Goal: Transaction & Acquisition: Purchase product/service

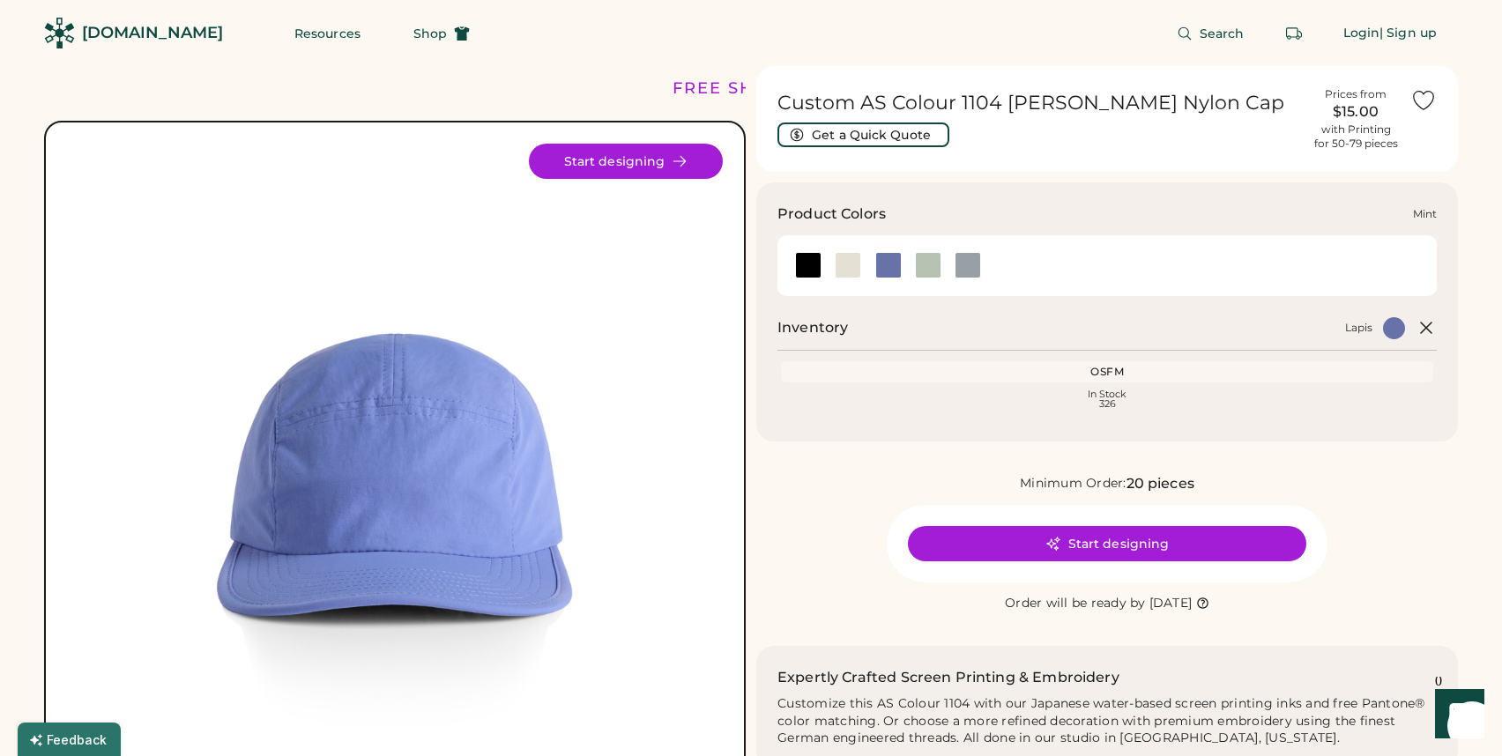
click at [935, 265] on div at bounding box center [928, 265] width 26 height 26
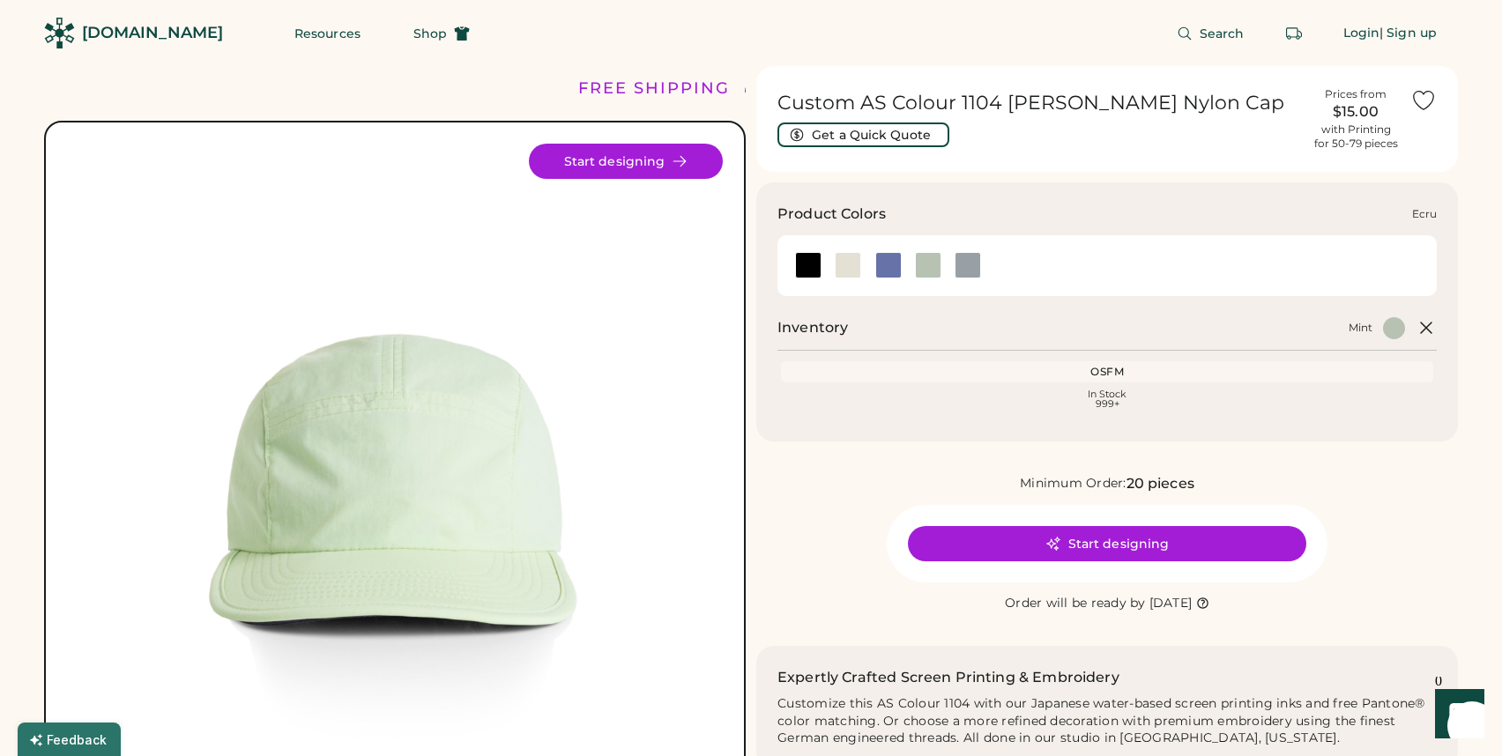
click at [841, 269] on div at bounding box center [847, 265] width 26 height 26
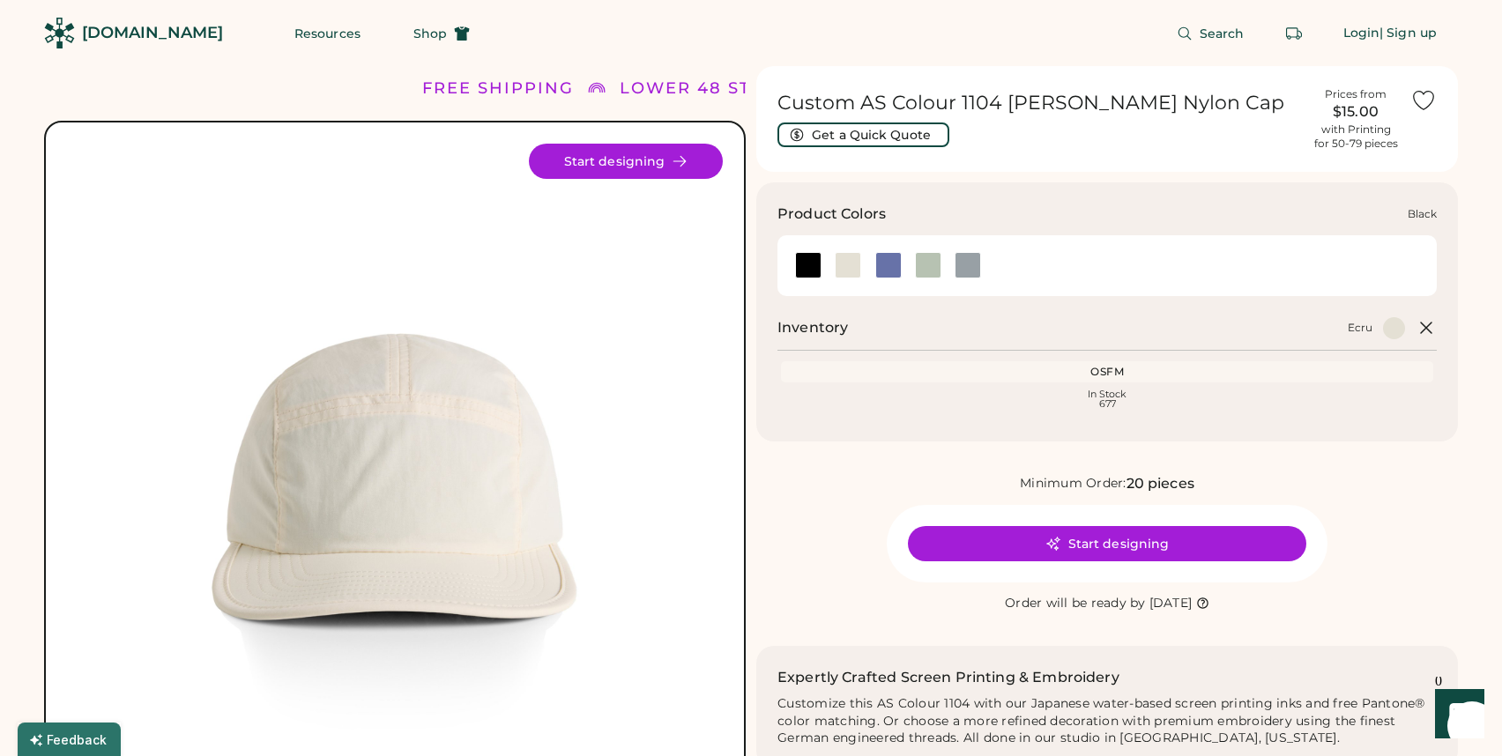
click at [808, 265] on div at bounding box center [808, 265] width 26 height 26
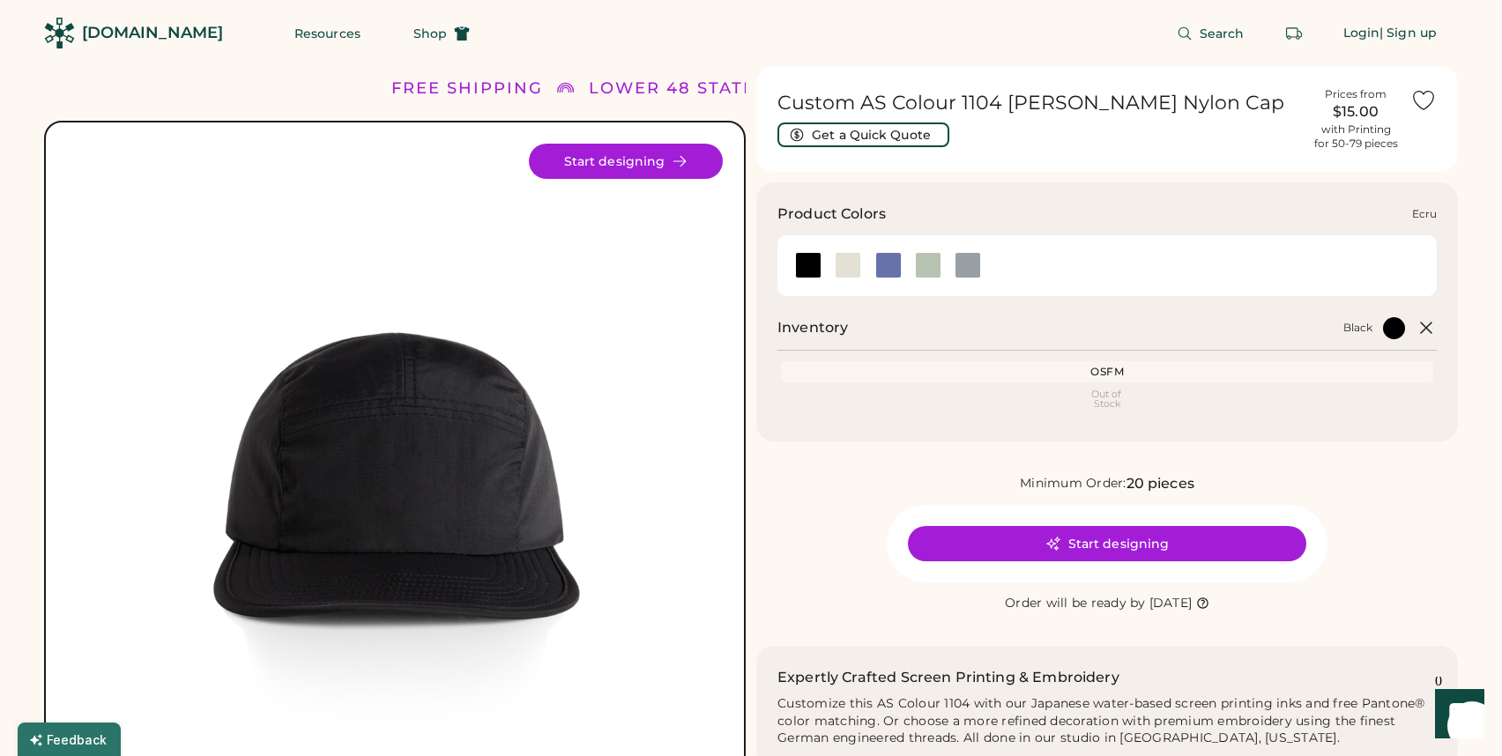
click at [851, 264] on div at bounding box center [847, 265] width 26 height 26
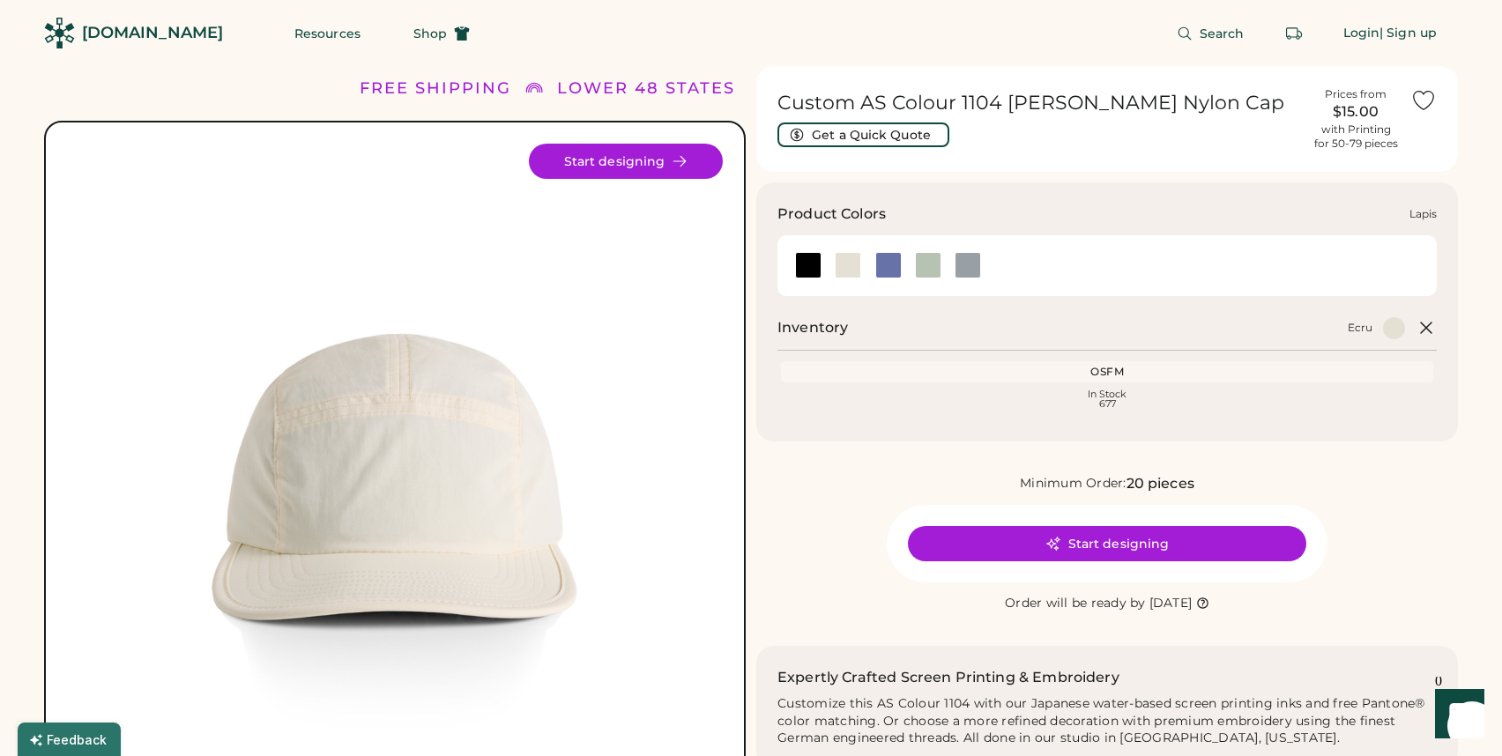
click at [891, 264] on div at bounding box center [888, 265] width 26 height 26
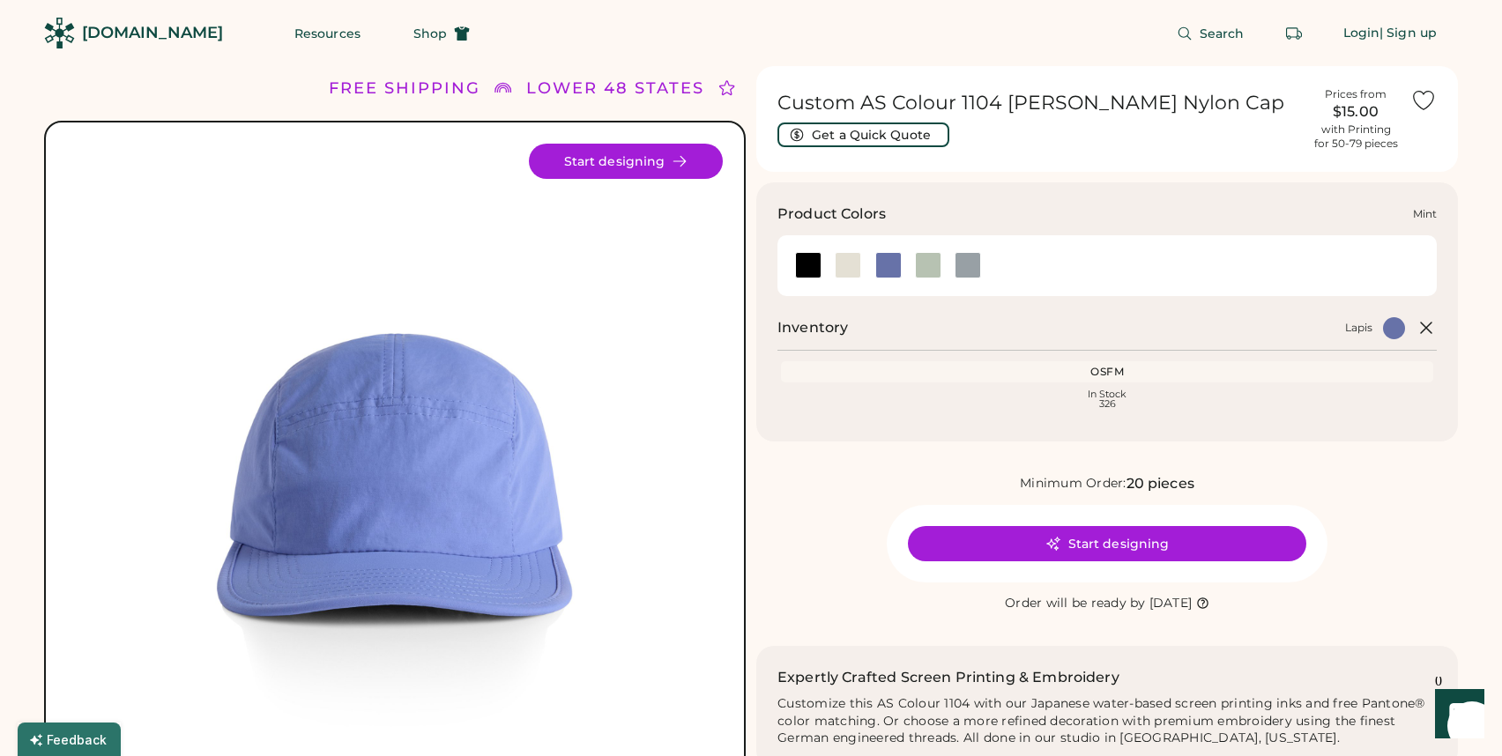
click at [921, 264] on div at bounding box center [928, 265] width 26 height 26
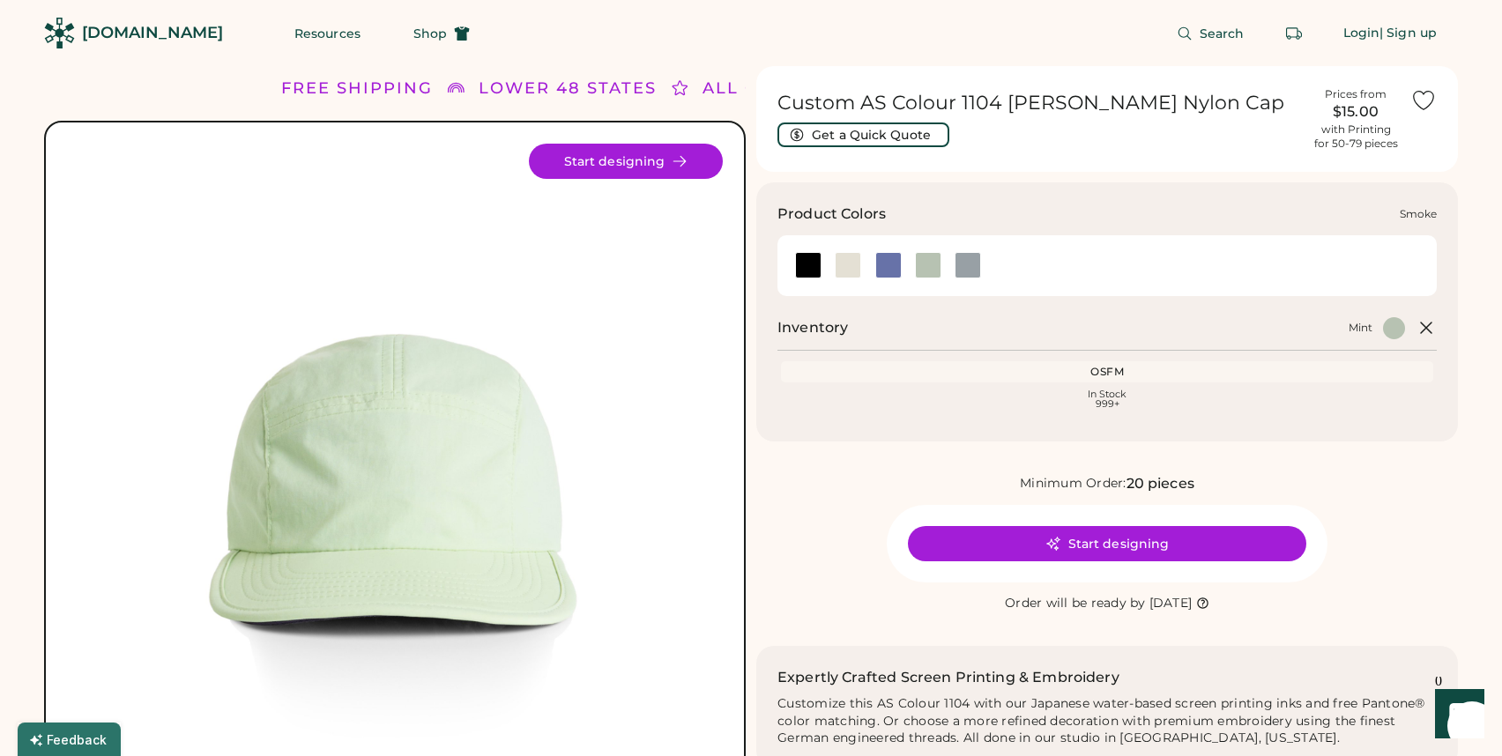
click at [965, 267] on div at bounding box center [967, 265] width 26 height 26
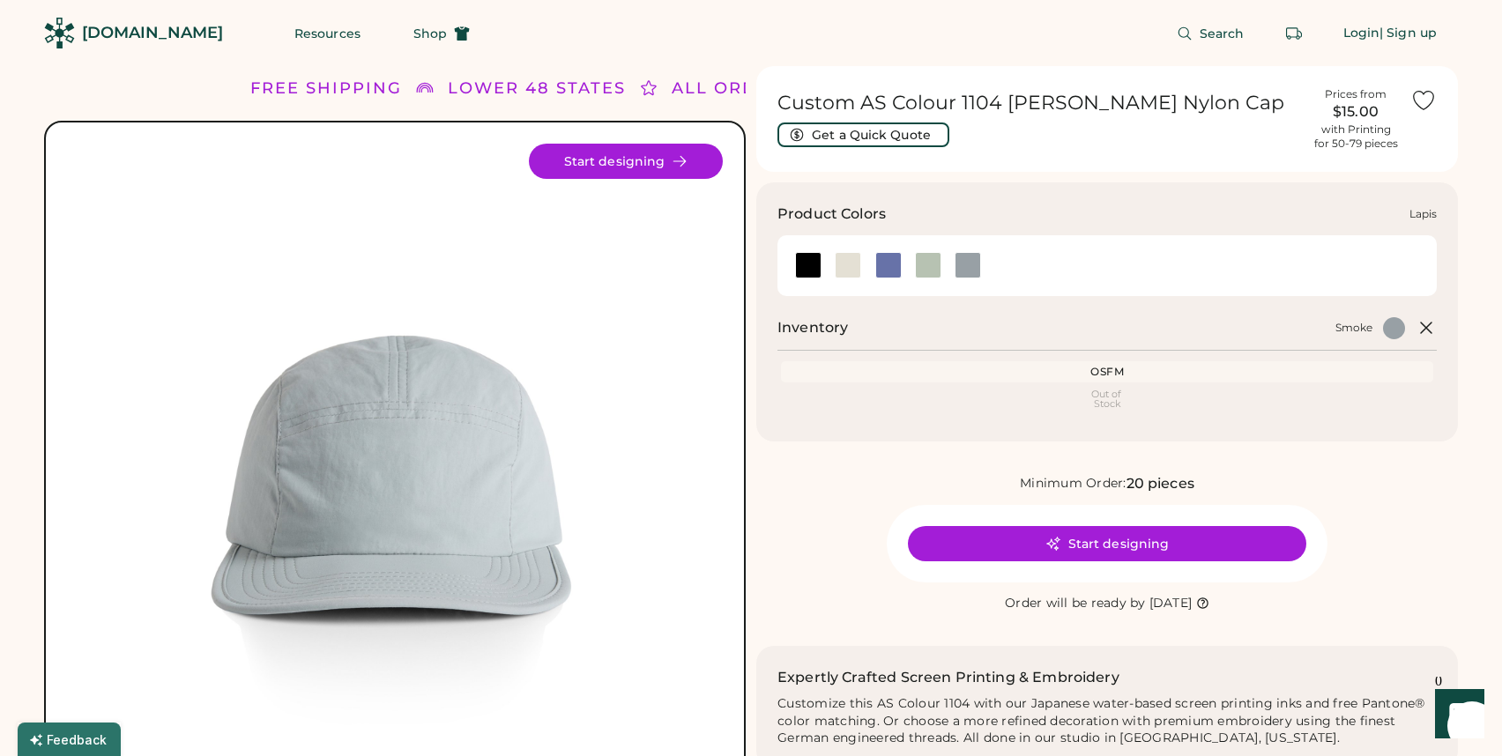
click at [883, 263] on div at bounding box center [888, 265] width 26 height 26
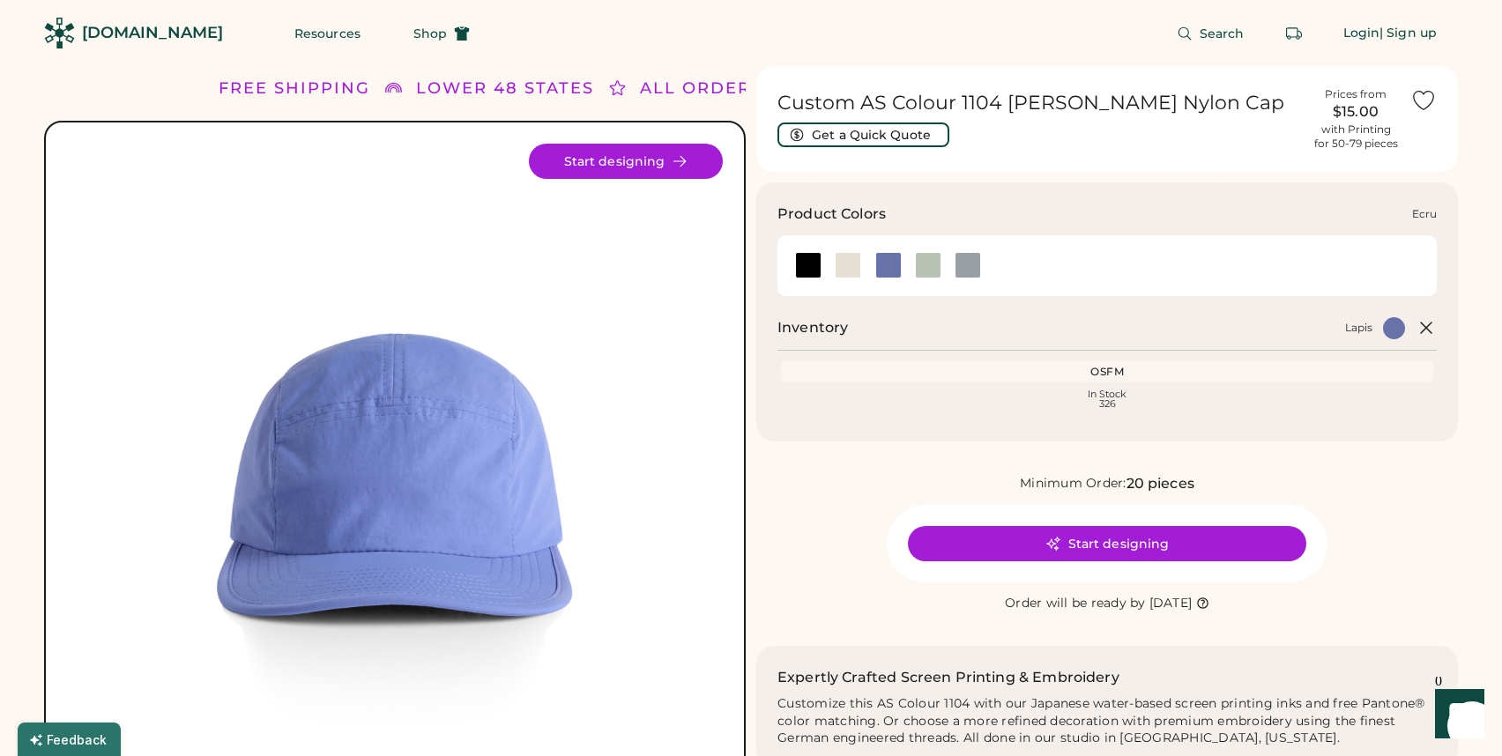
click at [852, 259] on div at bounding box center [847, 265] width 26 height 26
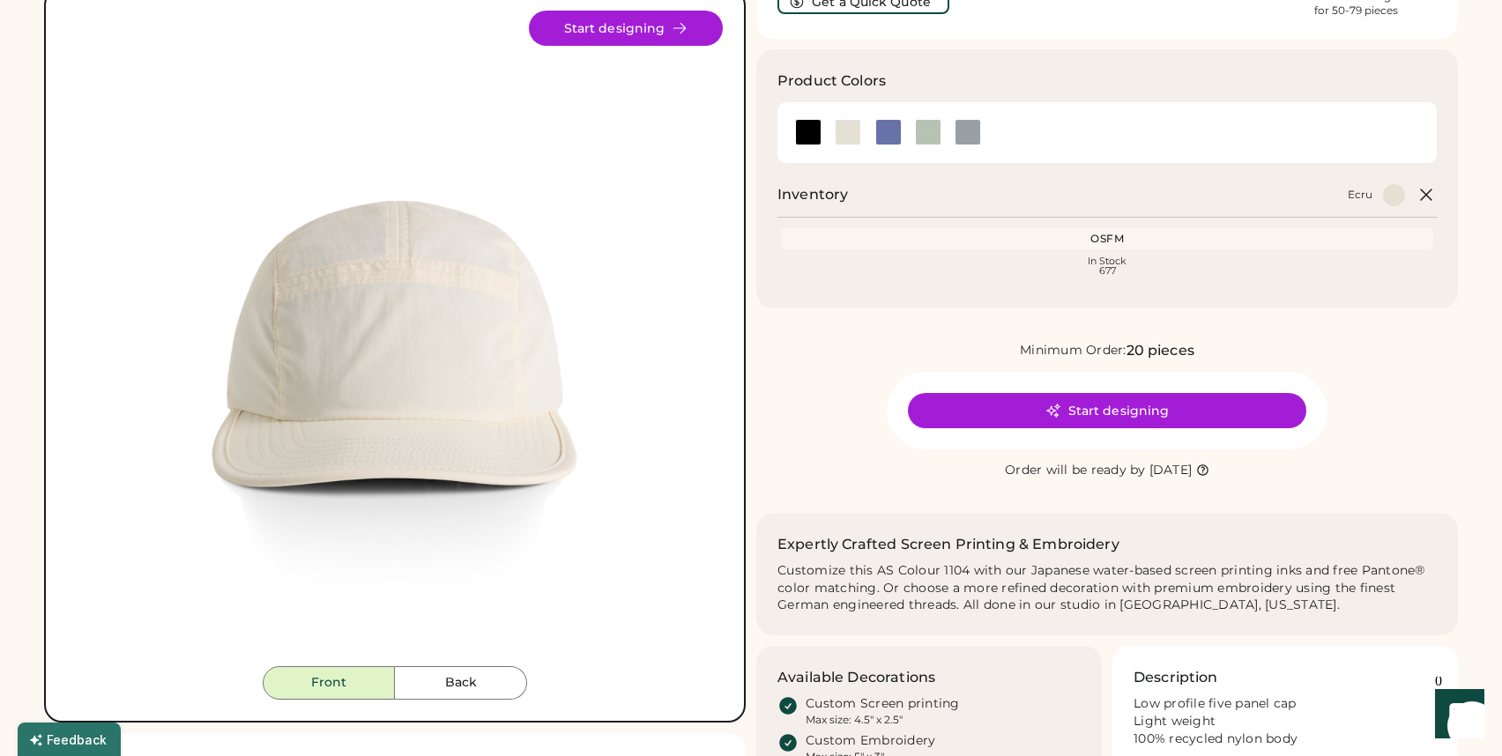
scroll to position [136, 0]
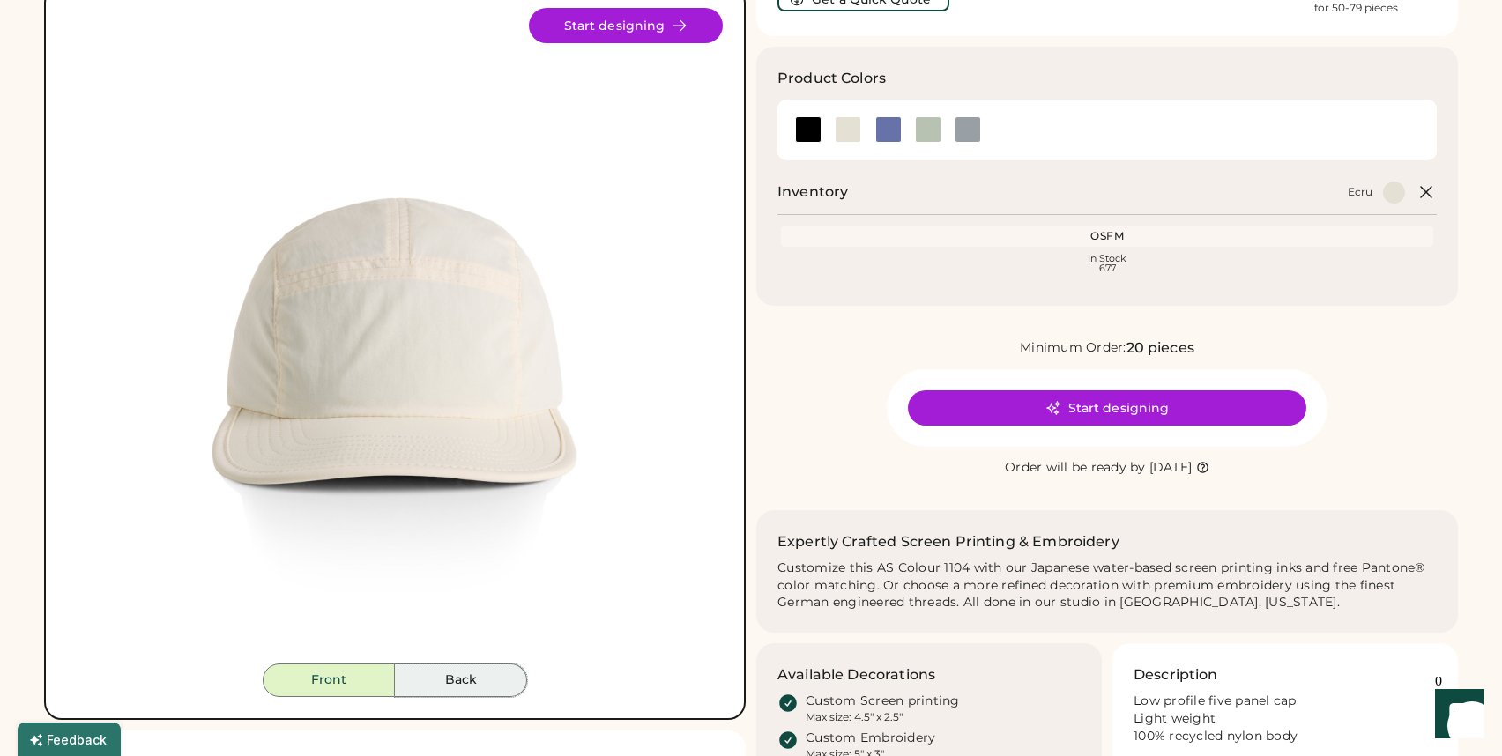
click at [443, 679] on button "Back" at bounding box center [461, 680] width 132 height 33
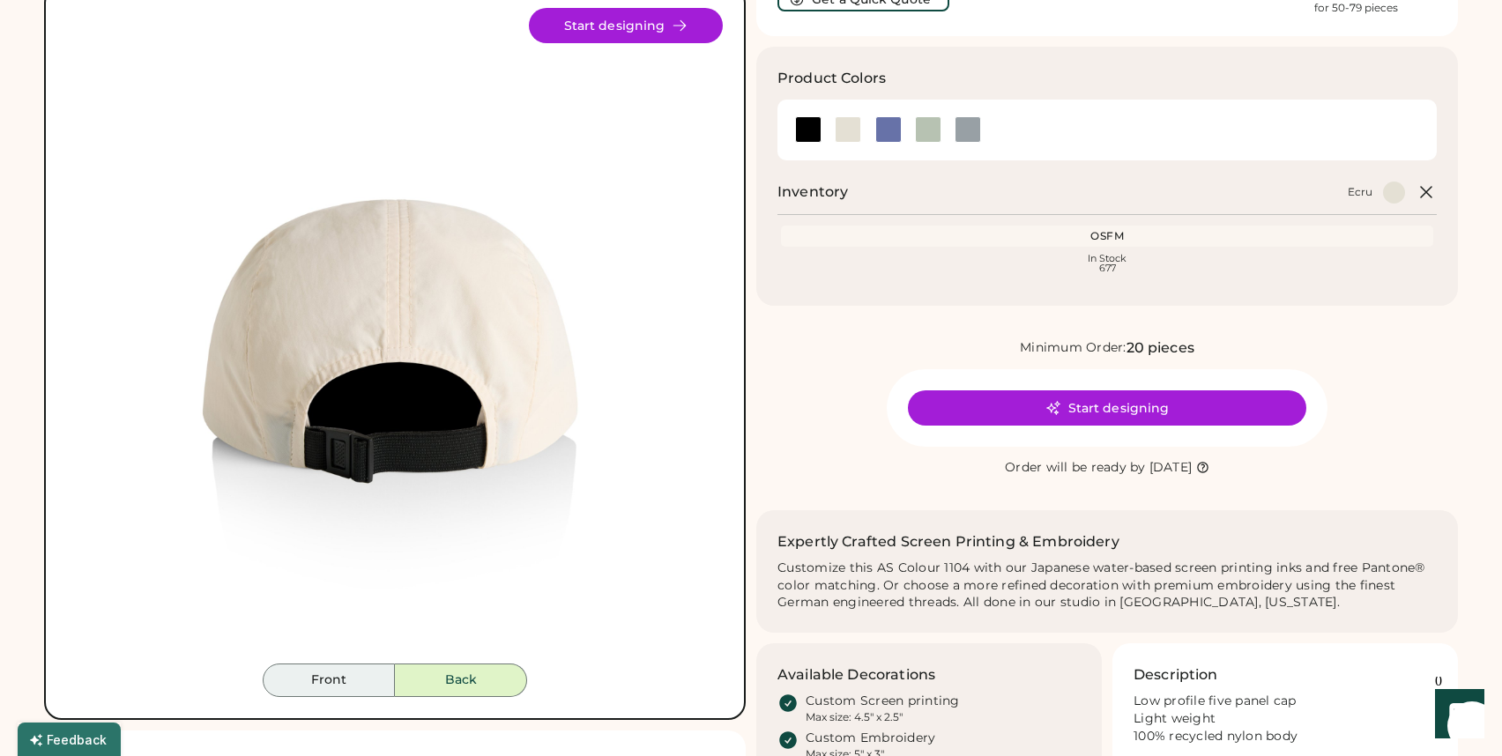
click at [329, 683] on button "Front" at bounding box center [329, 680] width 132 height 33
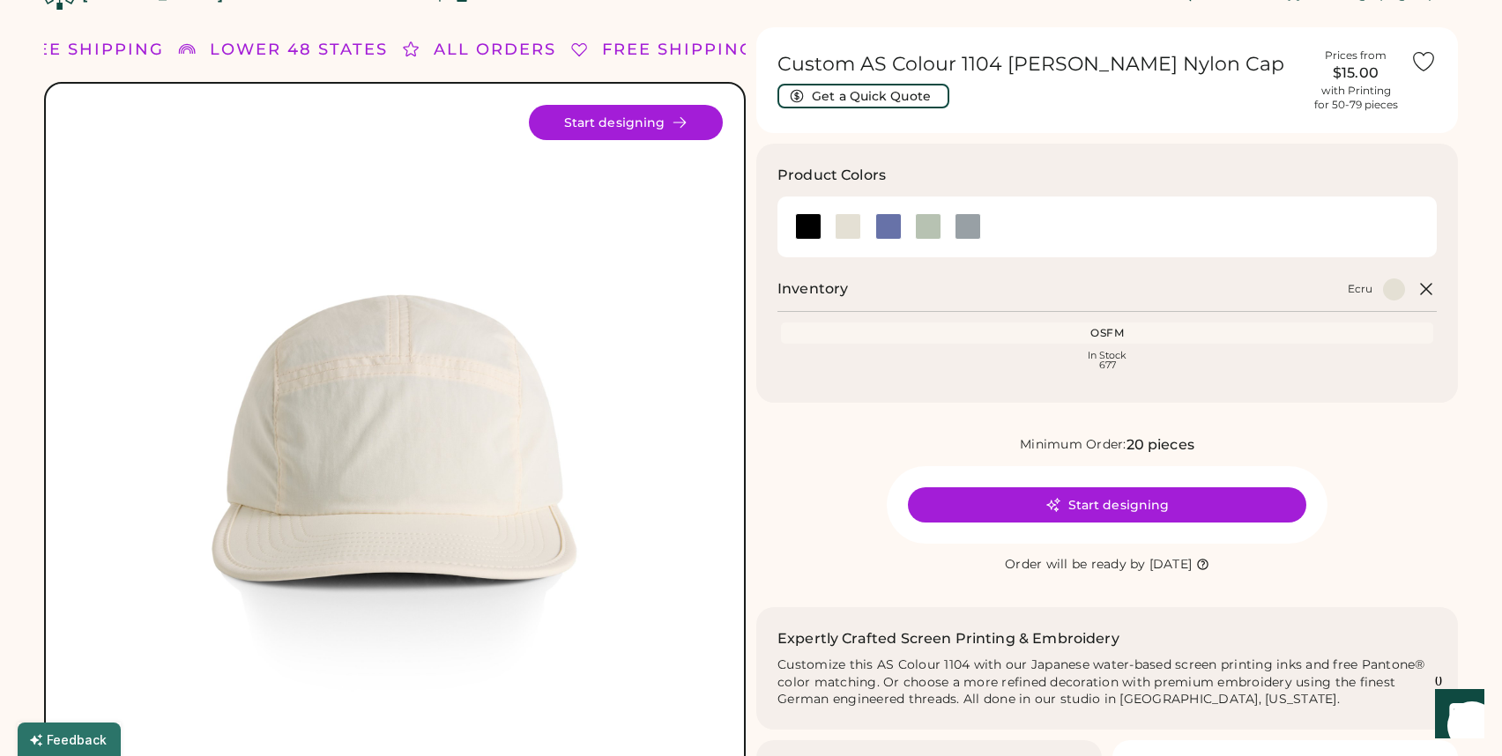
scroll to position [37, 0]
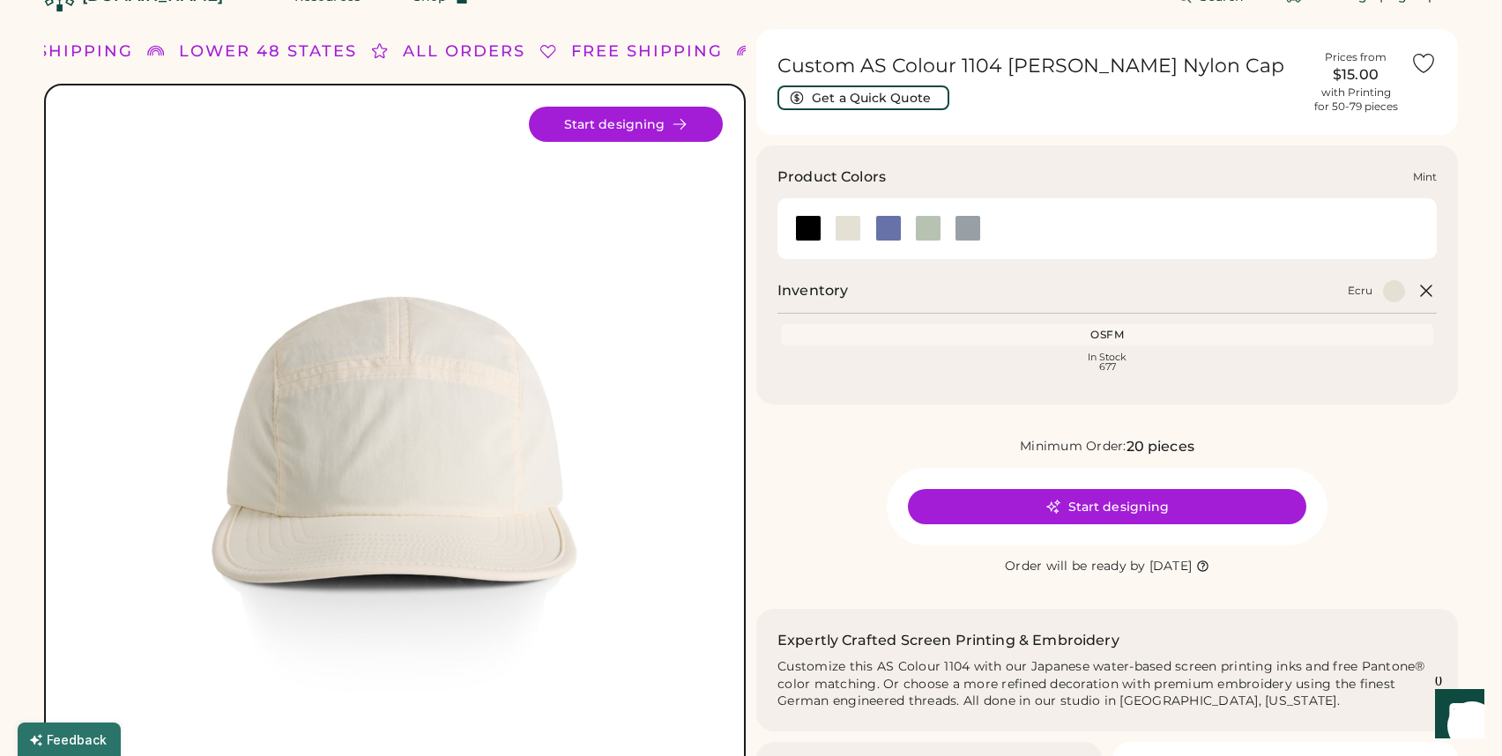
click at [931, 234] on div at bounding box center [928, 228] width 26 height 26
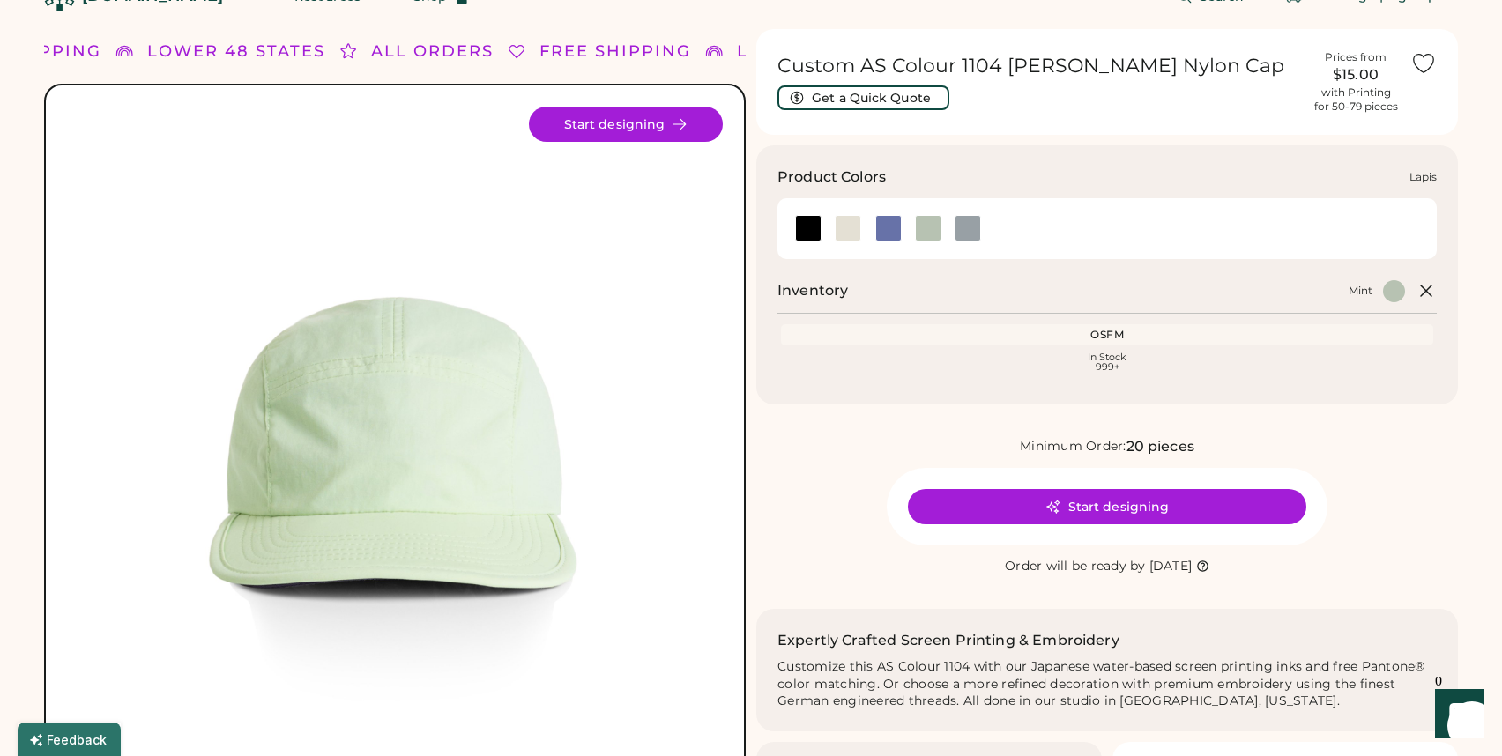
click at [890, 232] on div at bounding box center [888, 228] width 26 height 26
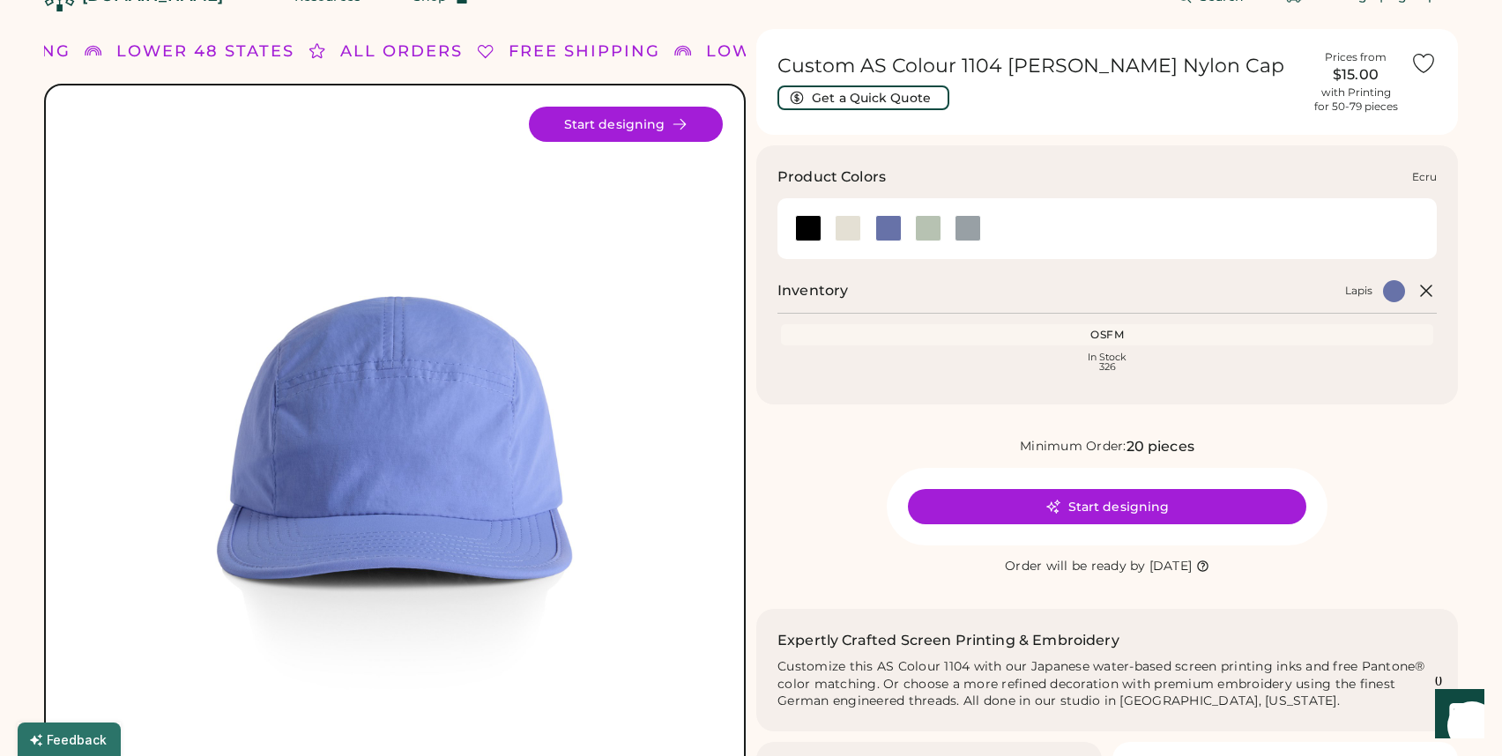
click at [849, 232] on div at bounding box center [847, 228] width 26 height 26
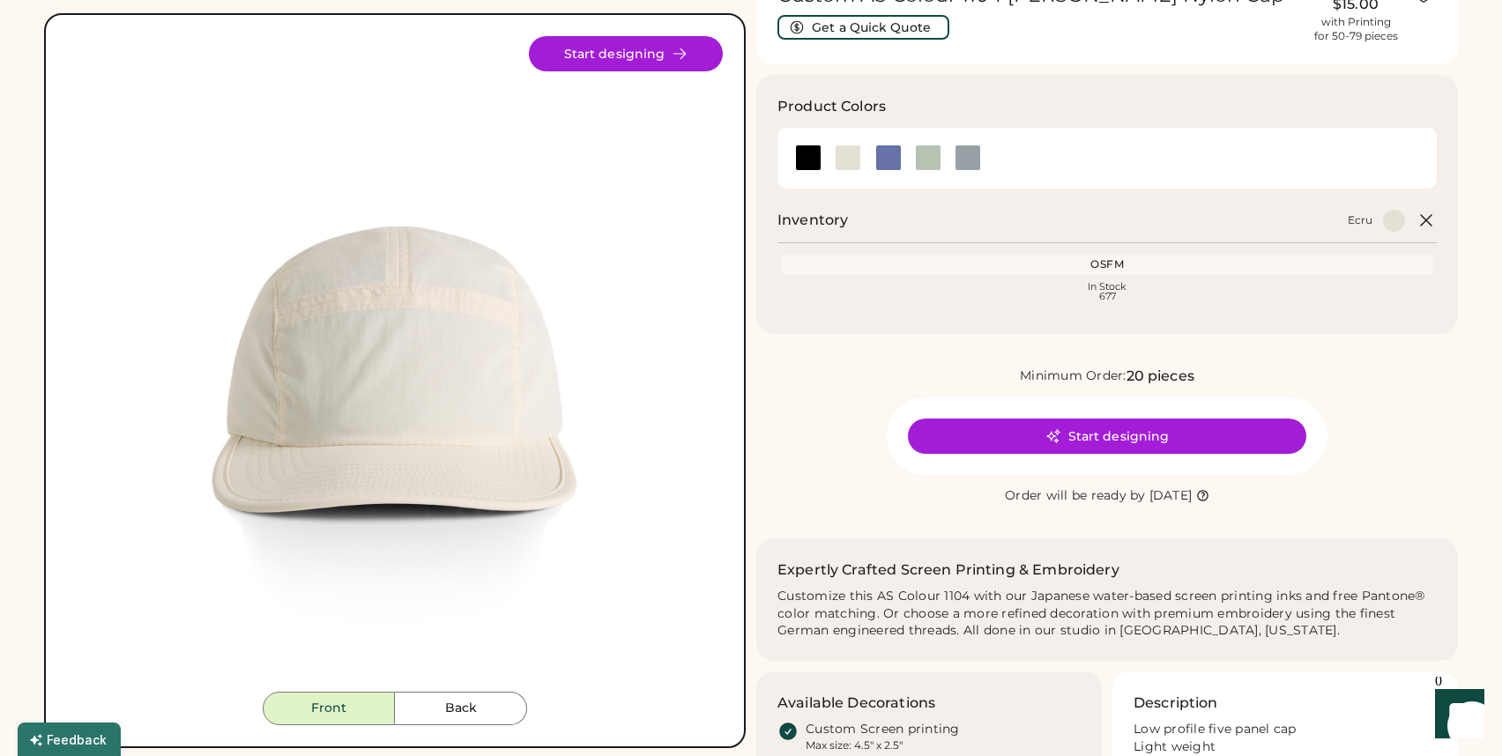
scroll to position [70, 0]
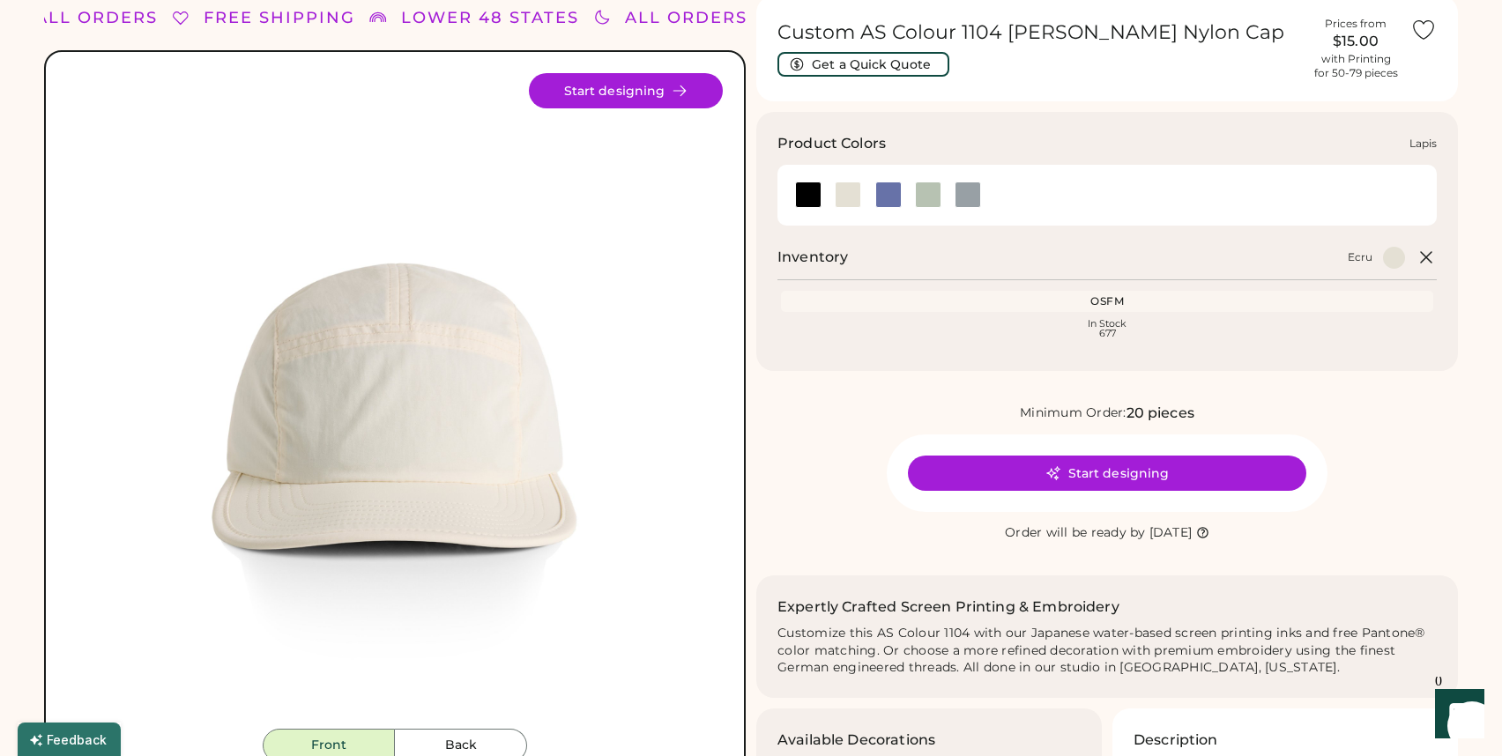
click at [893, 194] on div at bounding box center [888, 195] width 26 height 26
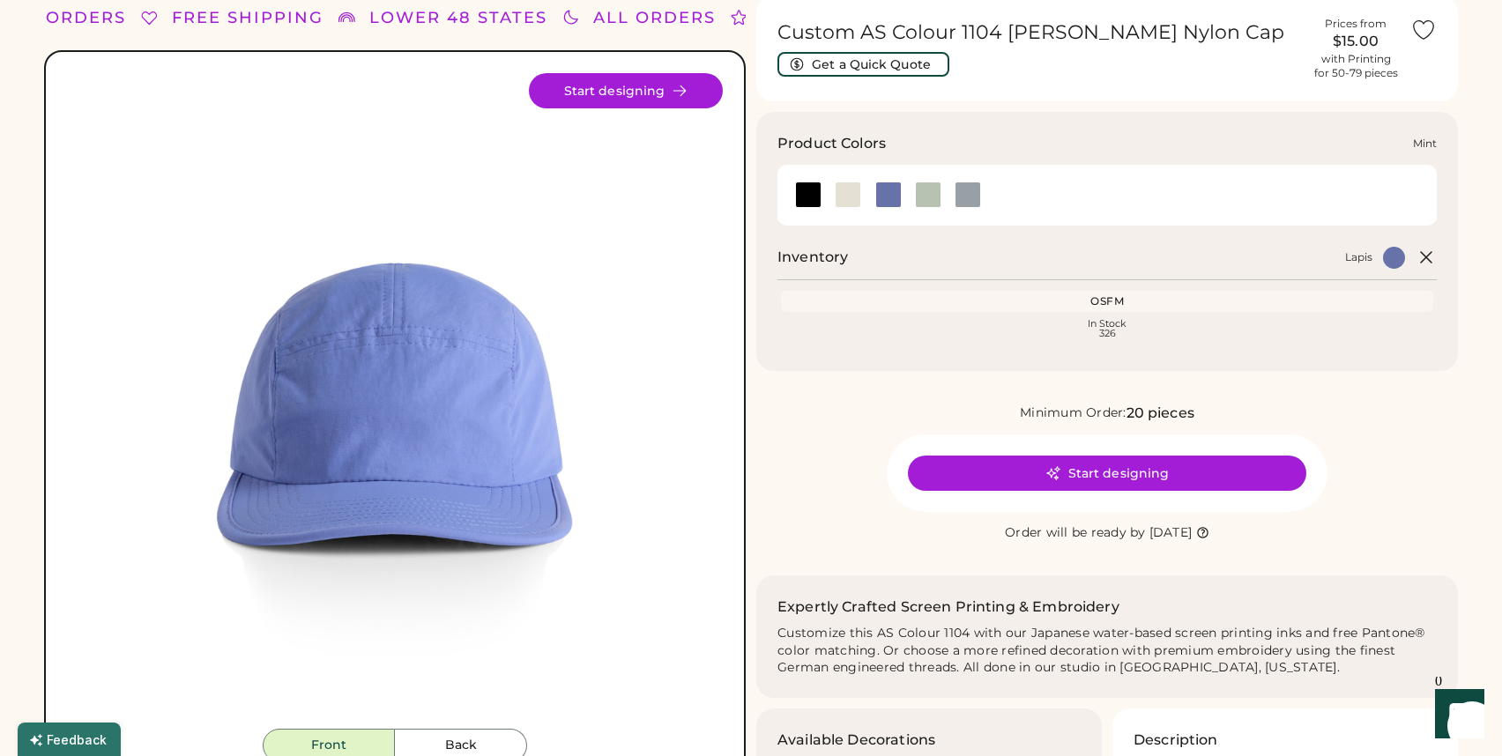
click at [931, 198] on div at bounding box center [928, 195] width 26 height 26
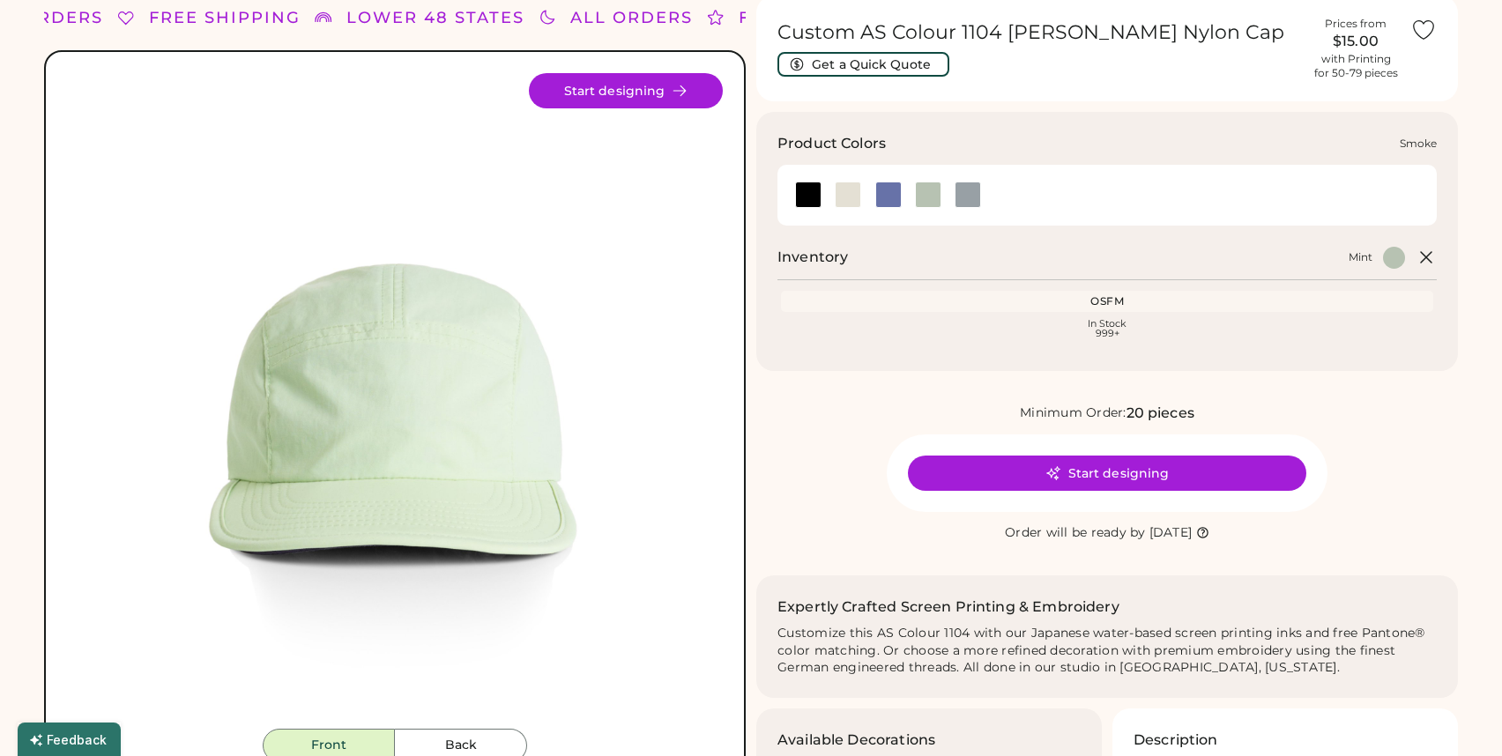
click at [968, 194] on div at bounding box center [967, 195] width 26 height 26
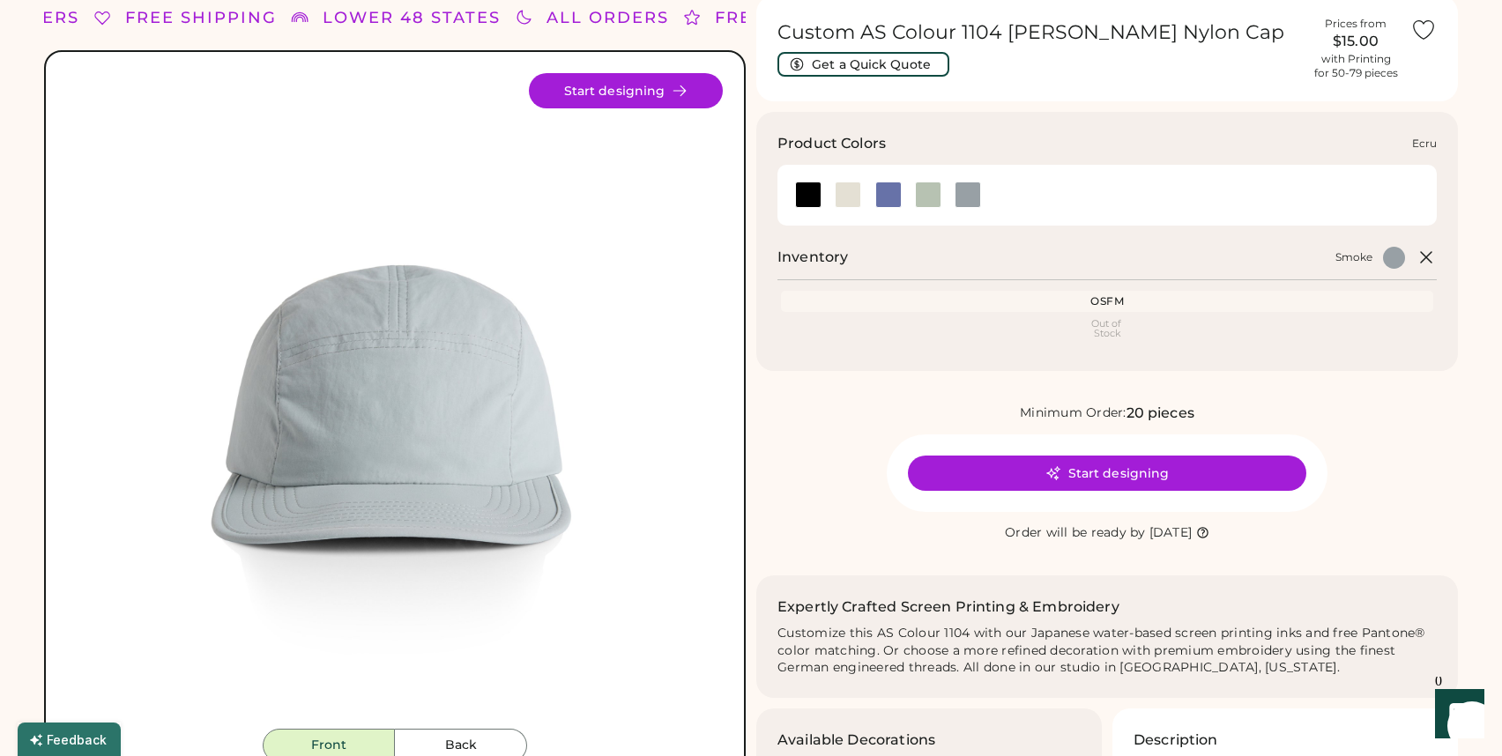
click at [860, 195] on div at bounding box center [847, 195] width 26 height 26
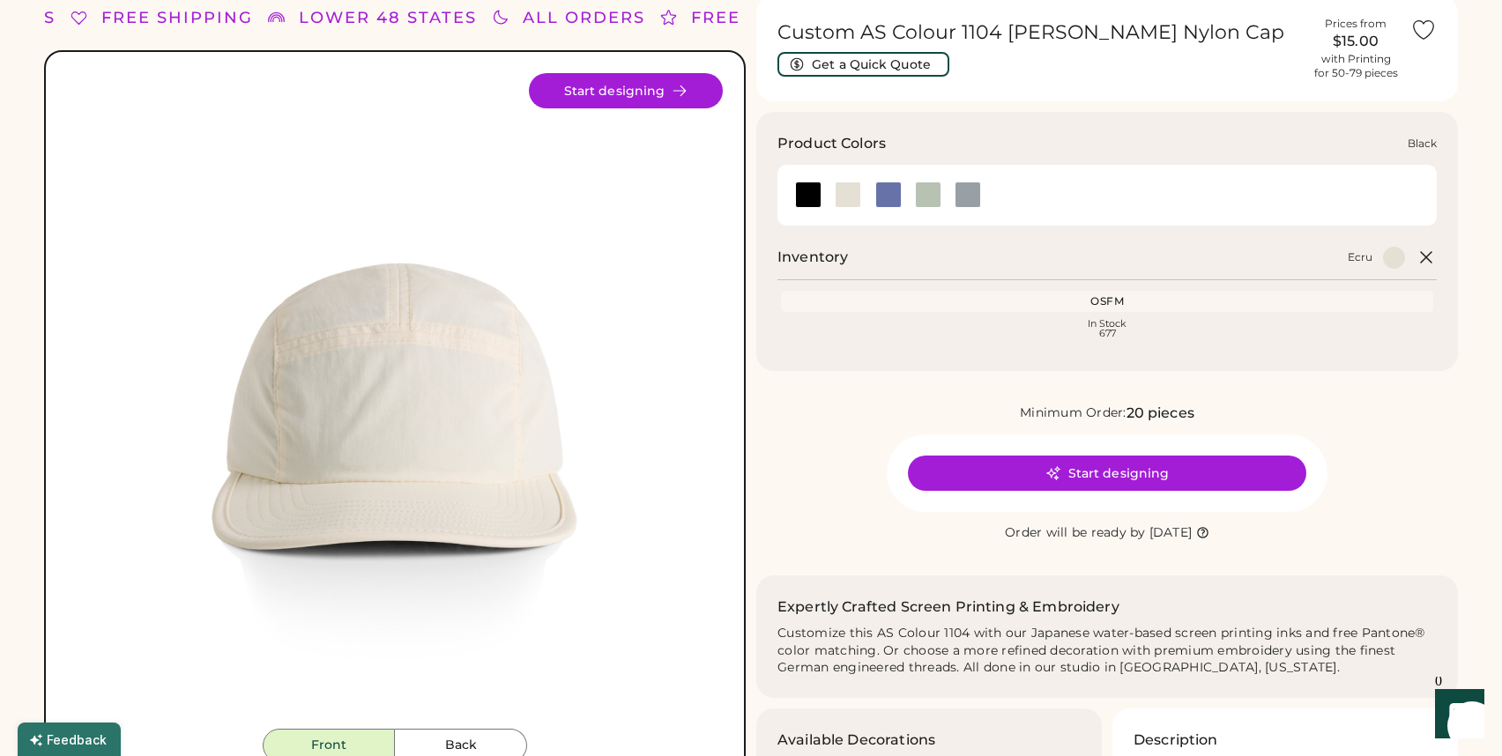
click at [794, 189] on div at bounding box center [808, 195] width 40 height 26
click at [946, 467] on button "Start designing" at bounding box center [1107, 473] width 398 height 35
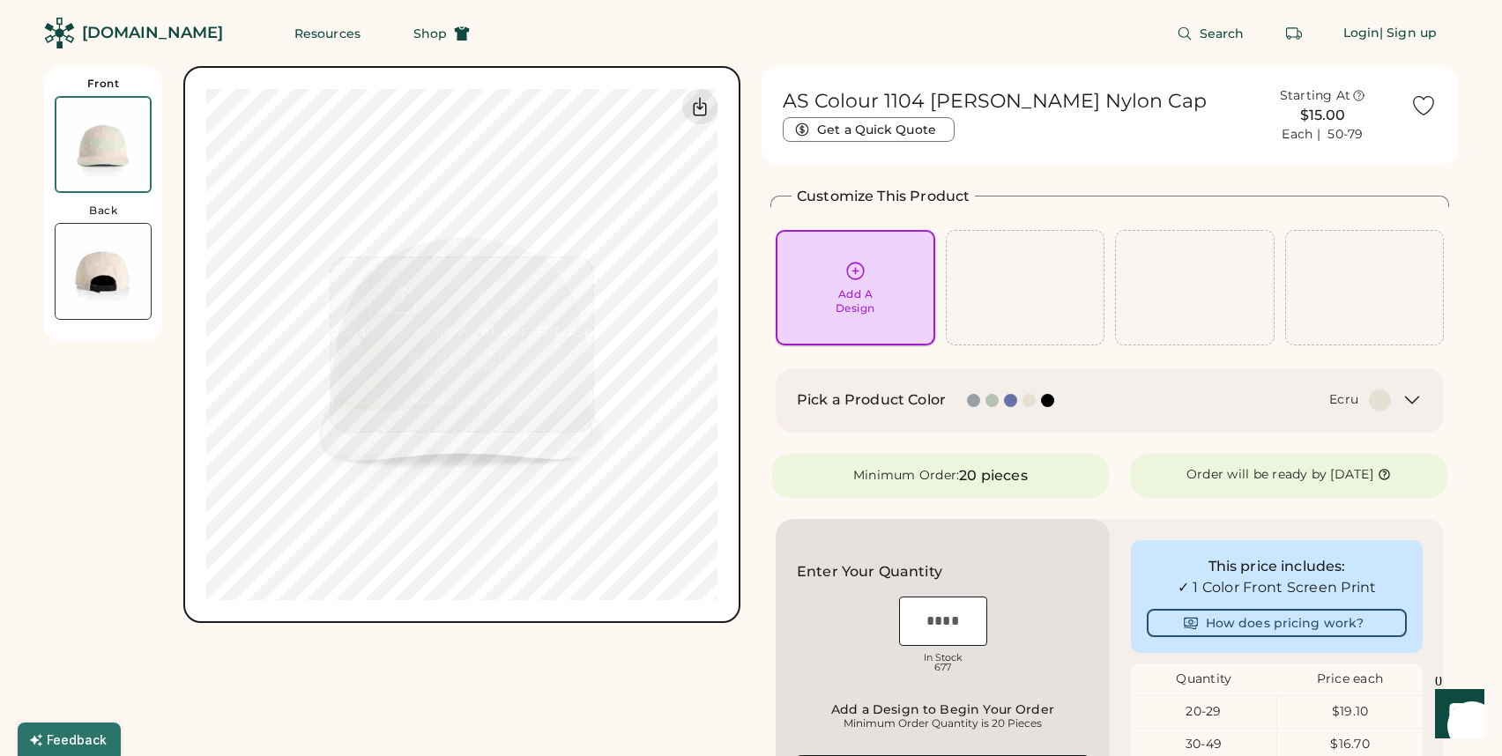
click at [862, 291] on div "Add A Design" at bounding box center [855, 301] width 40 height 28
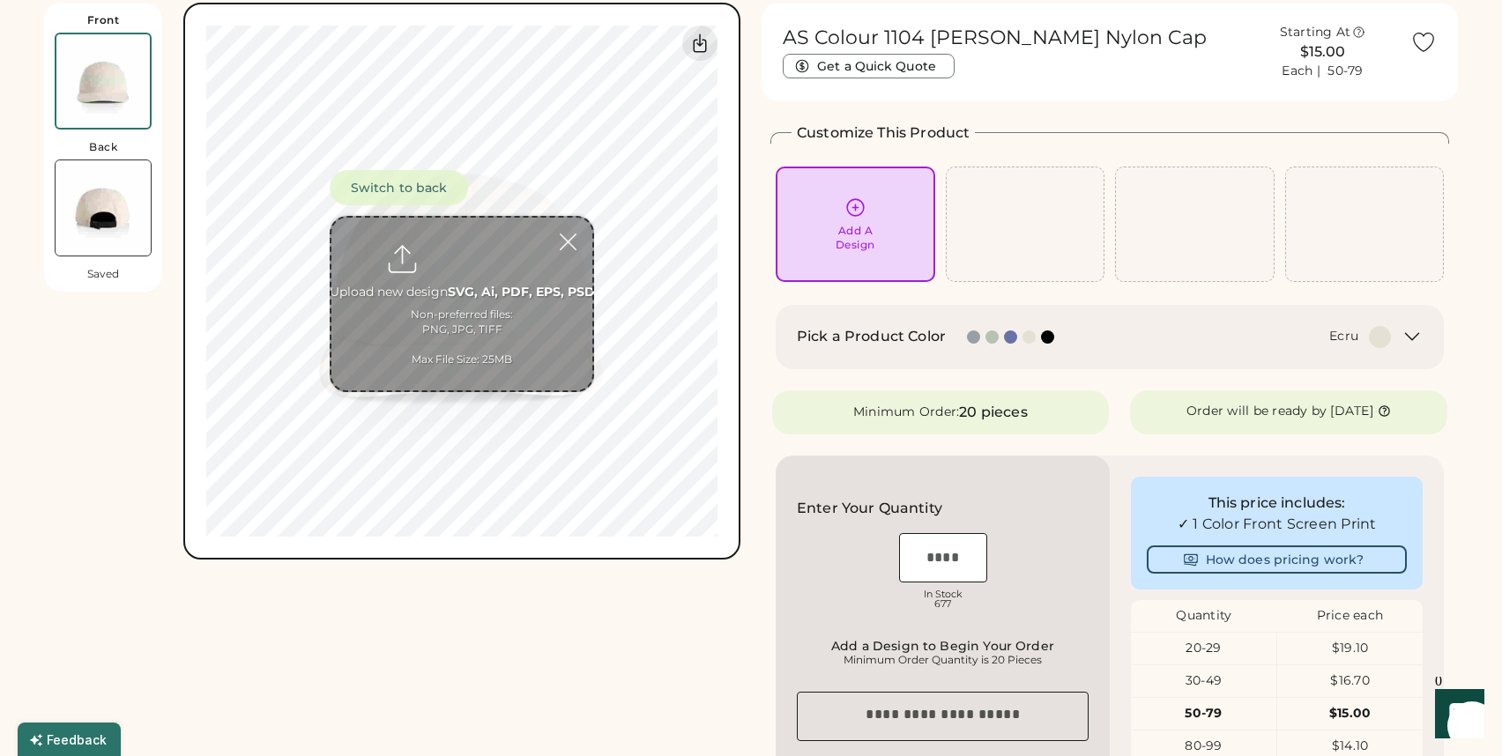
scroll to position [66, 0]
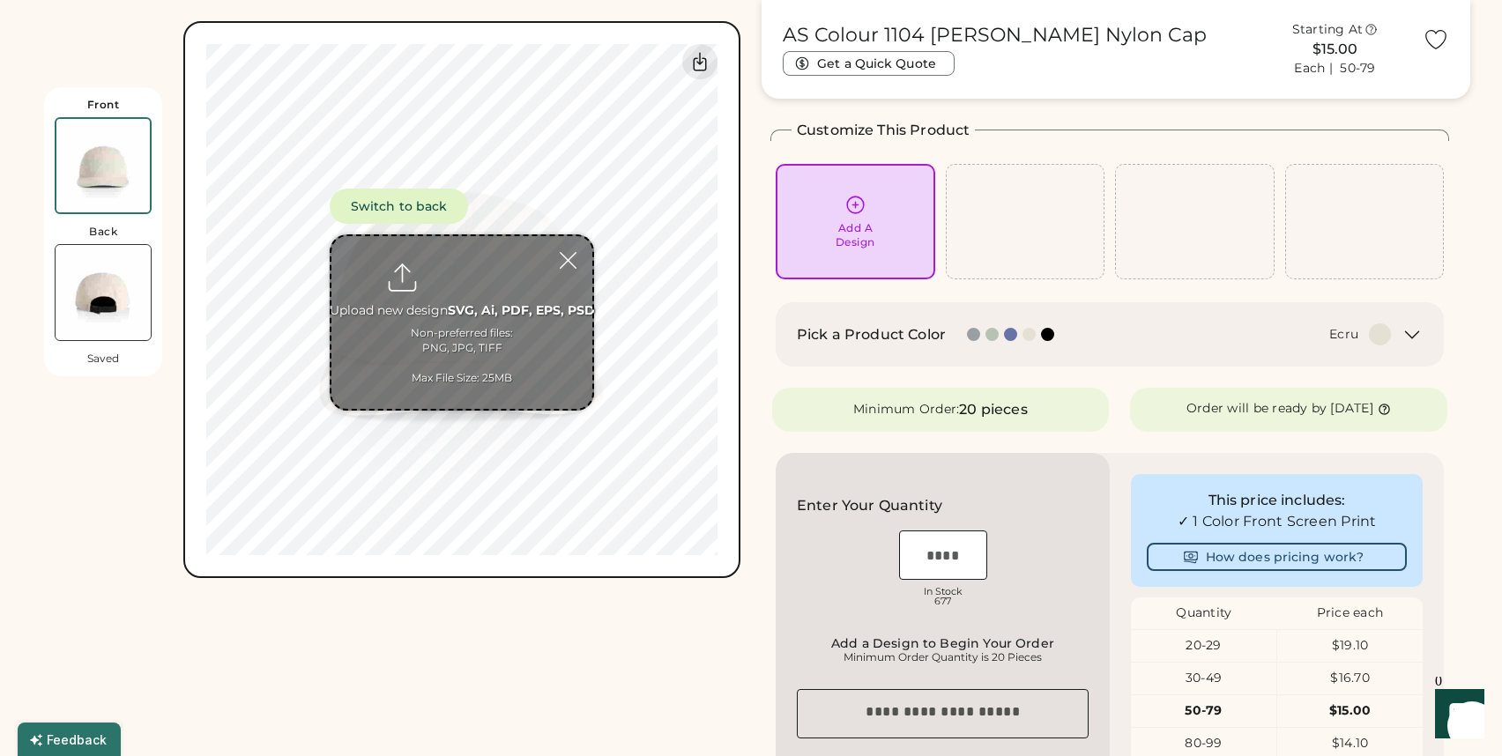
click at [445, 299] on input "file" at bounding box center [461, 322] width 261 height 173
type input "**********"
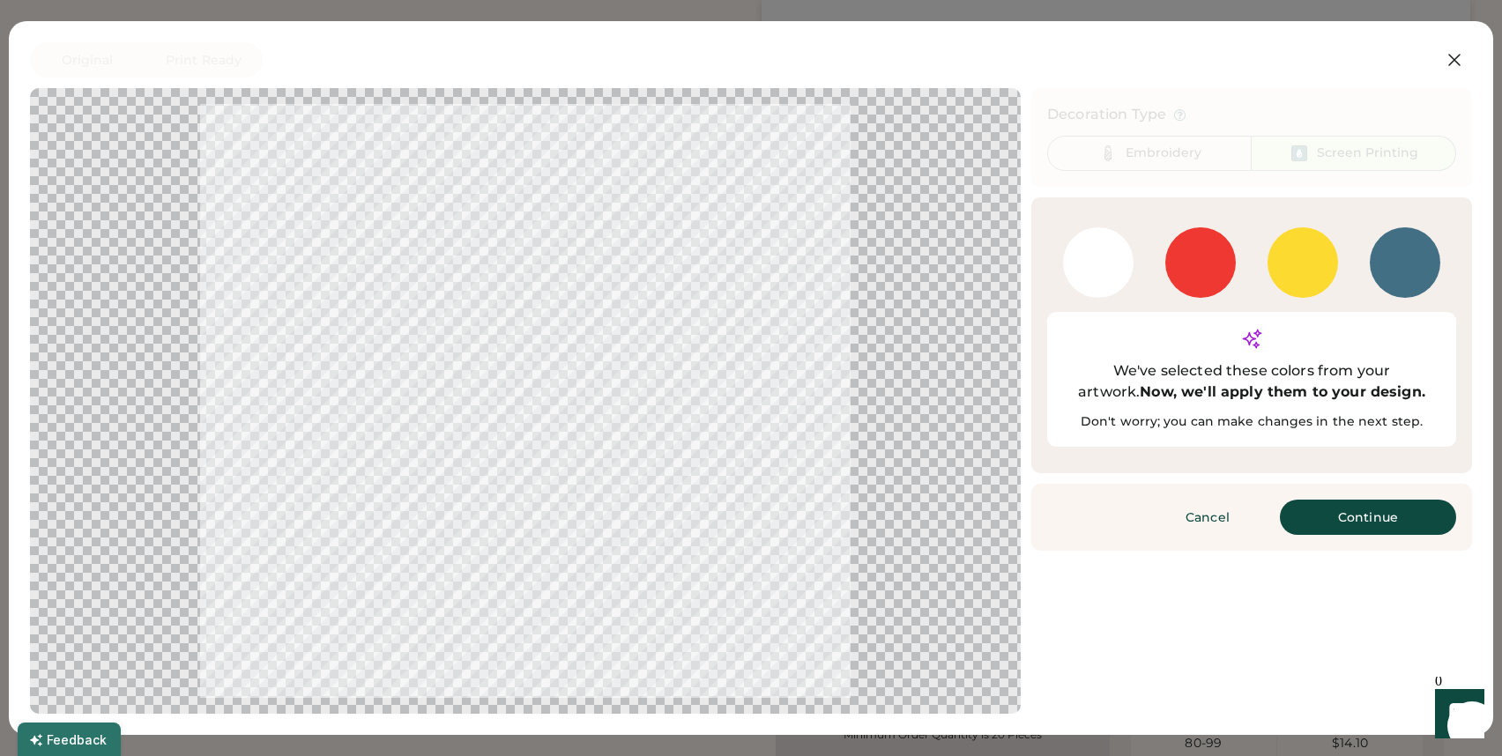
click at [519, 134] on div at bounding box center [525, 401] width 959 height 594
click at [1210, 263] on div at bounding box center [1200, 262] width 70 height 70
click at [1329, 500] on button "Continue" at bounding box center [1367, 517] width 176 height 35
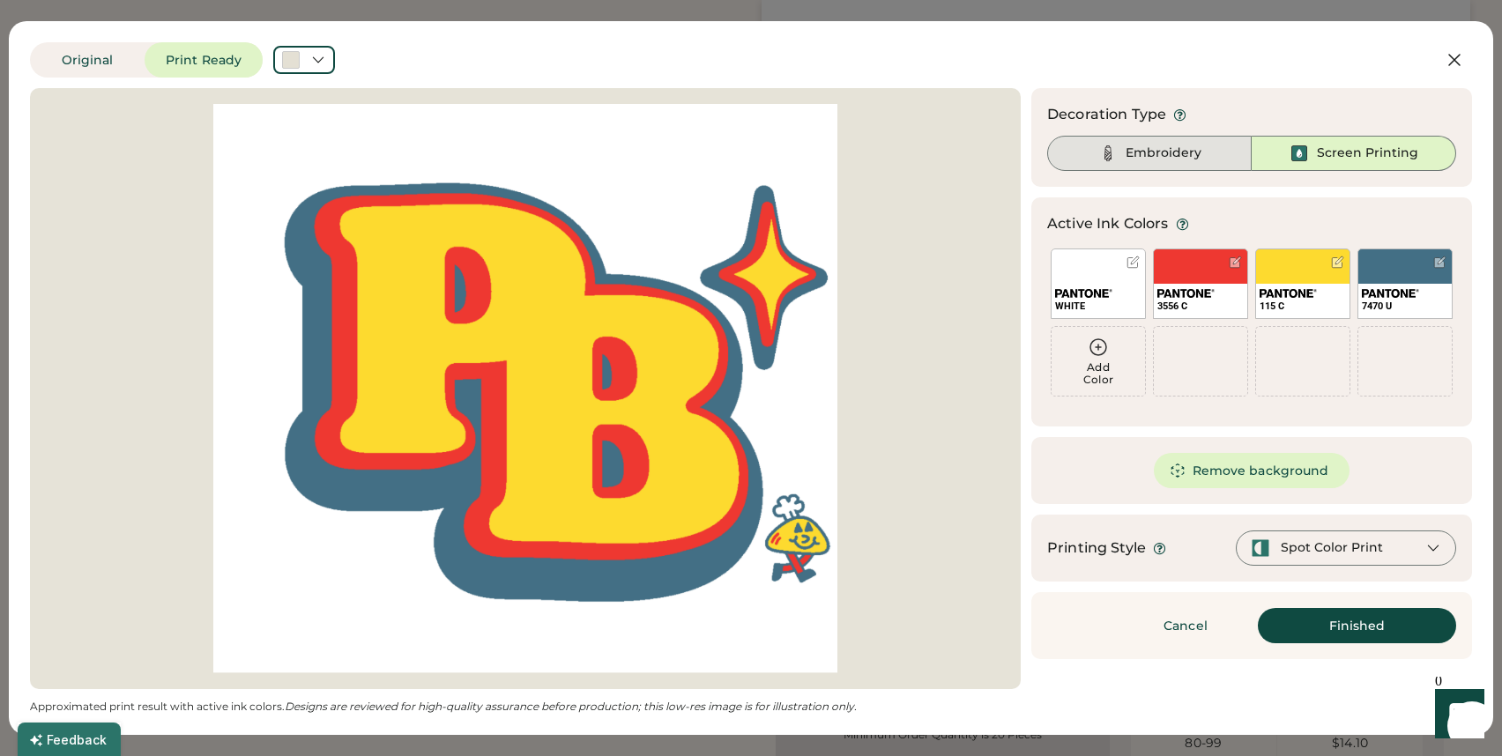
click at [1138, 154] on div "Embroidery" at bounding box center [1163, 154] width 76 height 18
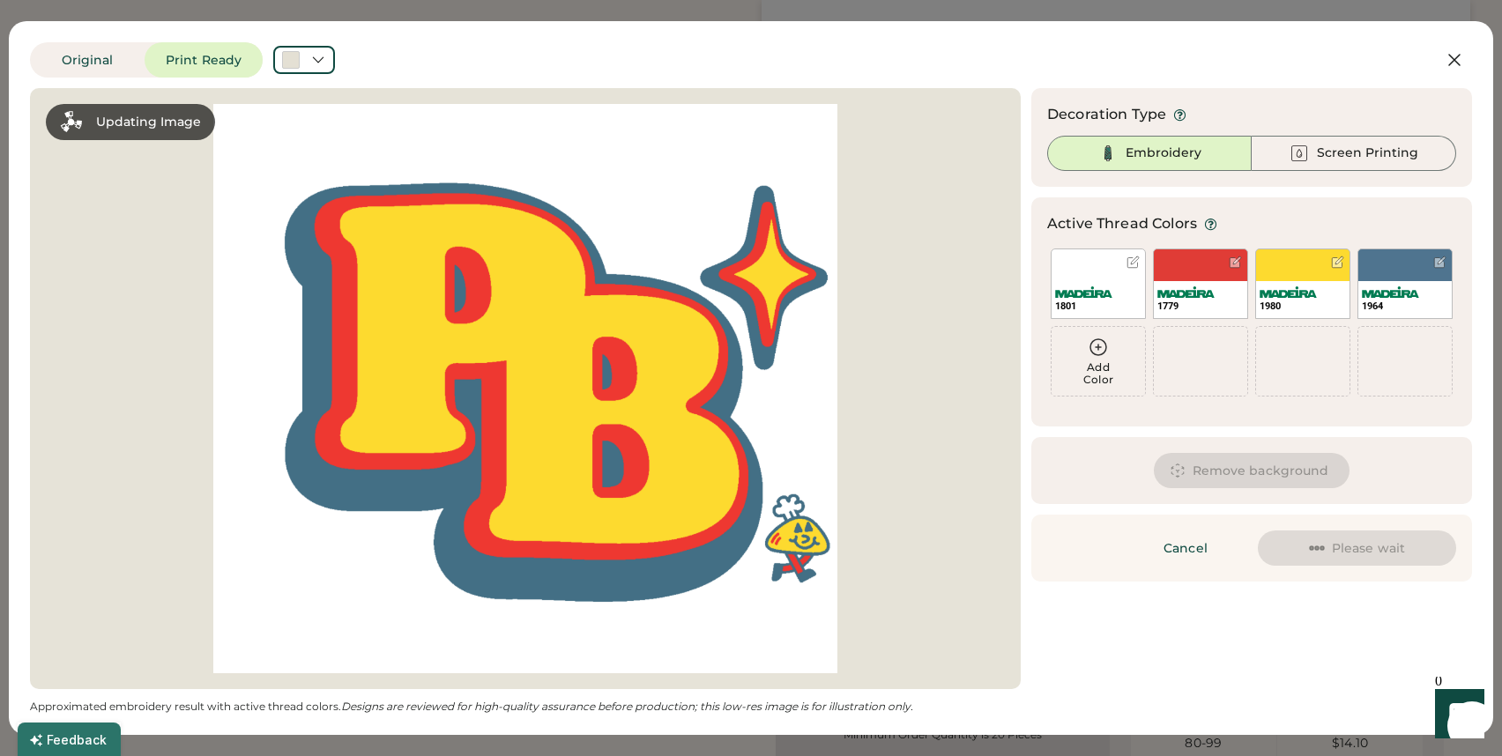
scroll to position [0, 0]
click at [1189, 455] on button "Remove background" at bounding box center [1251, 470] width 197 height 35
click at [1186, 490] on div "Remove background" at bounding box center [1251, 470] width 441 height 67
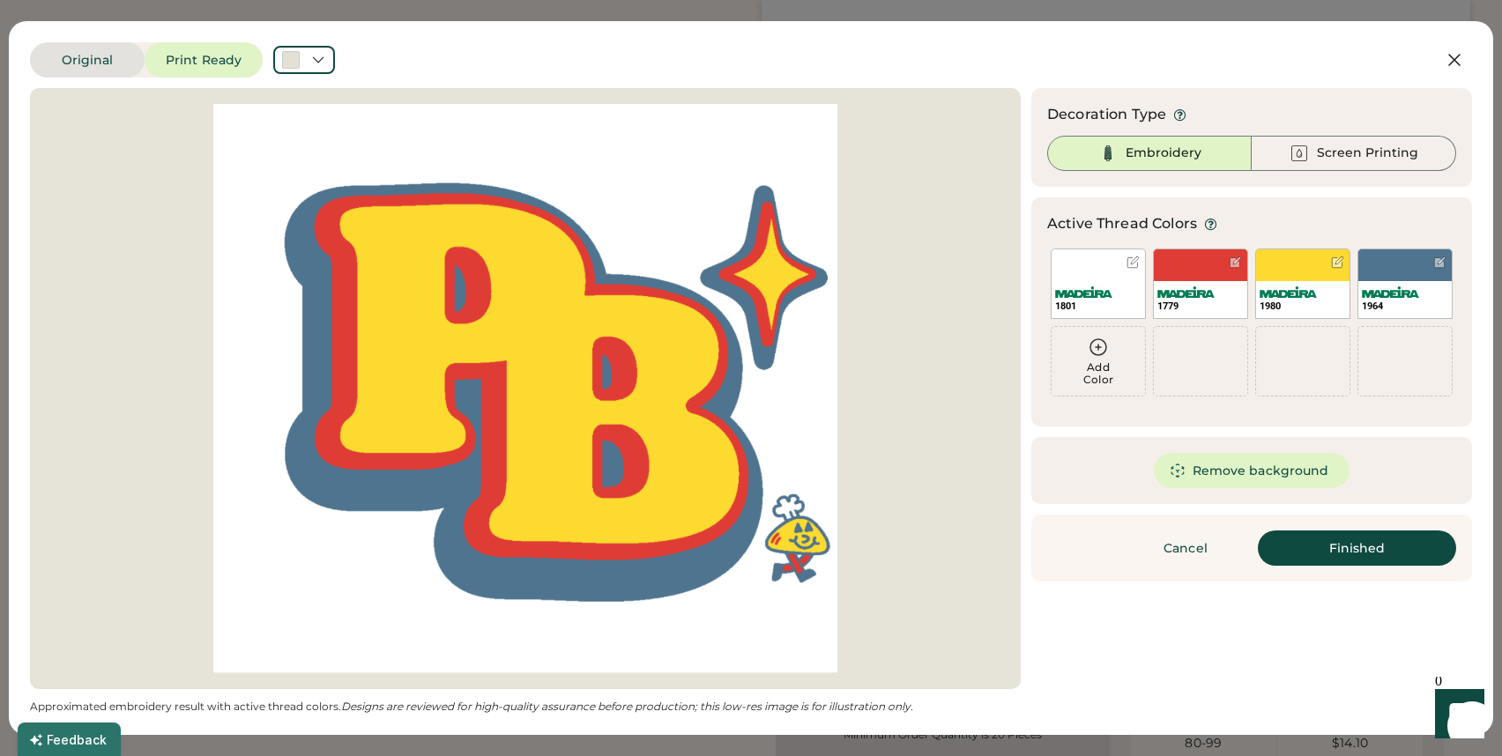
click at [55, 56] on button "Original" at bounding box center [87, 59] width 115 height 35
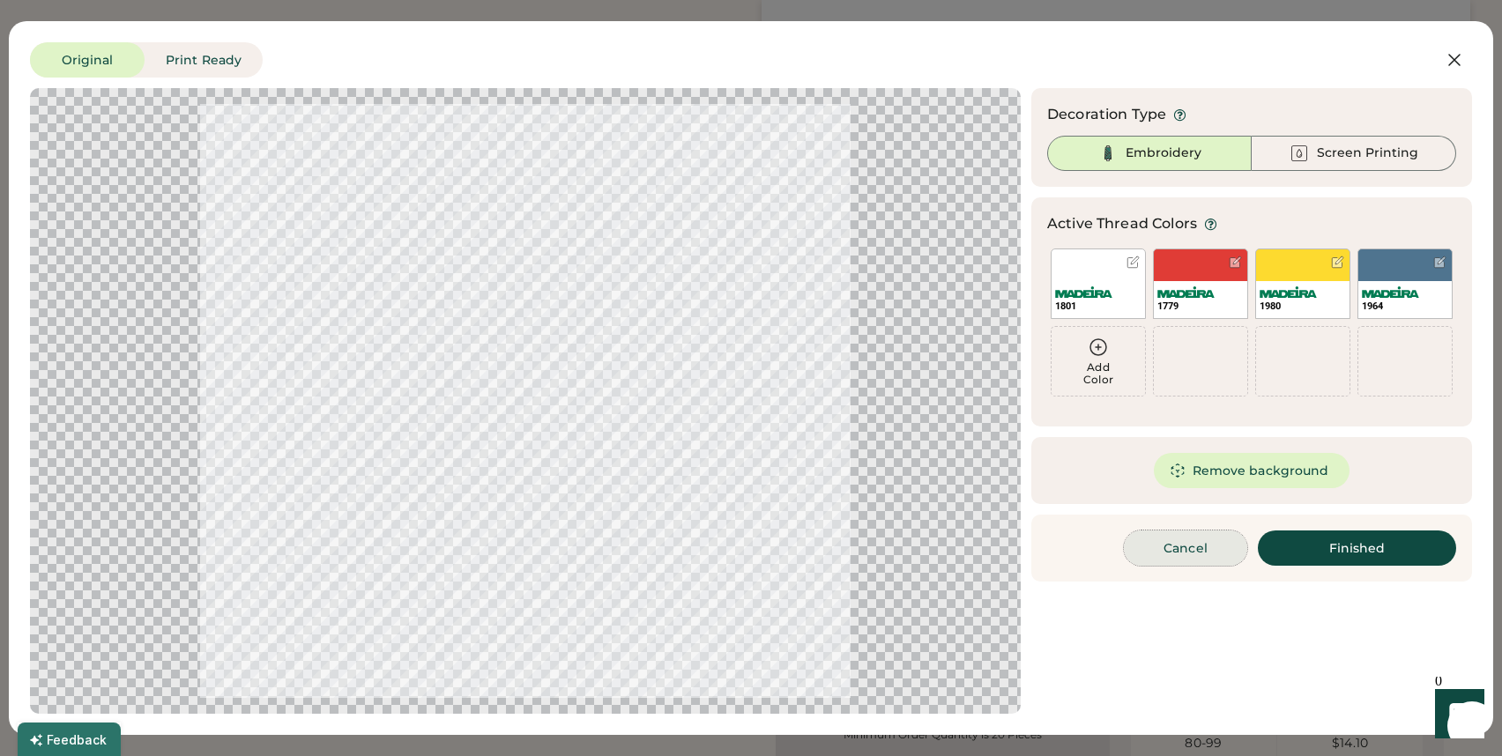
click at [1202, 538] on button "Cancel" at bounding box center [1185, 547] width 123 height 35
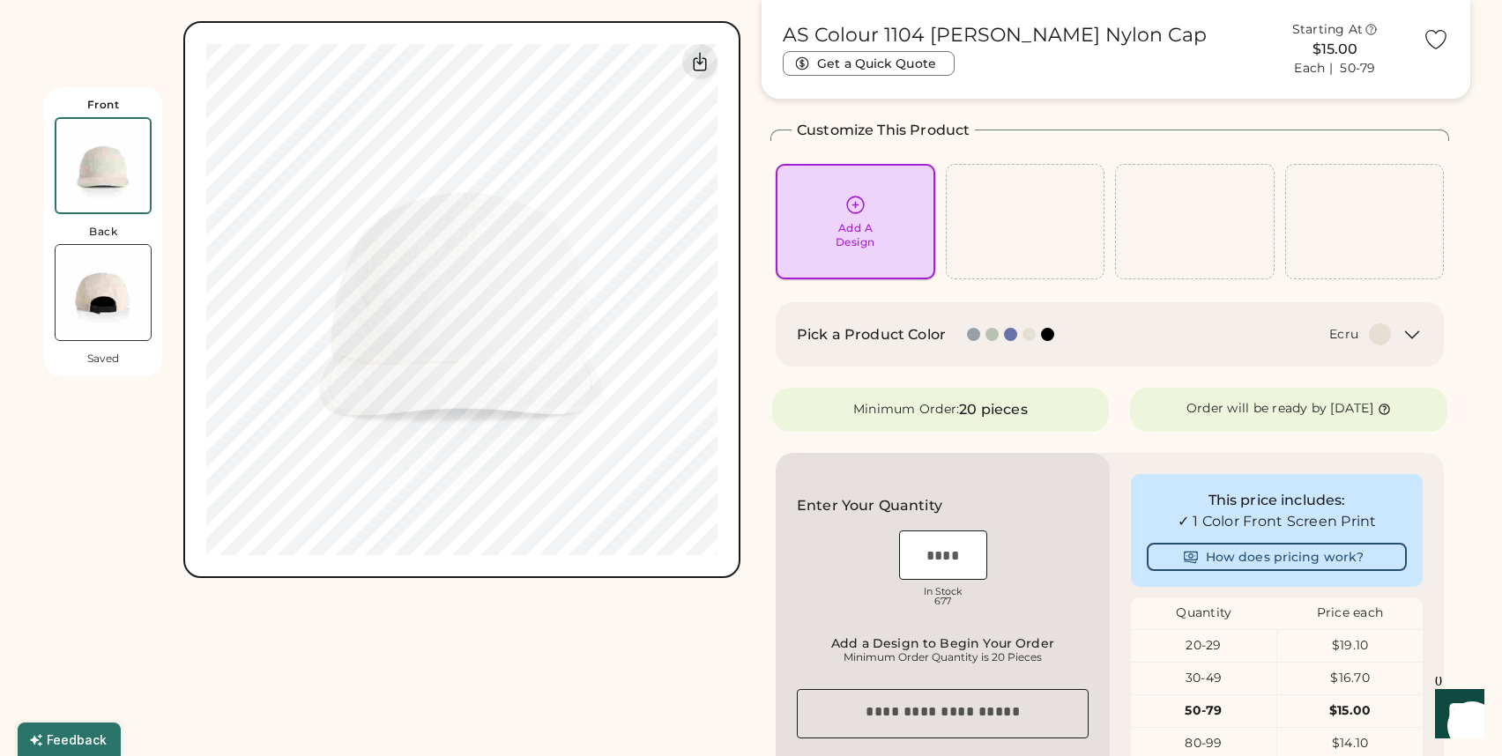
click at [905, 224] on div "Add A Design" at bounding box center [855, 222] width 135 height 56
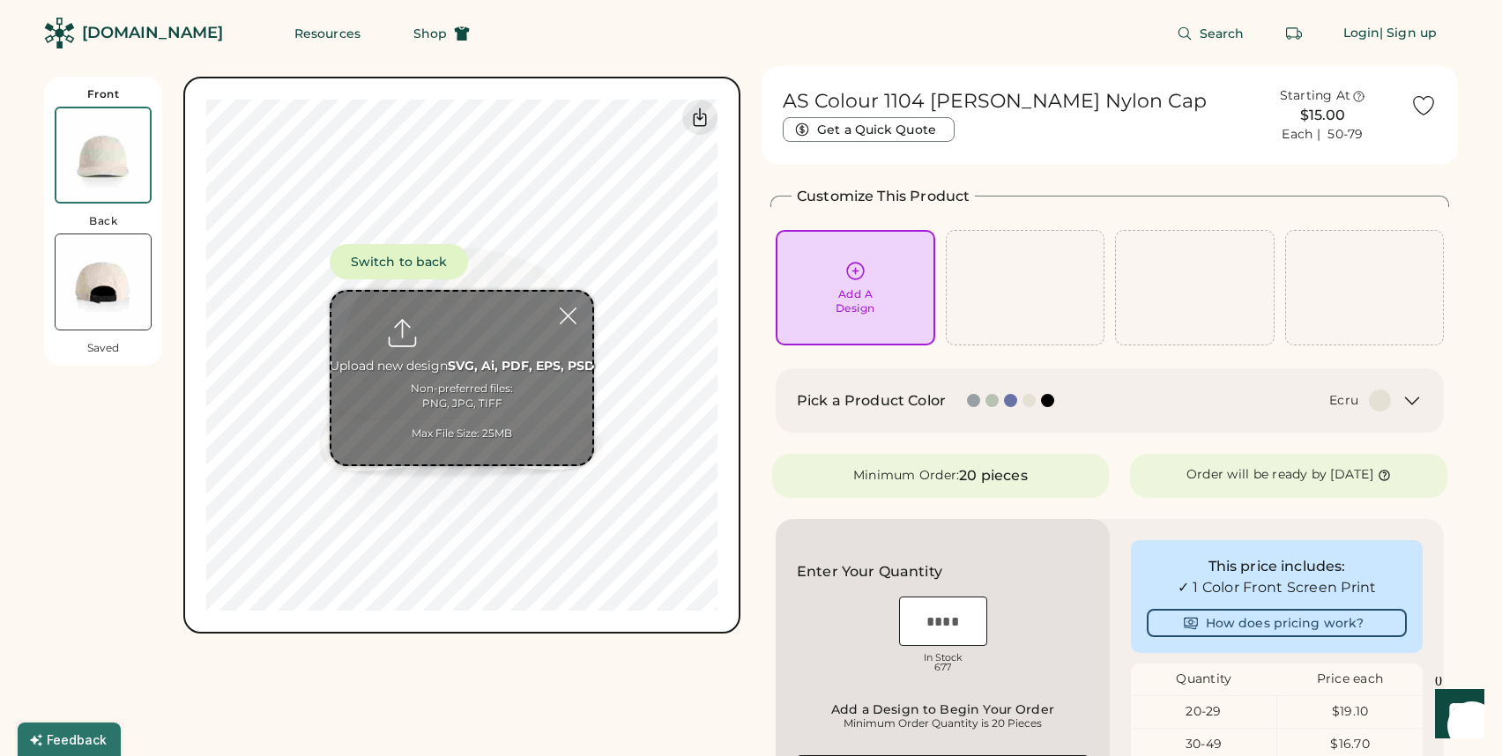
click at [422, 371] on input "file" at bounding box center [461, 378] width 261 height 173
type input "**********"
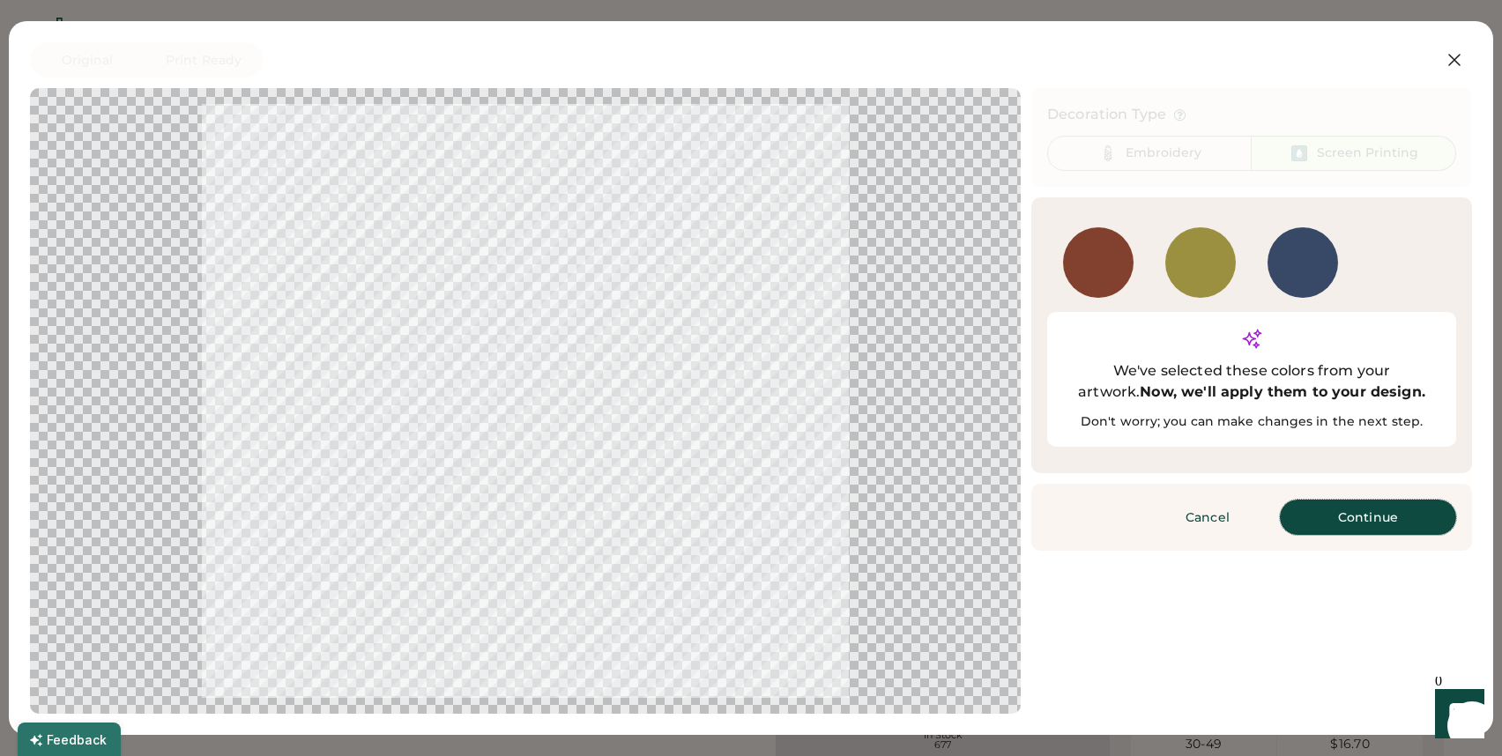
click at [1346, 500] on button "Continue" at bounding box center [1367, 517] width 176 height 35
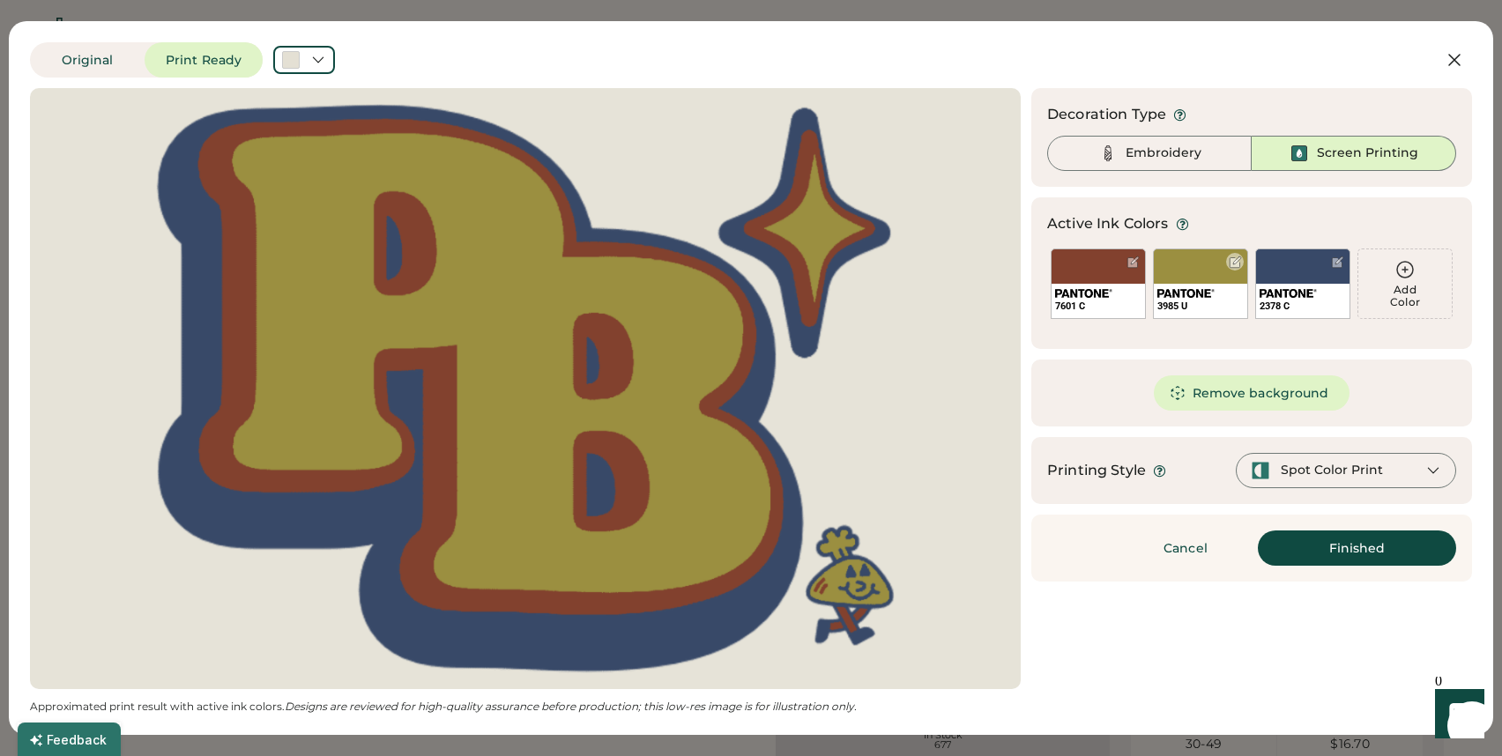
click at [1199, 266] on div "3985 U" at bounding box center [1200, 283] width 95 height 70
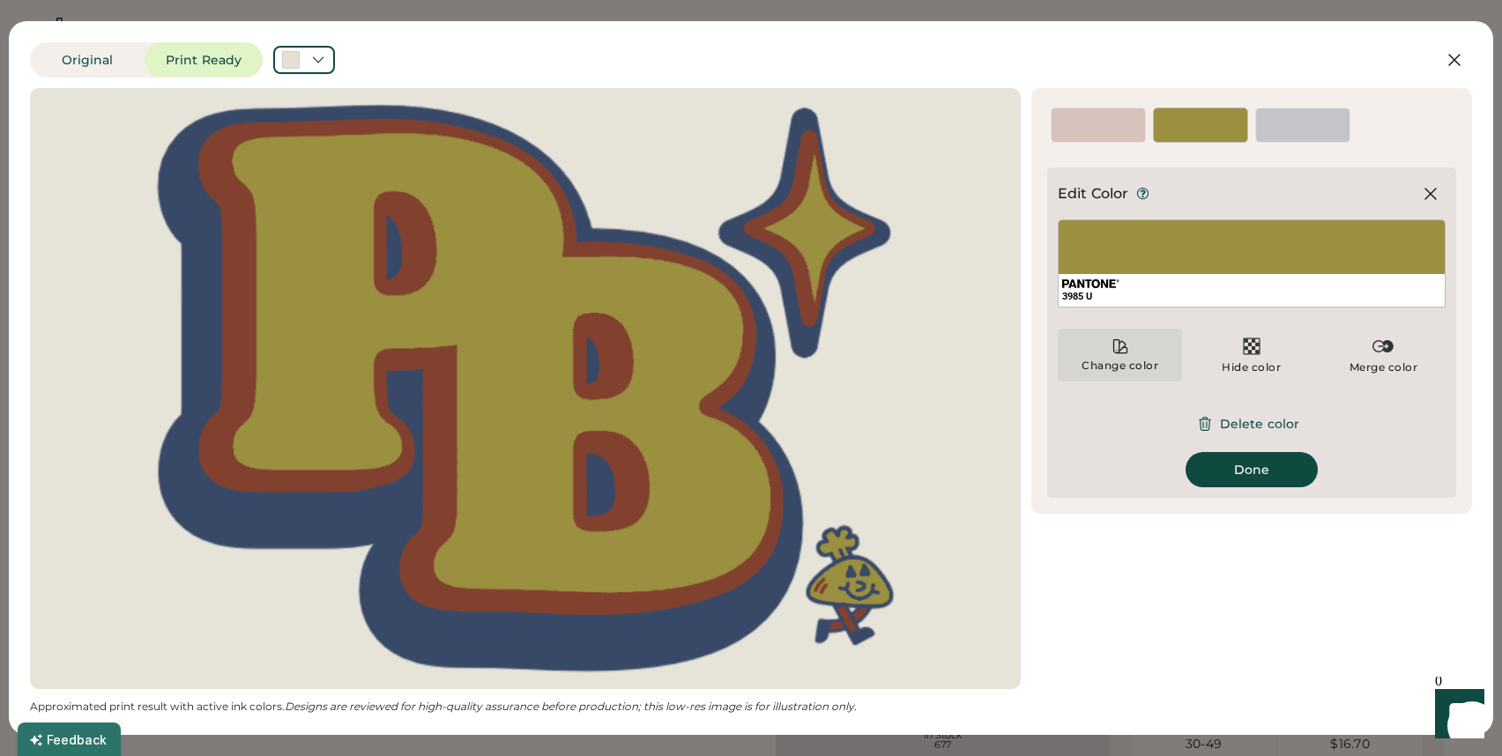
click at [1111, 346] on icon at bounding box center [1120, 346] width 18 height 18
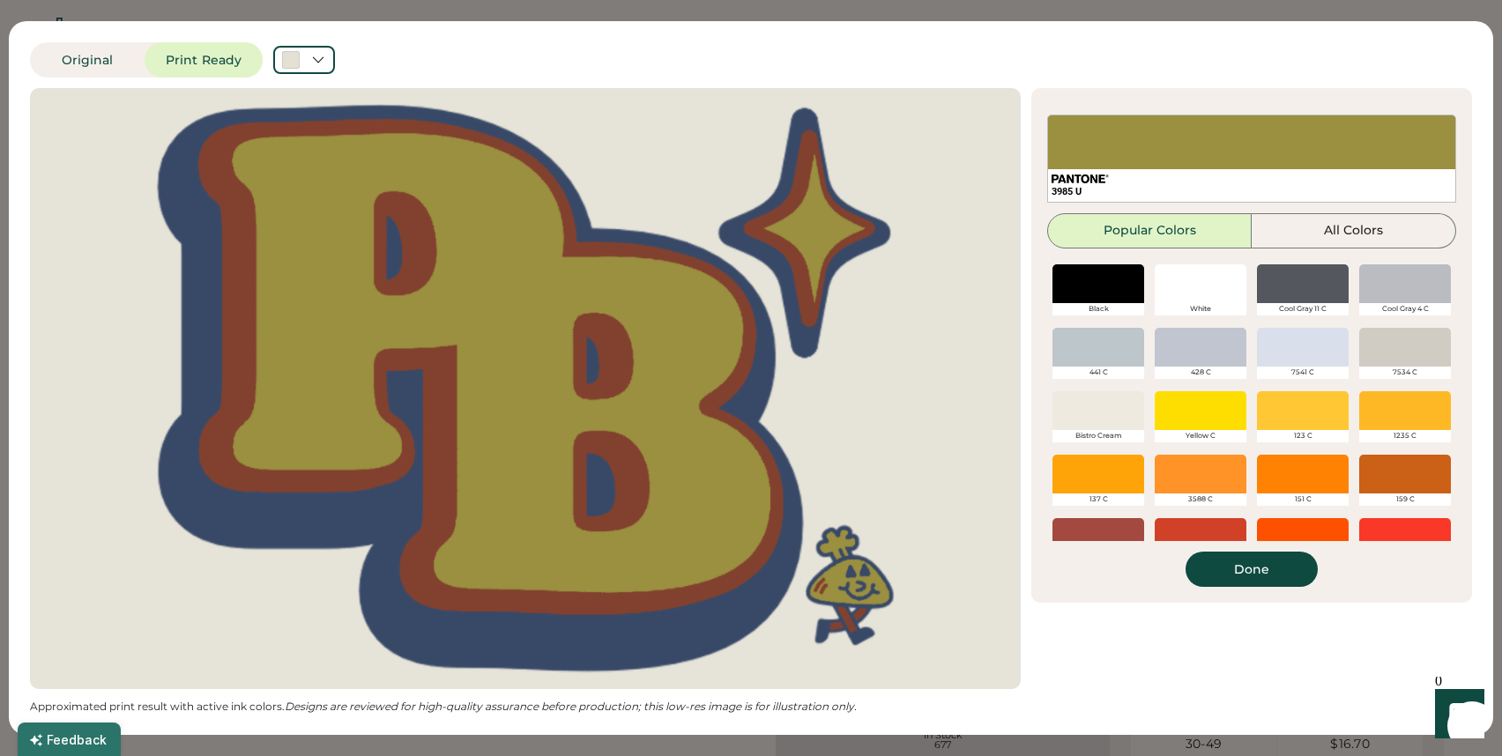
click at [1182, 414] on div at bounding box center [1200, 410] width 92 height 39
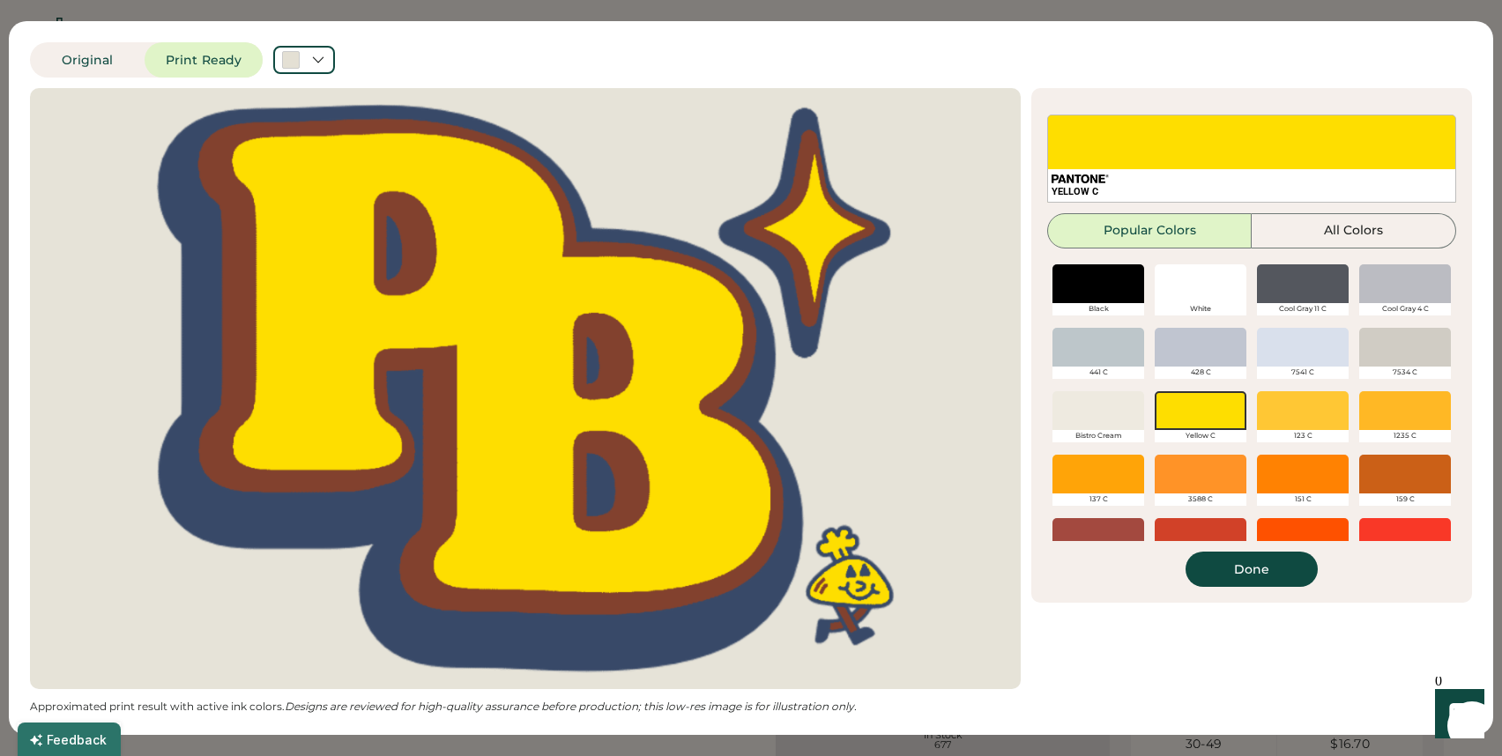
click at [1336, 412] on div at bounding box center [1303, 410] width 92 height 39
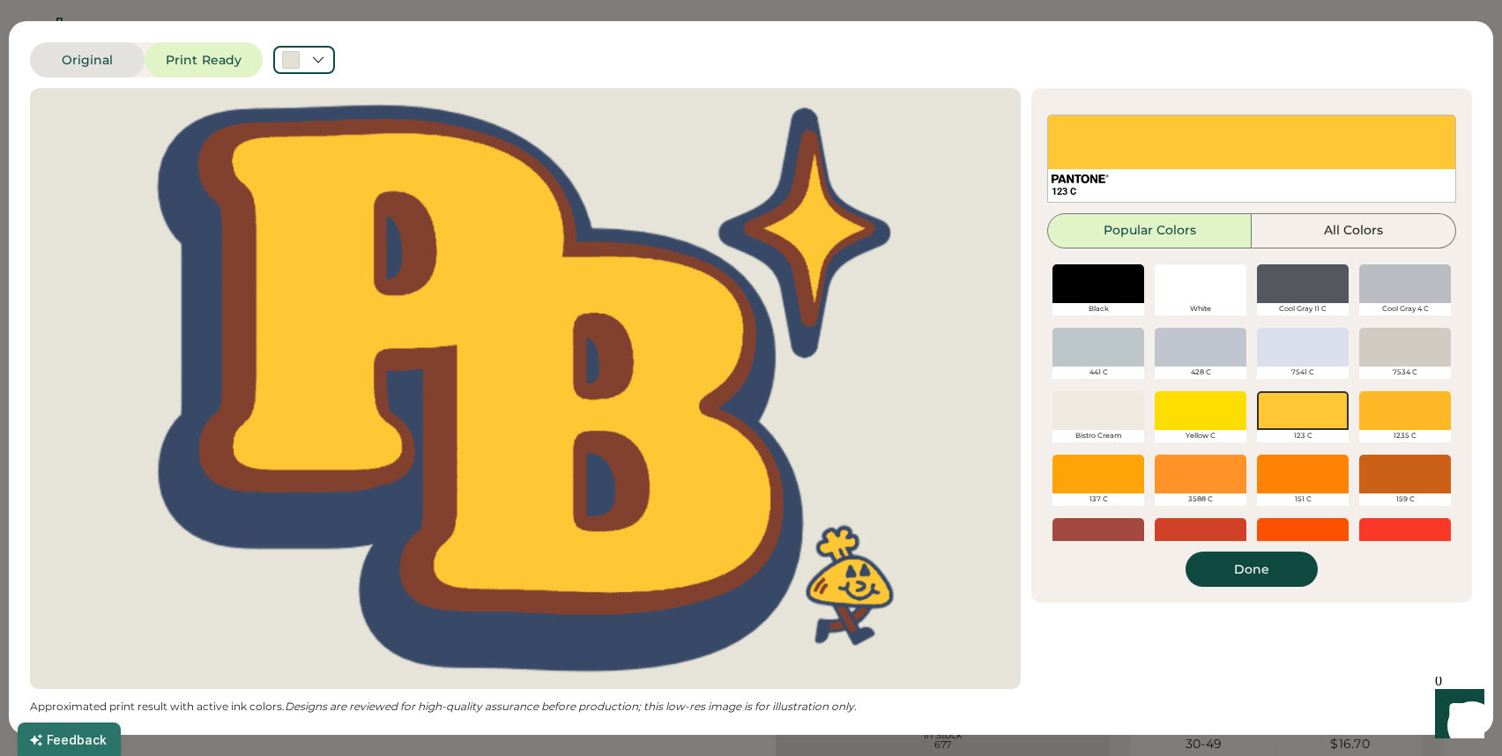
click at [116, 60] on button "Original" at bounding box center [87, 59] width 115 height 35
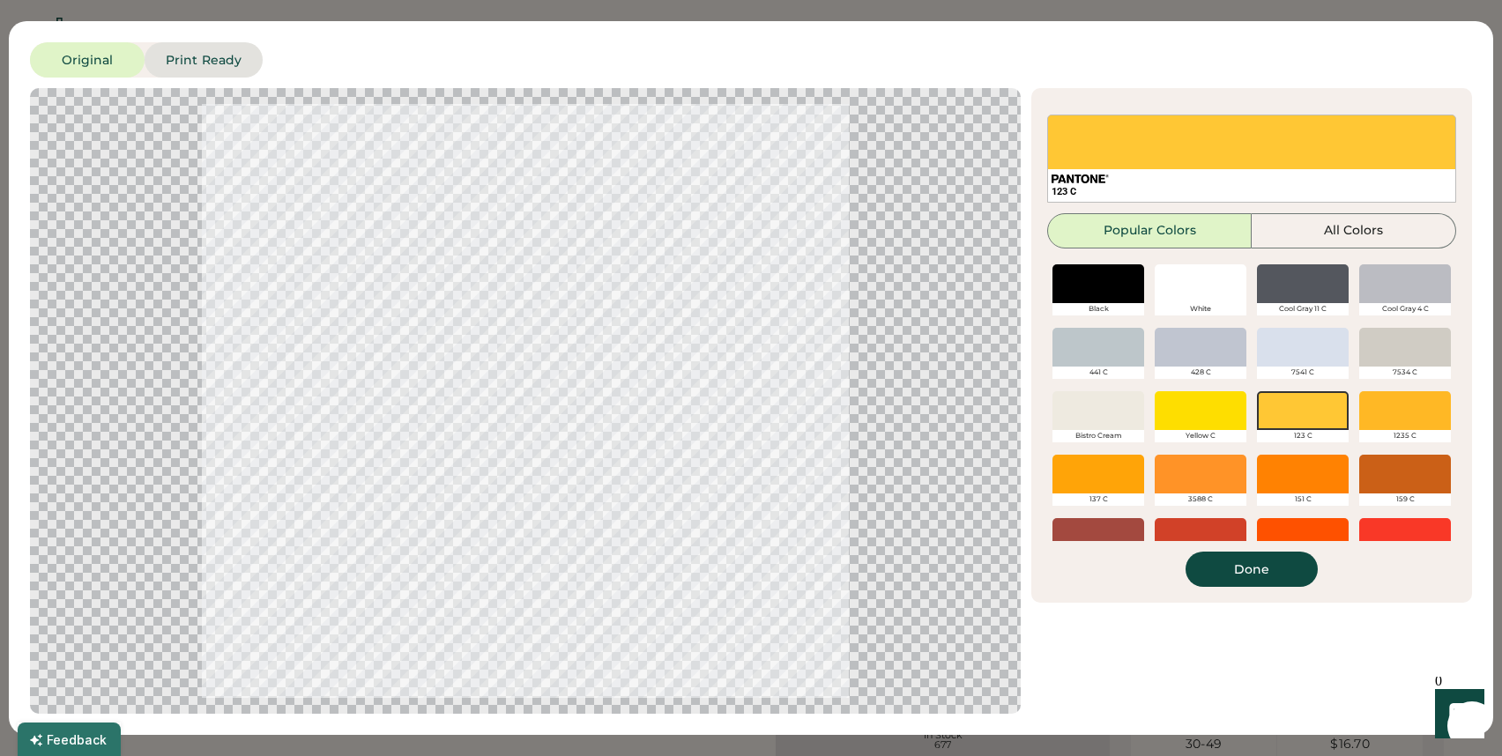
click at [174, 71] on button "Print Ready" at bounding box center [204, 59] width 118 height 35
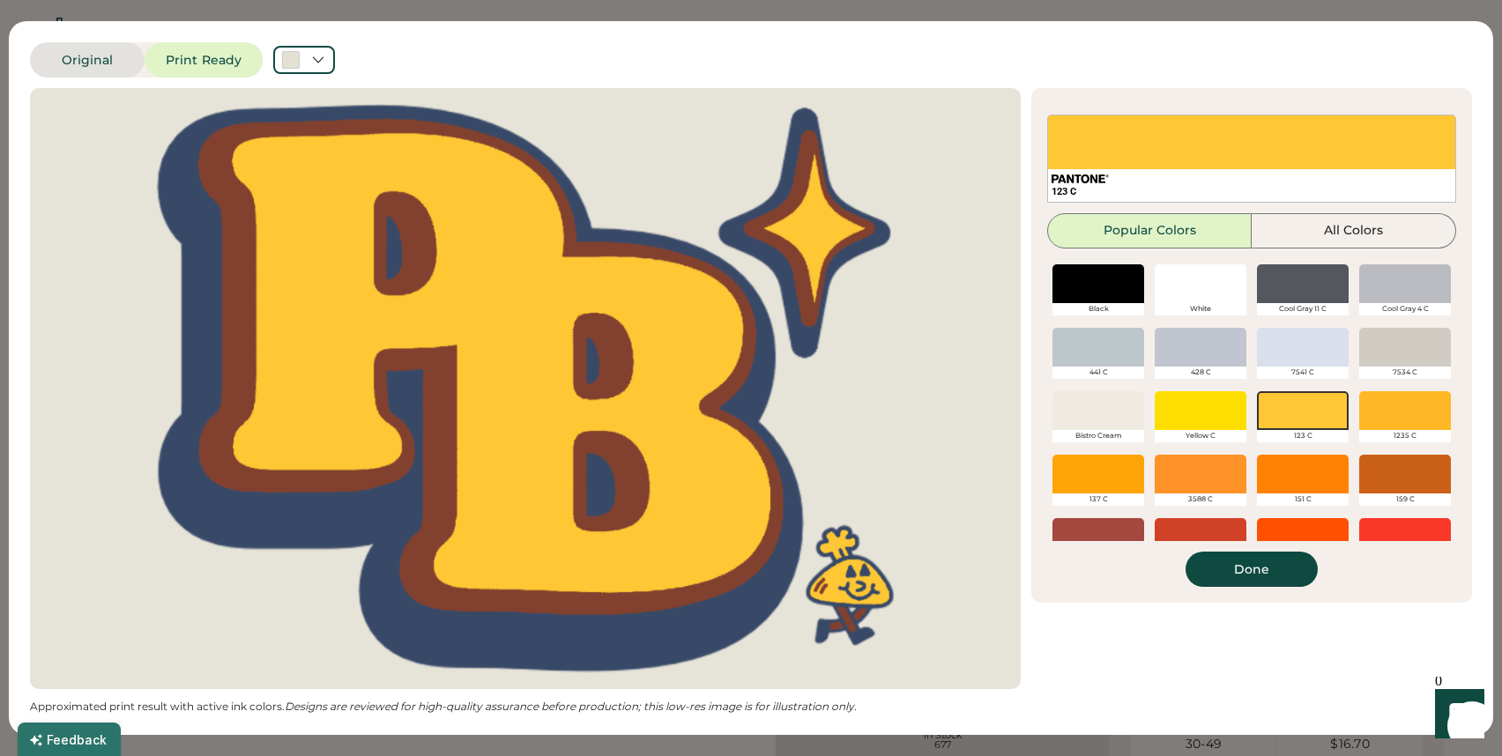
click at [95, 76] on button "Original" at bounding box center [87, 59] width 115 height 35
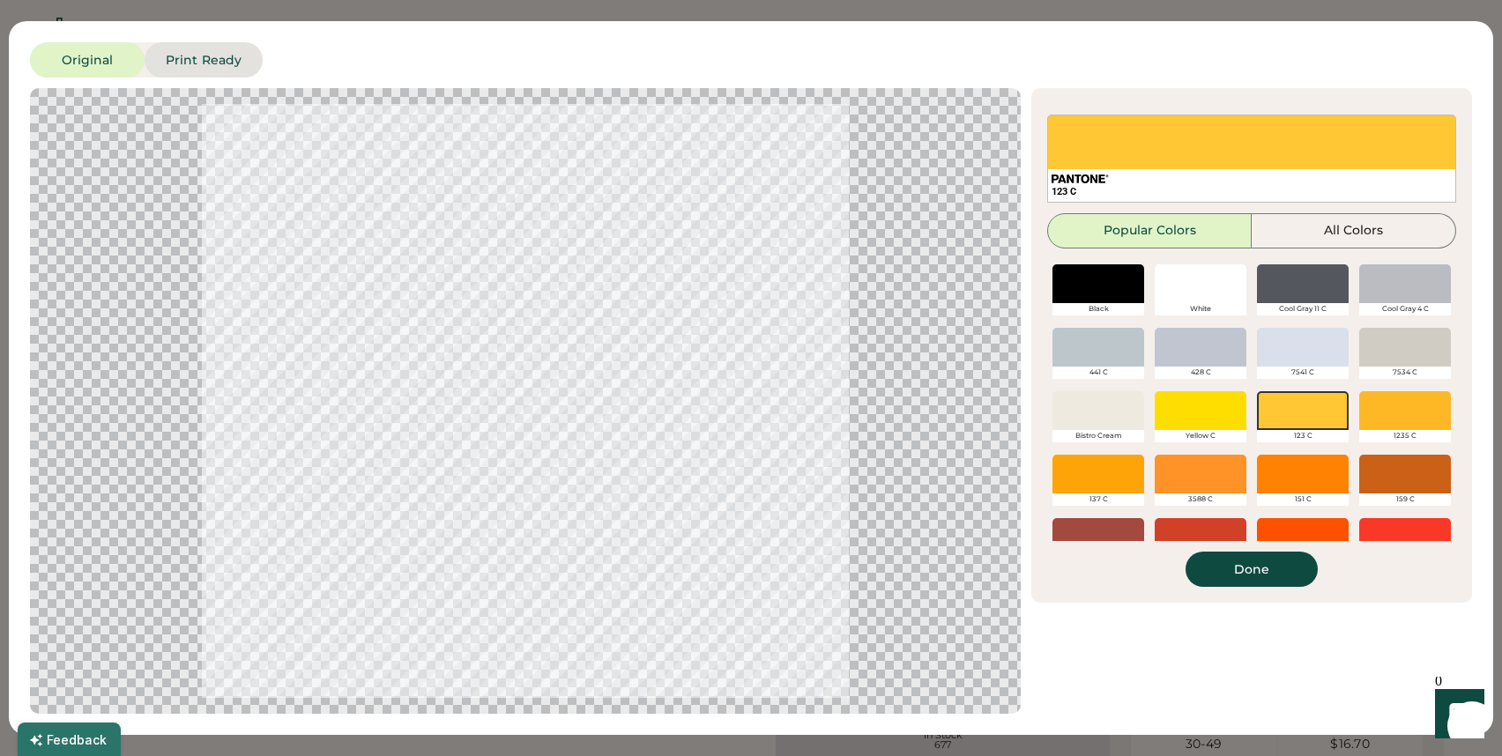
click at [192, 64] on button "Print Ready" at bounding box center [204, 59] width 118 height 35
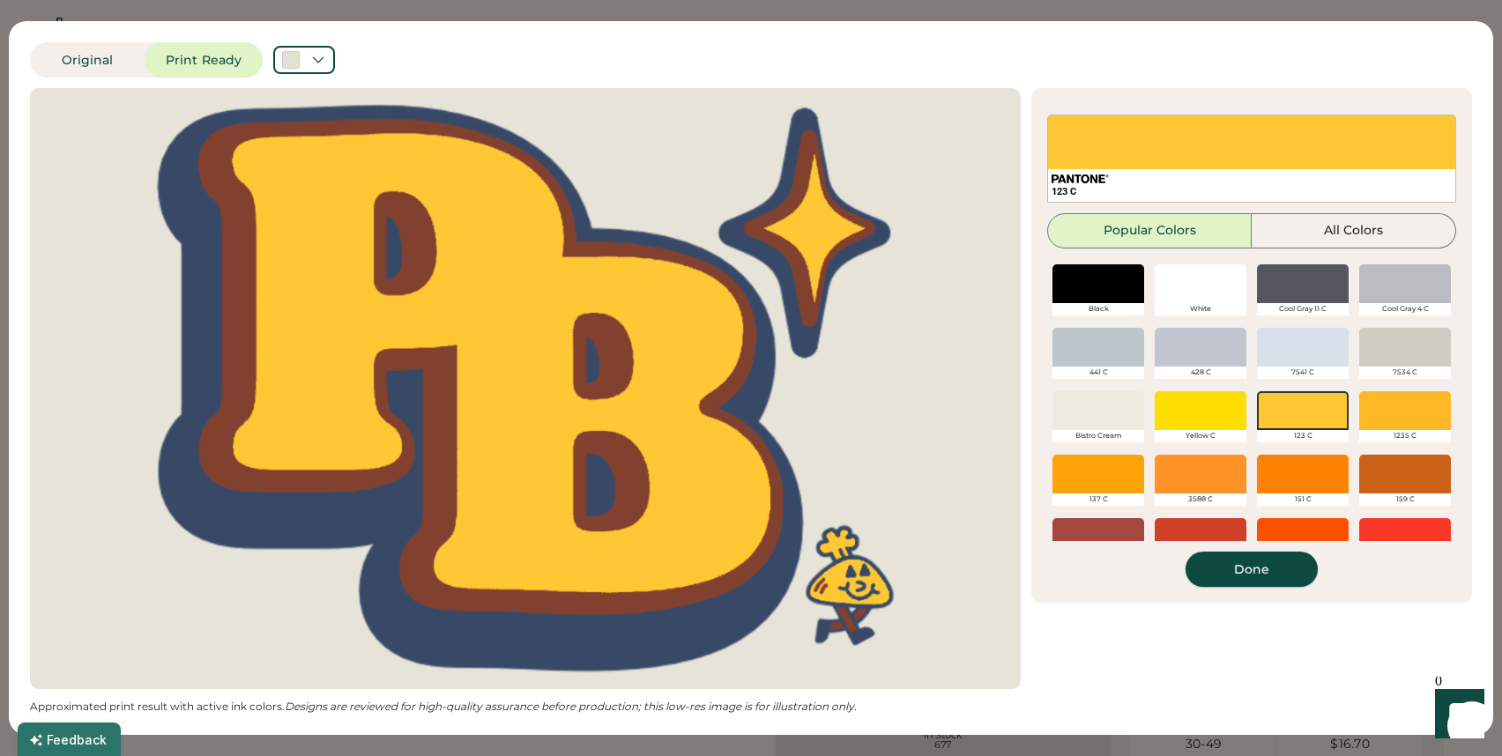
click at [1222, 573] on button "Done" at bounding box center [1251, 569] width 132 height 35
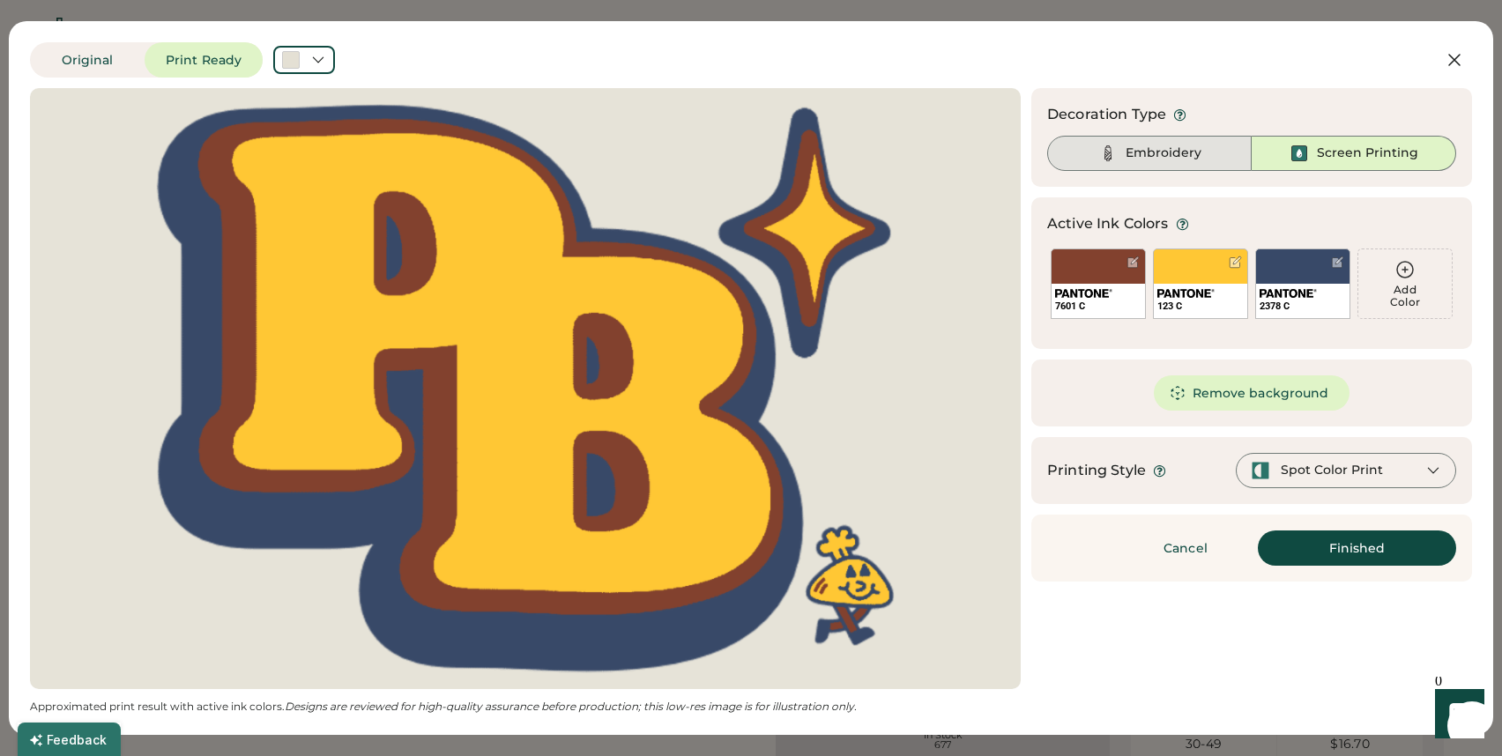
click at [1168, 161] on div "Embroidery" at bounding box center [1149, 153] width 204 height 35
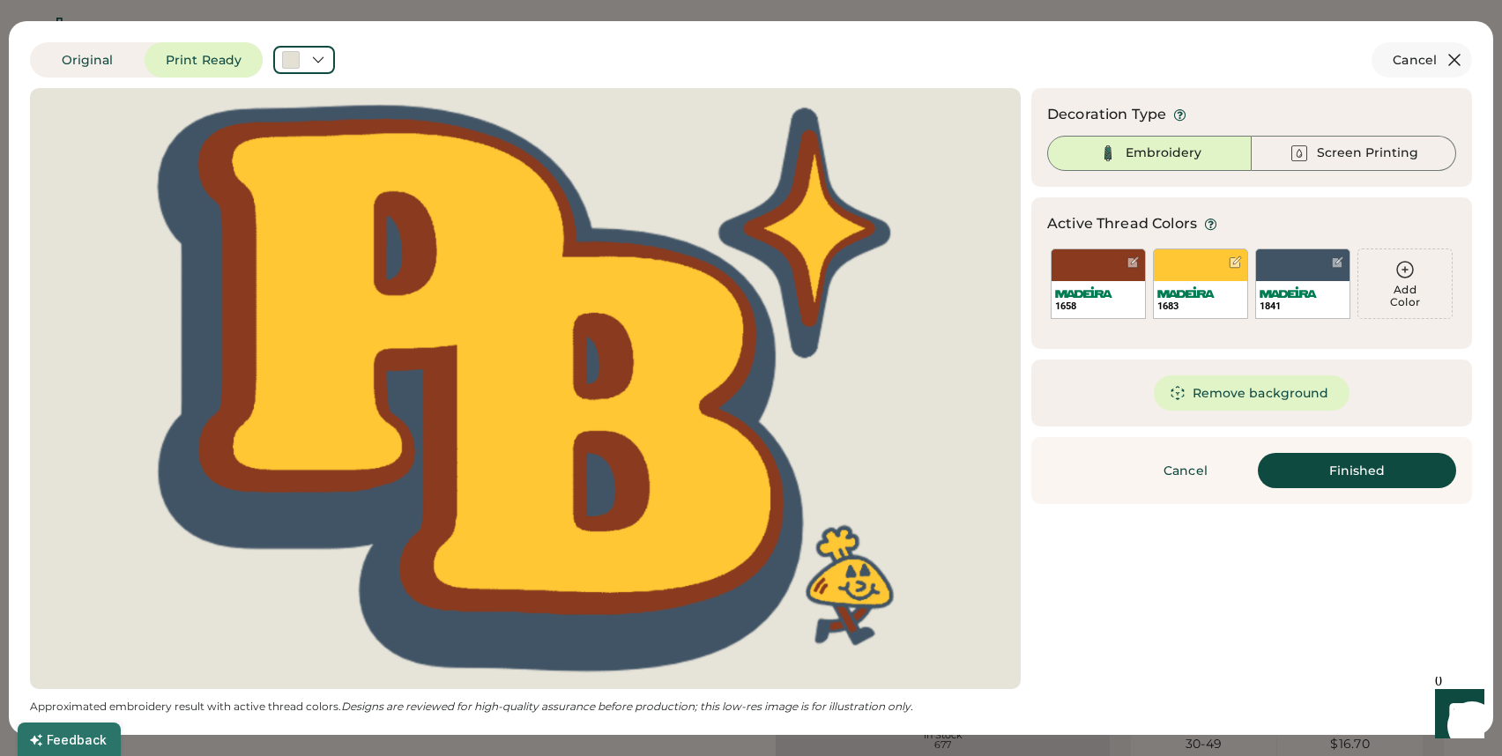
click at [1456, 56] on icon at bounding box center [1454, 60] width 11 height 11
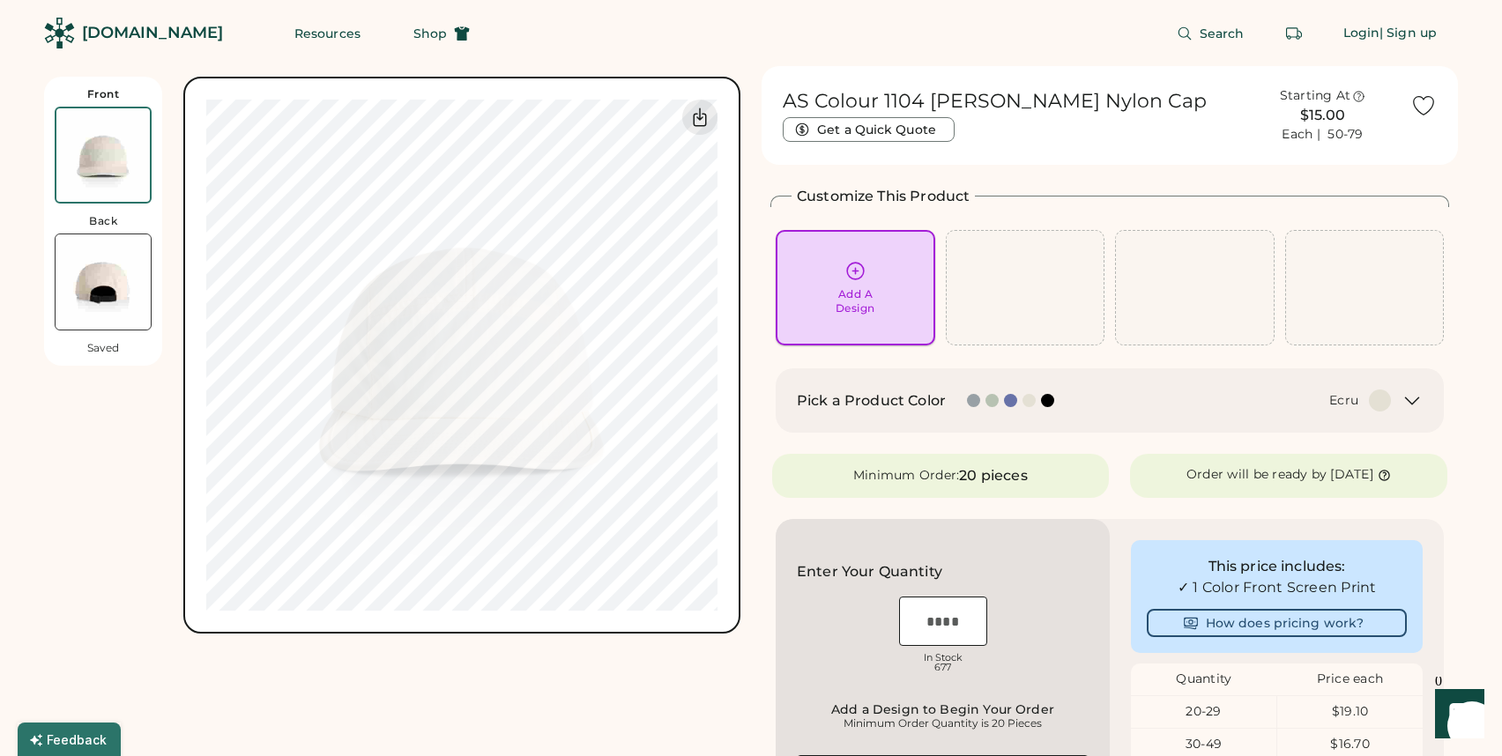
click at [868, 315] on div "Add A Design" at bounding box center [855, 301] width 40 height 28
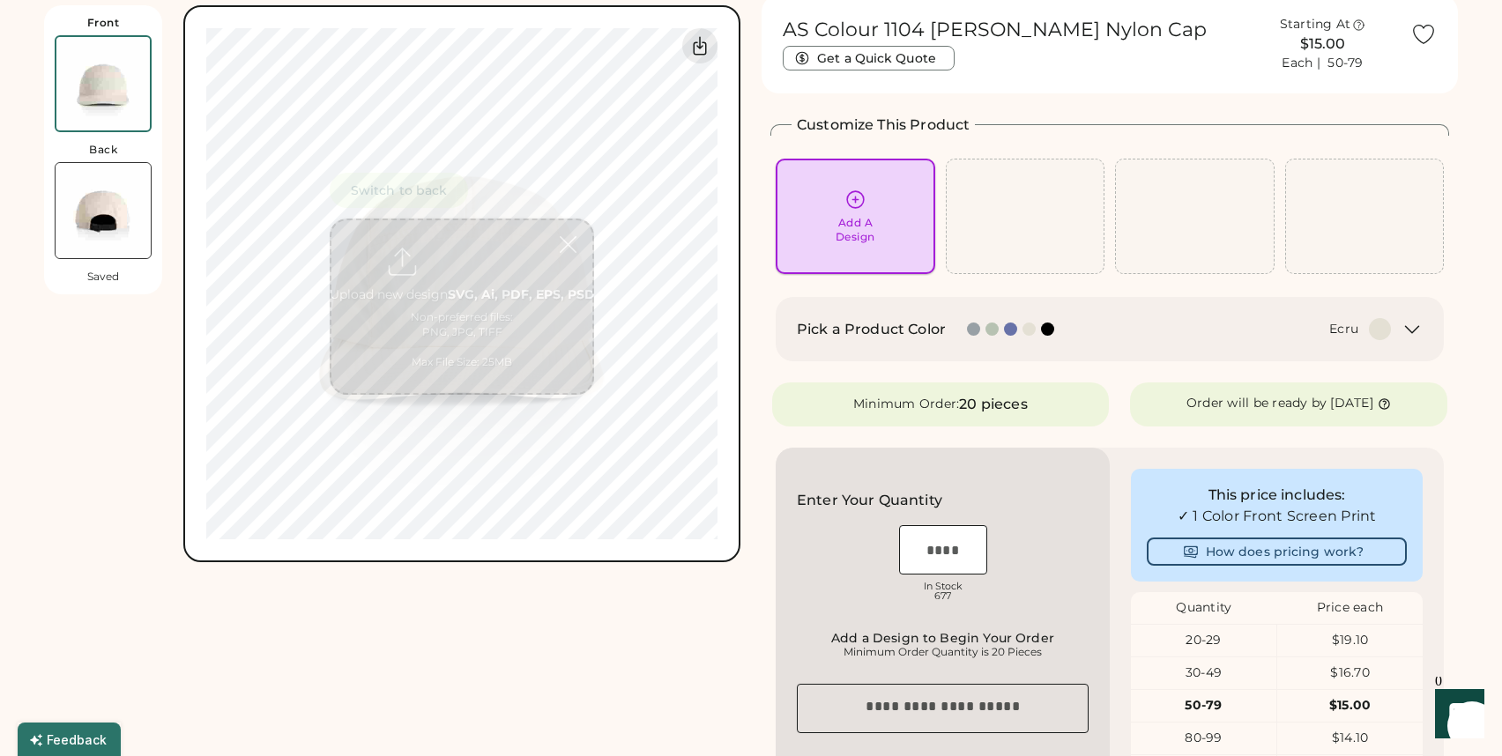
scroll to position [77, 0]
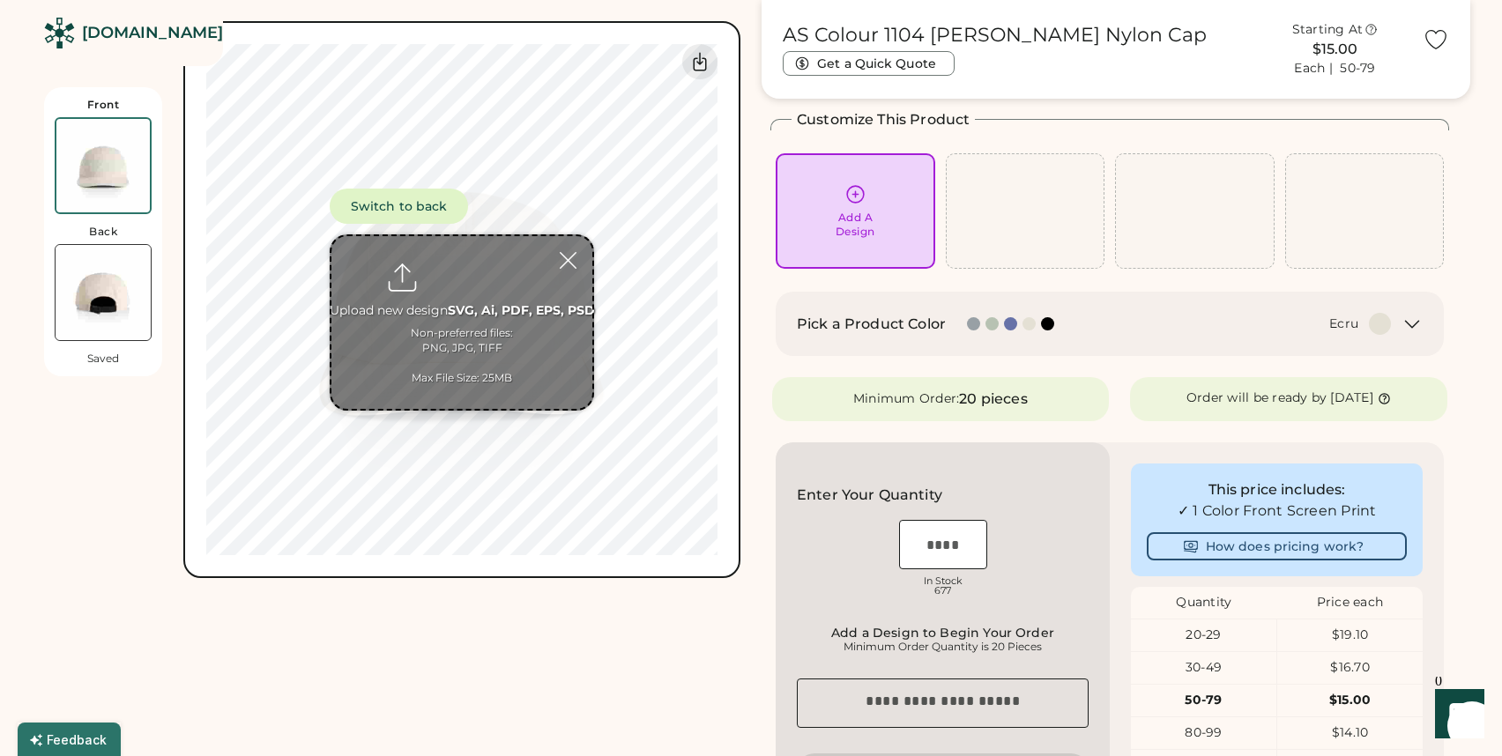
click at [516, 337] on input "file" at bounding box center [461, 322] width 261 height 173
type input "**********"
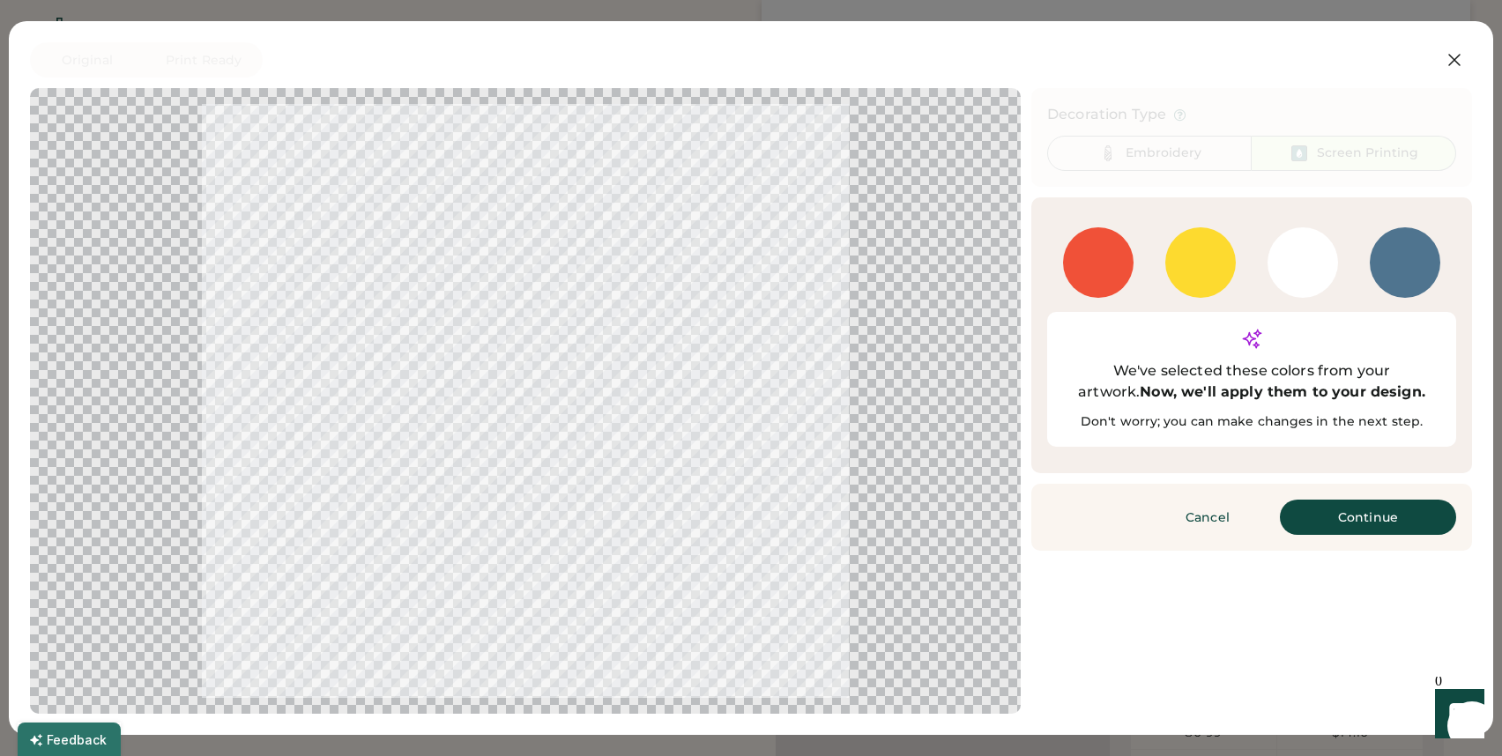
click at [1303, 290] on div "WHITE" at bounding box center [1302, 290] width 70 height 16
click at [1343, 500] on button "Continue" at bounding box center [1367, 517] width 176 height 35
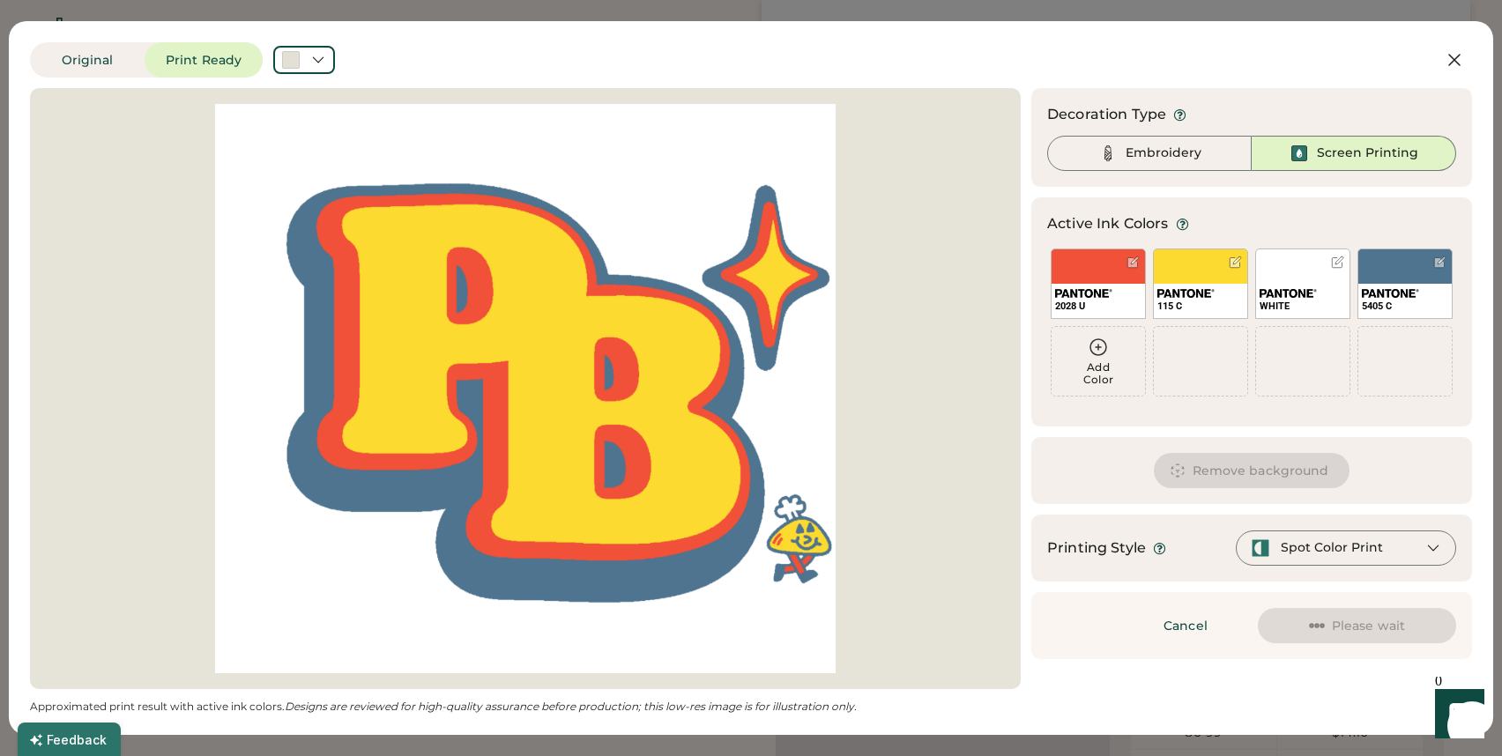
click at [1300, 306] on div "WHITE" at bounding box center [1302, 306] width 86 height 13
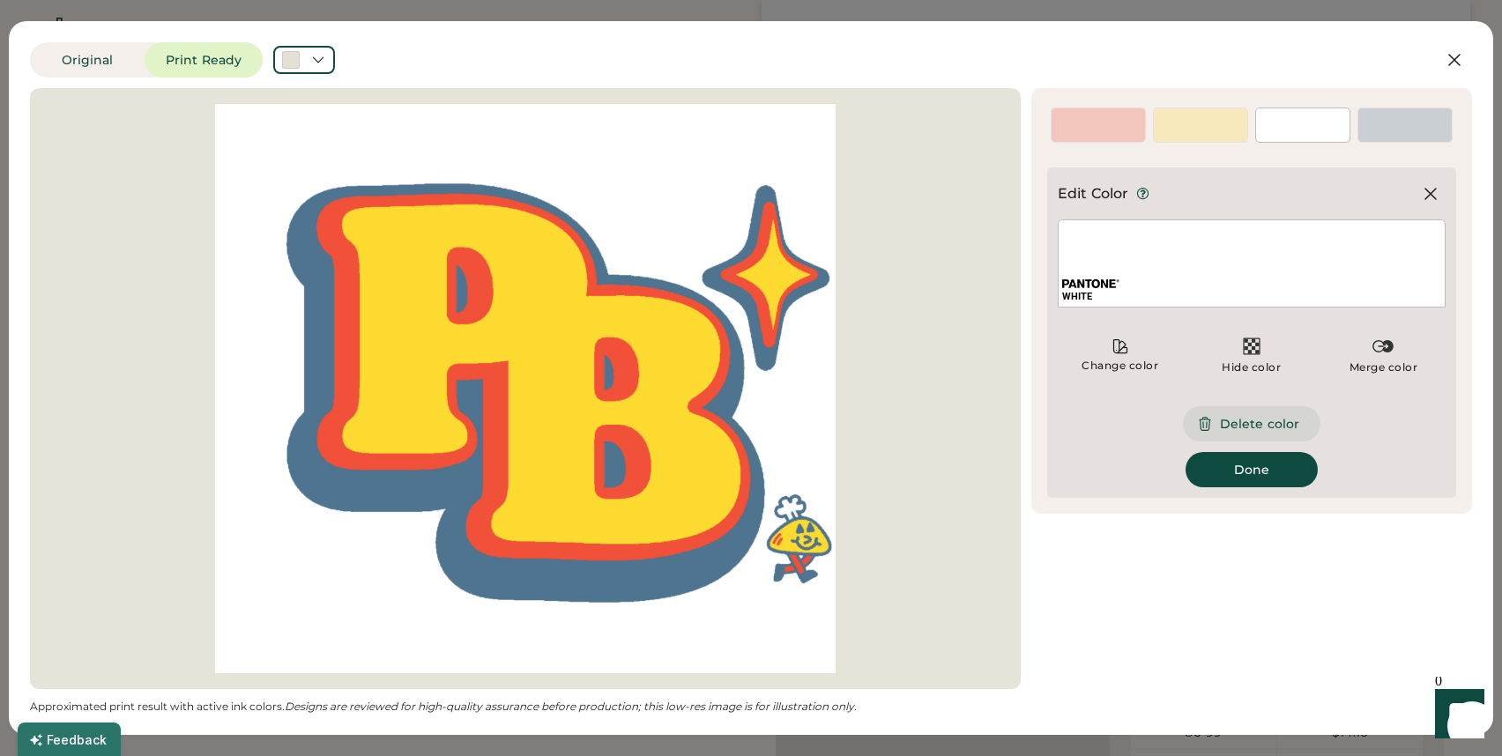
click at [1229, 422] on button "Delete color" at bounding box center [1251, 423] width 137 height 35
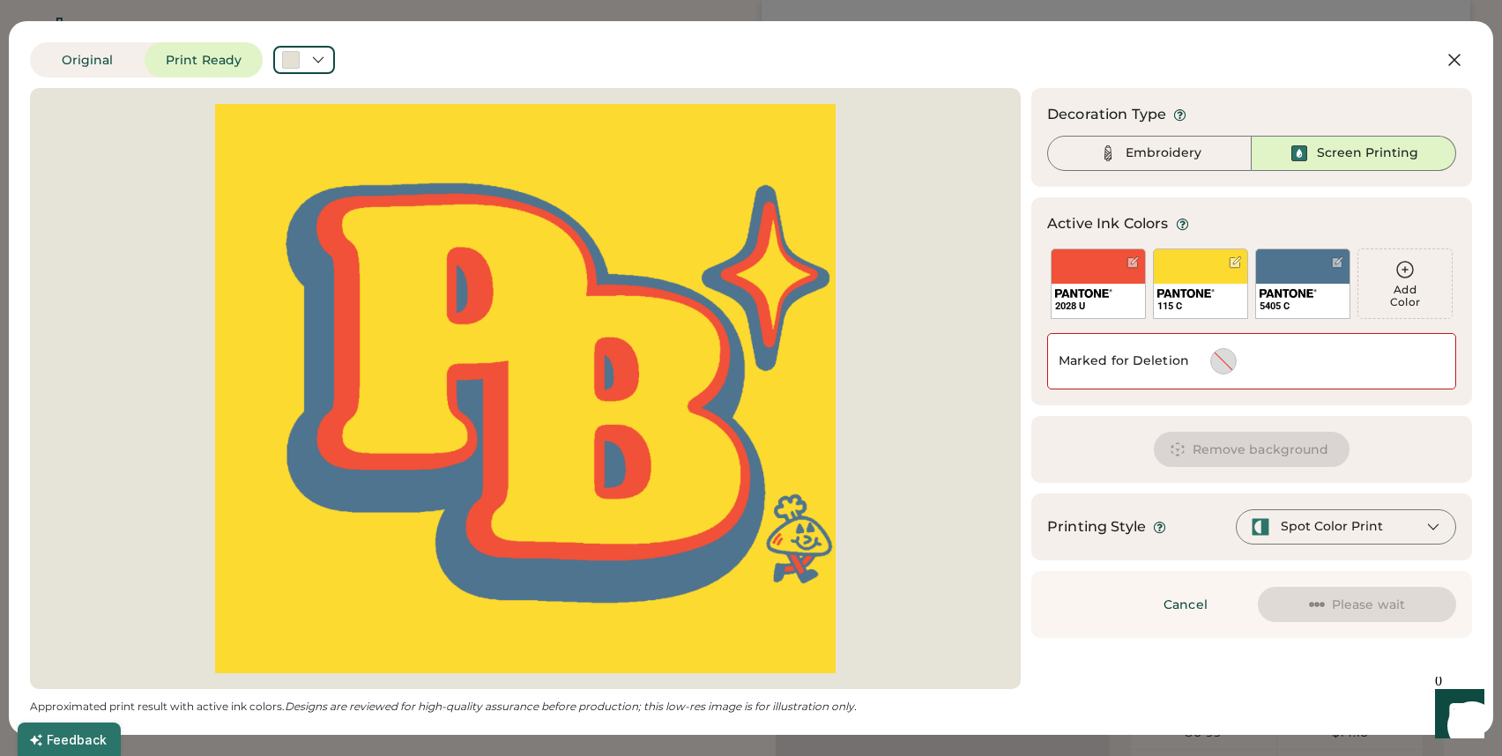
click at [1232, 360] on div at bounding box center [1223, 361] width 25 height 25
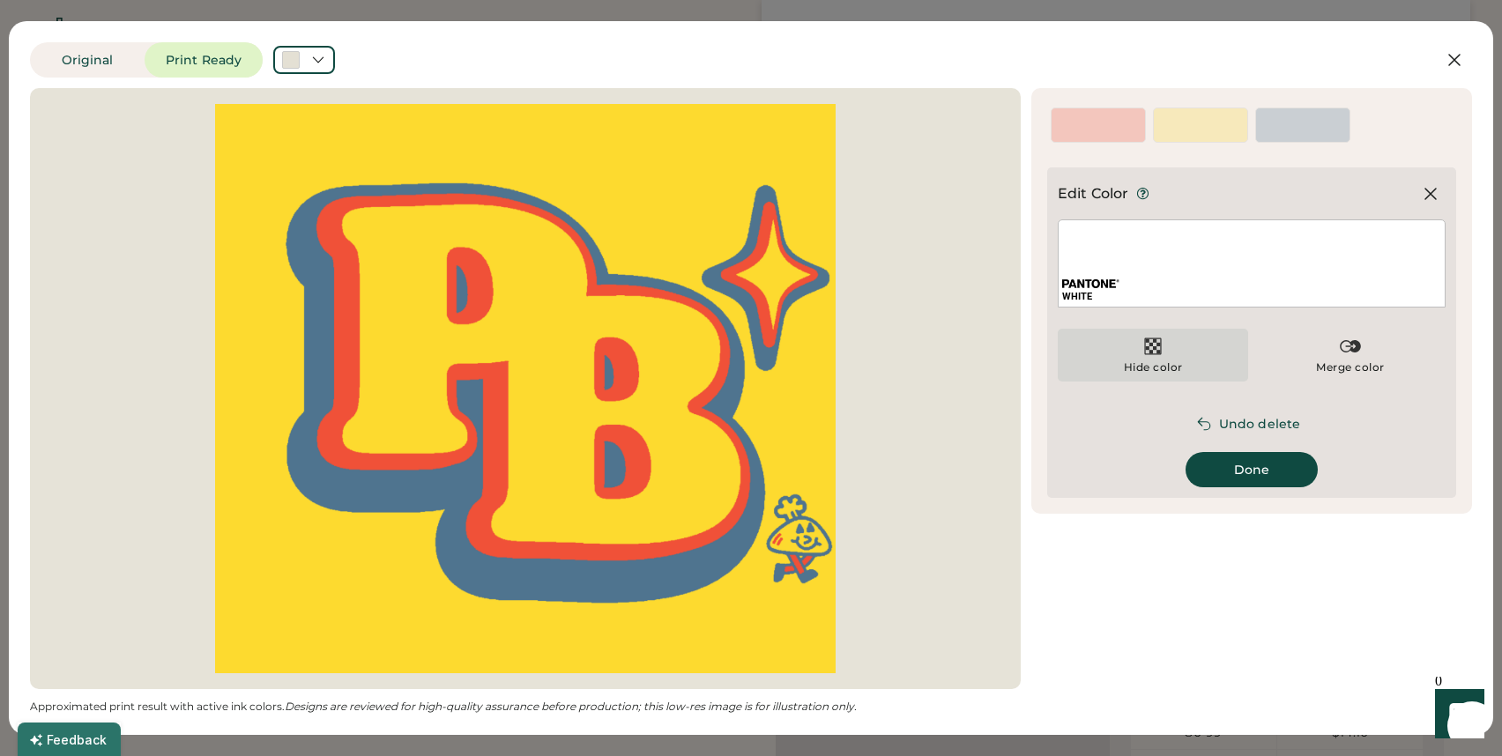
click at [1163, 358] on div "Hide color" at bounding box center [1152, 355] width 190 height 53
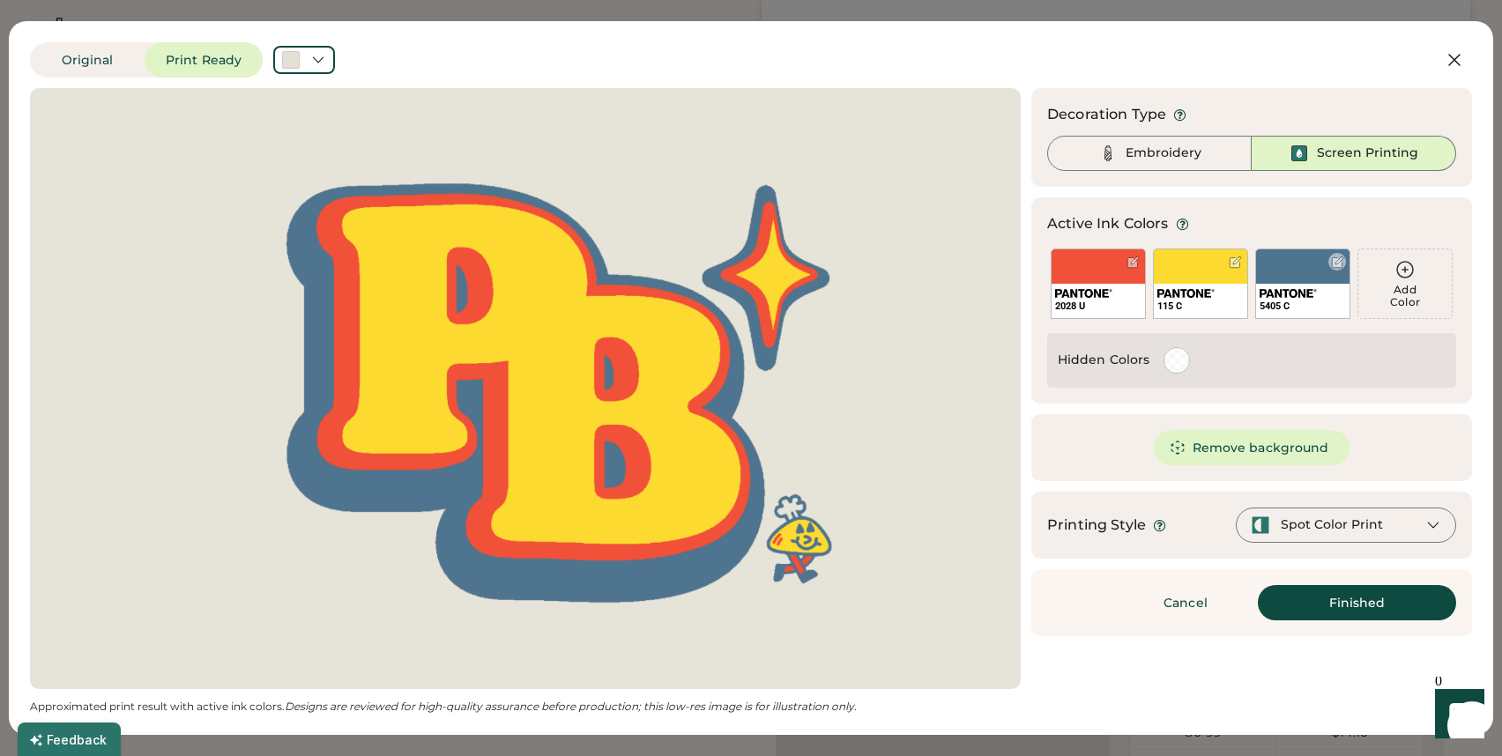
click at [1298, 301] on div "5405 C" at bounding box center [1302, 306] width 86 height 13
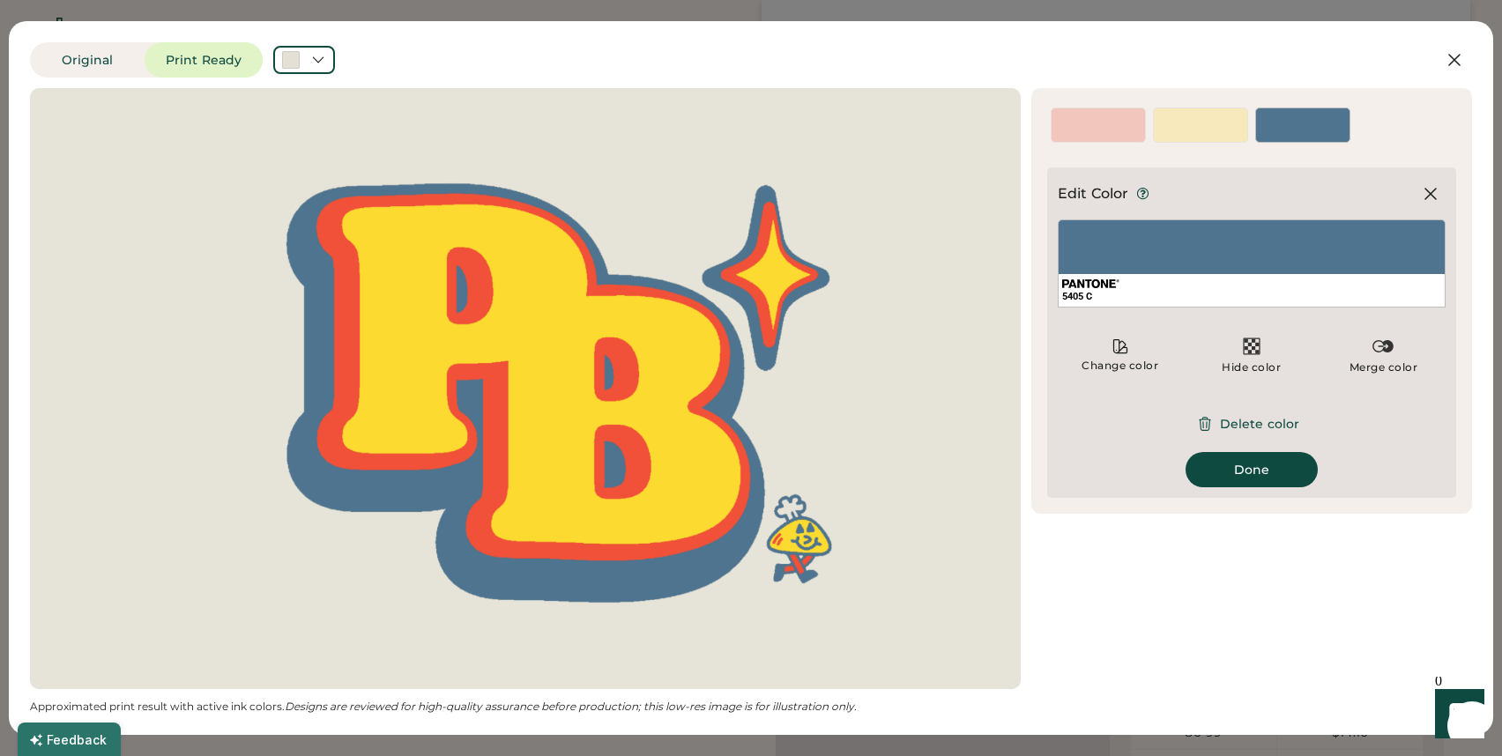
click at [1266, 256] on div "5405 C" at bounding box center [1251, 263] width 388 height 88
click at [1126, 349] on icon at bounding box center [1119, 346] width 13 height 13
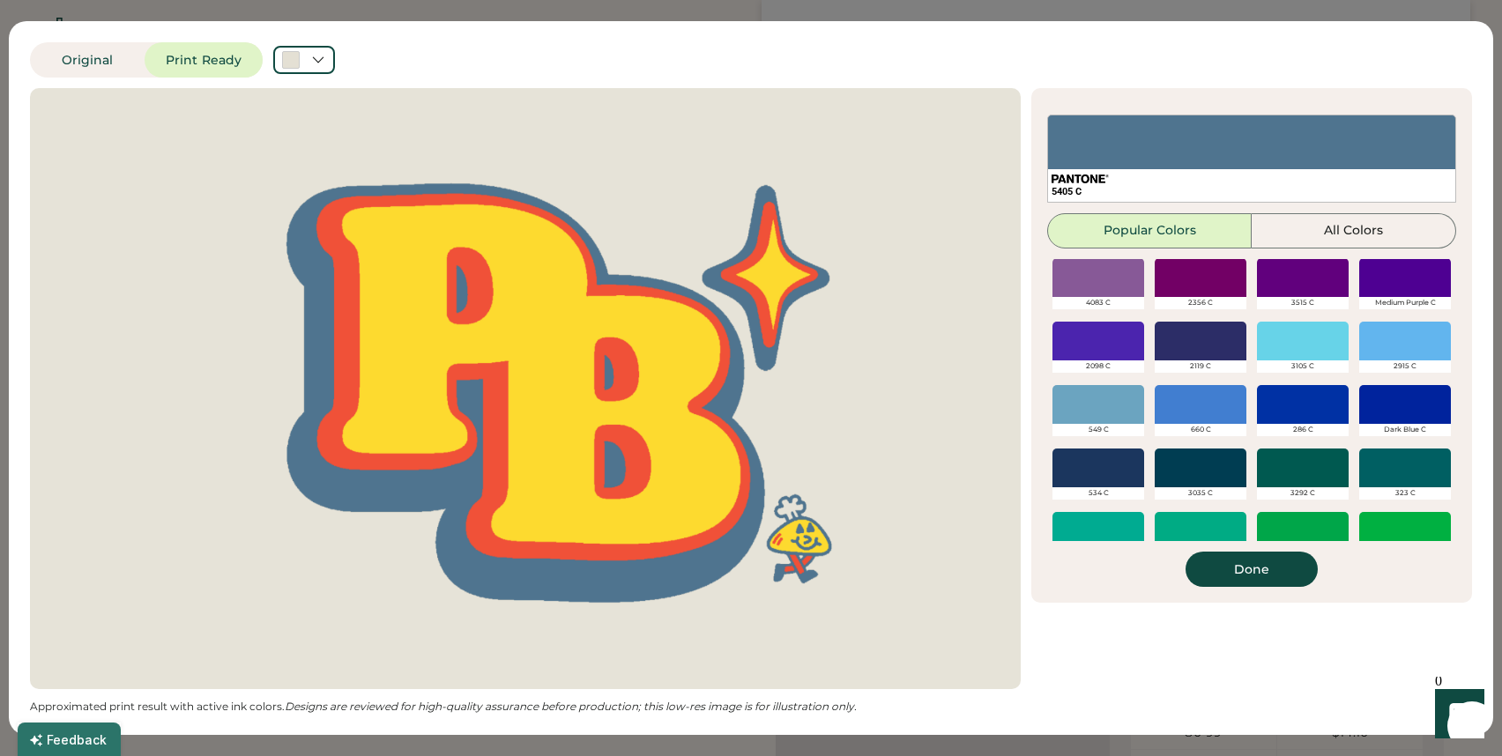
scroll to position [451, 0]
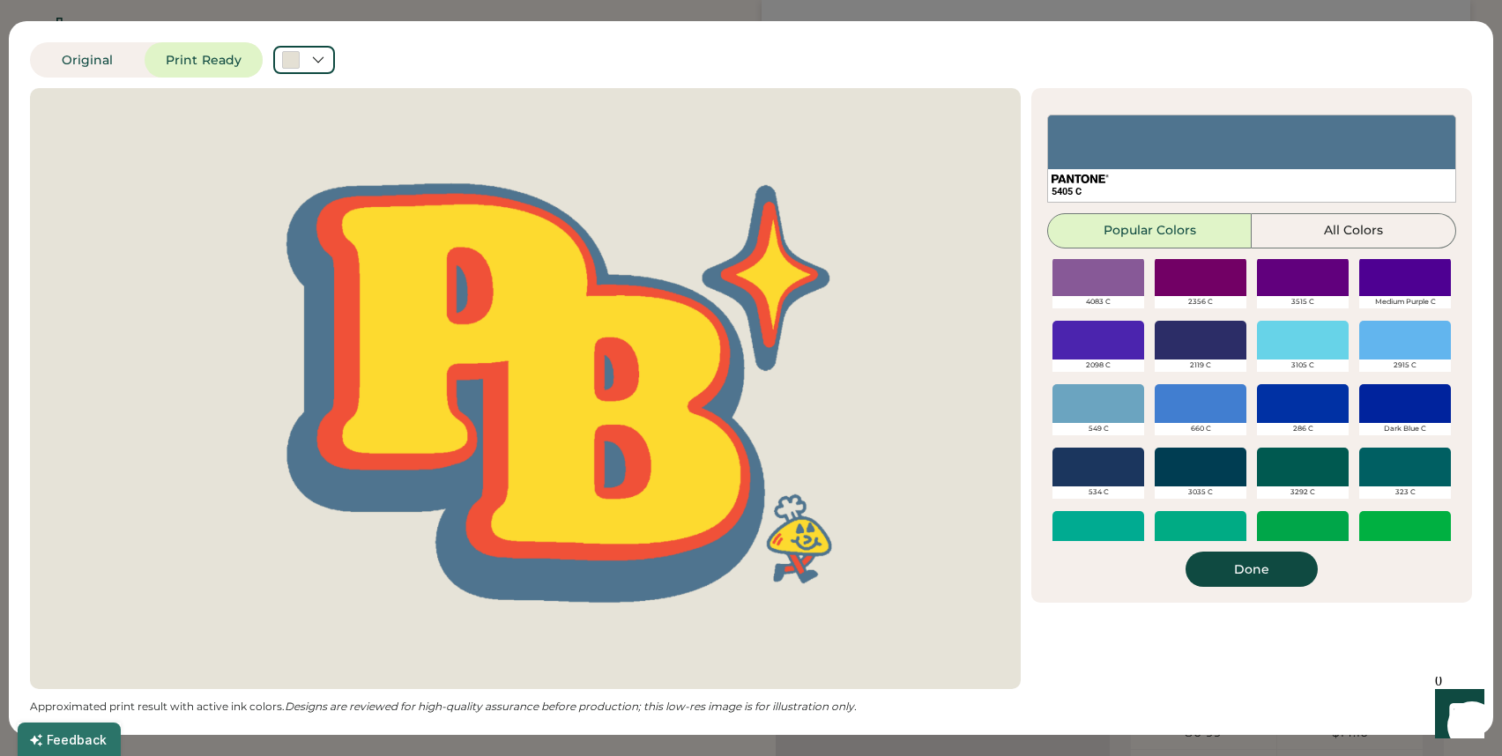
click at [1099, 464] on div at bounding box center [1098, 467] width 92 height 39
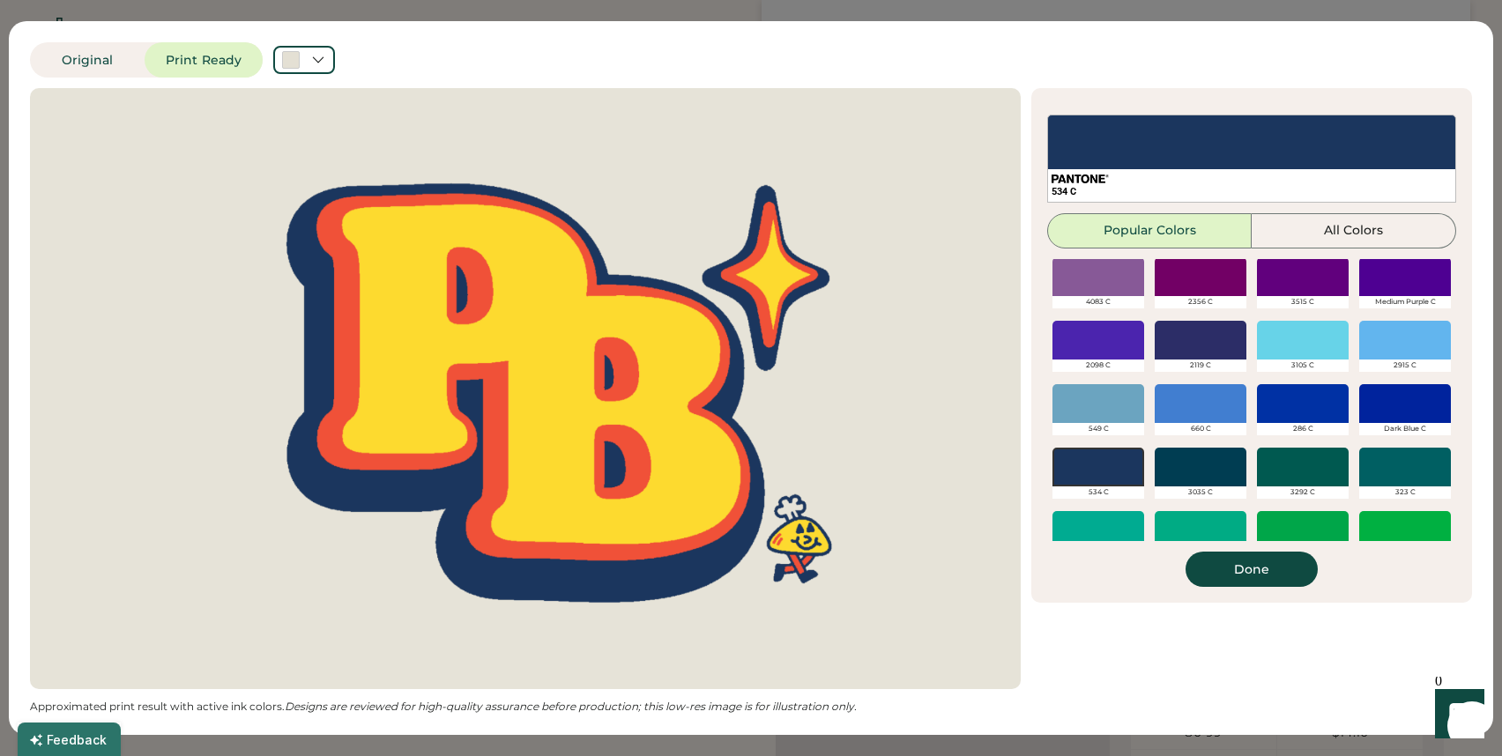
click at [1406, 403] on div at bounding box center [1405, 403] width 92 height 39
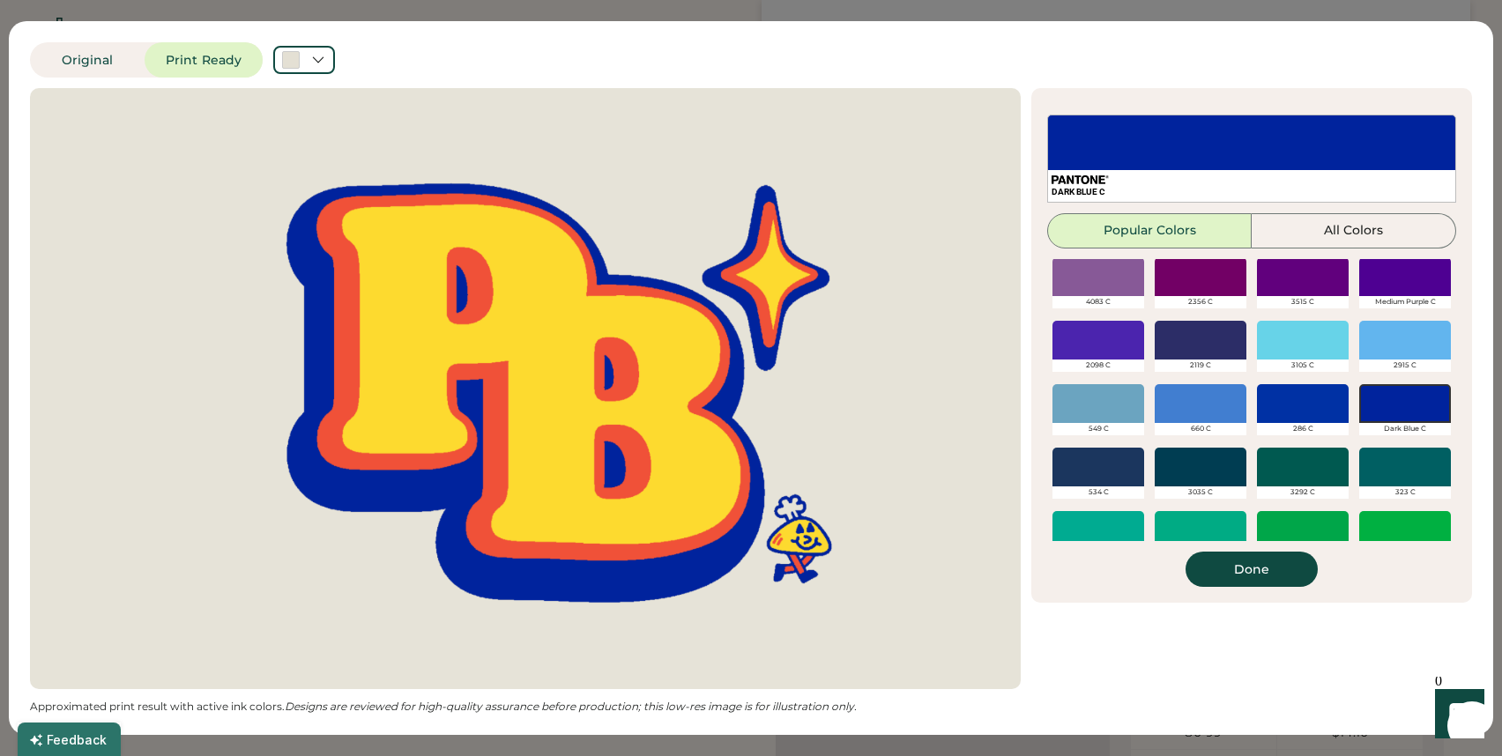
click at [1285, 419] on div at bounding box center [1303, 403] width 92 height 39
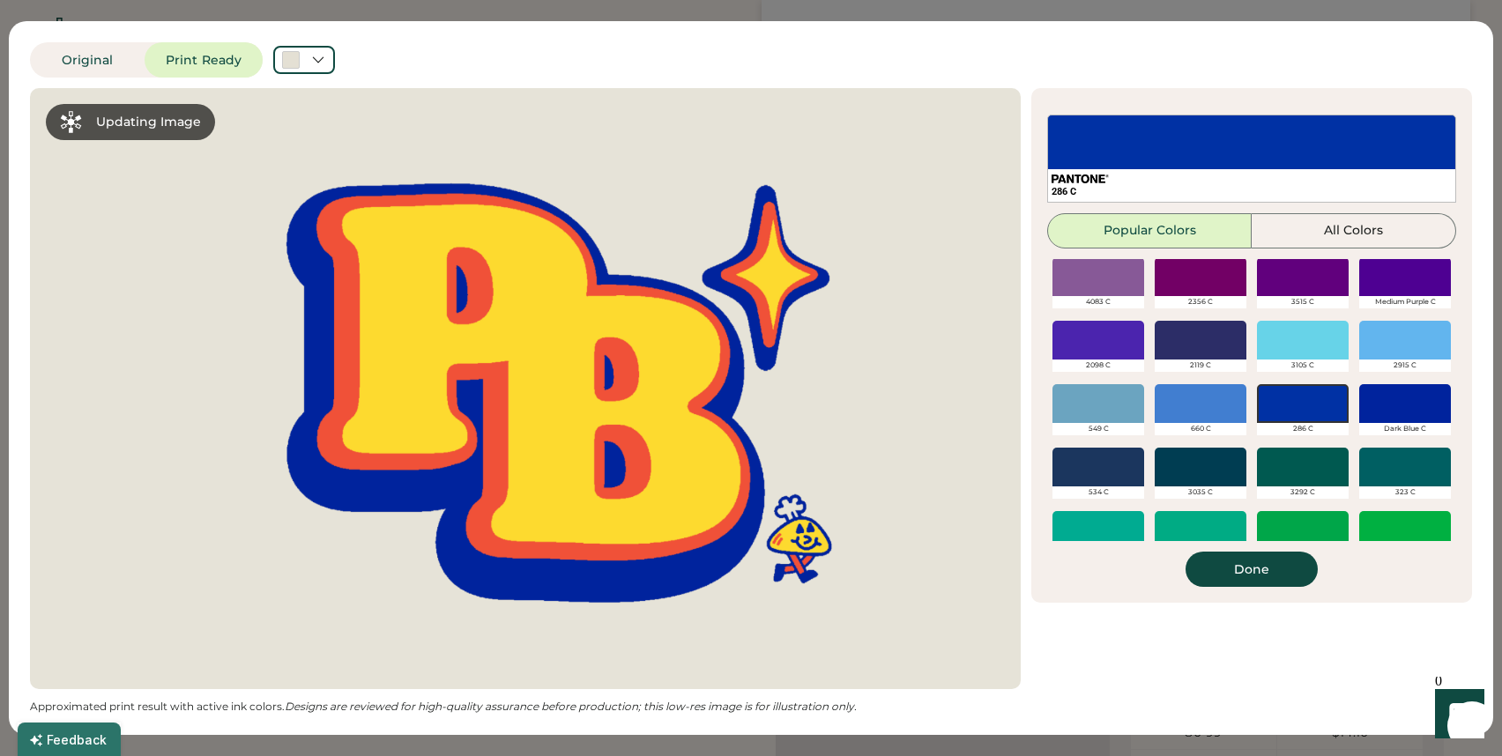
click at [1222, 352] on div at bounding box center [1200, 340] width 92 height 39
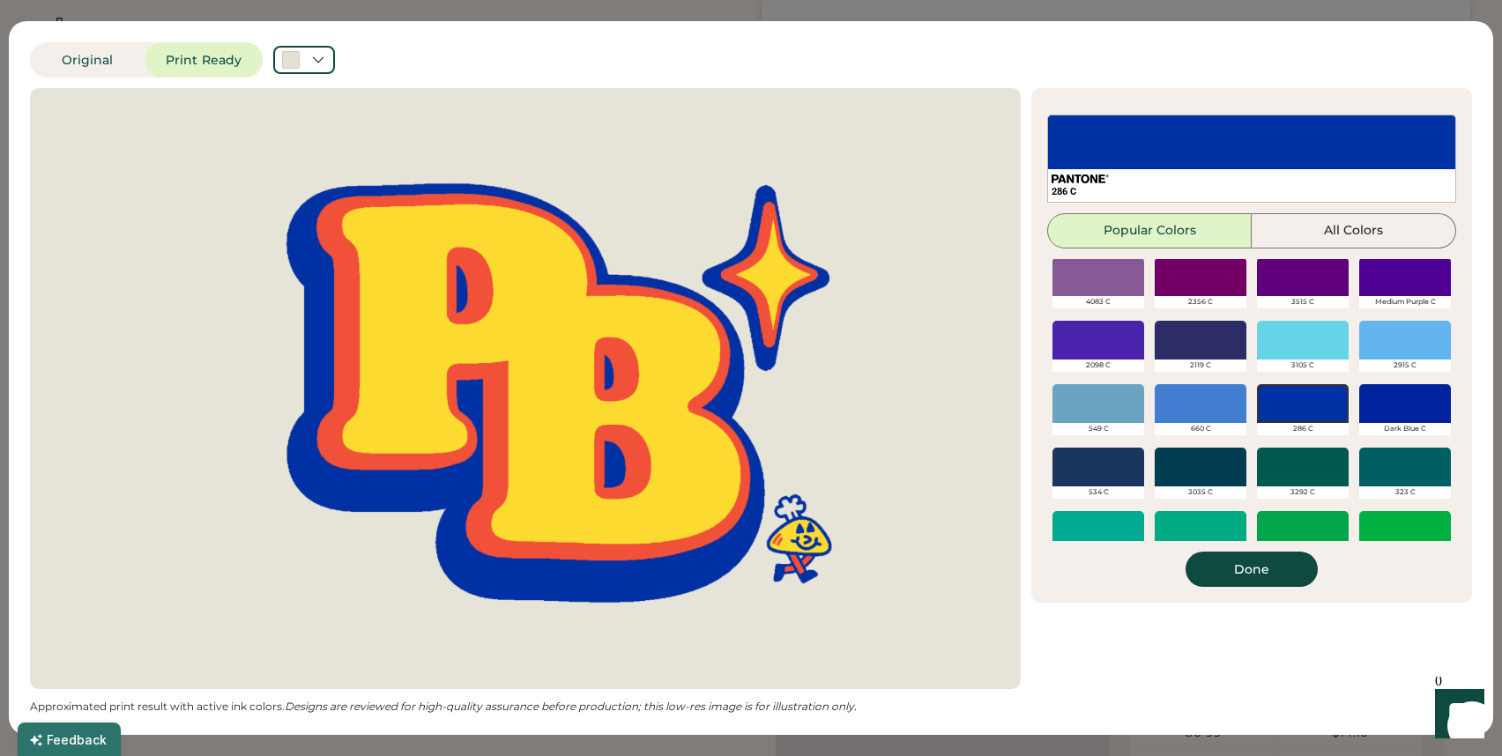
click at [1208, 349] on div at bounding box center [1200, 340] width 92 height 39
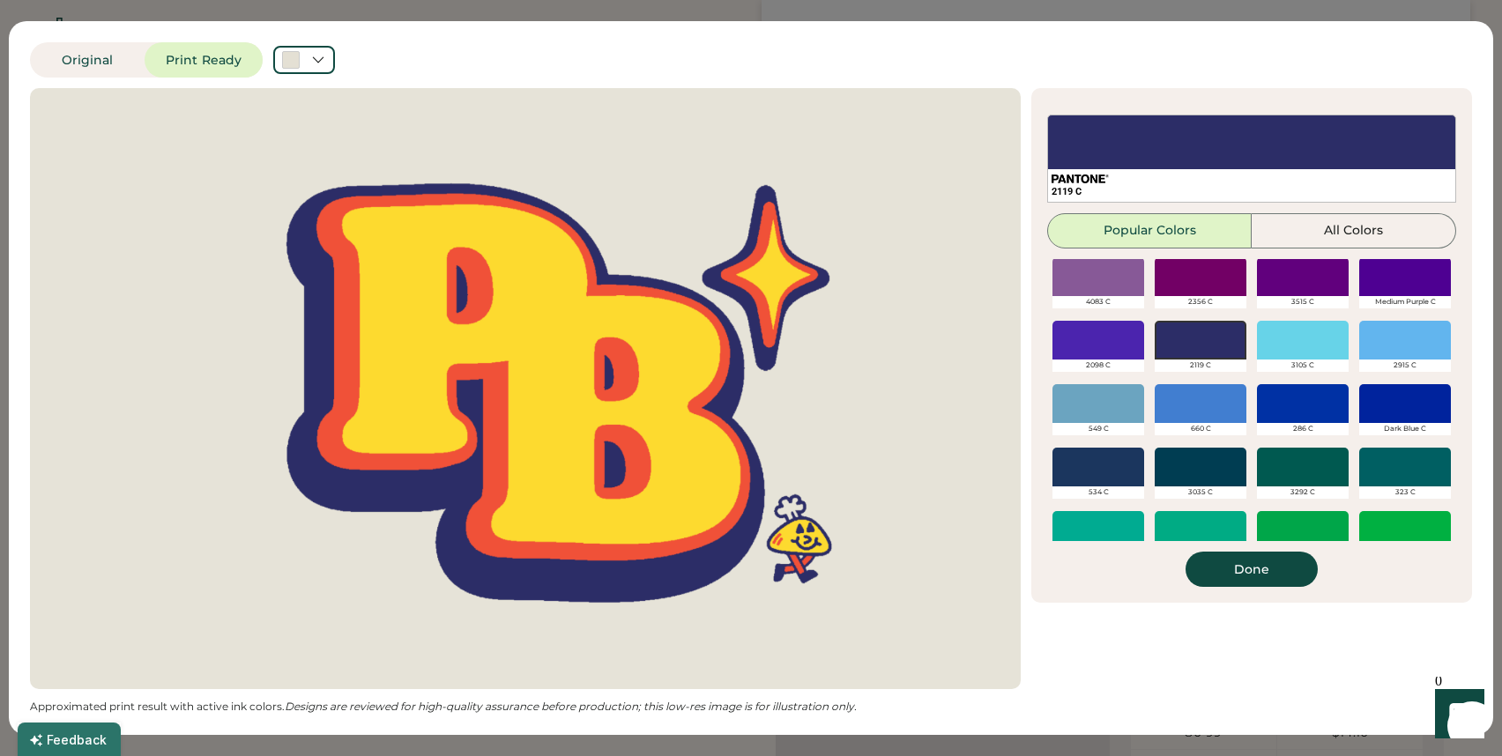
click at [1221, 402] on div at bounding box center [1200, 403] width 92 height 39
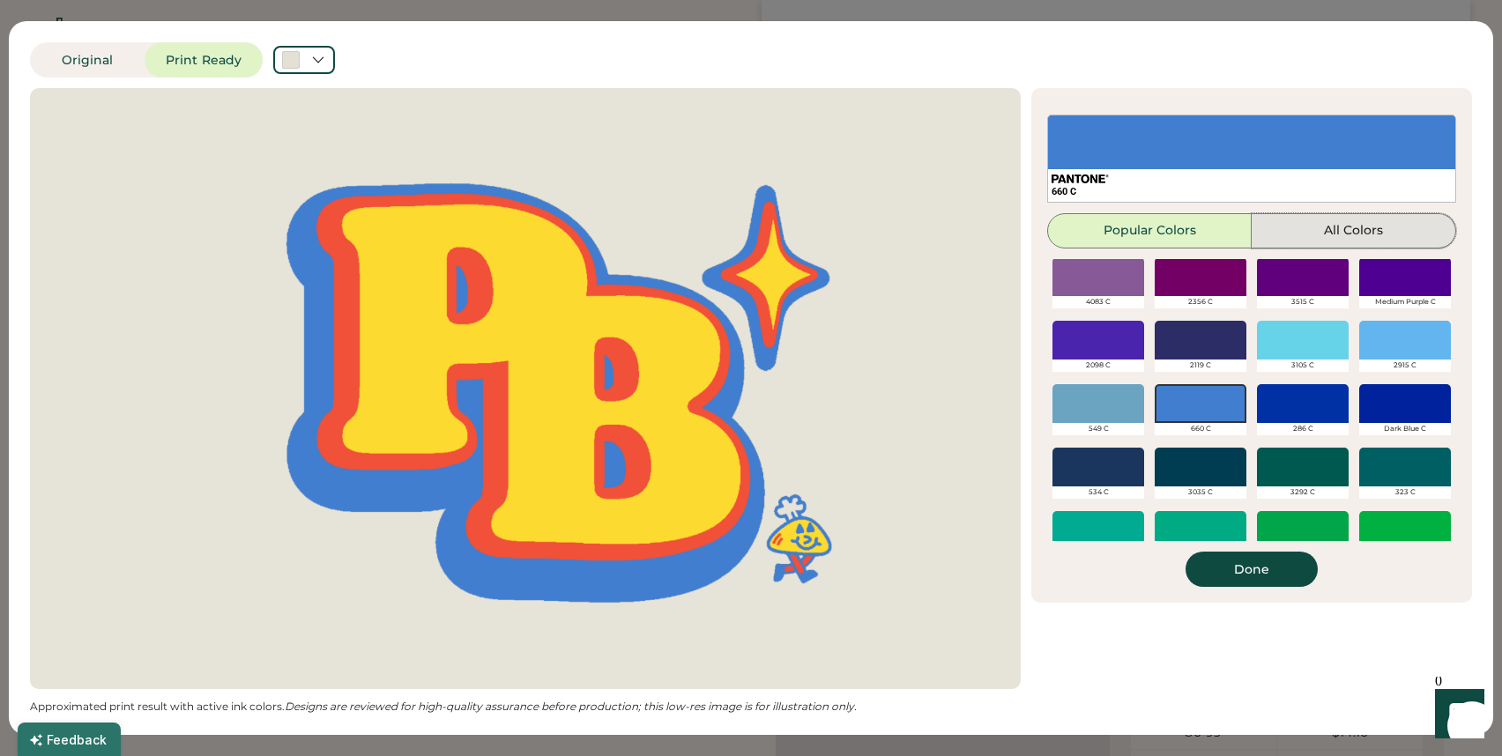
click at [1336, 233] on button "All Colors" at bounding box center [1353, 230] width 204 height 35
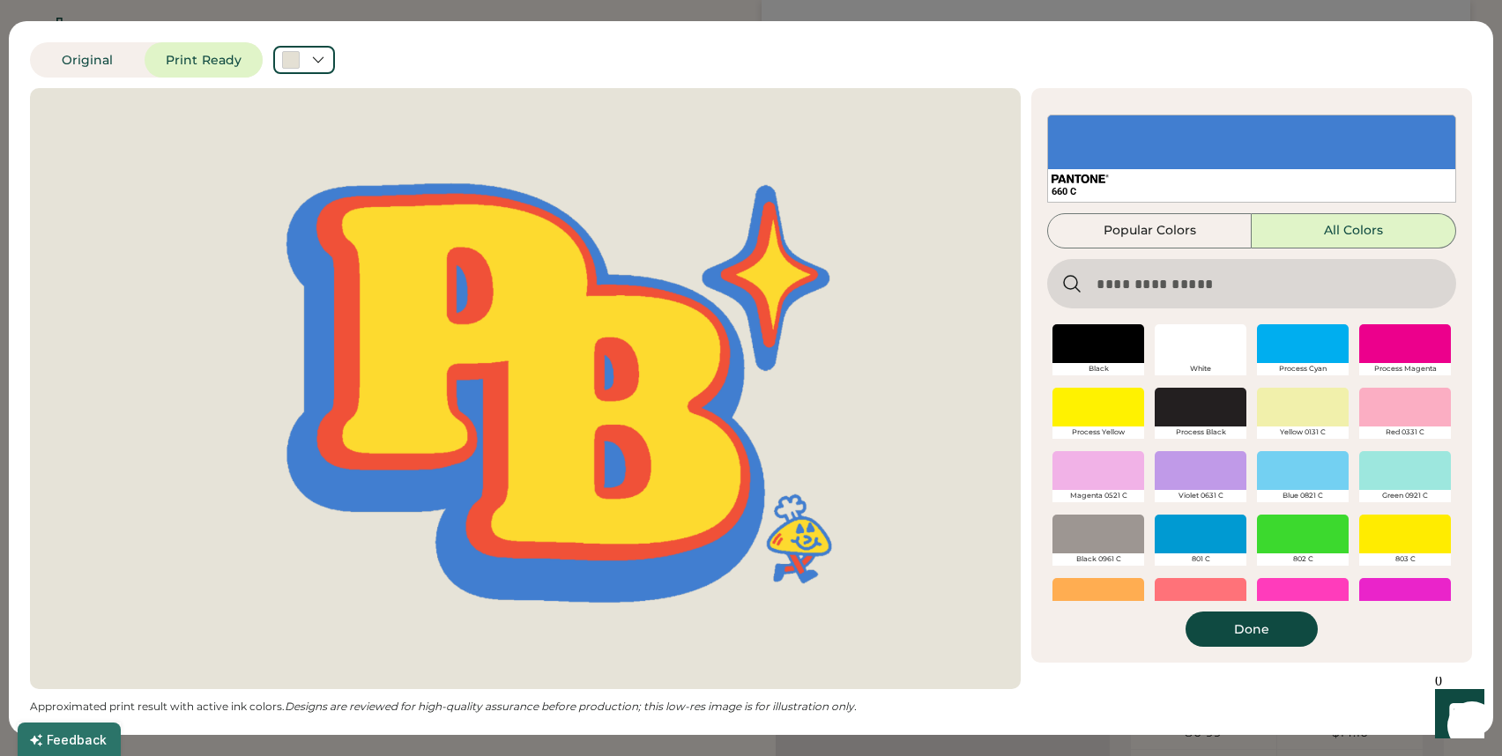
click at [1218, 289] on input "input" at bounding box center [1251, 283] width 409 height 49
paste input "******"
type input "******"
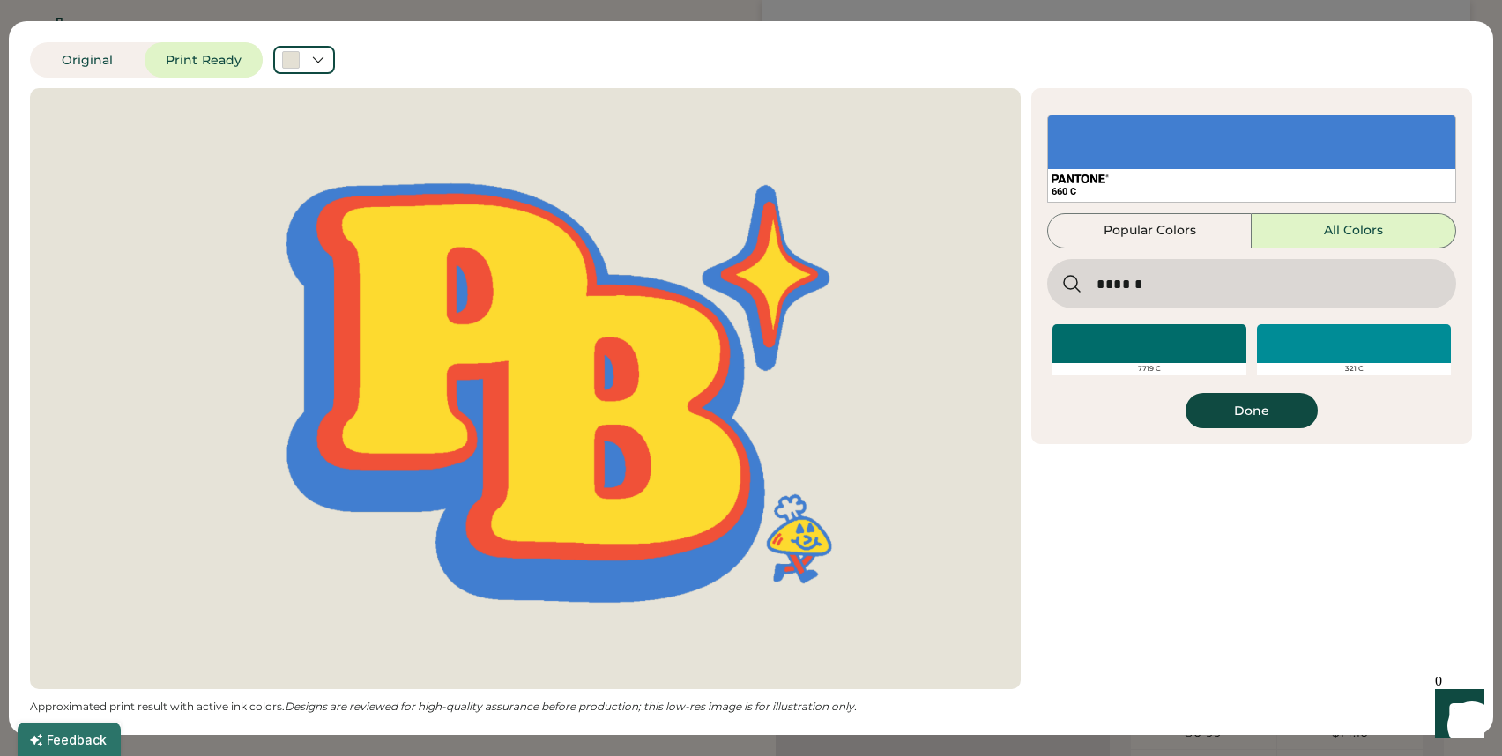
click at [1157, 271] on input "input" at bounding box center [1251, 283] width 409 height 49
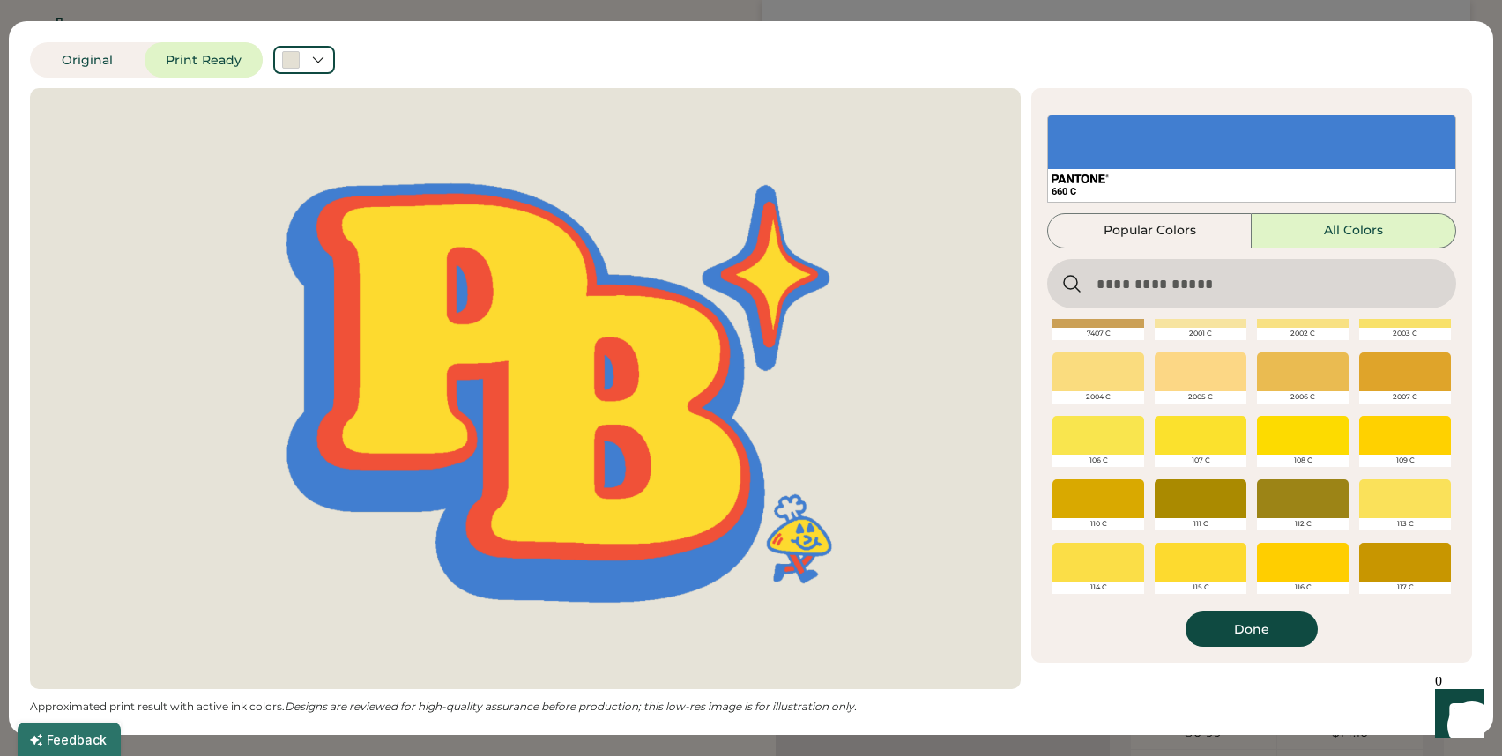
scroll to position [0, 0]
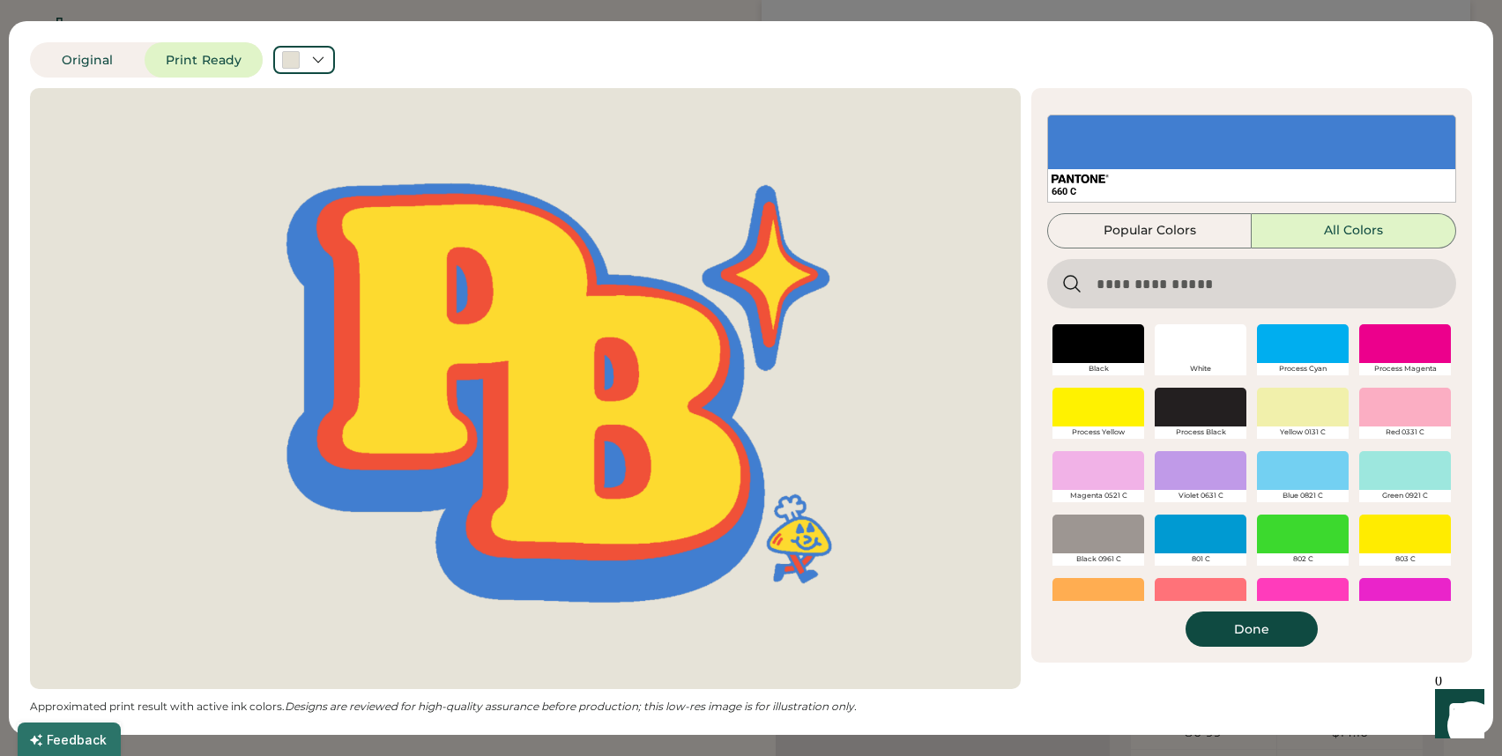
click at [1188, 283] on input "input" at bounding box center [1251, 283] width 409 height 49
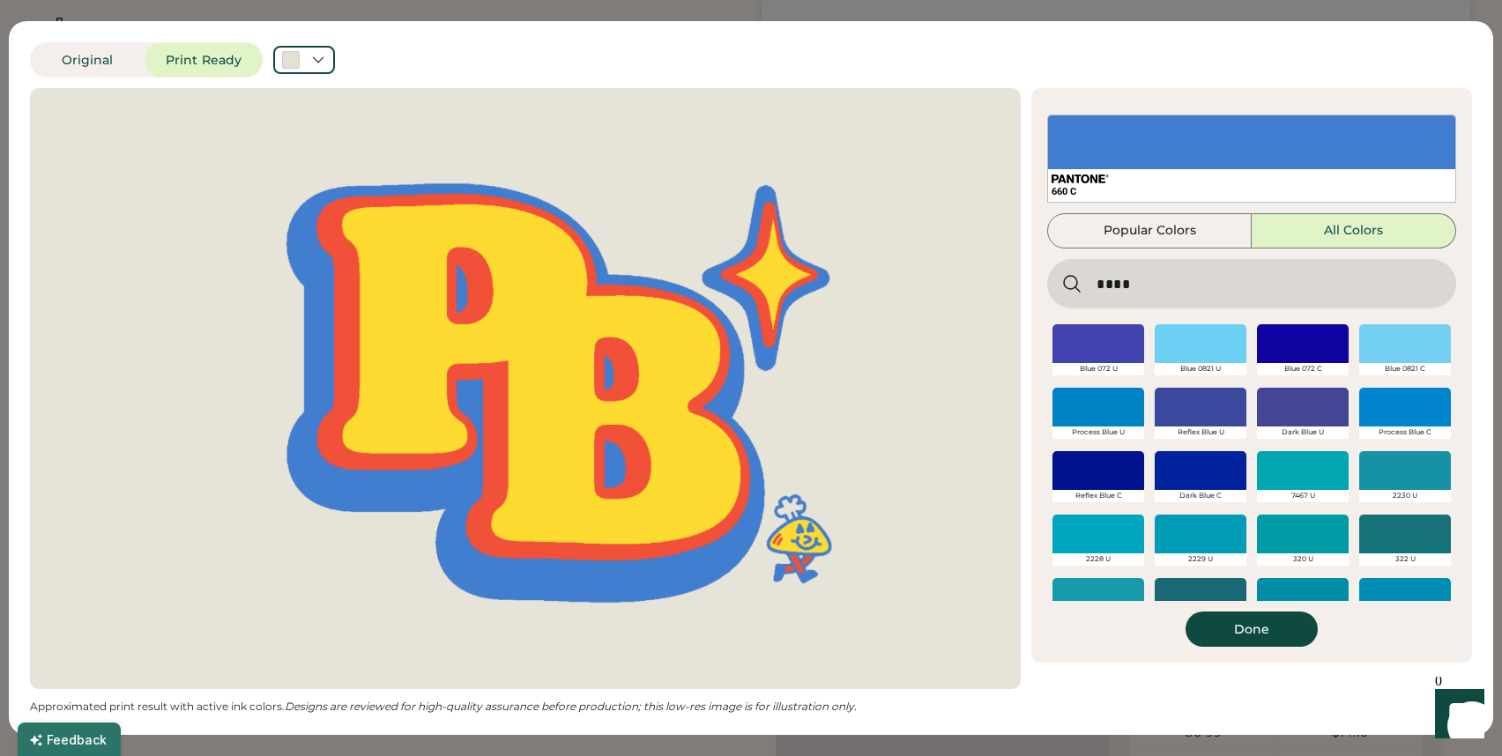
type input "****"
click at [1203, 474] on div at bounding box center [1200, 470] width 92 height 39
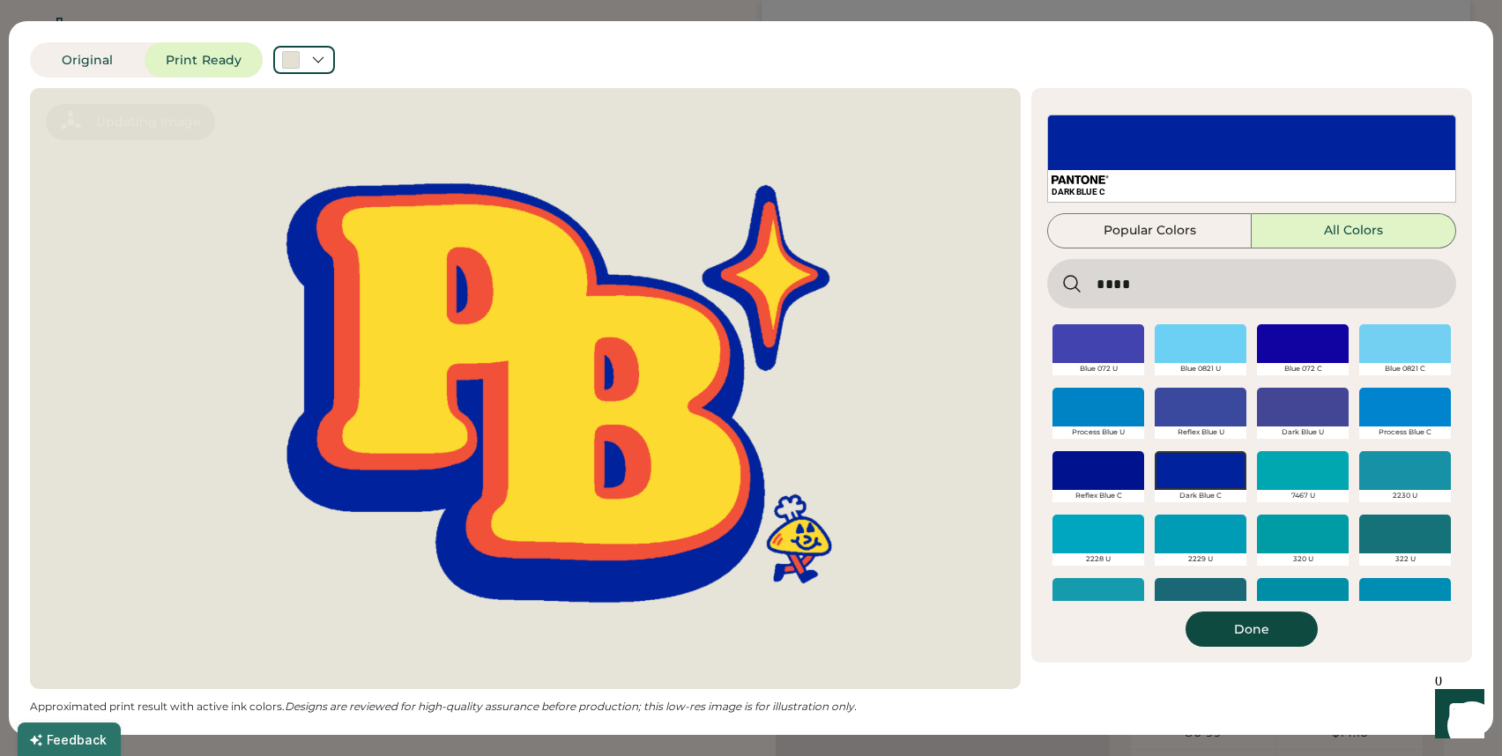
click at [1109, 464] on div at bounding box center [1098, 470] width 92 height 39
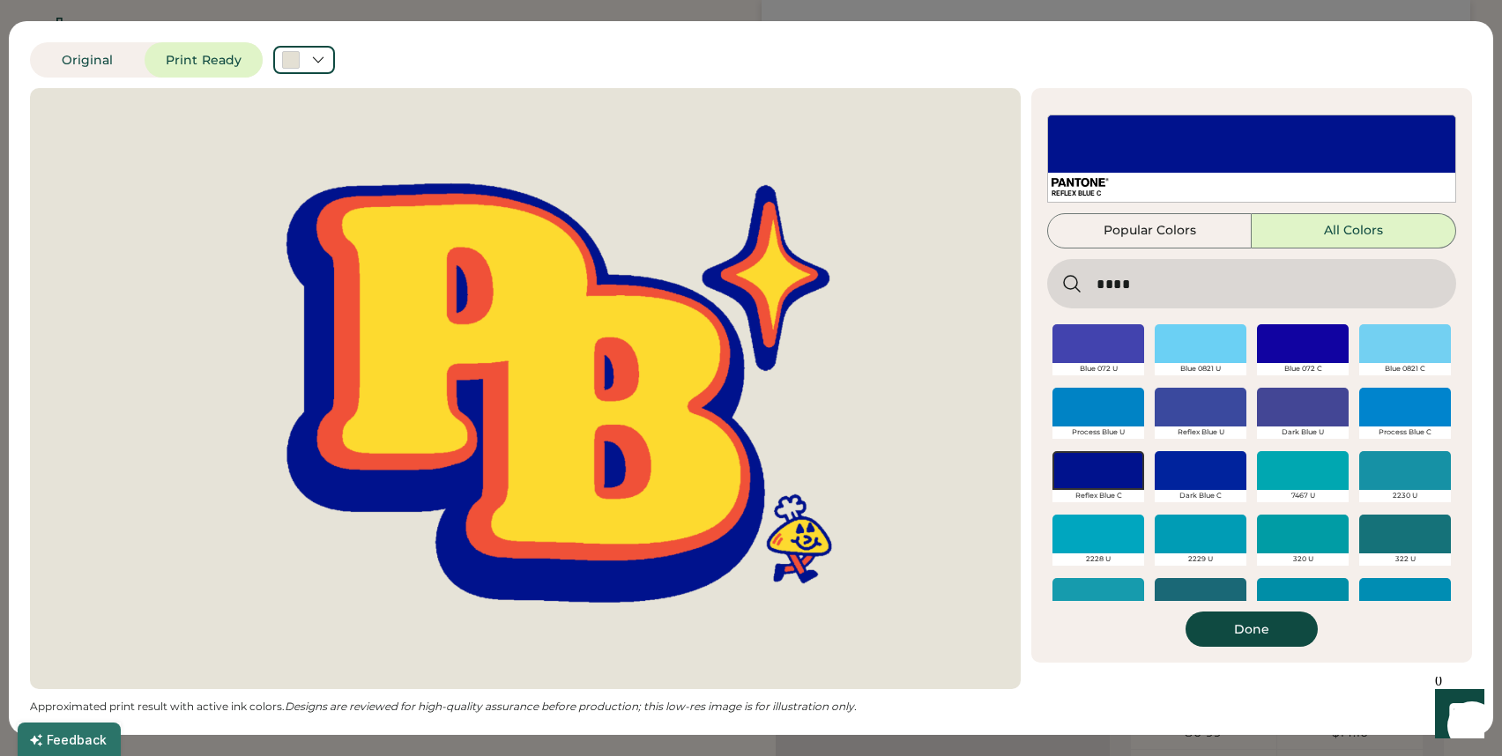
click at [1339, 404] on div at bounding box center [1303, 407] width 92 height 39
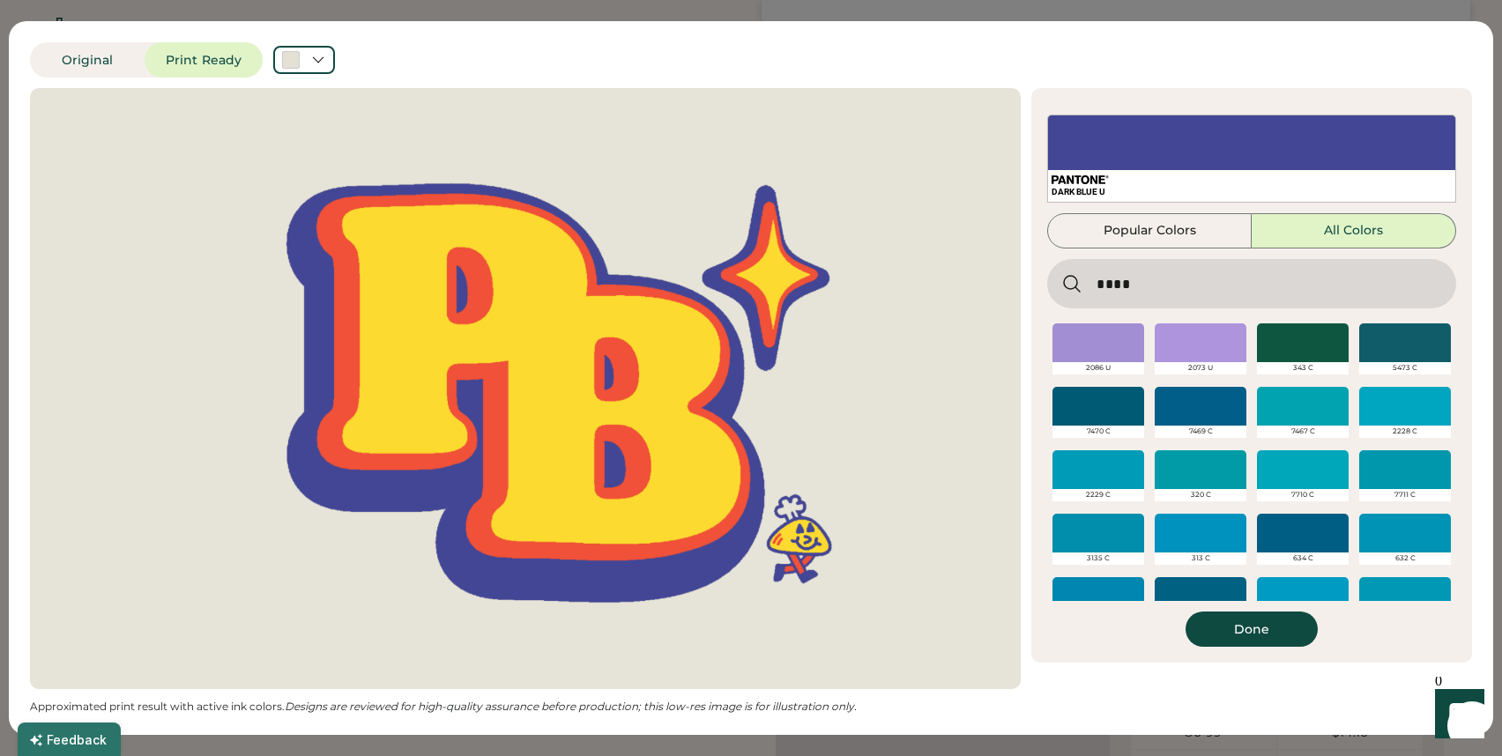
scroll to position [1198, 0]
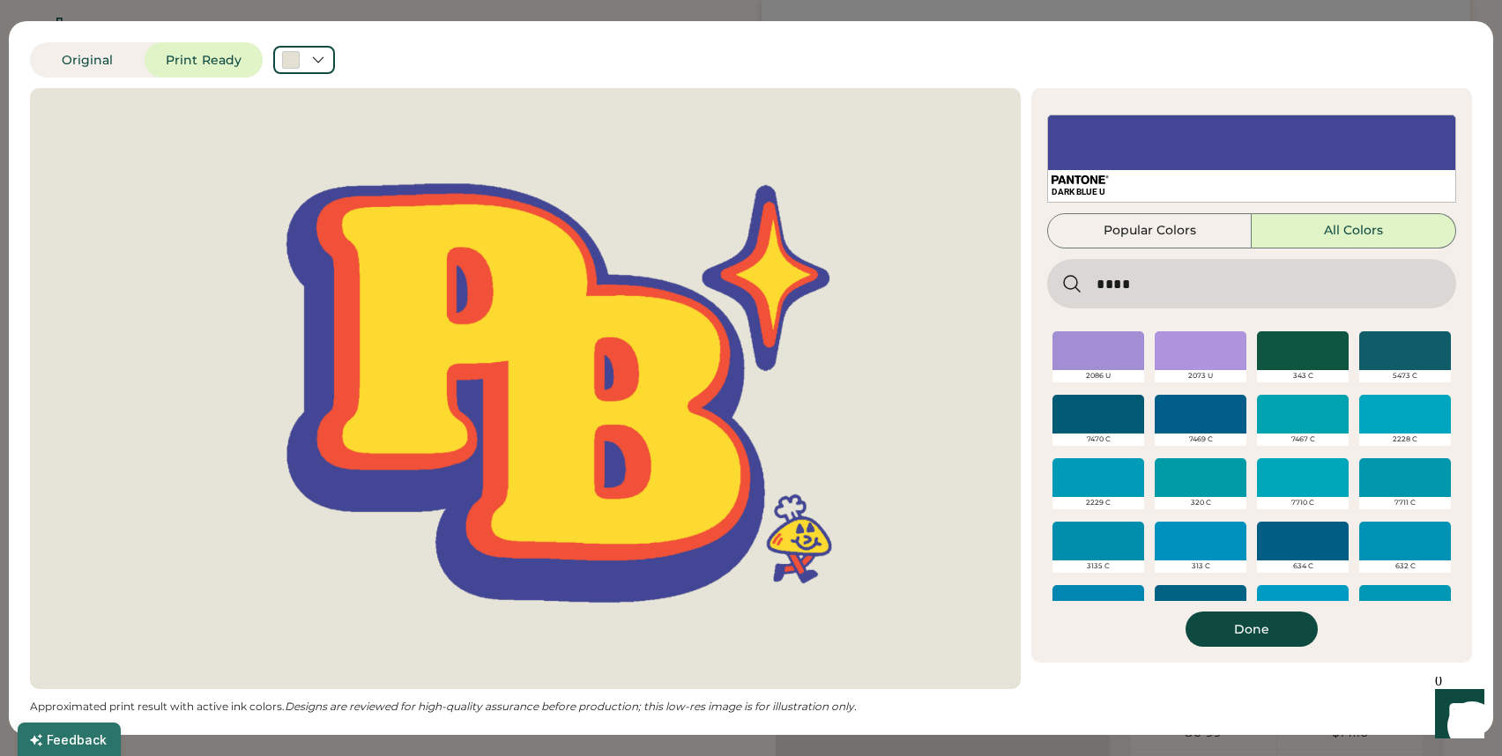
click at [1213, 420] on div at bounding box center [1200, 414] width 92 height 39
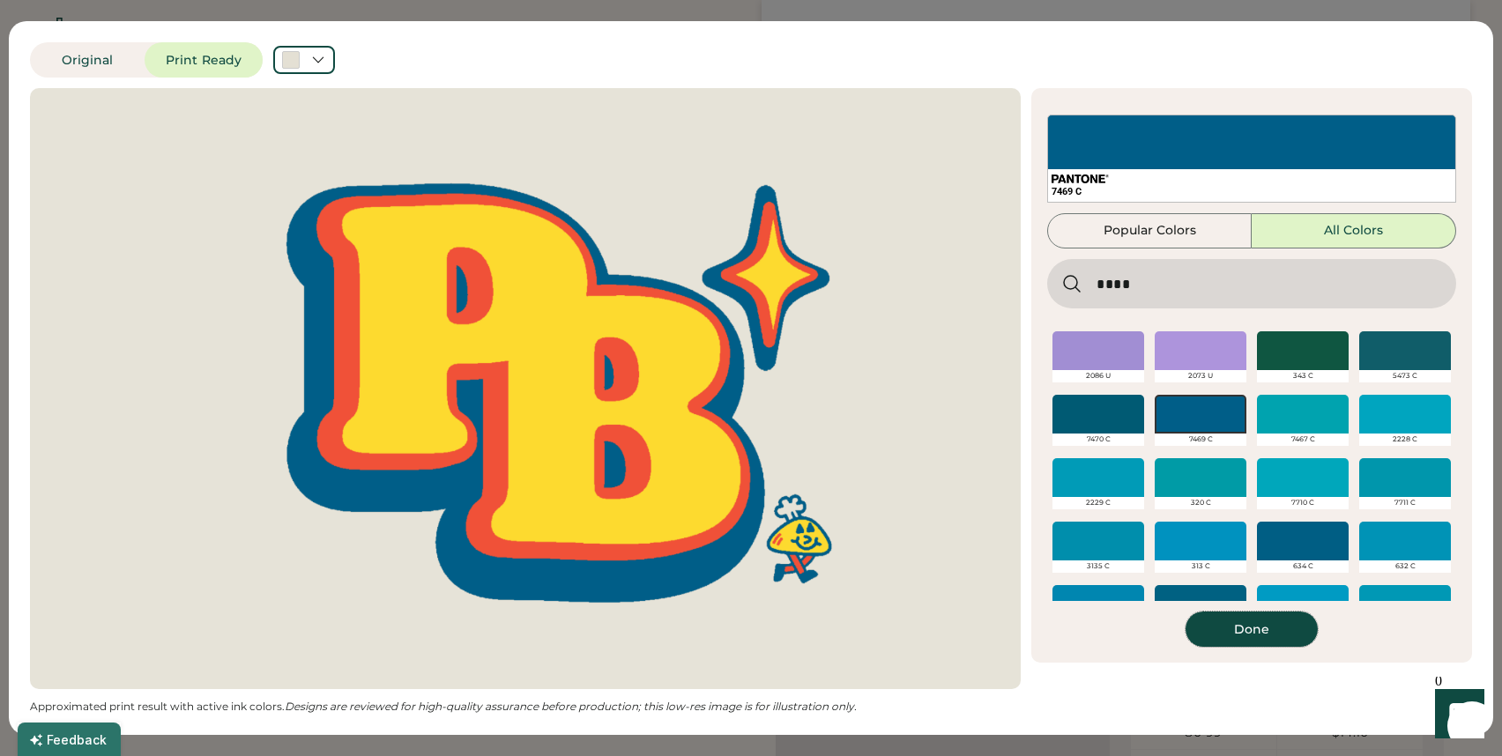
click at [1249, 636] on button "Done" at bounding box center [1251, 629] width 132 height 35
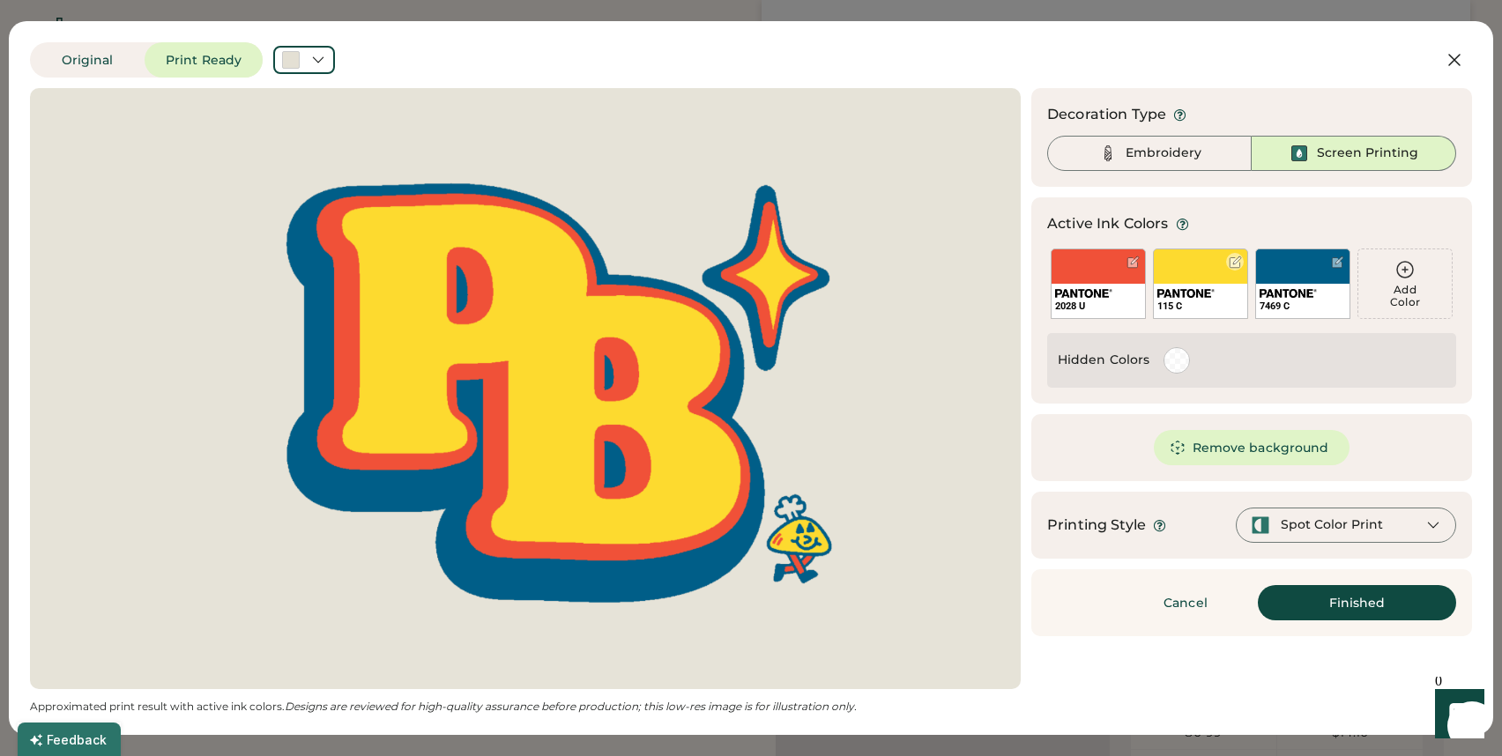
click at [1231, 261] on div at bounding box center [1234, 262] width 13 height 13
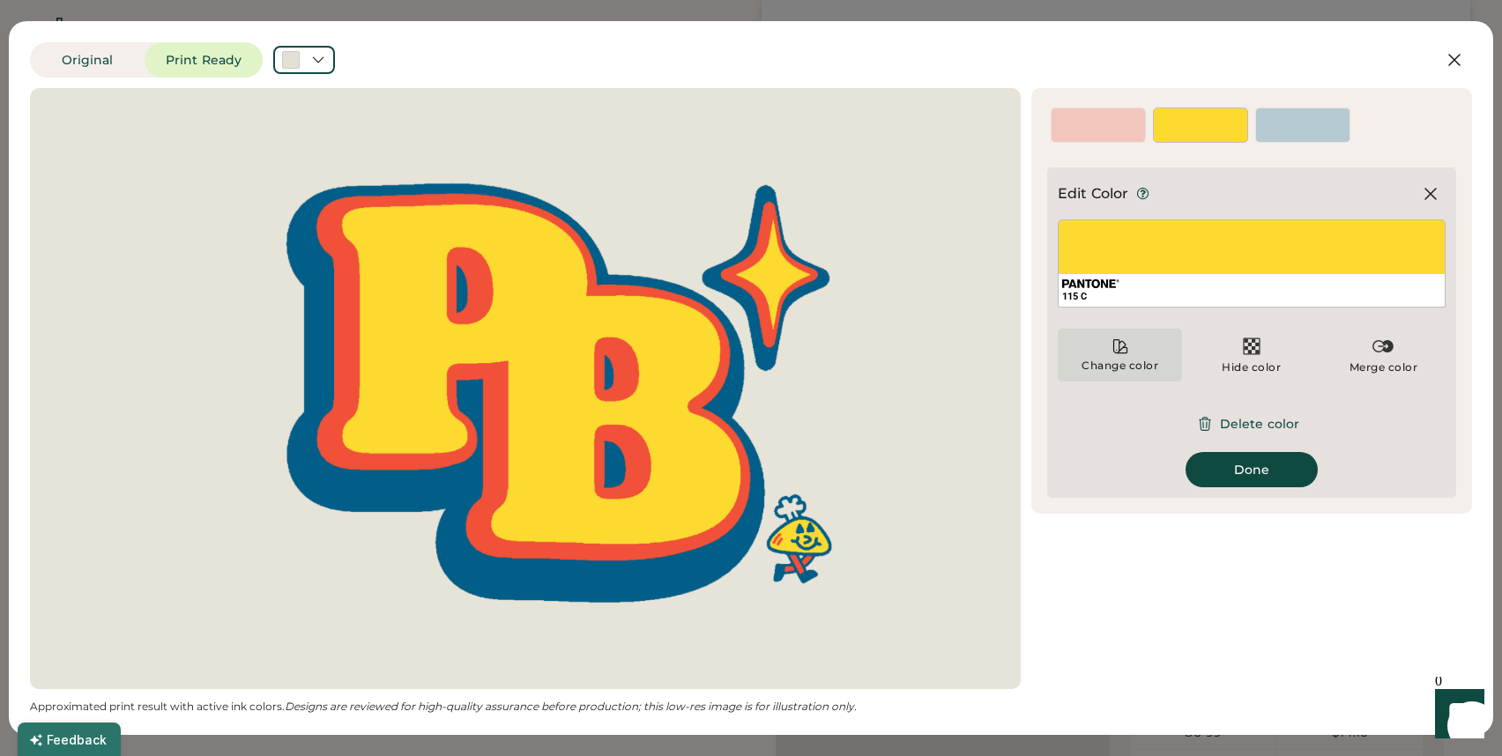
click at [1138, 352] on div "Change color" at bounding box center [1119, 355] width 124 height 53
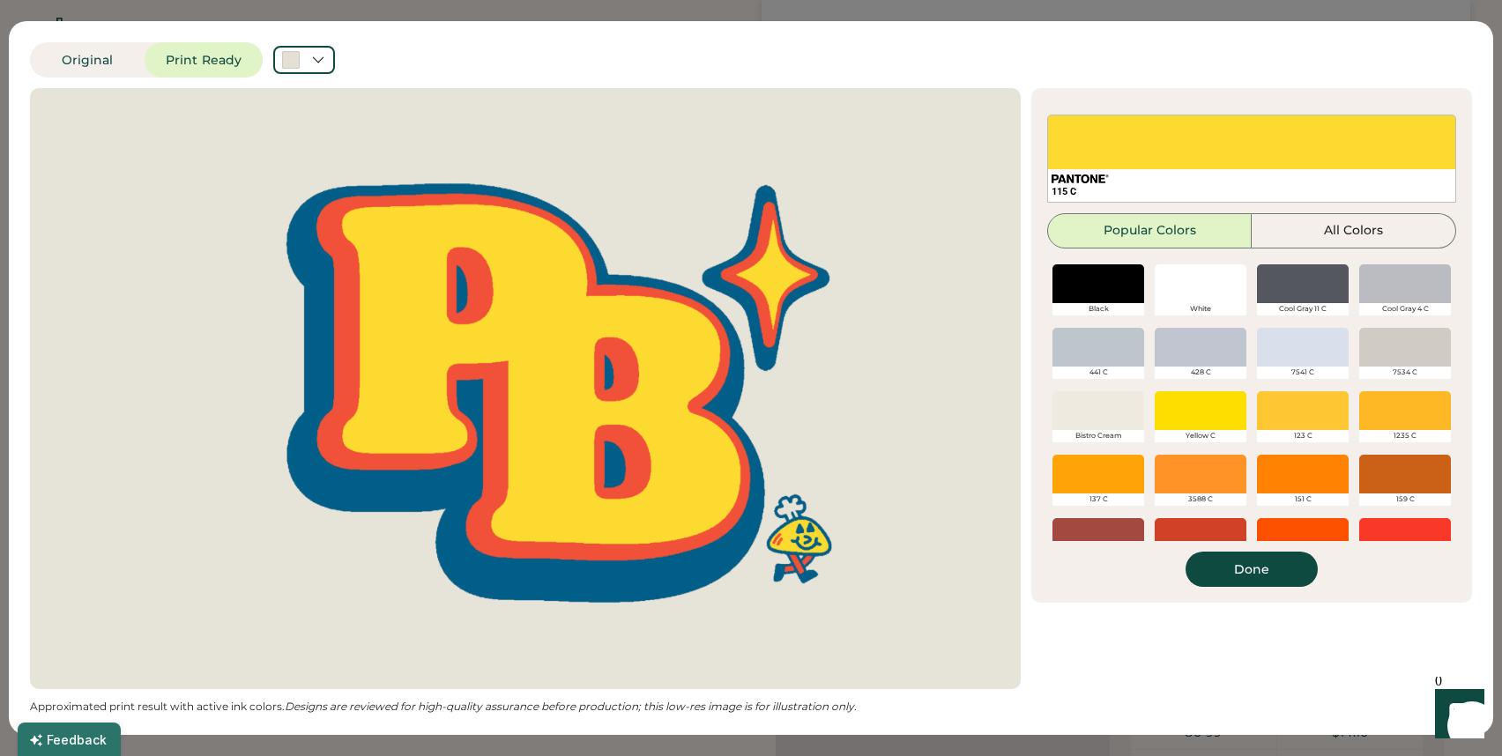
click at [1193, 408] on div at bounding box center [1200, 410] width 92 height 39
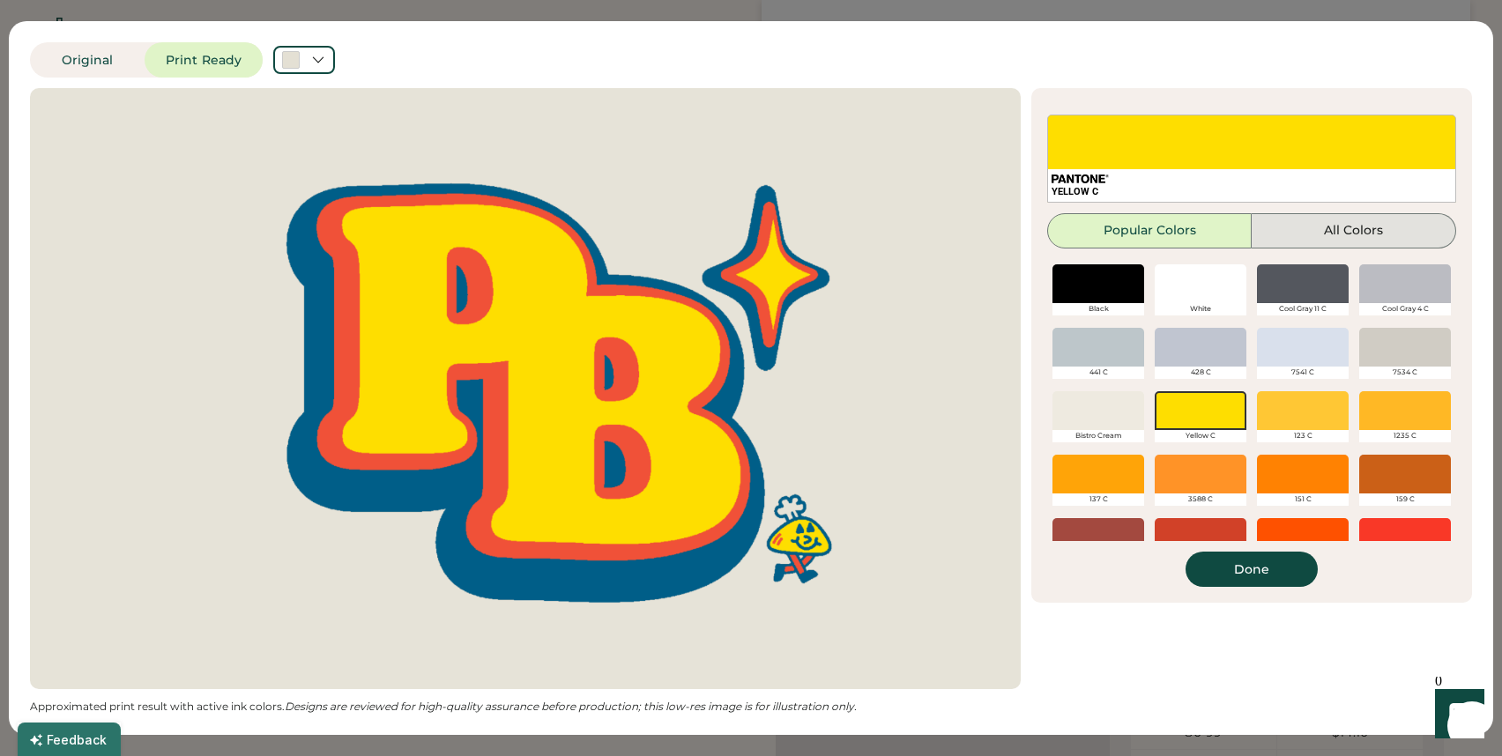
click at [1309, 216] on button "All Colors" at bounding box center [1353, 230] width 204 height 35
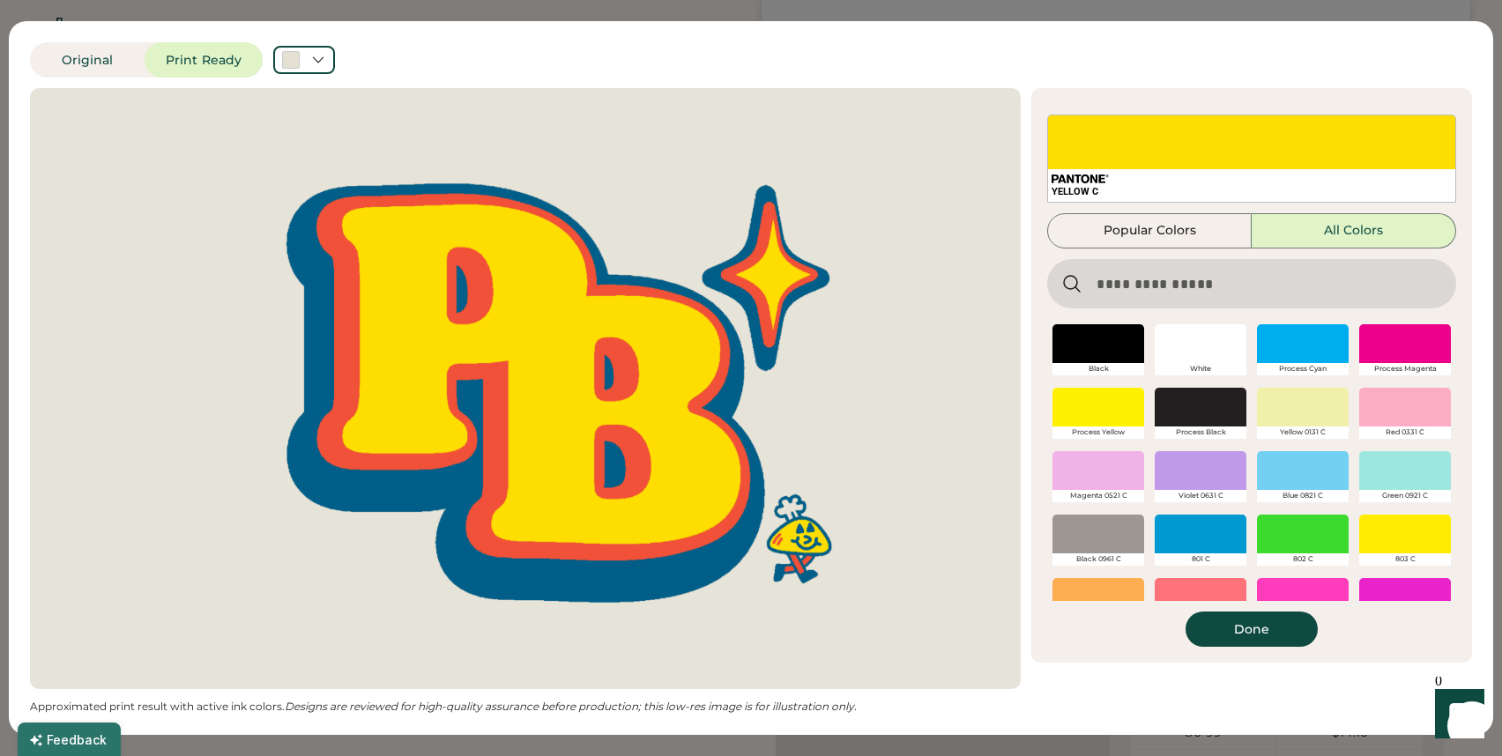
click at [1116, 422] on div at bounding box center [1098, 407] width 92 height 39
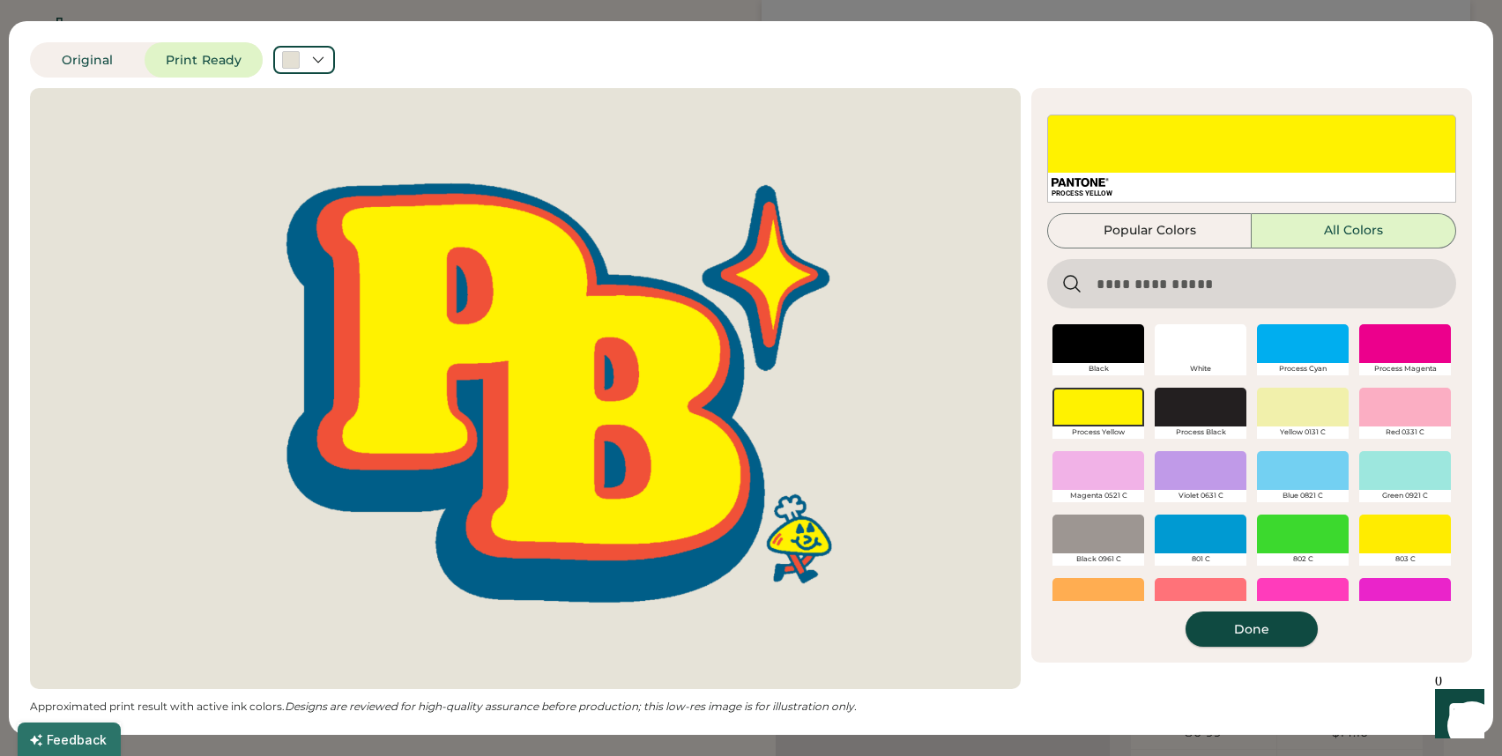
click at [1227, 639] on button "Done" at bounding box center [1251, 629] width 132 height 35
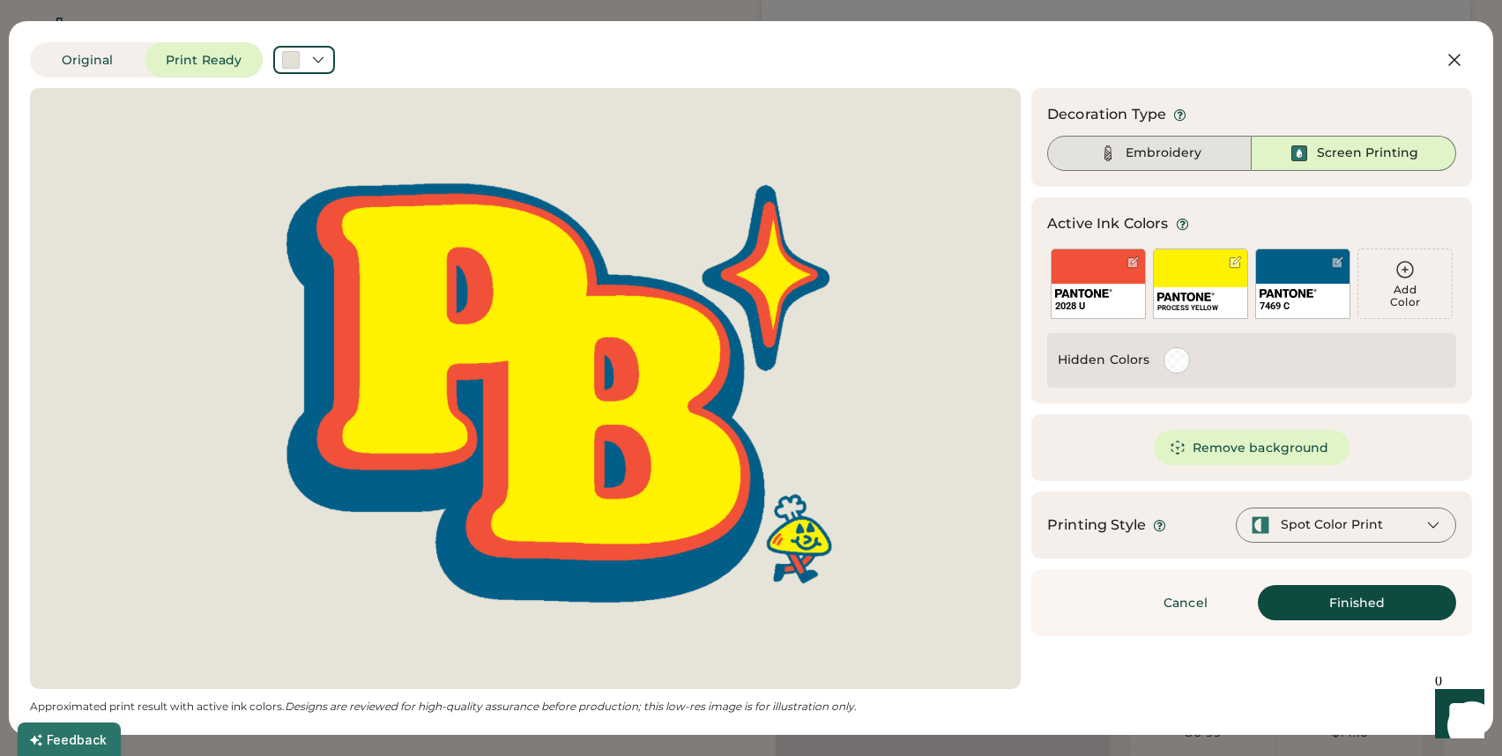
click at [1164, 161] on div "Embroidery" at bounding box center [1163, 154] width 76 height 18
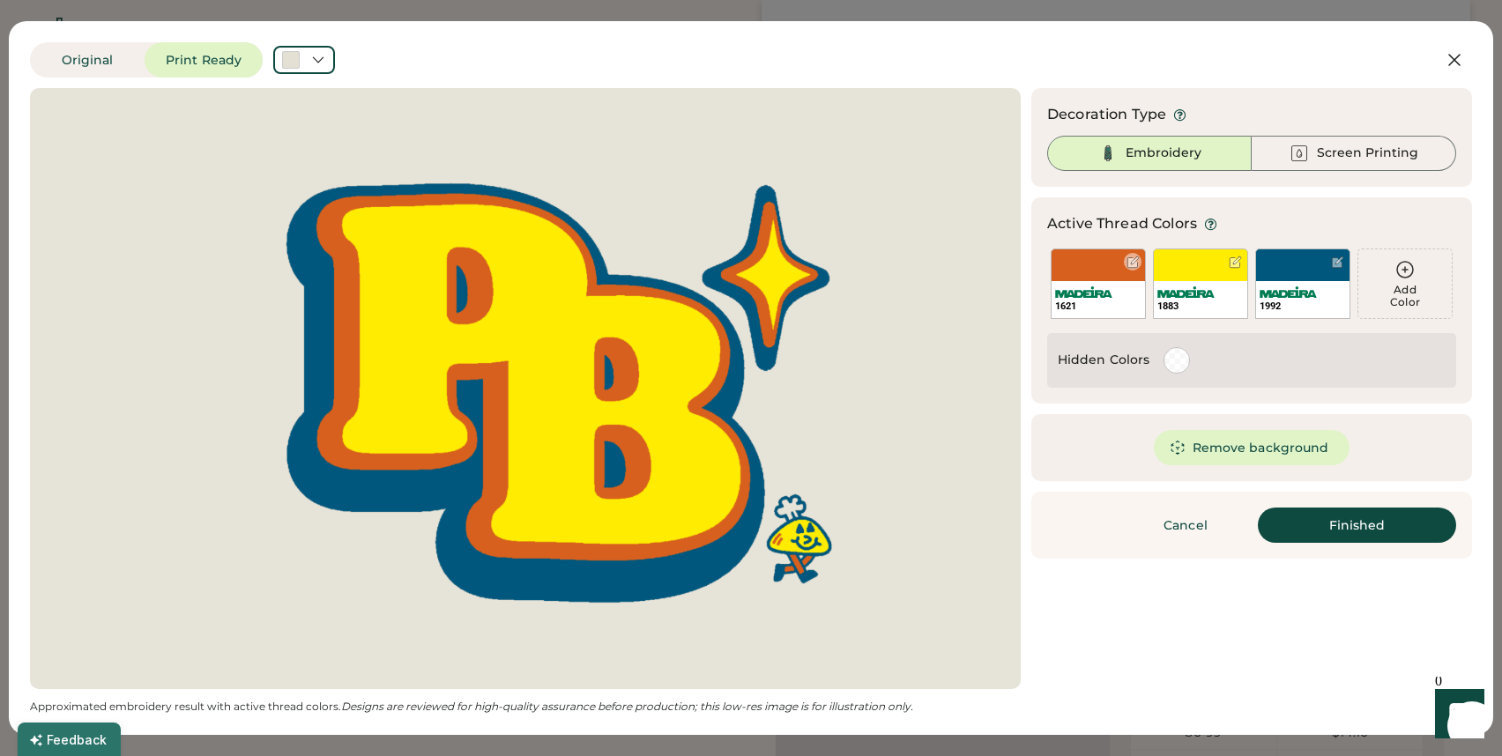
click at [1136, 263] on div at bounding box center [1132, 262] width 13 height 13
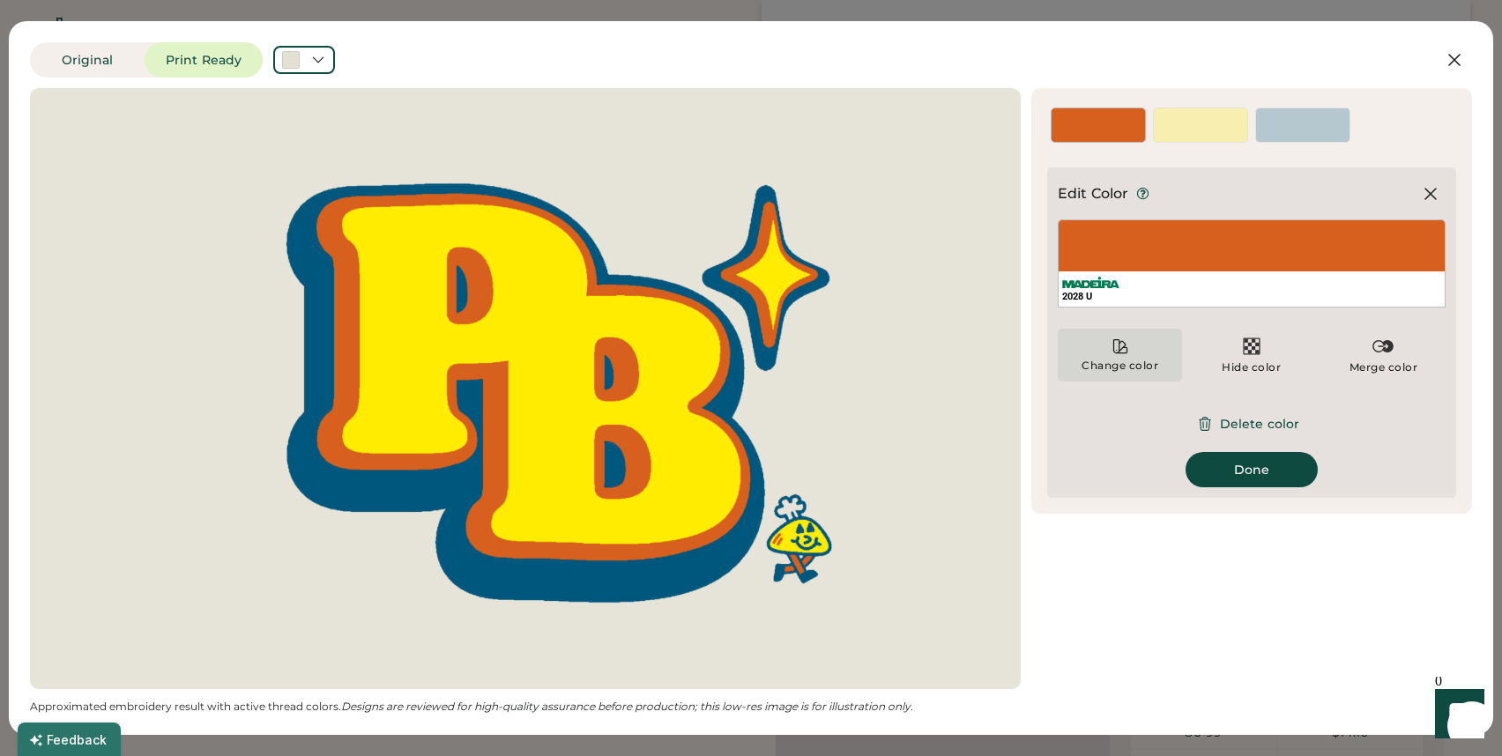
click at [1117, 351] on icon at bounding box center [1120, 346] width 18 height 18
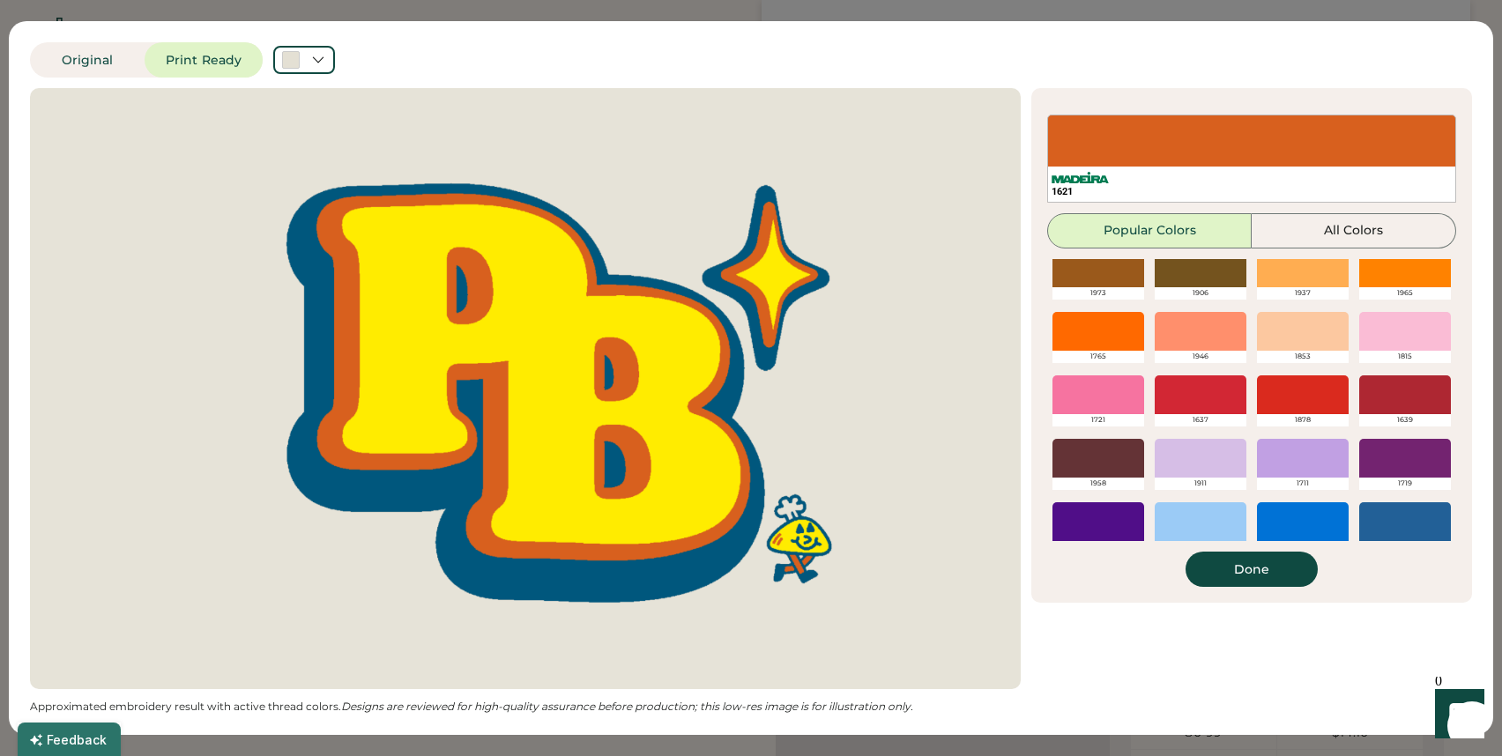
scroll to position [416, 0]
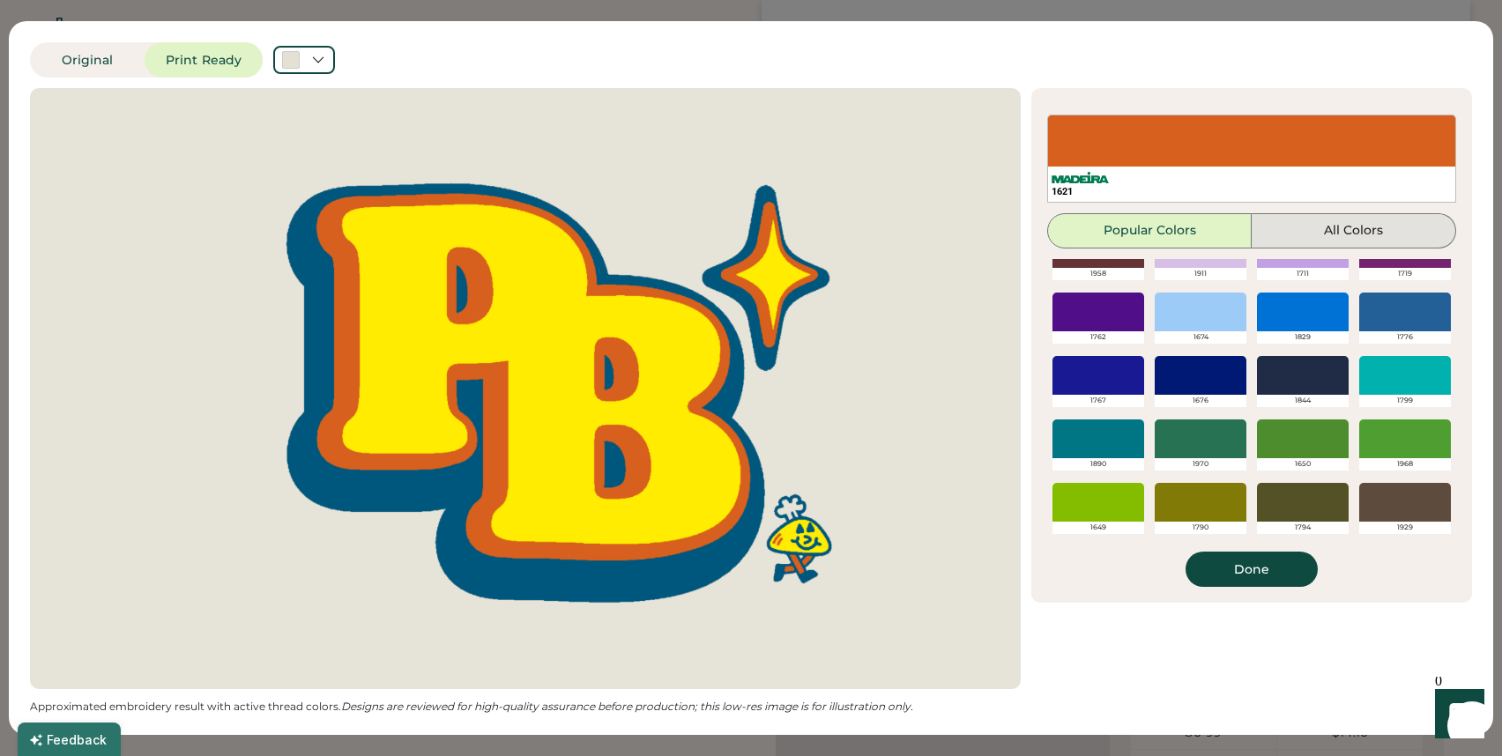
click at [1329, 218] on button "All Colors" at bounding box center [1353, 230] width 204 height 35
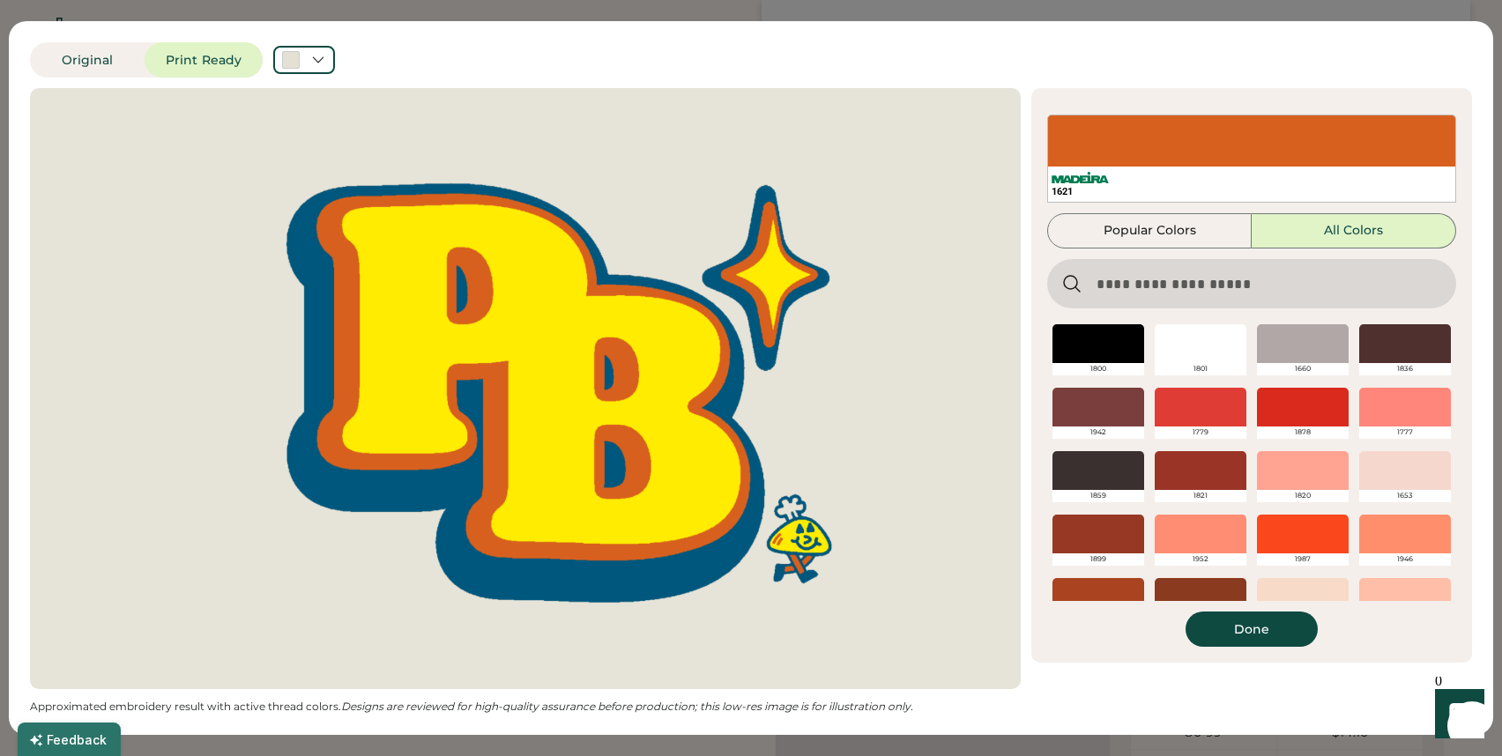
scroll to position [20, 0]
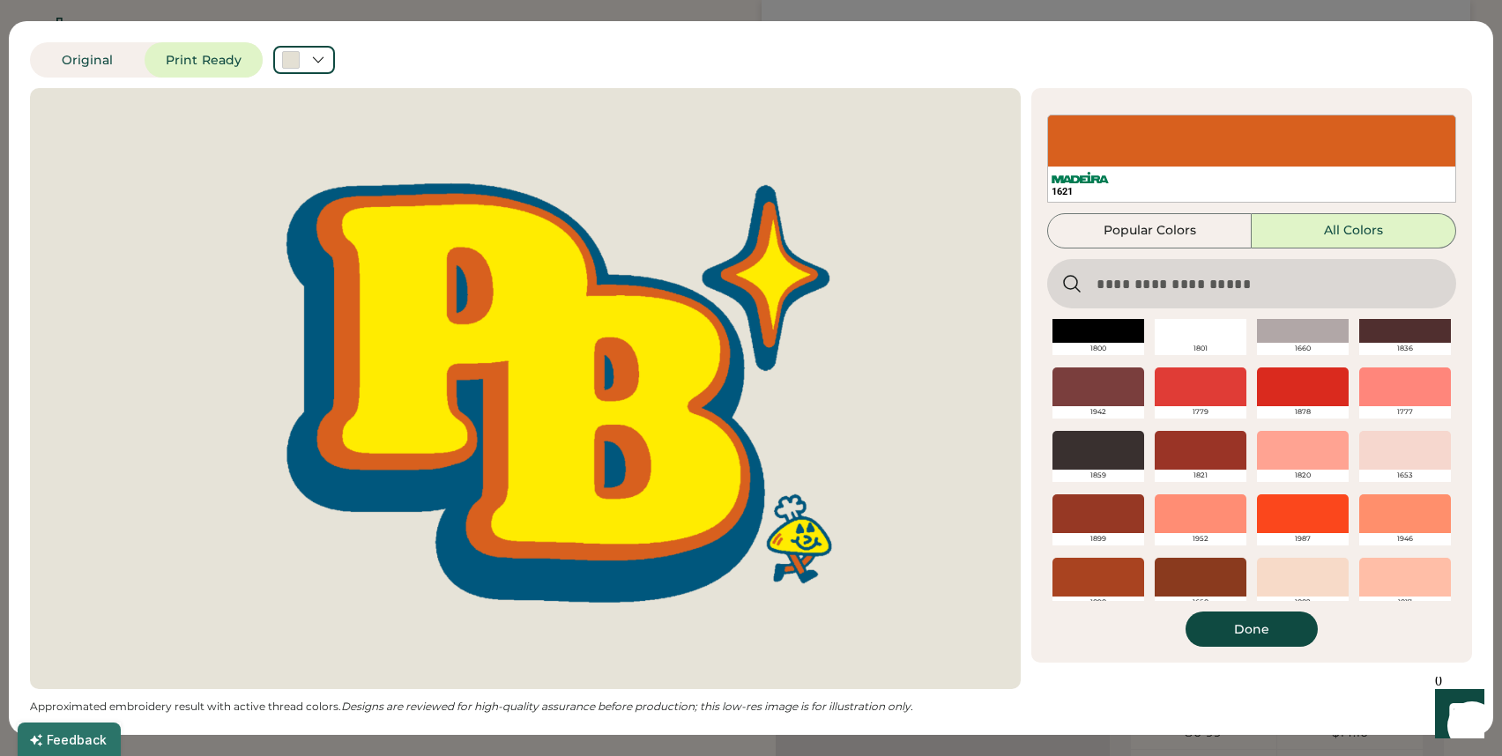
click at [1280, 389] on div at bounding box center [1303, 386] width 92 height 39
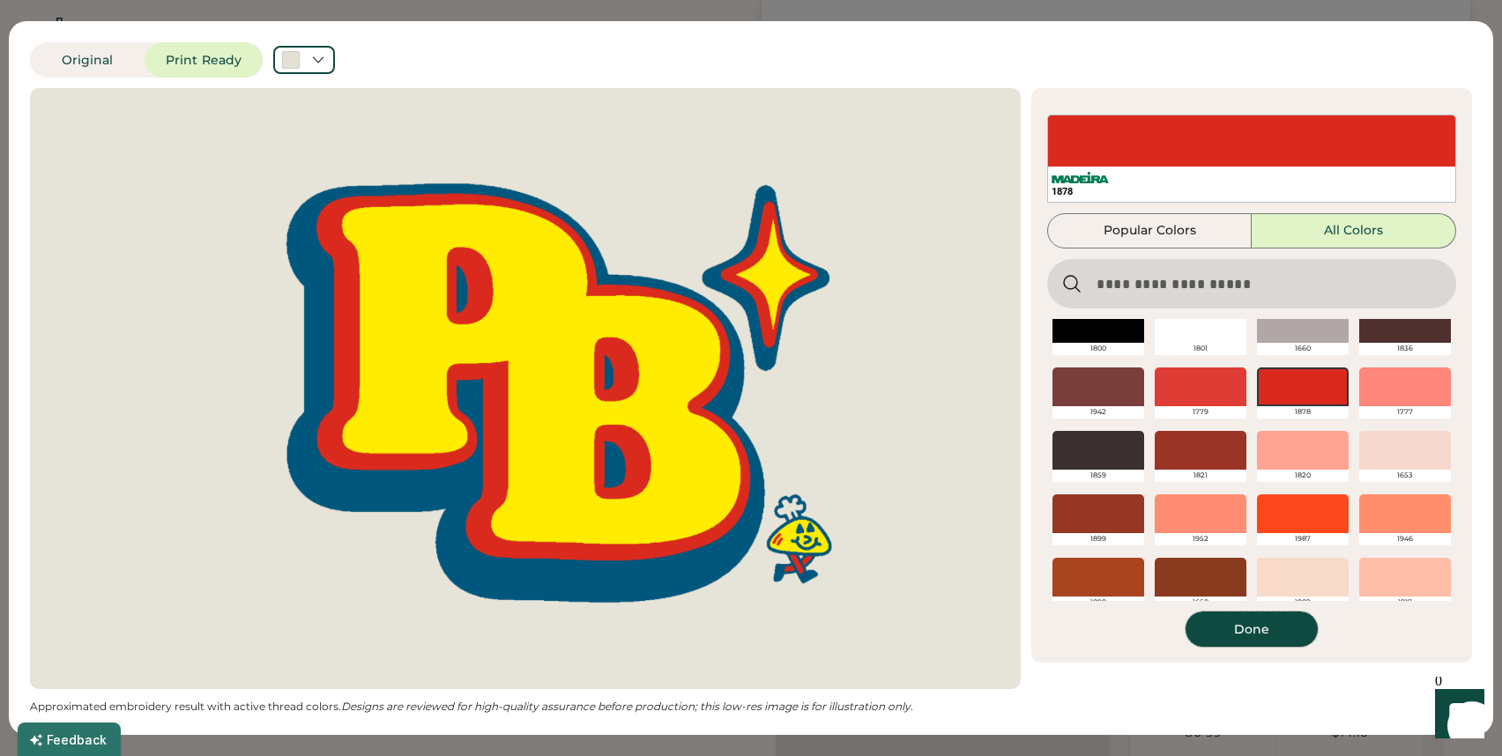
click at [1237, 622] on button "Done" at bounding box center [1251, 629] width 132 height 35
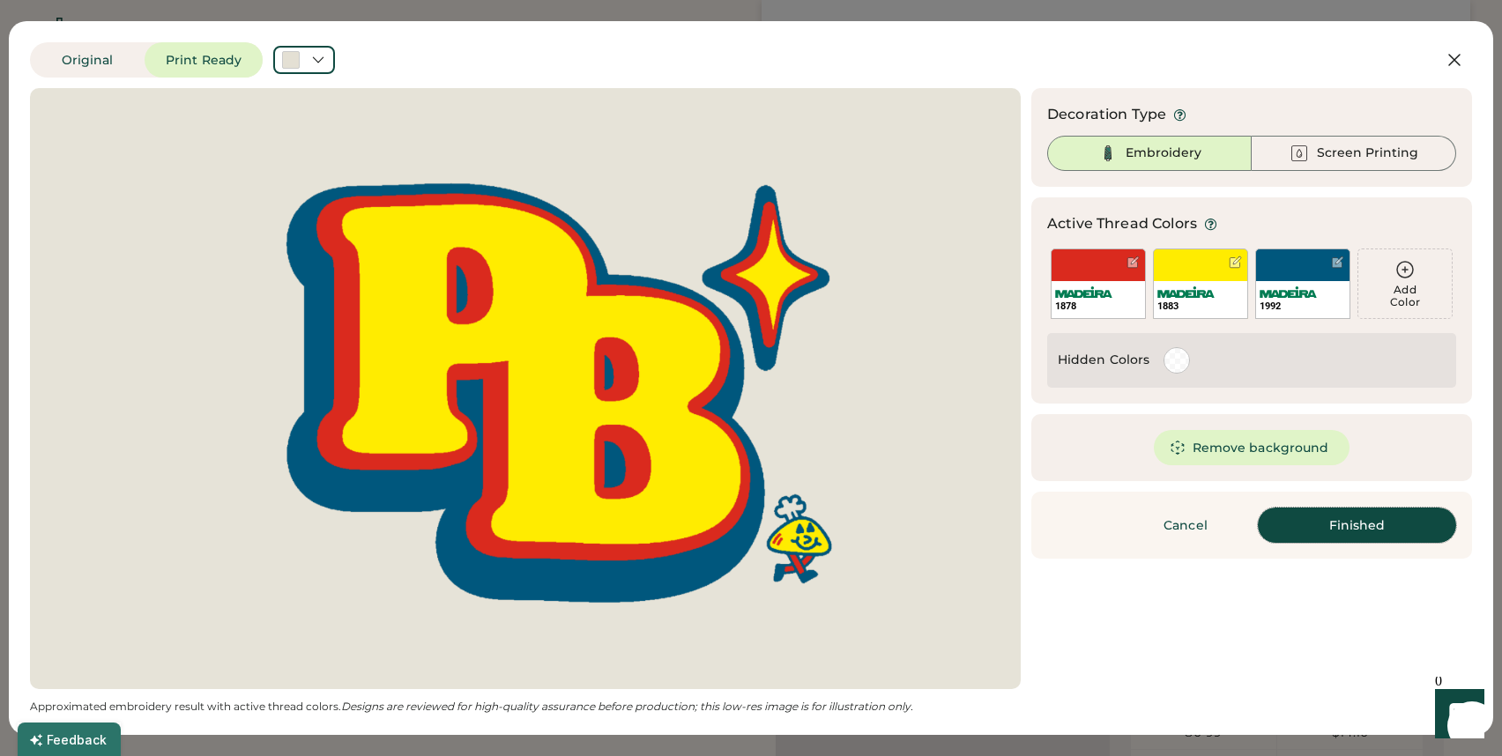
click at [1289, 526] on button "Finished" at bounding box center [1356, 525] width 198 height 35
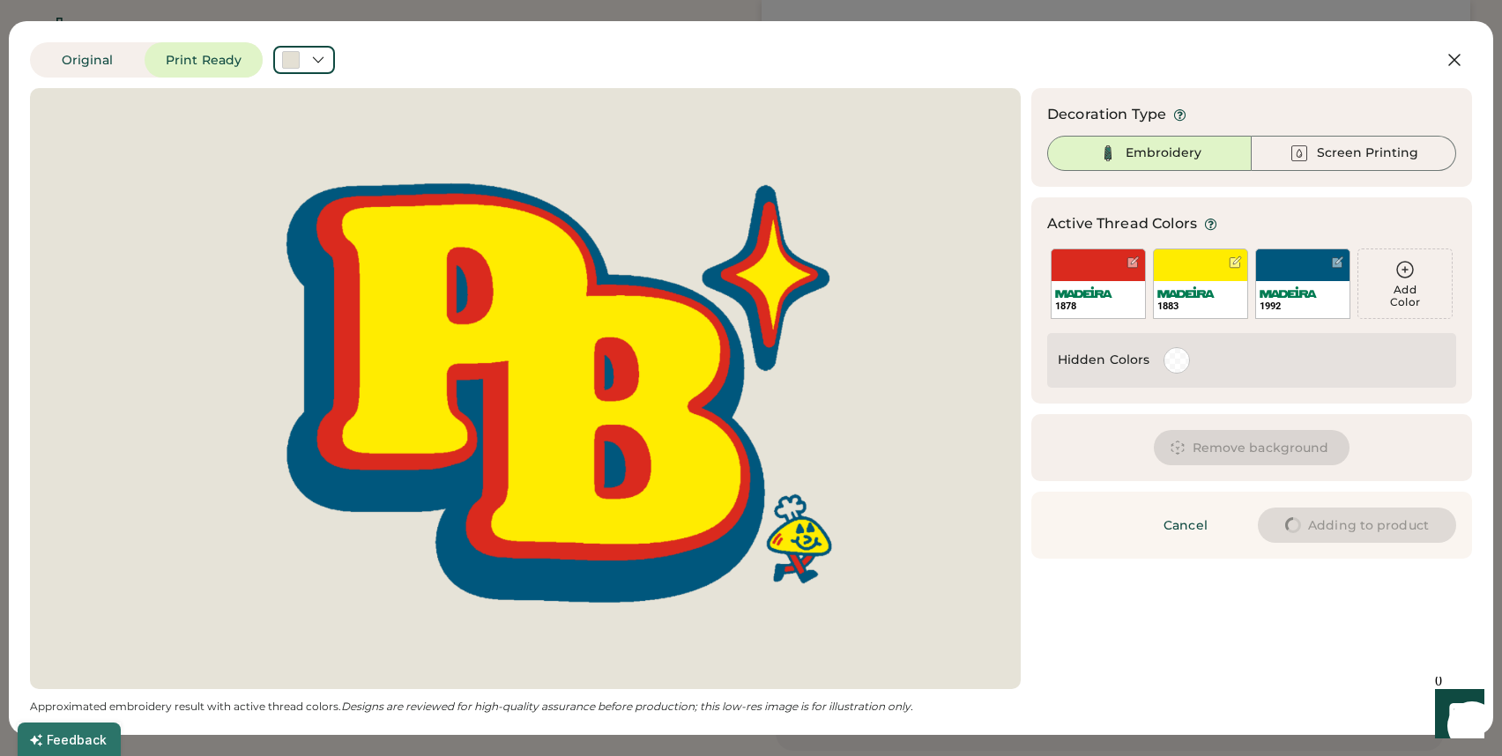
type input "****"
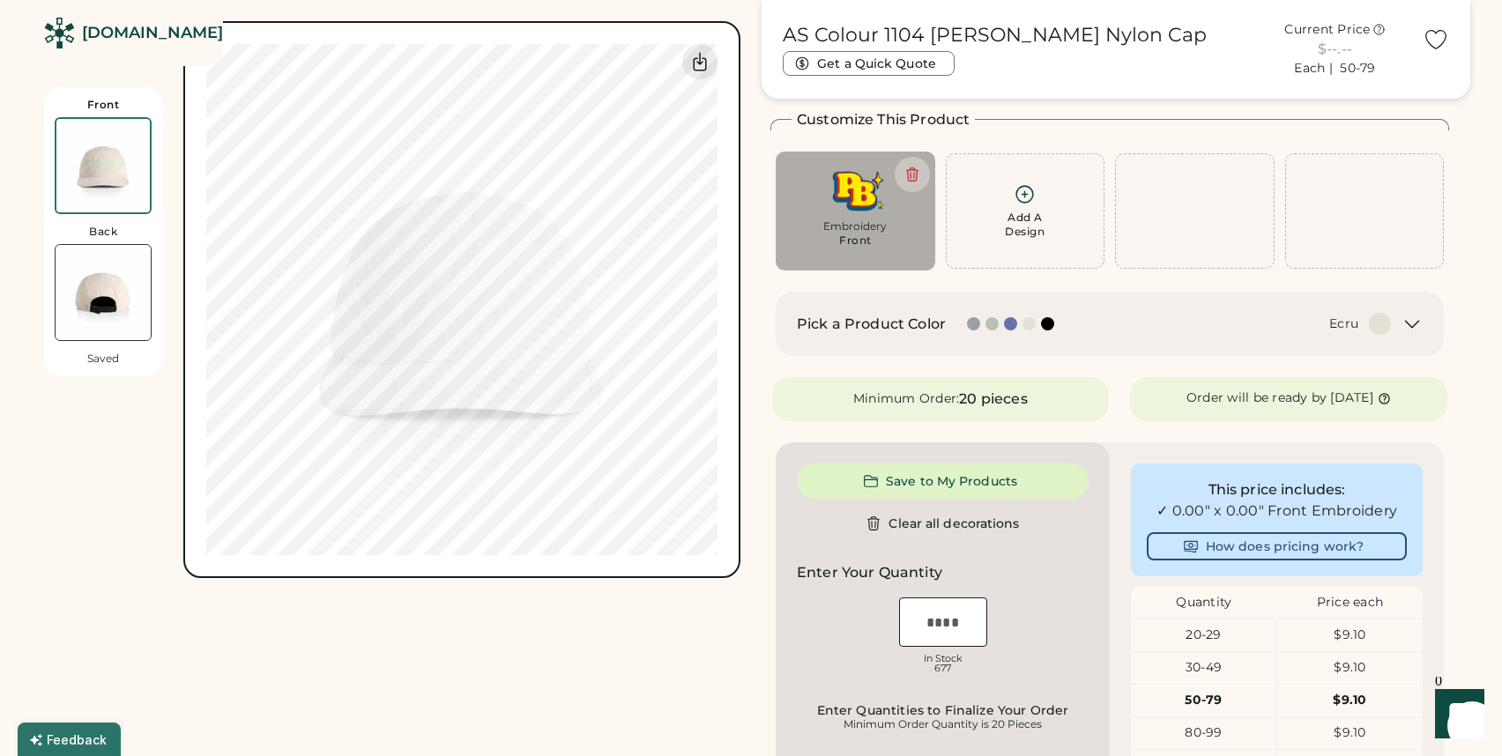
type input "****"
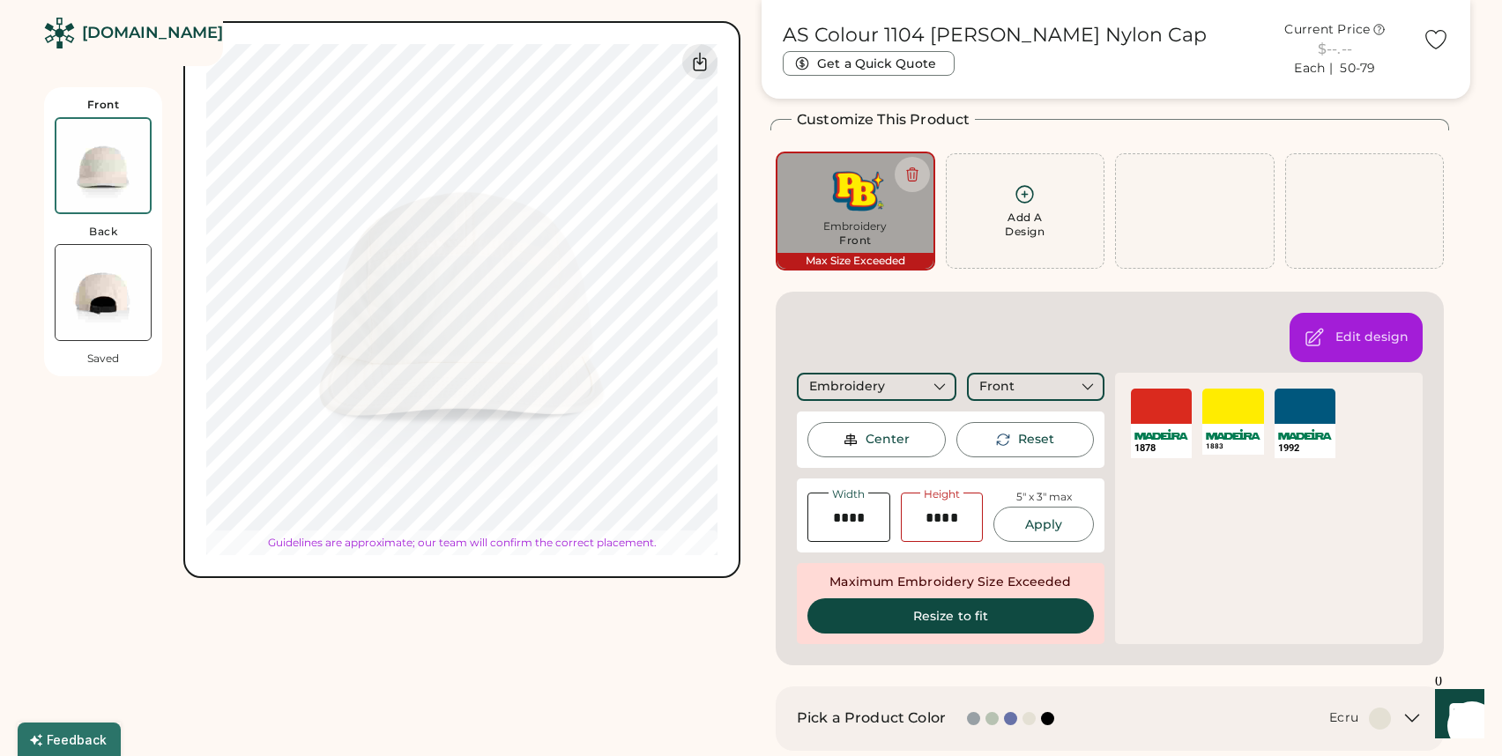
type input "****"
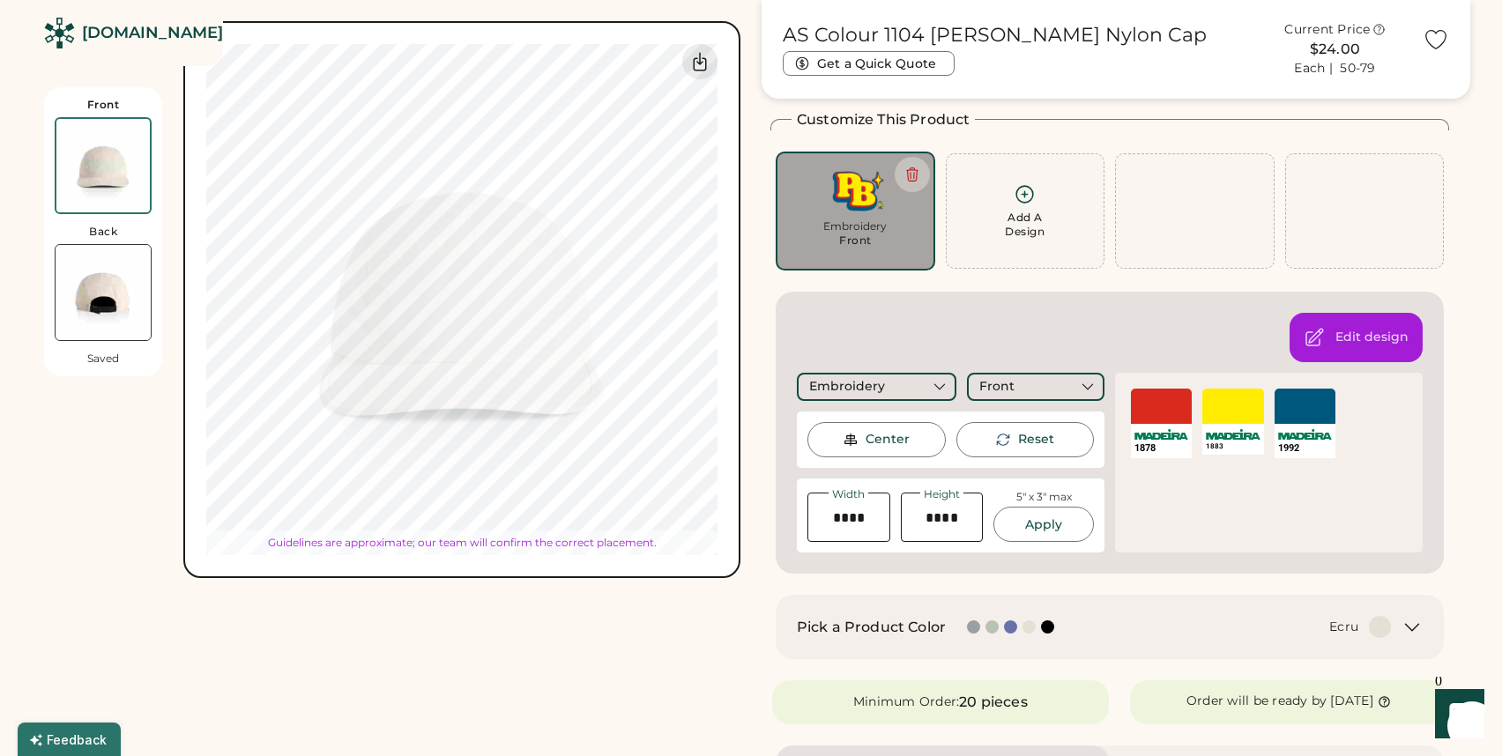
type input "****"
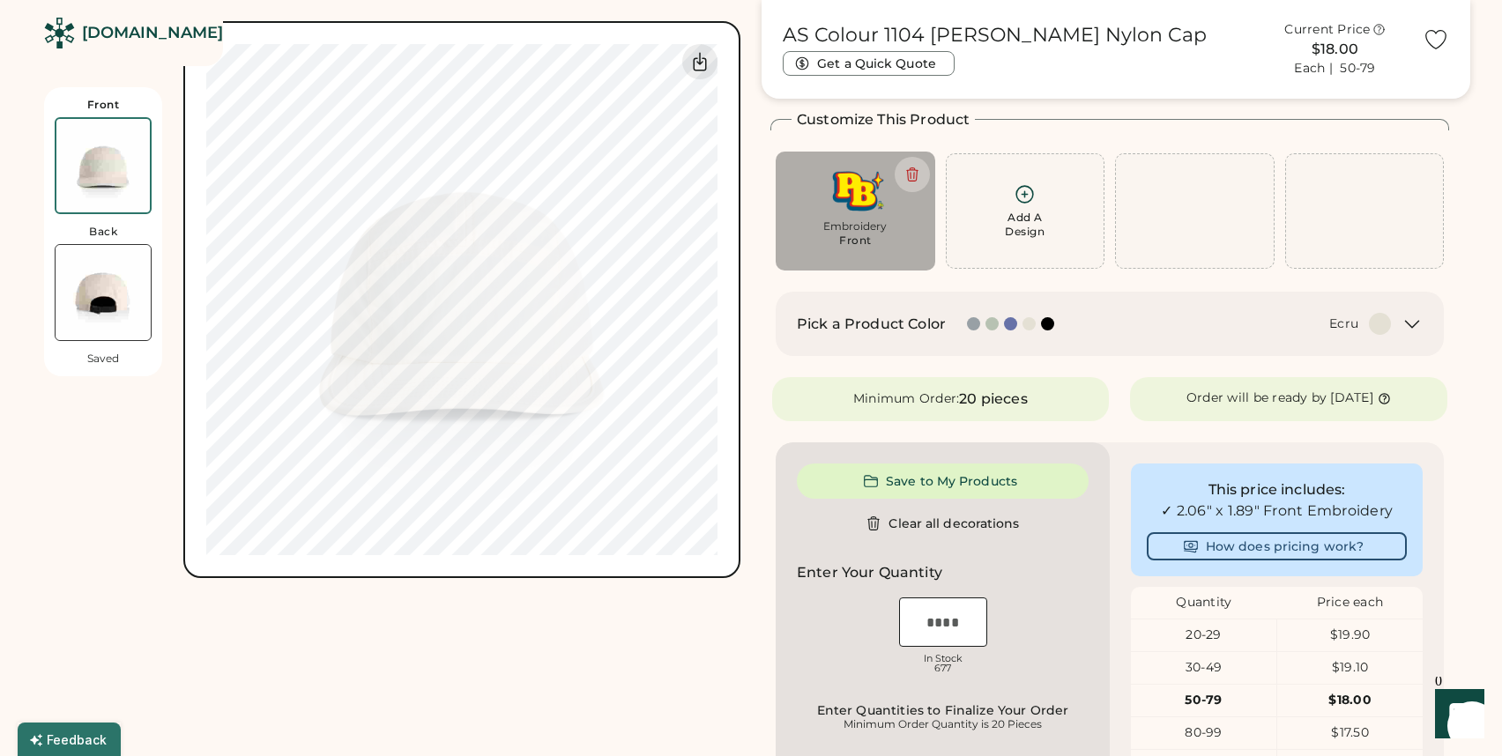
type input "****"
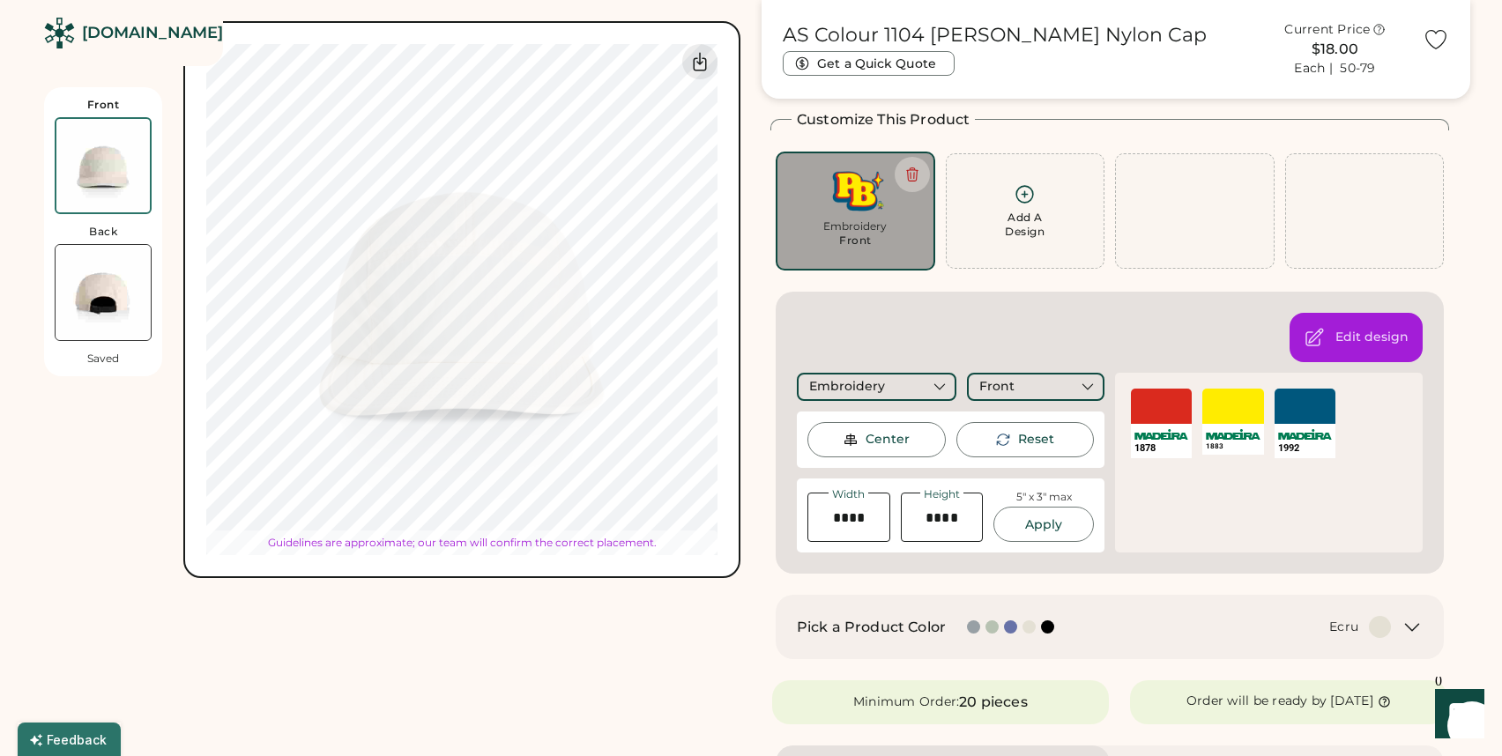
type input "****"
click at [764, 293] on div "AS Colour 1104 Finn Nylon Cap Get a Quick Quote Current Price $18.00 Each | 50-…" at bounding box center [1109, 749] width 696 height 1521
click at [1016, 384] on div "Front" at bounding box center [1035, 387] width 137 height 28
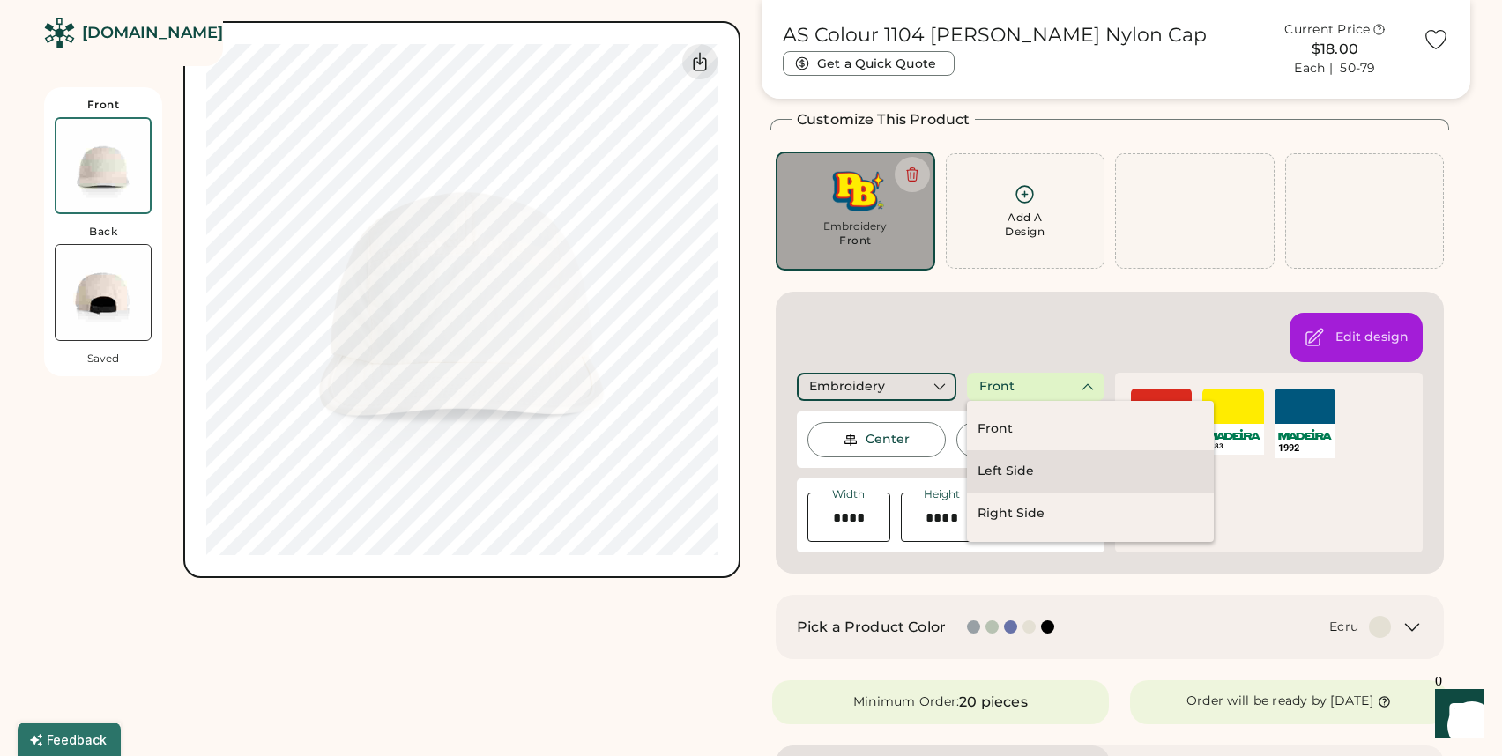
click at [1045, 474] on div "Left Side" at bounding box center [1090, 471] width 247 height 42
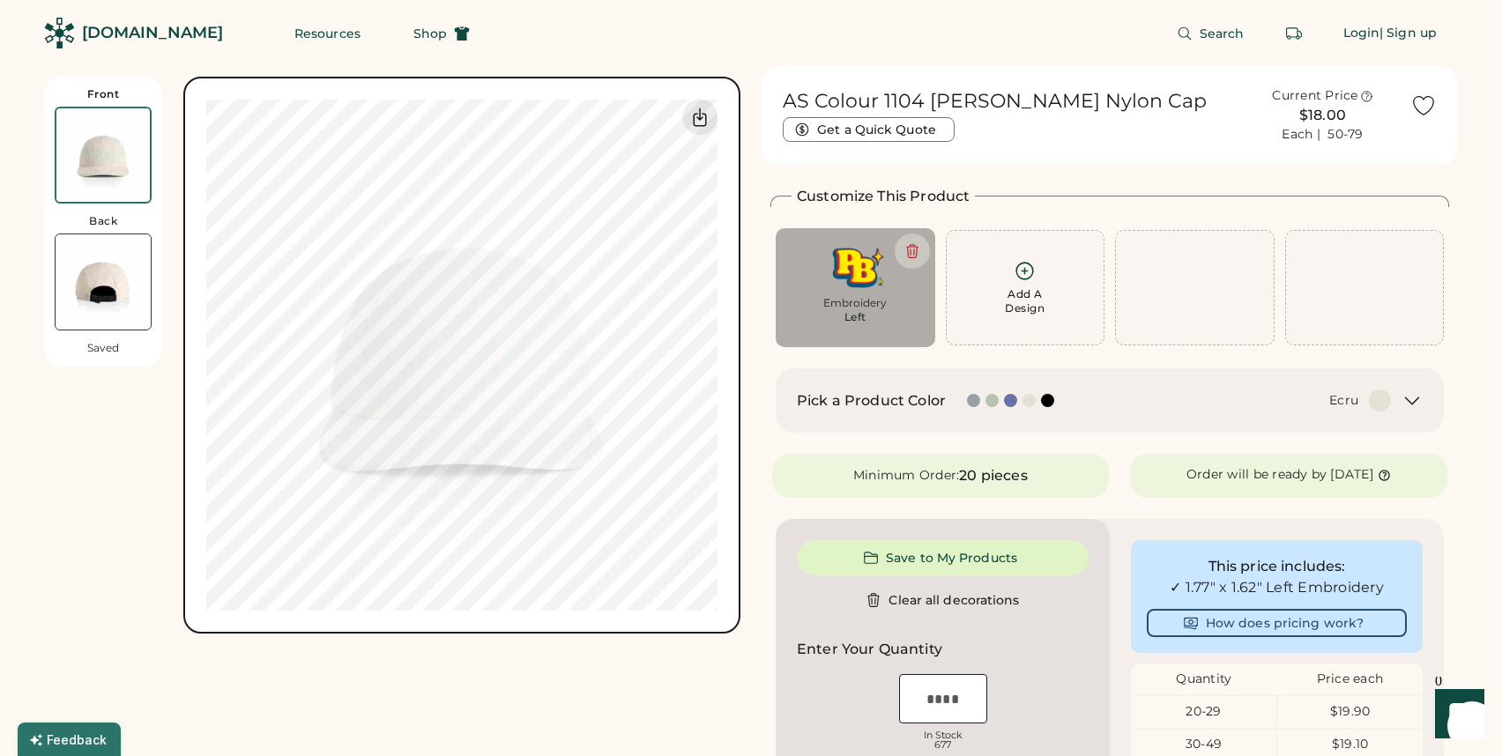
click at [858, 364] on div "AS Colour 1104 Finn Nylon Cap Get a Quick Quote Current Price $18.00 Each | 50-…" at bounding box center [1109, 675] width 696 height 1218
click at [1022, 302] on div "Add A Design" at bounding box center [1025, 301] width 40 height 28
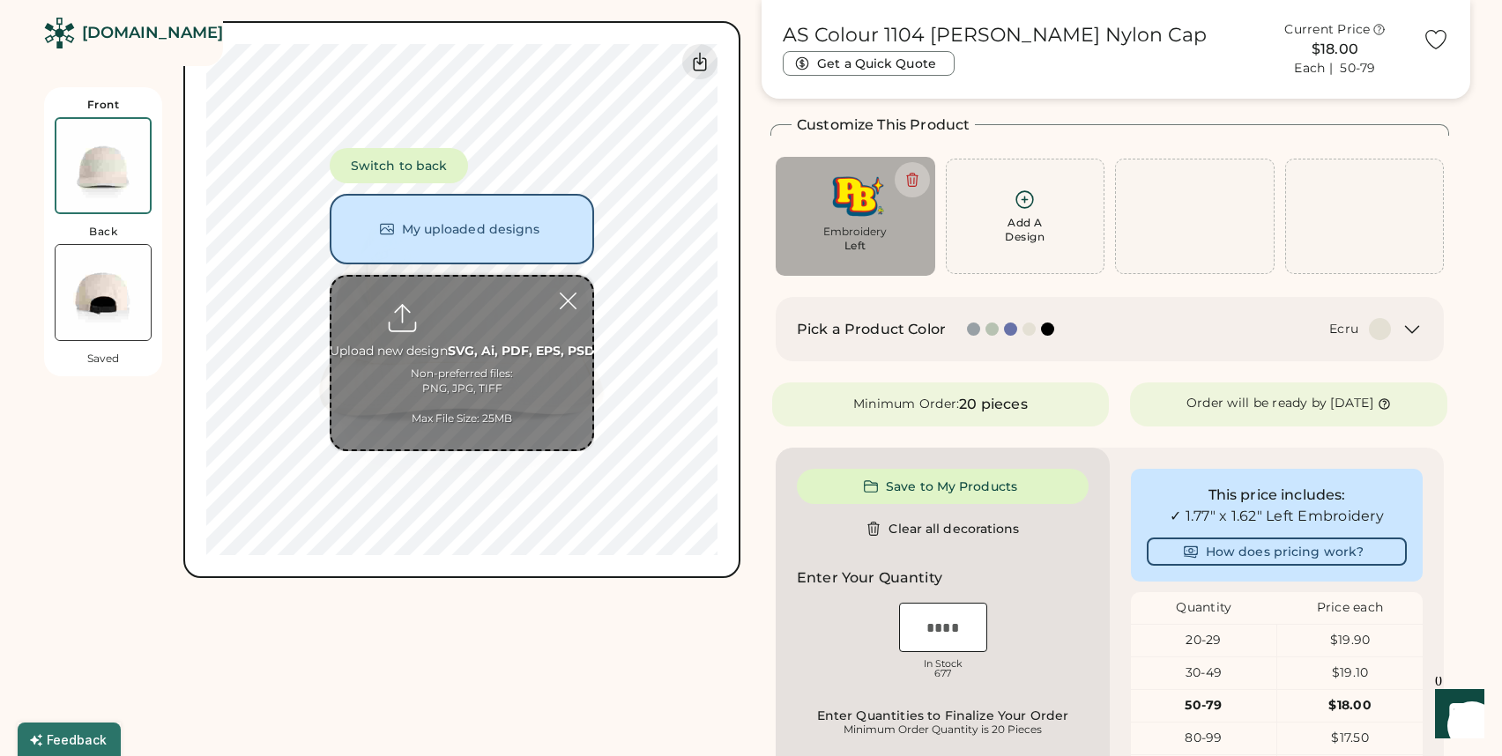
scroll to position [77, 0]
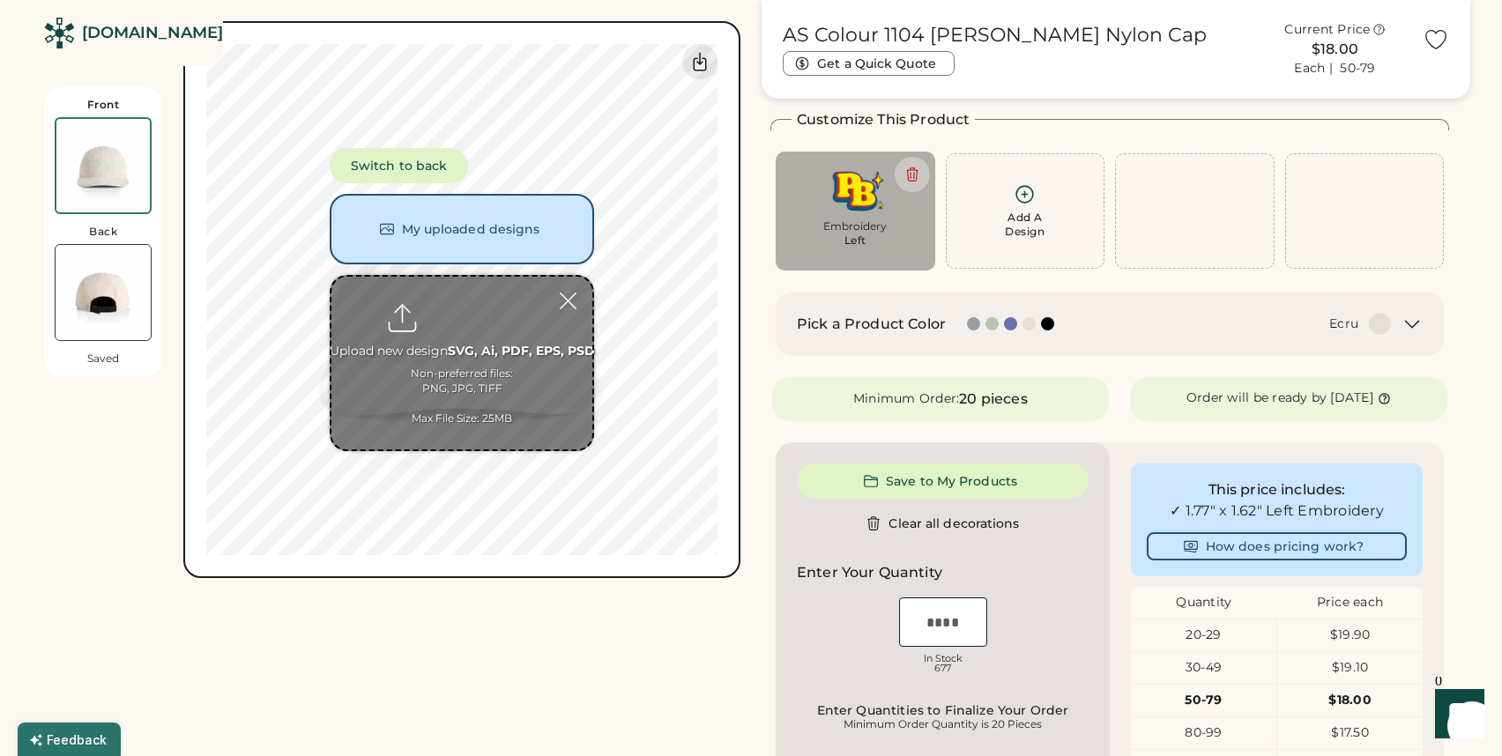
click at [538, 345] on input "file" at bounding box center [461, 363] width 261 height 173
type input "**********"
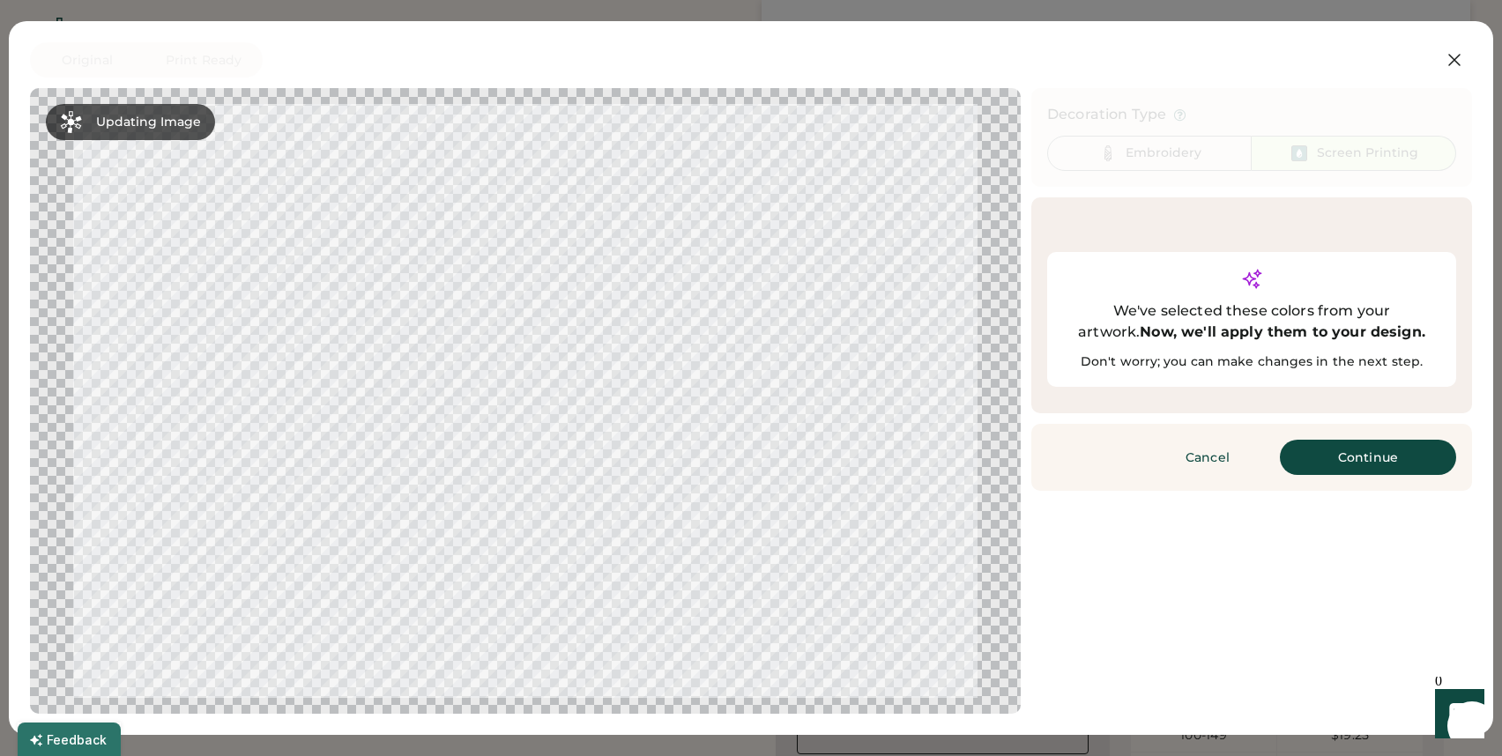
scroll to position [144, 0]
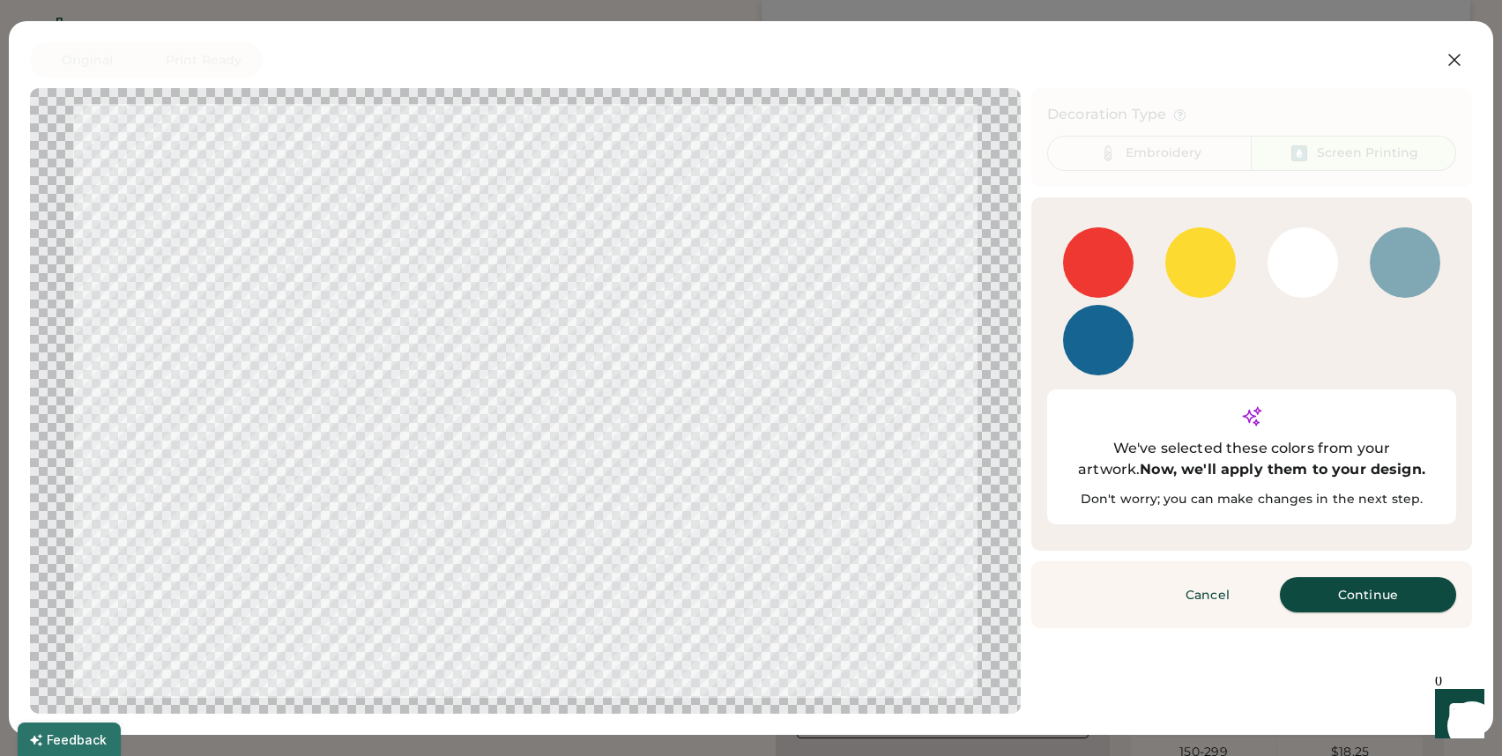
click at [1322, 577] on button "Continue" at bounding box center [1367, 594] width 176 height 35
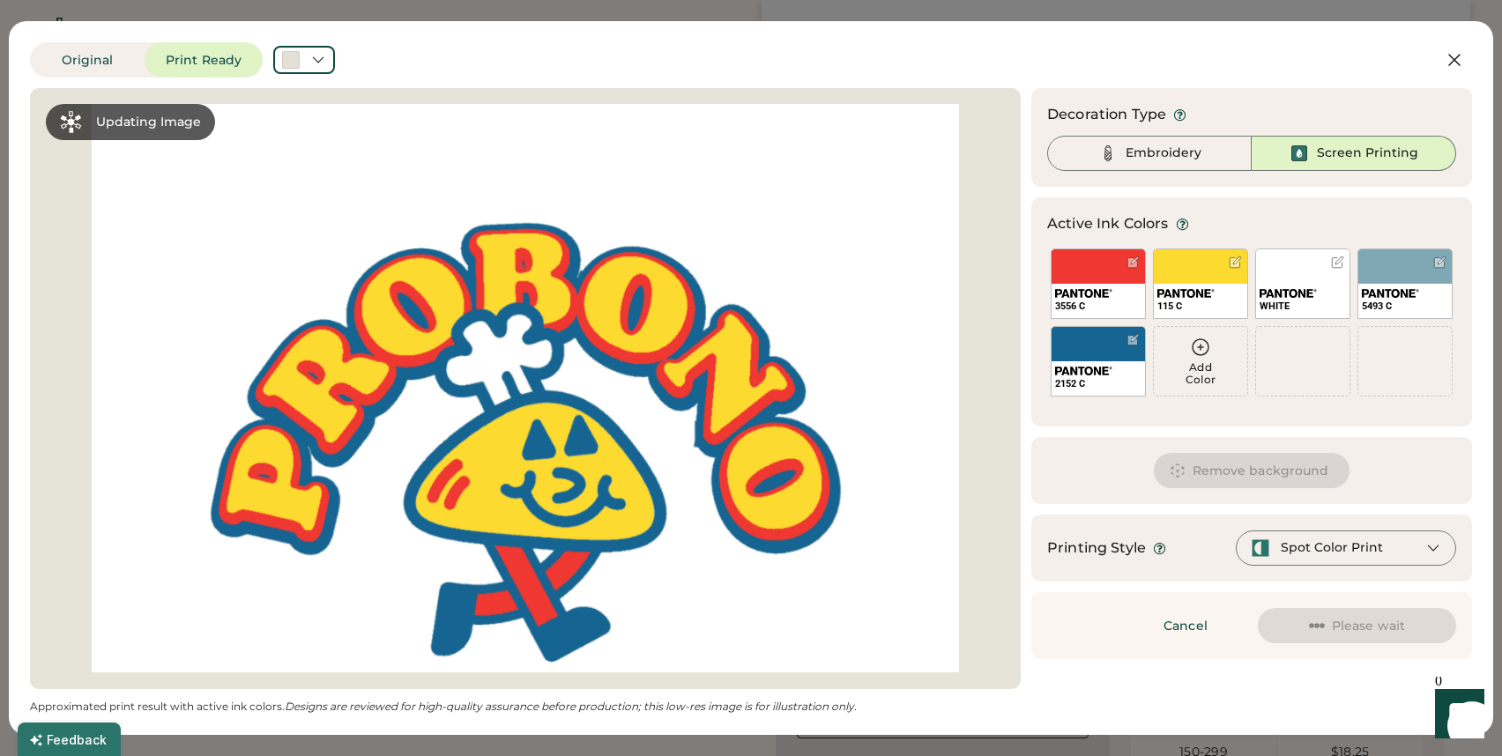
click at [1294, 290] on img at bounding box center [1287, 293] width 57 height 9
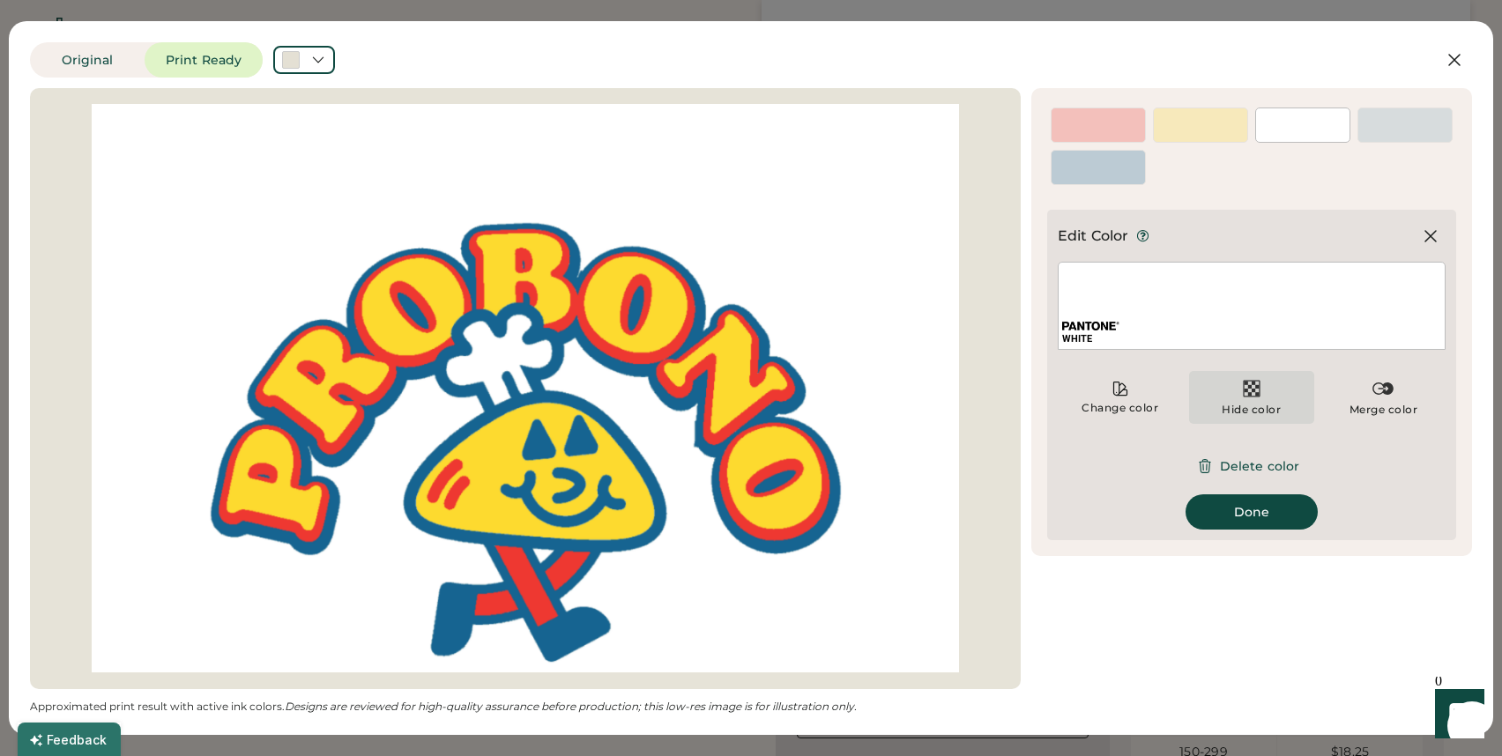
click at [1254, 412] on div "Hide color" at bounding box center [1250, 410] width 59 height 14
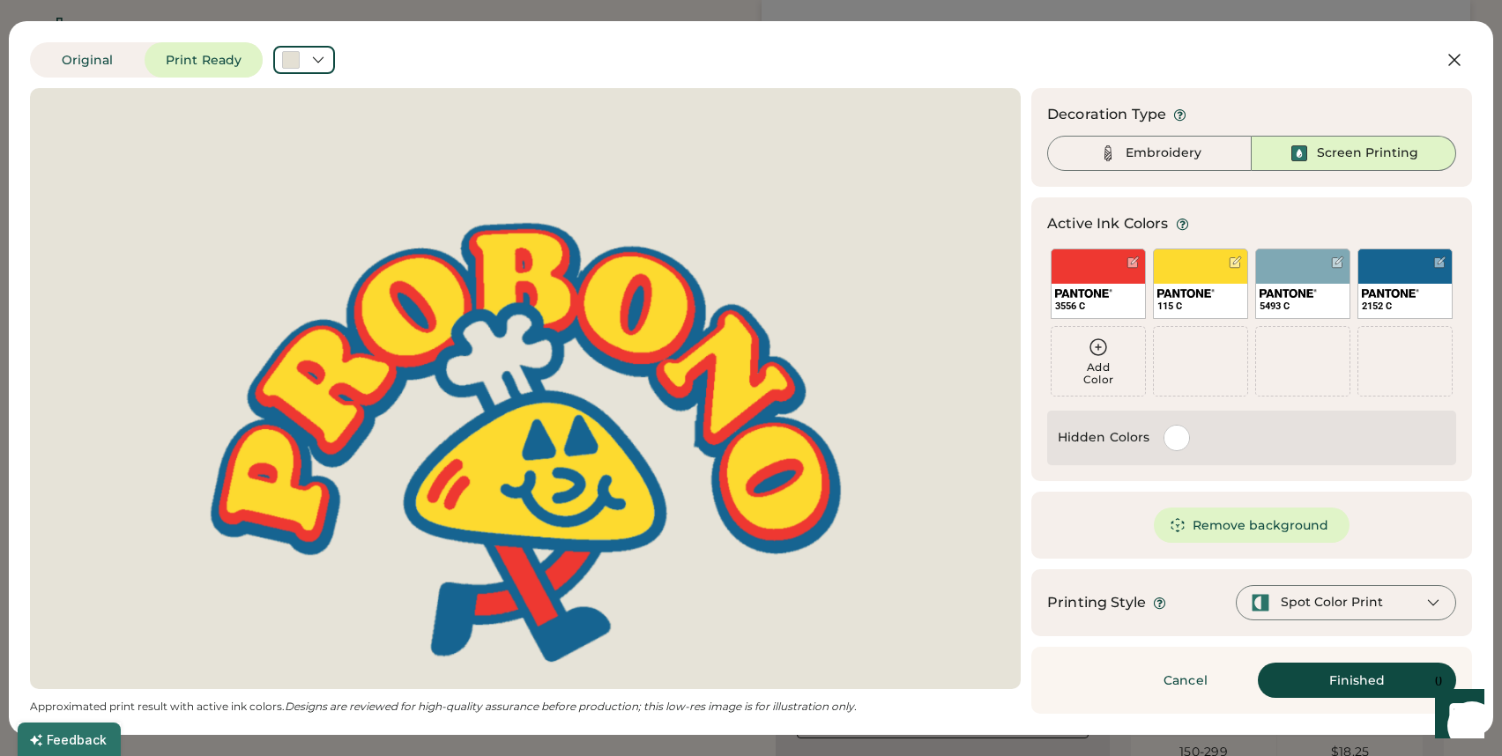
click at [1175, 433] on div at bounding box center [1176, 438] width 25 height 25
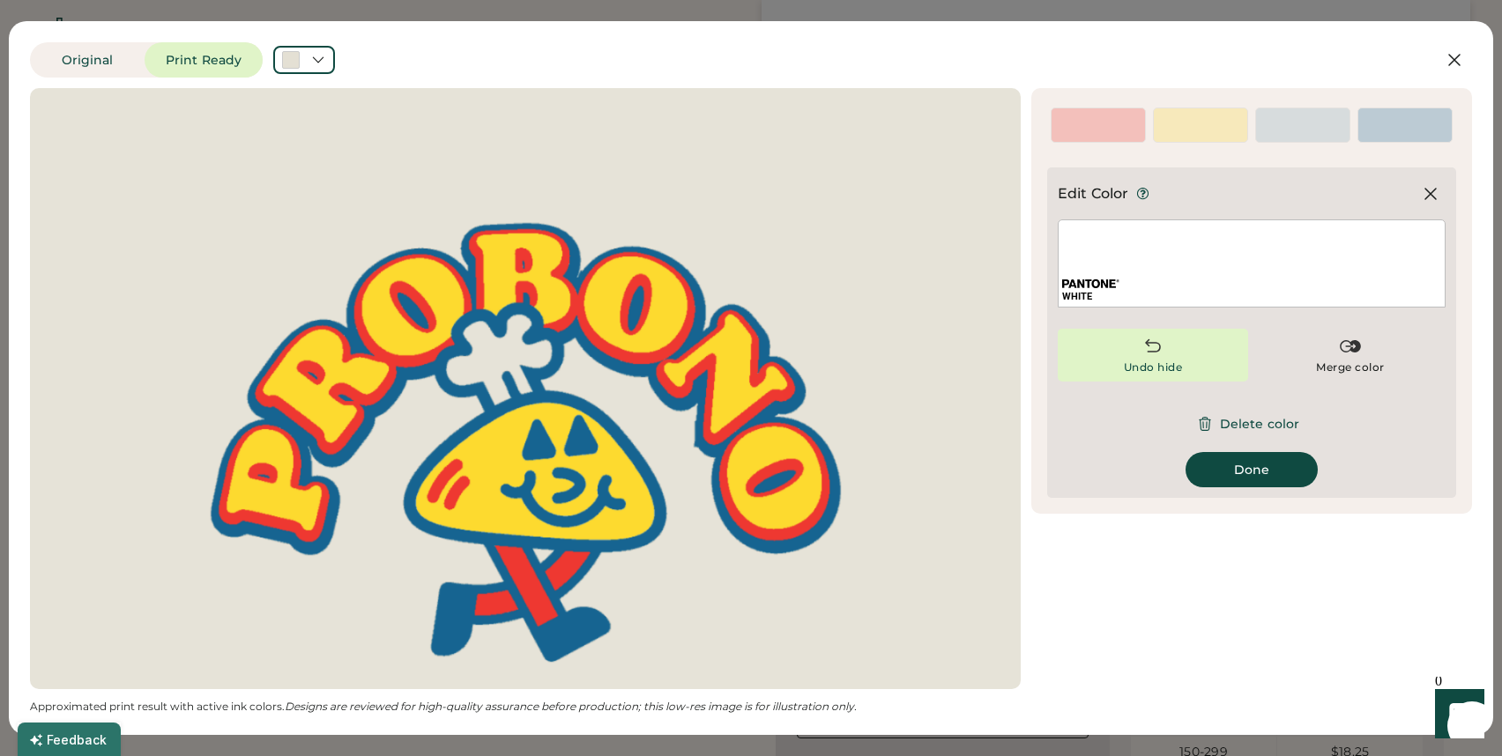
click at [1177, 366] on div "Undo hide" at bounding box center [1153, 367] width 59 height 14
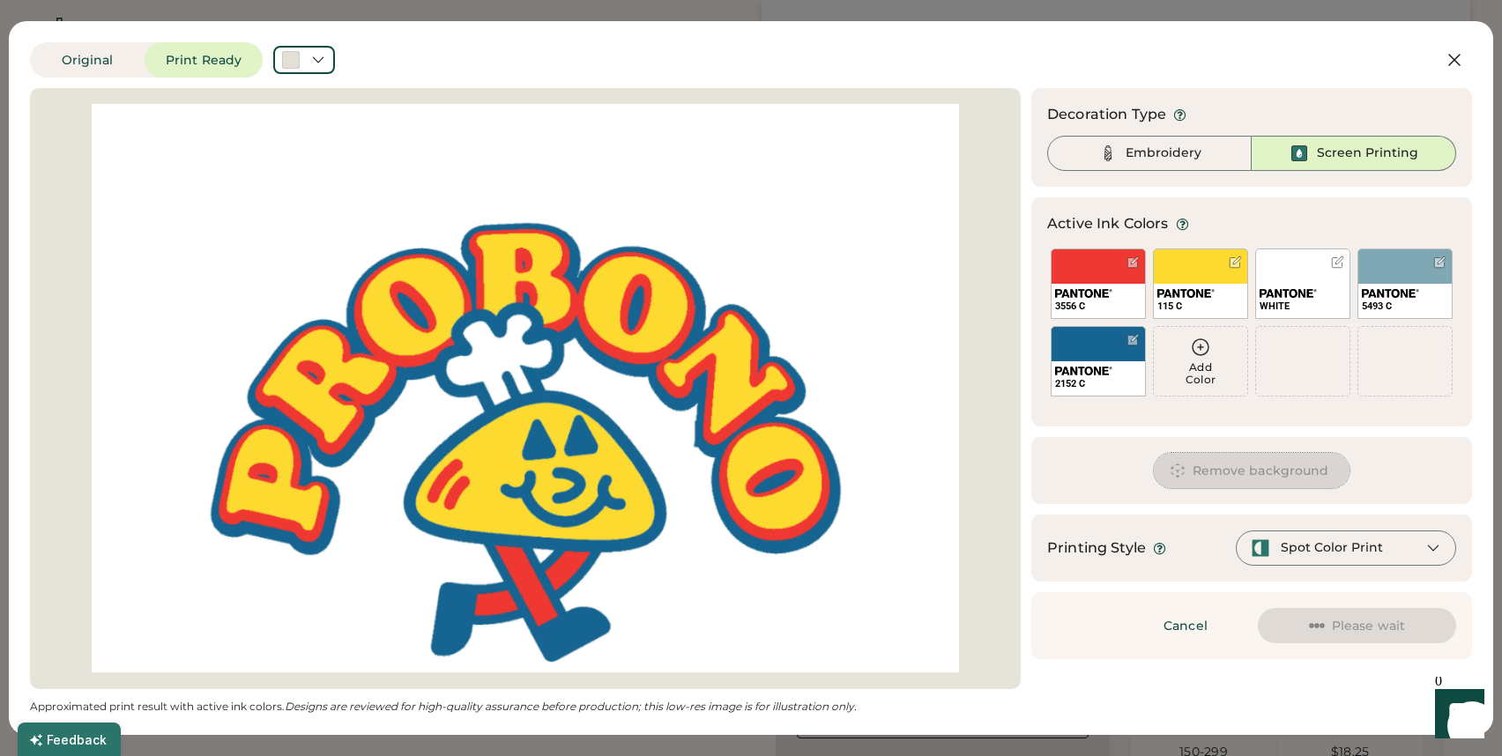
click at [1198, 473] on button "Remove background" at bounding box center [1251, 470] width 197 height 35
click at [1094, 464] on div "Remove background" at bounding box center [1251, 470] width 441 height 67
click at [842, 444] on div at bounding box center [525, 388] width 959 height 569
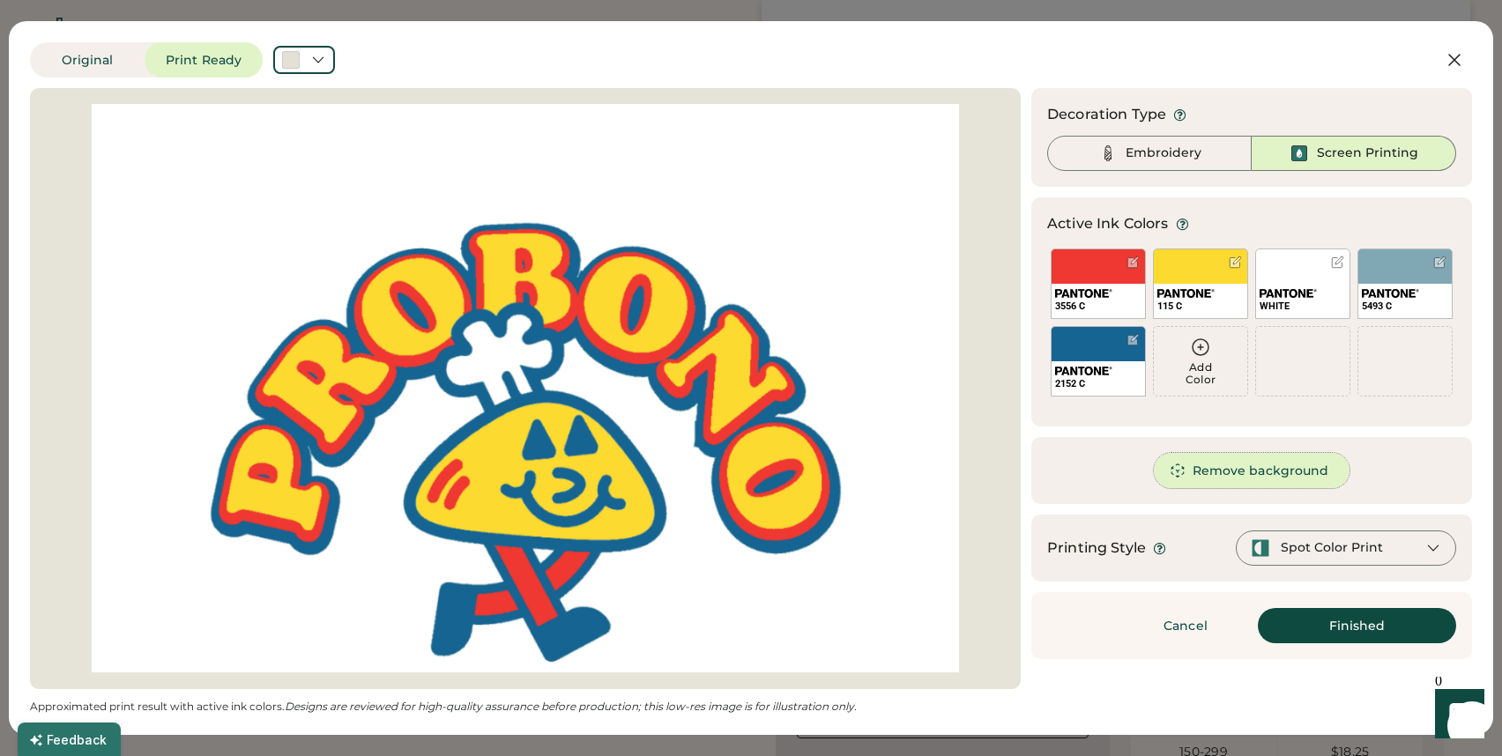
click at [1231, 478] on button "Remove background" at bounding box center [1251, 470] width 197 height 35
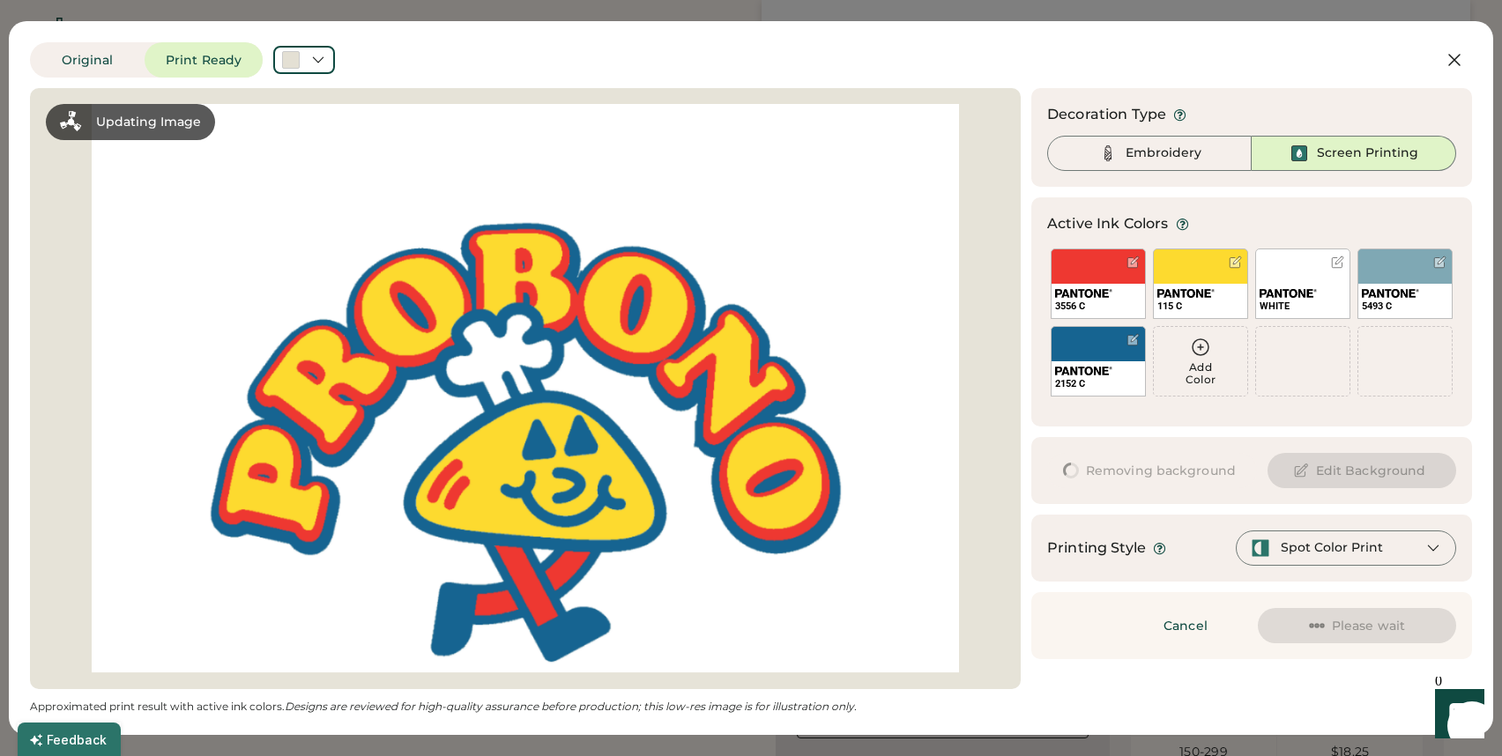
scroll to position [0, 0]
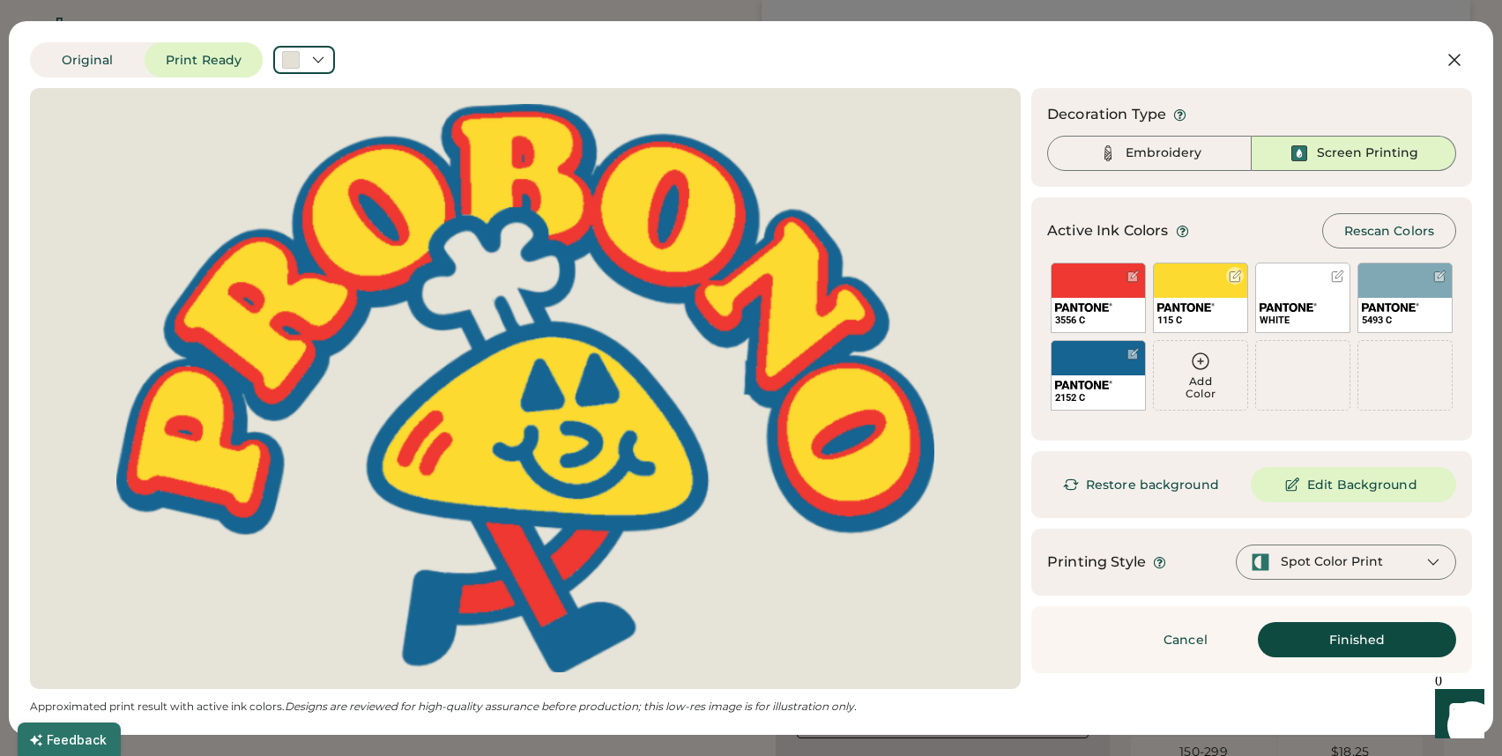
drag, startPoint x: 1292, startPoint y: 291, endPoint x: 1276, endPoint y: 285, distance: 17.0
click at [1276, 285] on div "WHITE" at bounding box center [1302, 298] width 95 height 70
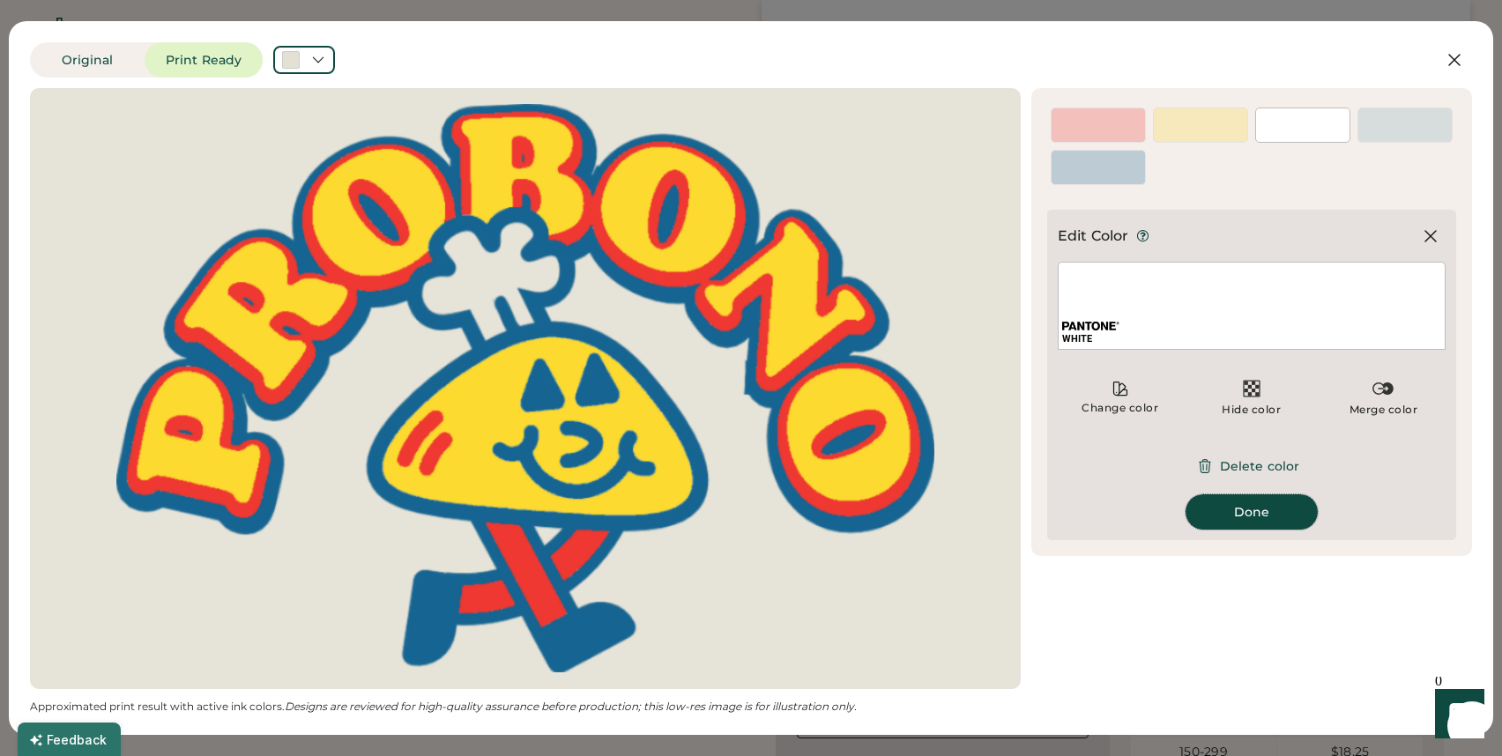
click at [1203, 515] on button "Done" at bounding box center [1251, 511] width 132 height 35
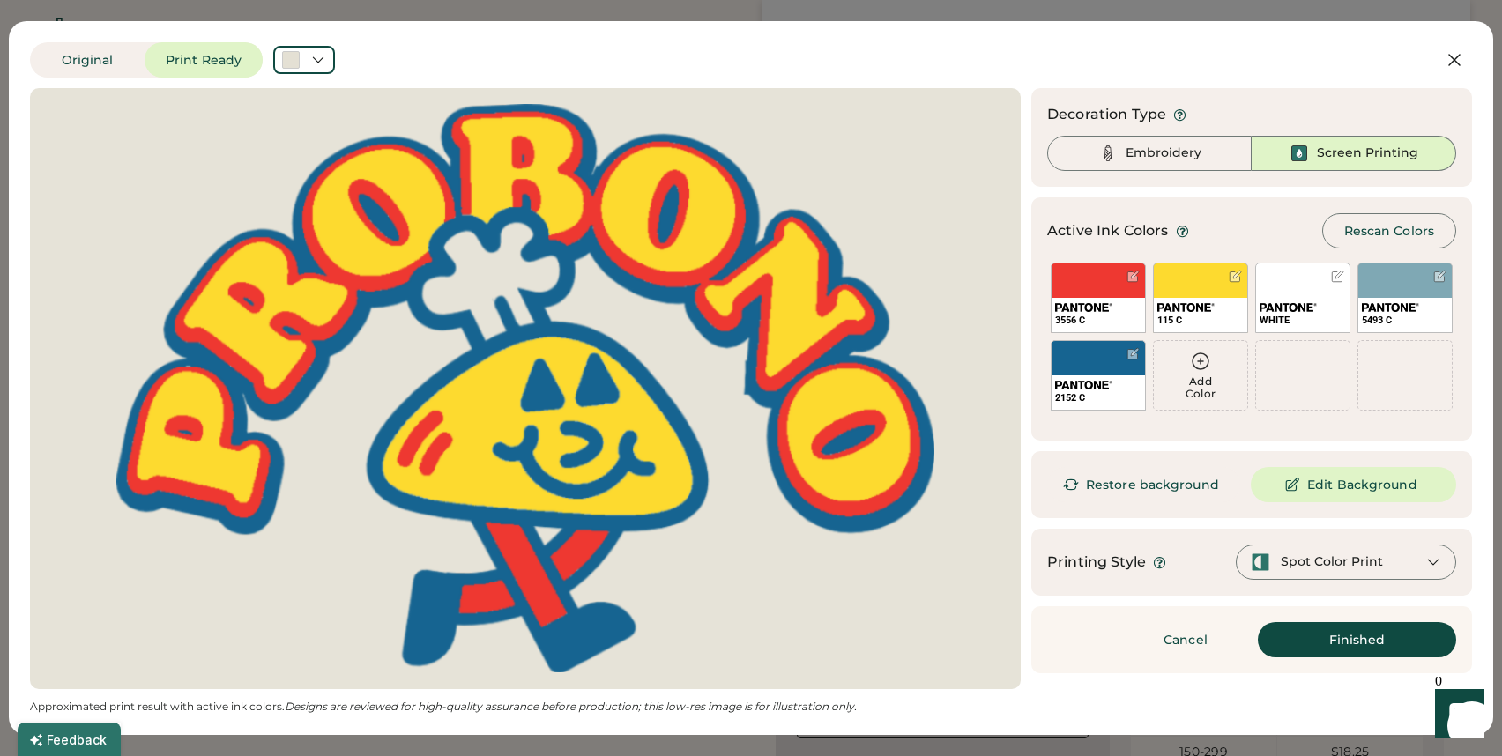
click at [1310, 561] on div "Spot Color Print" at bounding box center [1331, 562] width 102 height 18
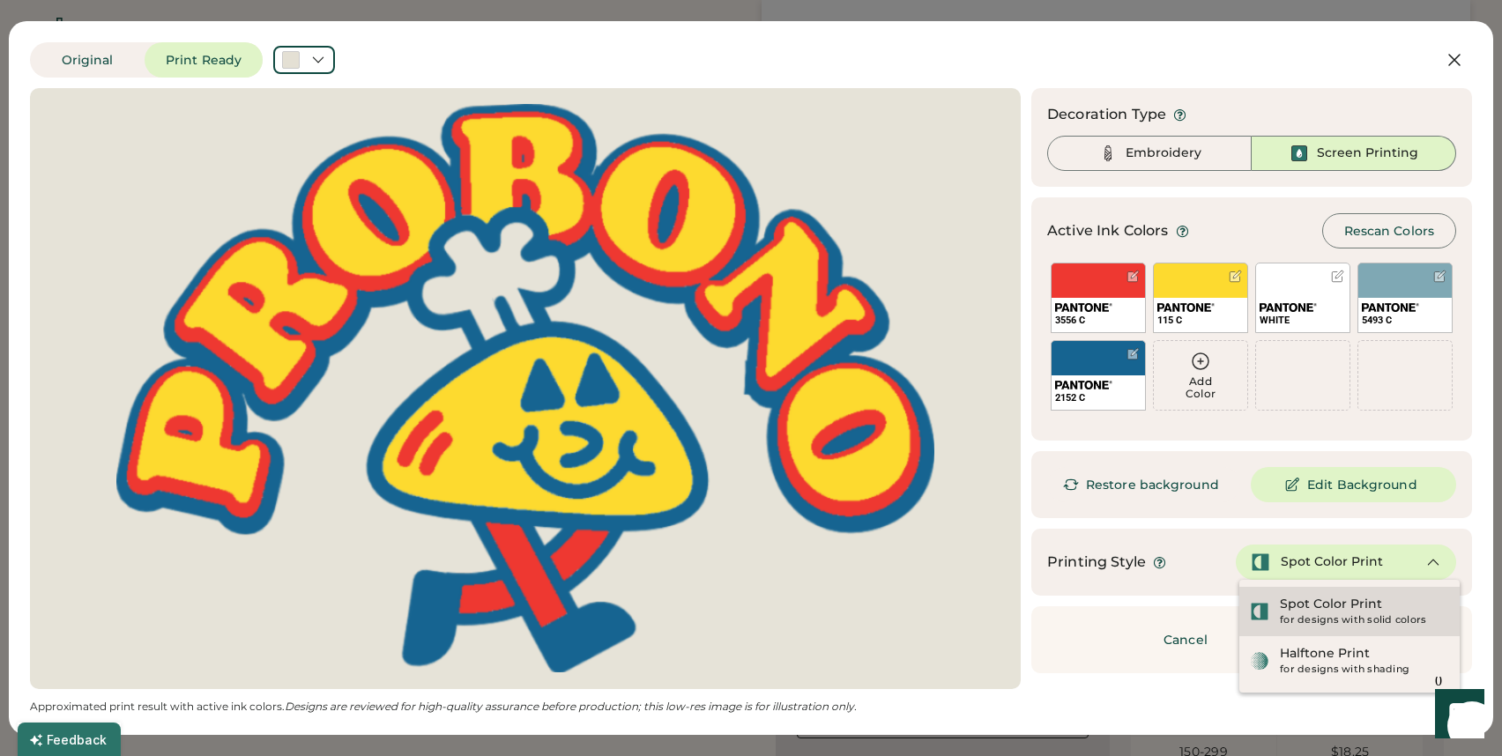
click at [1291, 609] on div "Spot Color Print" at bounding box center [1330, 605] width 102 height 18
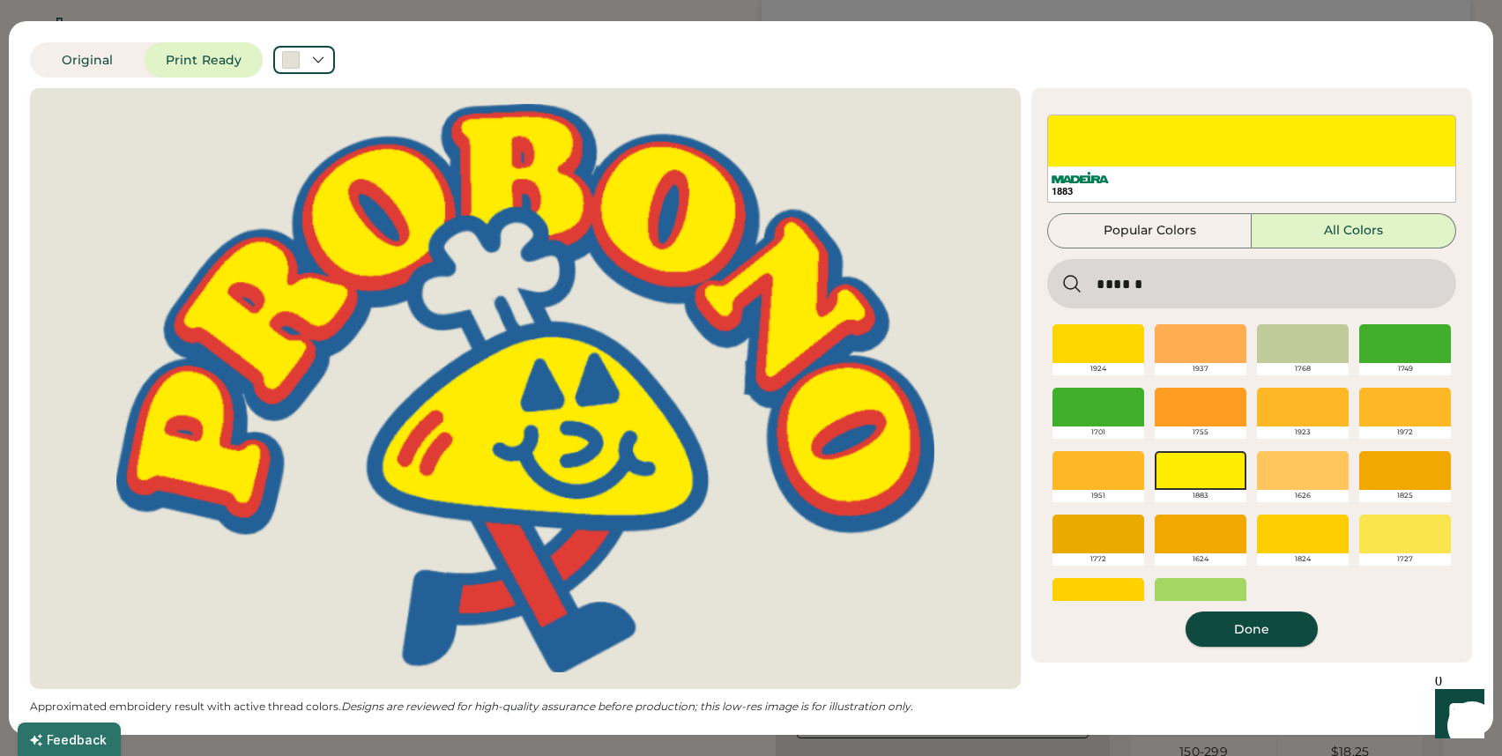
click at [1297, 634] on button "Done" at bounding box center [1251, 629] width 132 height 35
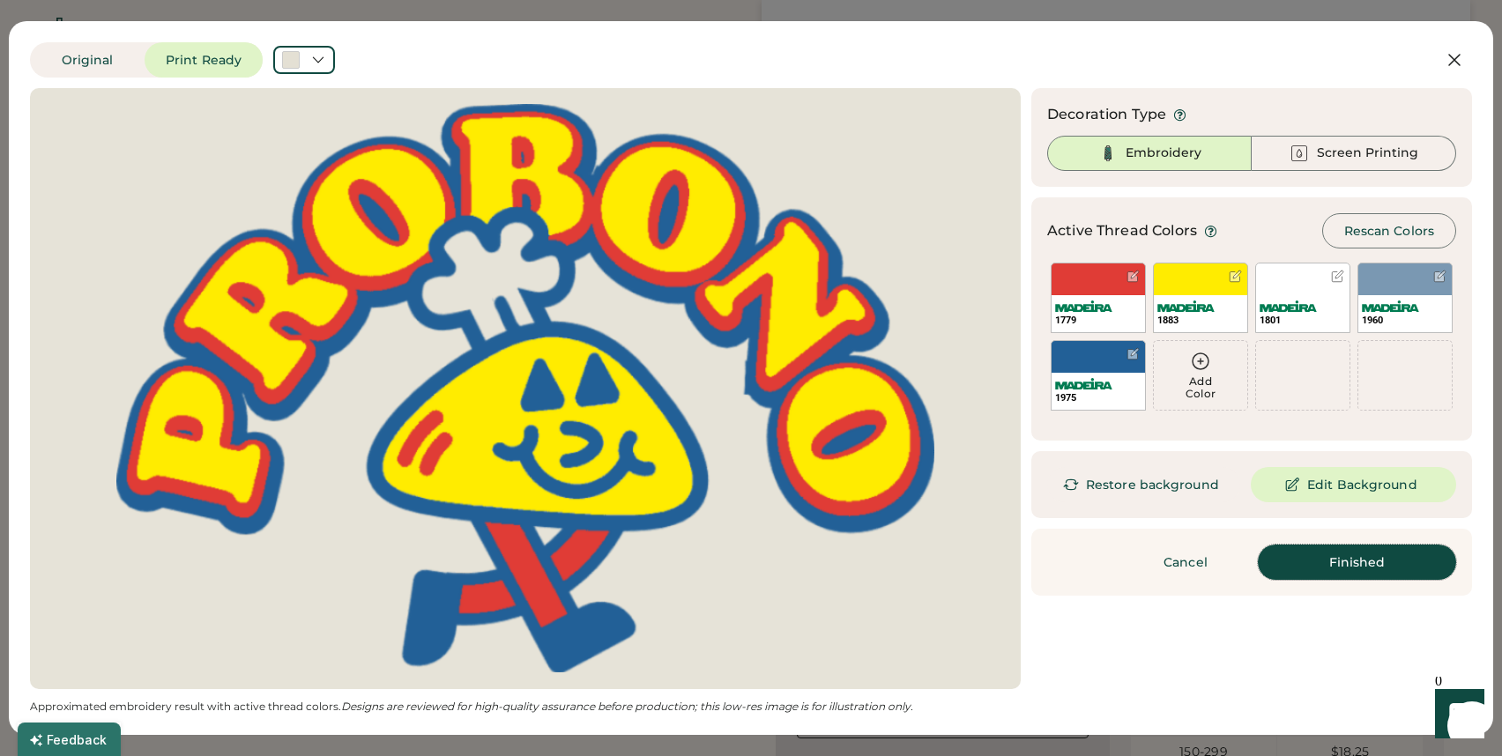
click at [1331, 566] on button "Finished" at bounding box center [1356, 562] width 198 height 35
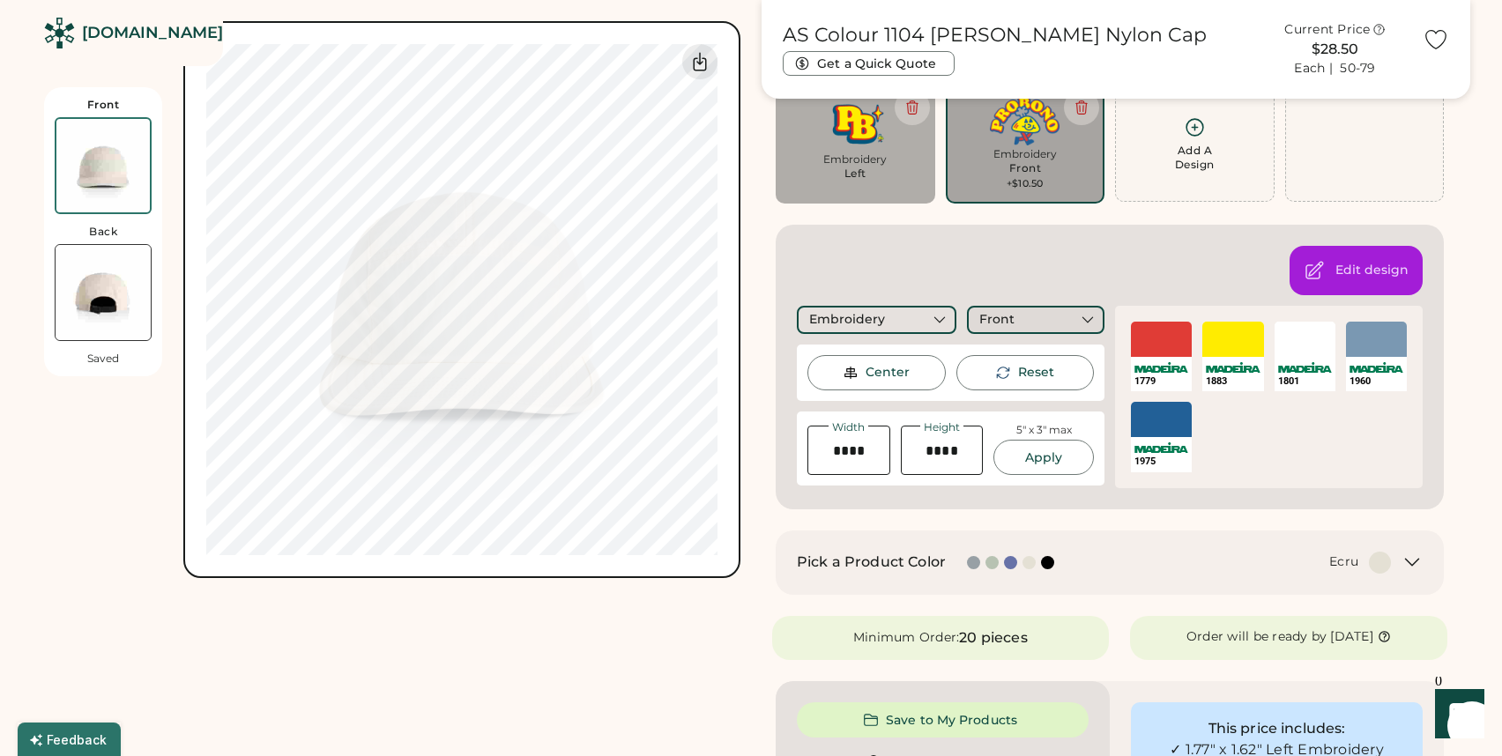
click at [1002, 316] on div "Front" at bounding box center [996, 320] width 35 height 18
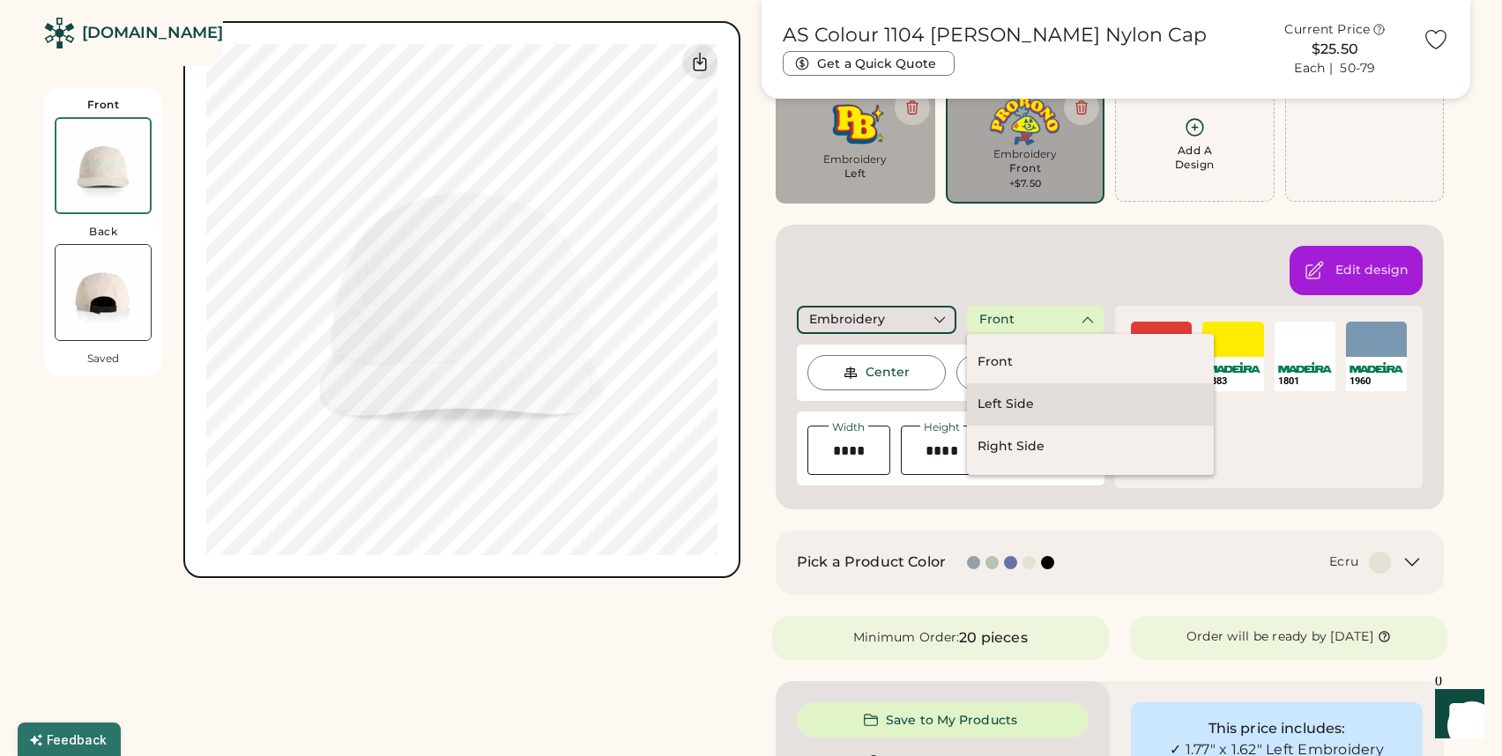
click at [1032, 397] on div "Left Side" at bounding box center [1090, 404] width 247 height 42
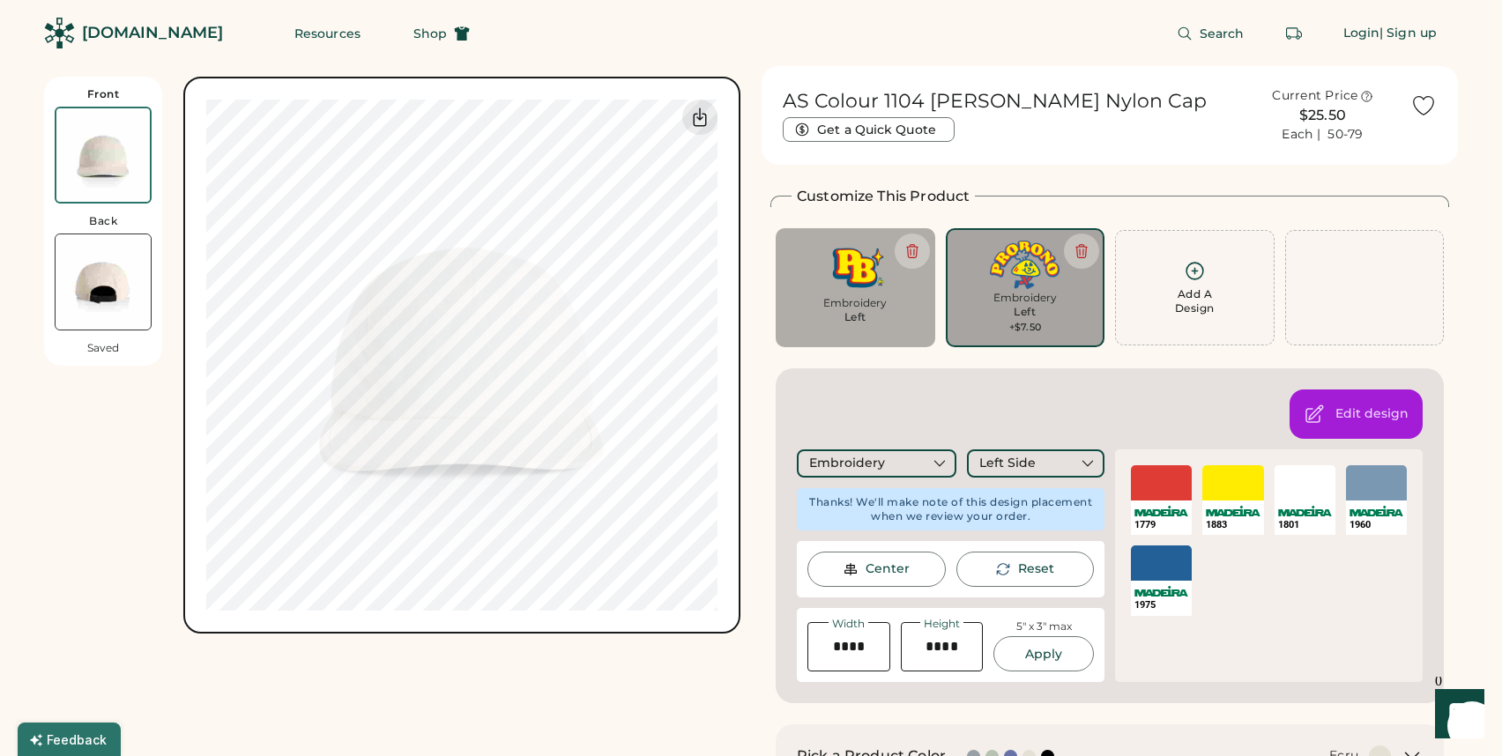
click at [1023, 306] on div "Left" at bounding box center [1024, 312] width 22 height 14
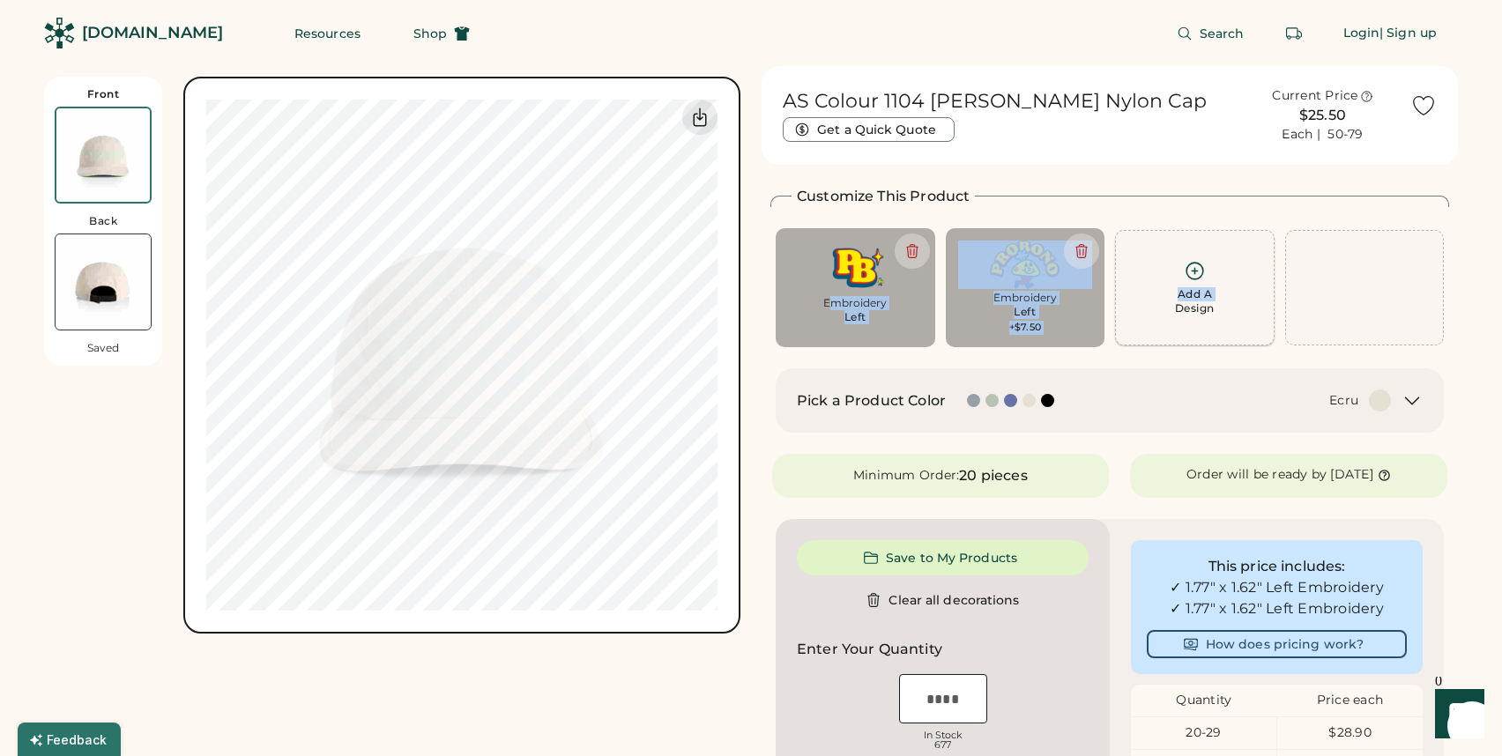
drag, startPoint x: 830, startPoint y: 307, endPoint x: 1117, endPoint y: 306, distance: 287.3
click at [1117, 306] on div "Add A Design Embroidery Left Max Size Exceeded Add A Design Embroidery Left +$7…" at bounding box center [1109, 287] width 679 height 119
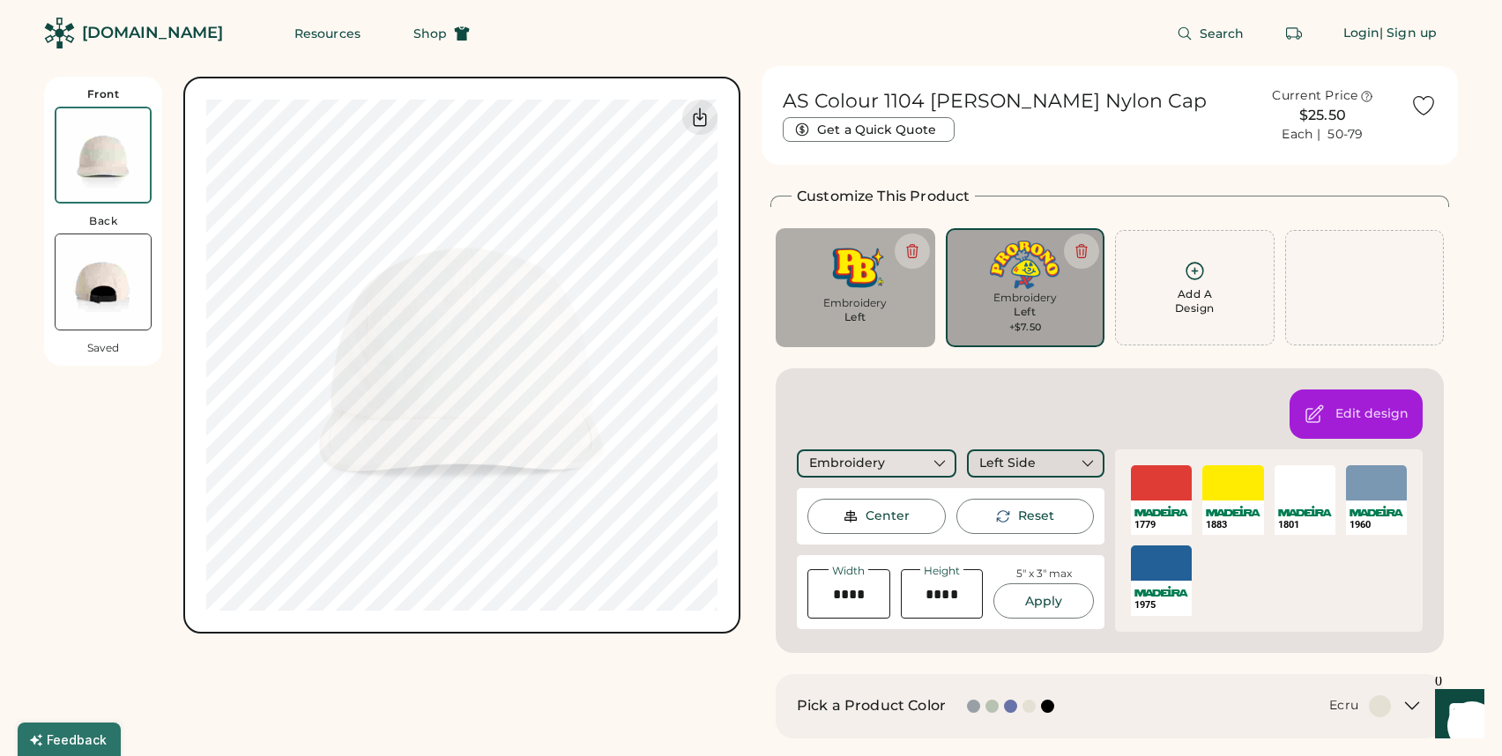
click at [1003, 462] on div "Left Side" at bounding box center [1007, 464] width 56 height 18
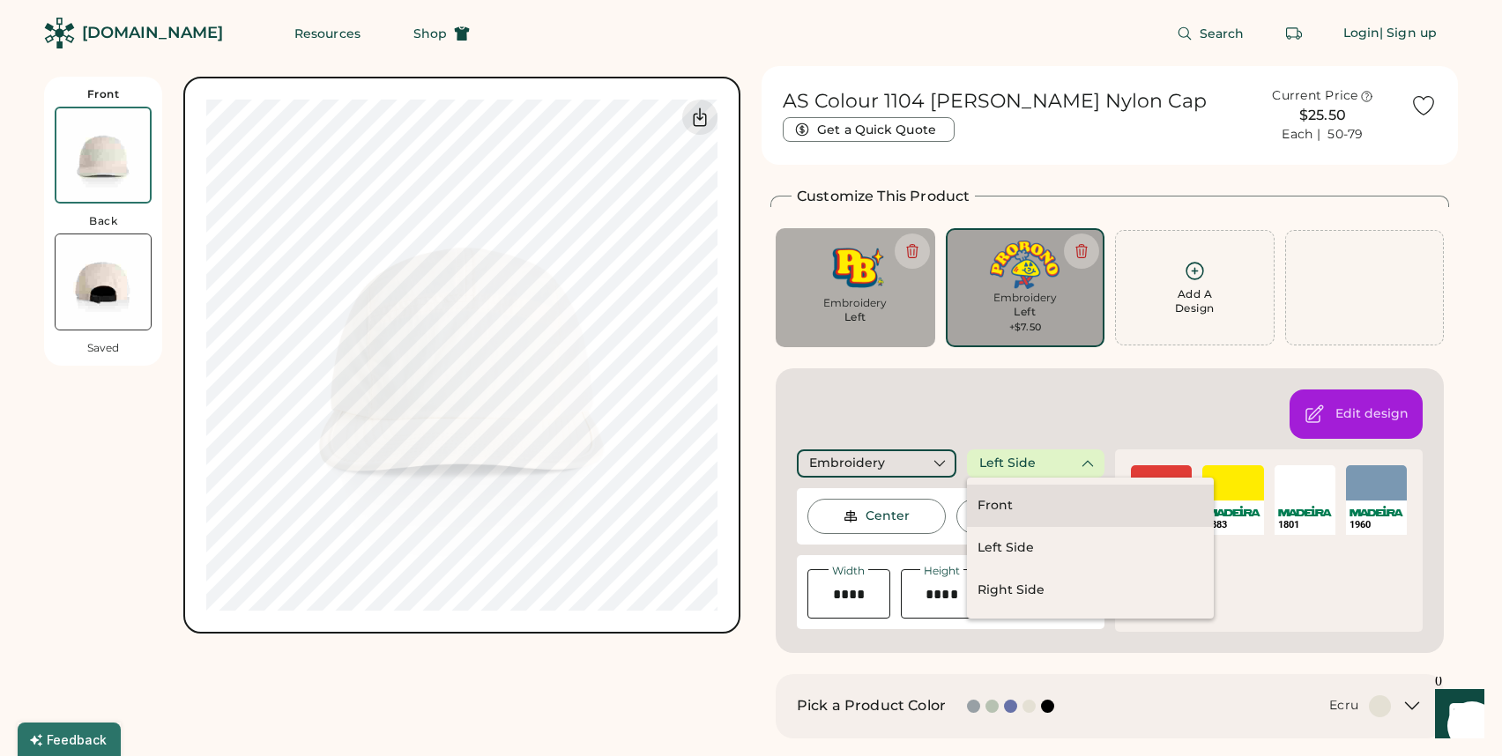
click at [1006, 511] on div "Front" at bounding box center [994, 506] width 35 height 18
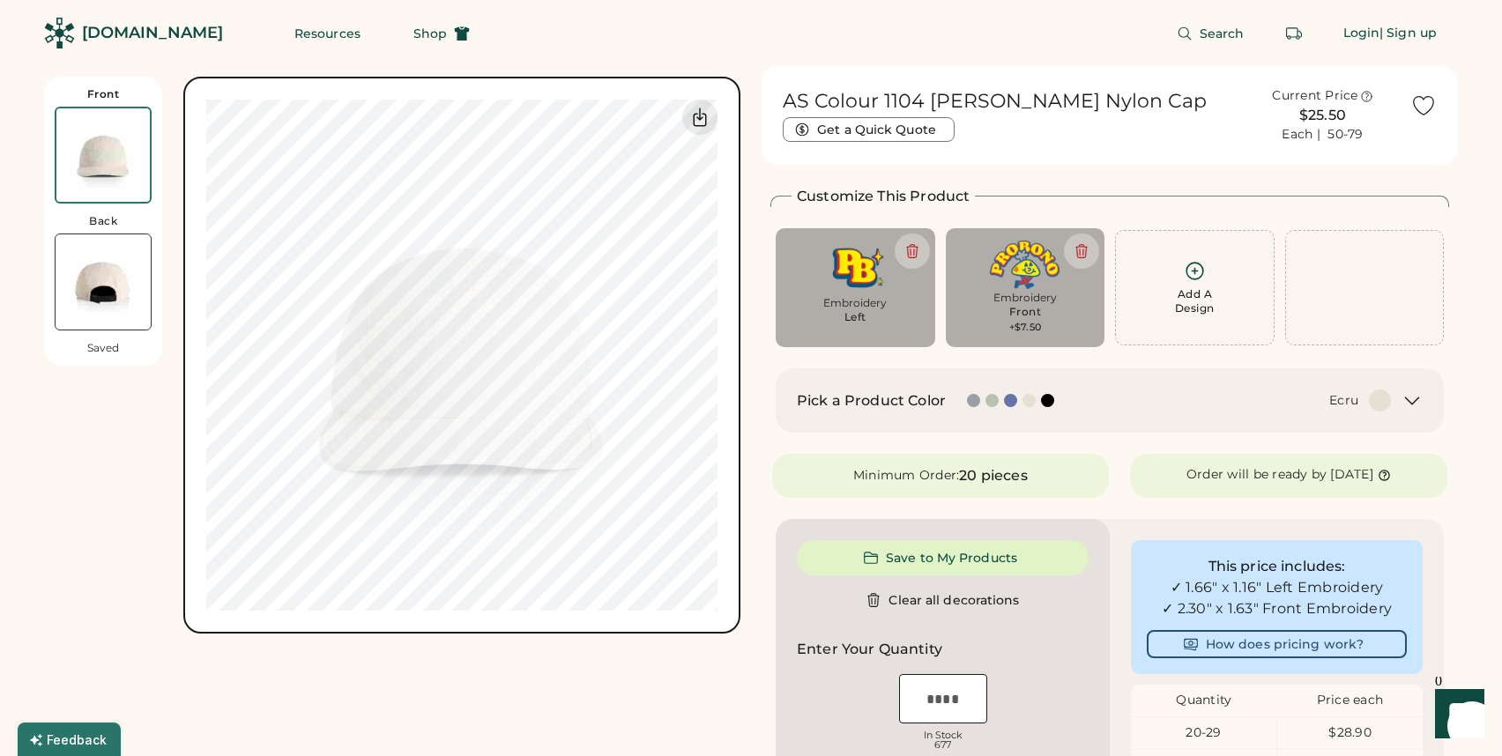
click at [899, 307] on div "Embroidery" at bounding box center [855, 303] width 135 height 14
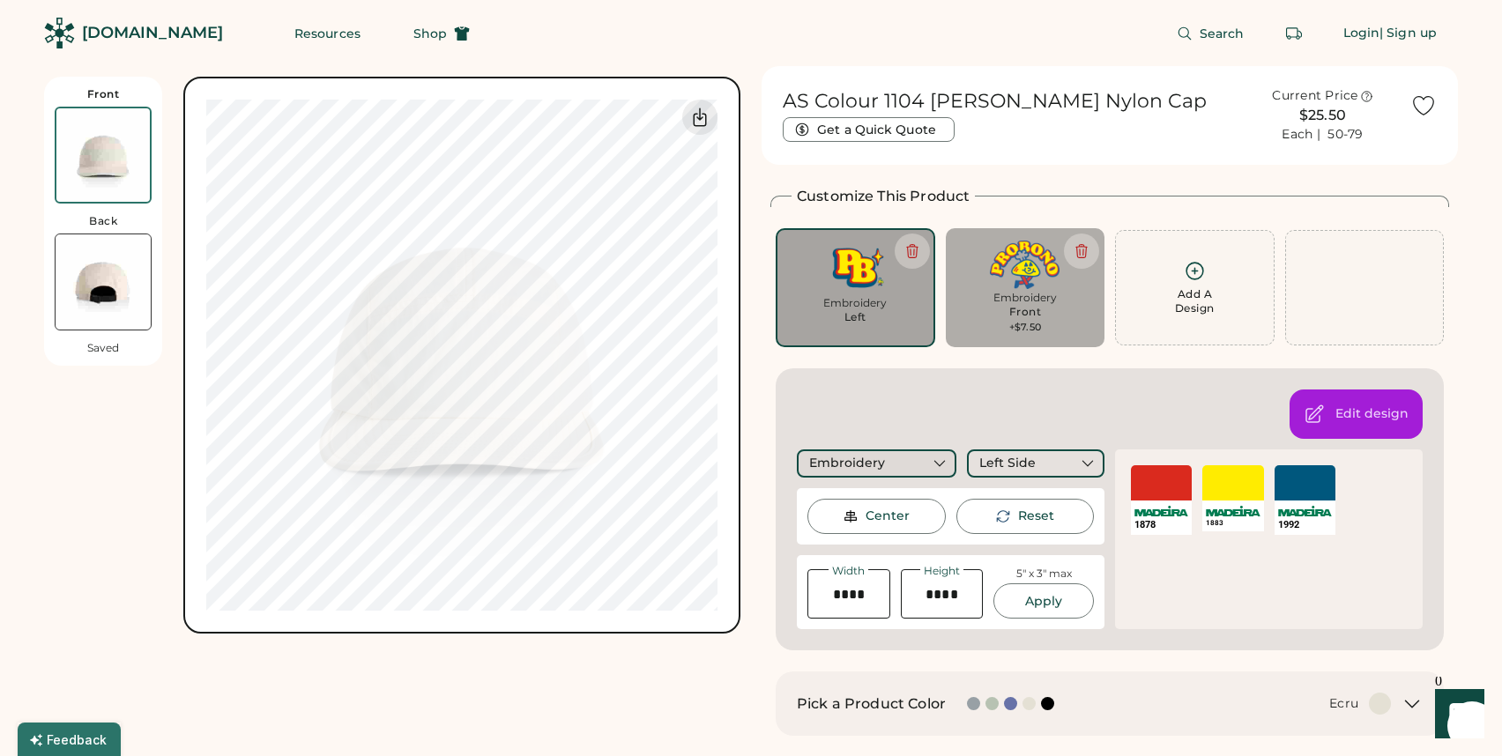
scroll to position [31, 0]
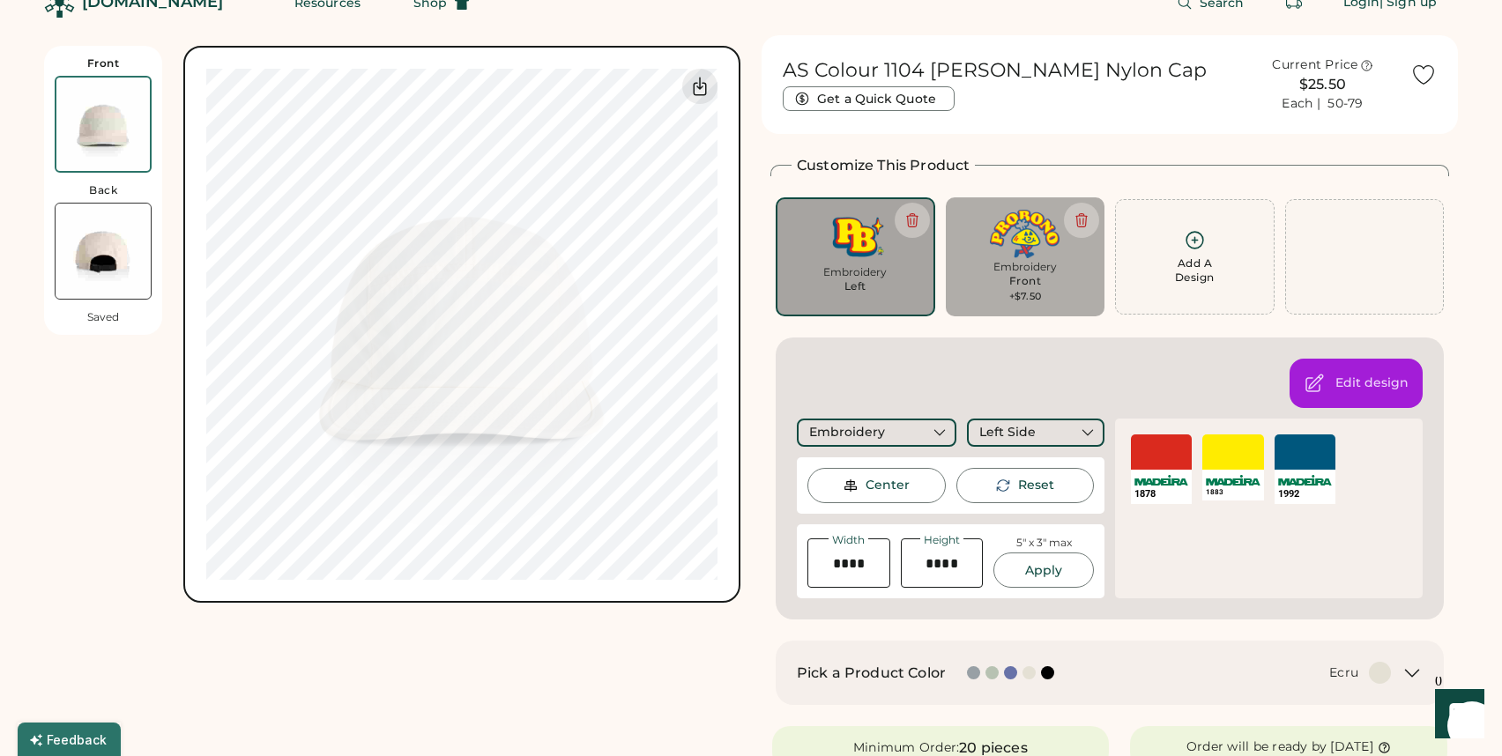
click at [888, 489] on div "Center" at bounding box center [887, 486] width 44 height 18
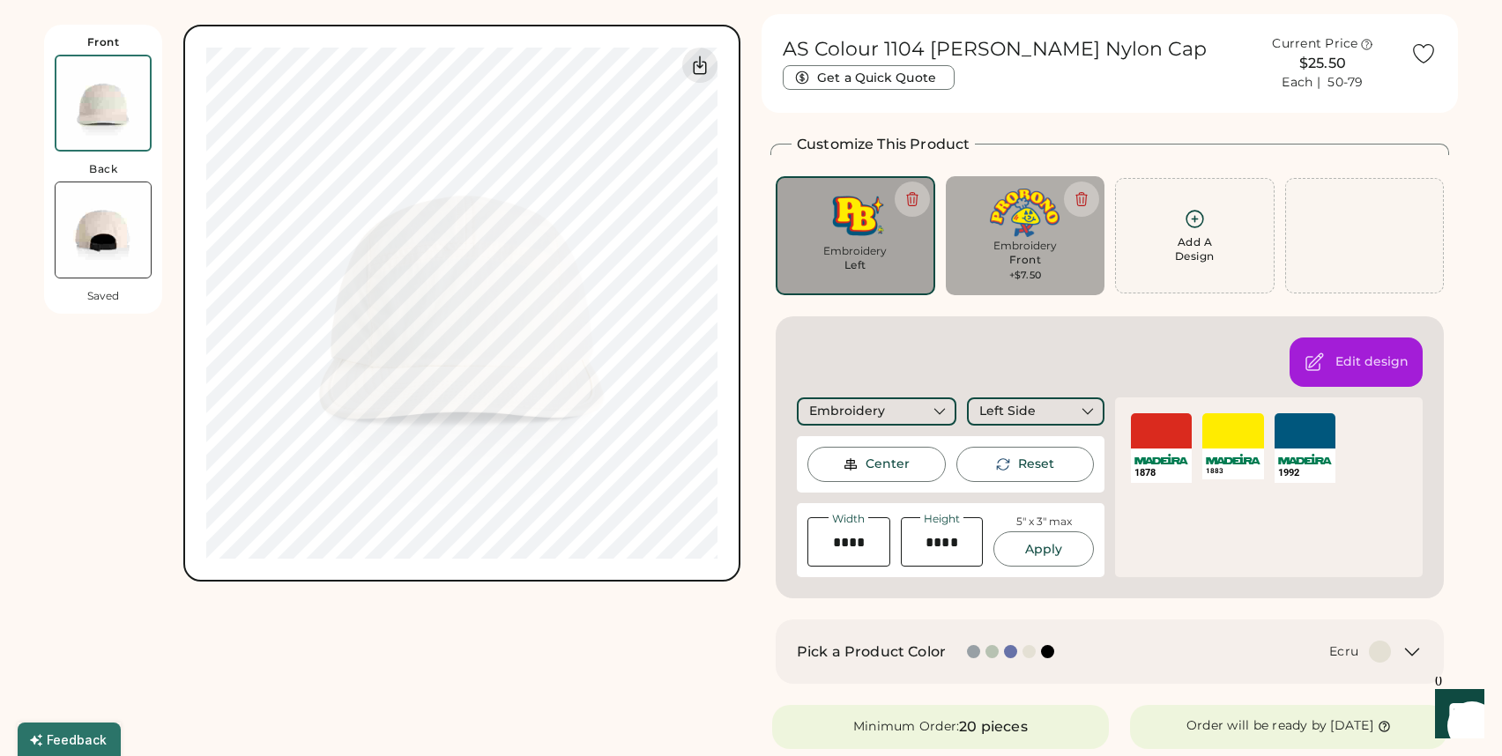
click at [105, 236] on img at bounding box center [103, 229] width 95 height 95
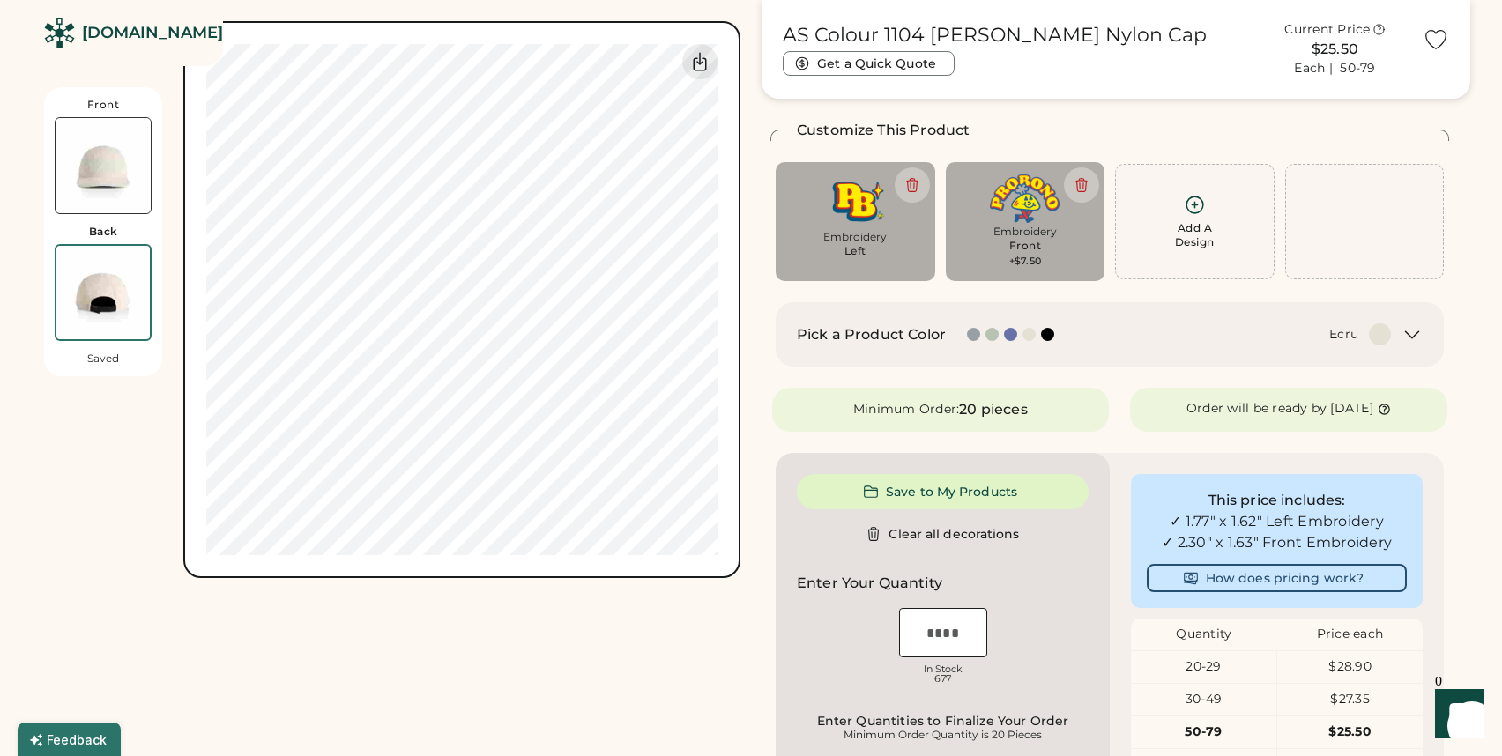
scroll to position [77, 0]
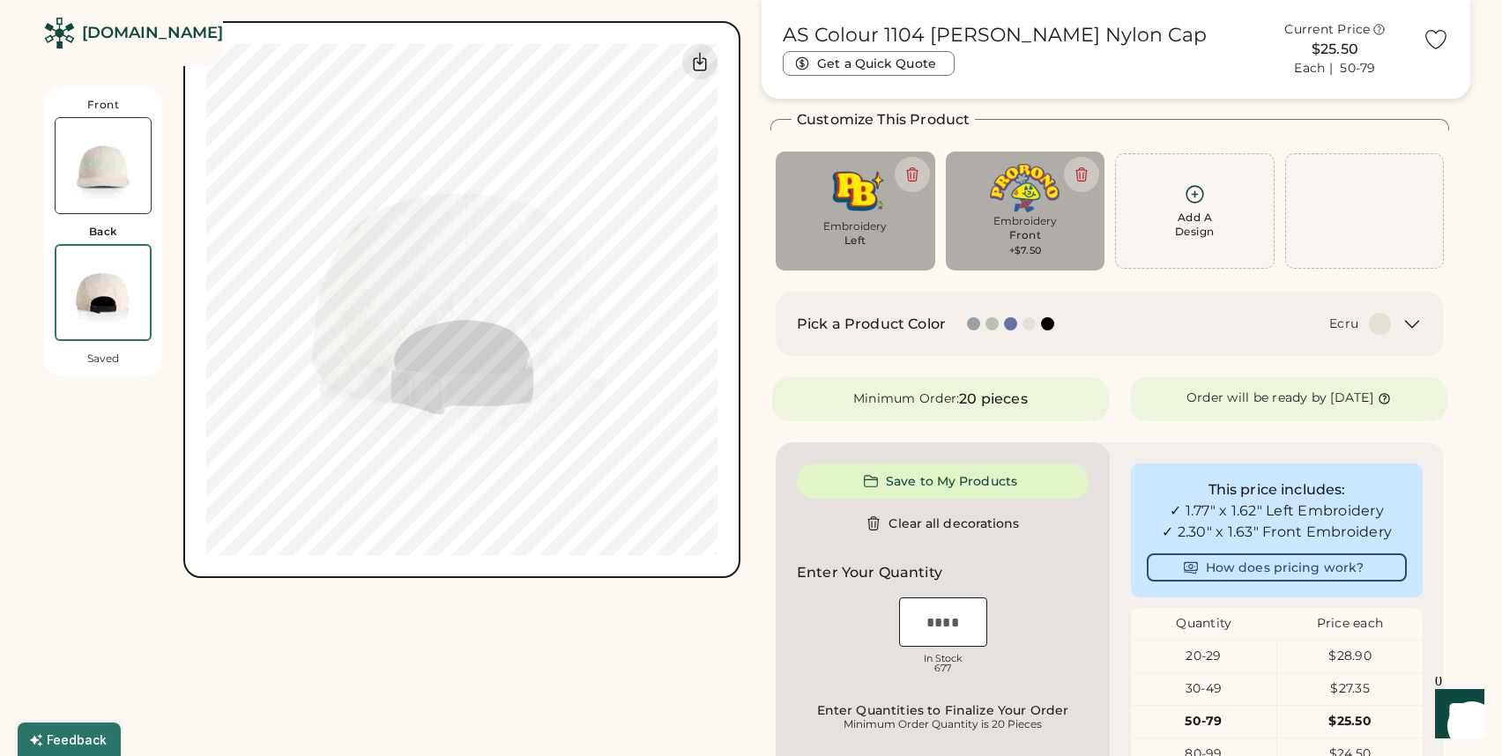
click at [118, 168] on img at bounding box center [103, 165] width 95 height 95
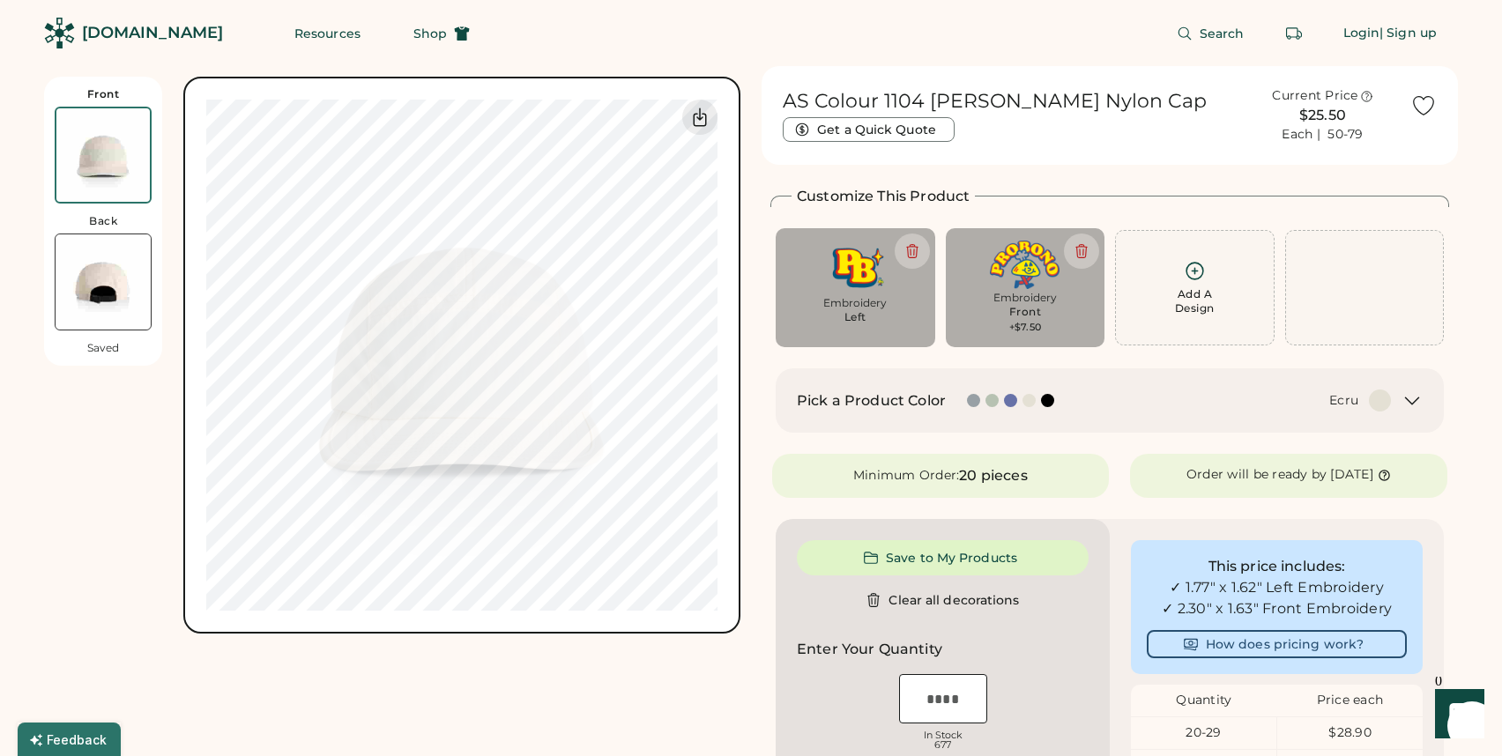
click at [99, 277] on img at bounding box center [103, 281] width 95 height 95
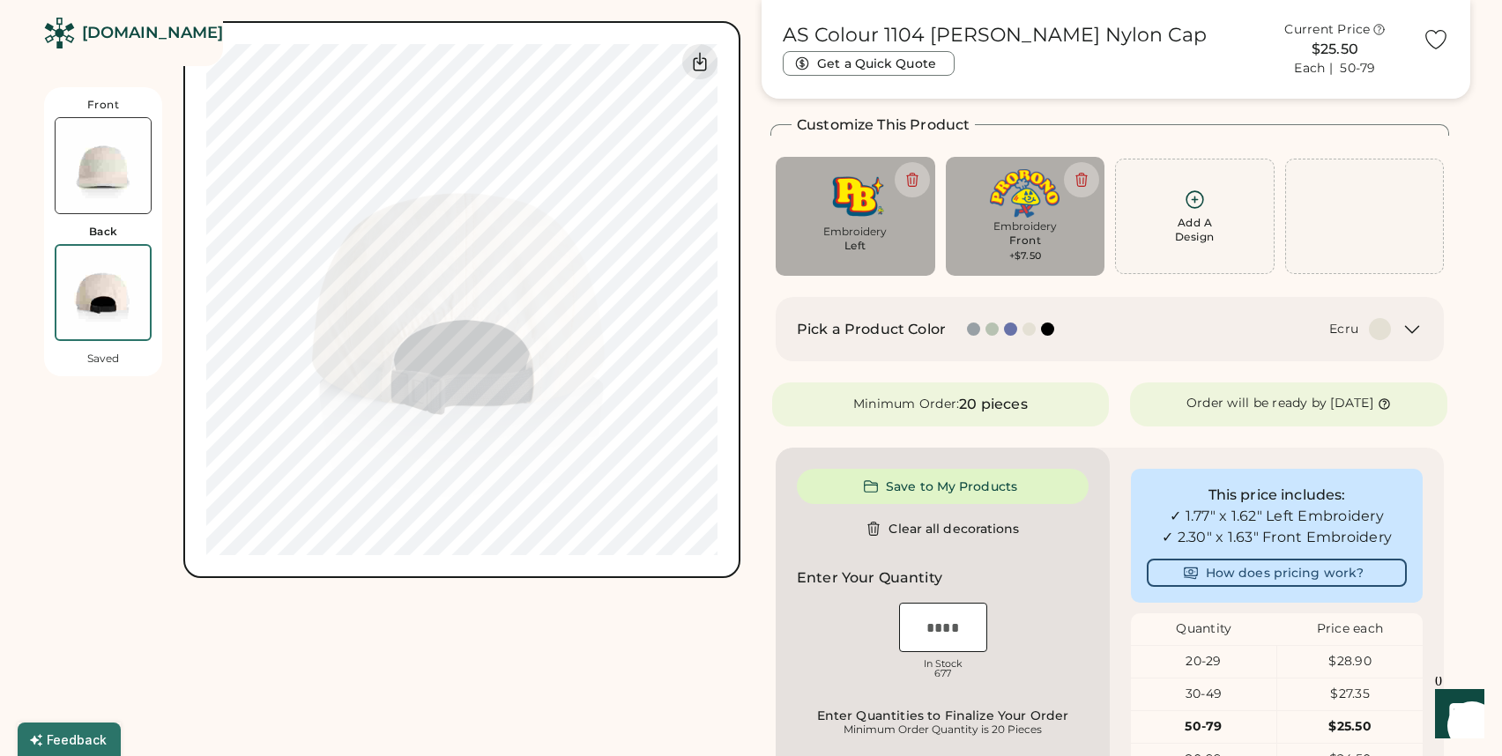
scroll to position [77, 0]
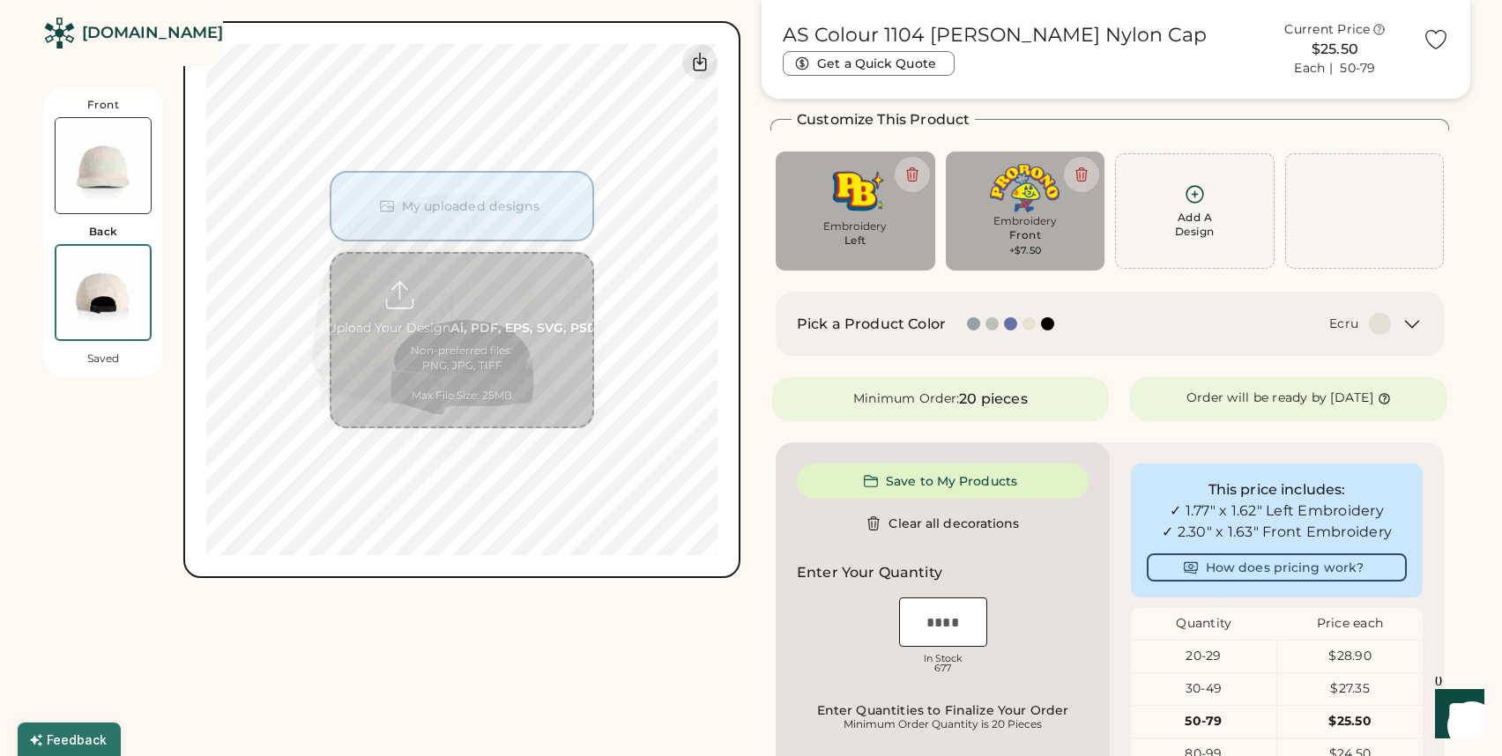
click at [125, 174] on img at bounding box center [103, 165] width 95 height 95
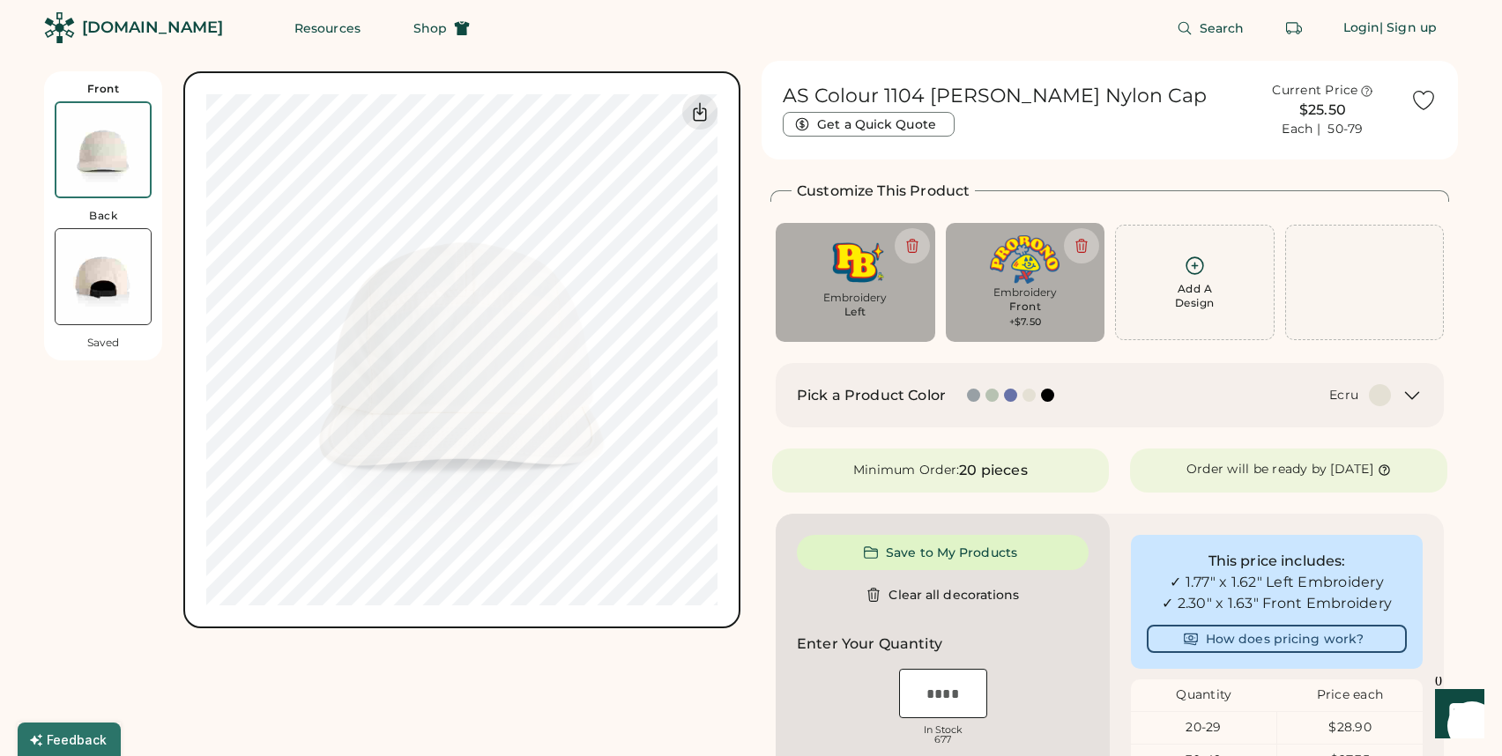
scroll to position [6, 0]
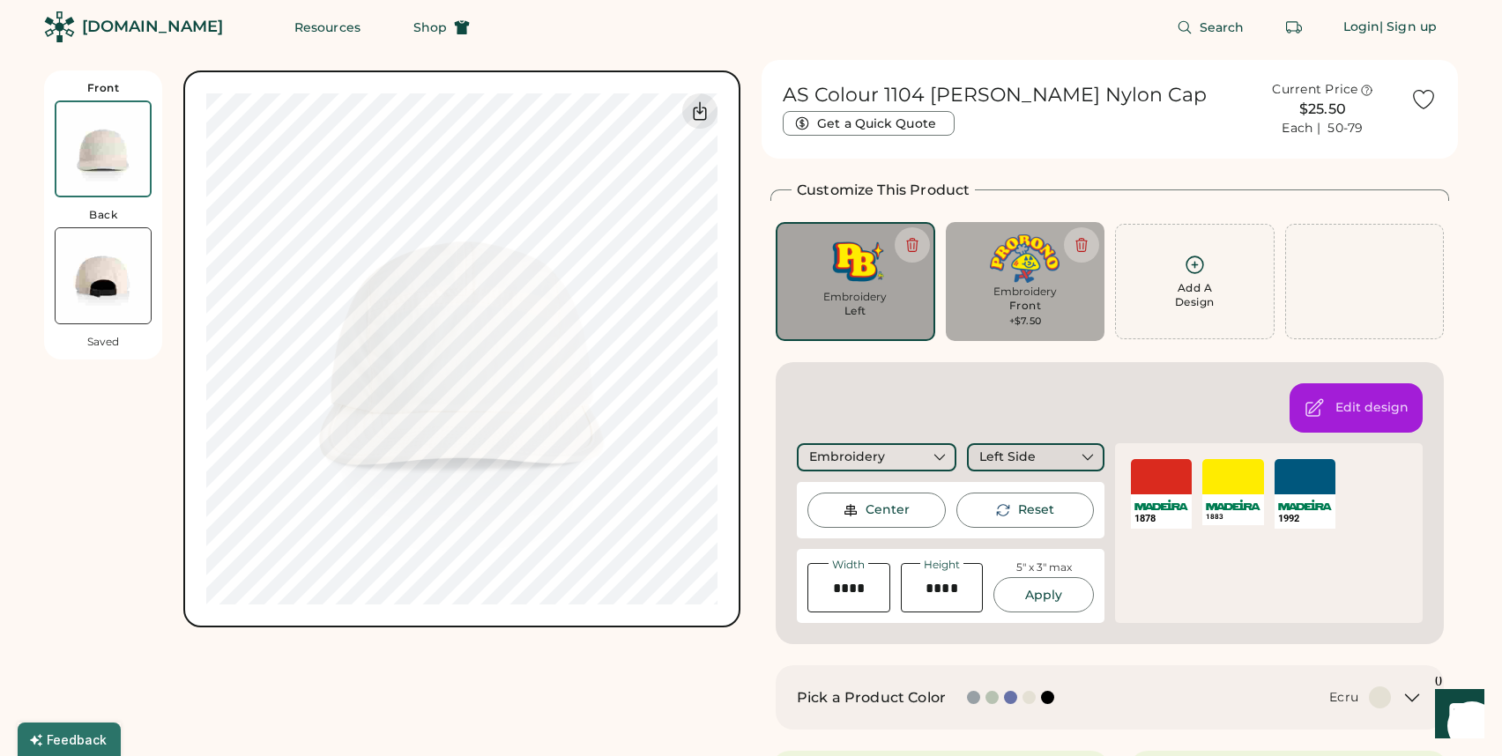
click at [1033, 459] on div "Left Side" at bounding box center [1007, 458] width 56 height 18
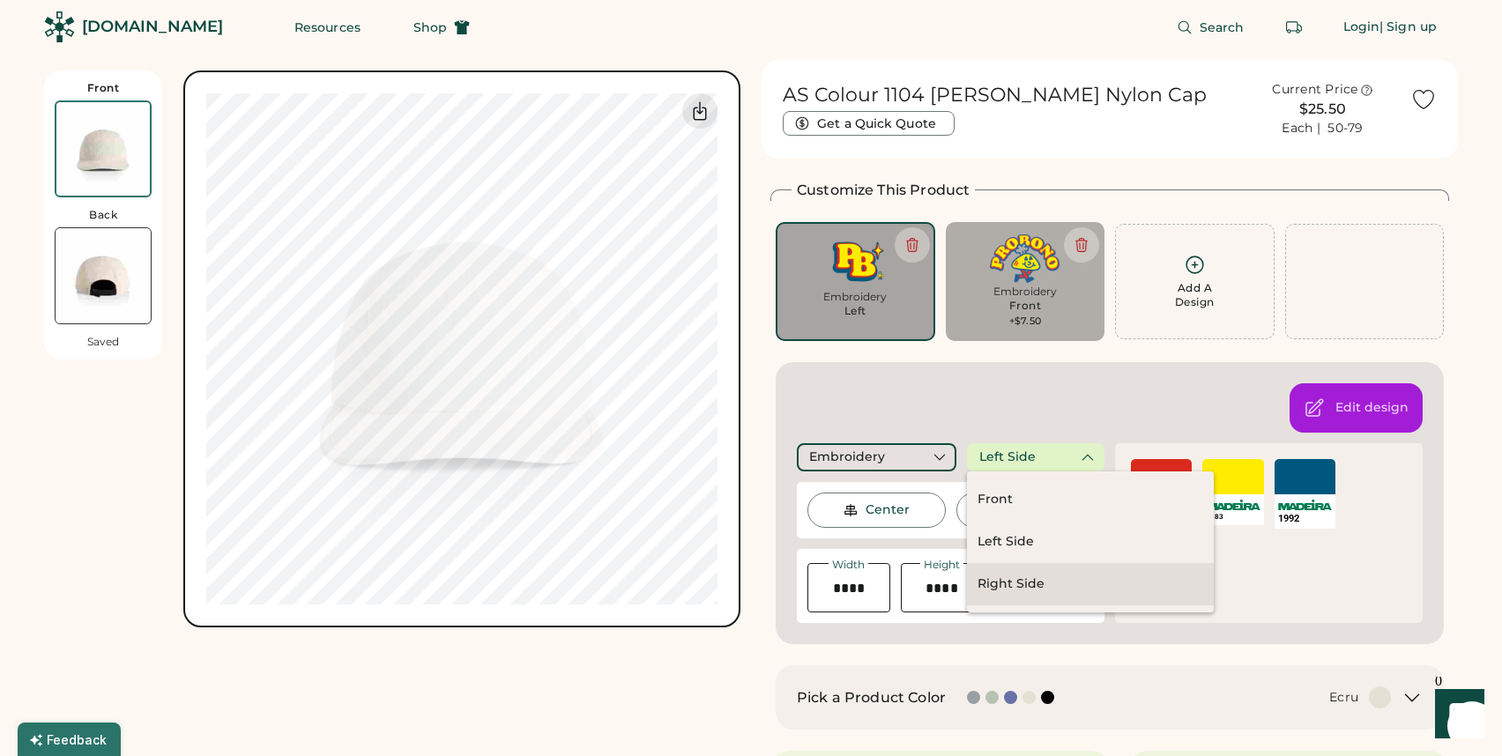
click at [1040, 583] on div "Right Side" at bounding box center [1010, 584] width 67 height 18
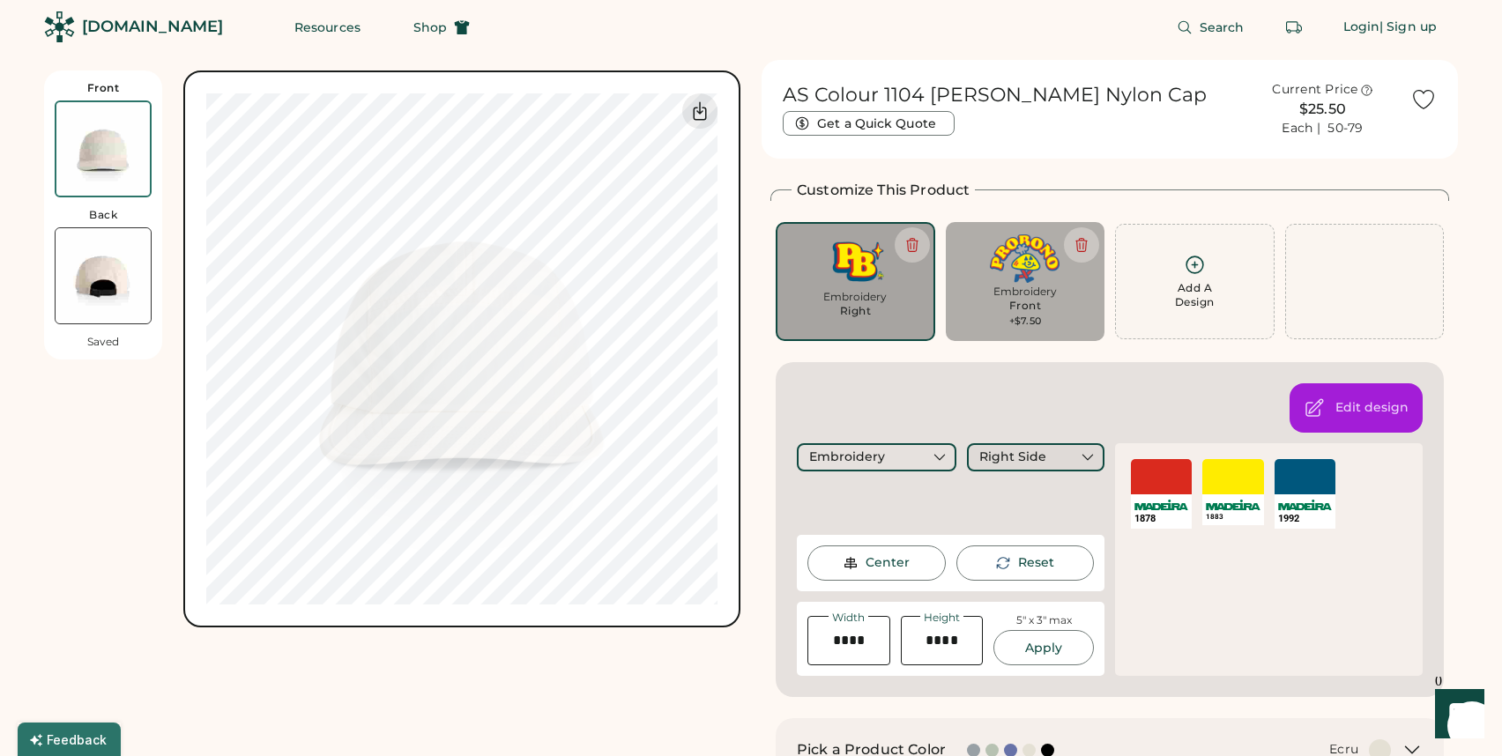
click at [1012, 469] on div "Right Side" at bounding box center [1035, 457] width 137 height 28
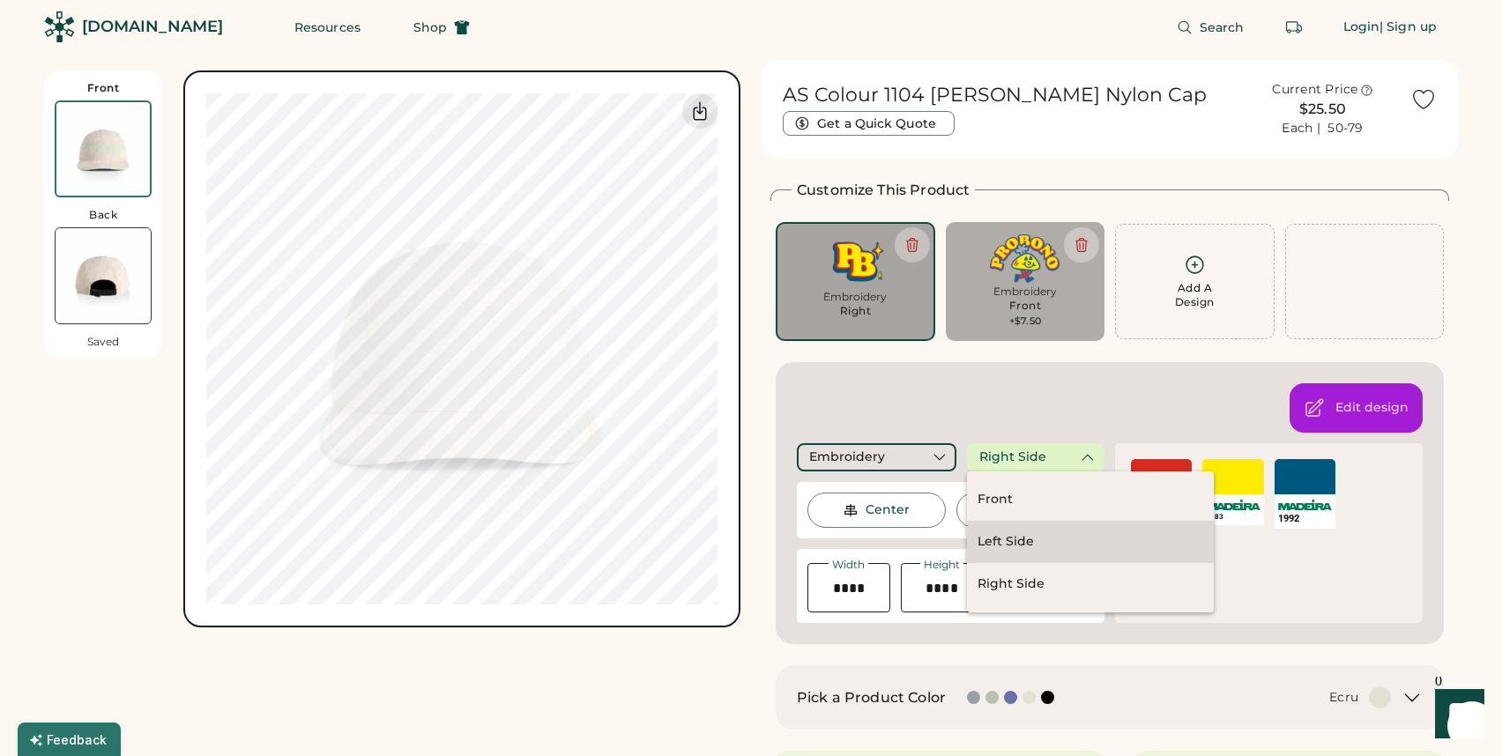
click at [1004, 533] on div "Left Side" at bounding box center [1005, 542] width 56 height 18
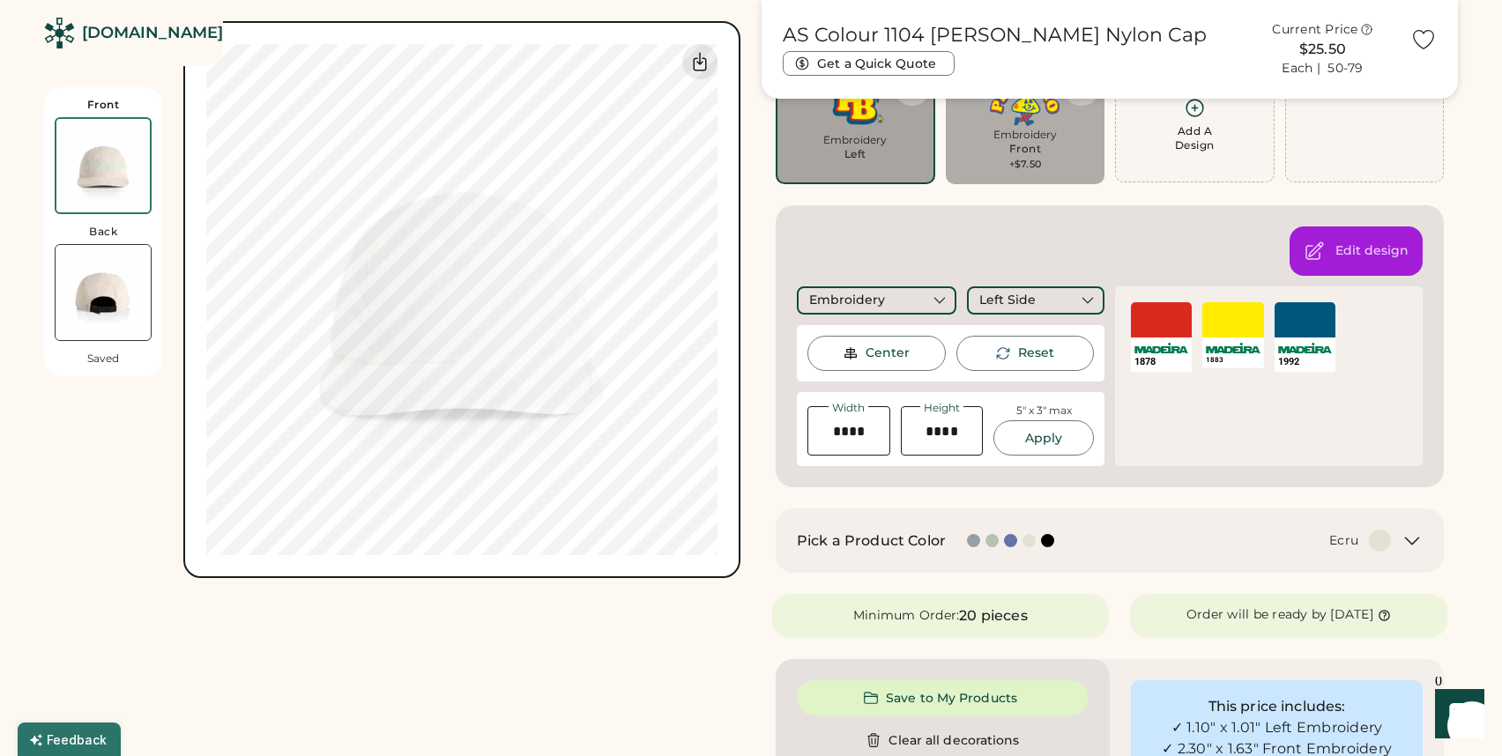
scroll to position [0, 0]
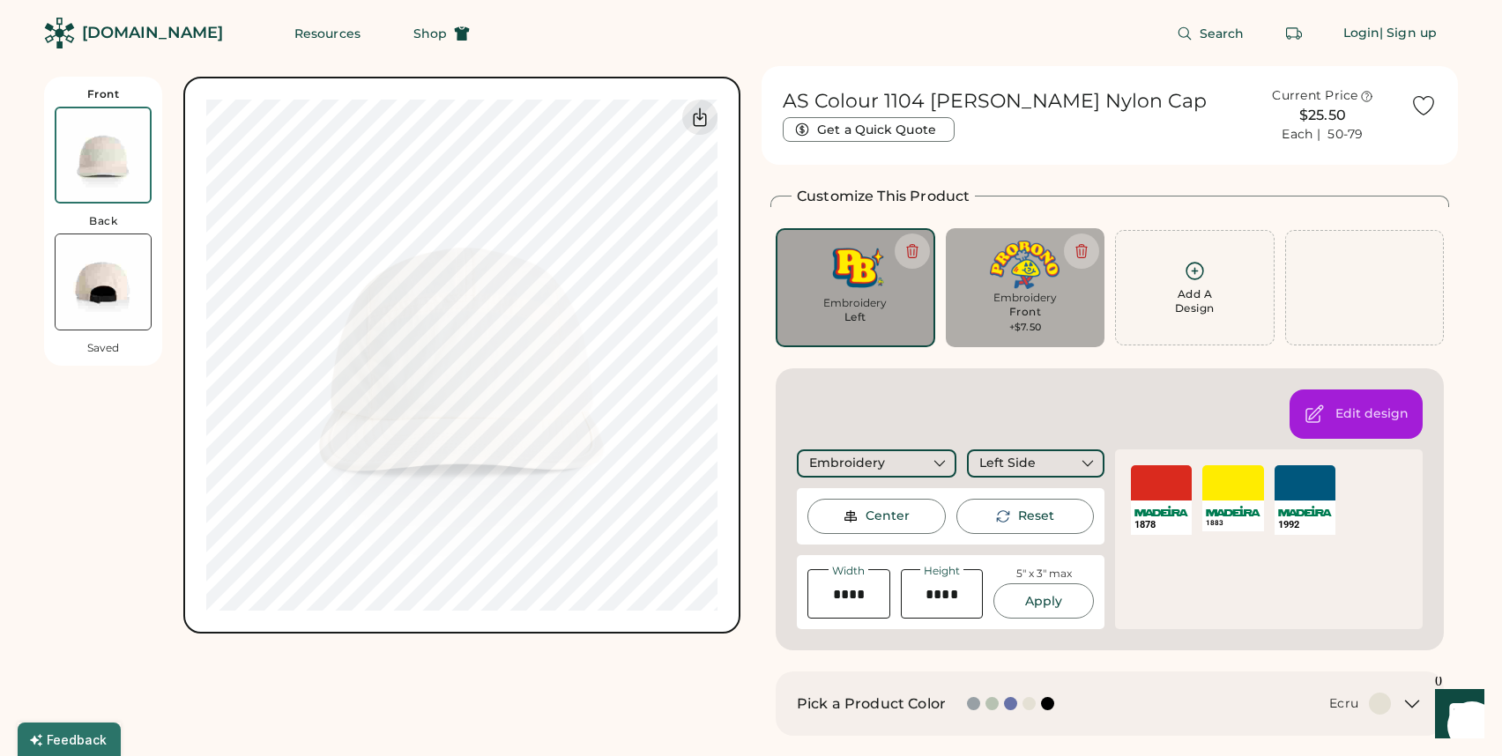
click at [852, 302] on div "Embroidery" at bounding box center [855, 303] width 135 height 14
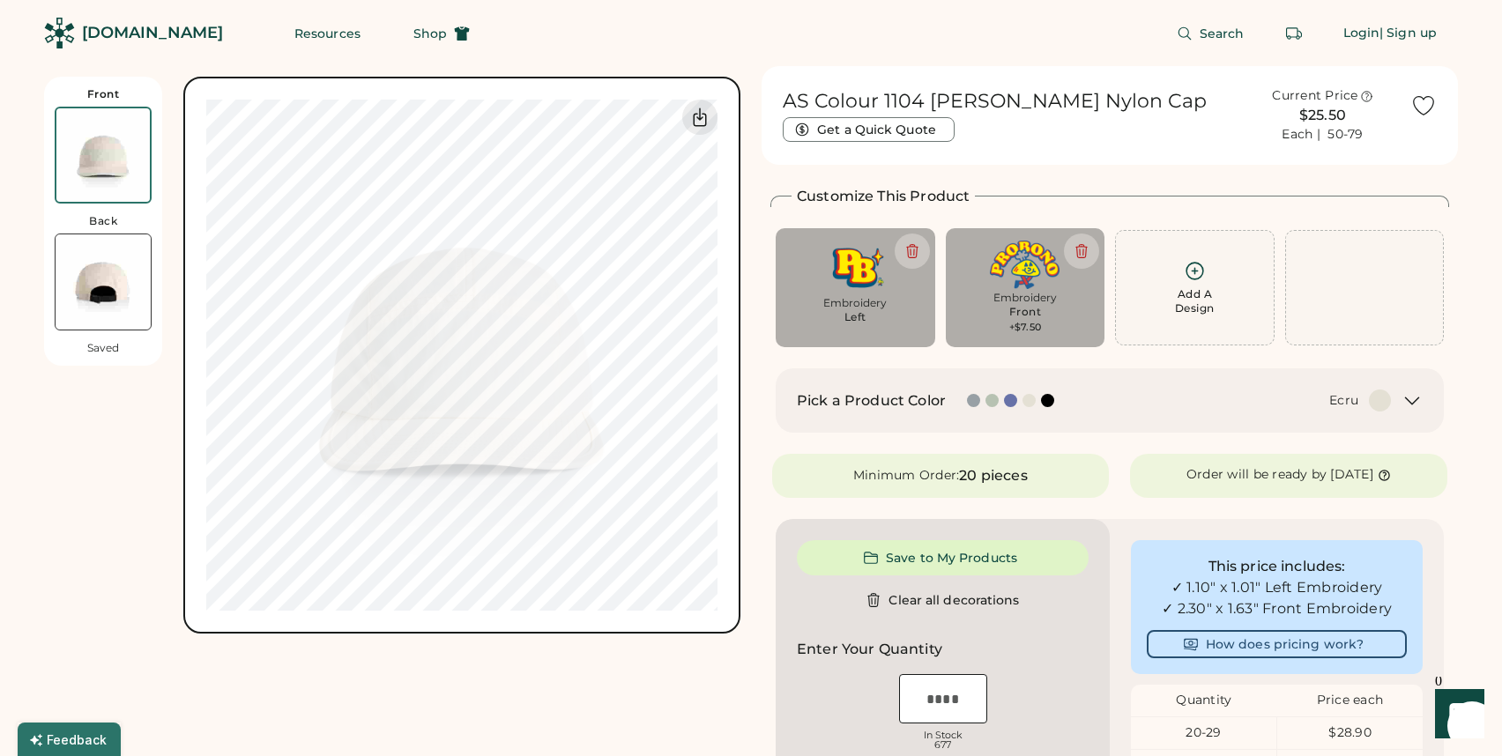
click at [860, 306] on div "Embroidery" at bounding box center [855, 303] width 135 height 14
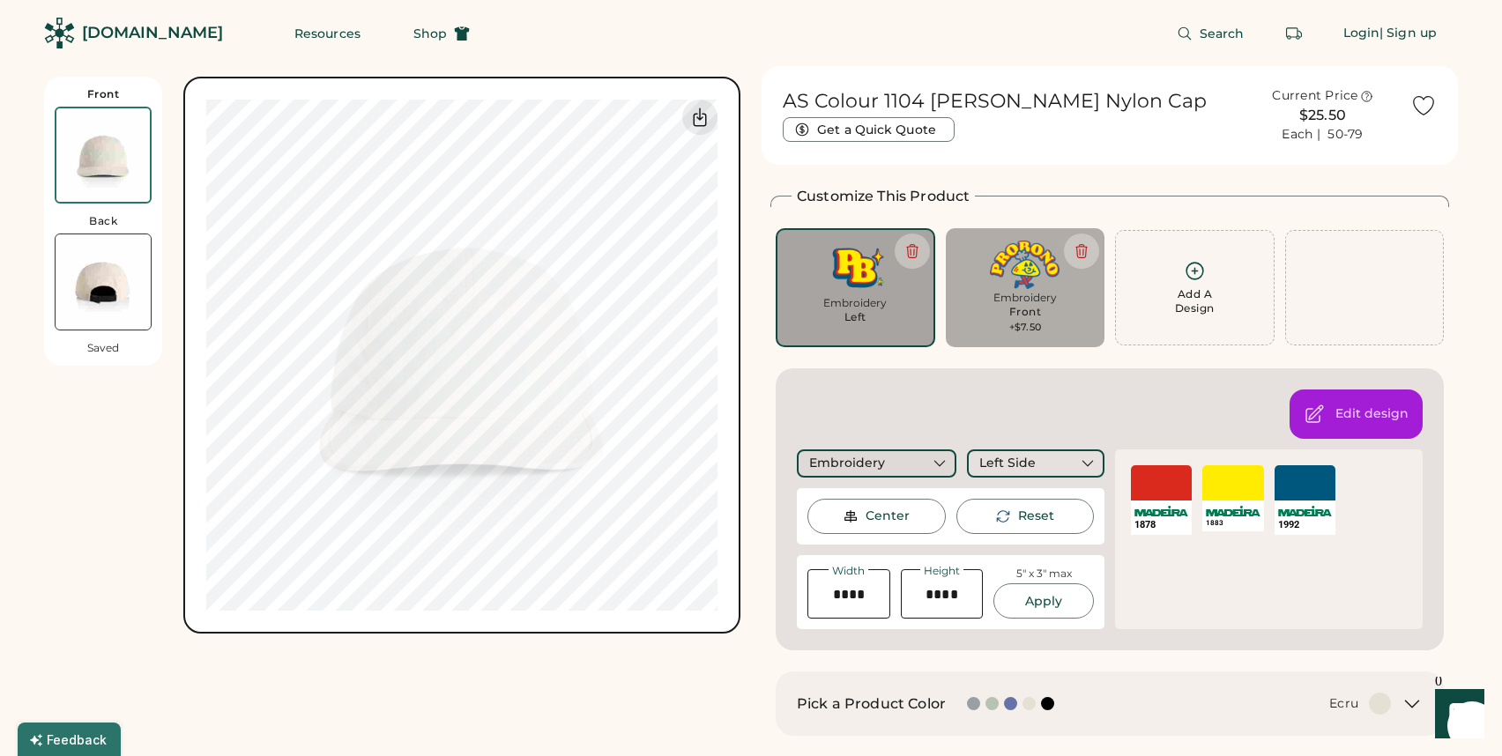
click at [899, 463] on div "Embroidery" at bounding box center [876, 463] width 159 height 28
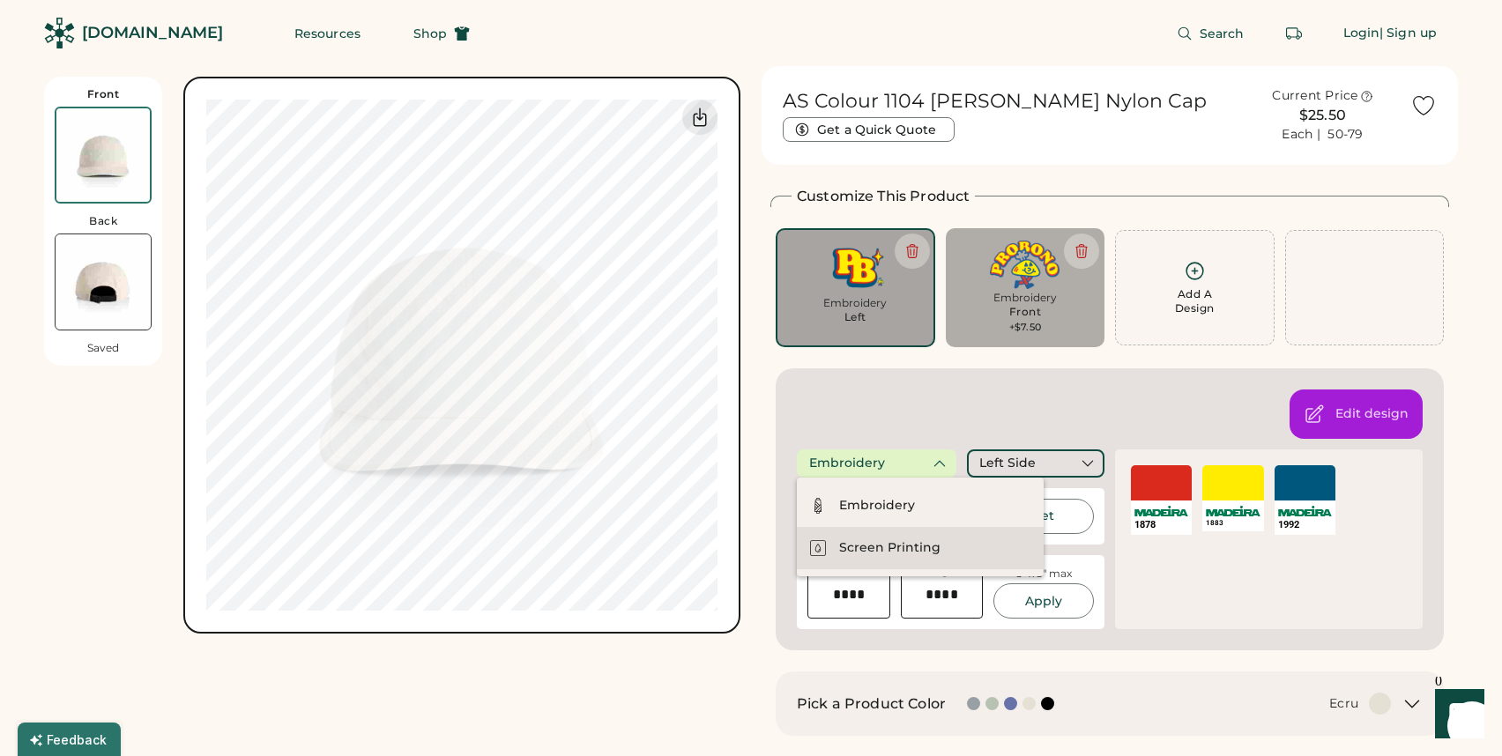
click at [879, 554] on div "Screen Printing" at bounding box center [889, 548] width 101 height 18
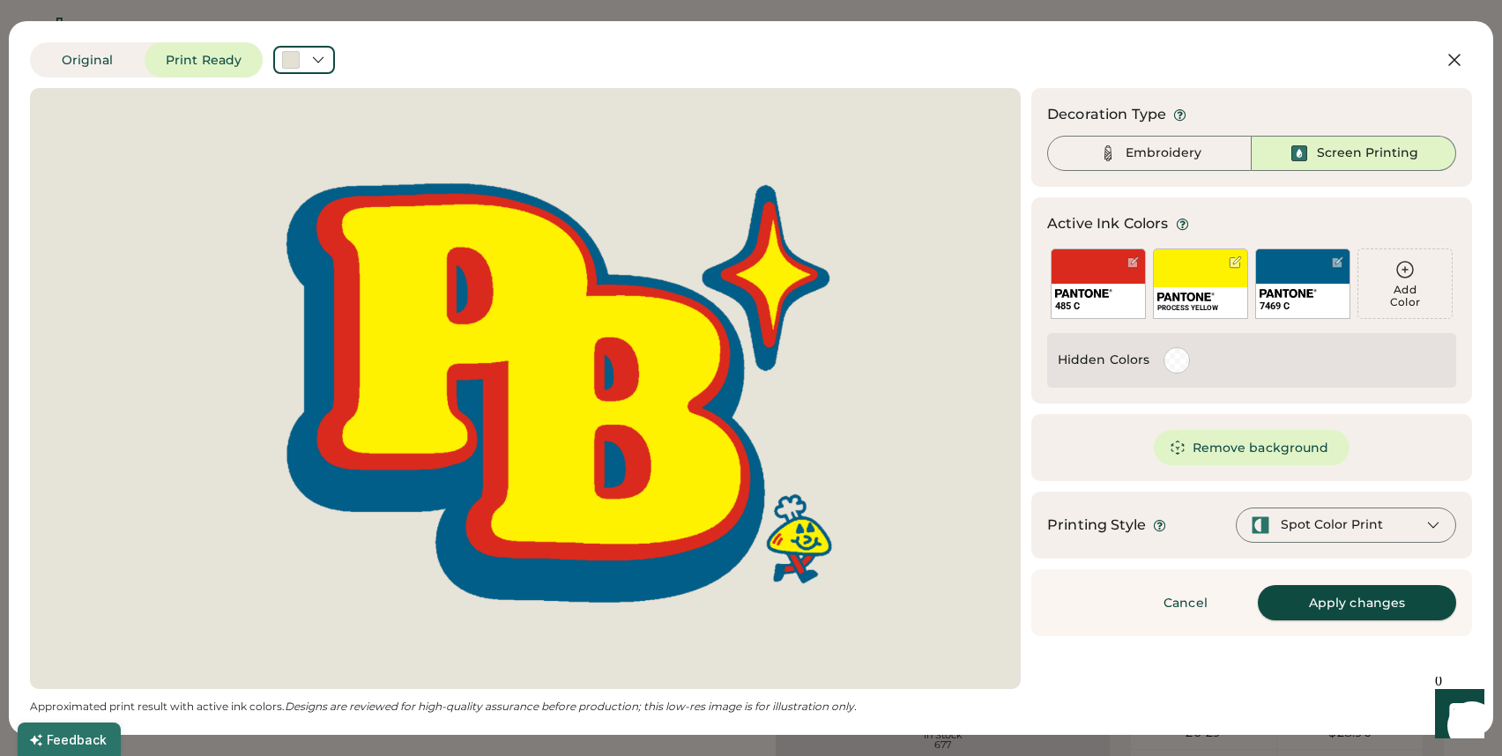
click at [1322, 601] on button "Apply changes" at bounding box center [1356, 602] width 198 height 35
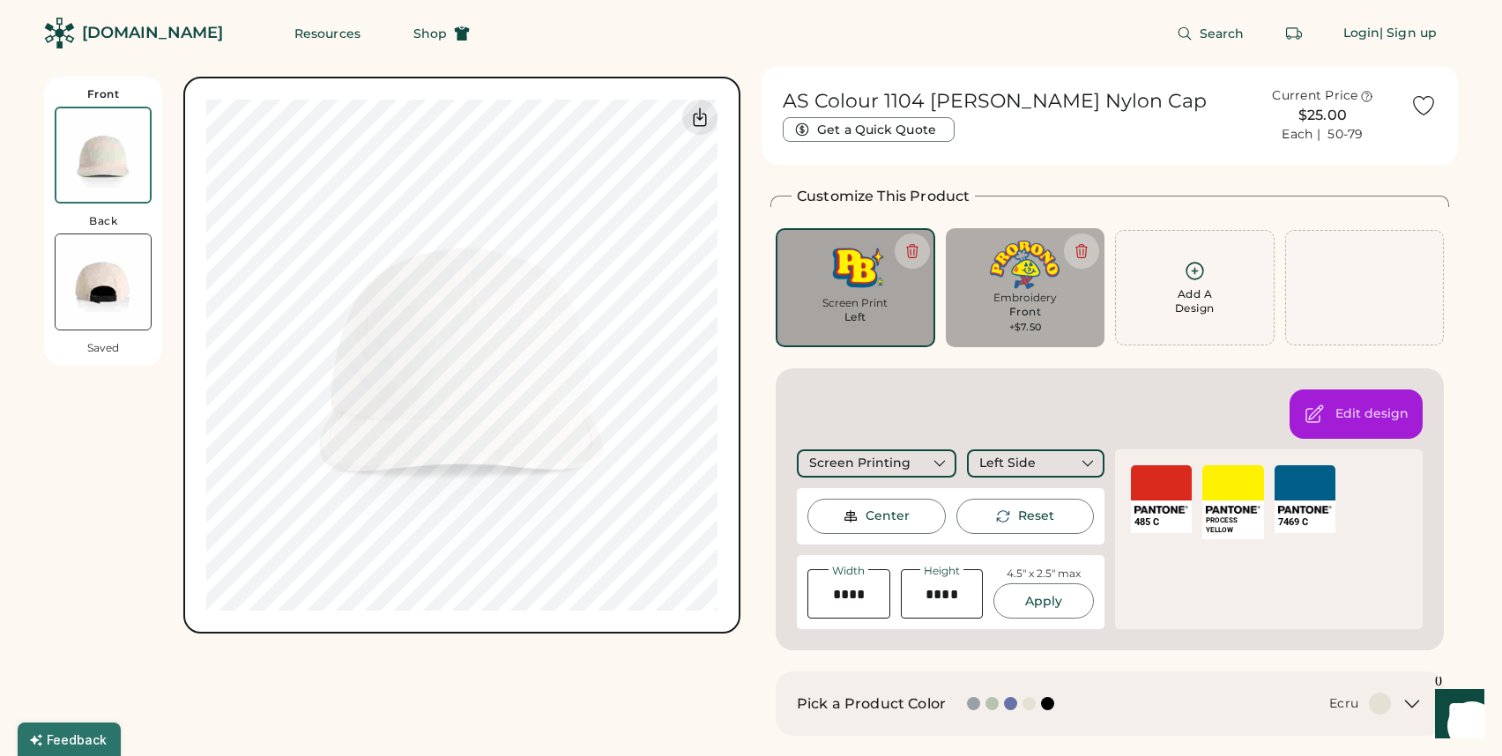
click at [1010, 310] on div "Front" at bounding box center [1025, 312] width 33 height 14
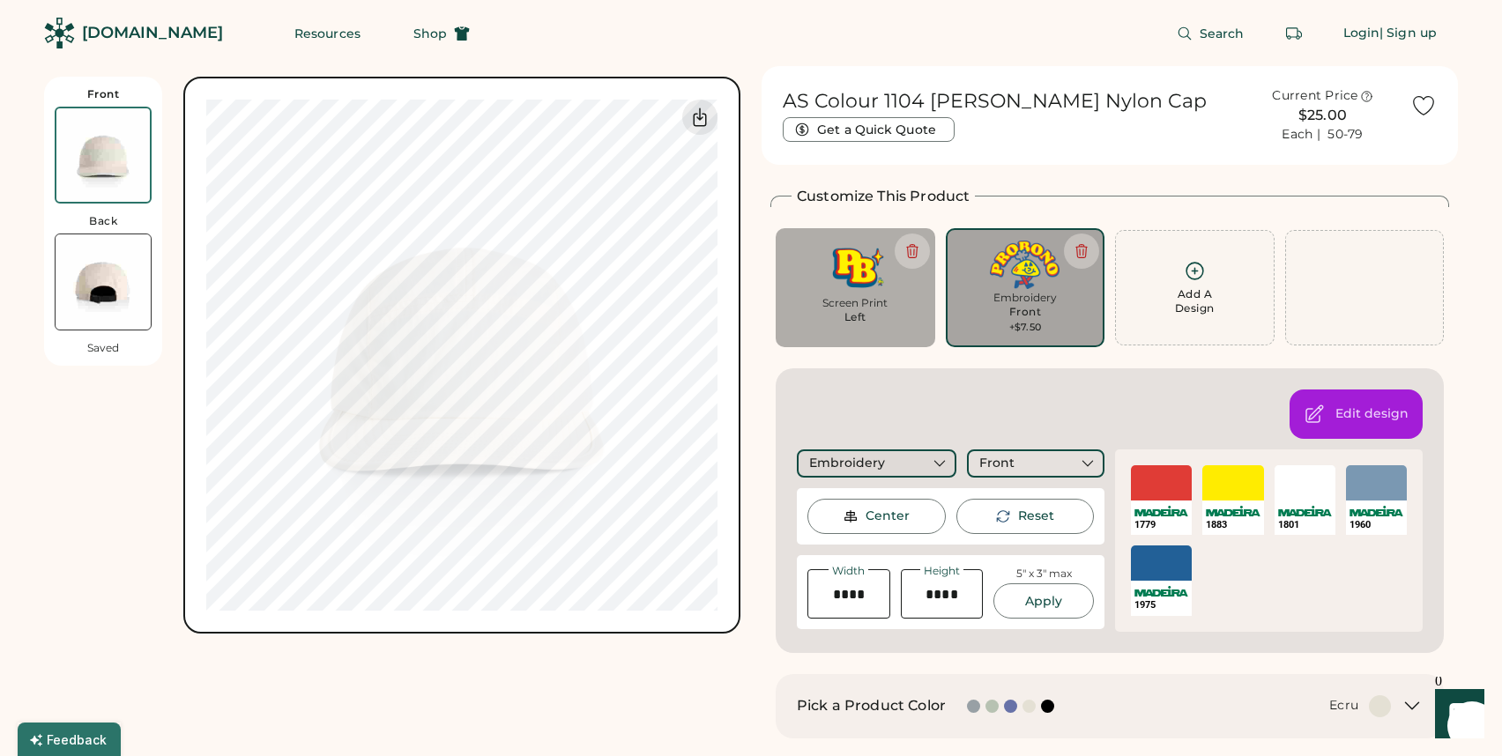
click at [918, 457] on div "Embroidery" at bounding box center [876, 463] width 159 height 28
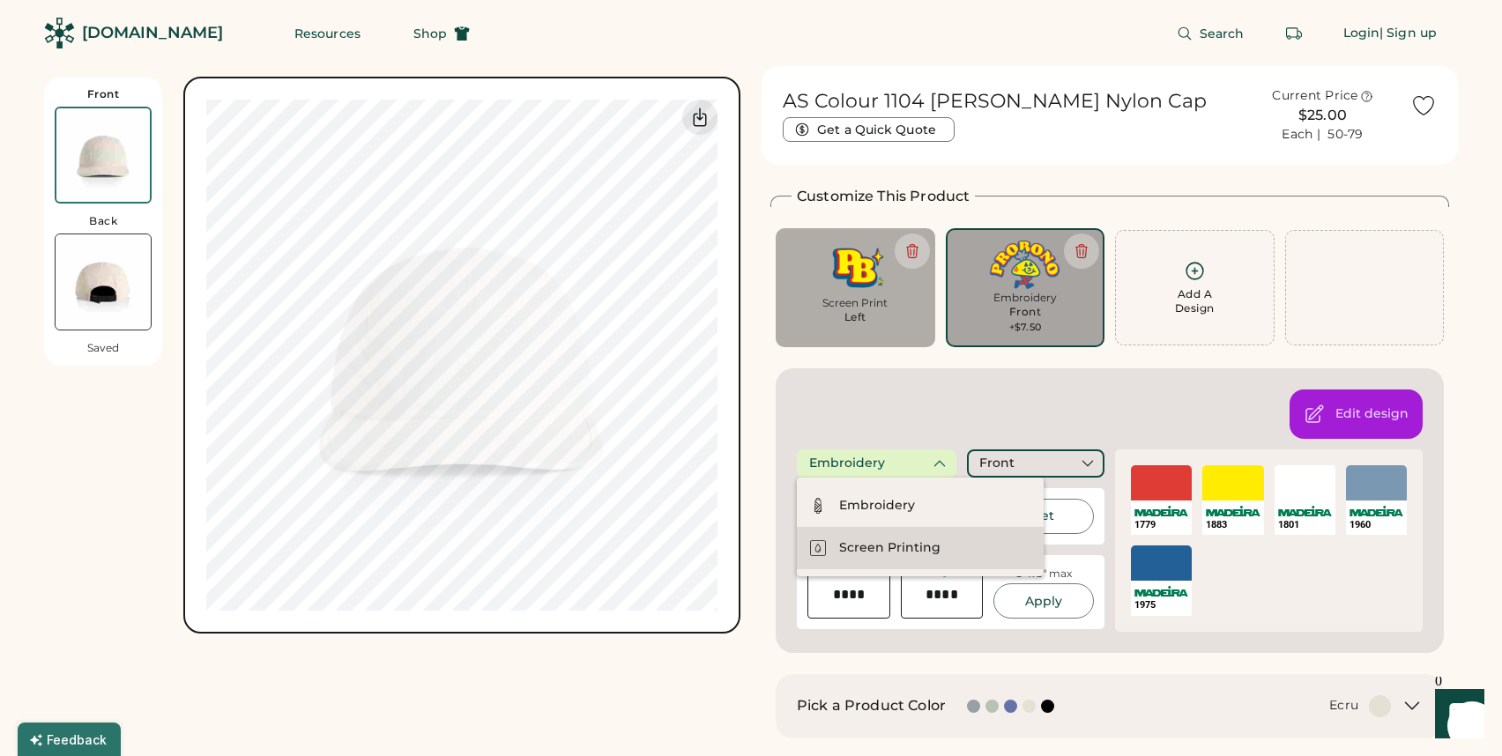
click at [852, 554] on div "Screen Printing" at bounding box center [889, 548] width 101 height 18
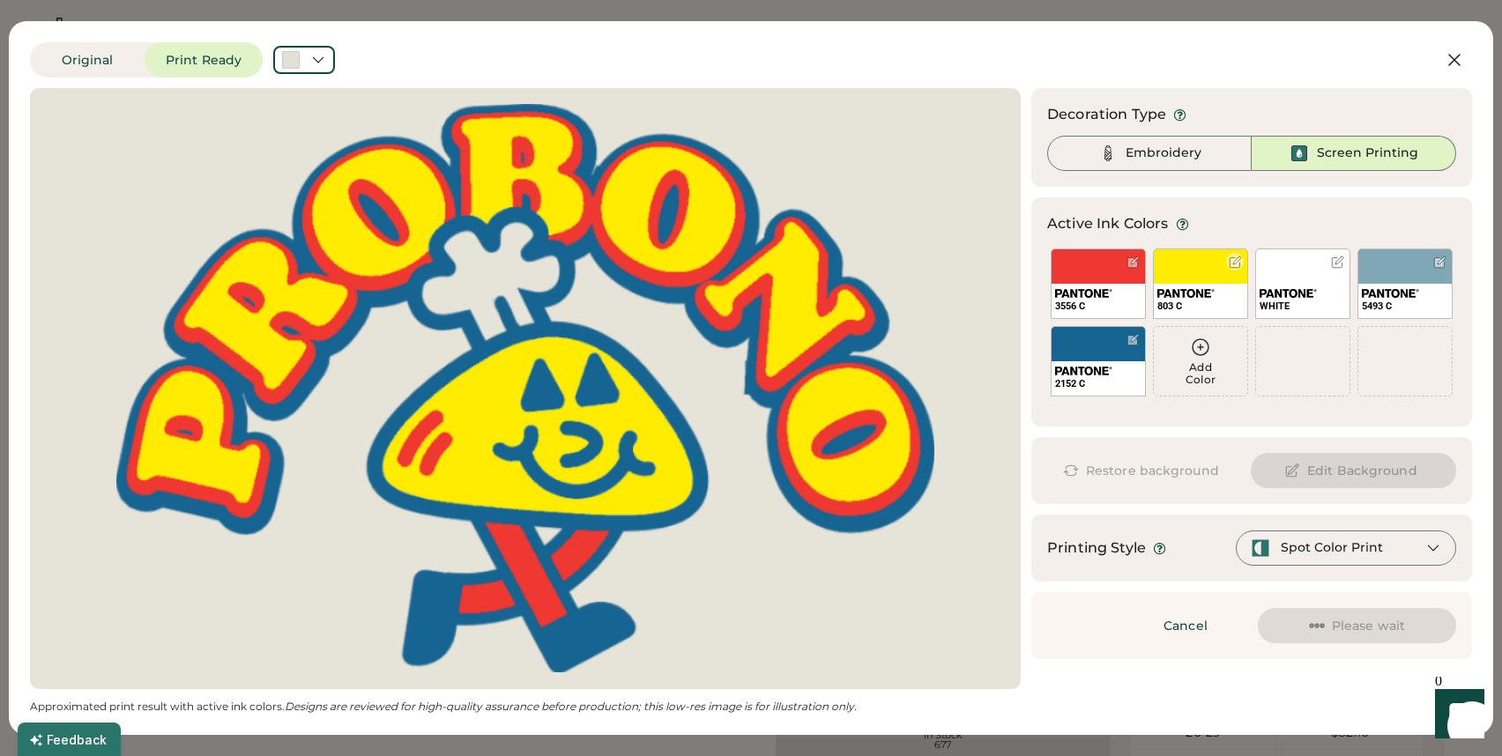
click at [1201, 281] on div "803 C" at bounding box center [1200, 283] width 95 height 70
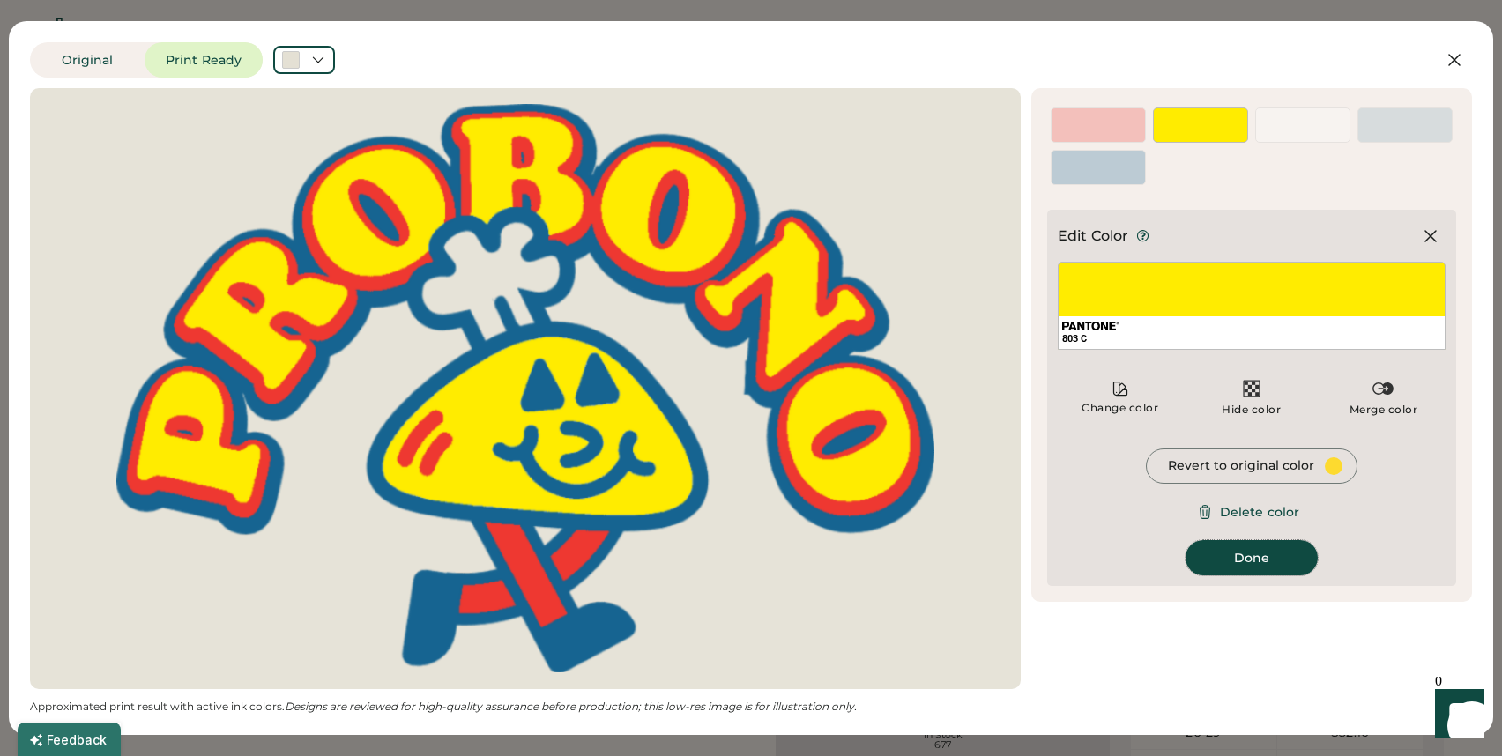
click at [1232, 555] on button "Done" at bounding box center [1251, 557] width 132 height 35
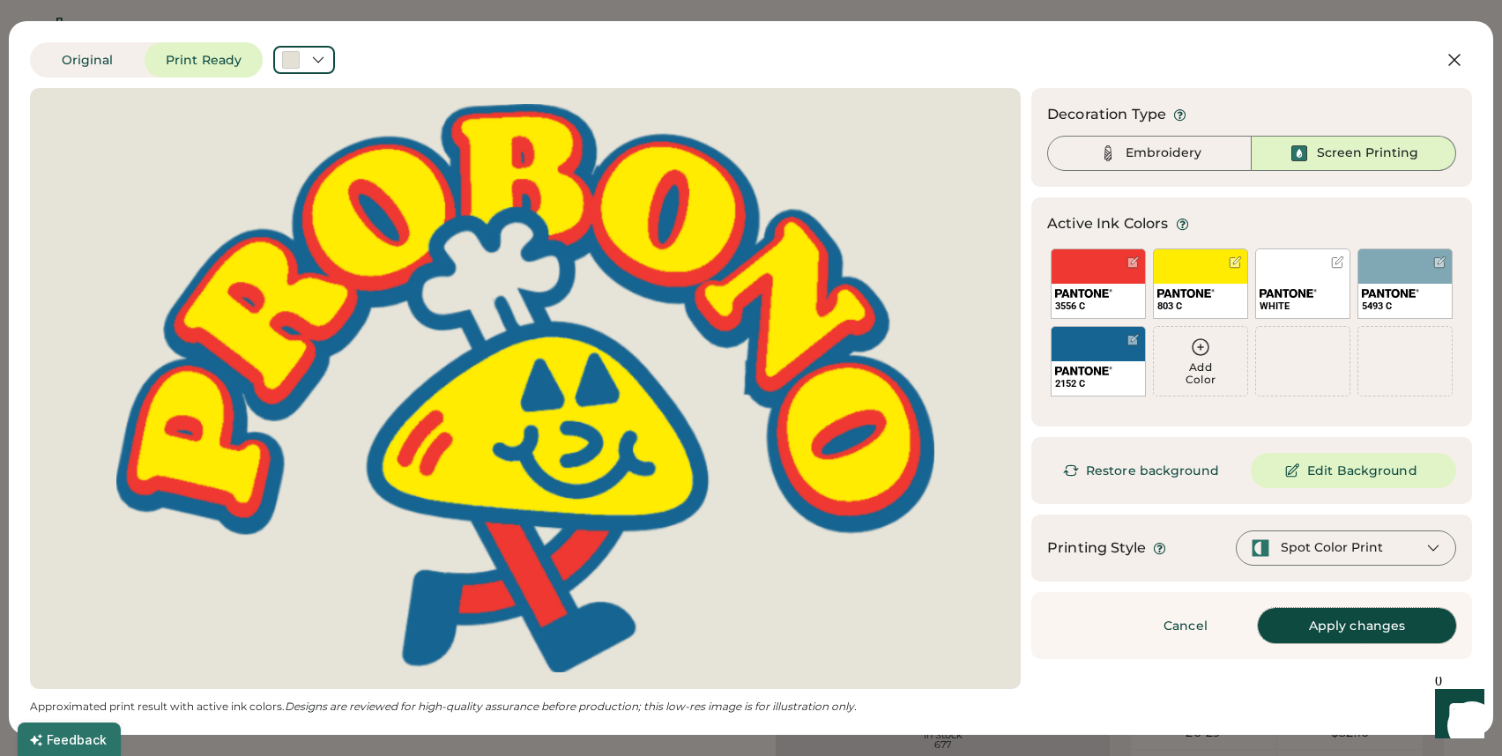
click at [1301, 621] on button "Apply changes" at bounding box center [1356, 625] width 198 height 35
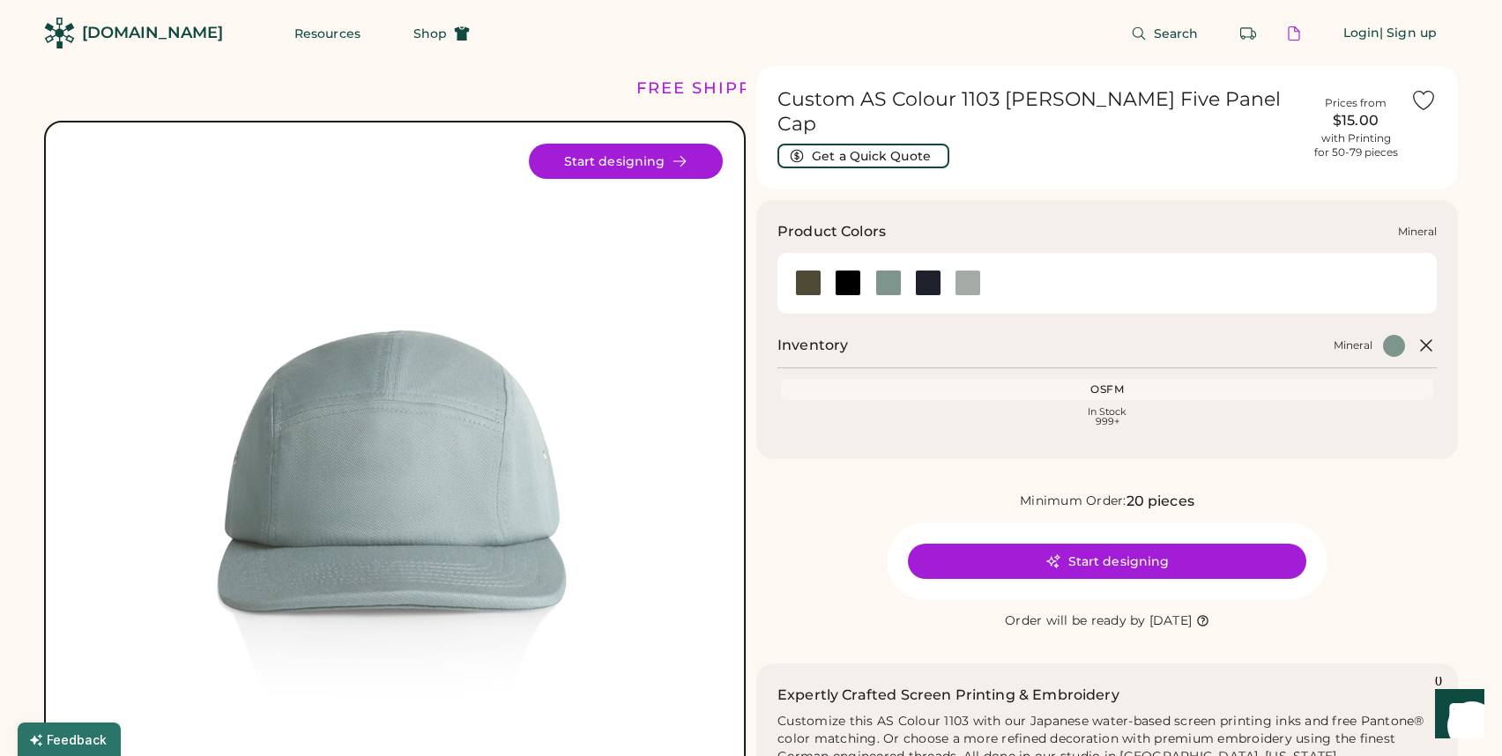
click at [898, 270] on div at bounding box center [888, 283] width 26 height 26
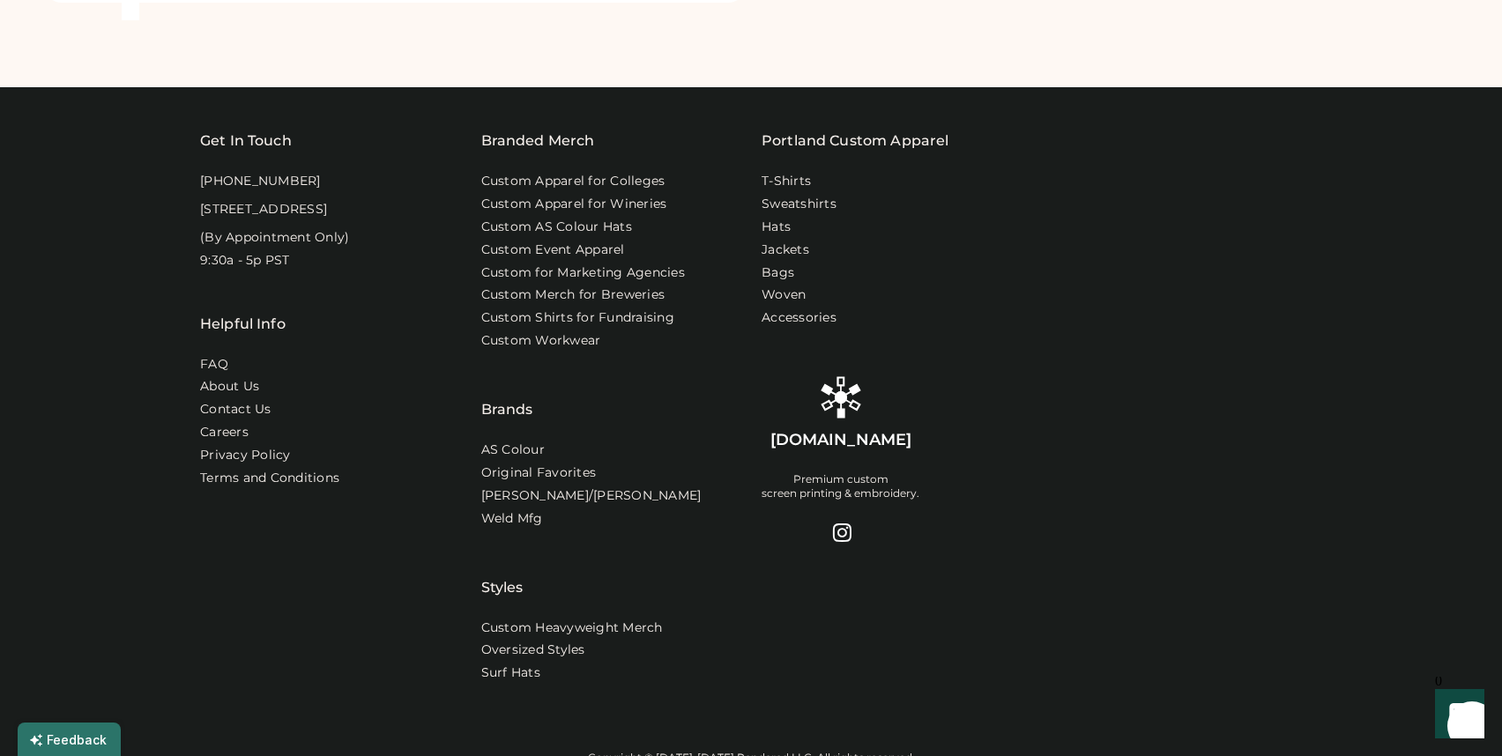
scroll to position [1249, 0]
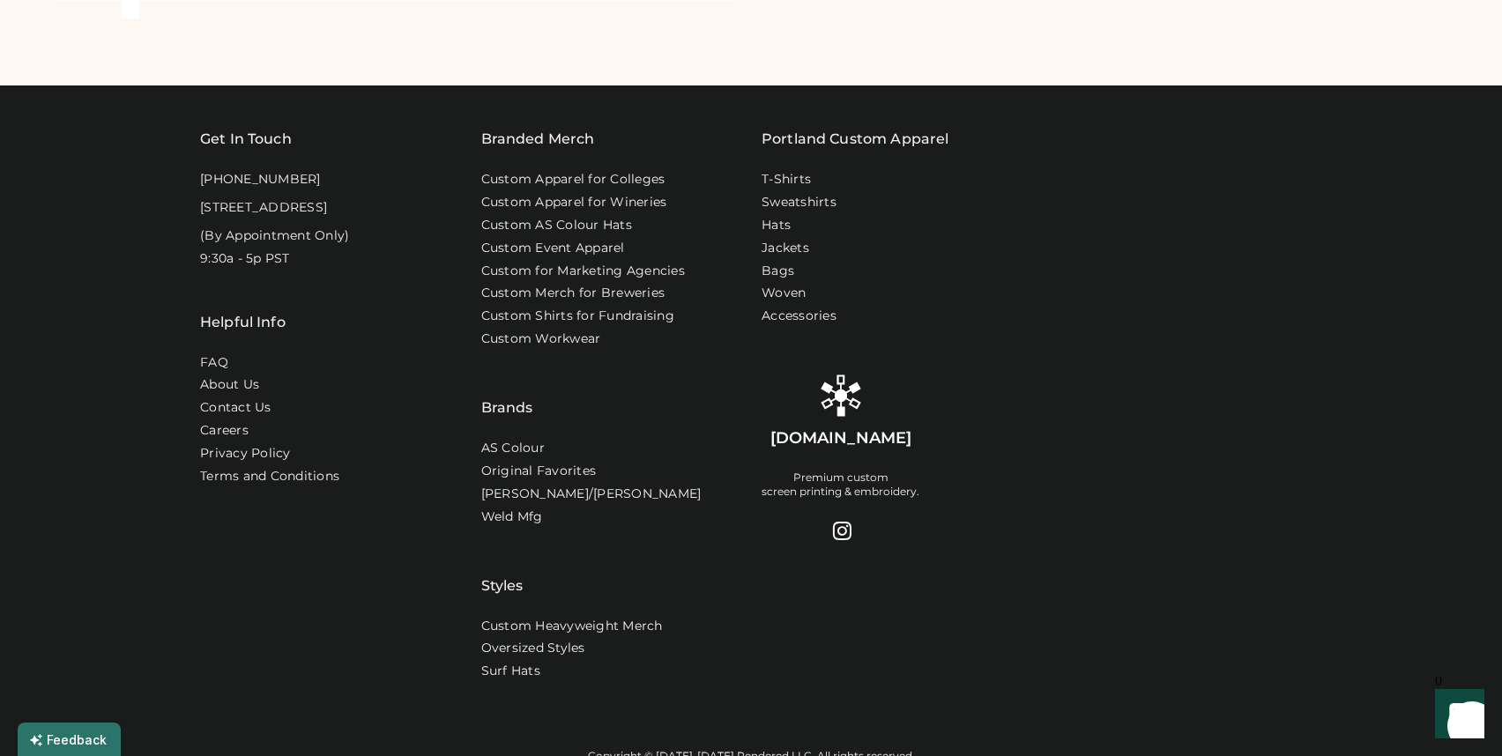
click at [853, 446] on div "[DOMAIN_NAME]" at bounding box center [840, 438] width 141 height 22
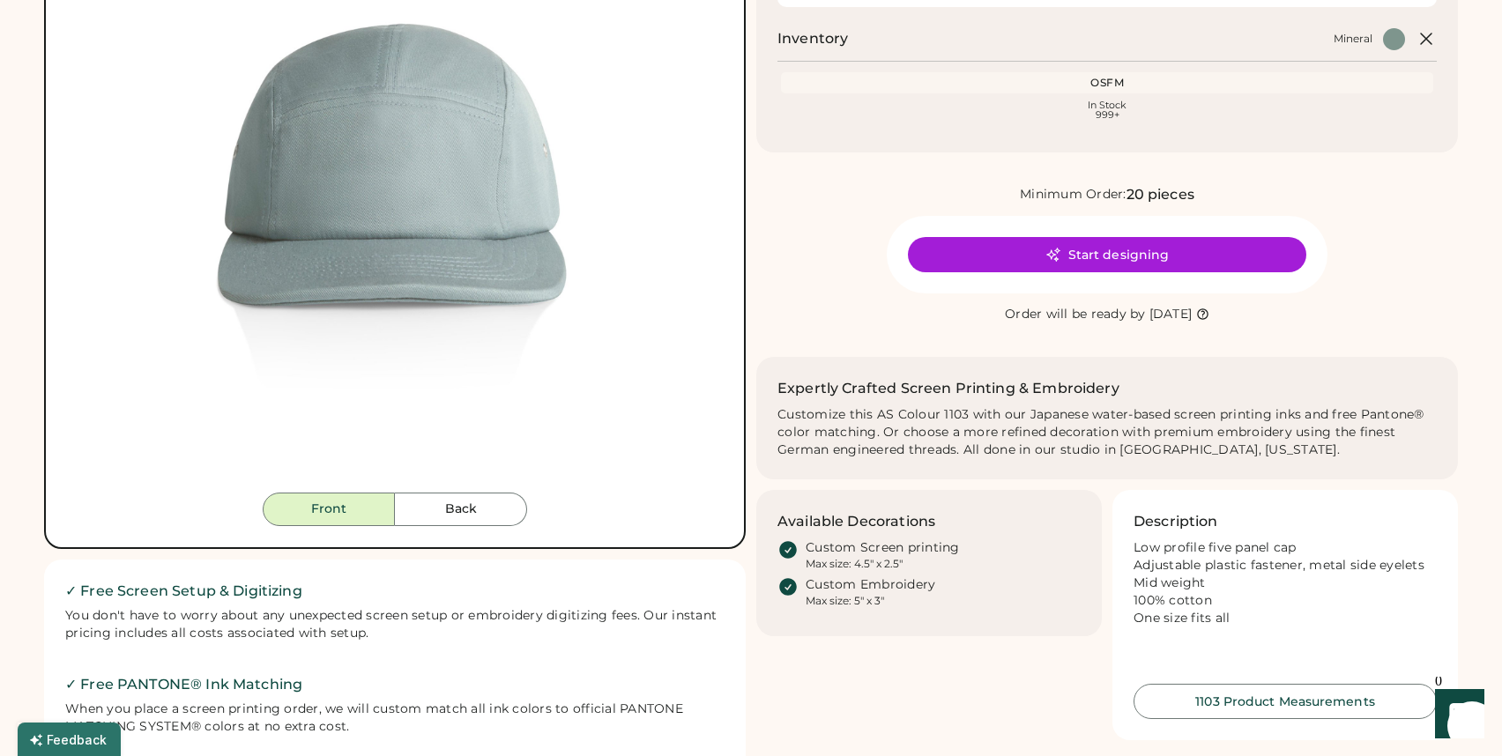
scroll to position [0, 0]
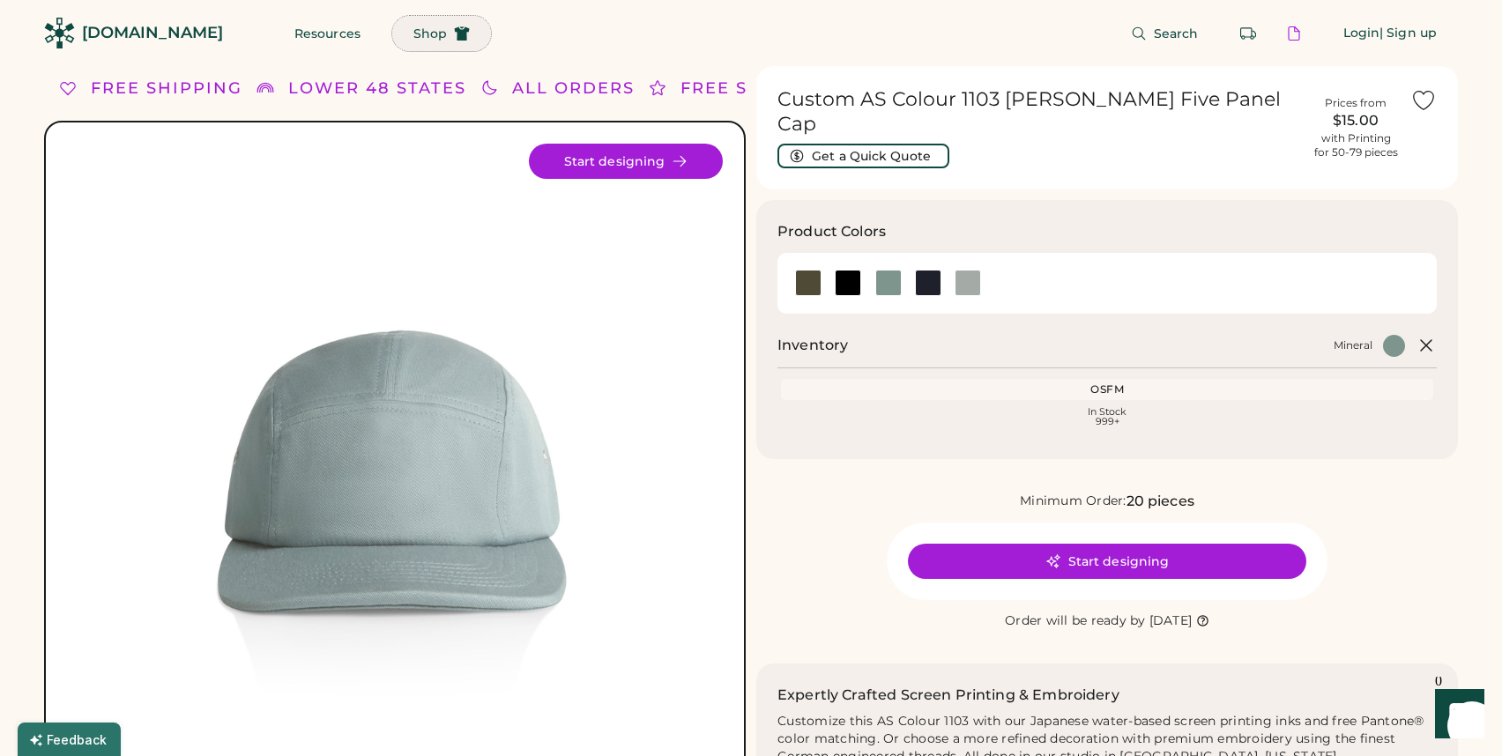
click at [413, 29] on span "Shop" at bounding box center [429, 33] width 33 height 12
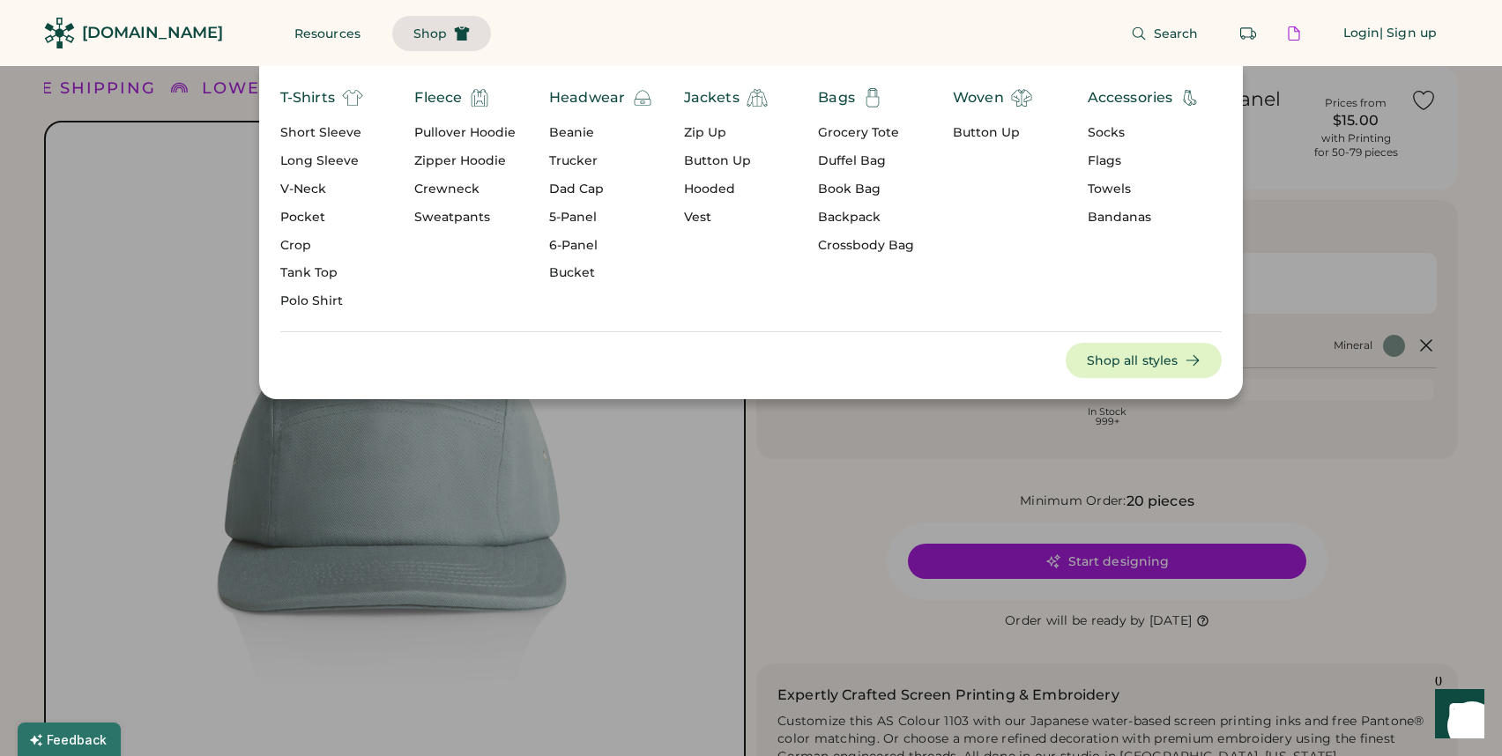
click at [413, 29] on span "Shop" at bounding box center [429, 33] width 33 height 12
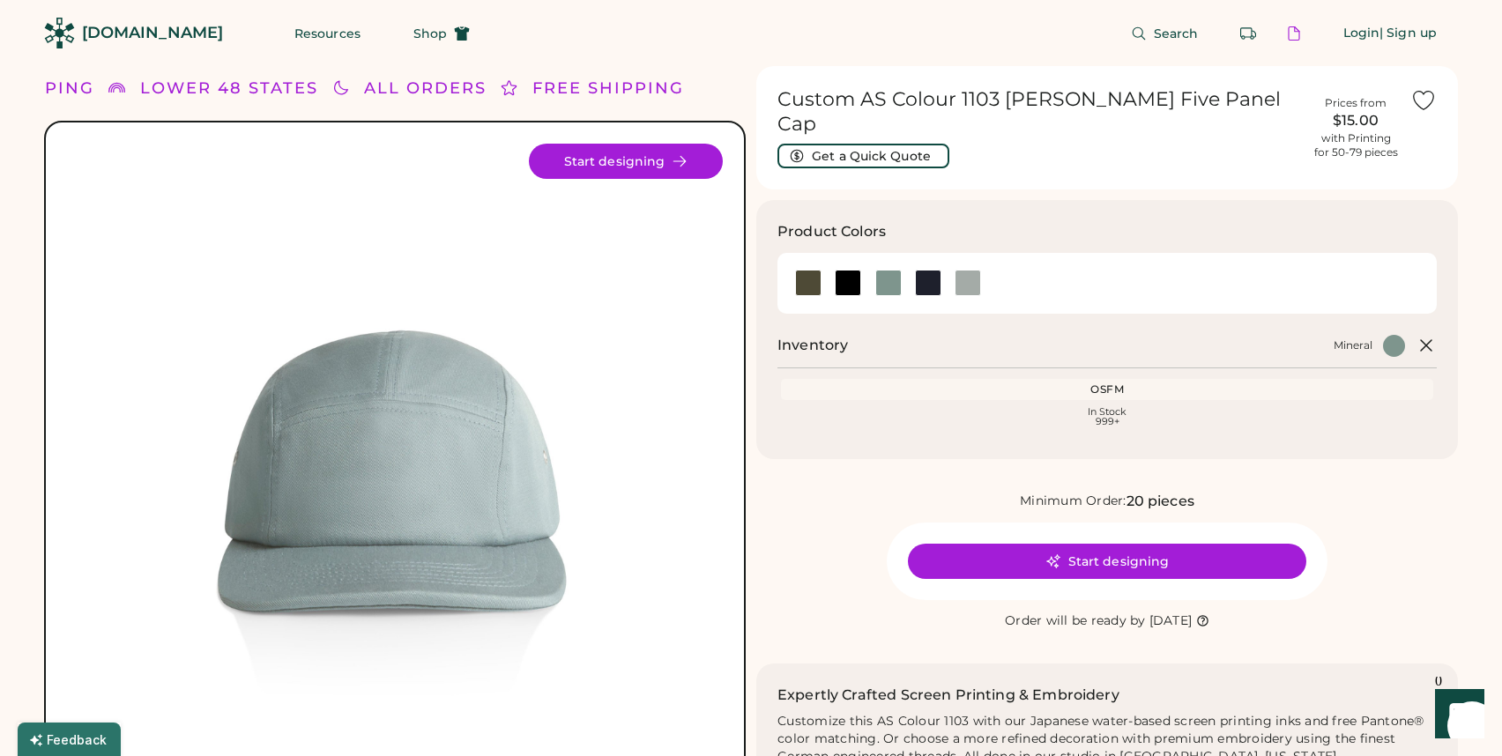
scroll to position [5, 0]
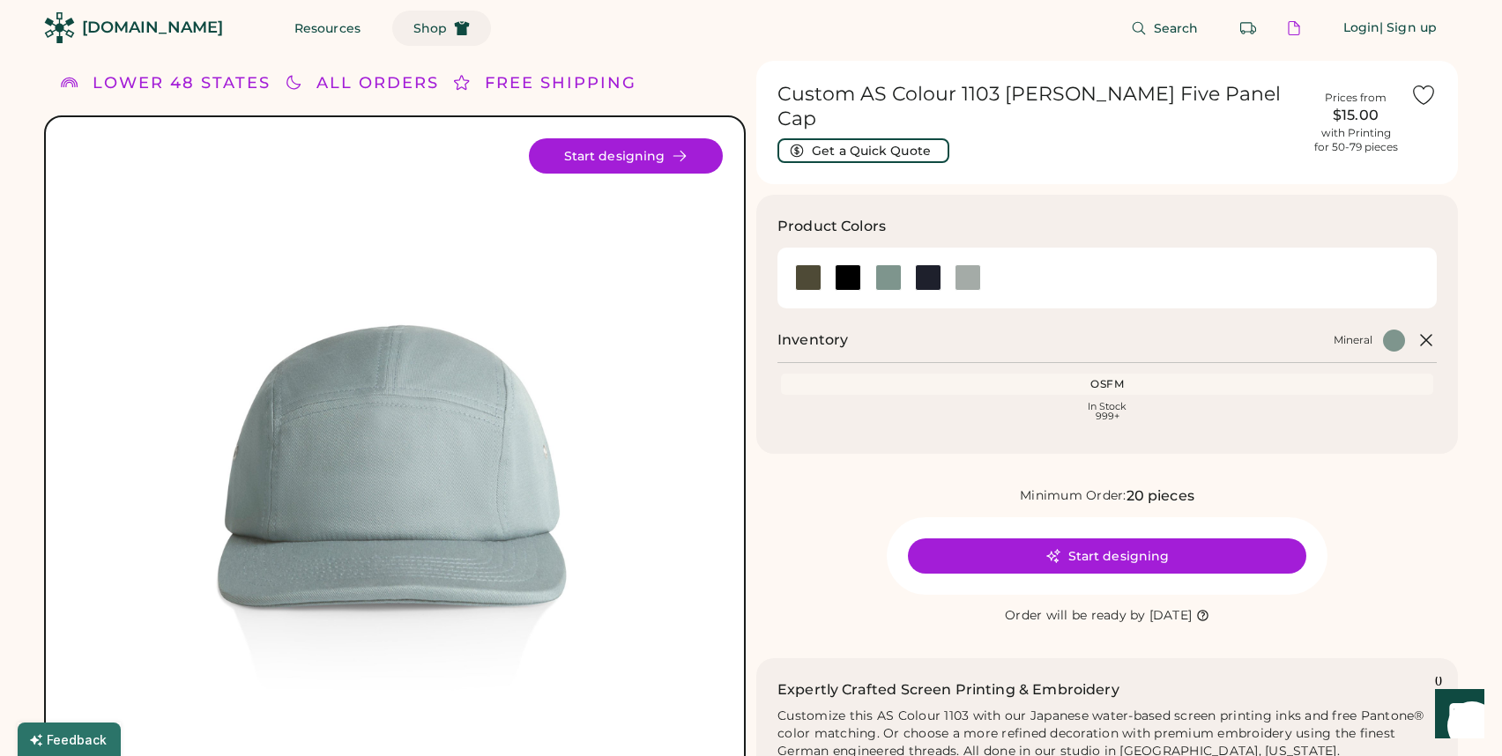
click at [413, 22] on span "Shop" at bounding box center [429, 28] width 33 height 12
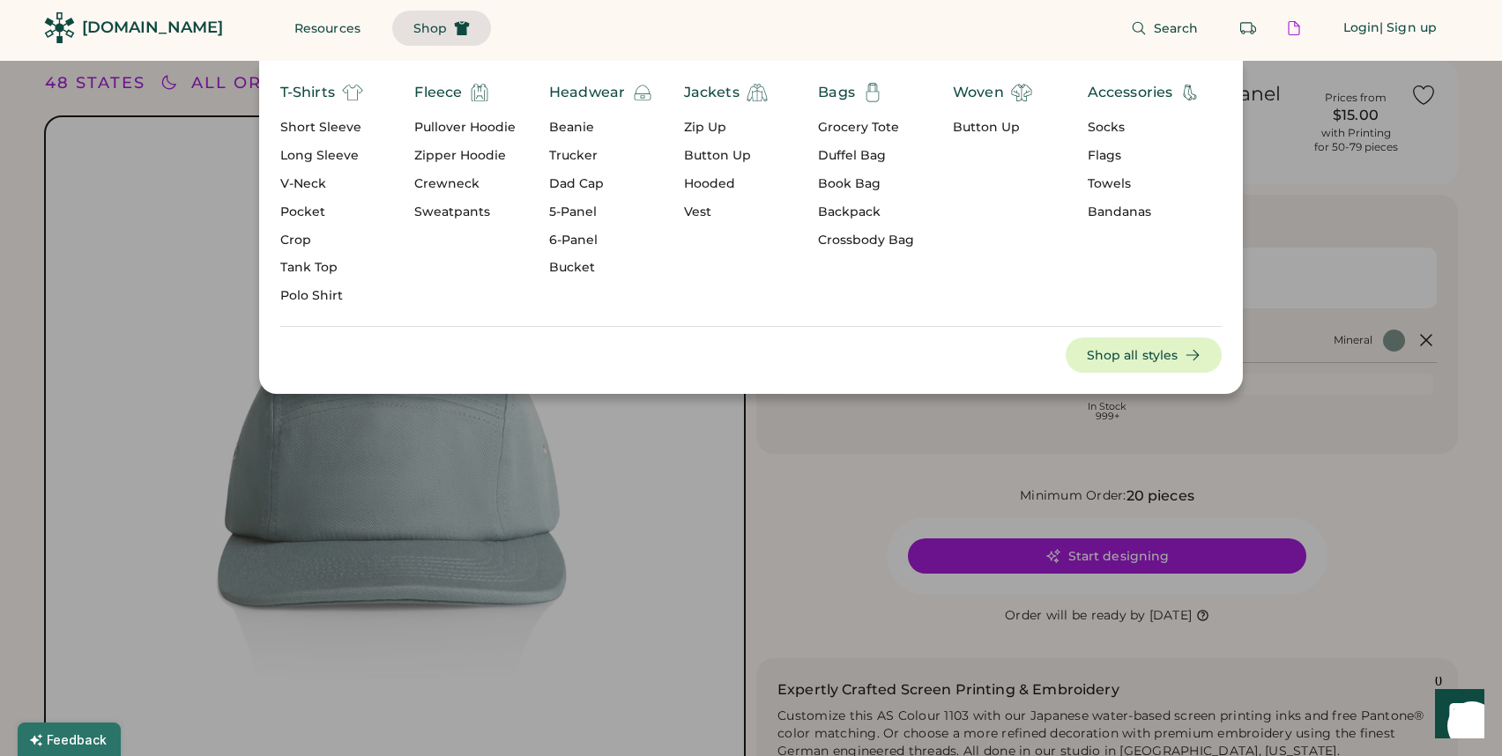
click at [567, 241] on div "6-Panel" at bounding box center [601, 241] width 104 height 18
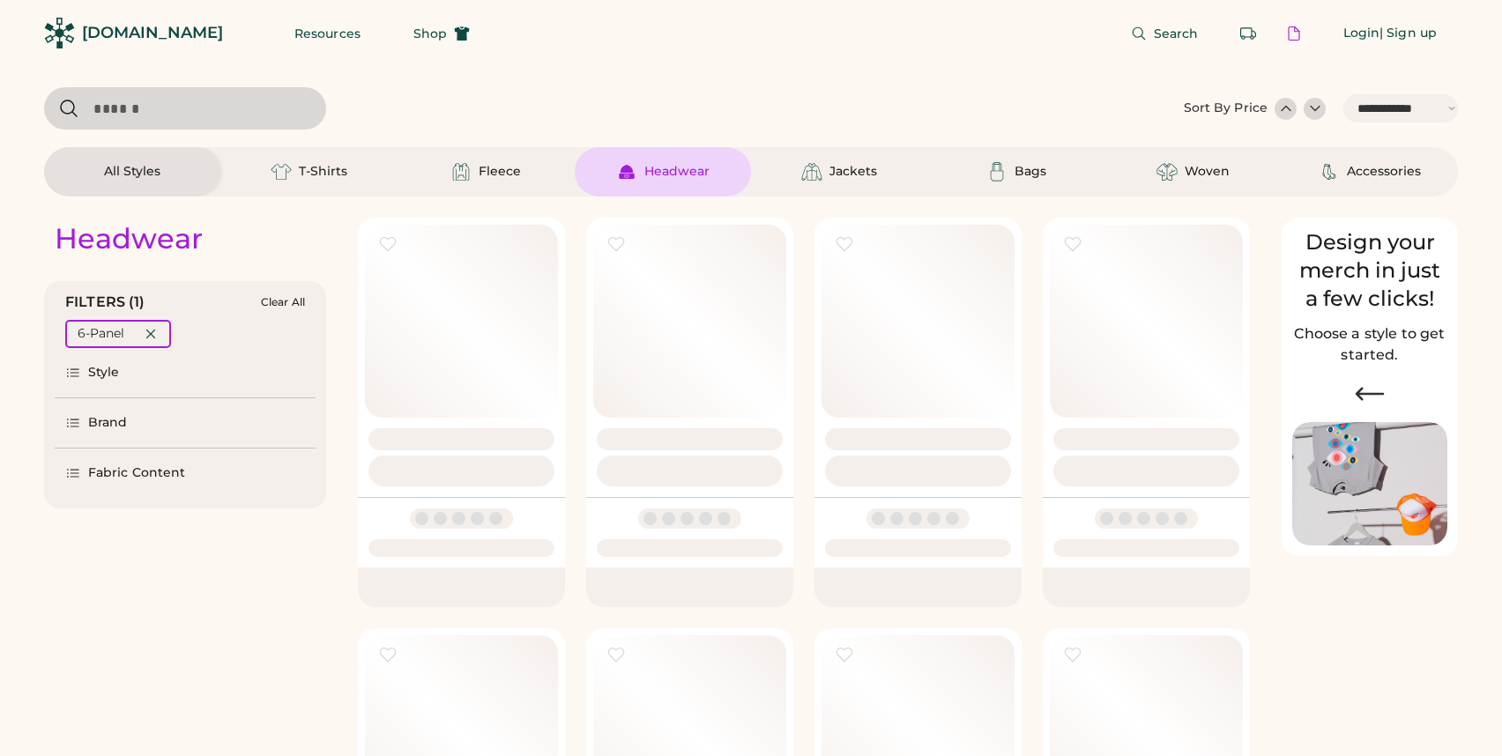
select select "*****"
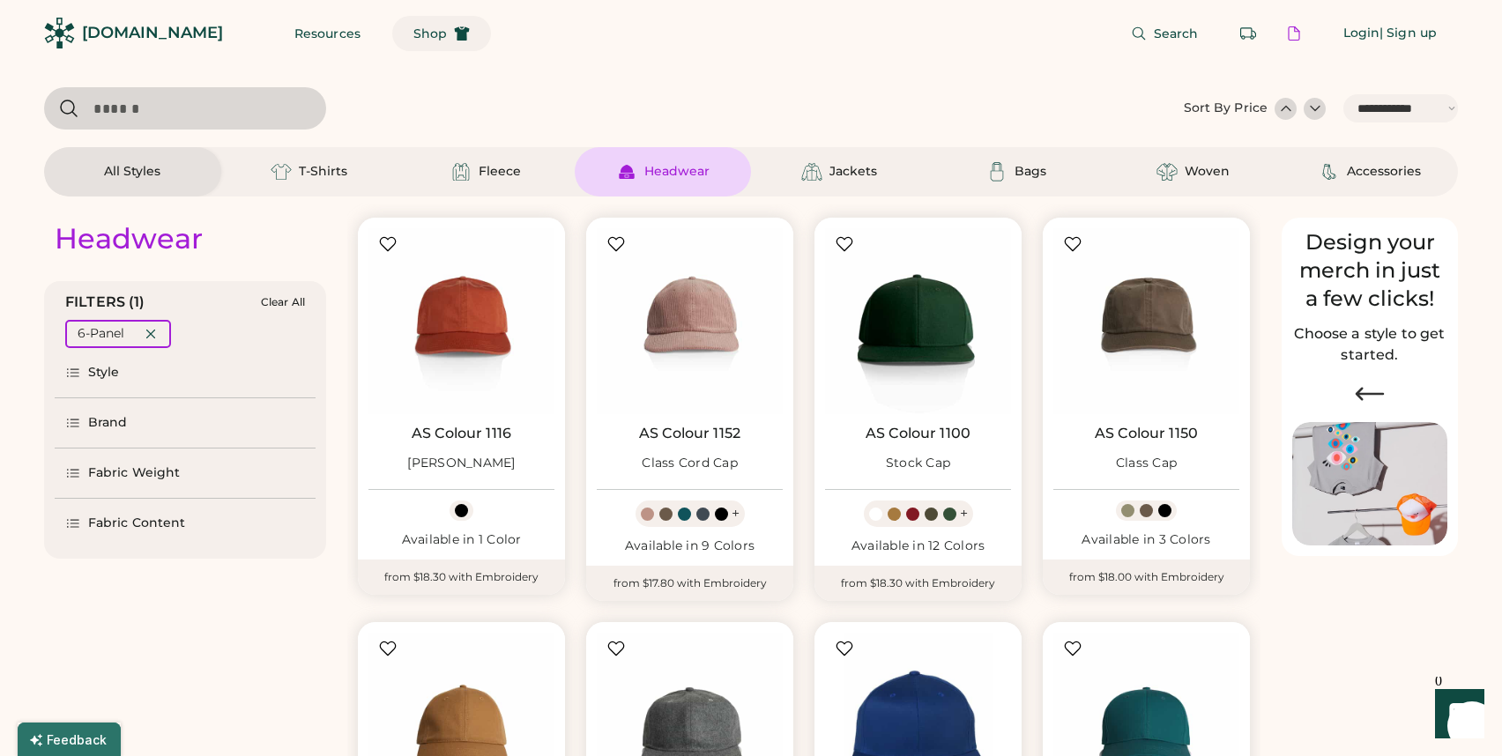
click at [412, 48] on button "Shop" at bounding box center [441, 33] width 99 height 35
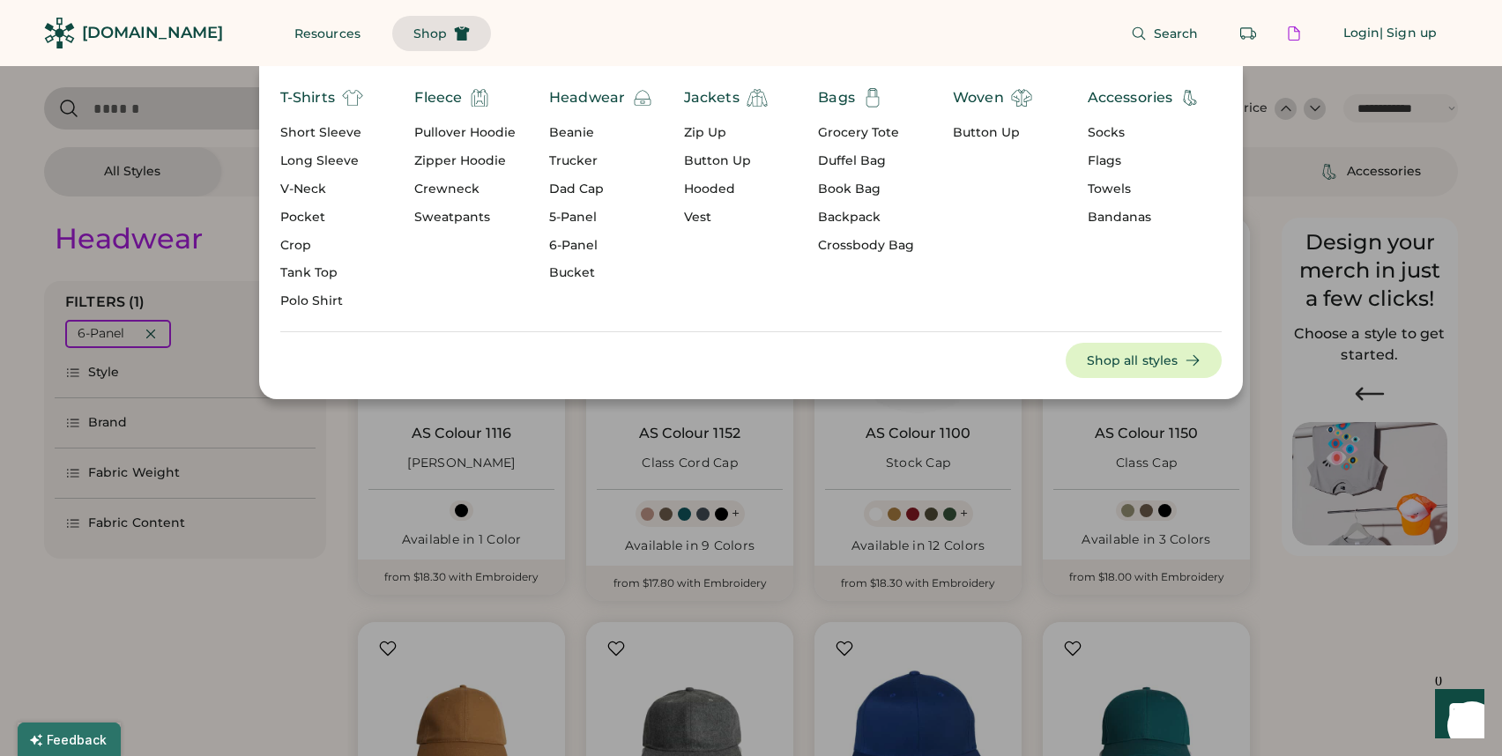
click at [570, 220] on div "5-Panel" at bounding box center [601, 218] width 104 height 18
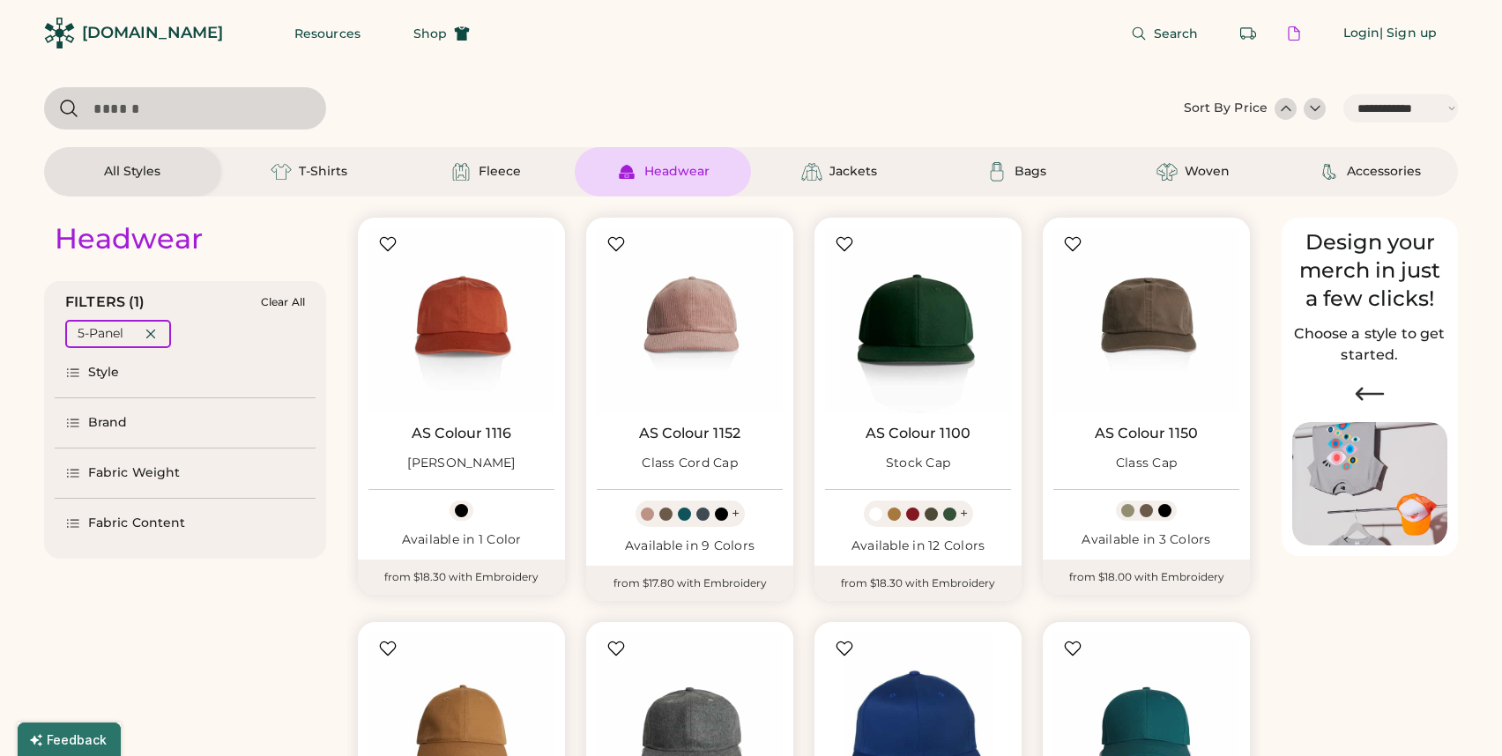
select select "*"
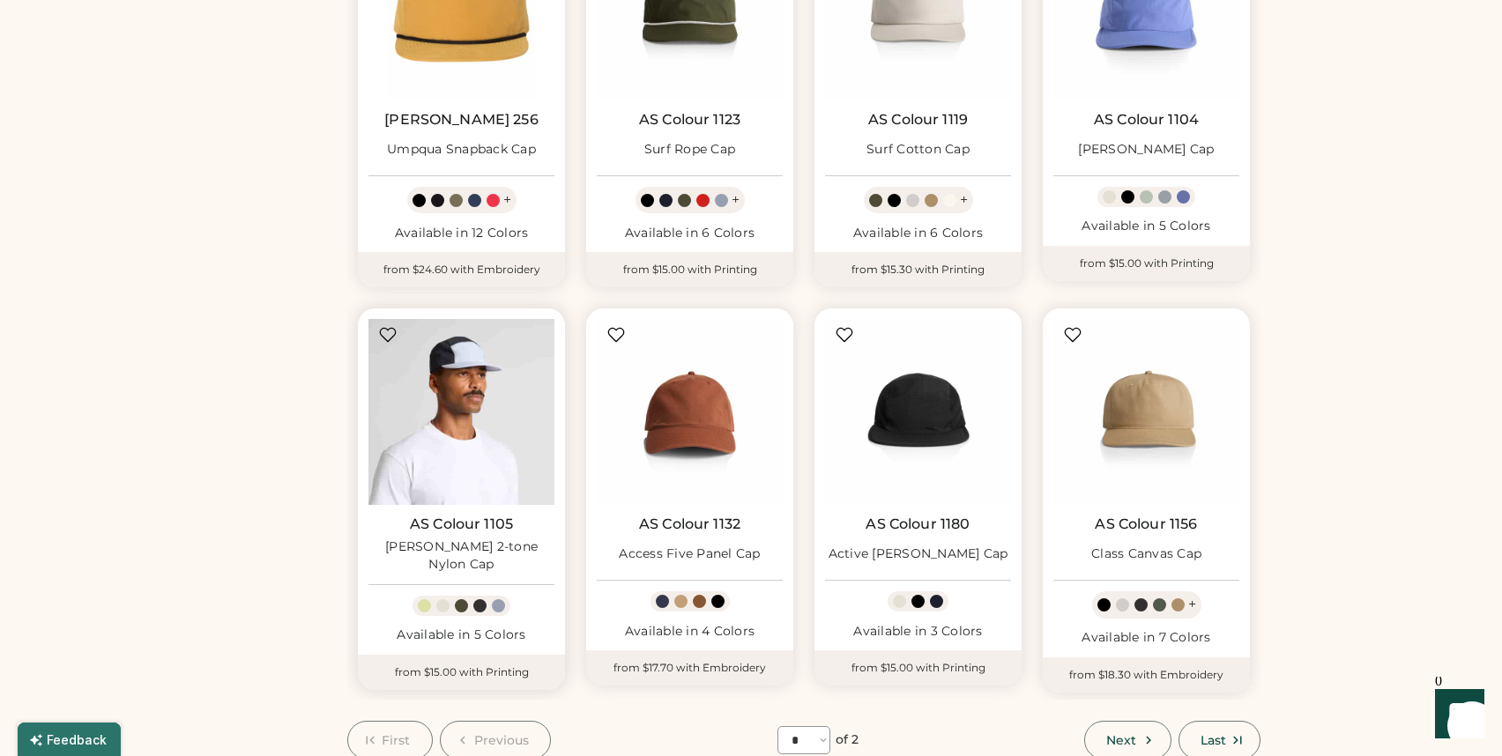
scroll to position [757, 0]
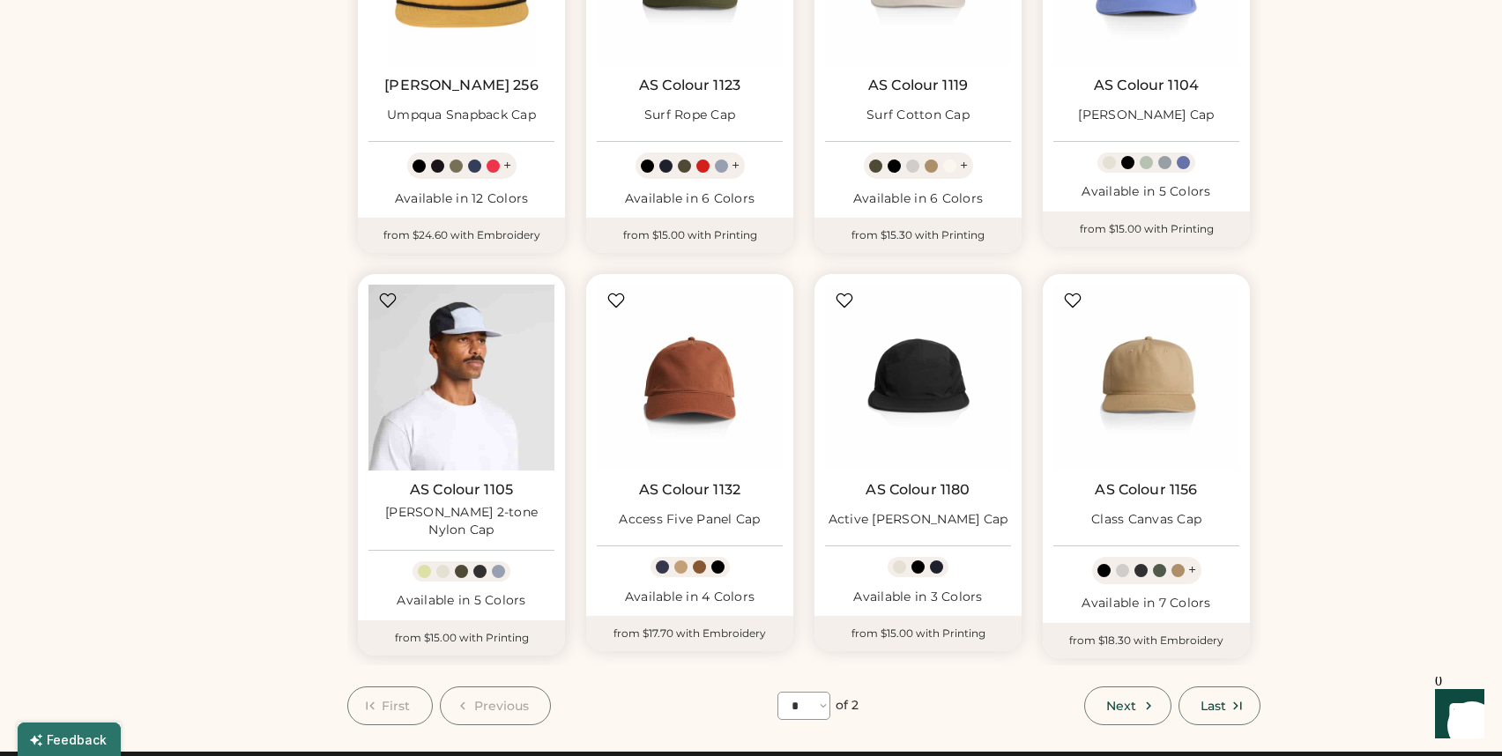
click at [474, 409] on img at bounding box center [461, 378] width 186 height 186
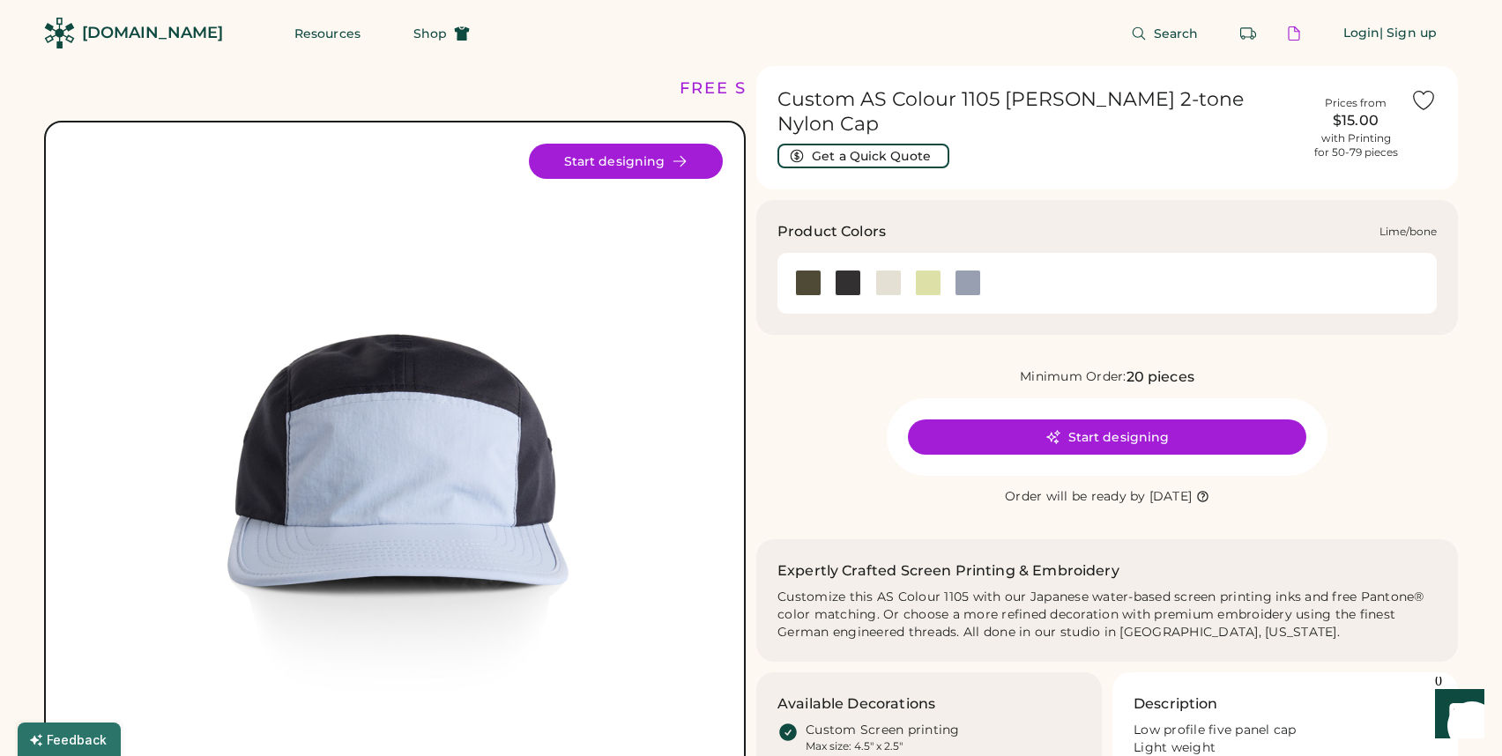
click at [928, 270] on div at bounding box center [928, 283] width 26 height 26
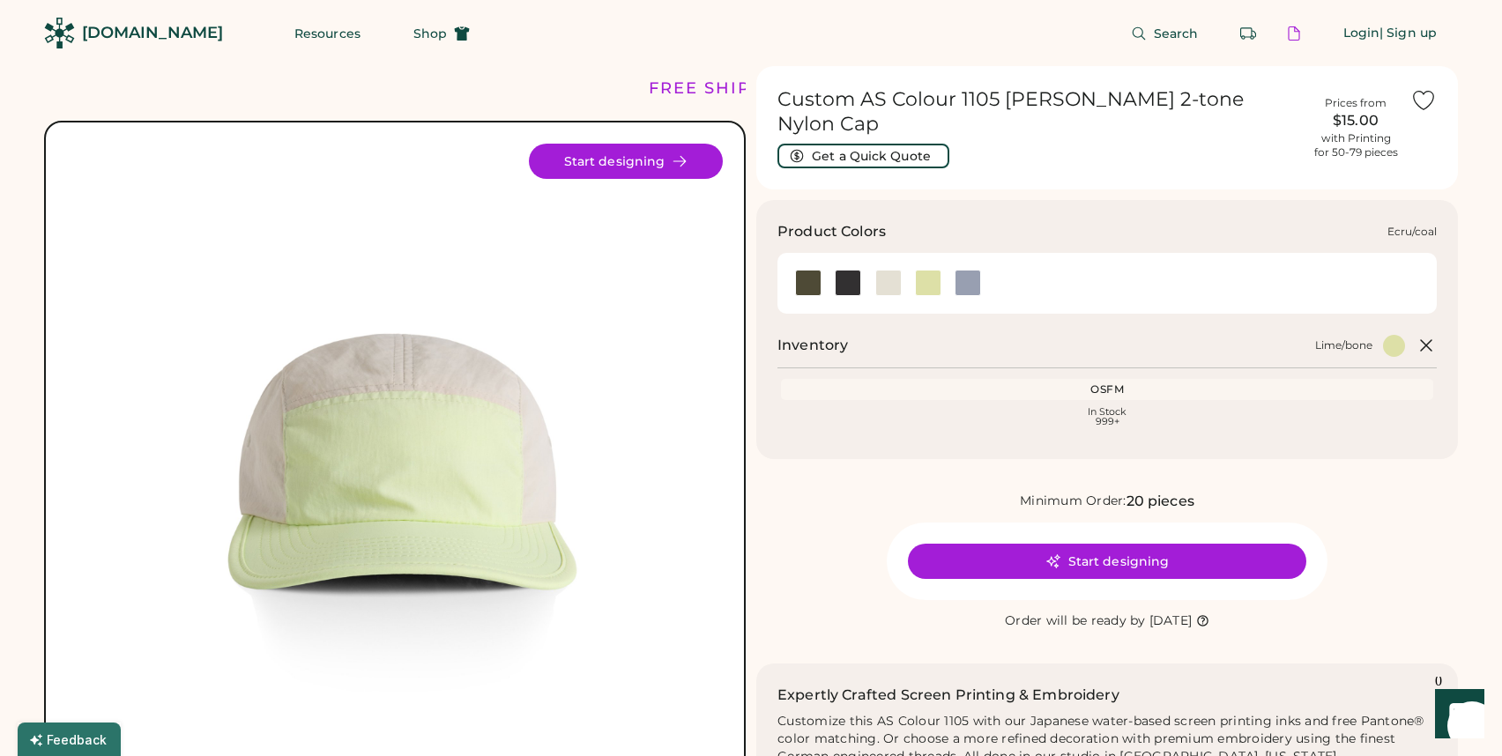
click at [896, 271] on div at bounding box center [888, 283] width 26 height 26
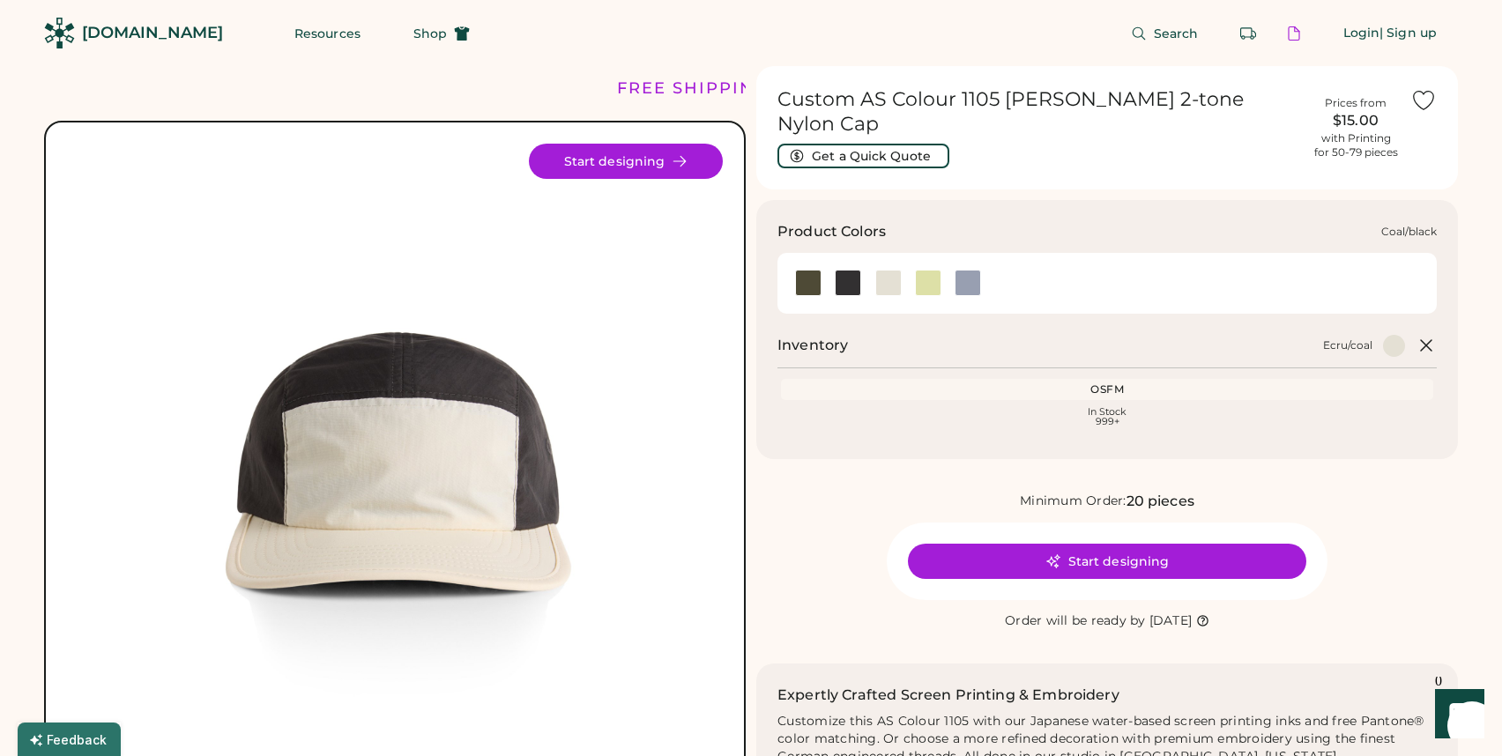
click at [848, 271] on div at bounding box center [847, 283] width 26 height 26
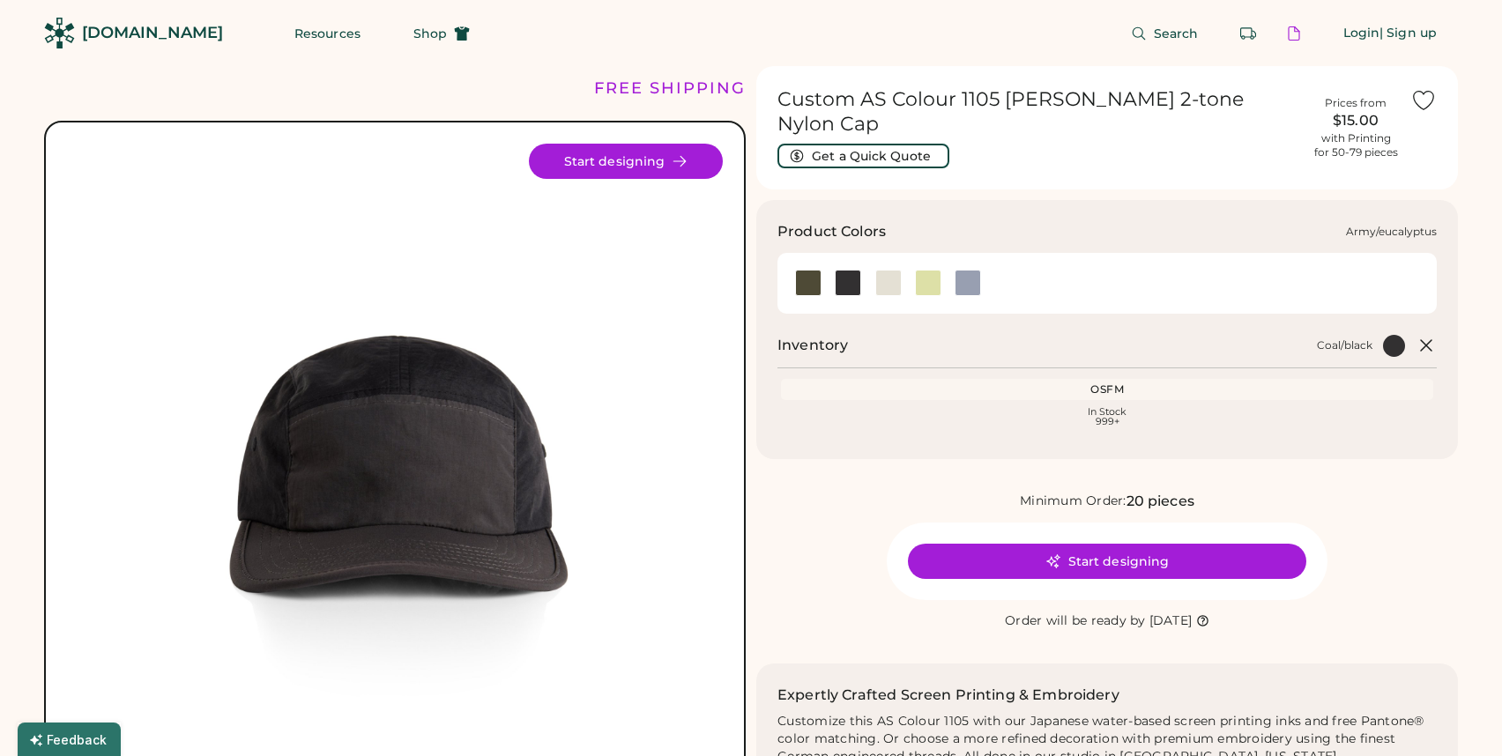
click at [809, 270] on div at bounding box center [808, 283] width 26 height 26
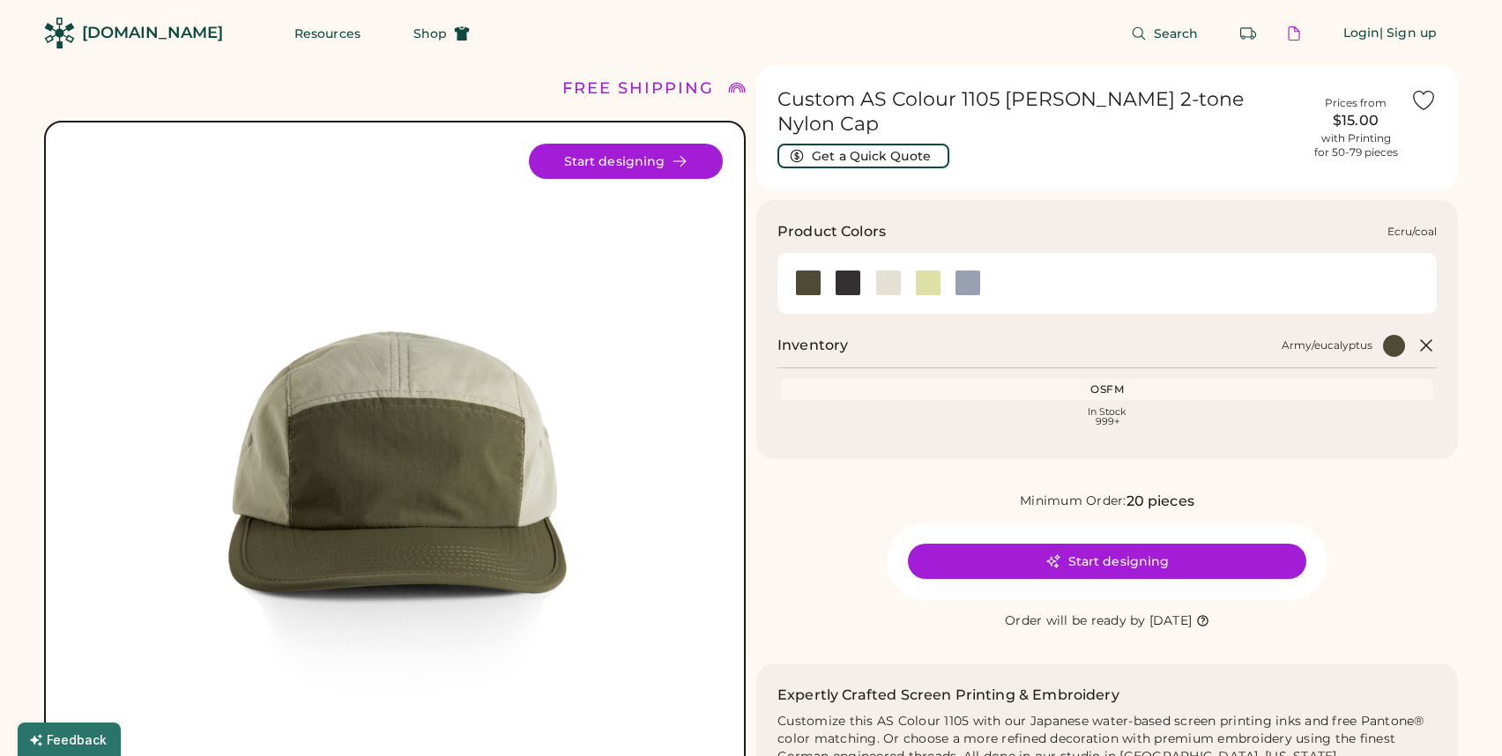
click at [880, 270] on div at bounding box center [888, 283] width 26 height 26
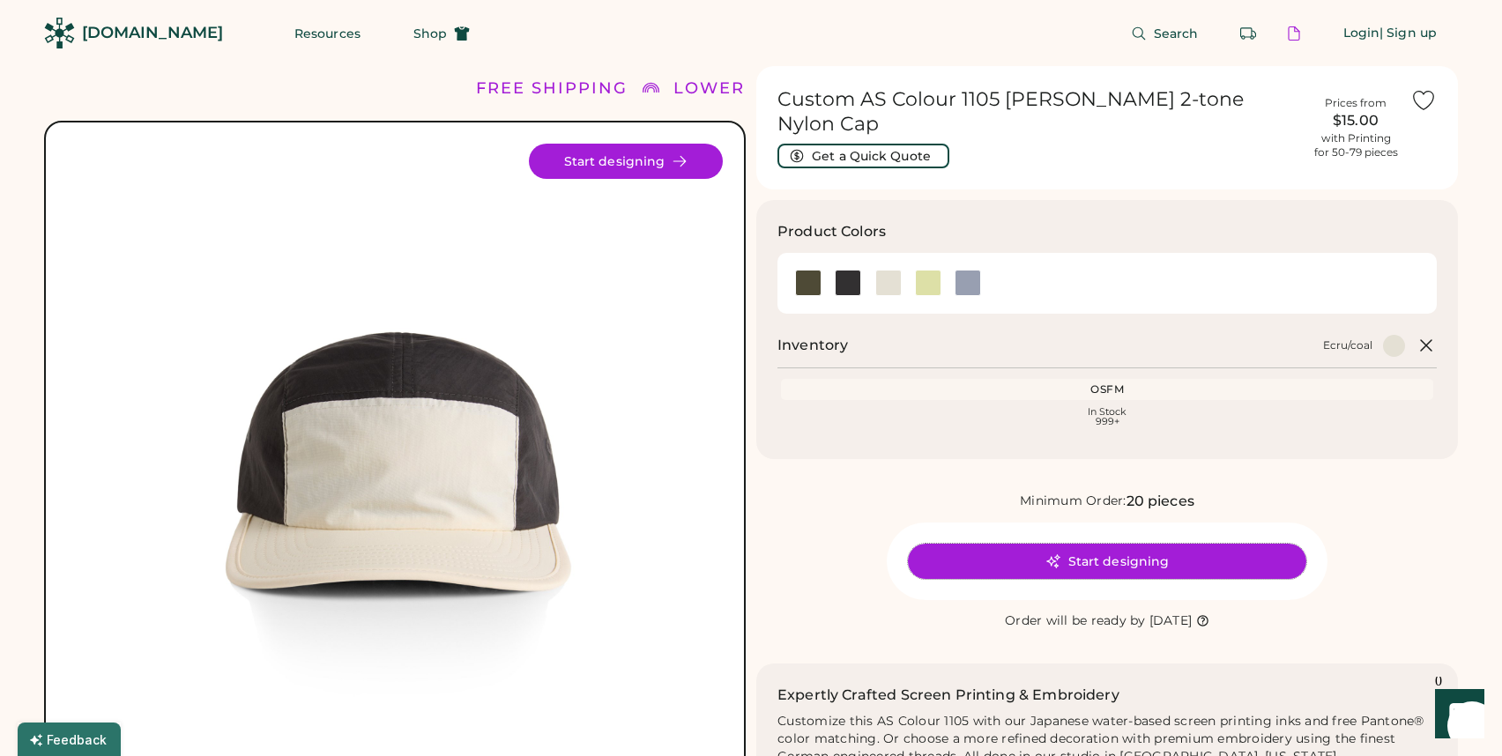
click at [968, 544] on button "Start designing" at bounding box center [1107, 561] width 398 height 35
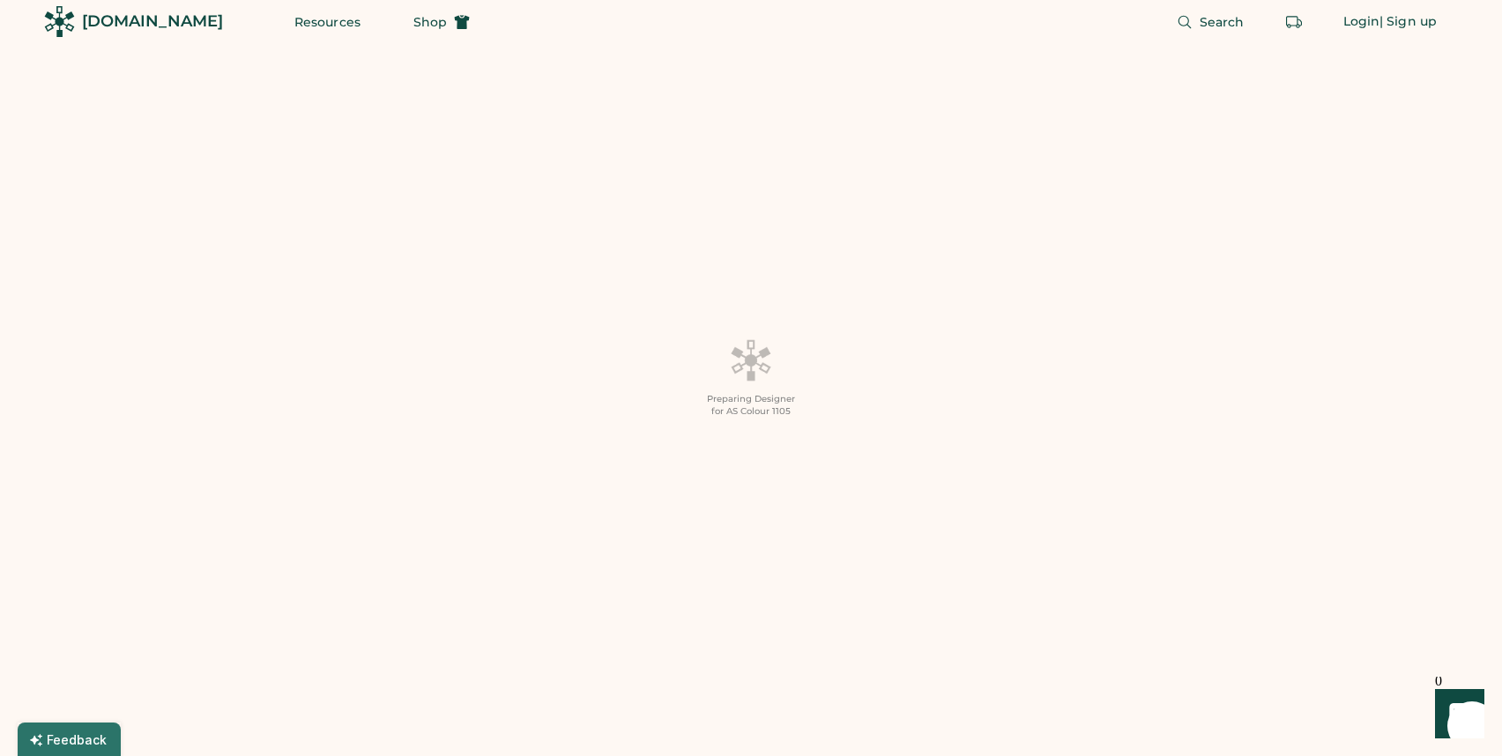
scroll to position [17, 0]
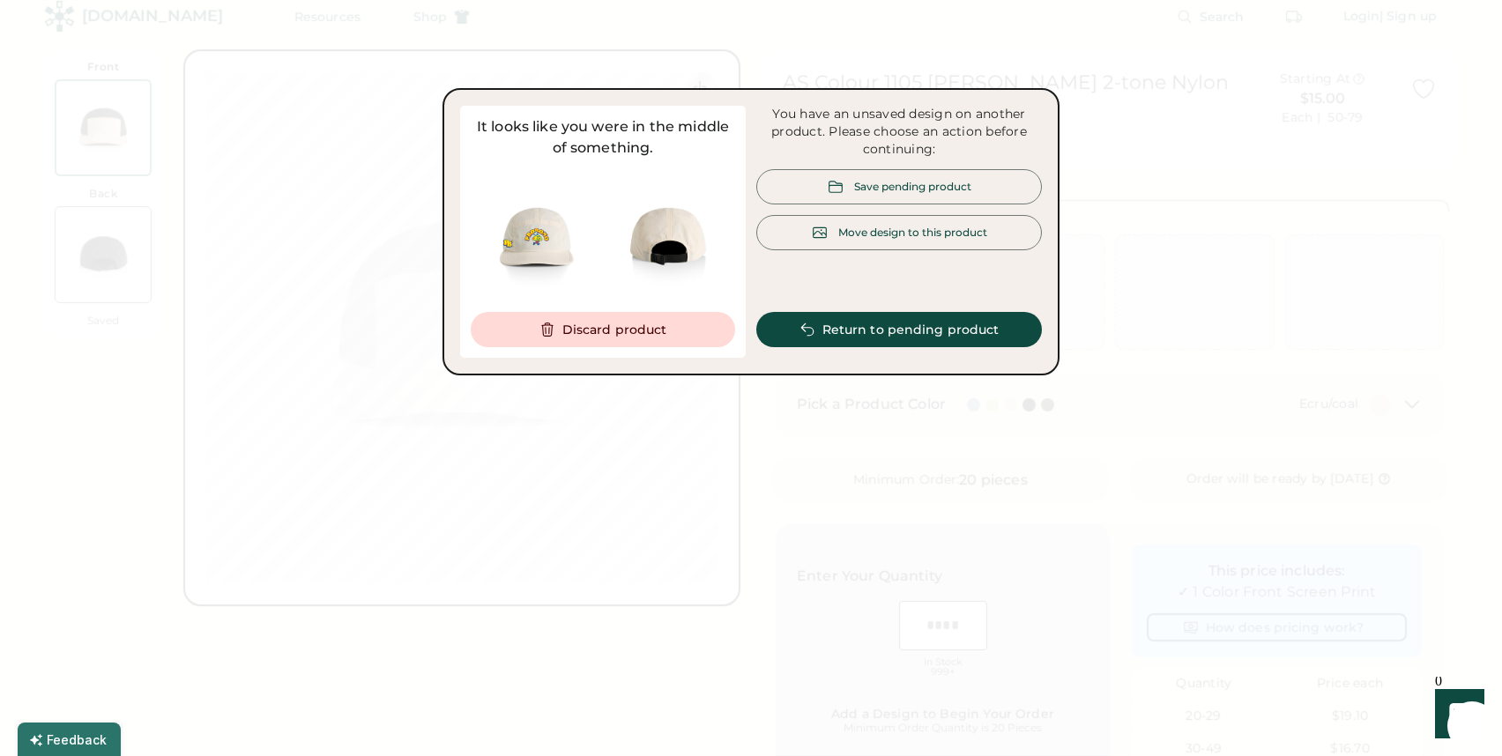
click at [820, 243] on div "Move design to this product" at bounding box center [899, 232] width 286 height 35
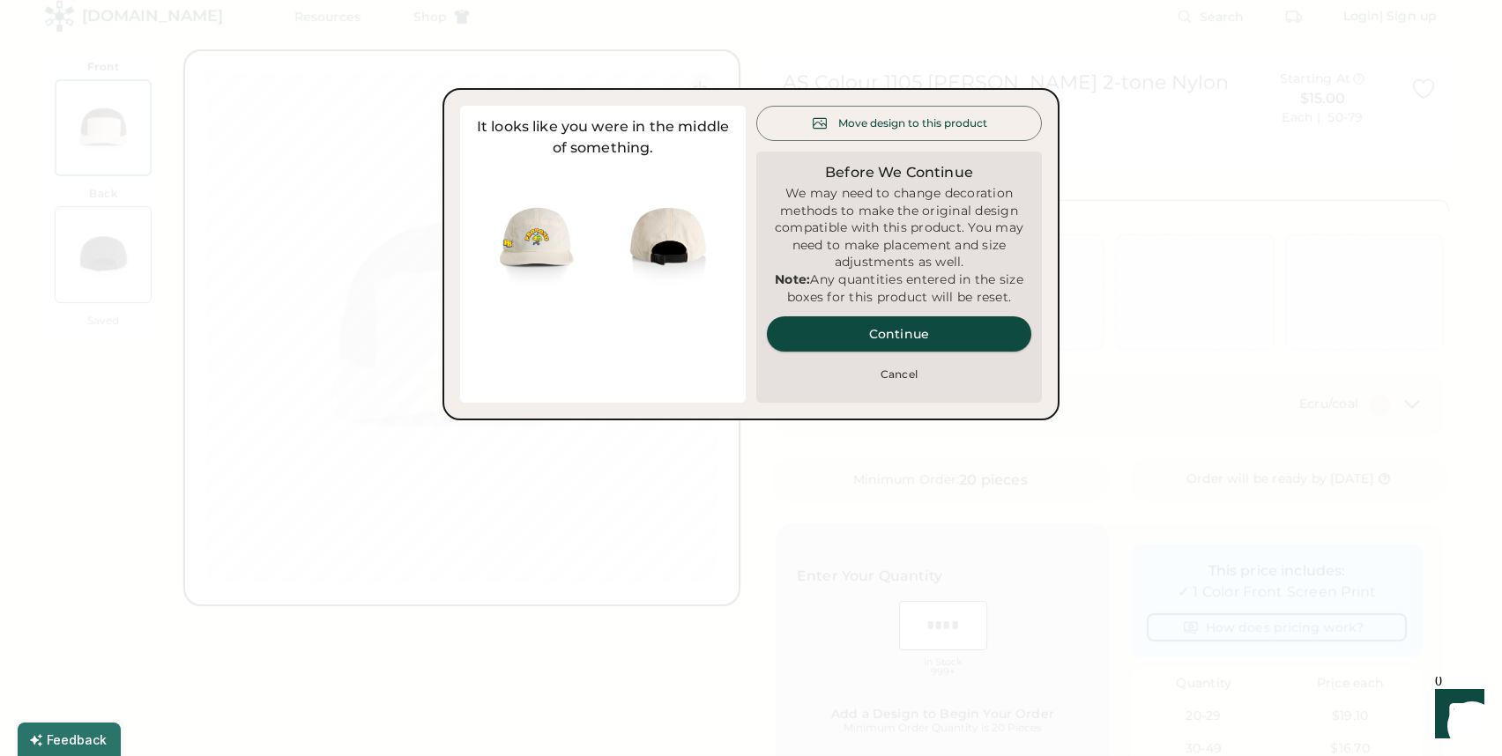
click at [826, 352] on button "Continue" at bounding box center [899, 333] width 264 height 35
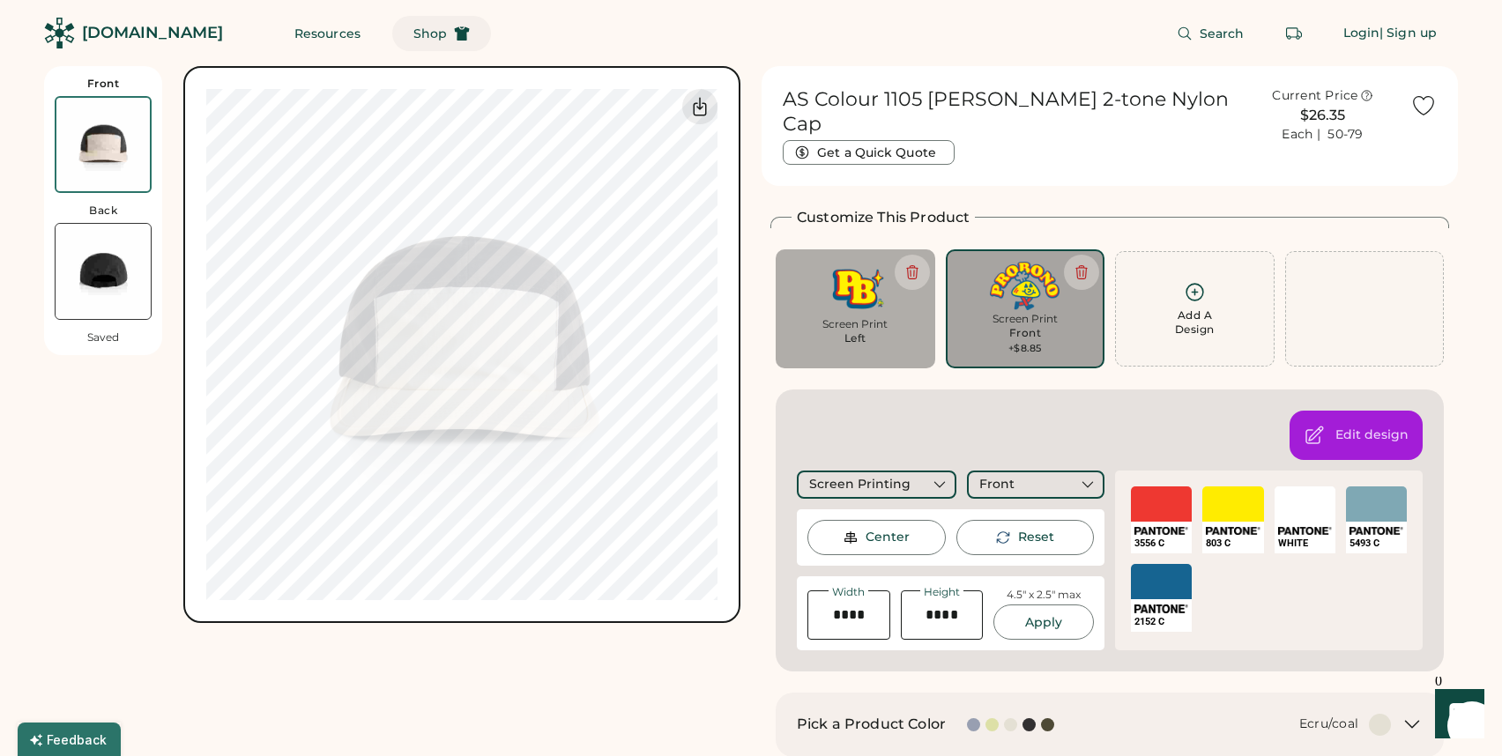
click at [412, 28] on button "Shop" at bounding box center [441, 33] width 99 height 35
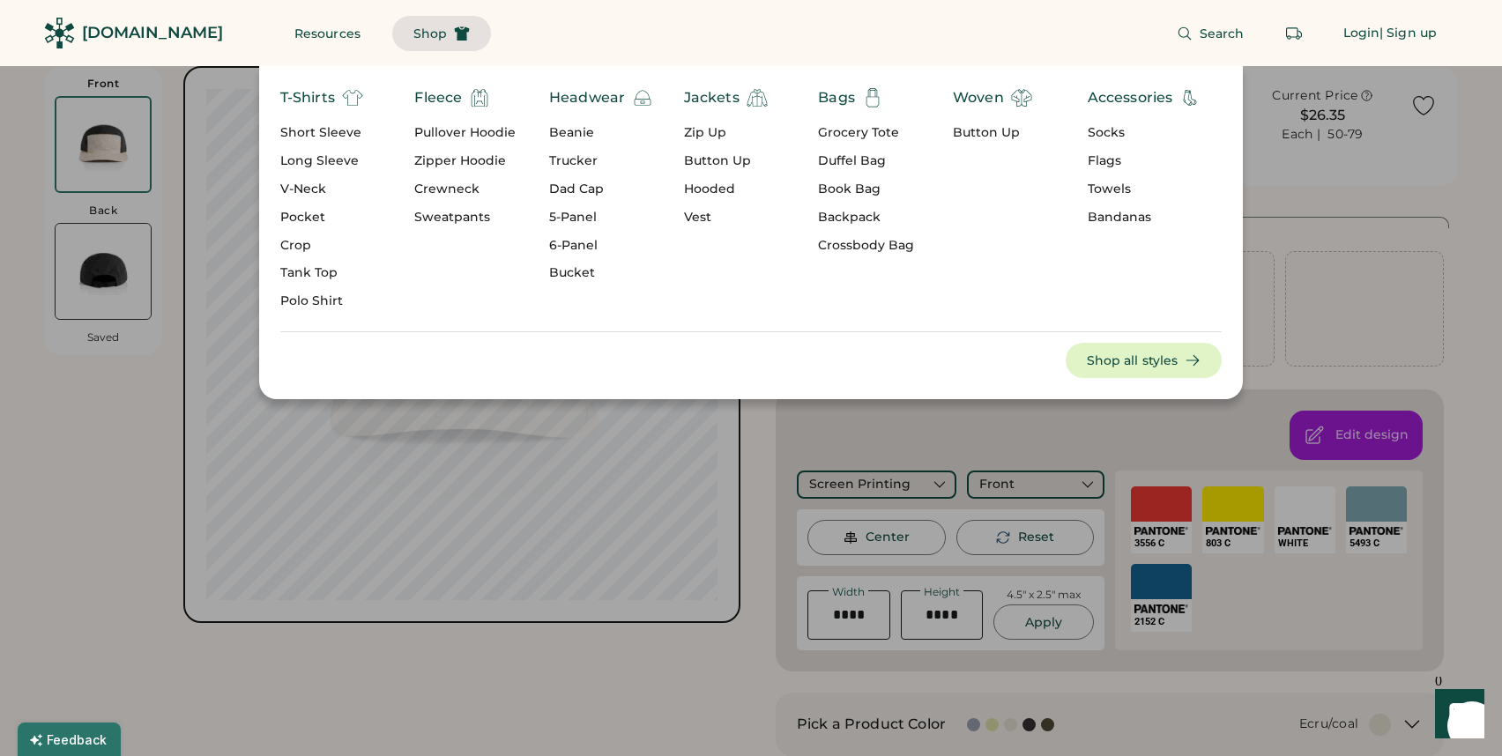
click at [584, 217] on div "5-Panel" at bounding box center [601, 218] width 104 height 18
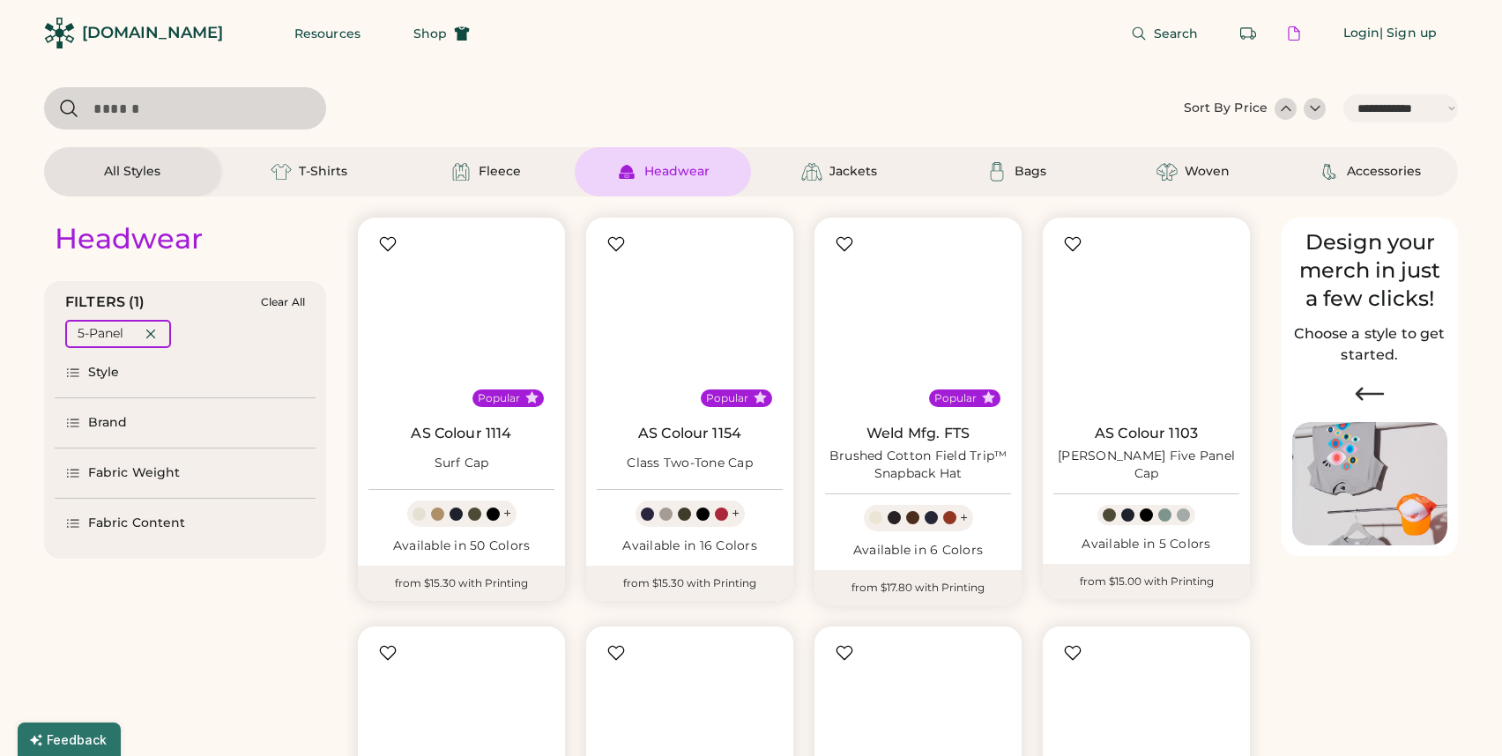
select select "*****"
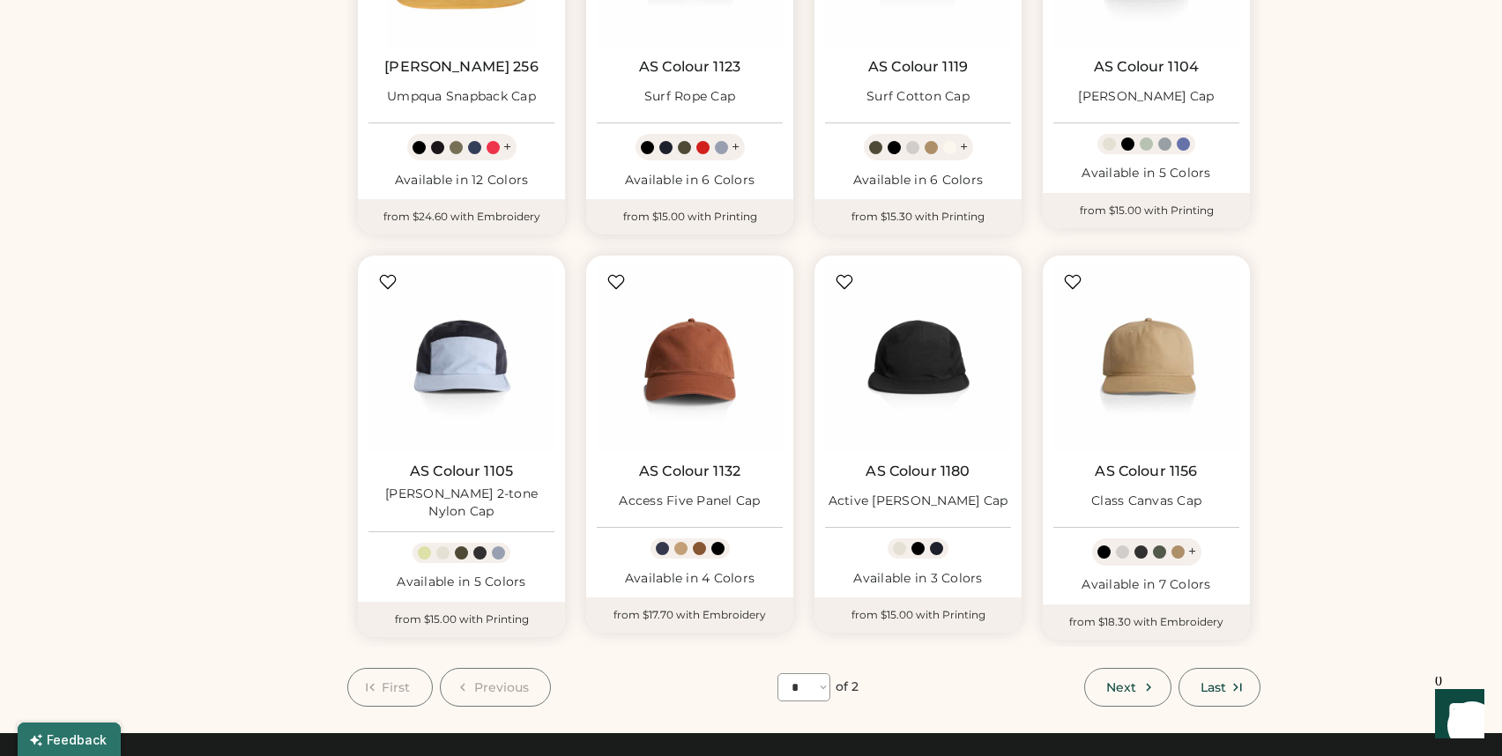
scroll to position [777, 0]
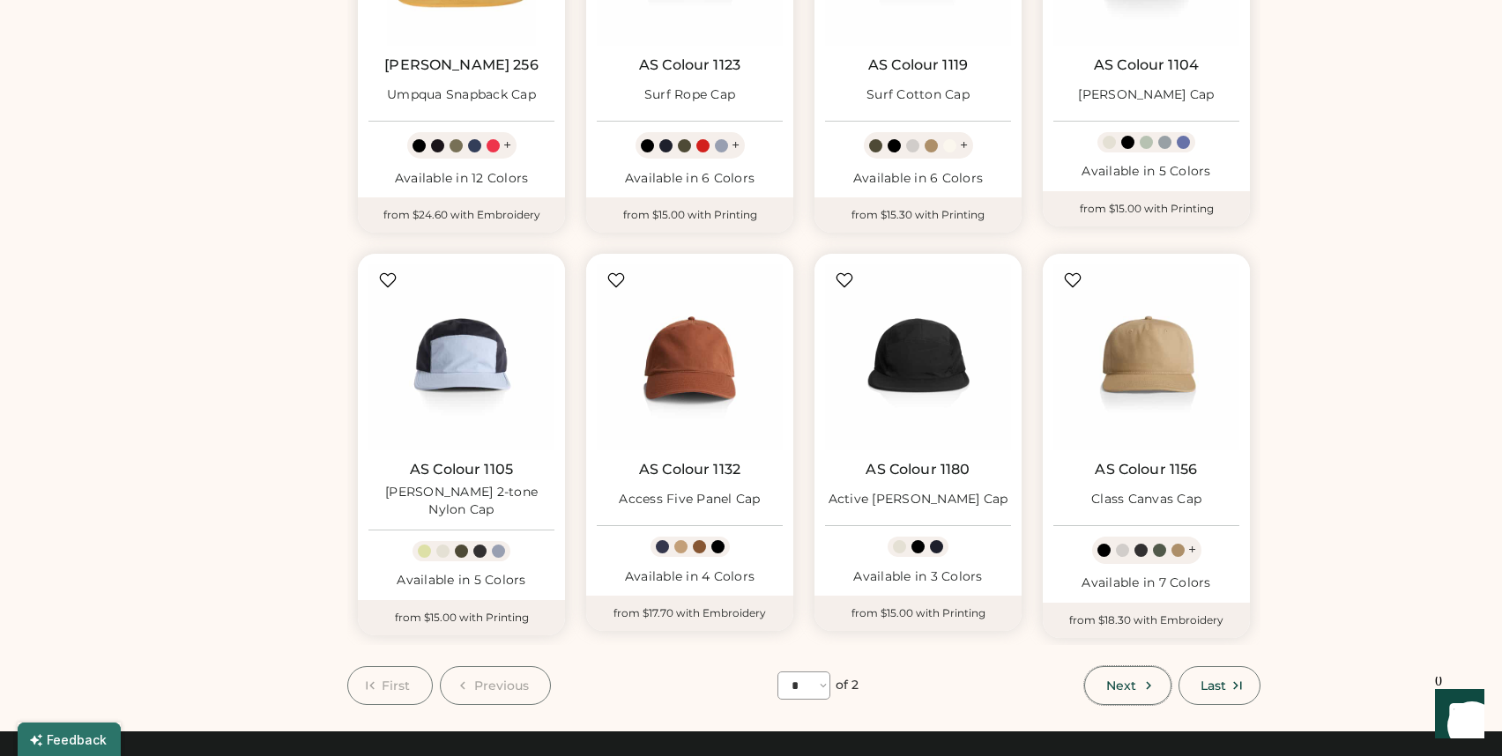
click at [1132, 689] on span "Next" at bounding box center [1121, 685] width 30 height 12
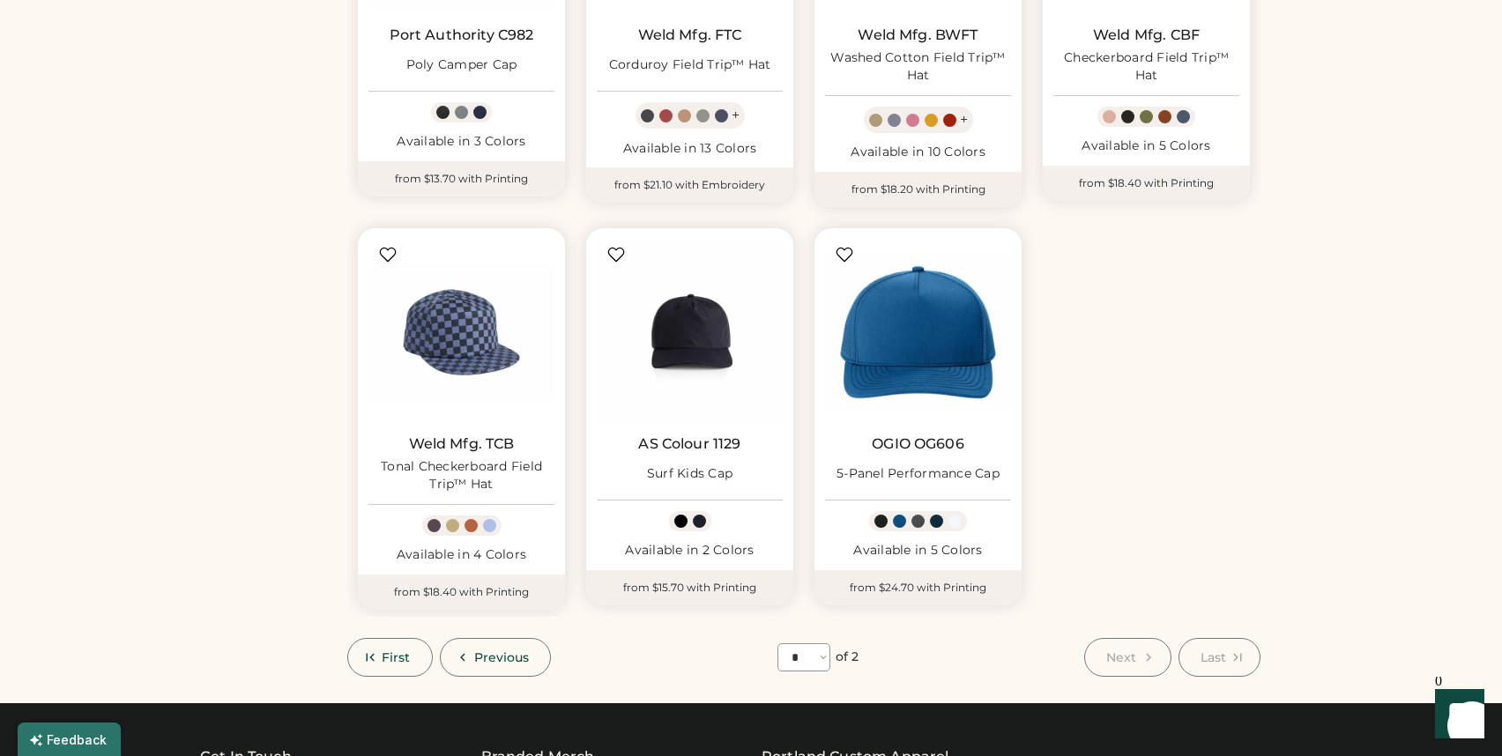
scroll to position [818, 0]
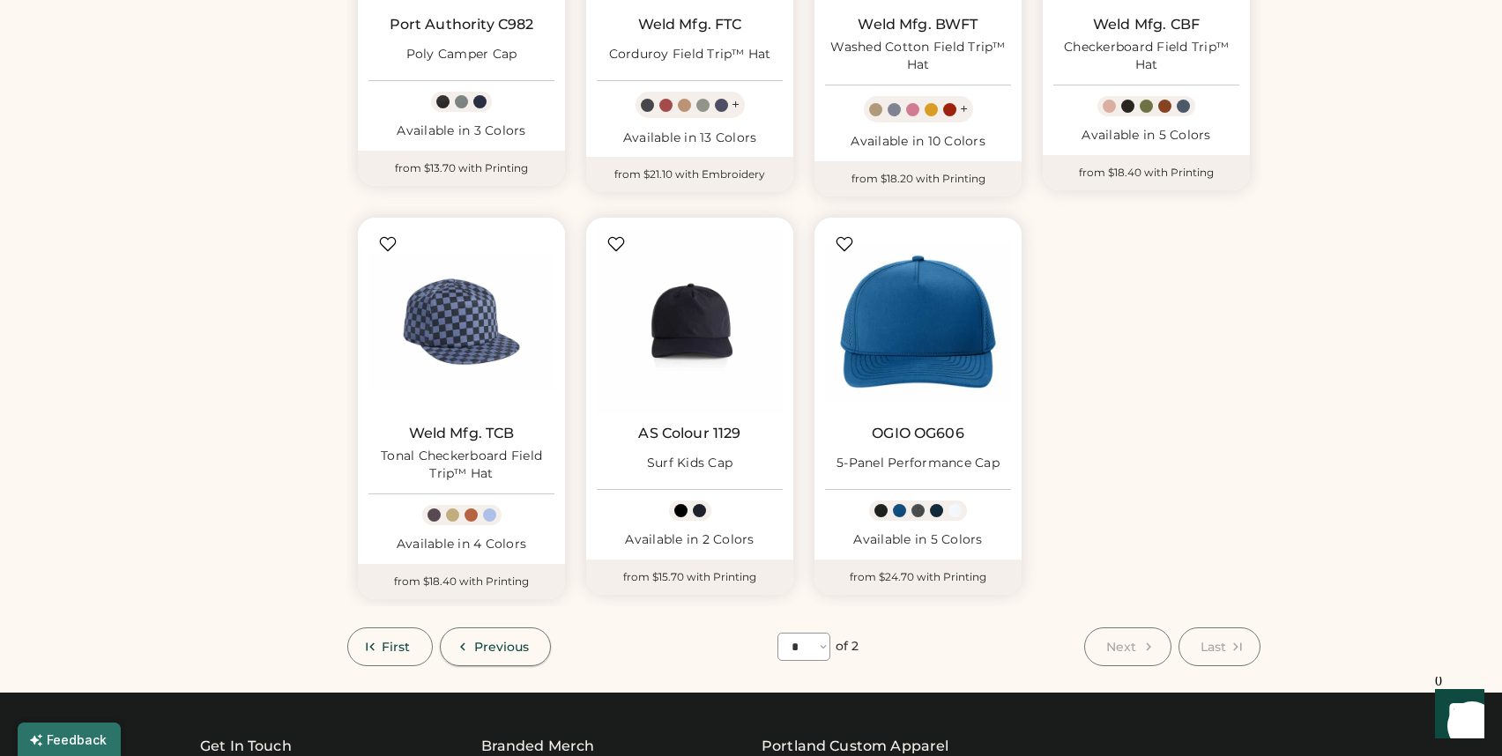
click at [502, 657] on button "Previous" at bounding box center [496, 646] width 112 height 39
select select "*"
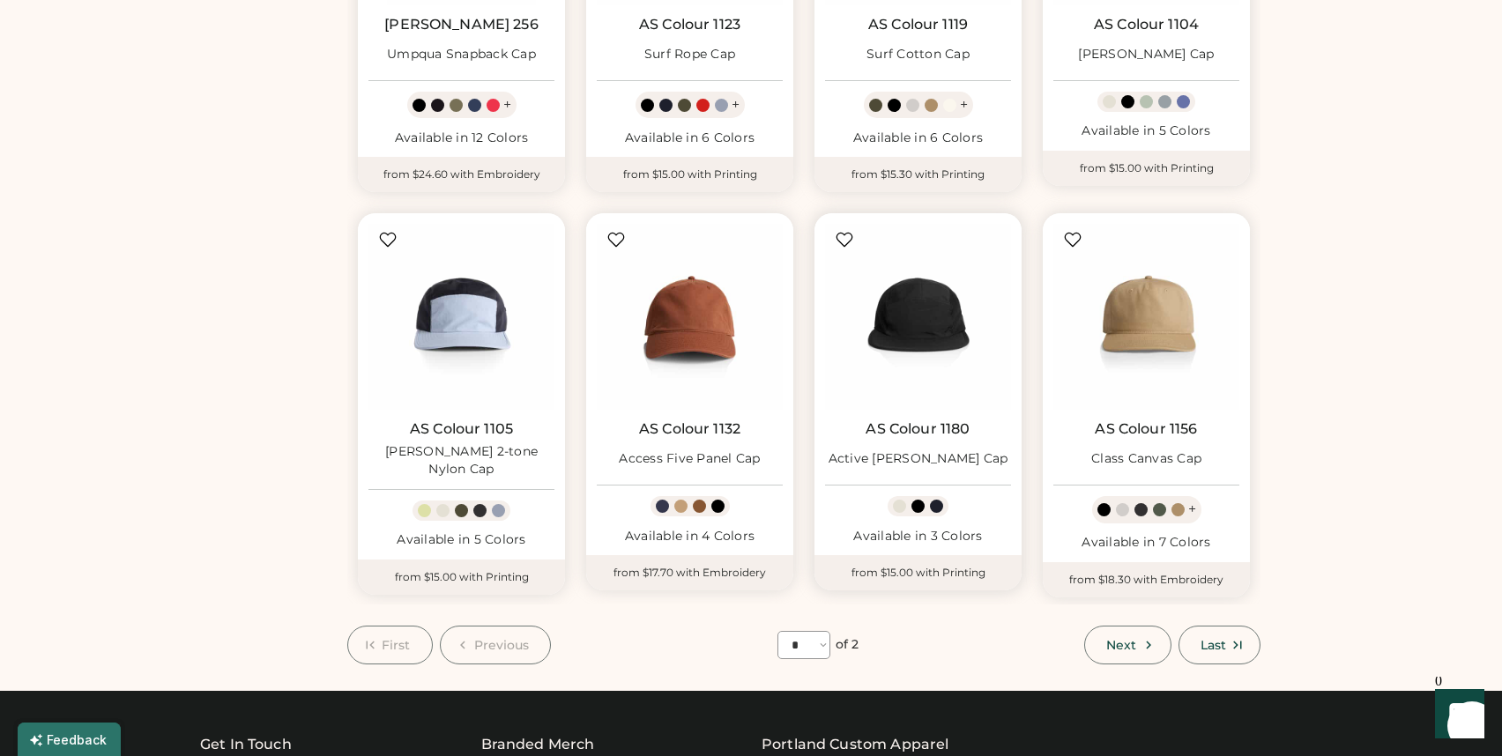
click at [897, 508] on div at bounding box center [899, 506] width 13 height 13
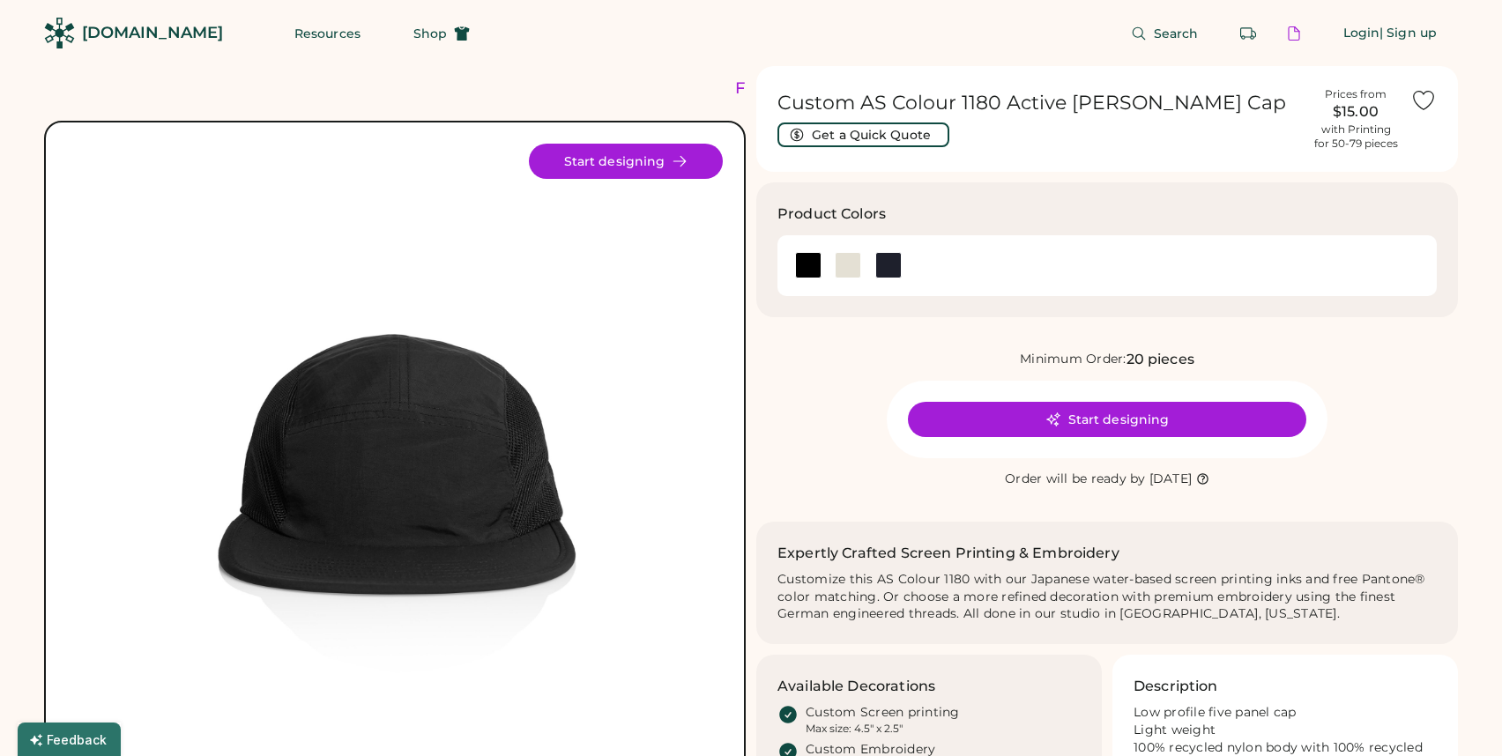
scroll to position [7, 0]
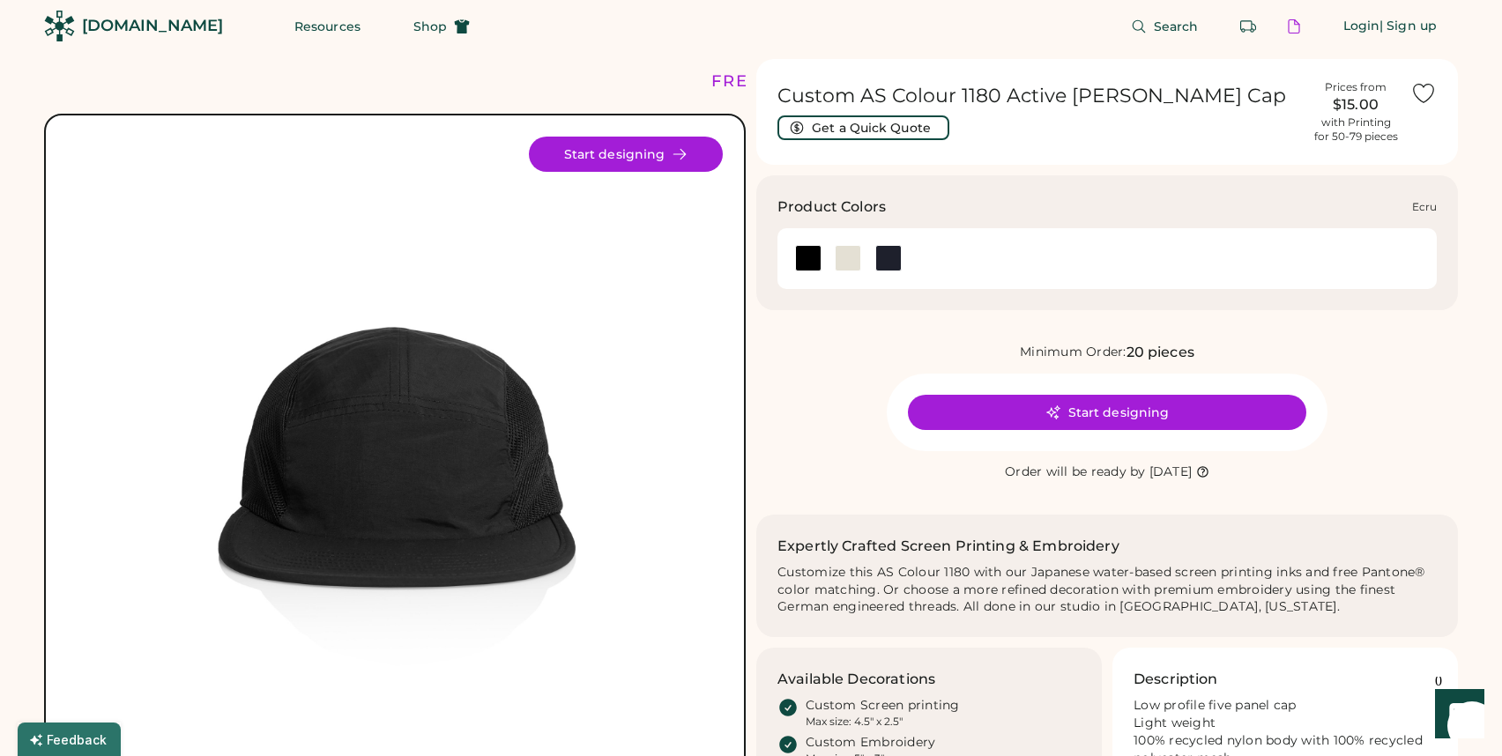
click at [839, 252] on div at bounding box center [847, 258] width 26 height 26
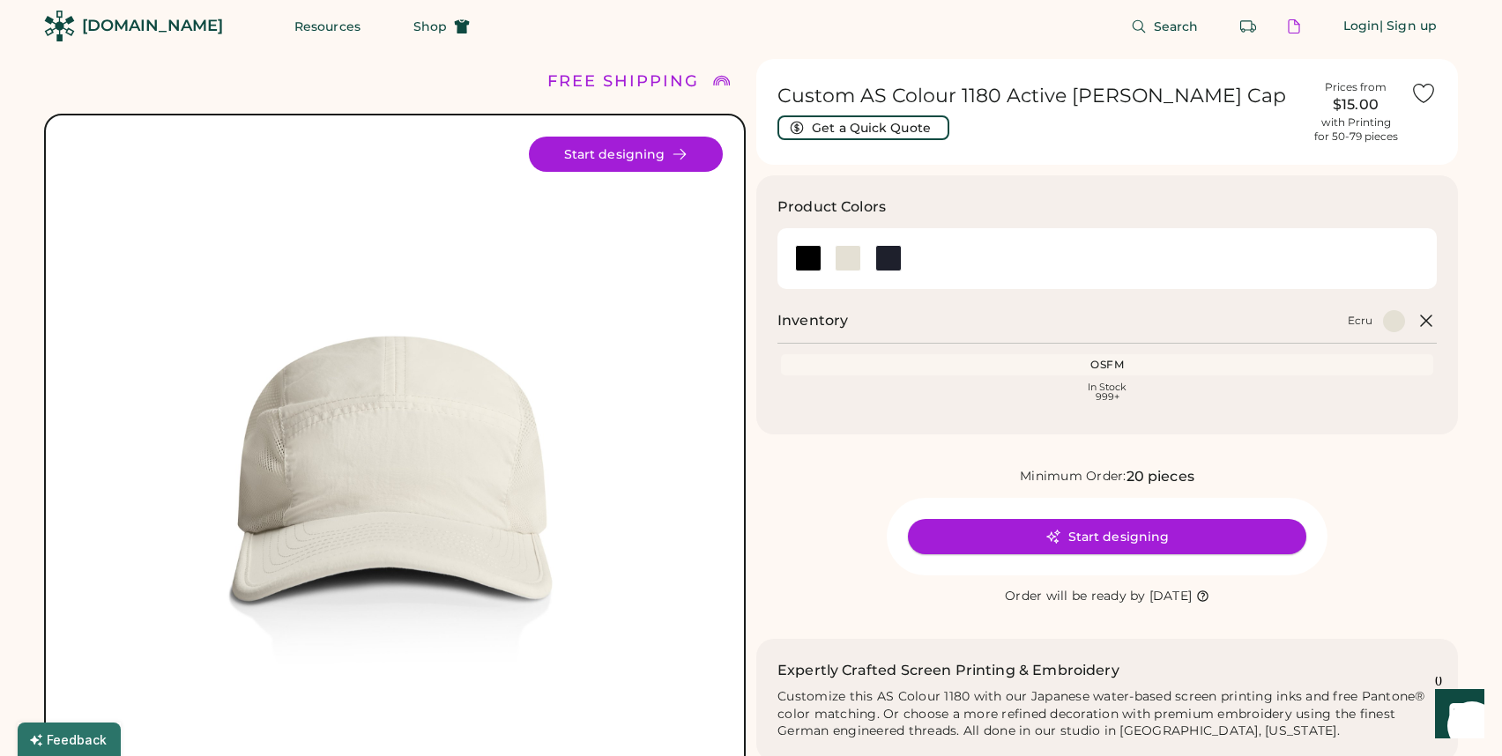
click at [1009, 538] on button "Start designing" at bounding box center [1107, 536] width 398 height 35
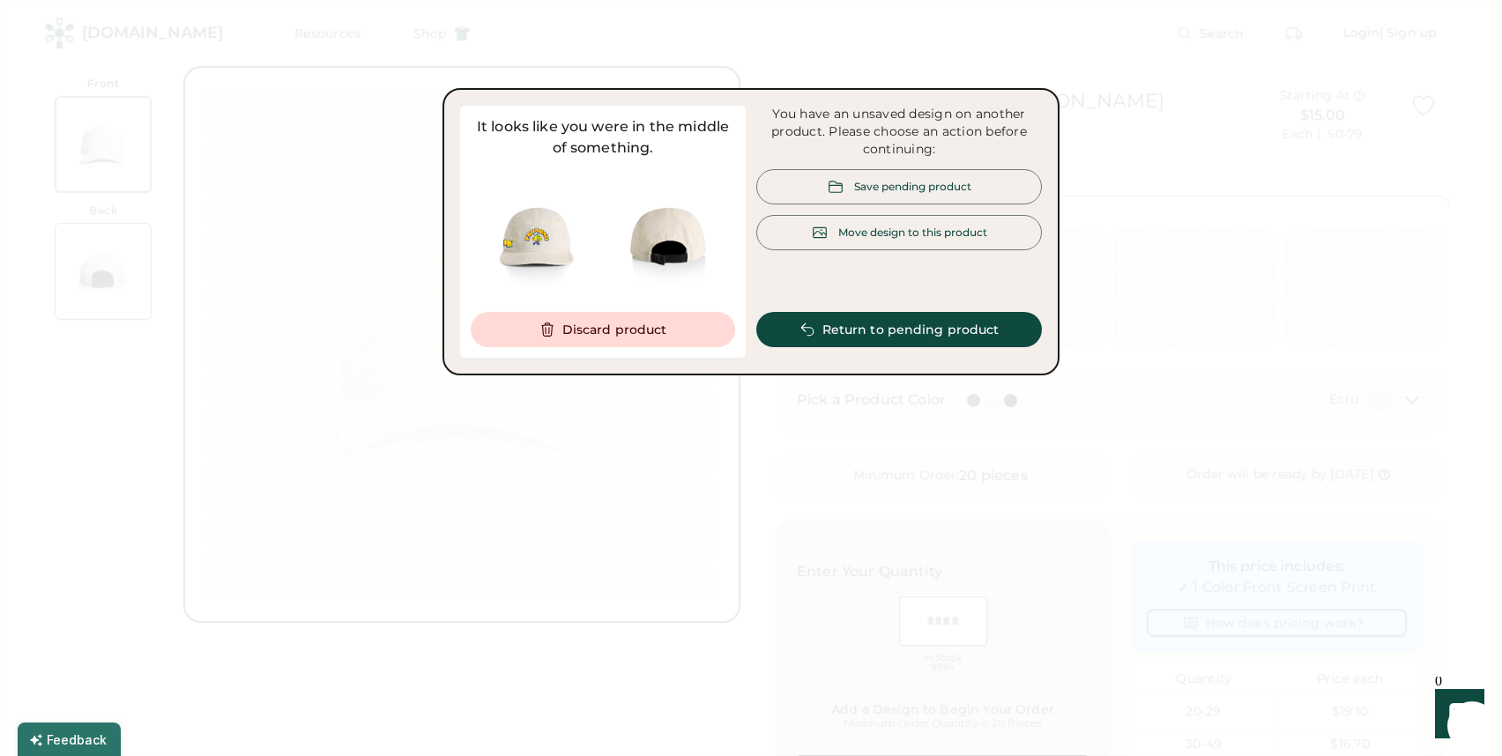
click at [896, 235] on div "Move design to this product" at bounding box center [912, 232] width 149 height 15
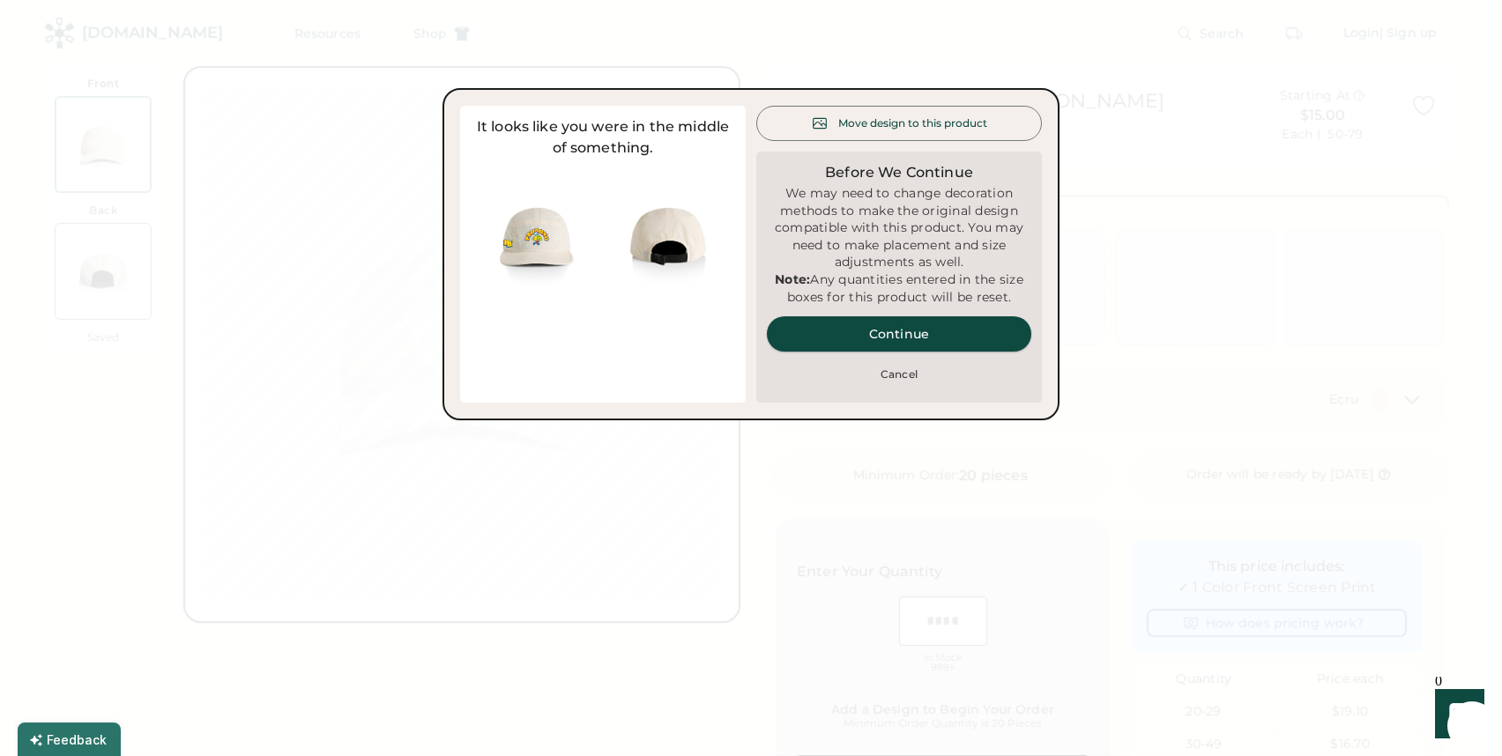
click at [875, 352] on button "Continue" at bounding box center [899, 333] width 264 height 35
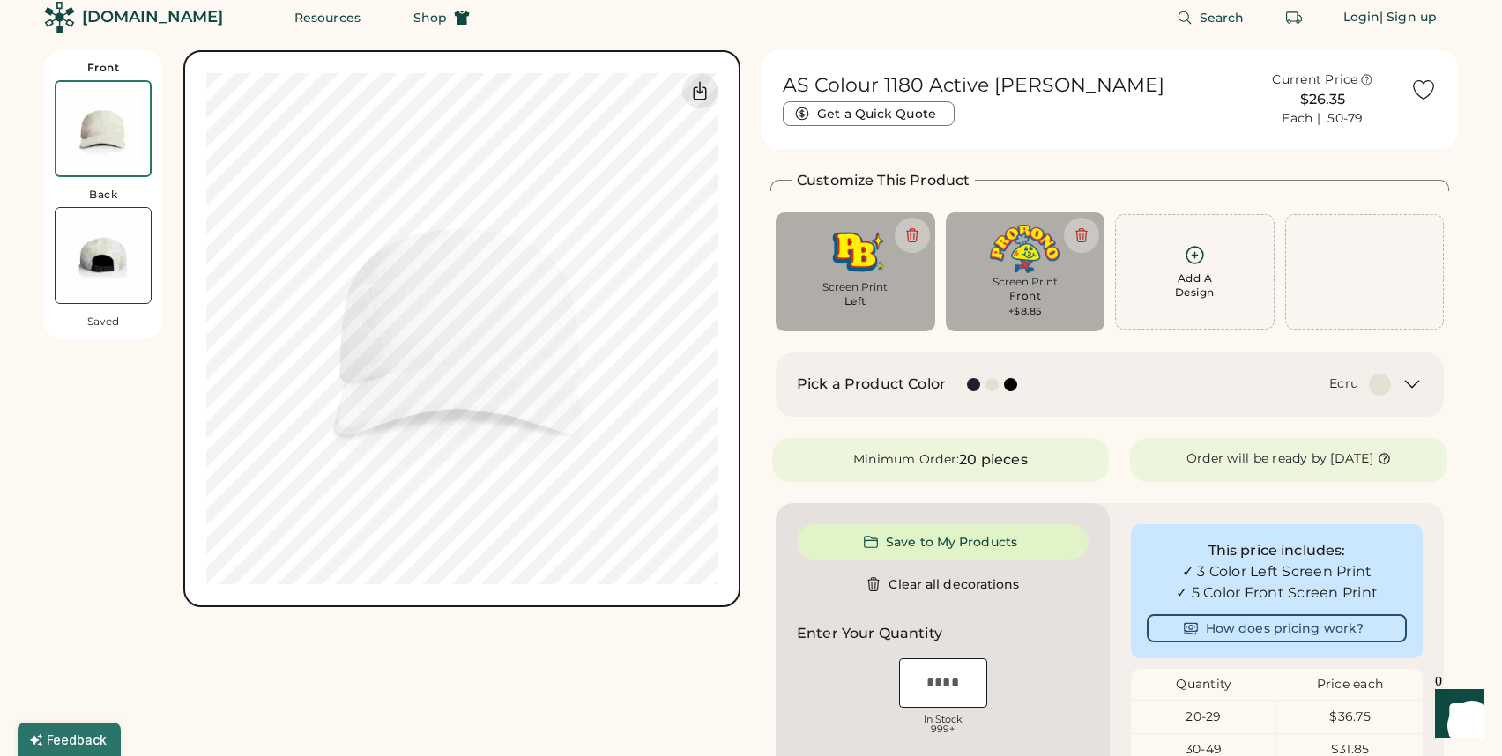
scroll to position [20, 0]
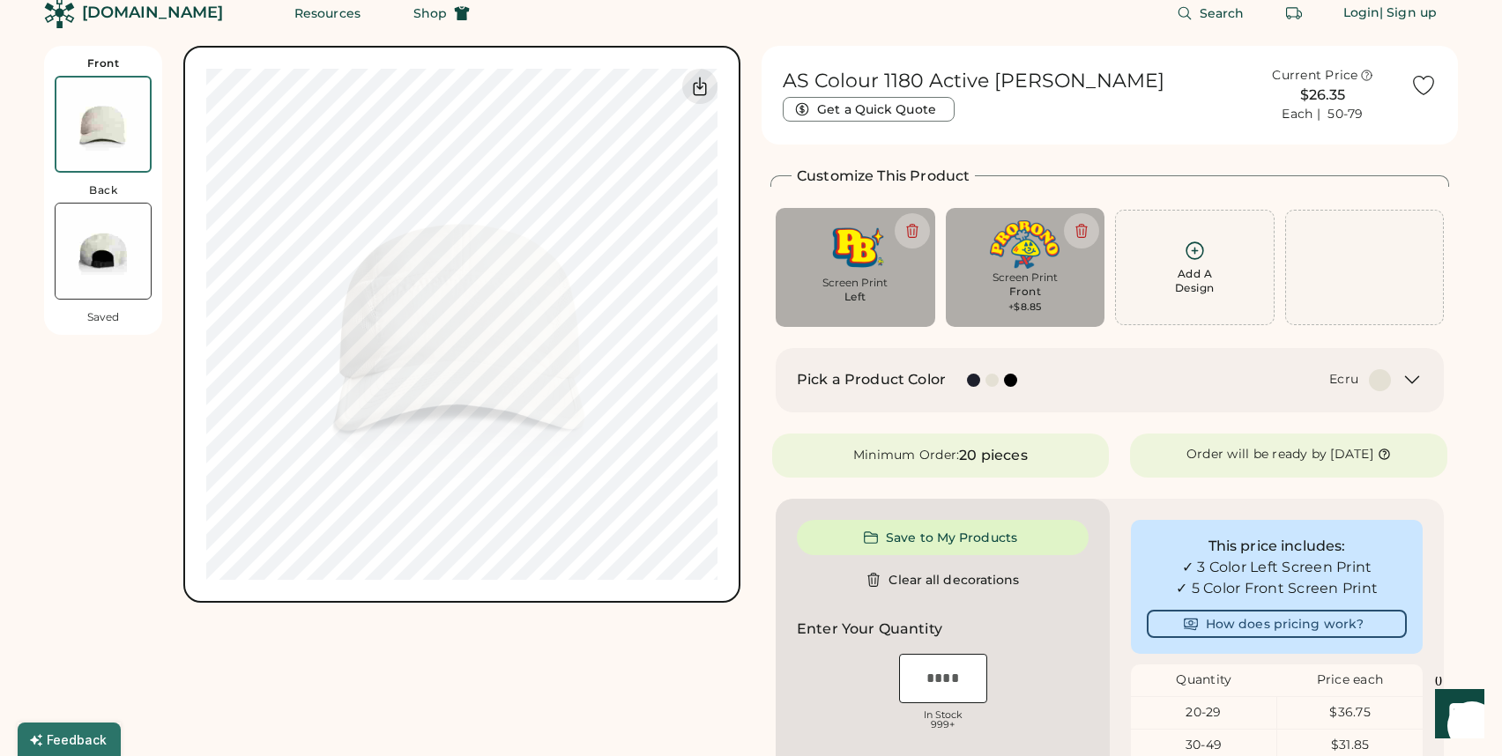
click at [115, 263] on img at bounding box center [103, 251] width 95 height 95
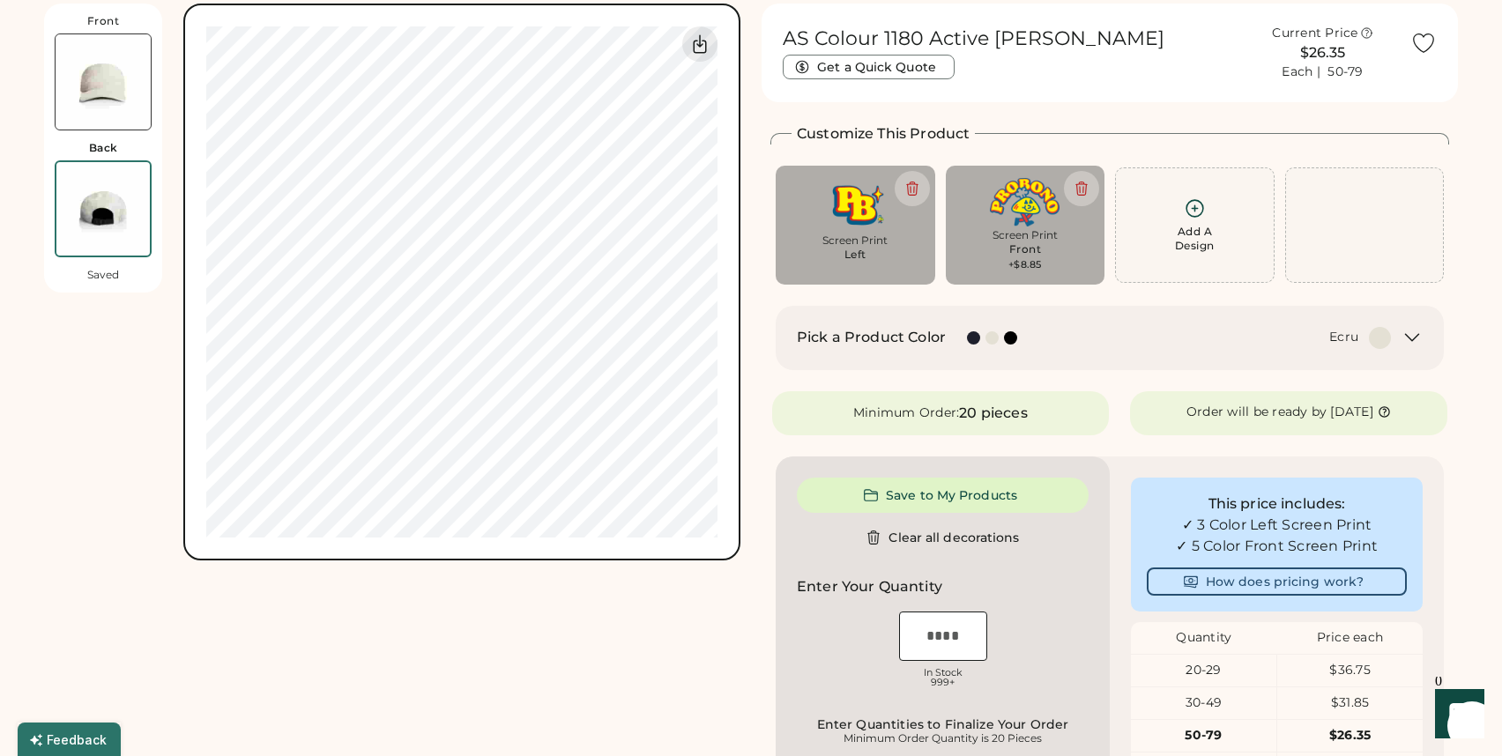
scroll to position [66, 0]
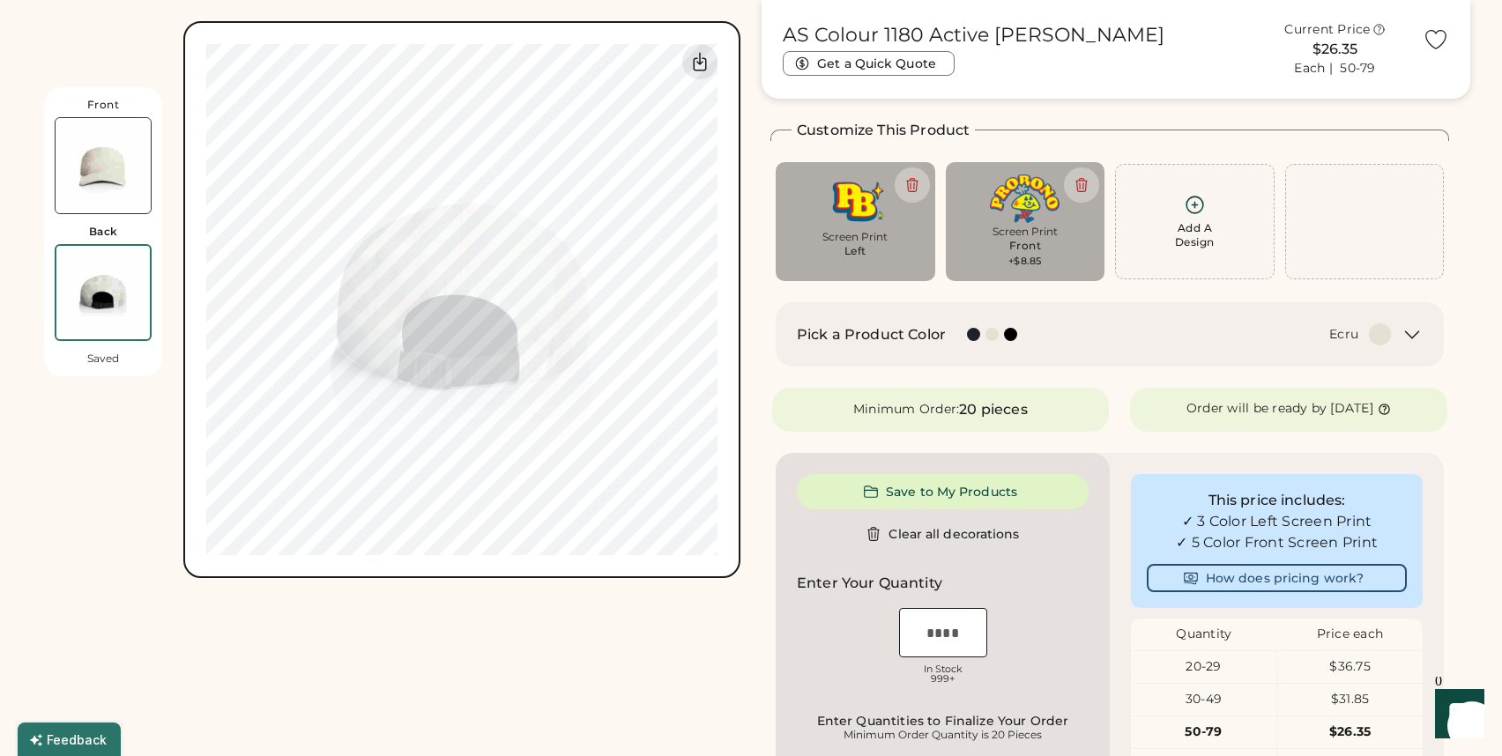
click at [117, 160] on img at bounding box center [103, 165] width 95 height 95
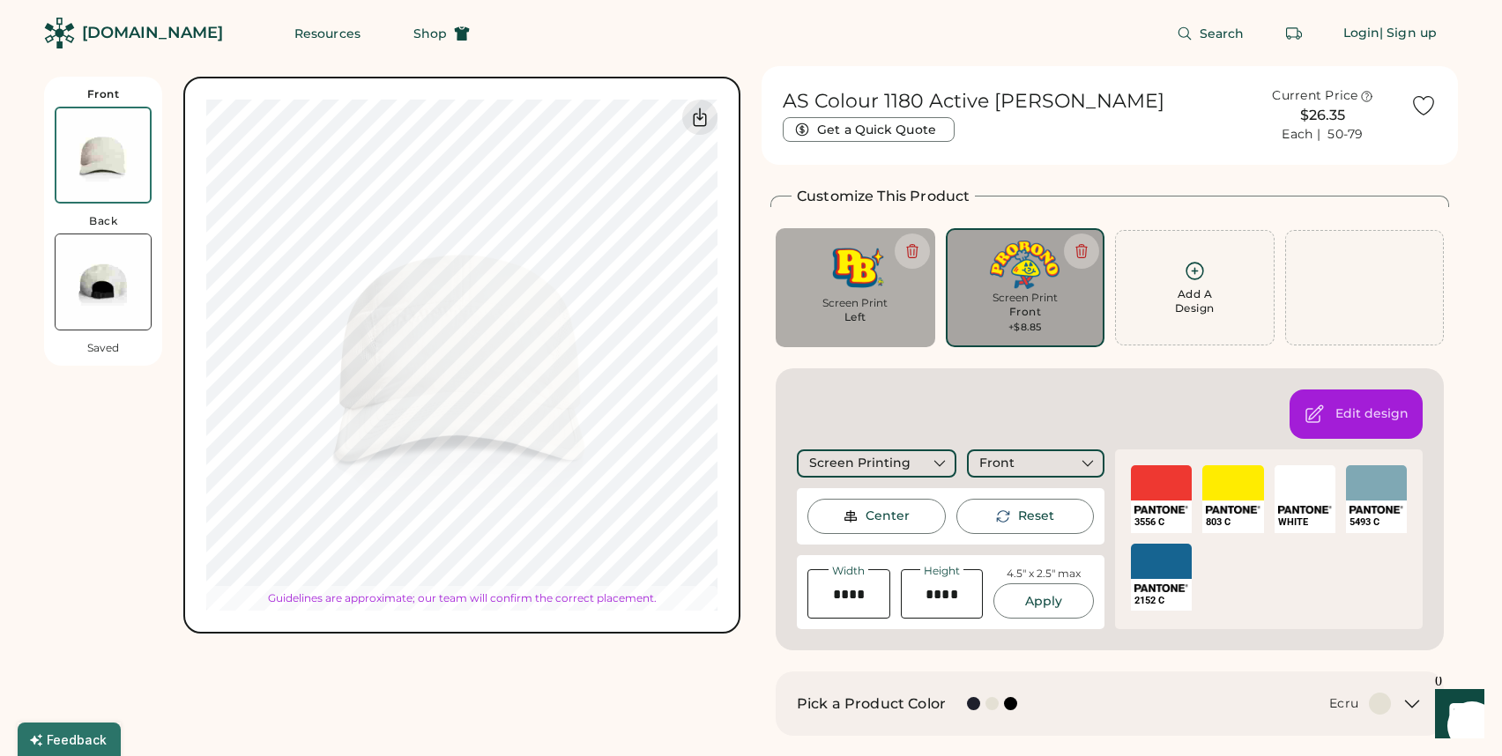
type input "****"
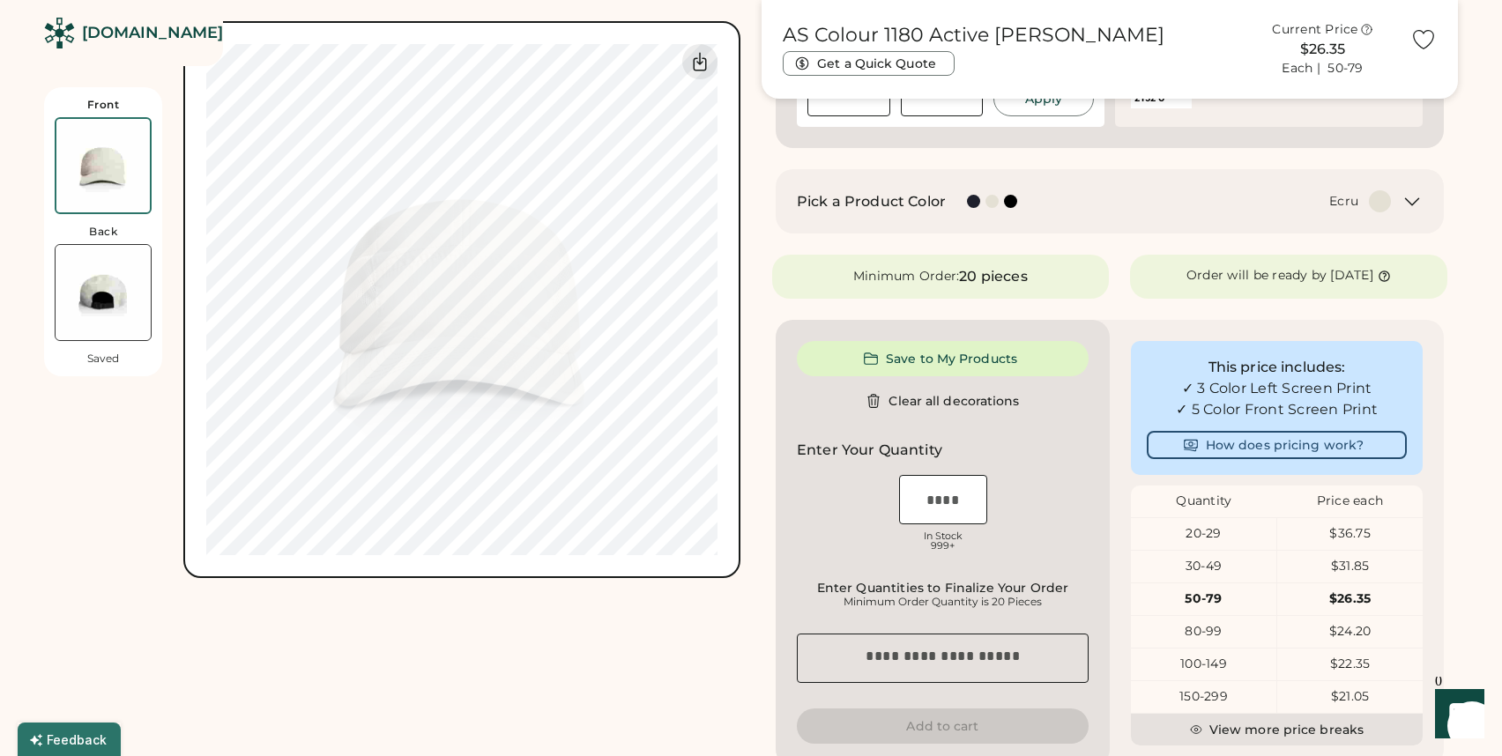
scroll to position [504, 0]
click at [940, 493] on input "input" at bounding box center [943, 497] width 88 height 49
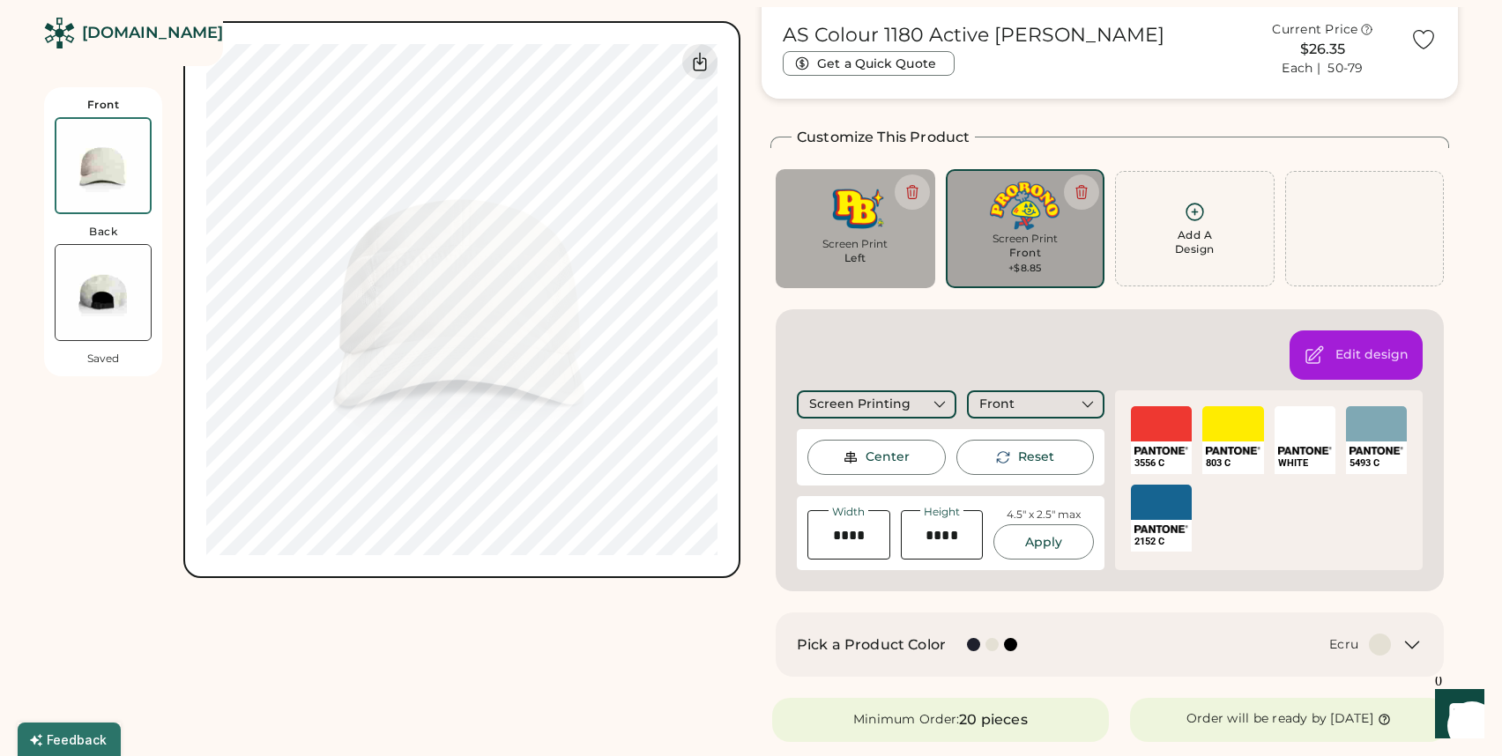
scroll to position [58, 0]
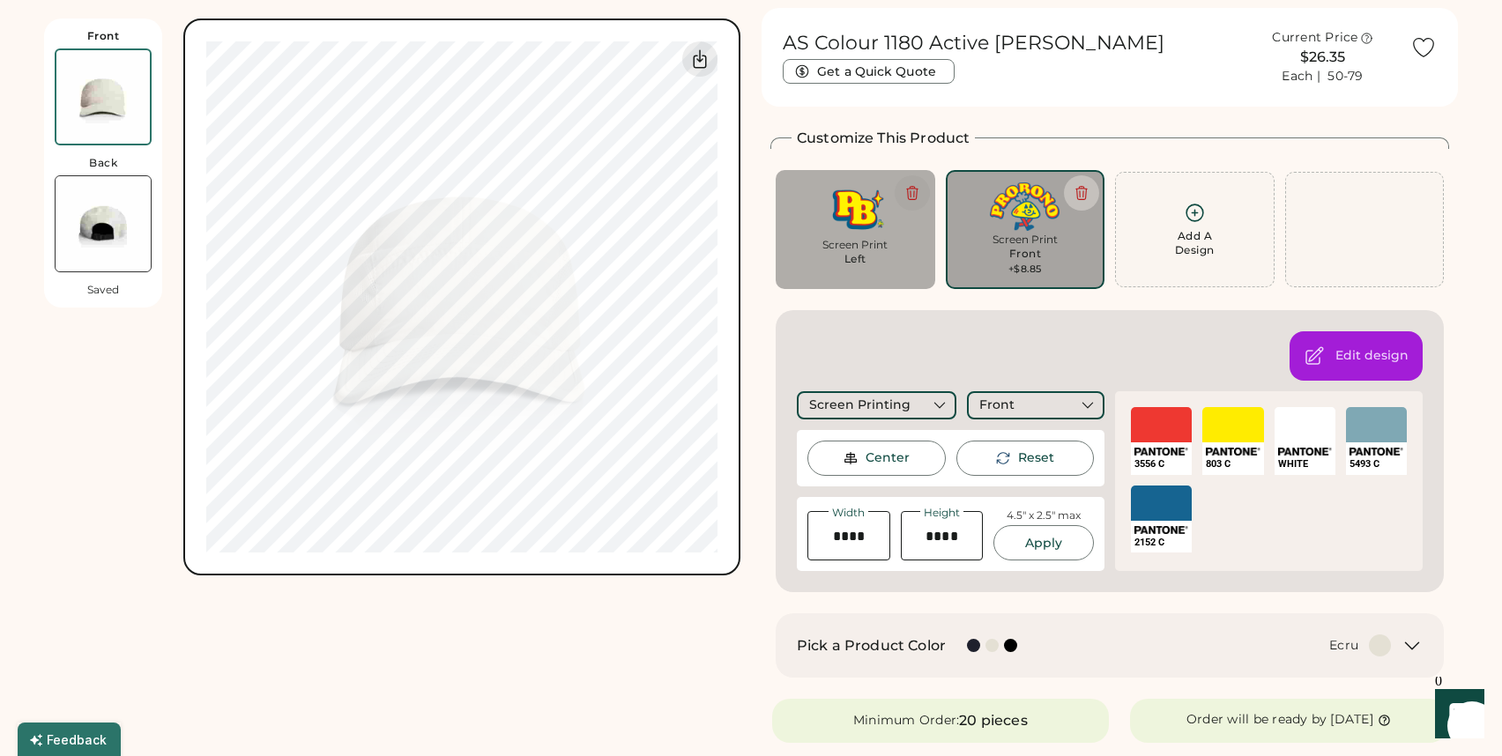
click at [921, 189] on button at bounding box center [911, 192] width 35 height 35
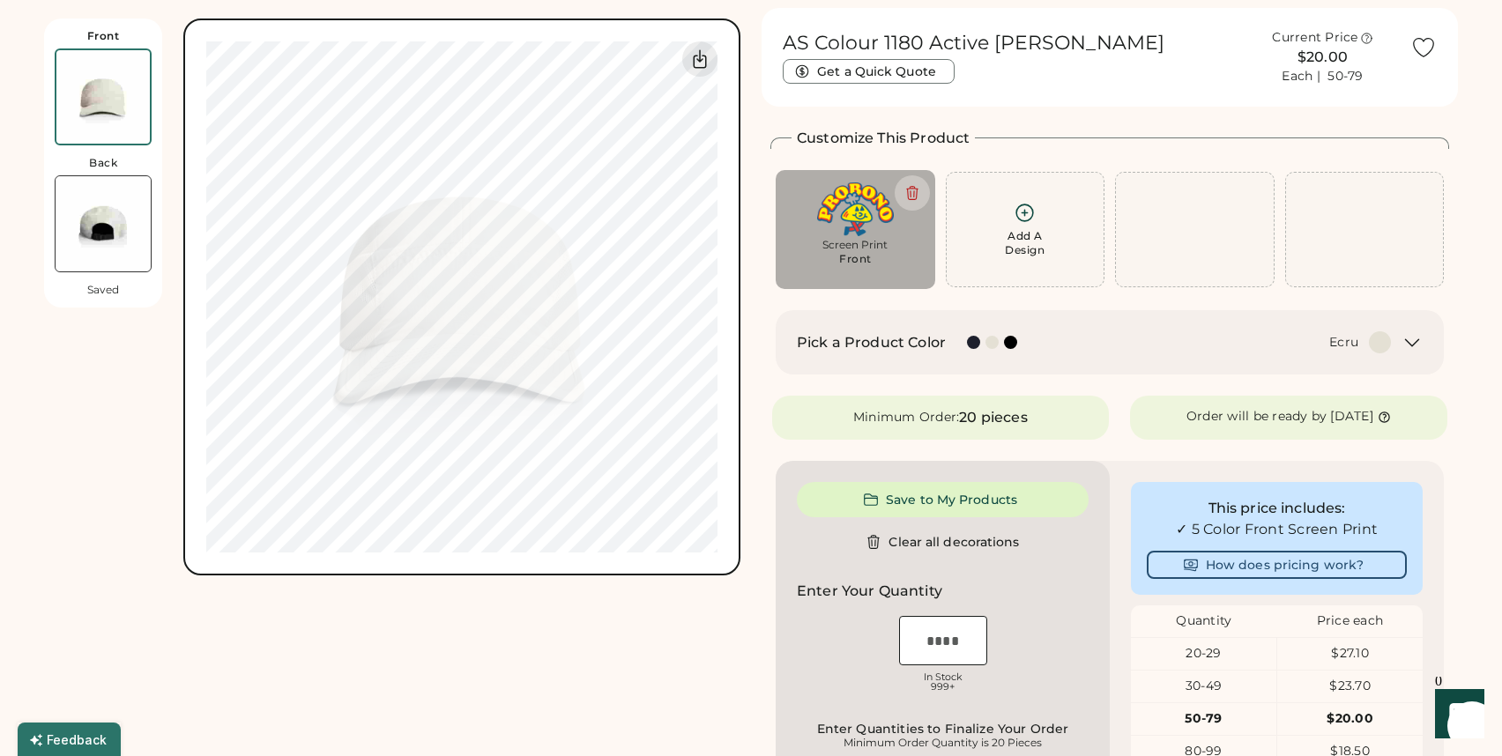
click at [774, 375] on div "AS Colour 1180 Active Finn Cap Get a Quick Quote Current Price $20.00 Each | 50…" at bounding box center [1109, 625] width 696 height 1235
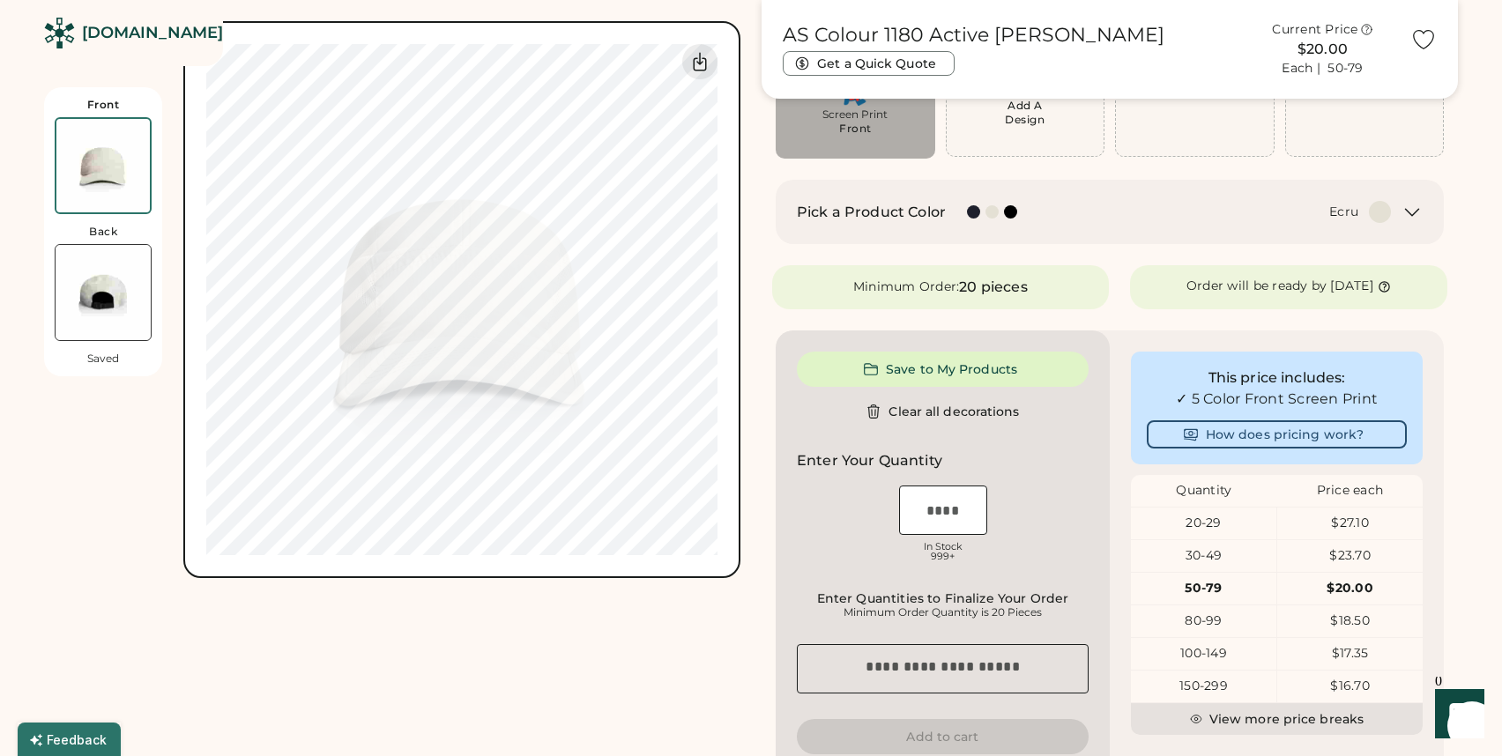
scroll to position [189, 0]
click at [925, 514] on input "input" at bounding box center [943, 509] width 88 height 49
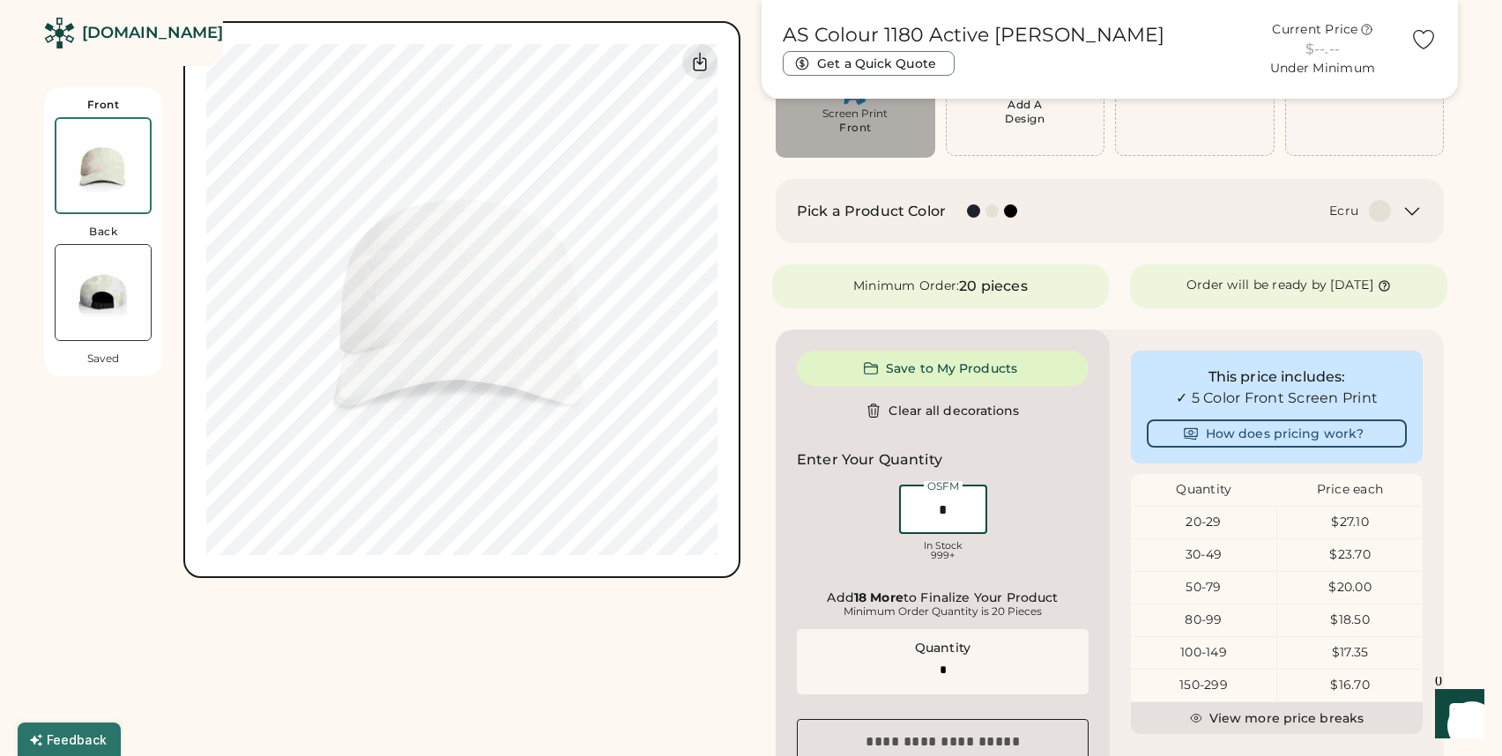
type input "**"
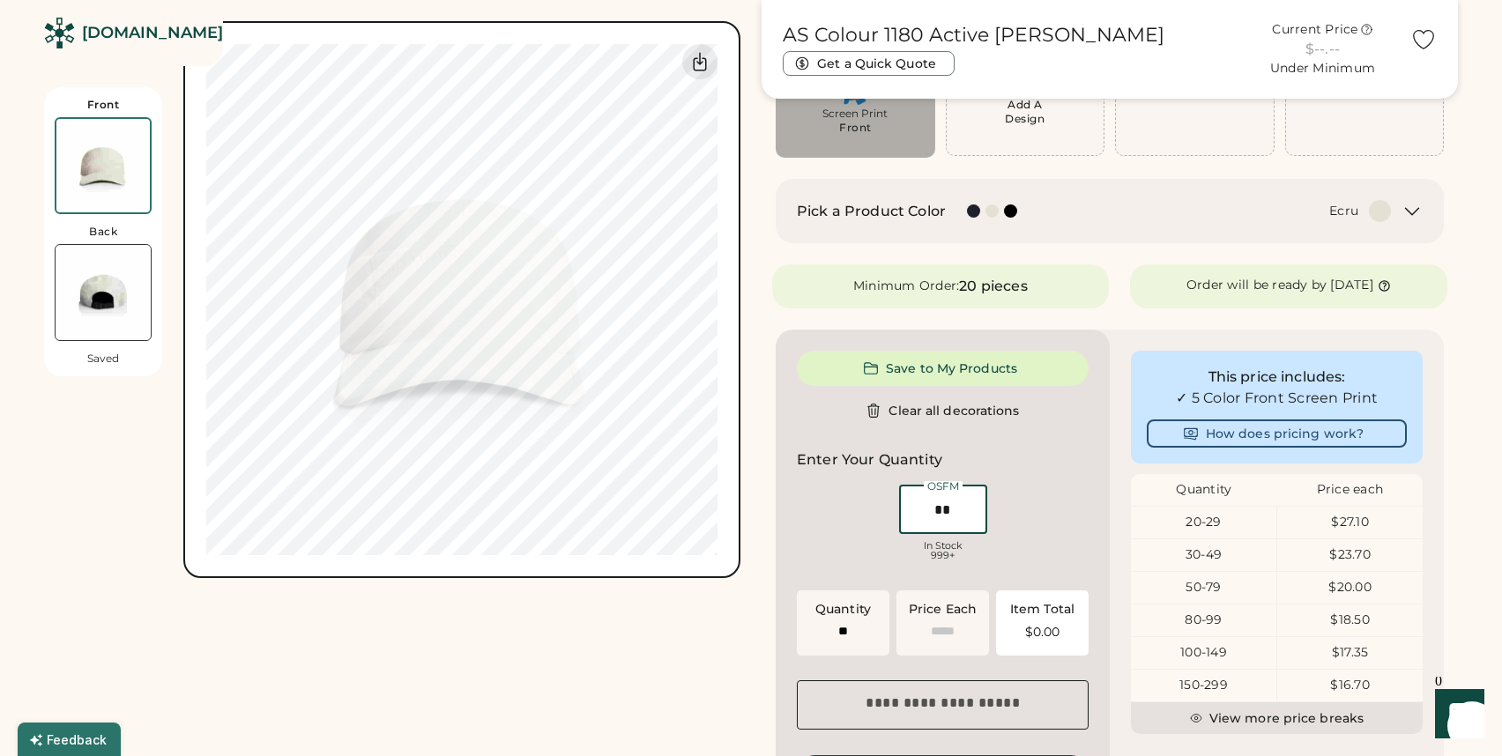
type input "******"
type input "**"
click at [756, 619] on div "Front Back Saved Guidelines are approximate; our team will confirm the correct …" at bounding box center [750, 513] width 1413 height 1272
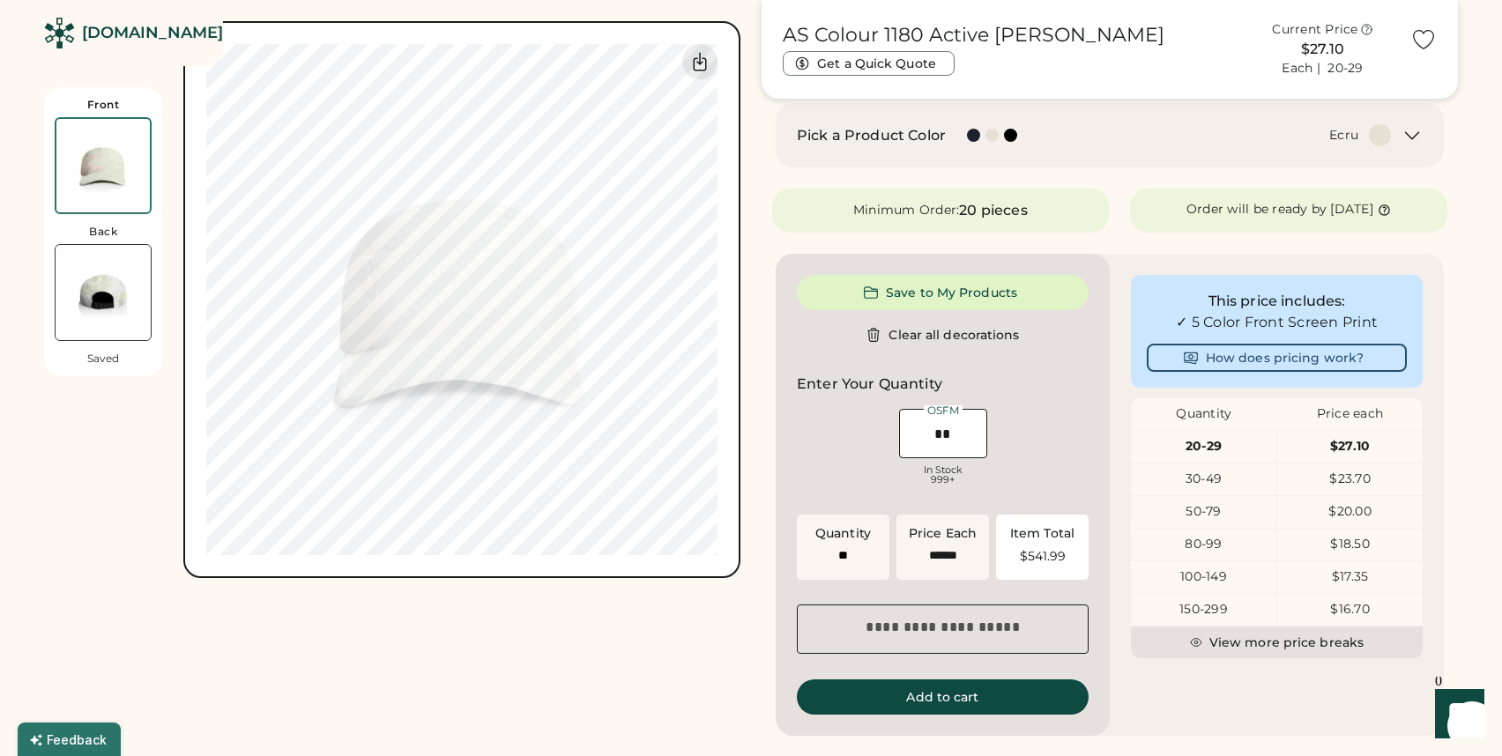
scroll to position [0, 0]
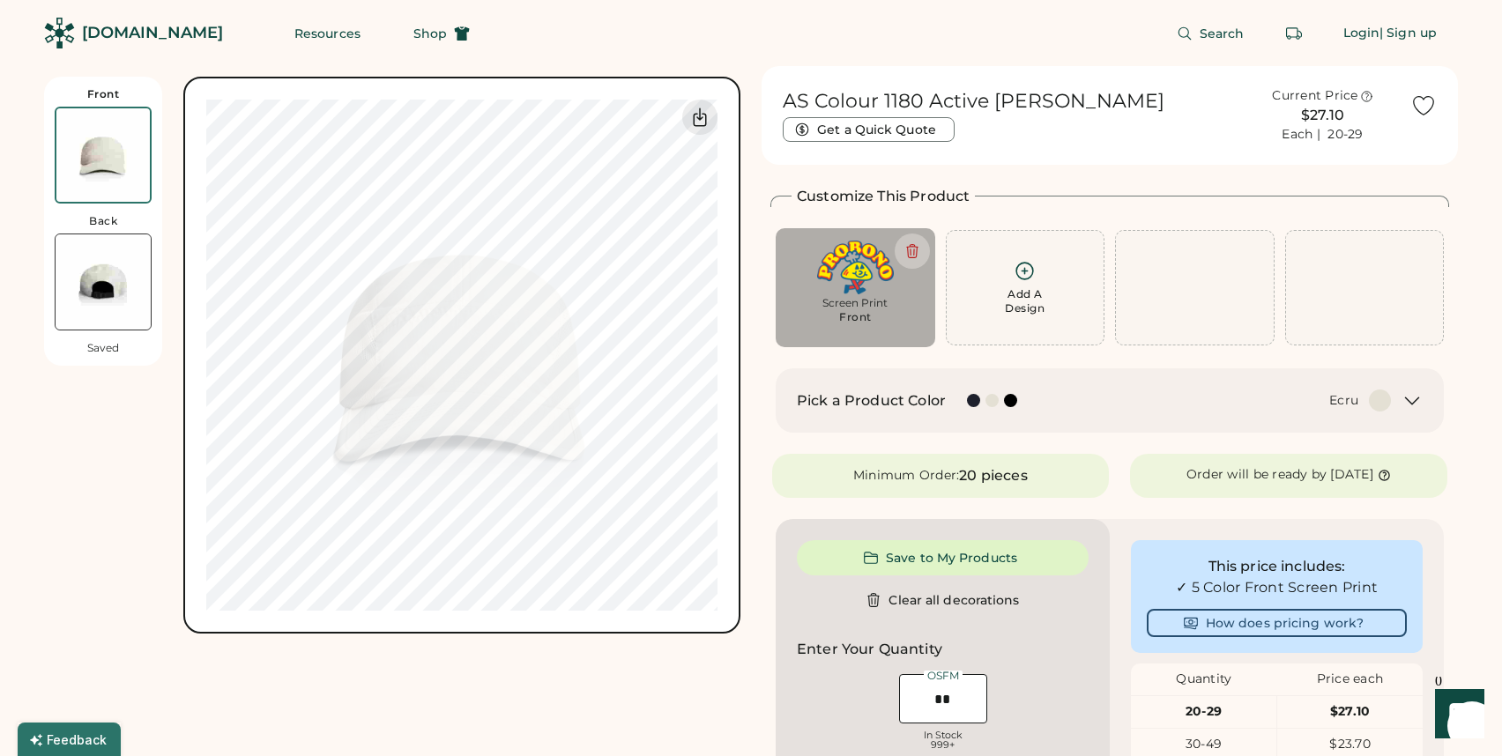
click at [165, 37] on div "[DOMAIN_NAME]" at bounding box center [152, 33] width 141 height 22
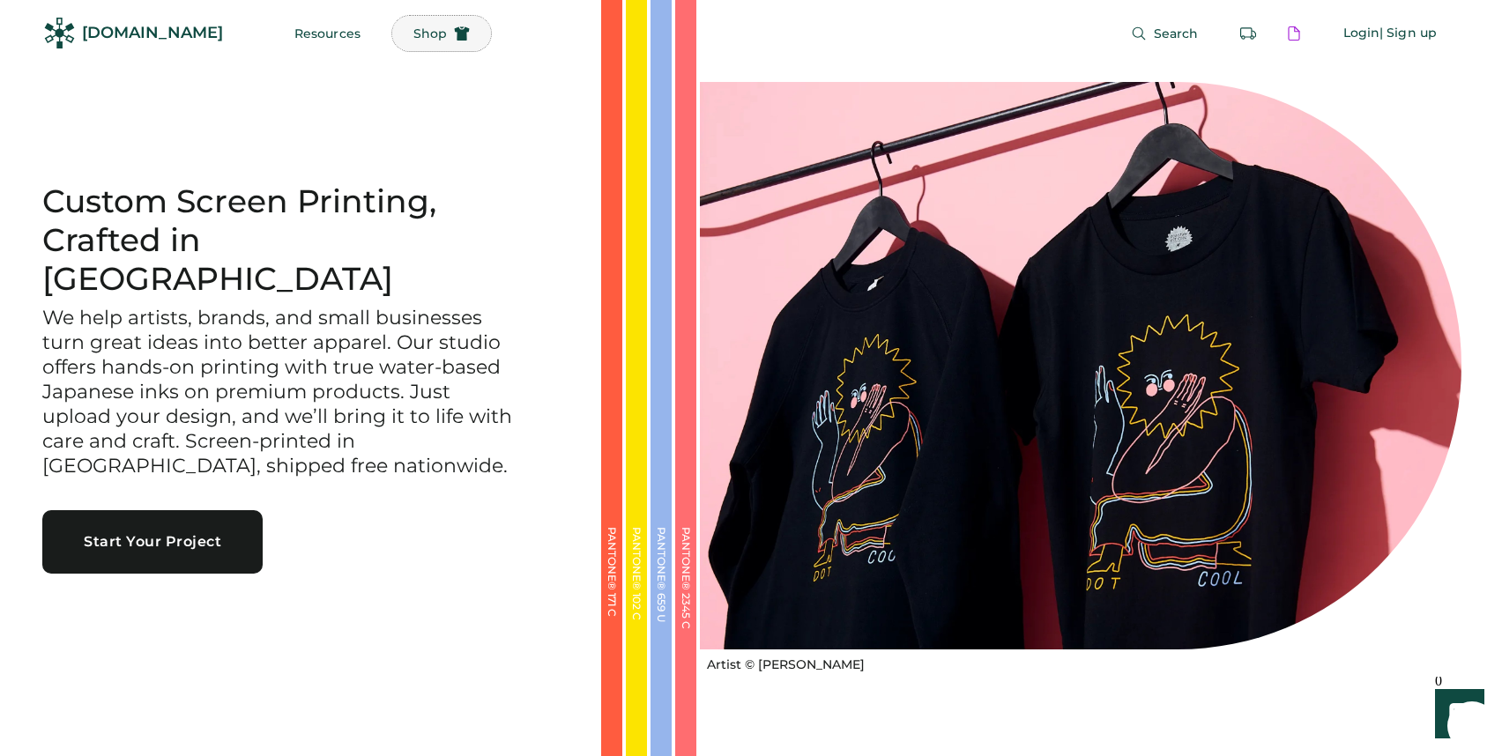
click at [404, 42] on button "Shop" at bounding box center [441, 33] width 99 height 35
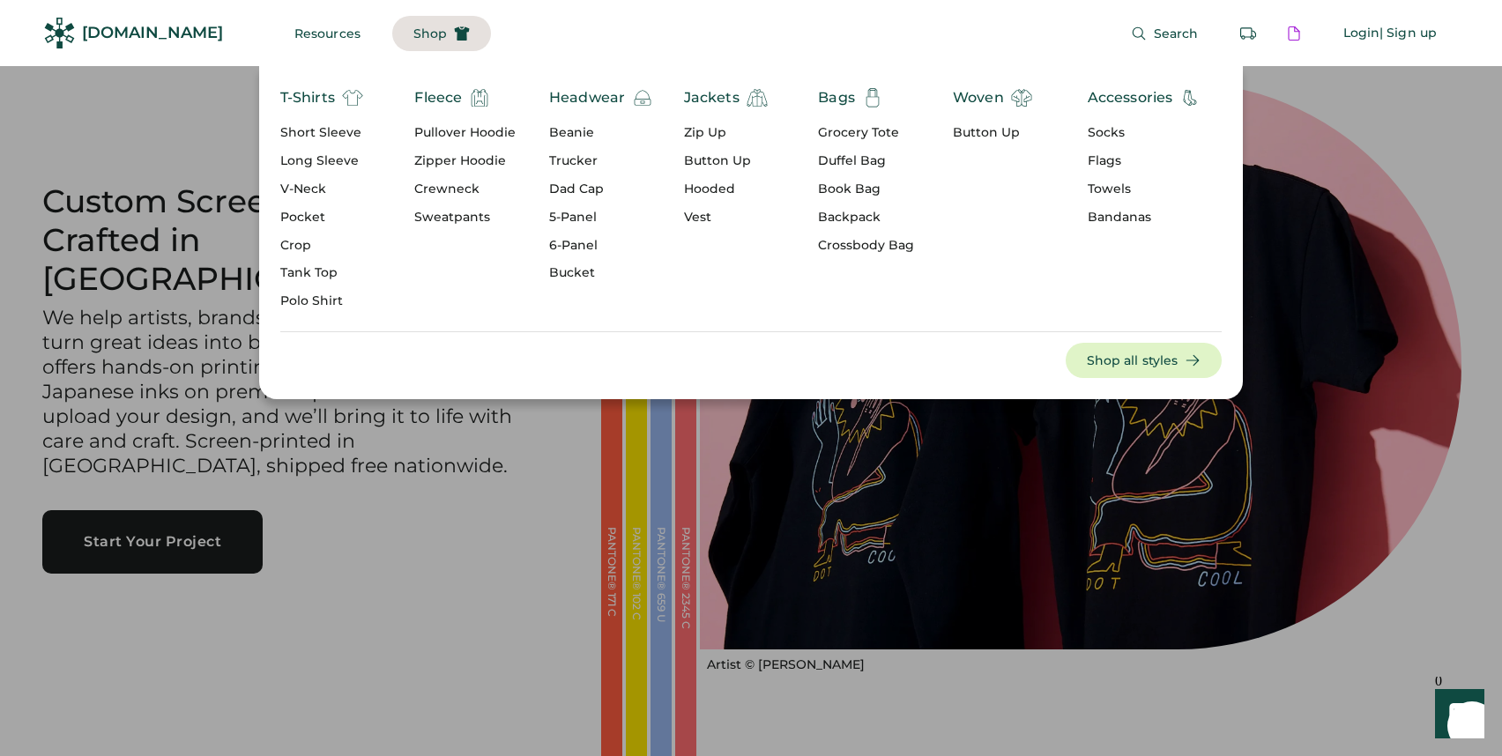
click at [594, 96] on div "Headwear" at bounding box center [587, 97] width 76 height 21
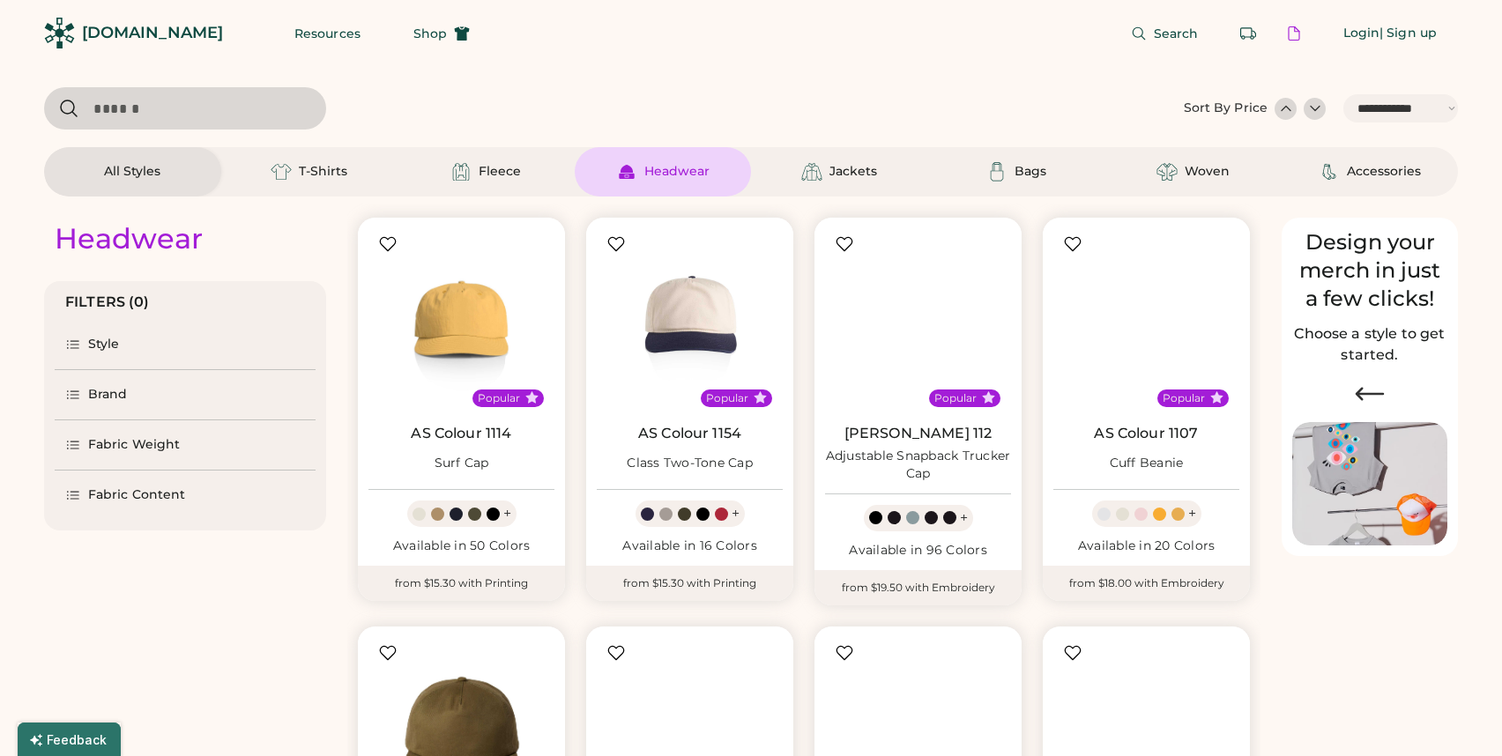
select select "*****"
select select "*"
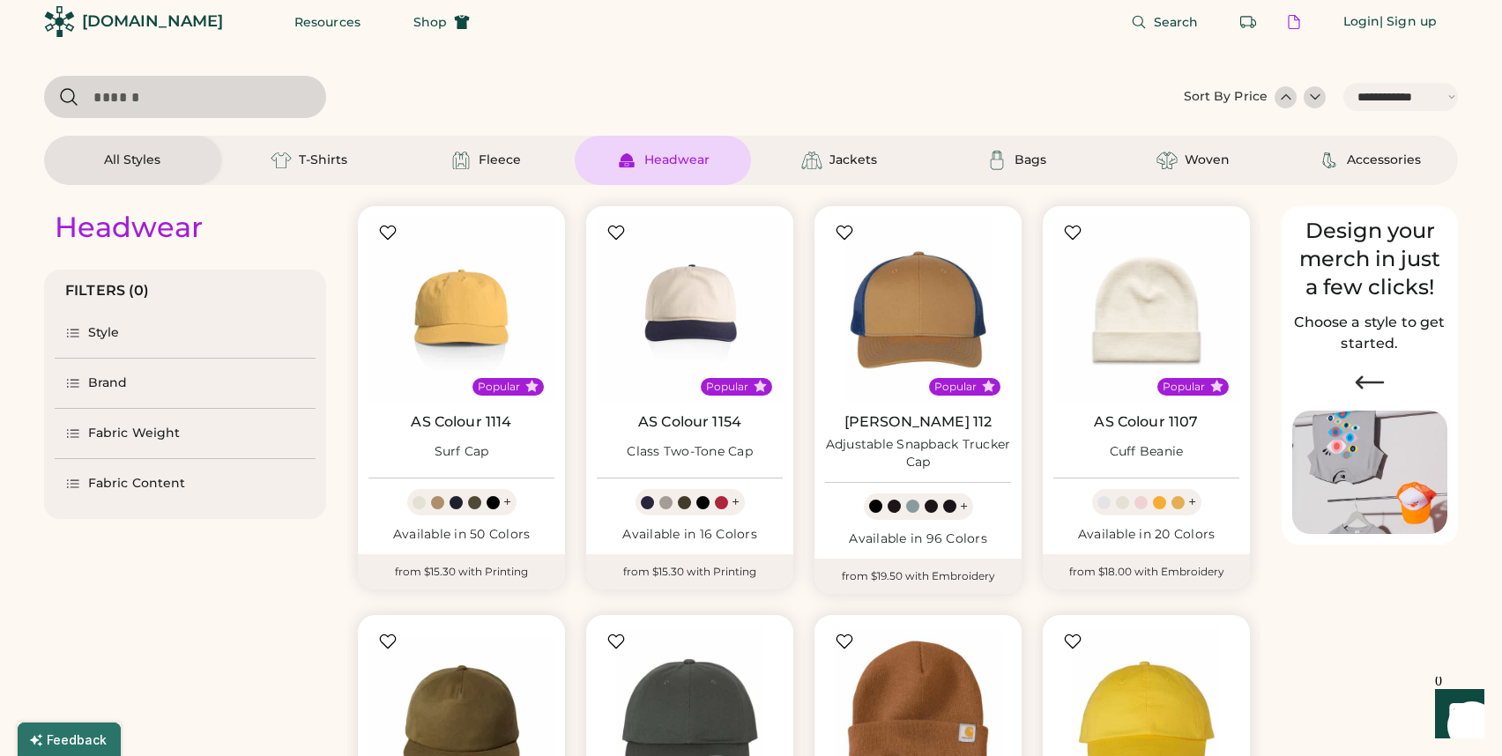
select select "*****"
select select "*"
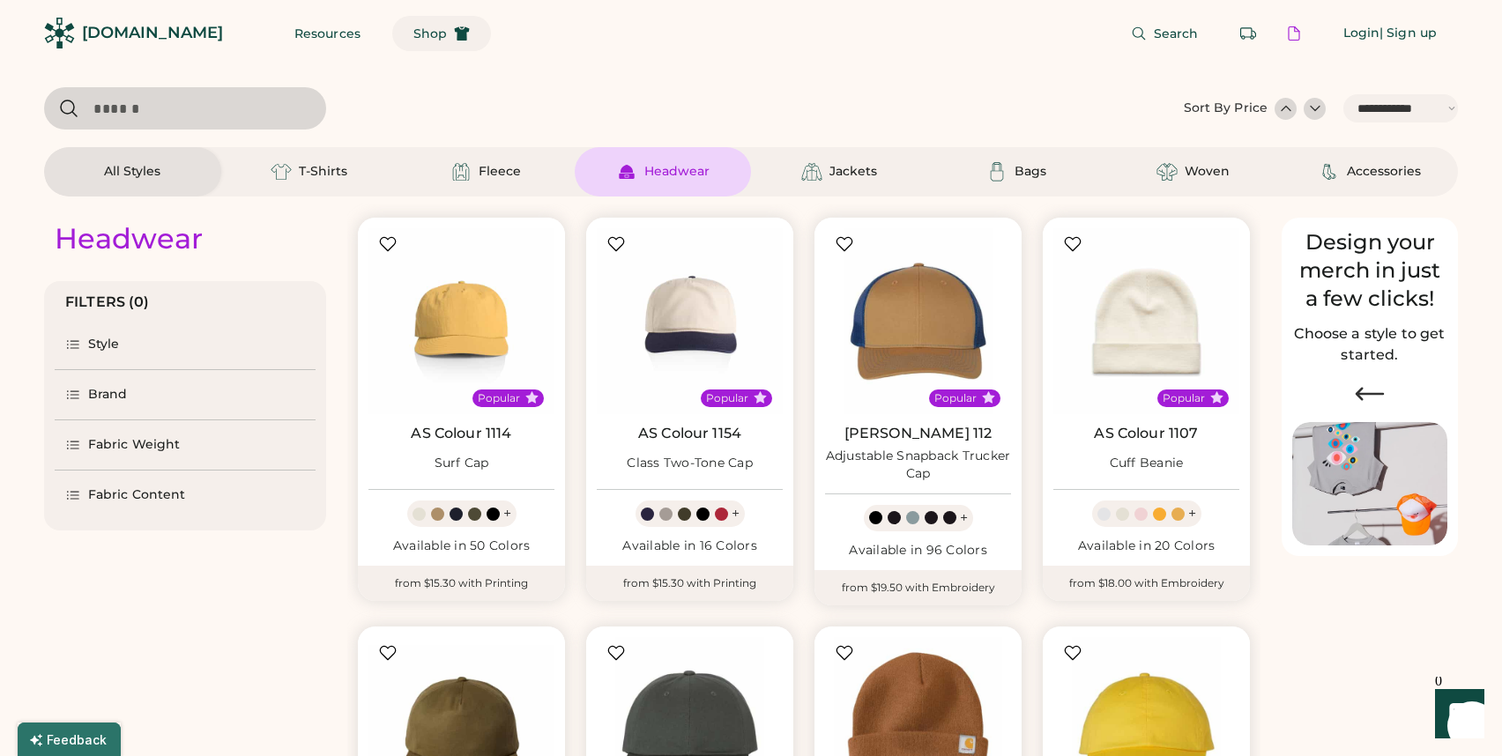
click at [407, 20] on button "Shop" at bounding box center [441, 33] width 99 height 35
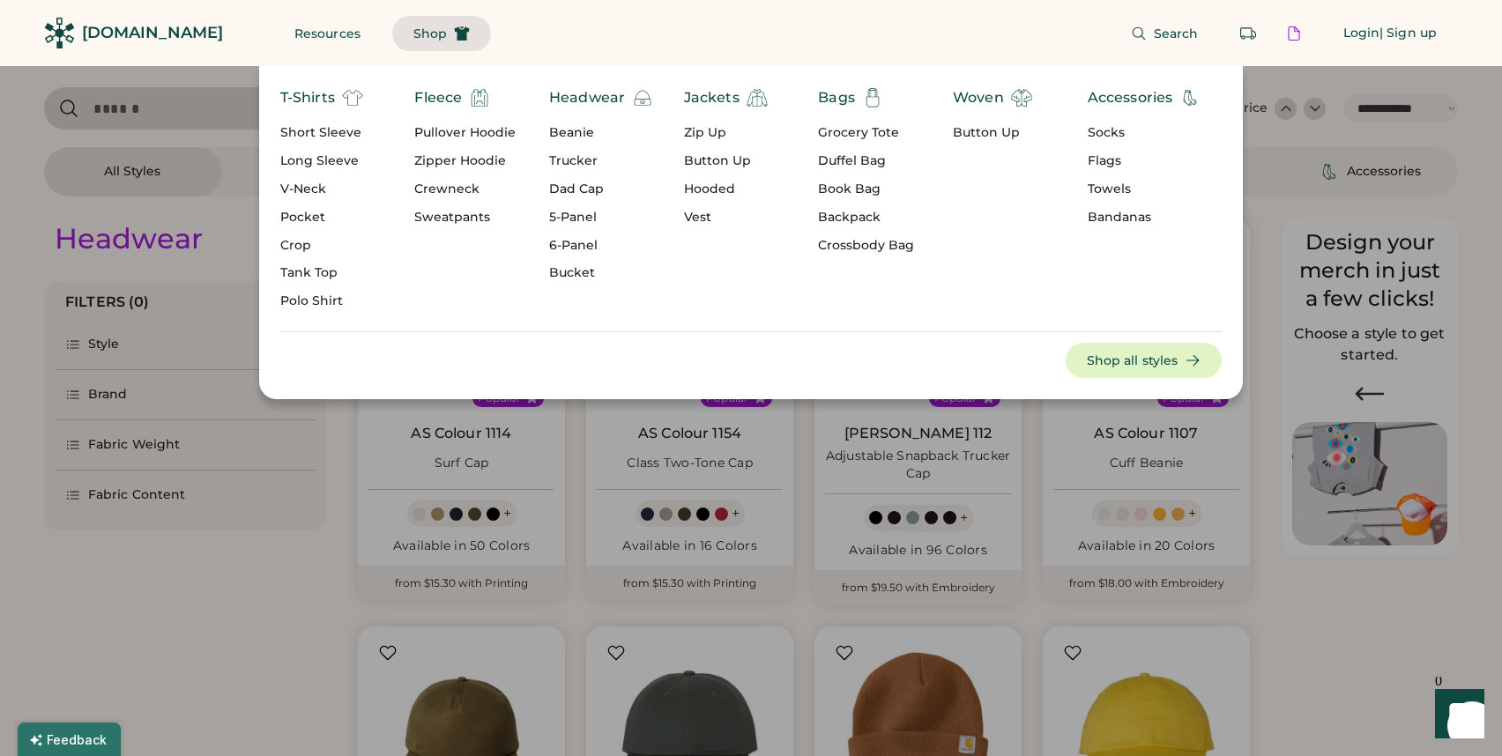
click at [317, 226] on div "Pocket" at bounding box center [321, 218] width 83 height 18
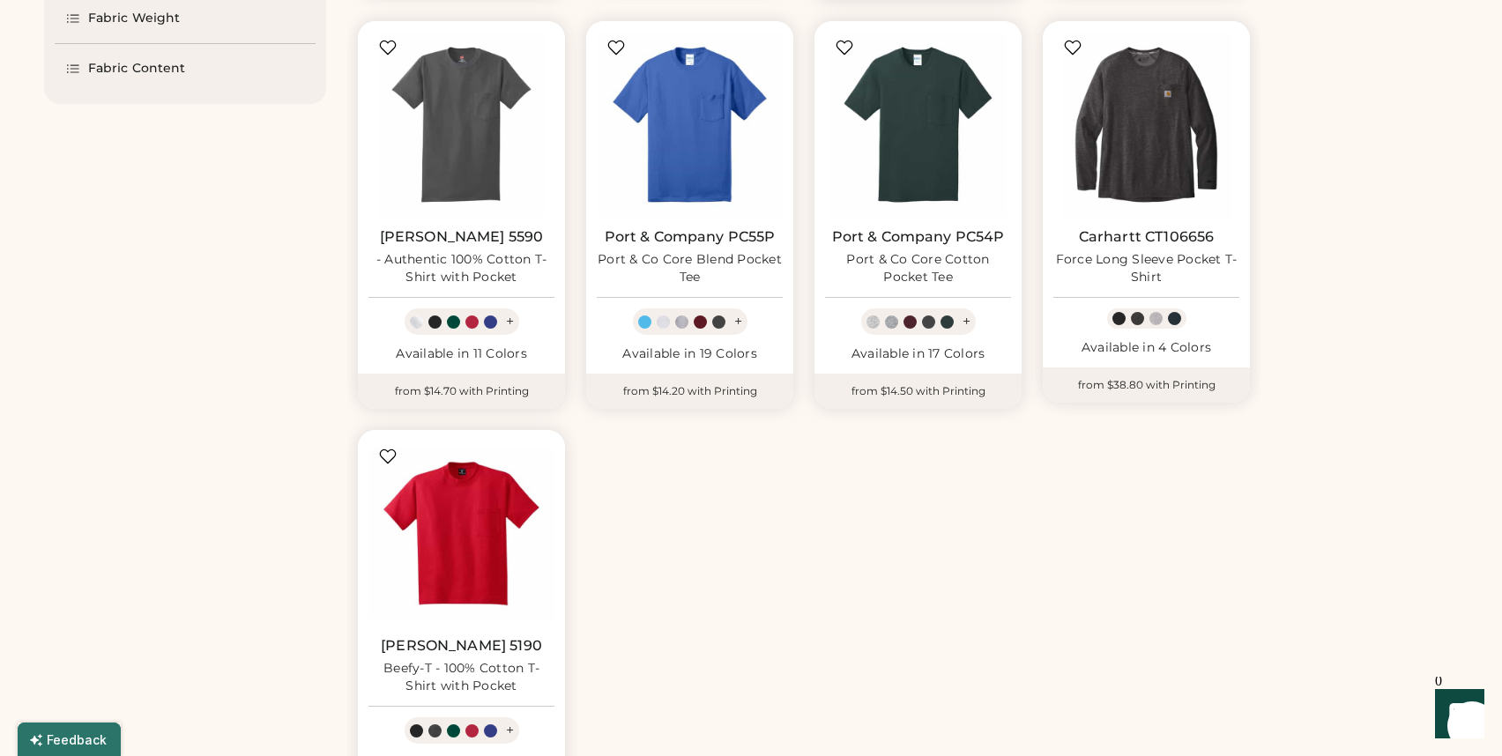
scroll to position [155, 0]
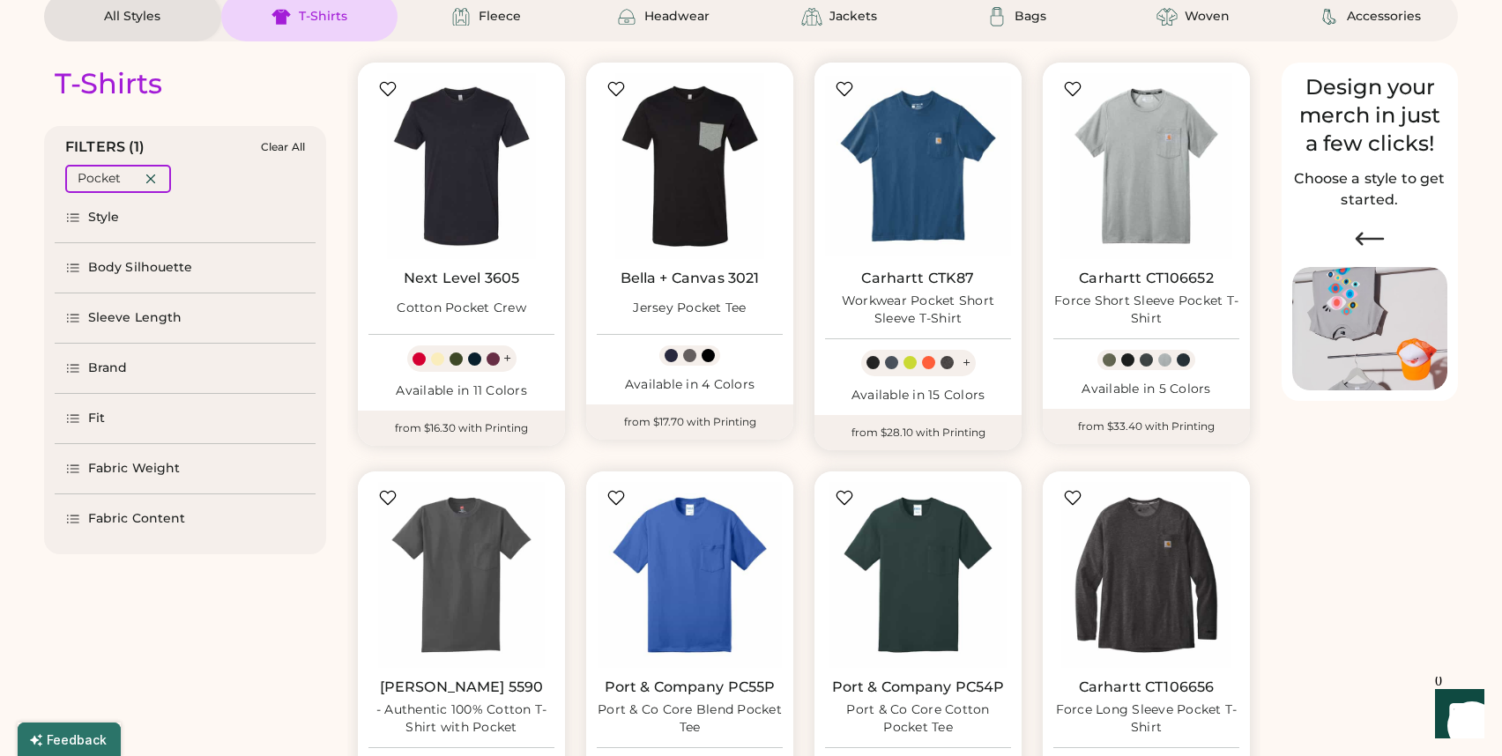
click at [933, 287] on div "Carhartt CTK87 Workwear Pocket Short Sleeve T-Shirt" at bounding box center [918, 299] width 186 height 58
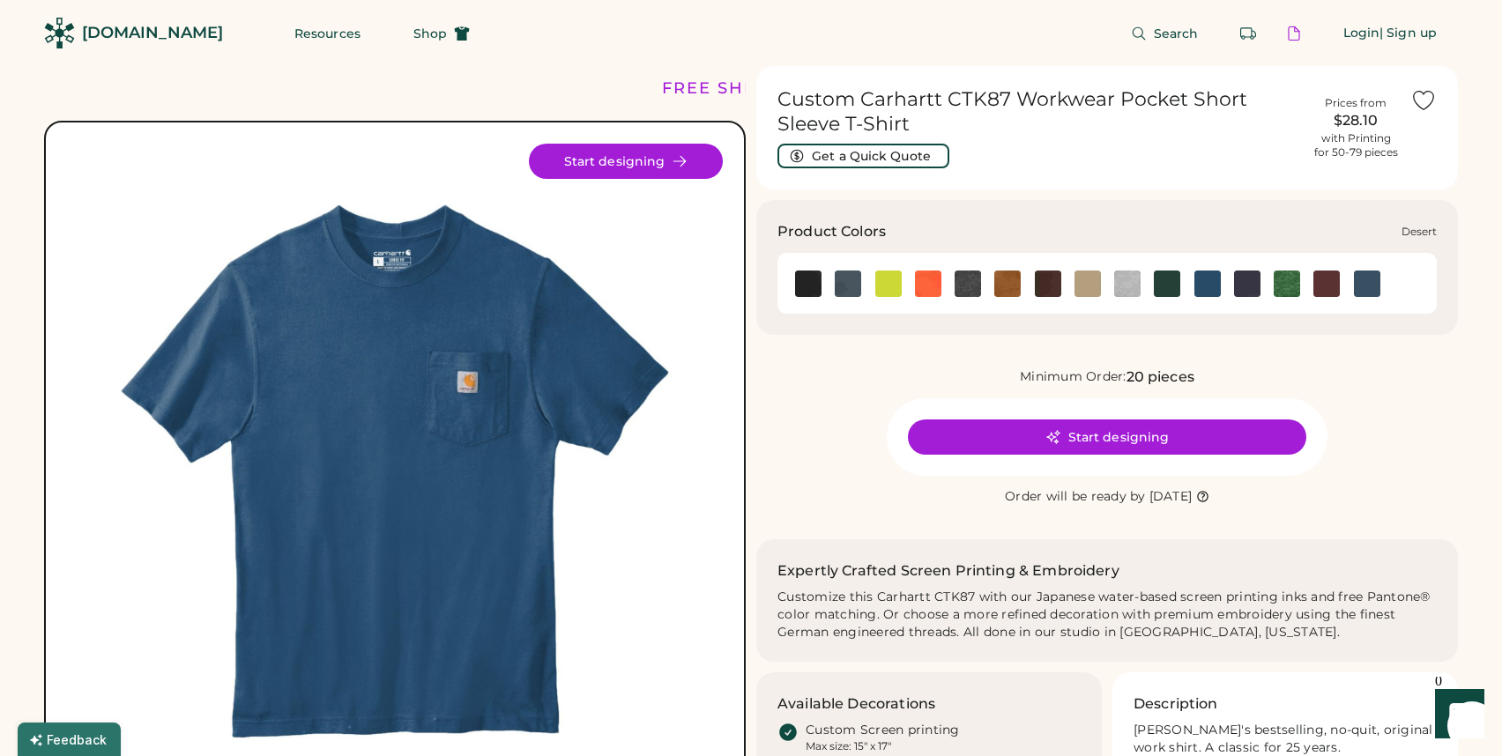
click at [1082, 292] on img at bounding box center [1087, 284] width 26 height 26
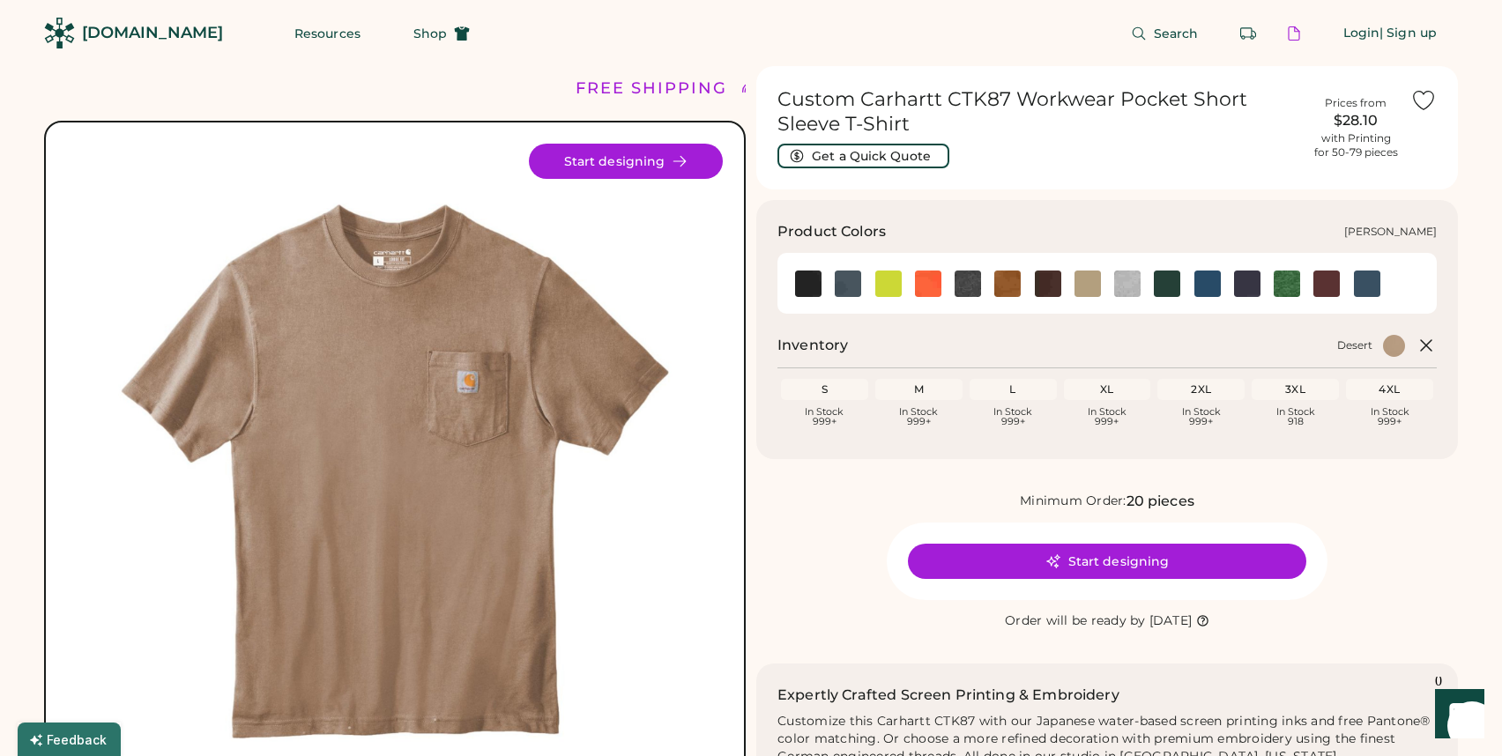
click at [1130, 288] on img at bounding box center [1127, 284] width 26 height 26
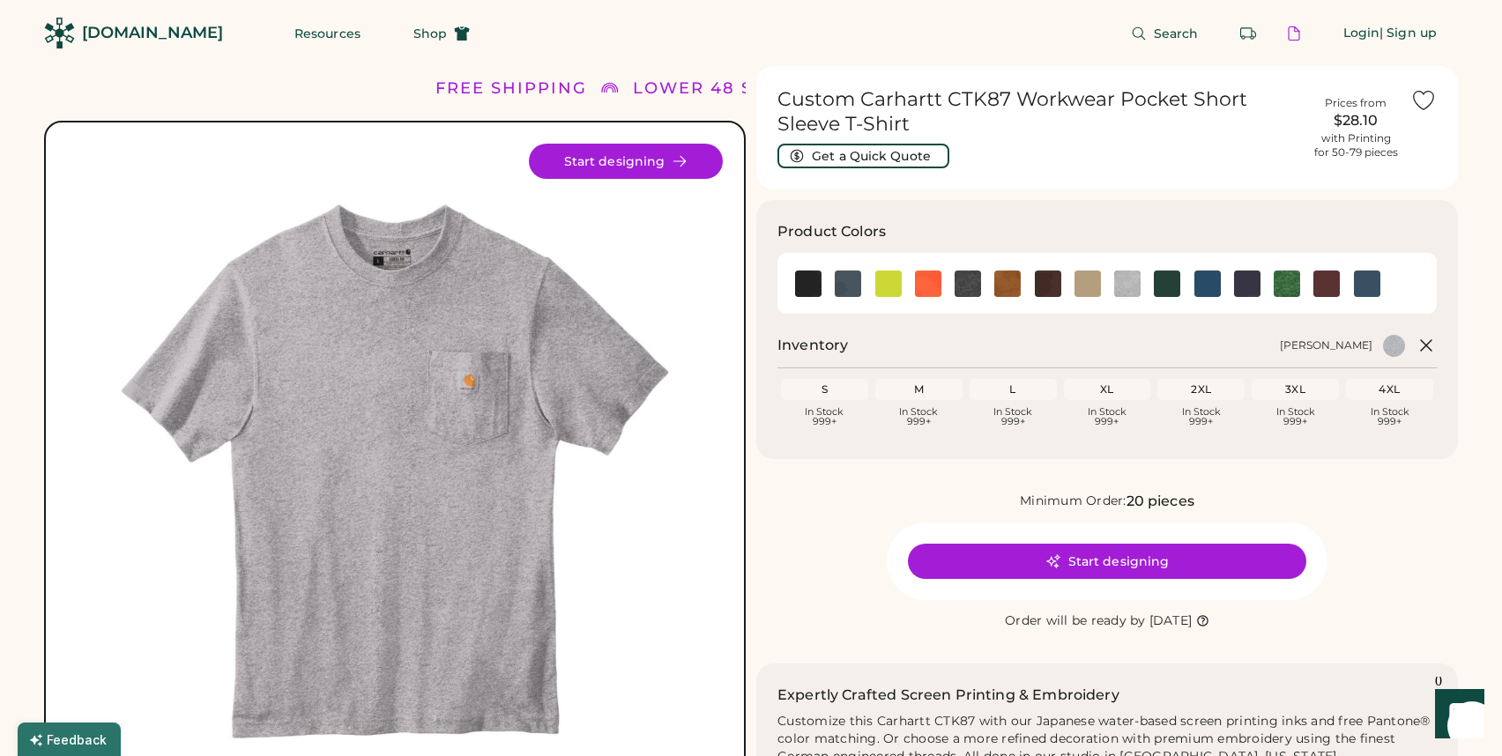
click at [400, 13] on div "Resources Shop" at bounding box center [382, 33] width 218 height 66
click at [408, 33] on button "Shop" at bounding box center [441, 33] width 99 height 35
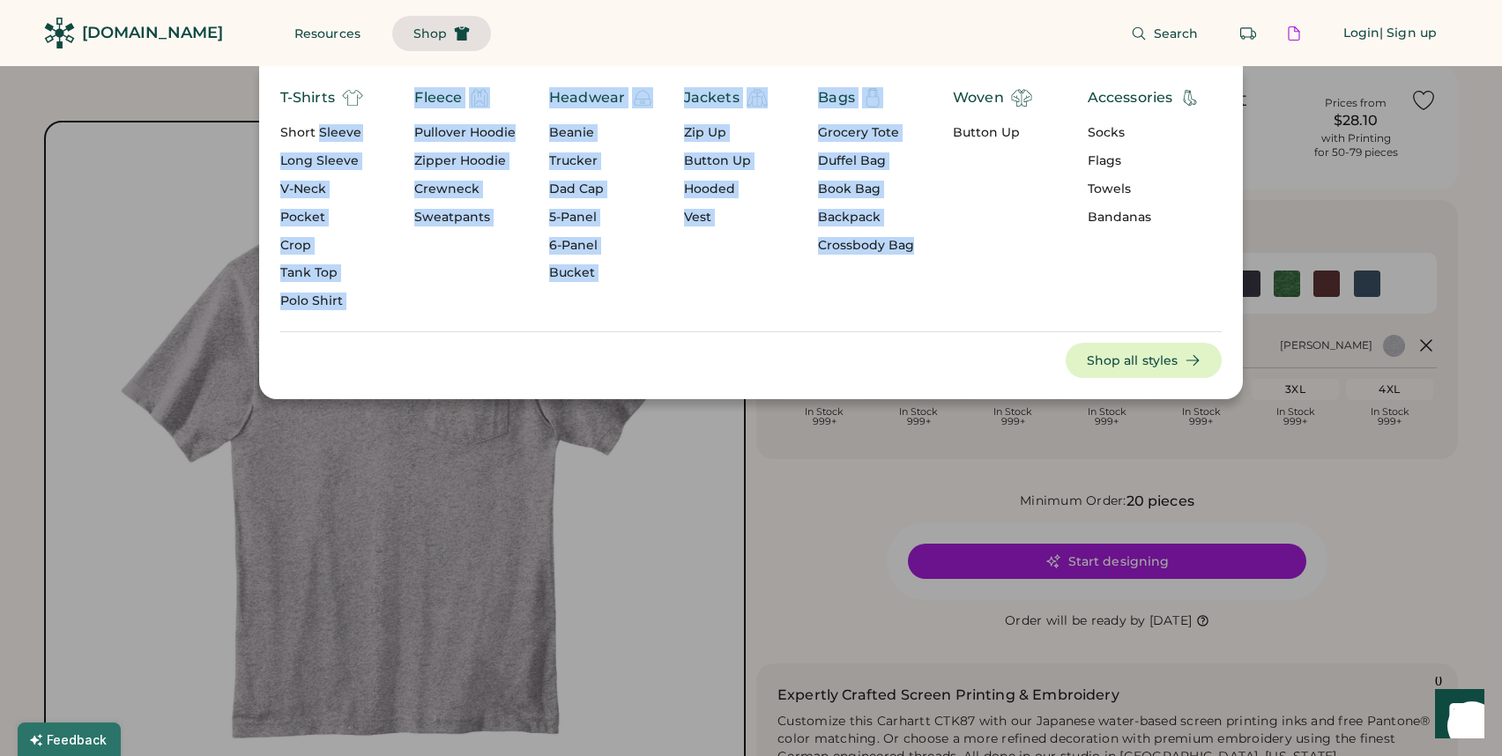
drag, startPoint x: 323, startPoint y: 136, endPoint x: 830, endPoint y: 256, distance: 521.7
click at [830, 256] on div "T-Shirts Short Sleeve Long Sleeve V-Neck Pocket Crop Tank Top Polo Shirt Fleece…" at bounding box center [751, 204] width 942 height 234
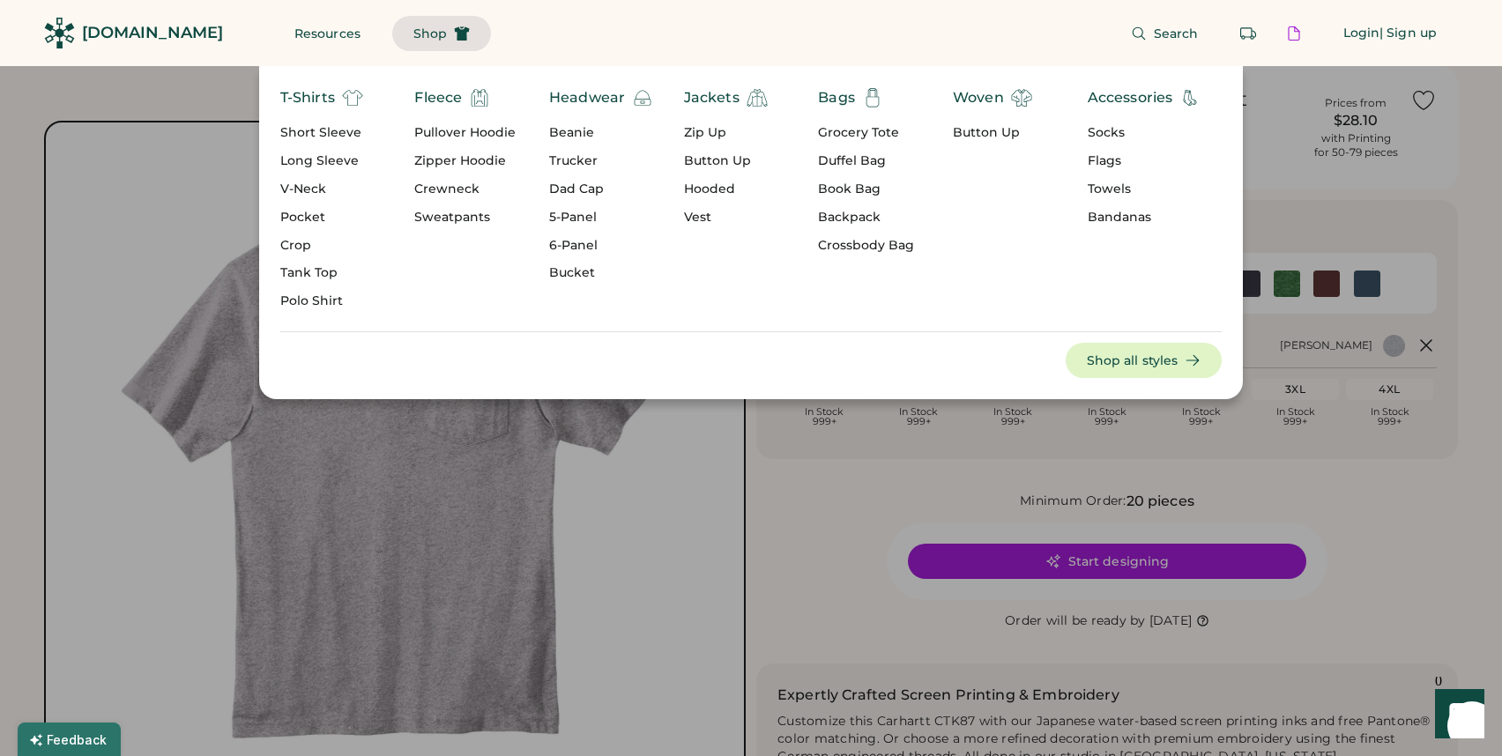
click at [865, 318] on div "Bags Grocery Tote Duffel Bag Book Bag Backpack Crossbody Bag" at bounding box center [885, 204] width 135 height 234
click at [860, 136] on div "Grocery Tote" at bounding box center [866, 133] width 96 height 18
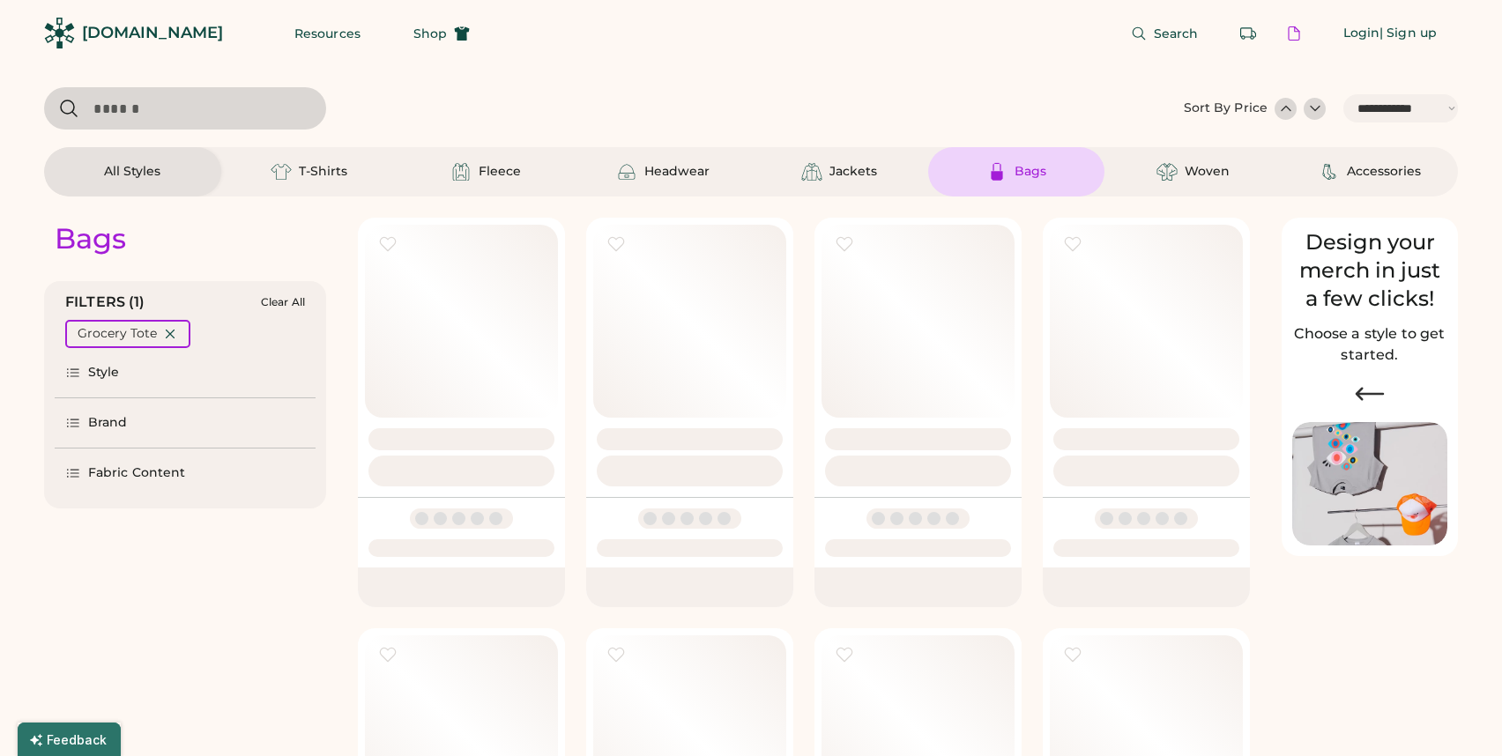
select select "*****"
select select "*"
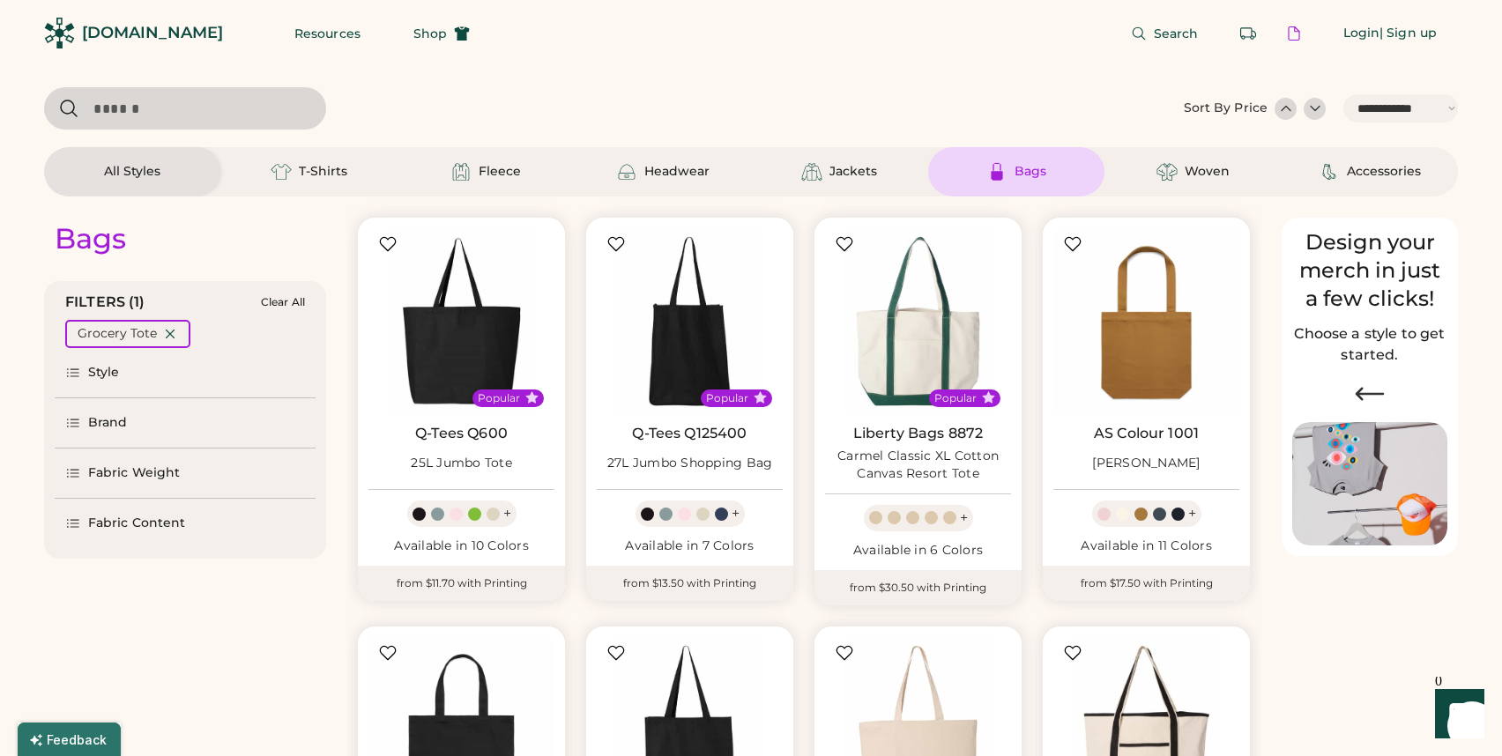
scroll to position [237, 0]
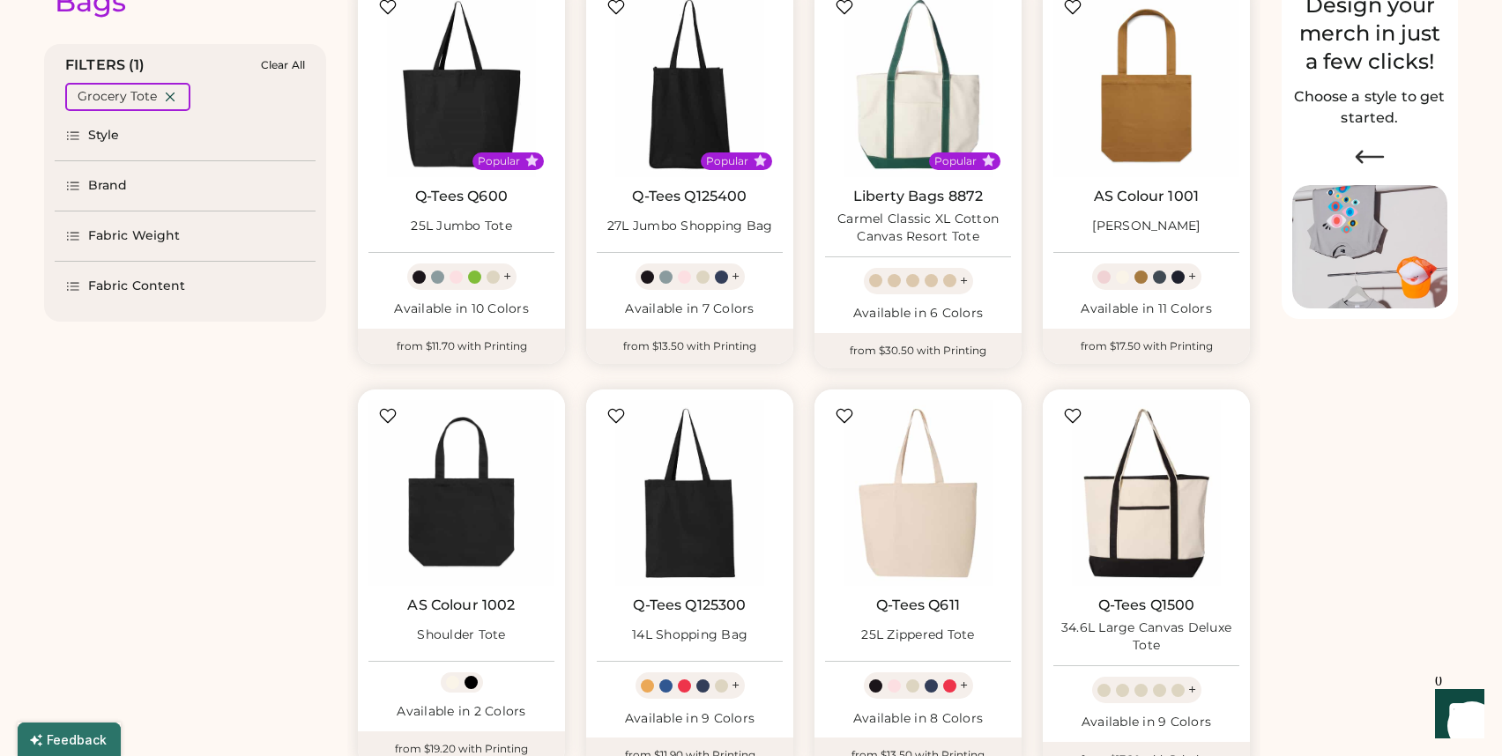
select select "*****"
select select "*"
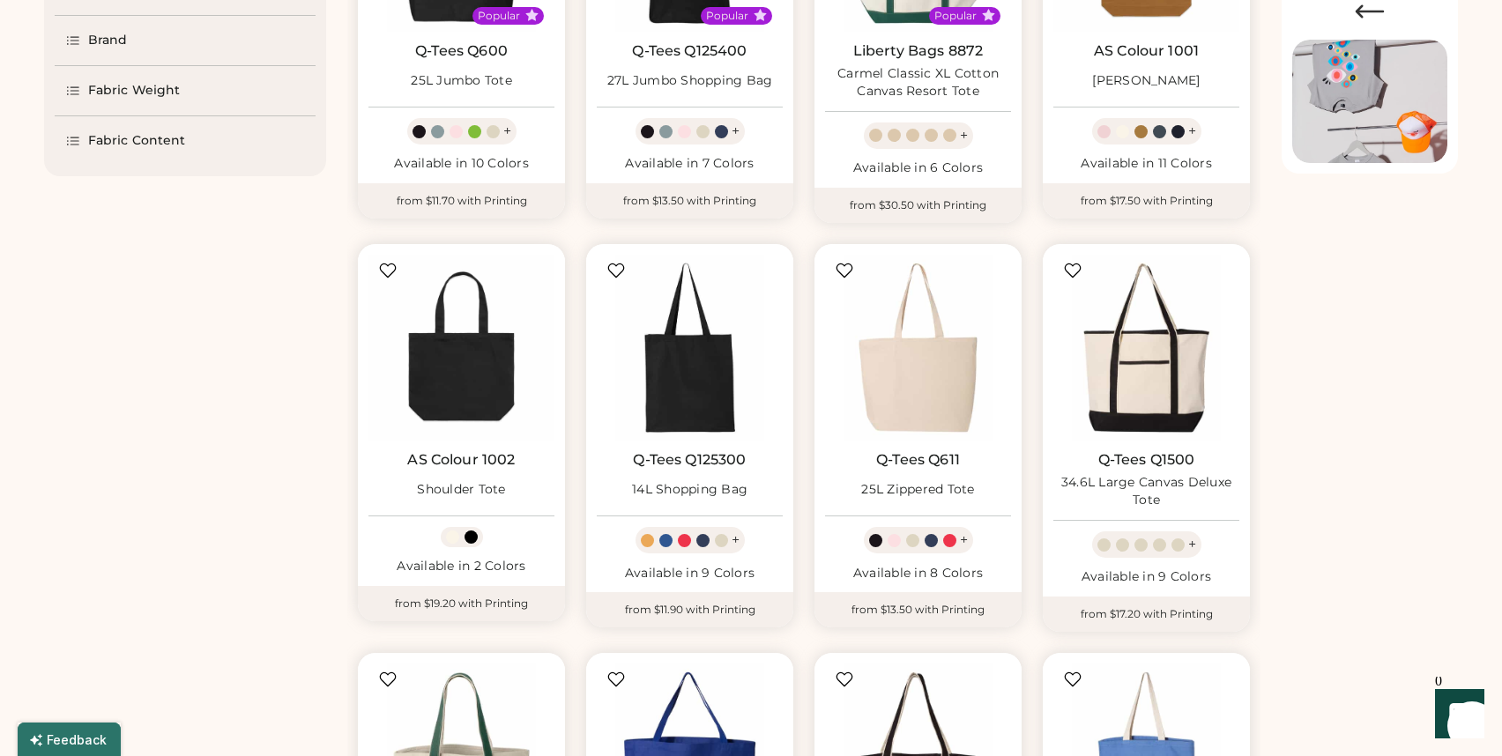
scroll to position [375, 0]
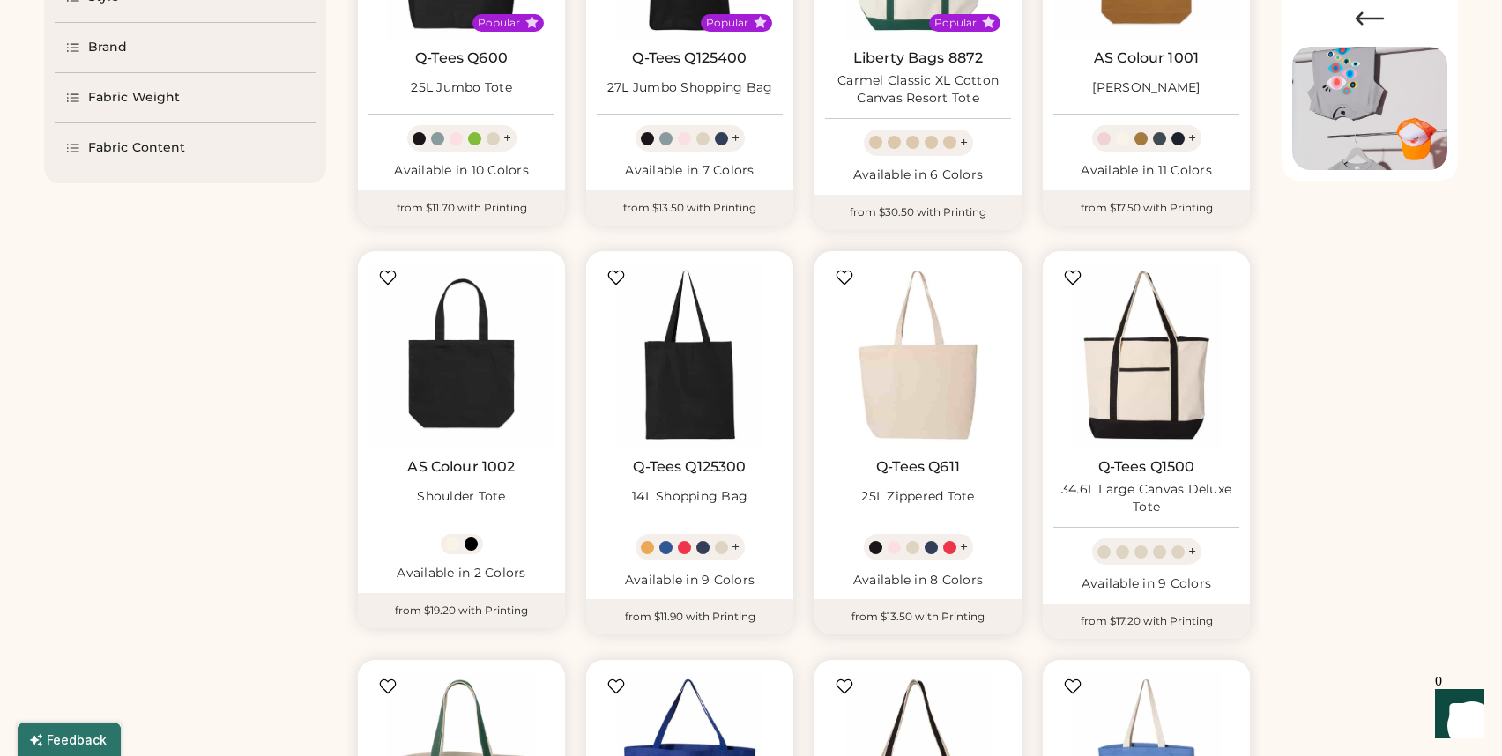
click at [947, 366] on img at bounding box center [918, 355] width 186 height 186
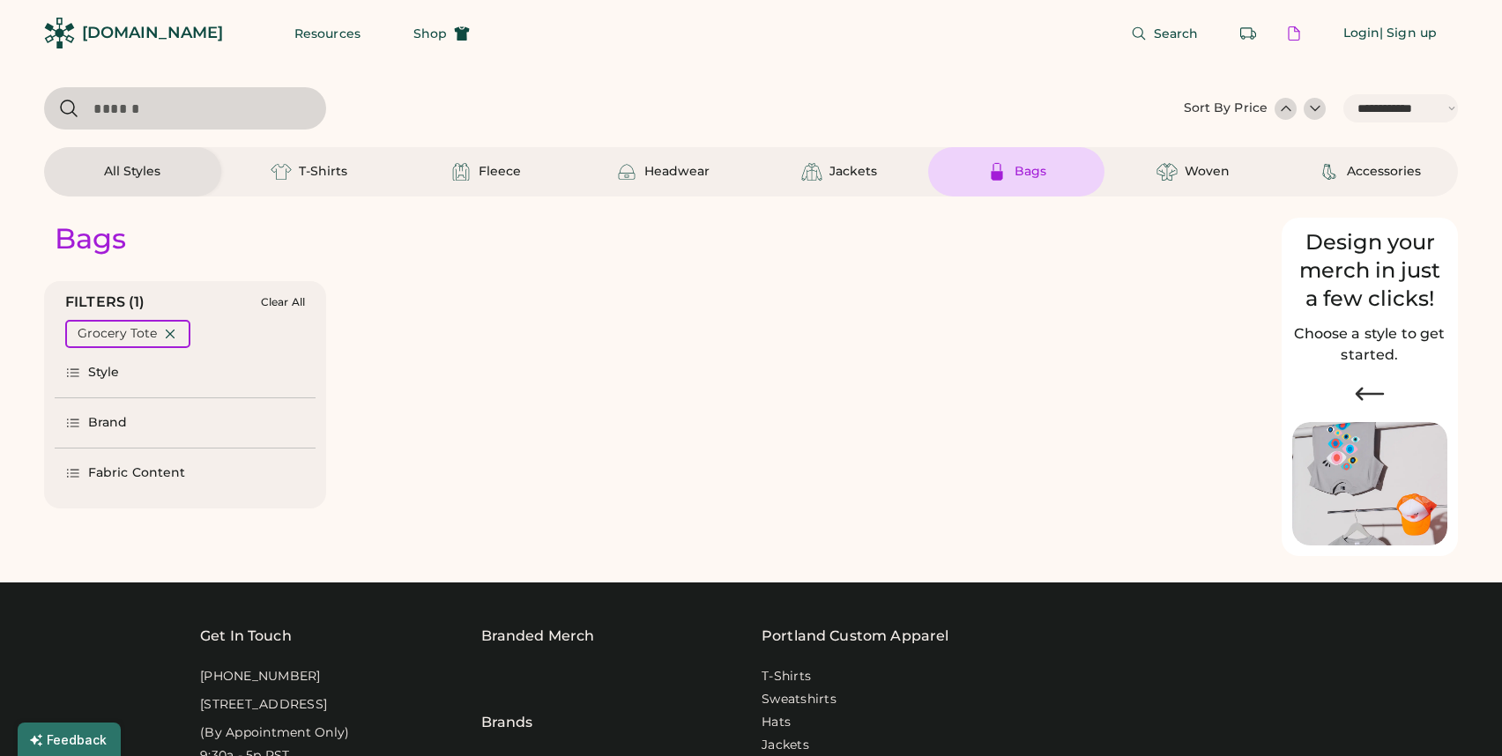
select select "*****"
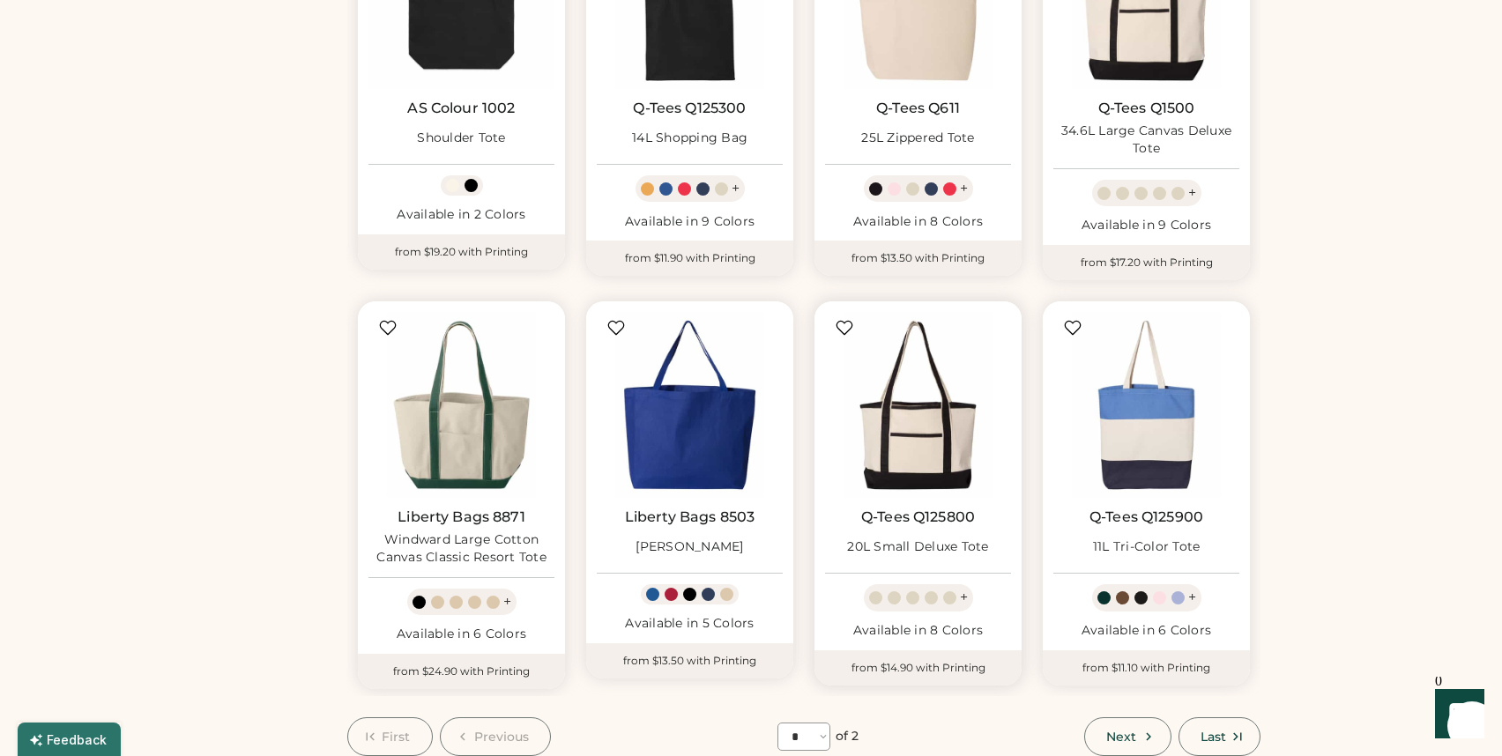
scroll to position [1010, 0]
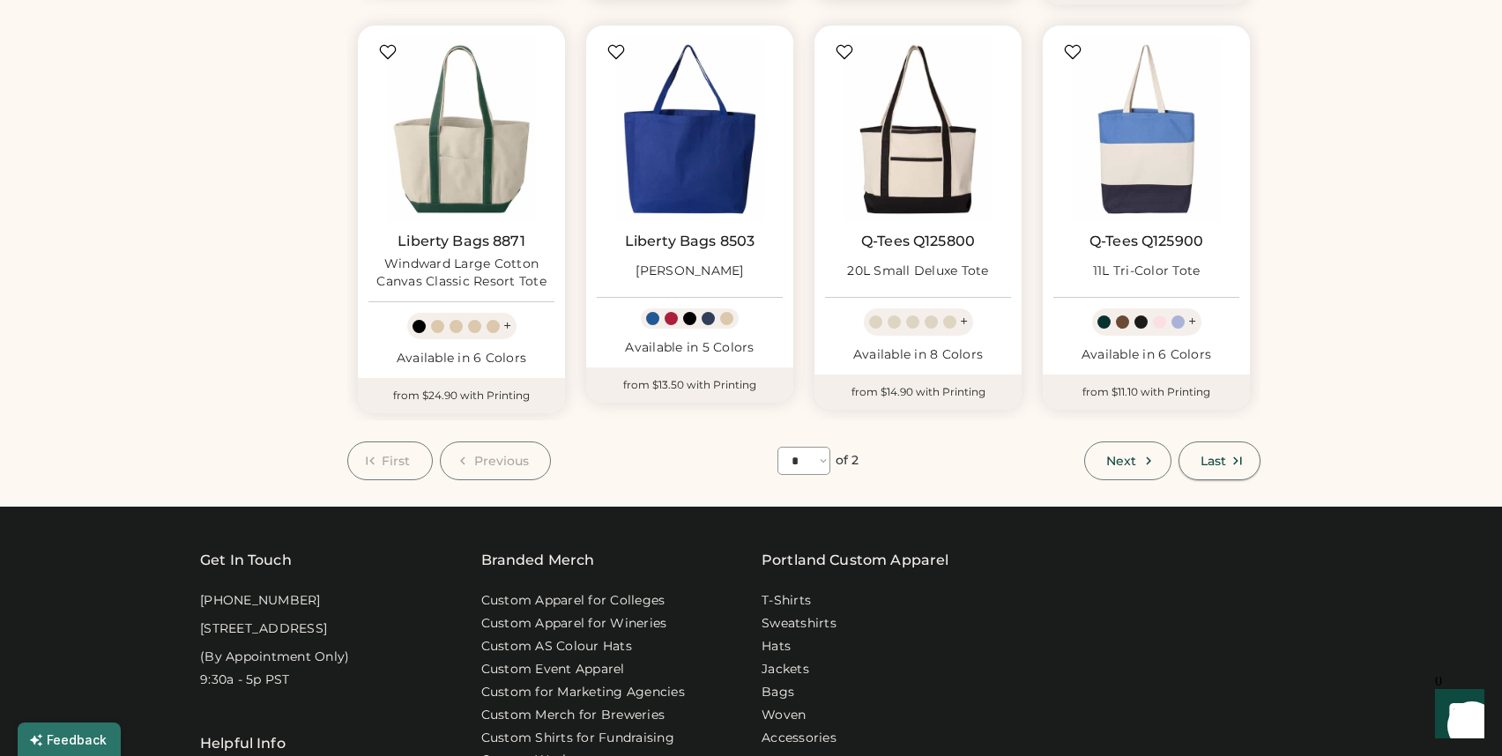
click at [1215, 465] on span "Last" at bounding box center [1213, 461] width 26 height 12
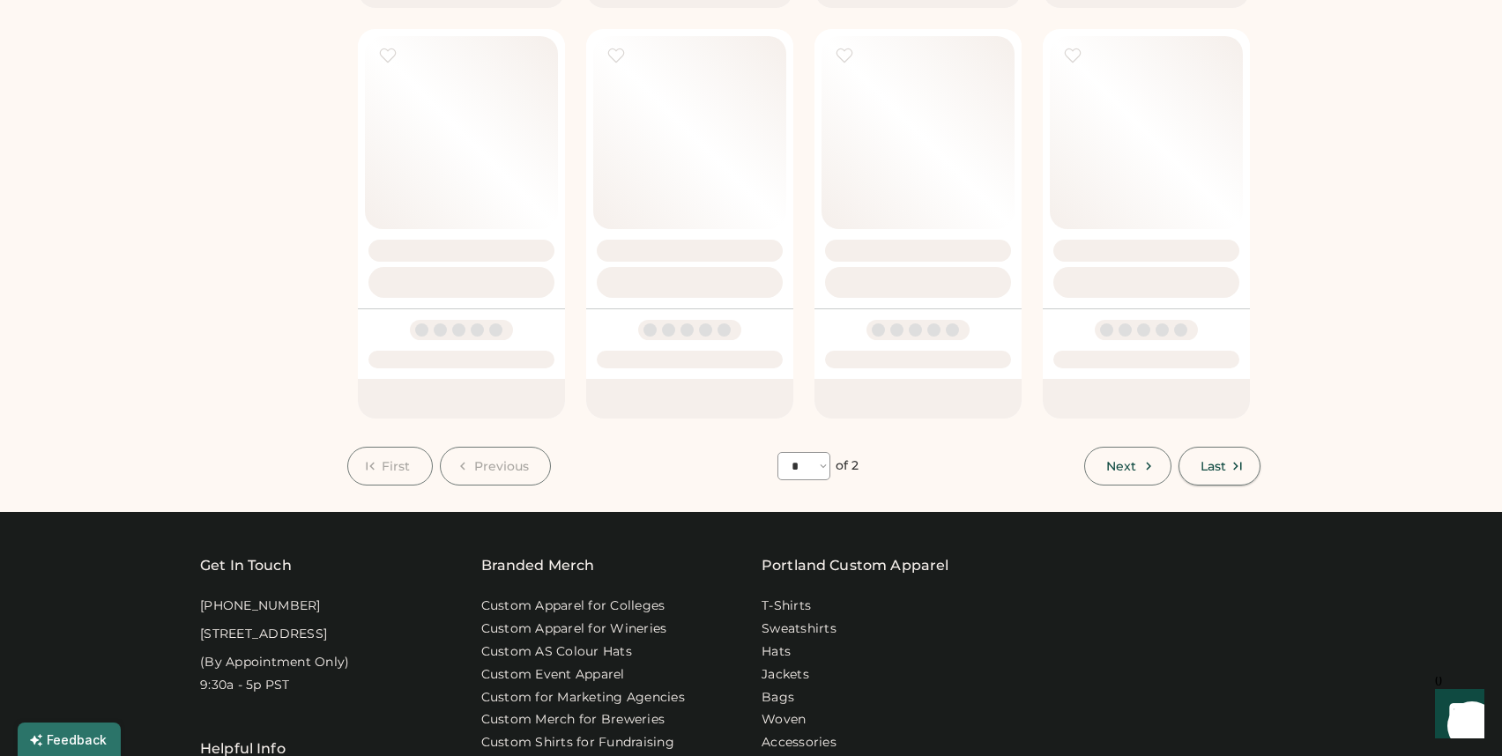
select select "*"
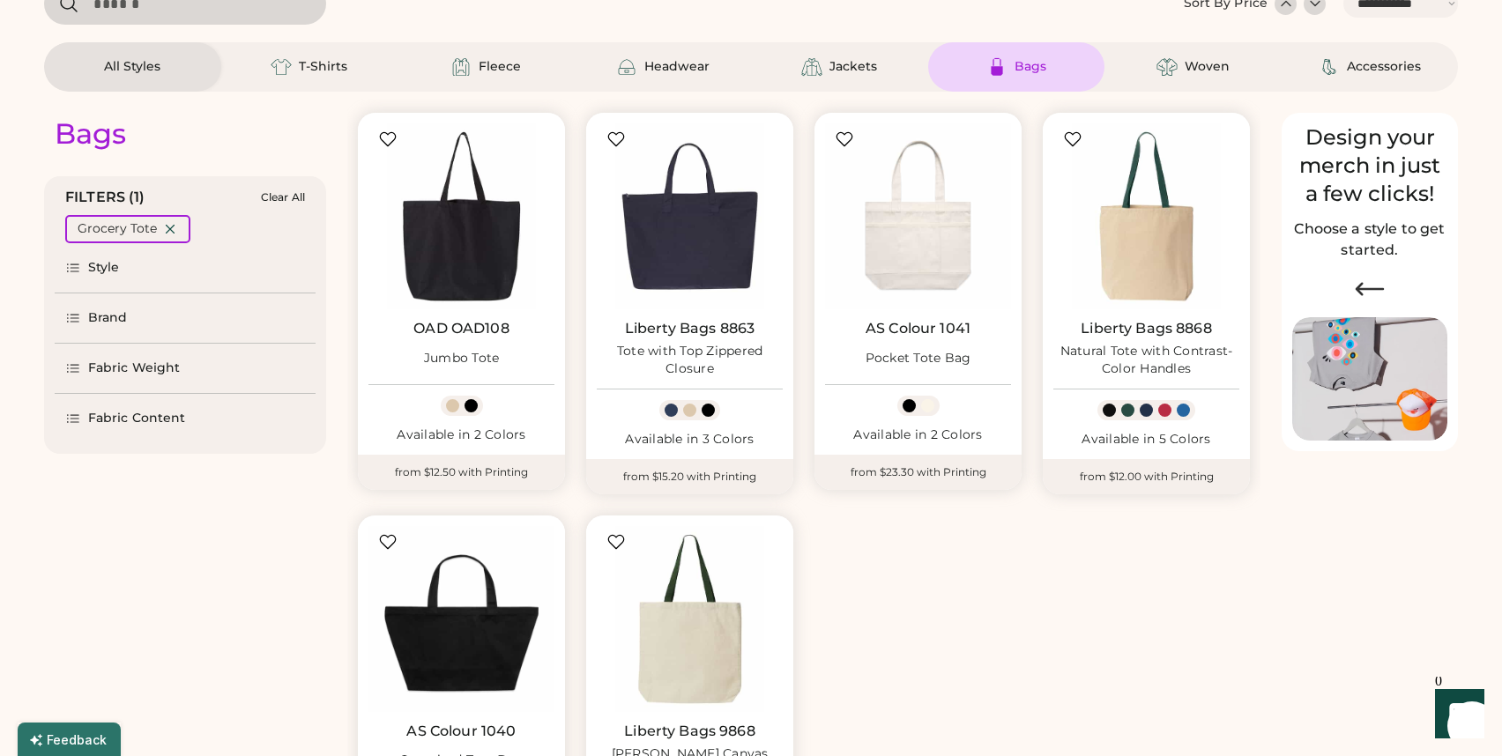
scroll to position [104, 0]
click at [738, 640] on img at bounding box center [690, 620] width 186 height 186
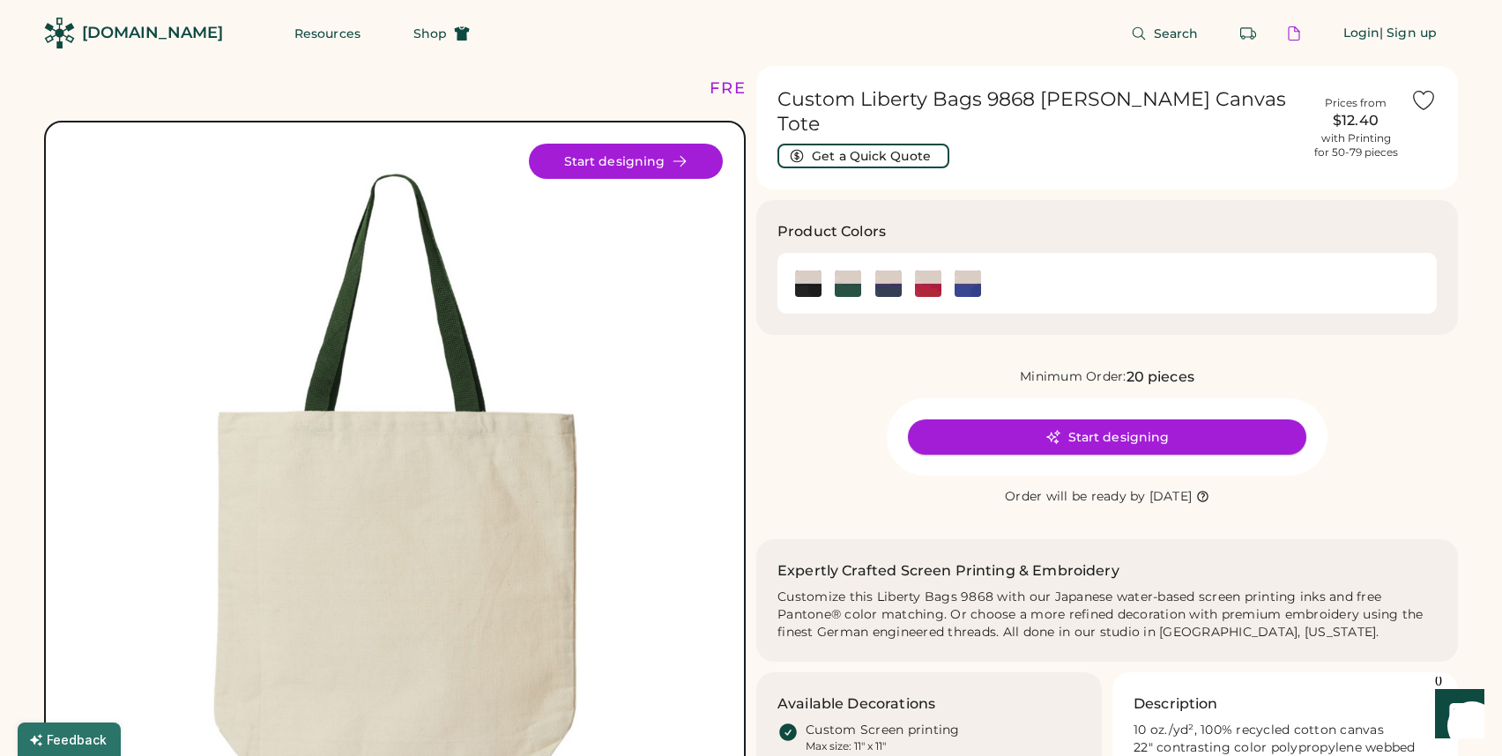
click at [949, 437] on button "Start designing" at bounding box center [1107, 436] width 398 height 35
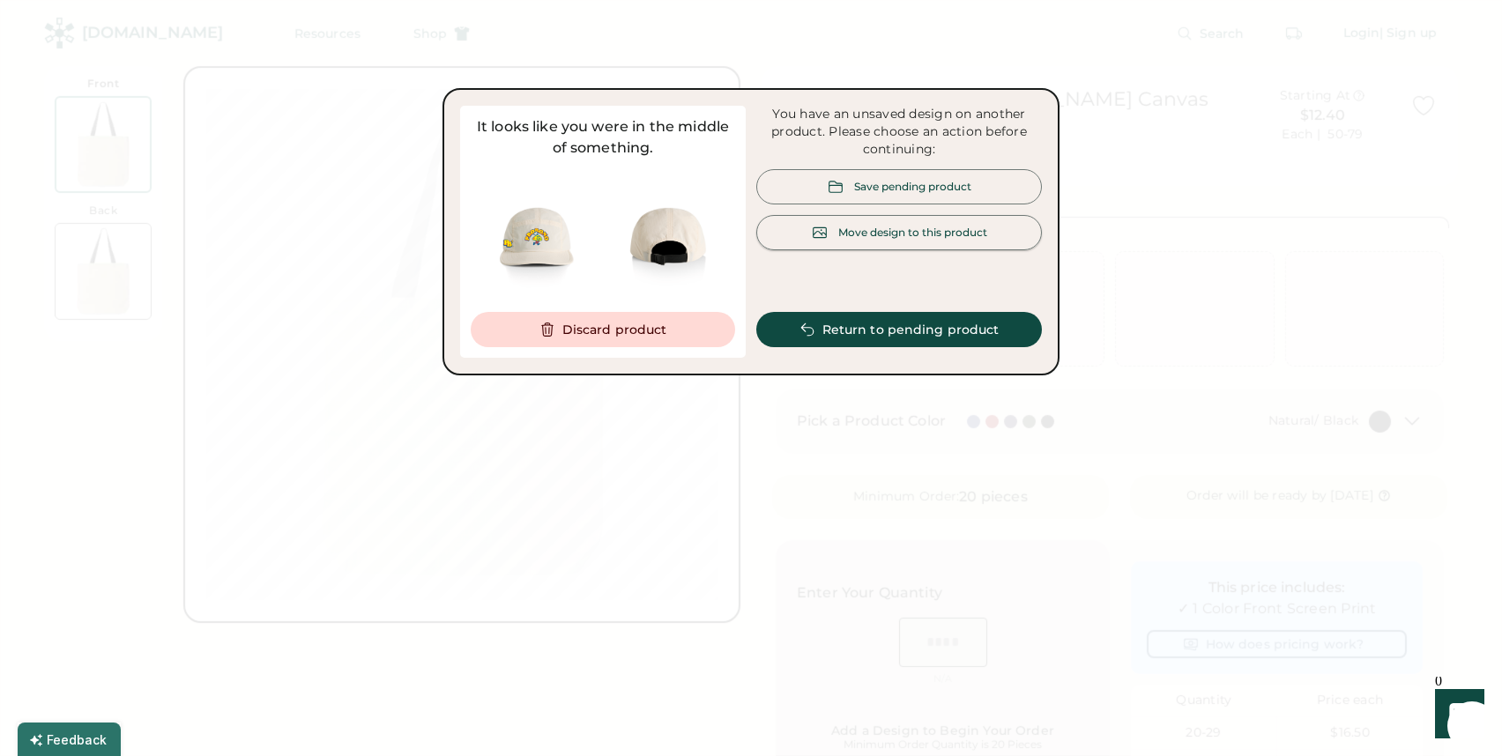
click at [913, 232] on div "Move design to this product" at bounding box center [912, 232] width 149 height 15
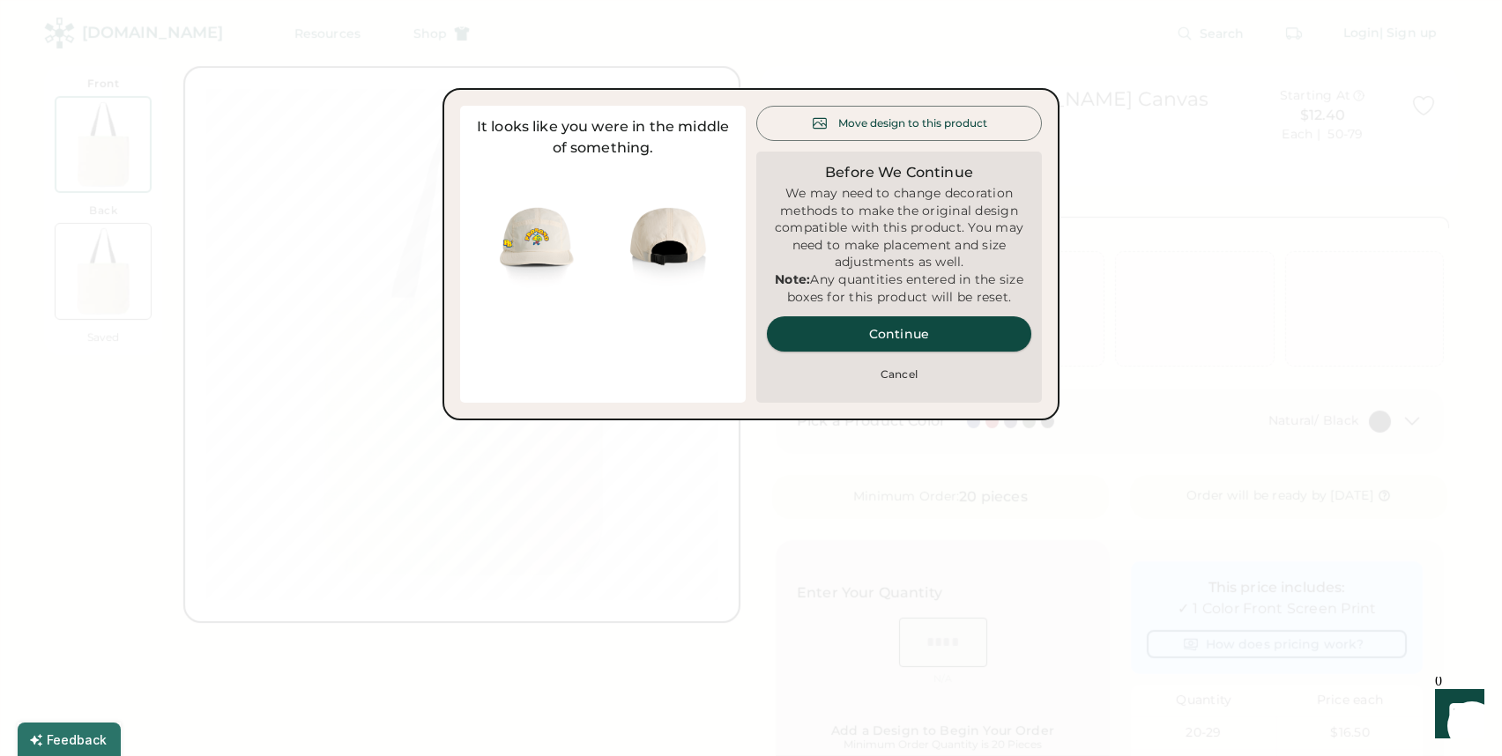
click at [880, 352] on button "Continue" at bounding box center [899, 333] width 264 height 35
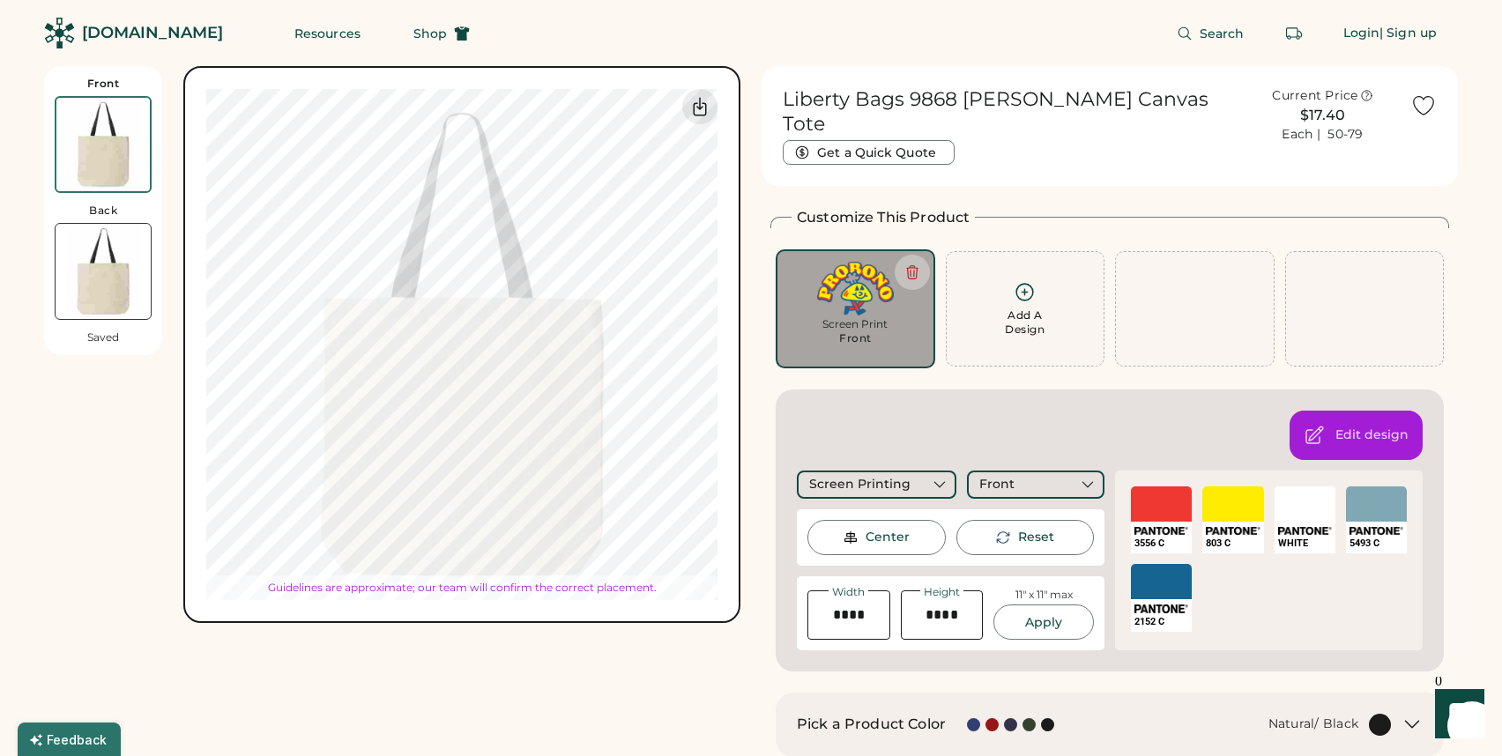
type input "****"
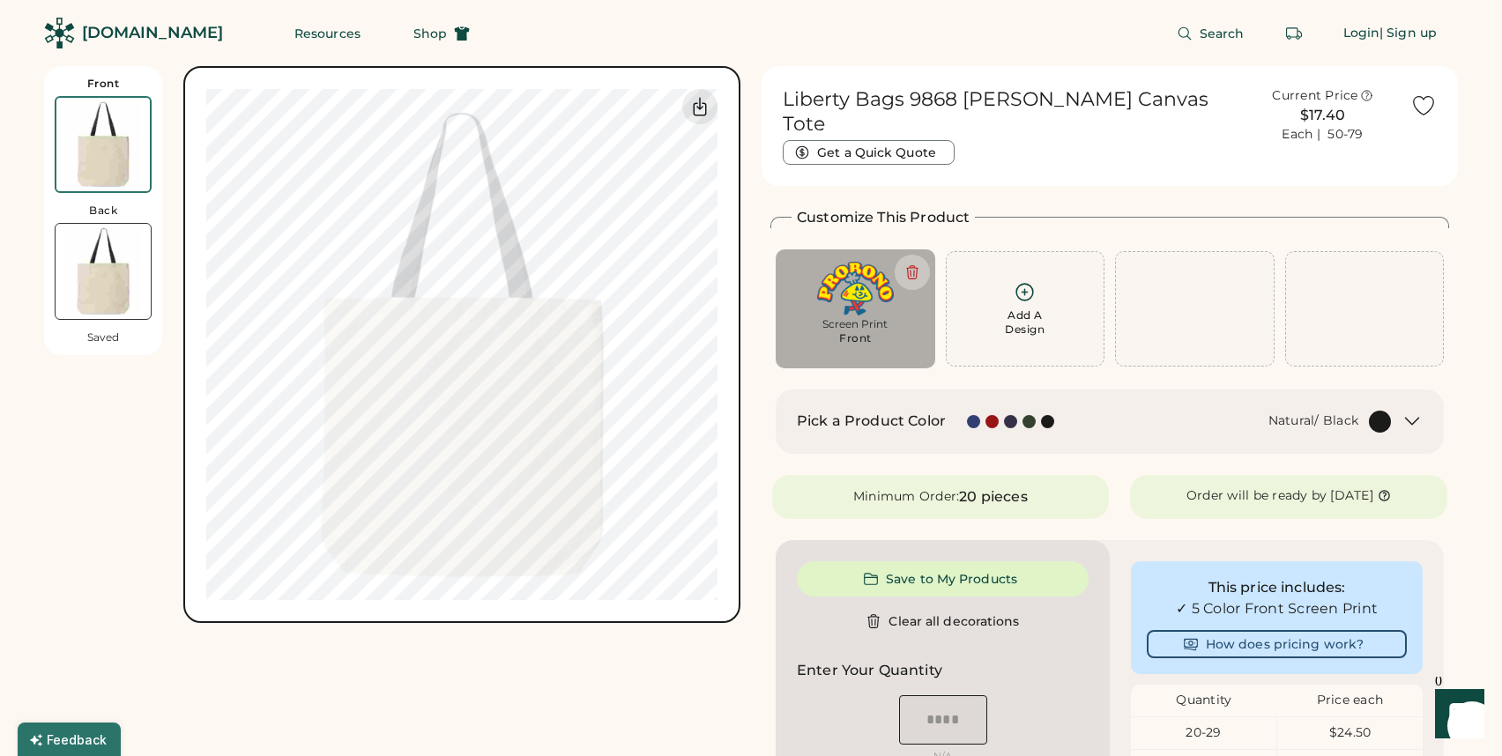
type input "****"
click at [687, 97] on div at bounding box center [699, 106] width 35 height 35
type input "****"
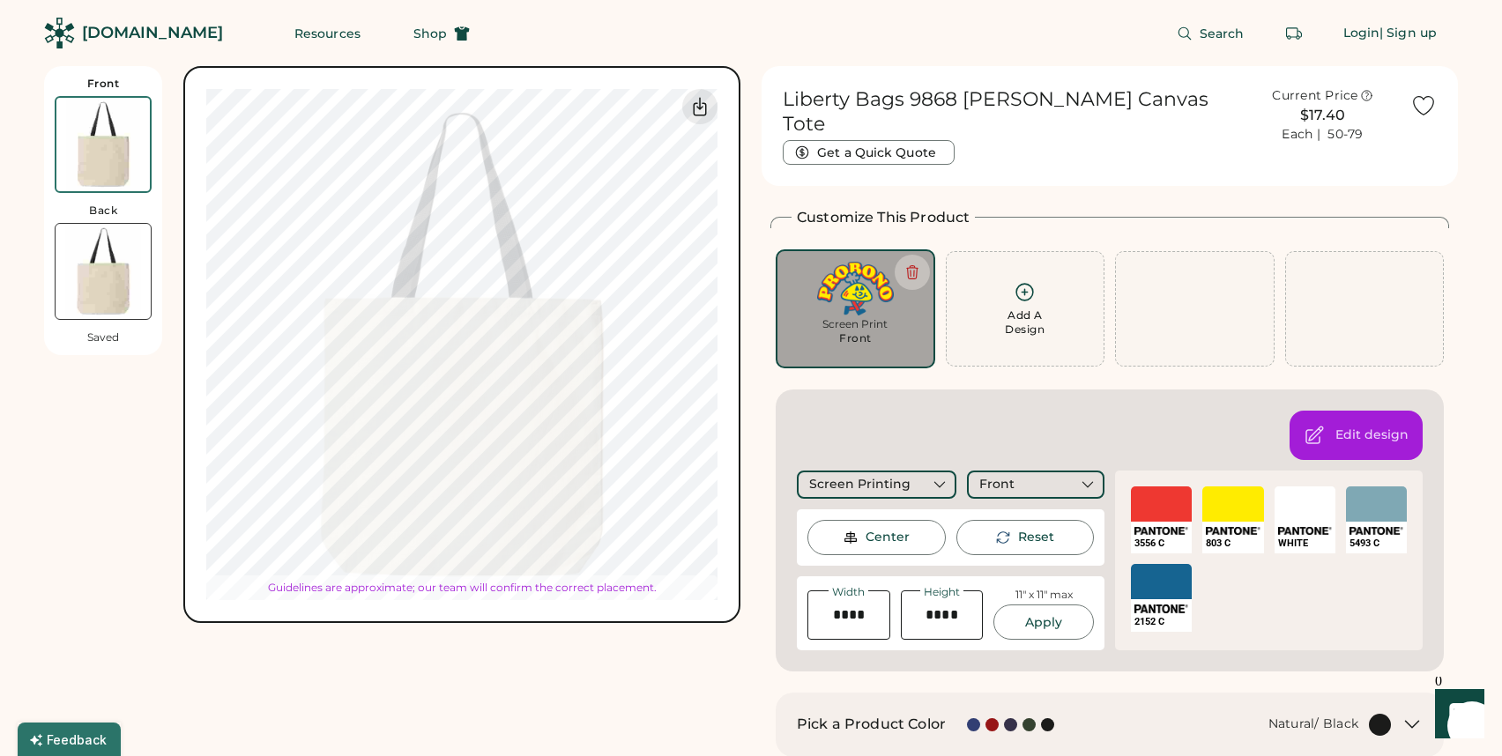
type input "****"
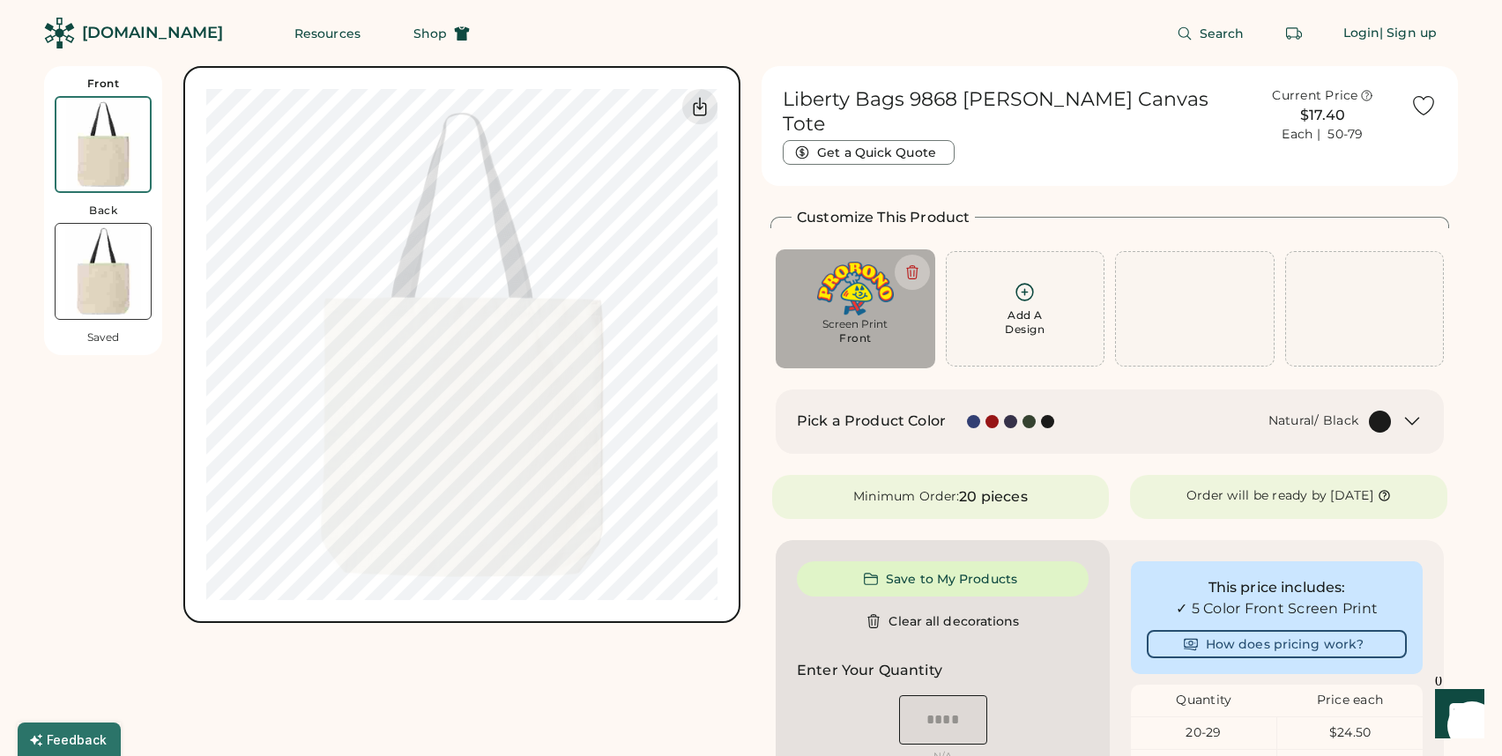
click at [115, 253] on img at bounding box center [103, 271] width 95 height 95
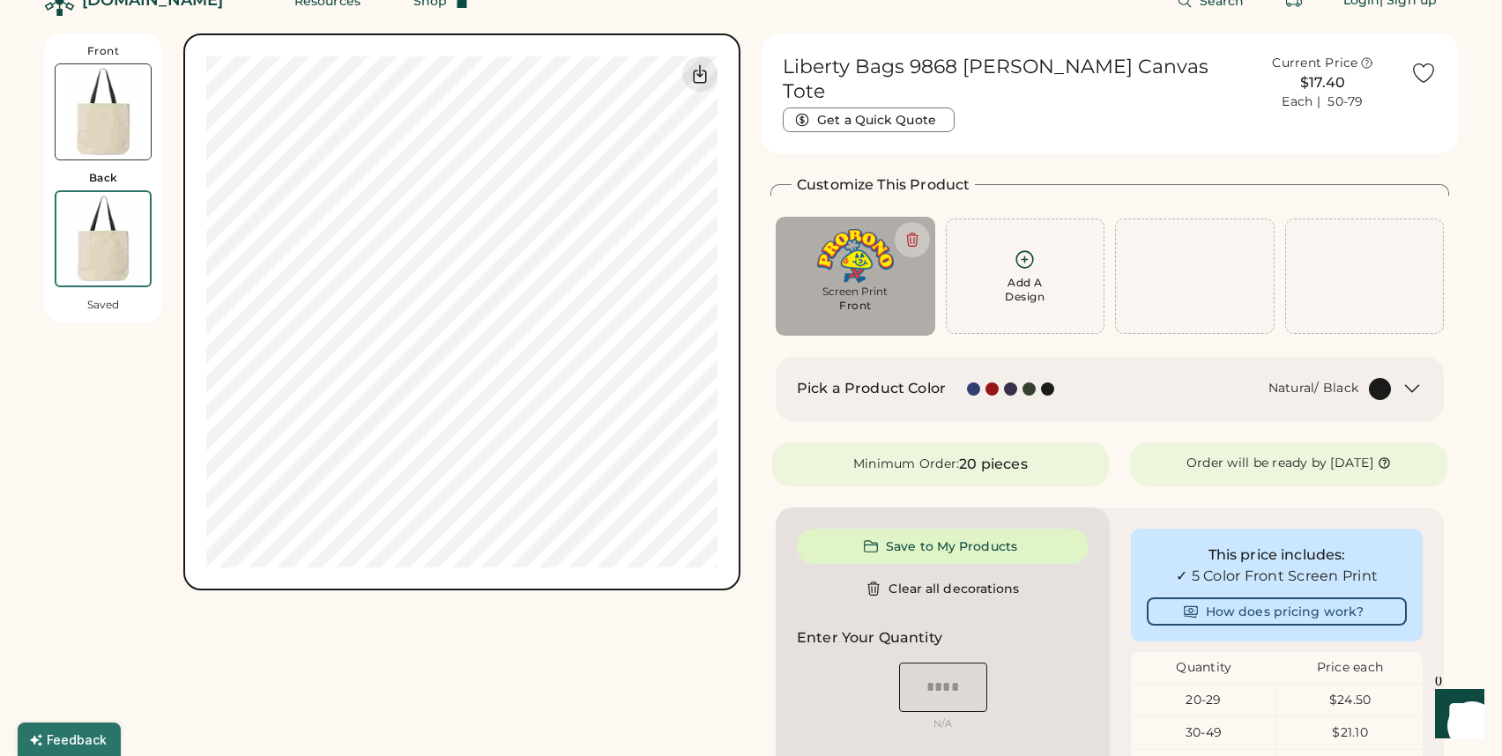
scroll to position [66, 0]
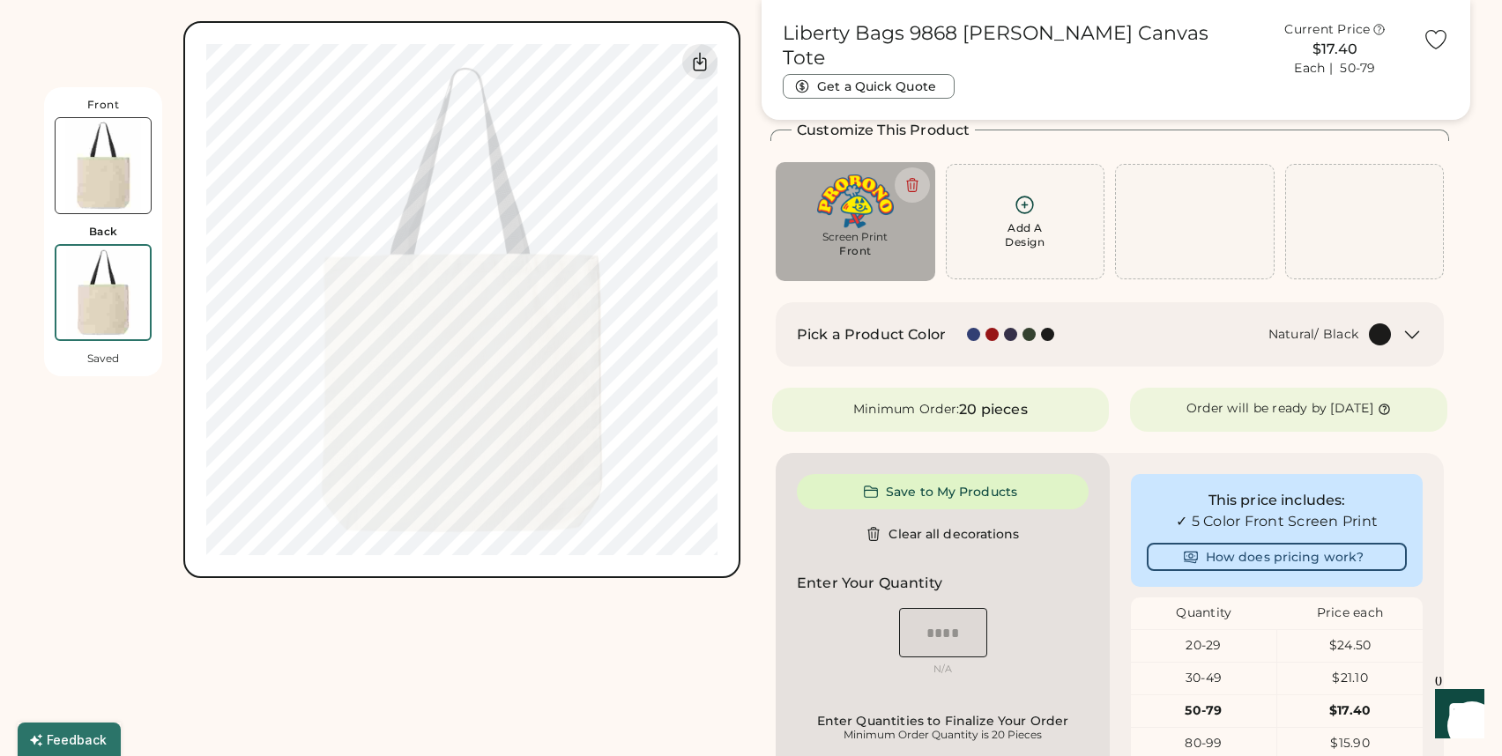
click at [115, 177] on img at bounding box center [103, 165] width 95 height 95
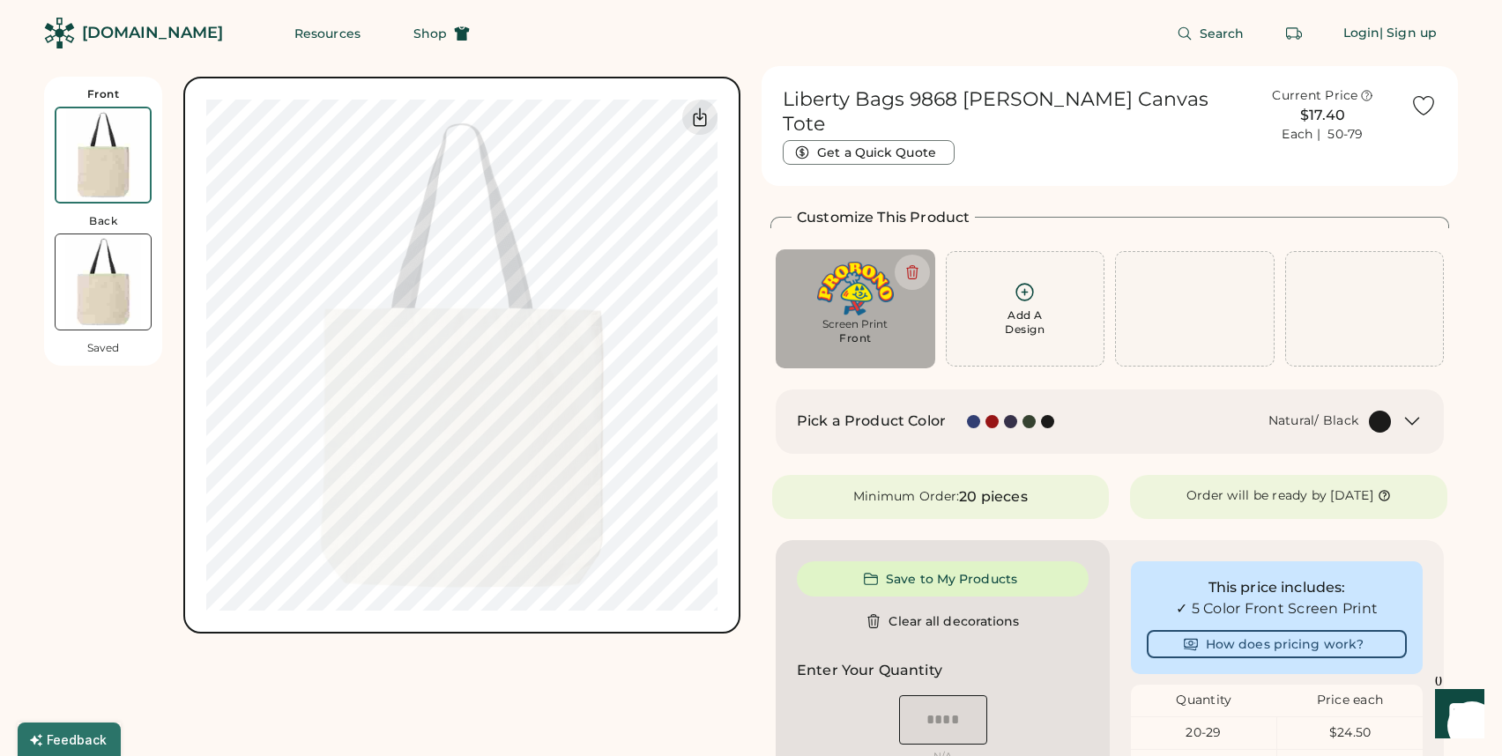
click at [122, 286] on img at bounding box center [103, 281] width 95 height 95
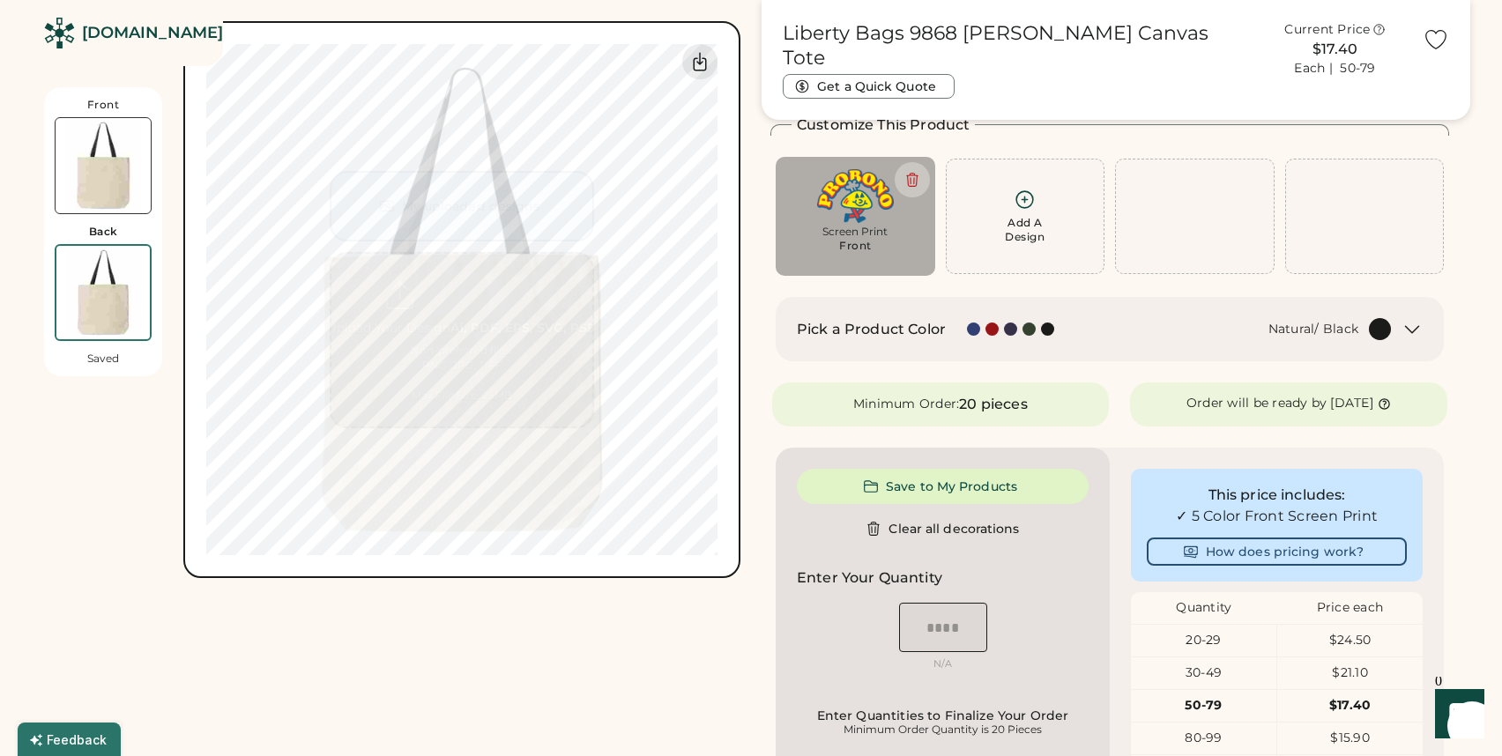
scroll to position [77, 0]
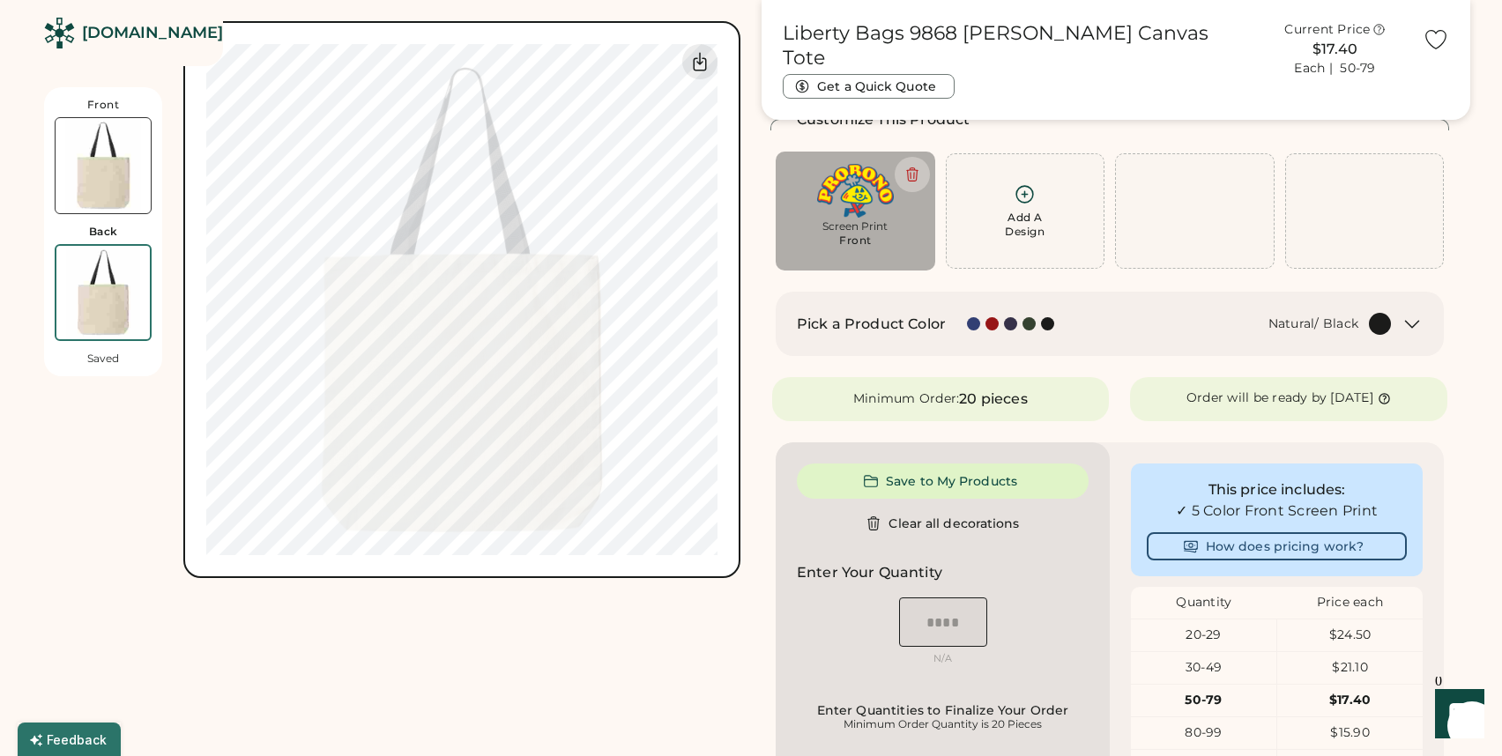
click at [1052, 217] on div "Add A Design" at bounding box center [1025, 211] width 137 height 56
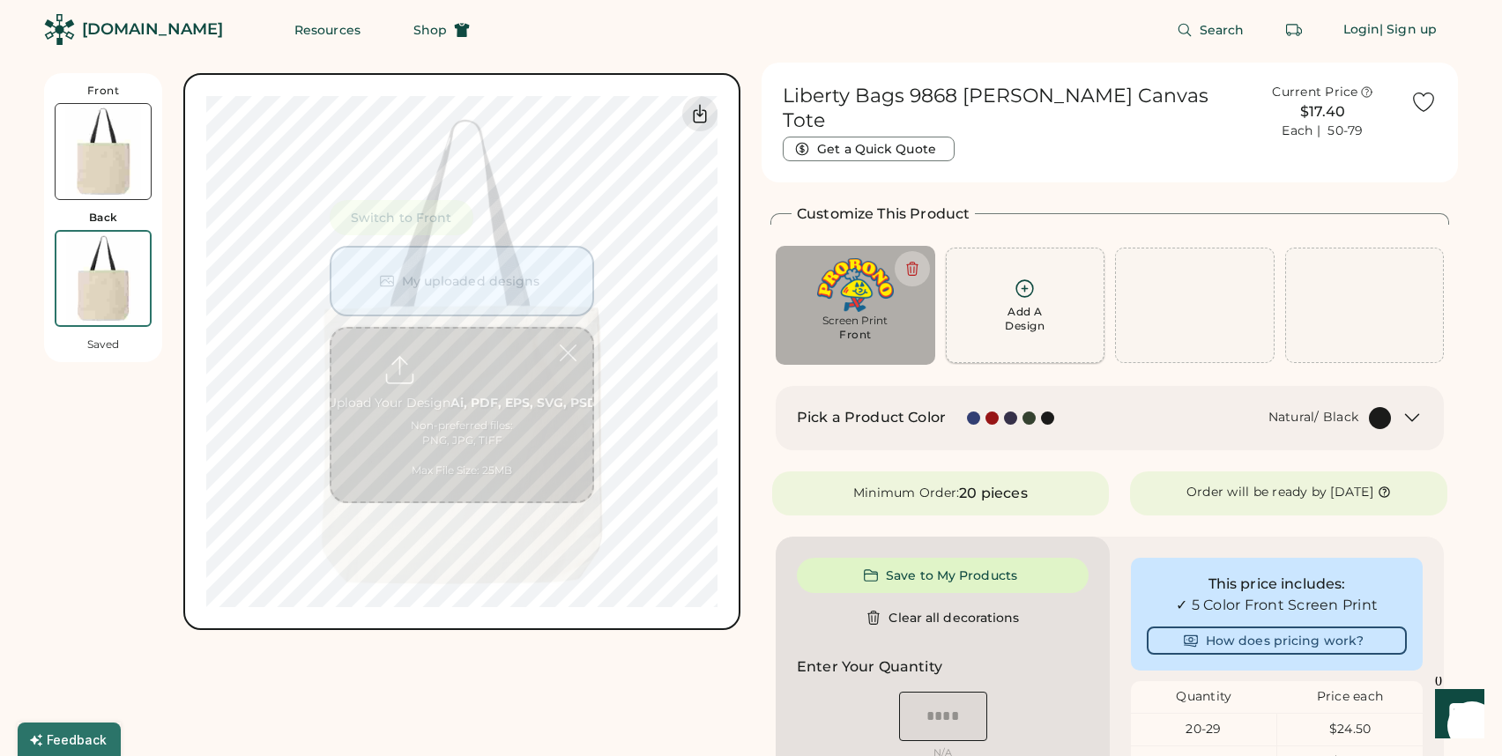
scroll to position [0, 0]
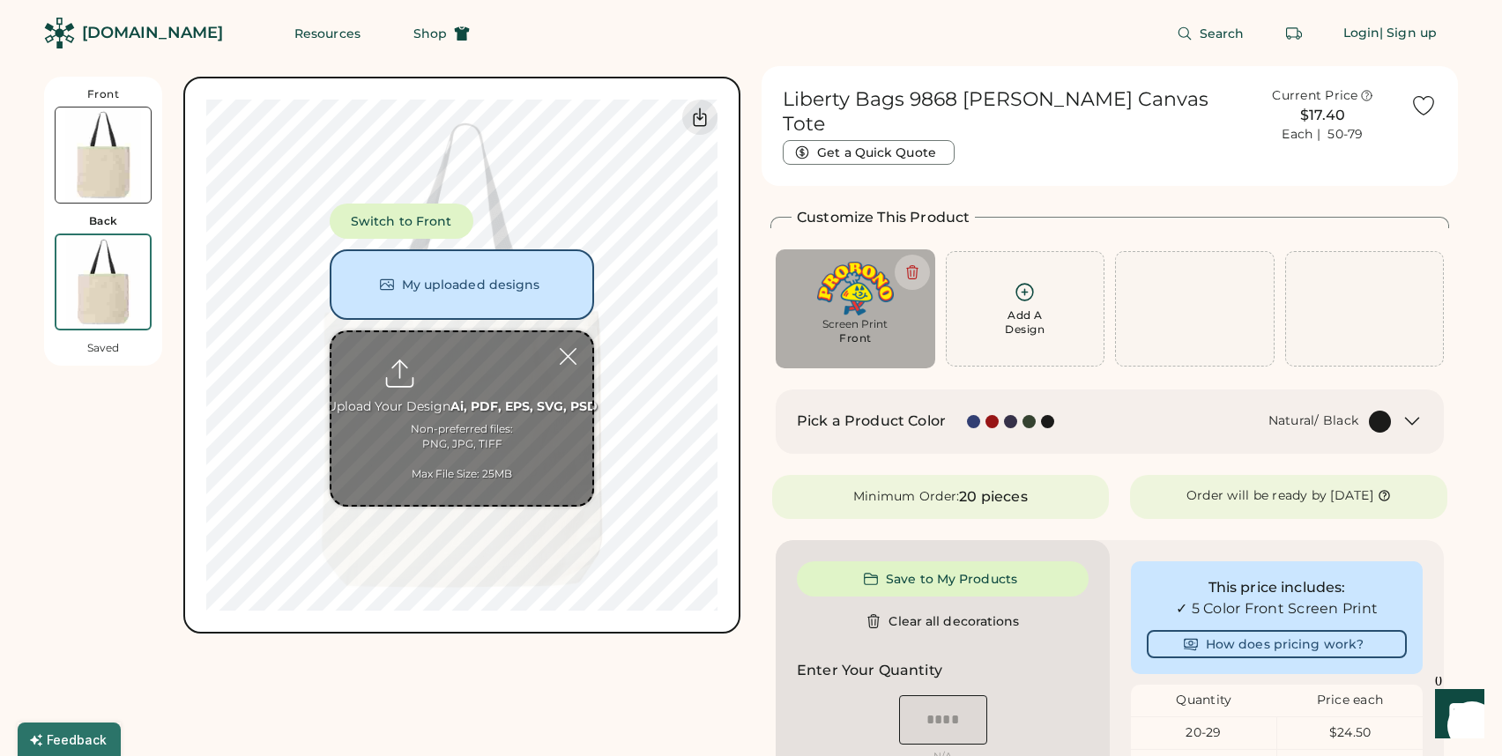
click at [520, 388] on input "file" at bounding box center [461, 418] width 261 height 173
type input "**********"
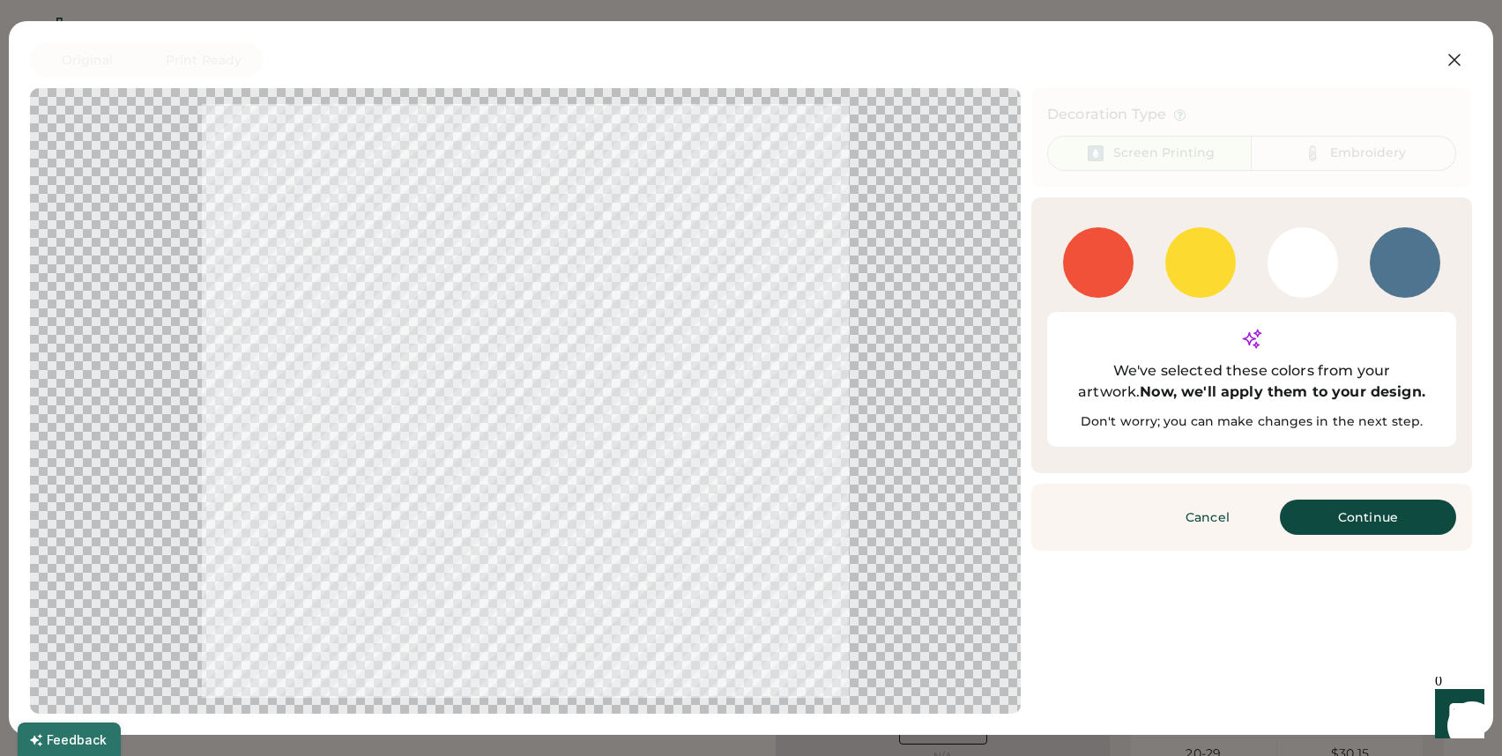
click at [1314, 273] on div at bounding box center [1302, 262] width 70 height 70
click at [1316, 500] on button "Continue" at bounding box center [1367, 517] width 176 height 35
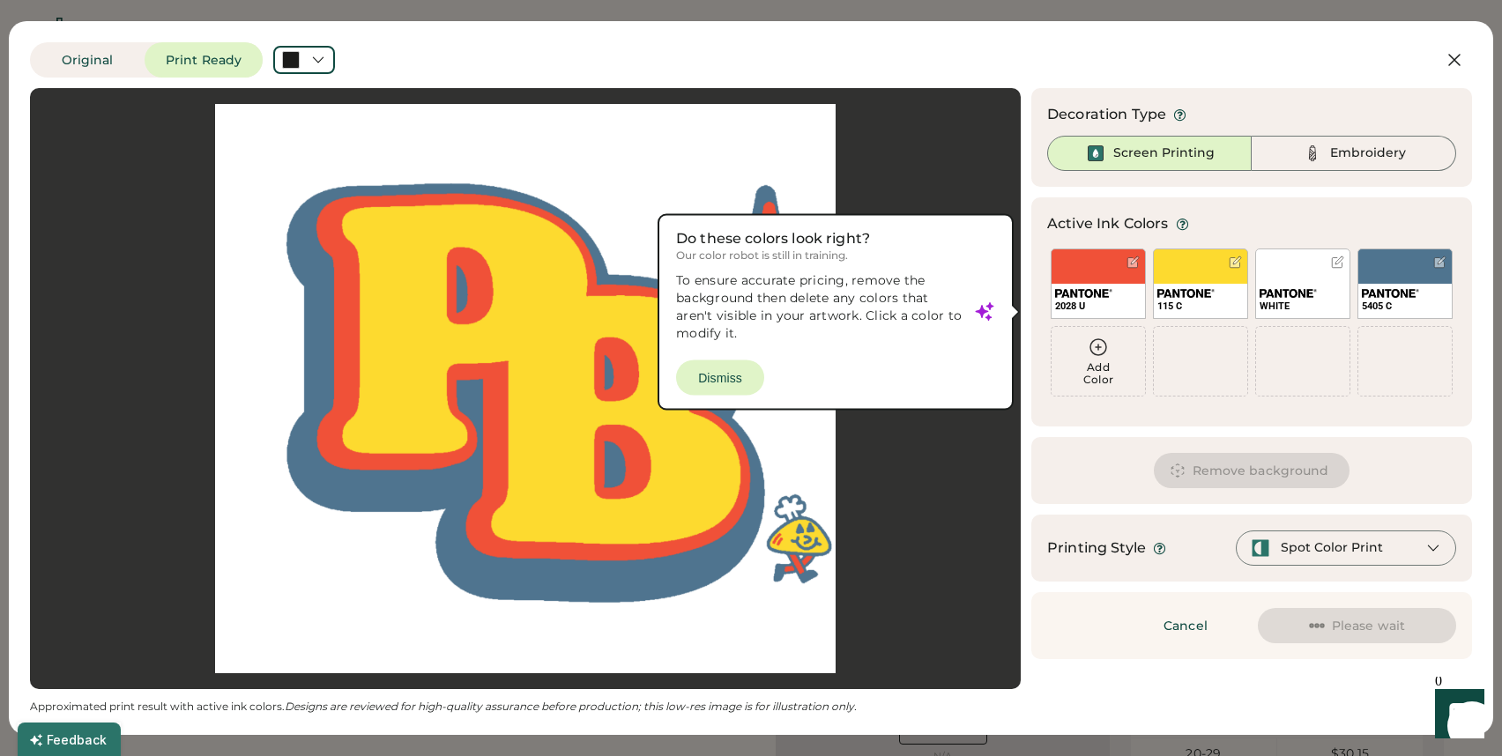
click at [733, 369] on div at bounding box center [525, 388] width 959 height 569
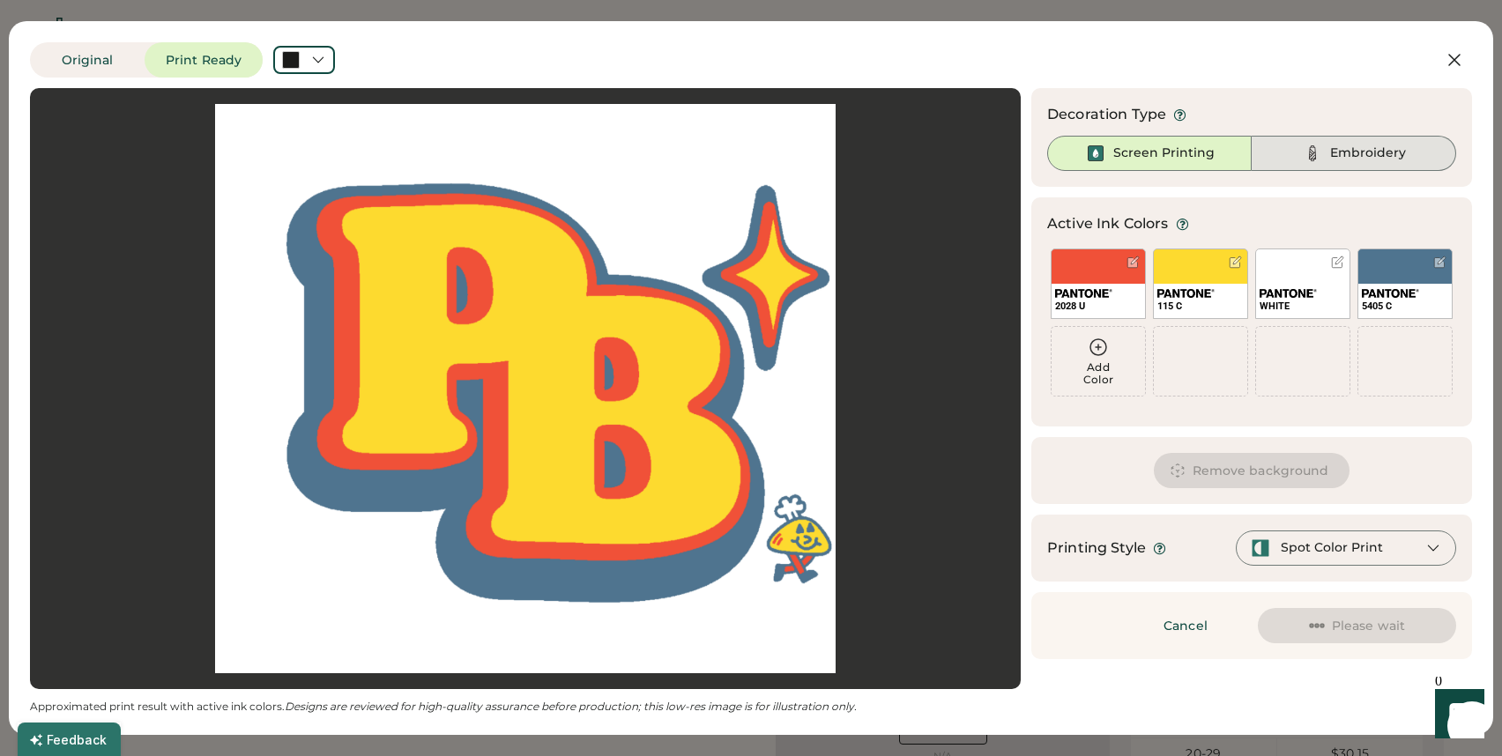
click at [1316, 157] on img at bounding box center [1312, 153] width 21 height 21
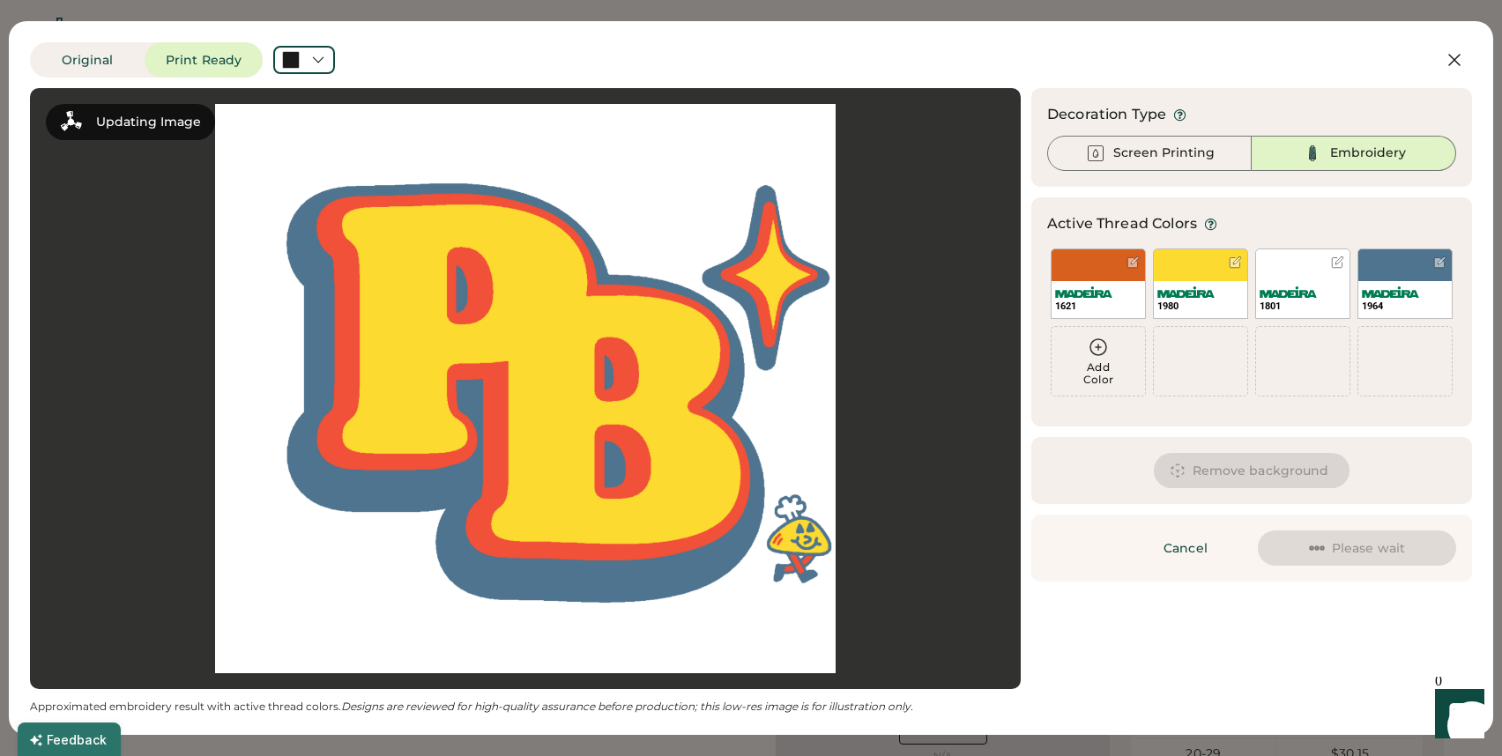
click at [1198, 303] on div "1980" at bounding box center [1200, 306] width 86 height 13
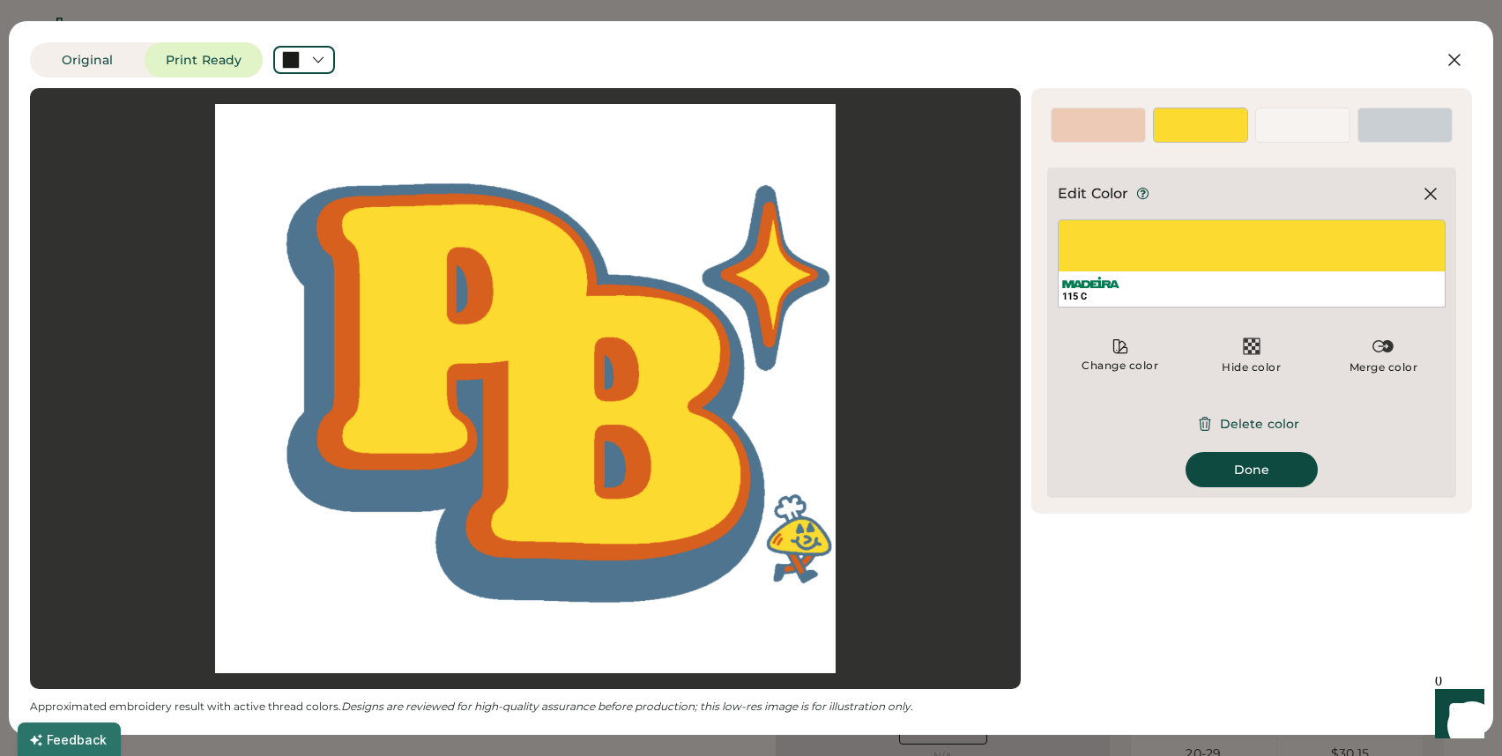
click at [1251, 250] on div "115 C" at bounding box center [1251, 263] width 388 height 88
click at [1097, 358] on div "Change color" at bounding box center [1119, 355] width 124 height 53
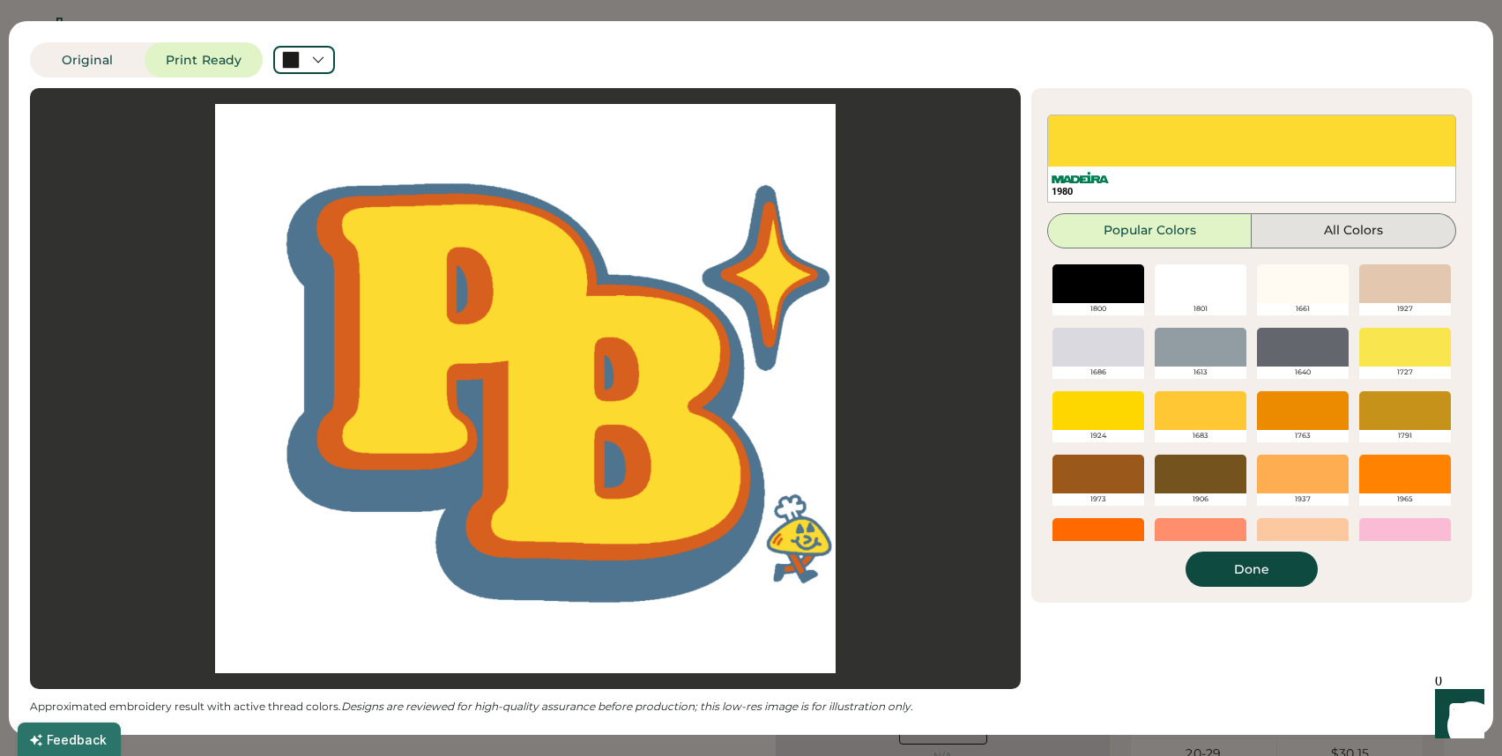
click at [1308, 223] on button "All Colors" at bounding box center [1353, 230] width 204 height 35
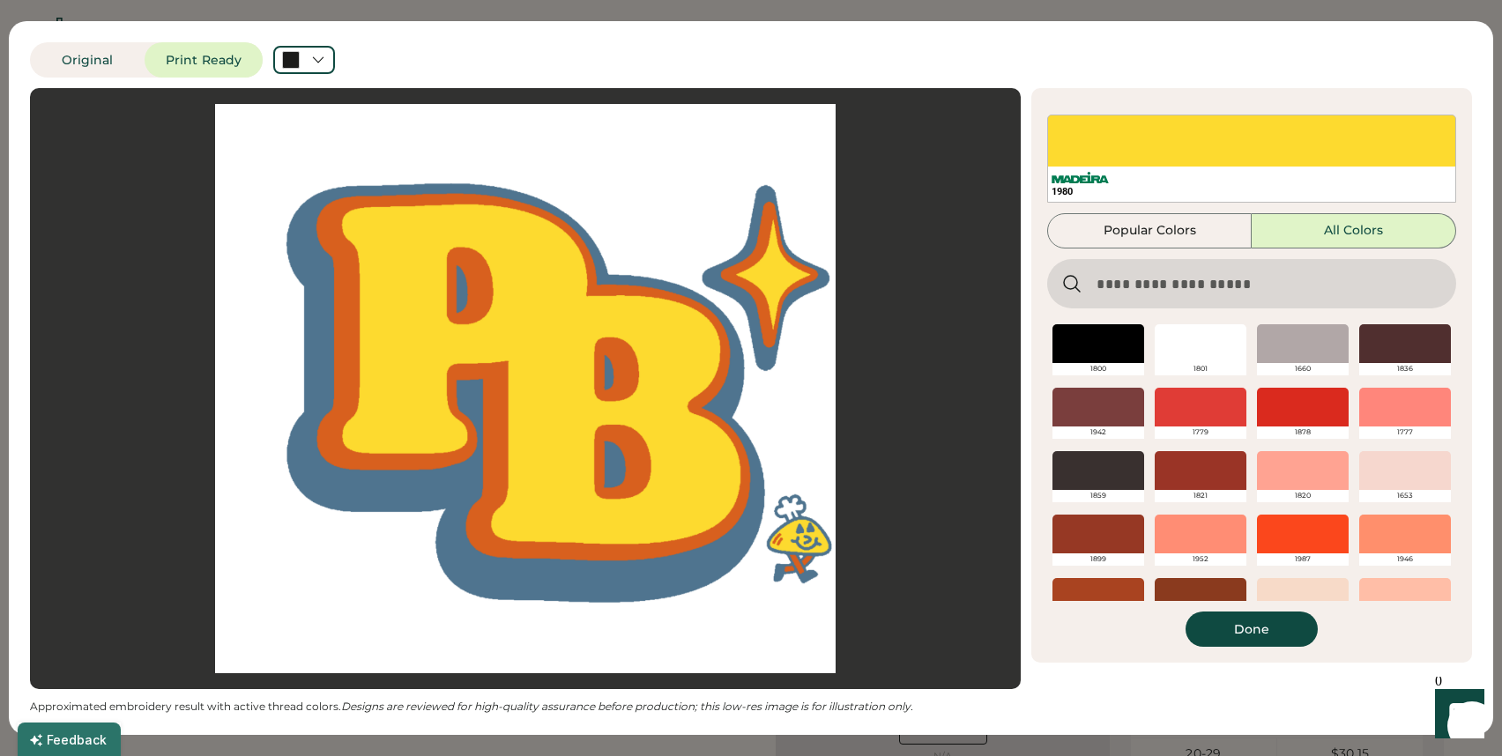
click at [1175, 299] on input "input" at bounding box center [1251, 283] width 409 height 49
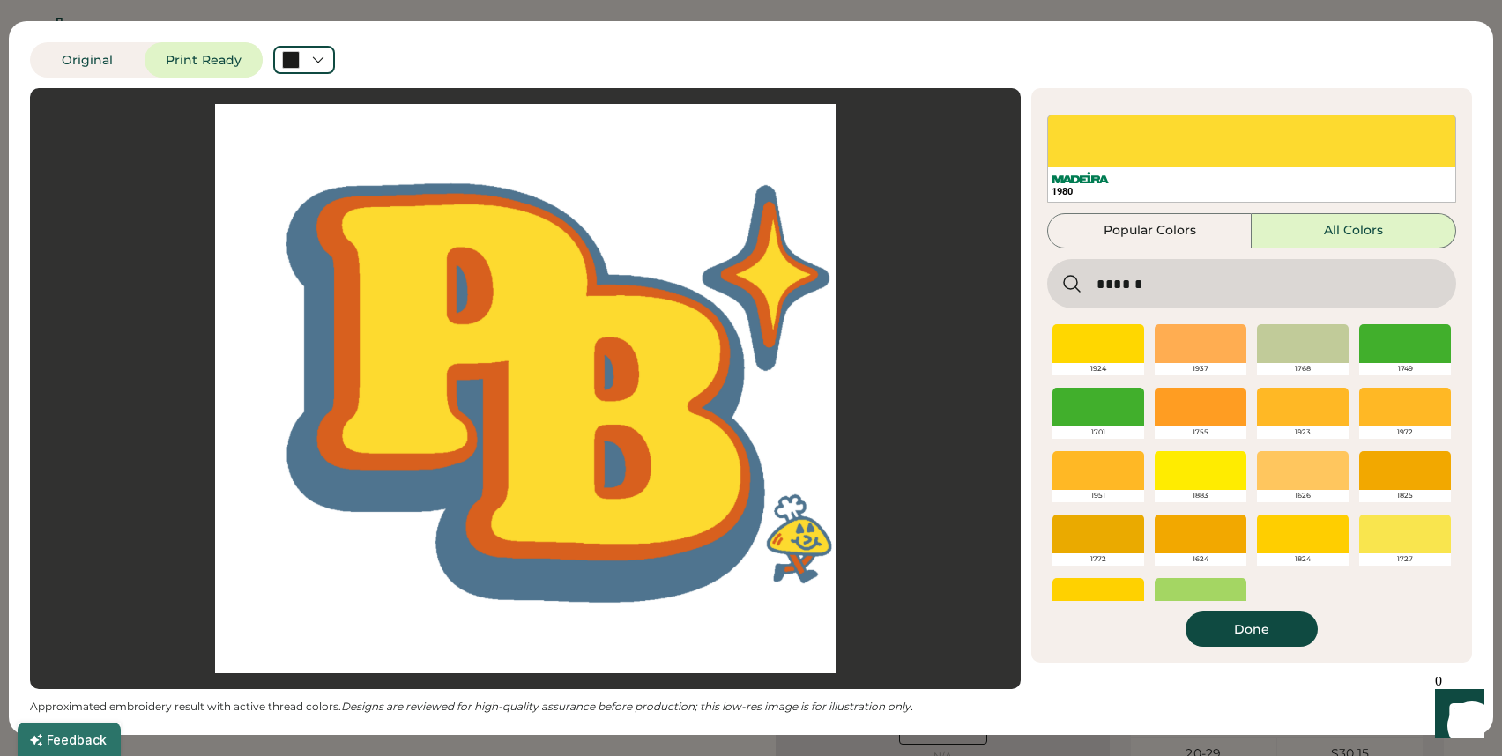
click at [1174, 474] on div at bounding box center [1200, 470] width 92 height 39
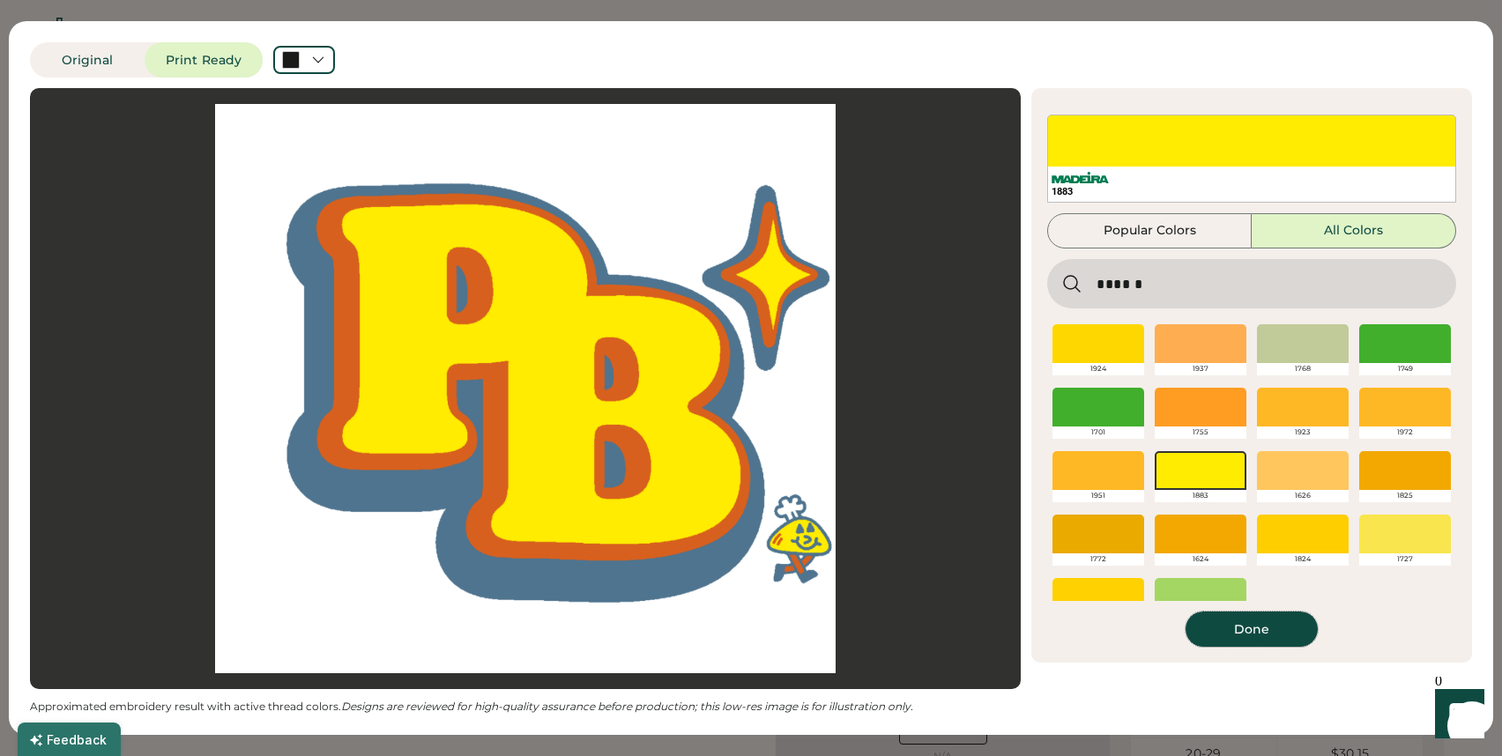
click at [1205, 621] on button "Done" at bounding box center [1251, 629] width 132 height 35
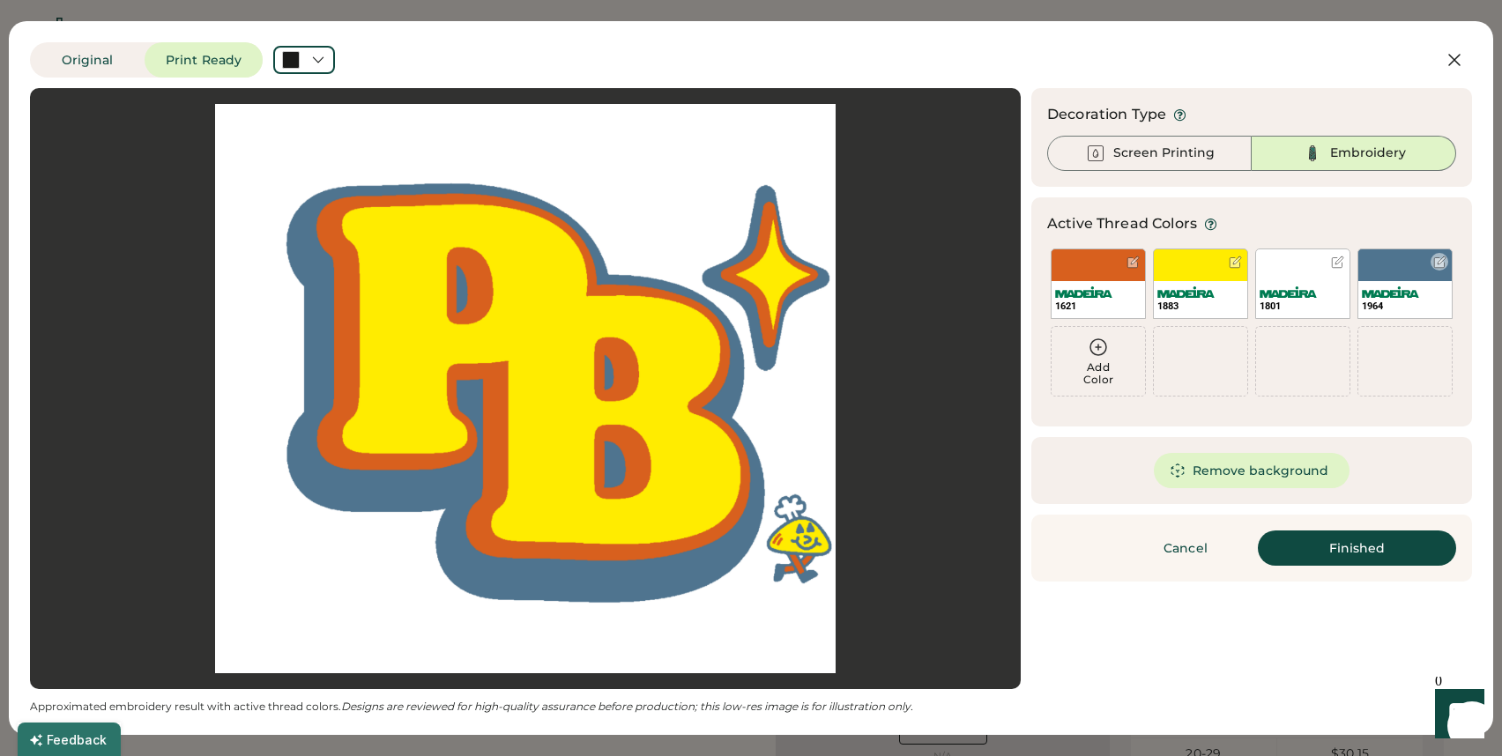
click at [1387, 294] on img at bounding box center [1389, 291] width 57 height 11
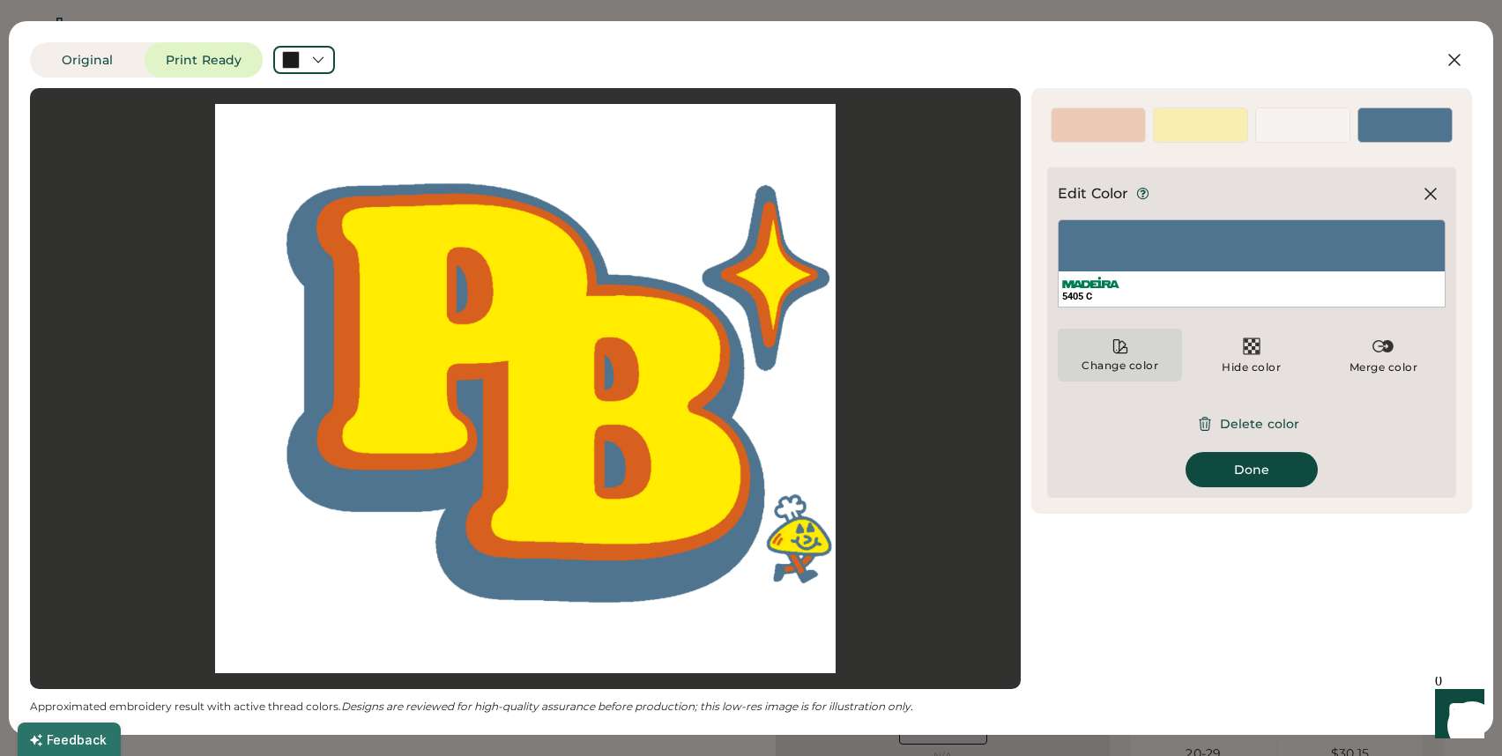
click at [1127, 359] on div "Change color" at bounding box center [1119, 366] width 78 height 14
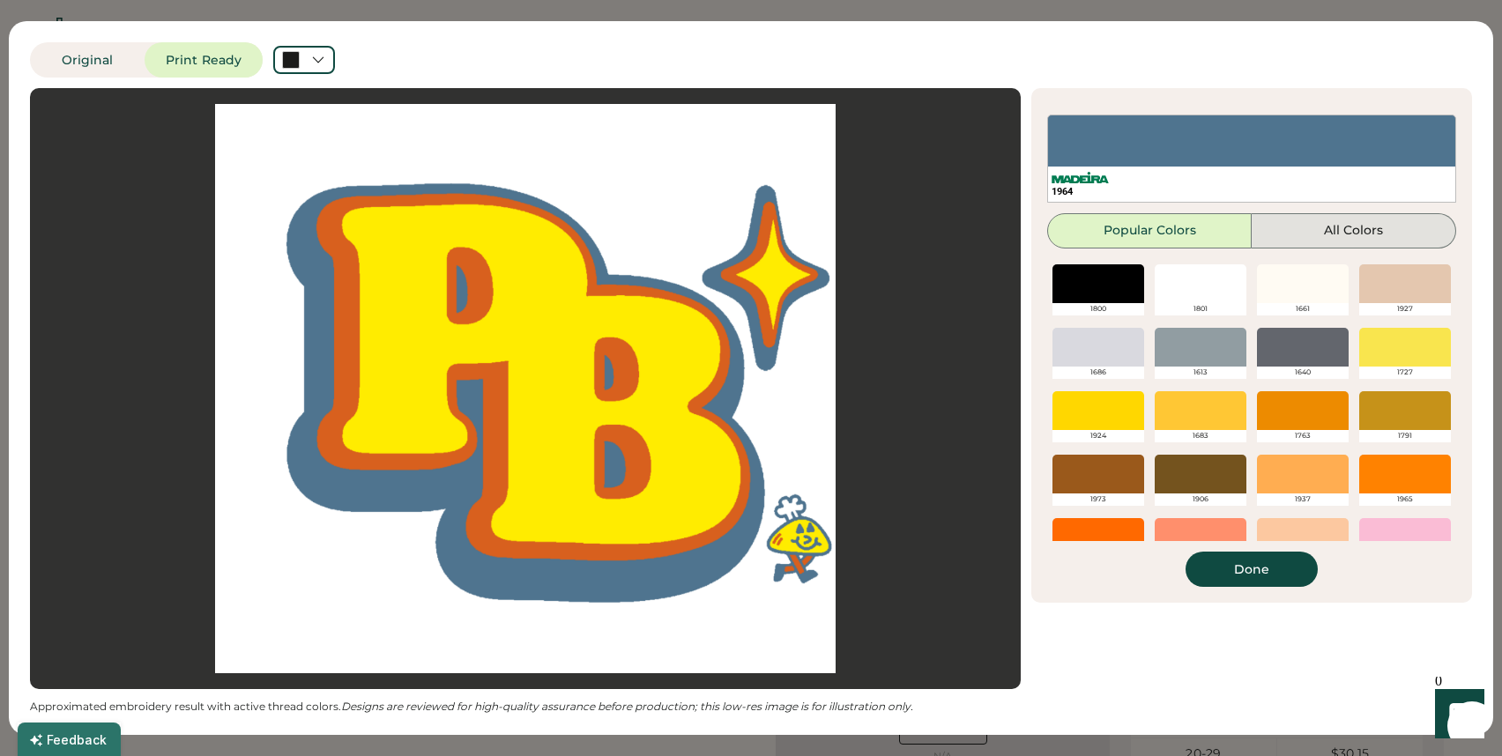
click at [1315, 240] on button "All Colors" at bounding box center [1353, 230] width 204 height 35
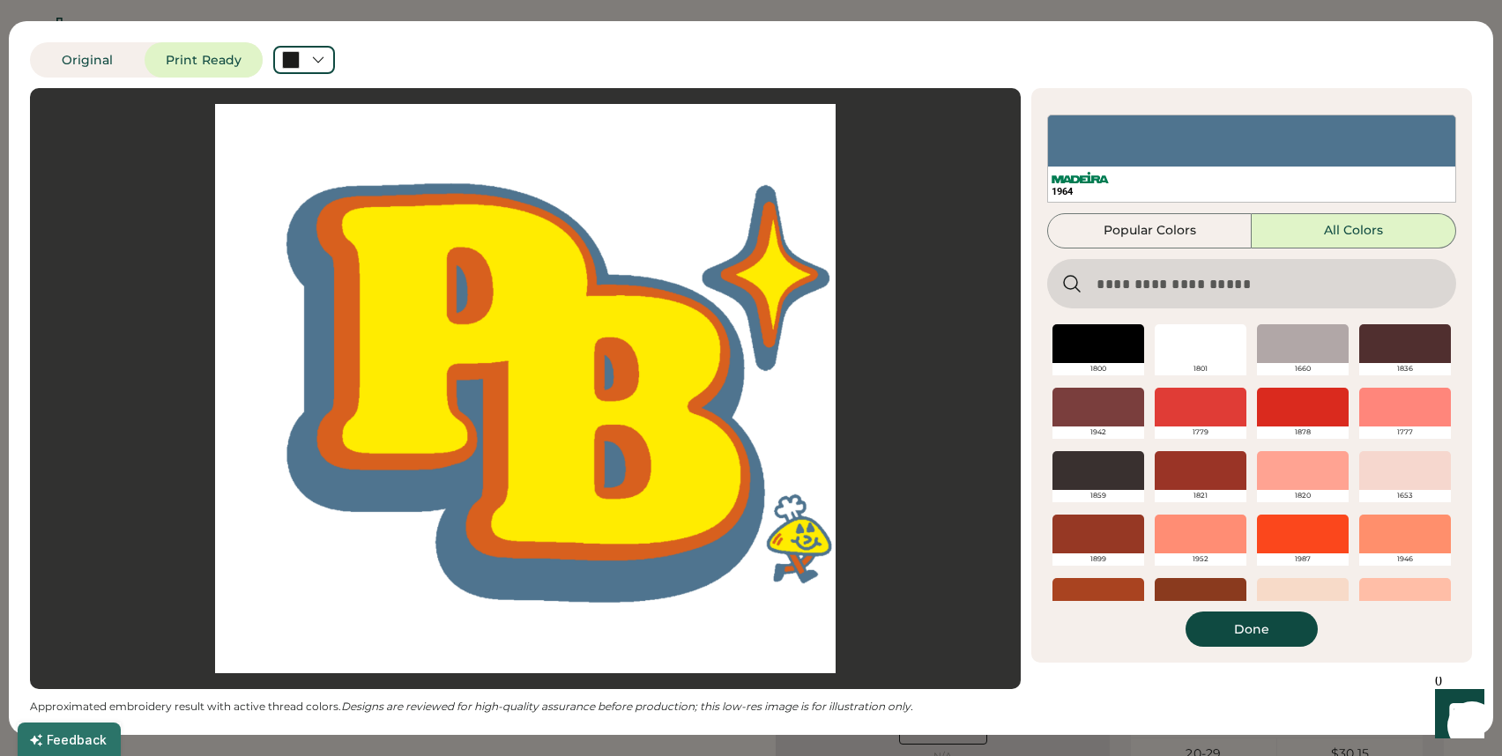
click at [1138, 277] on input "input" at bounding box center [1251, 283] width 409 height 49
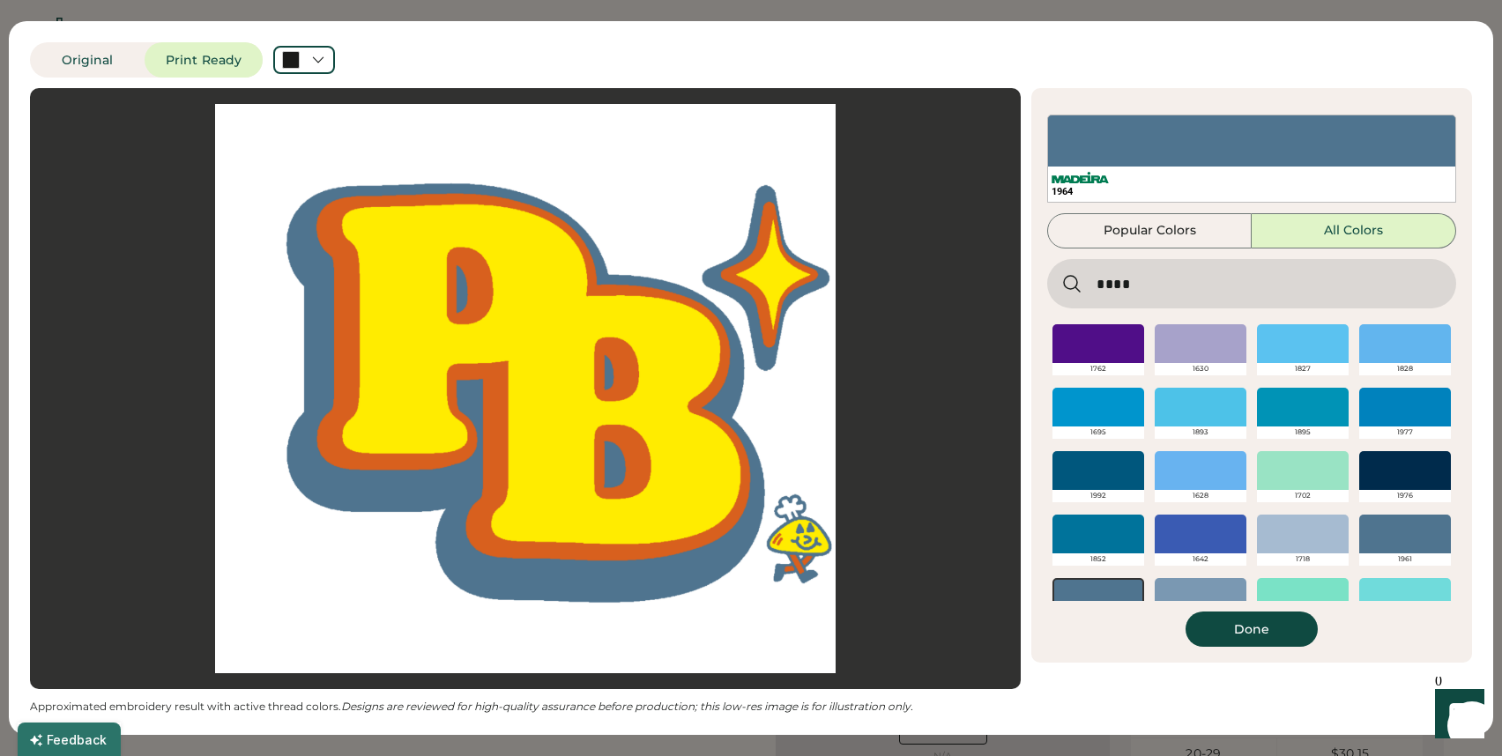
type input "****"
click at [1409, 419] on div at bounding box center [1405, 407] width 92 height 39
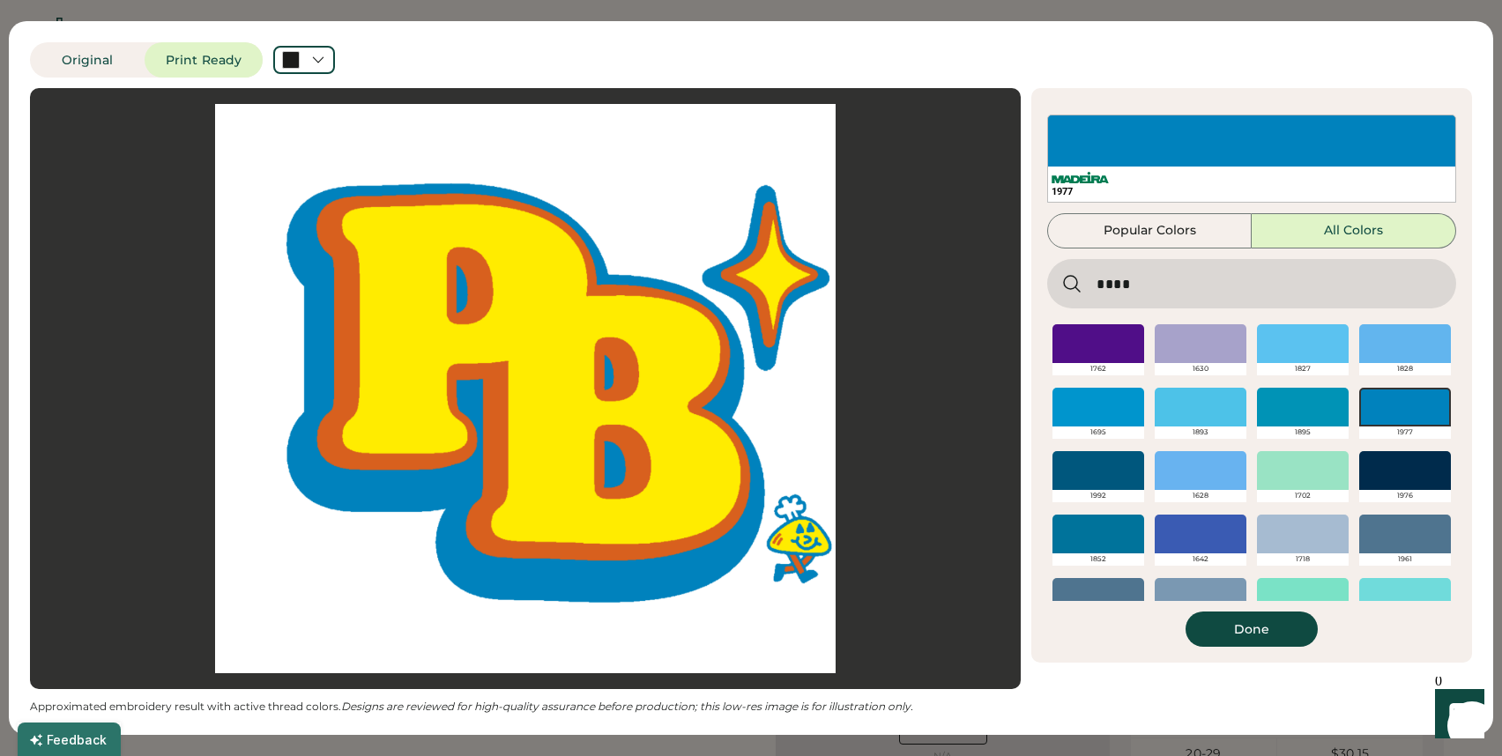
click at [1131, 481] on div at bounding box center [1098, 470] width 92 height 39
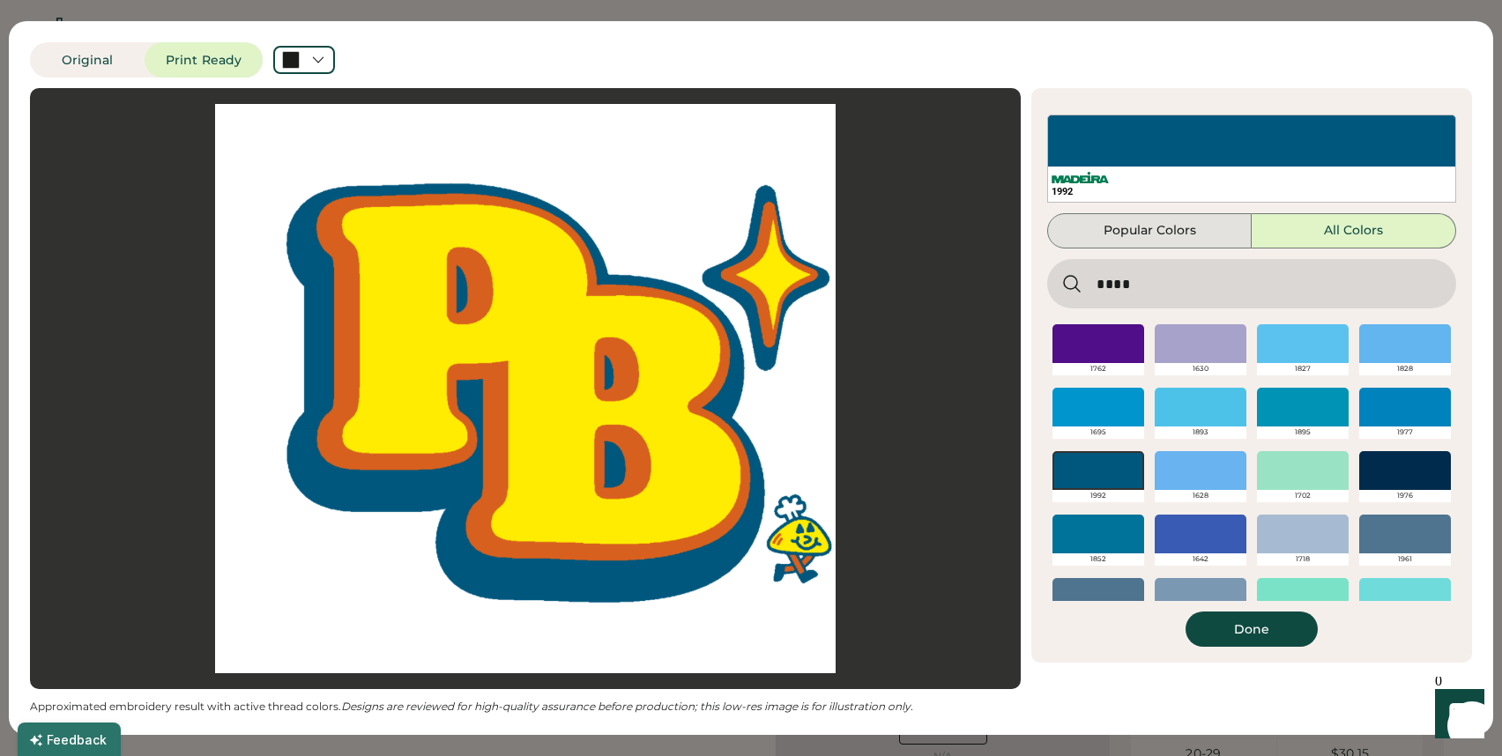
click at [1185, 241] on button "Popular Colors" at bounding box center [1149, 230] width 204 height 35
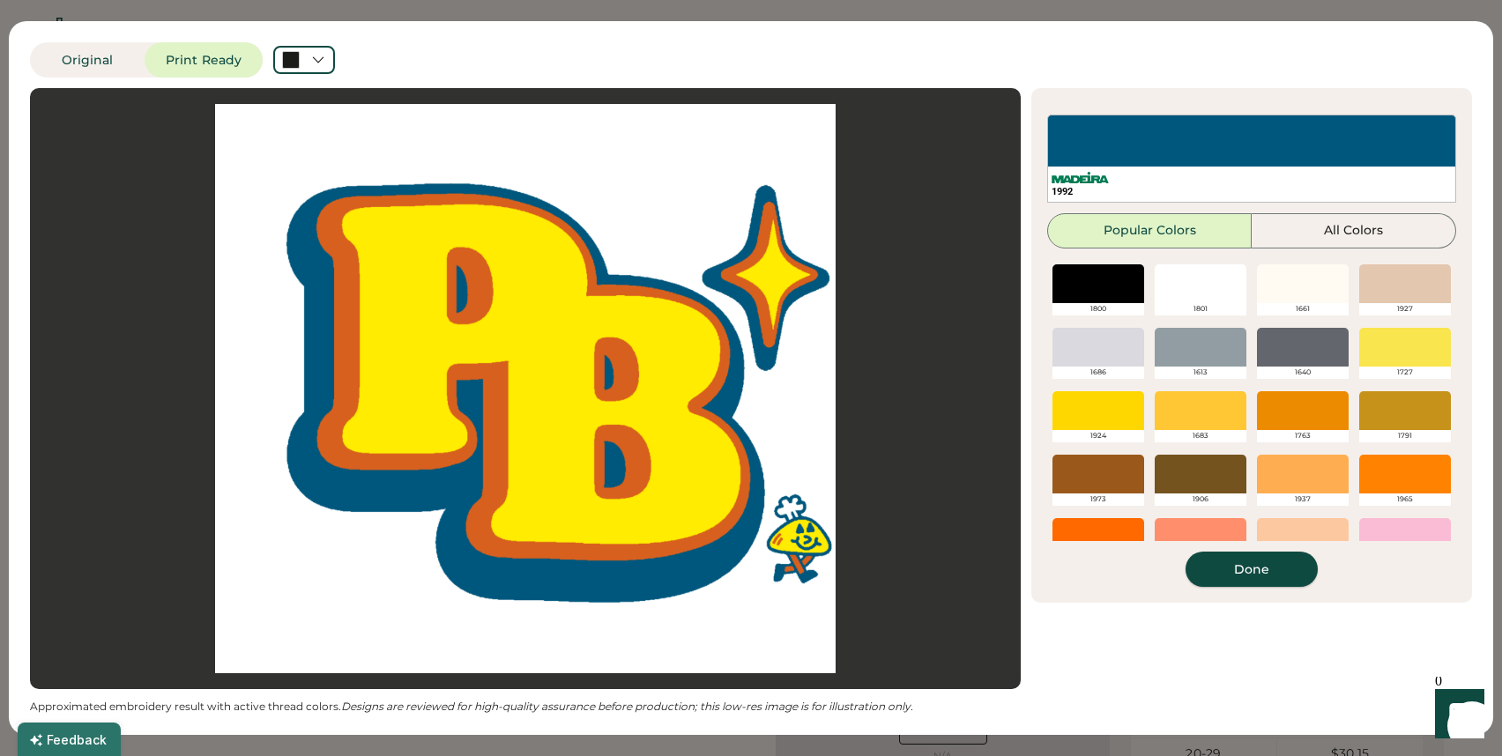
click at [1216, 552] on button "Done" at bounding box center [1251, 569] width 132 height 35
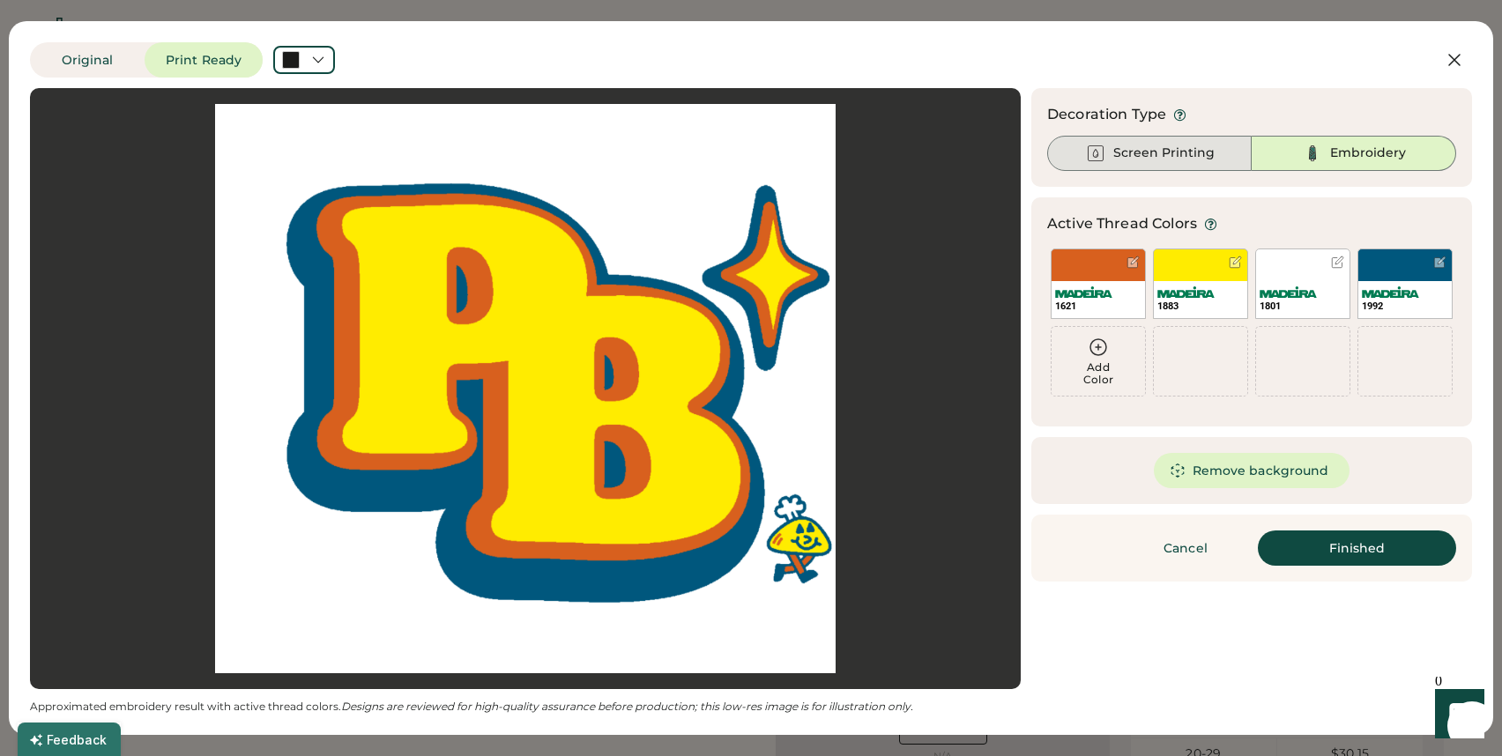
click at [1198, 167] on div "Screen Printing" at bounding box center [1149, 153] width 204 height 35
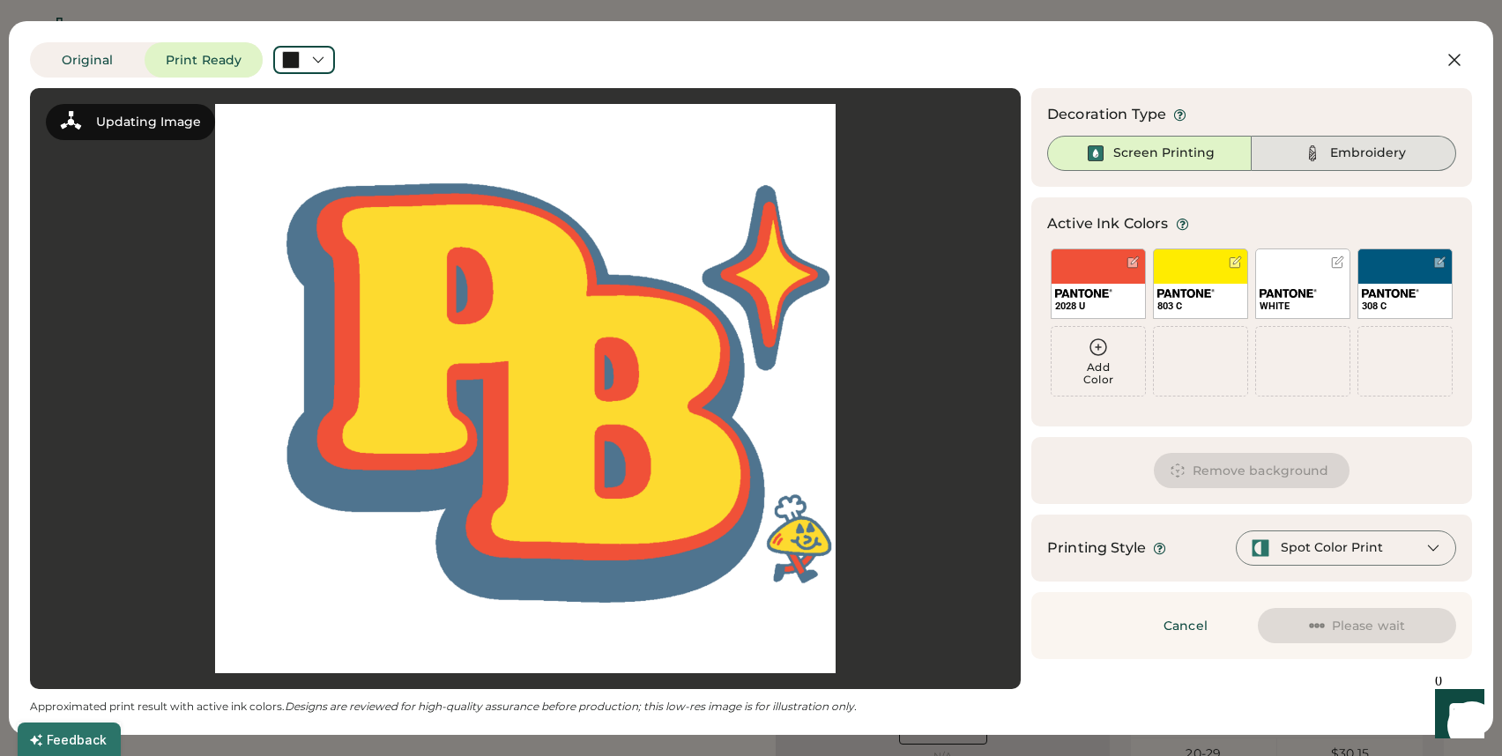
click at [1281, 154] on div "Embroidery" at bounding box center [1353, 153] width 204 height 35
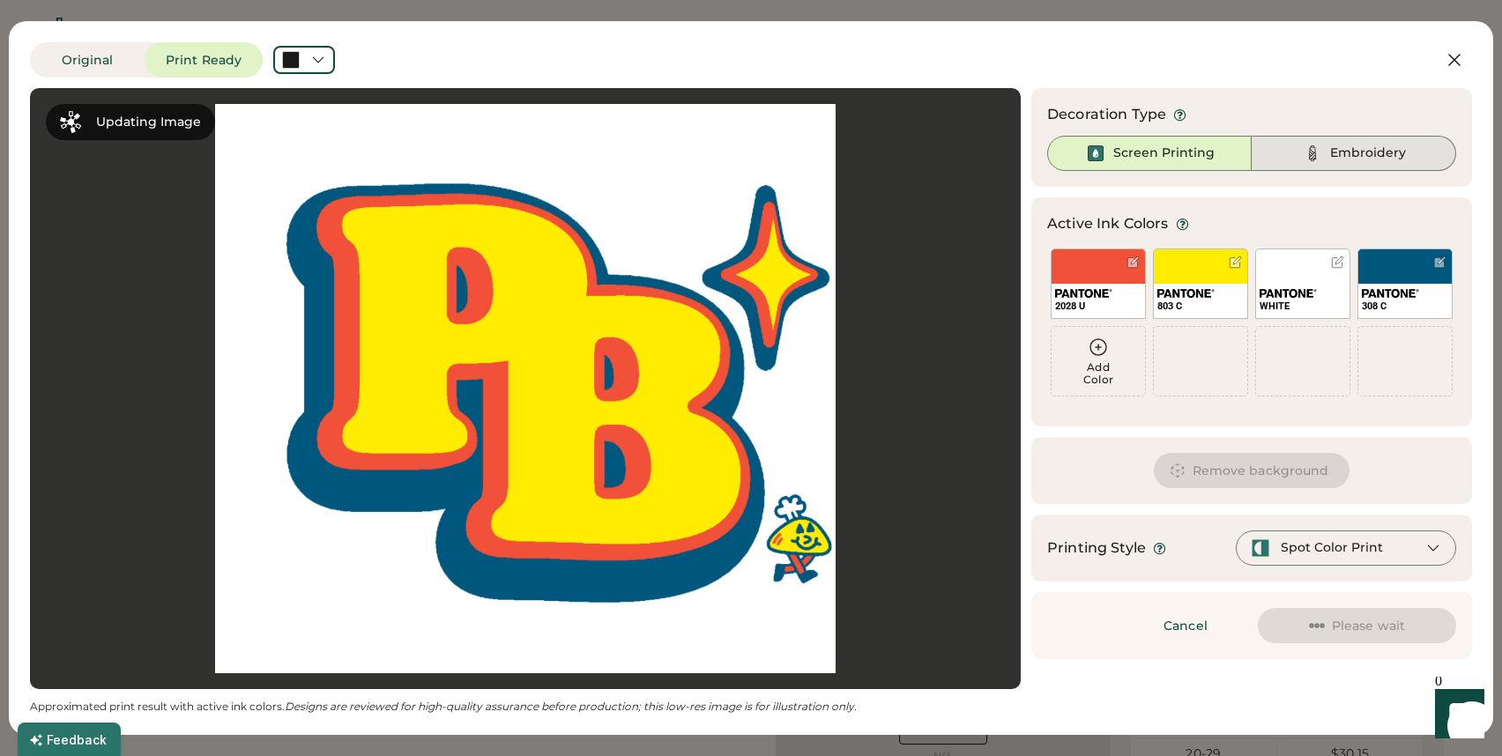
click at [1314, 152] on img at bounding box center [1312, 153] width 21 height 21
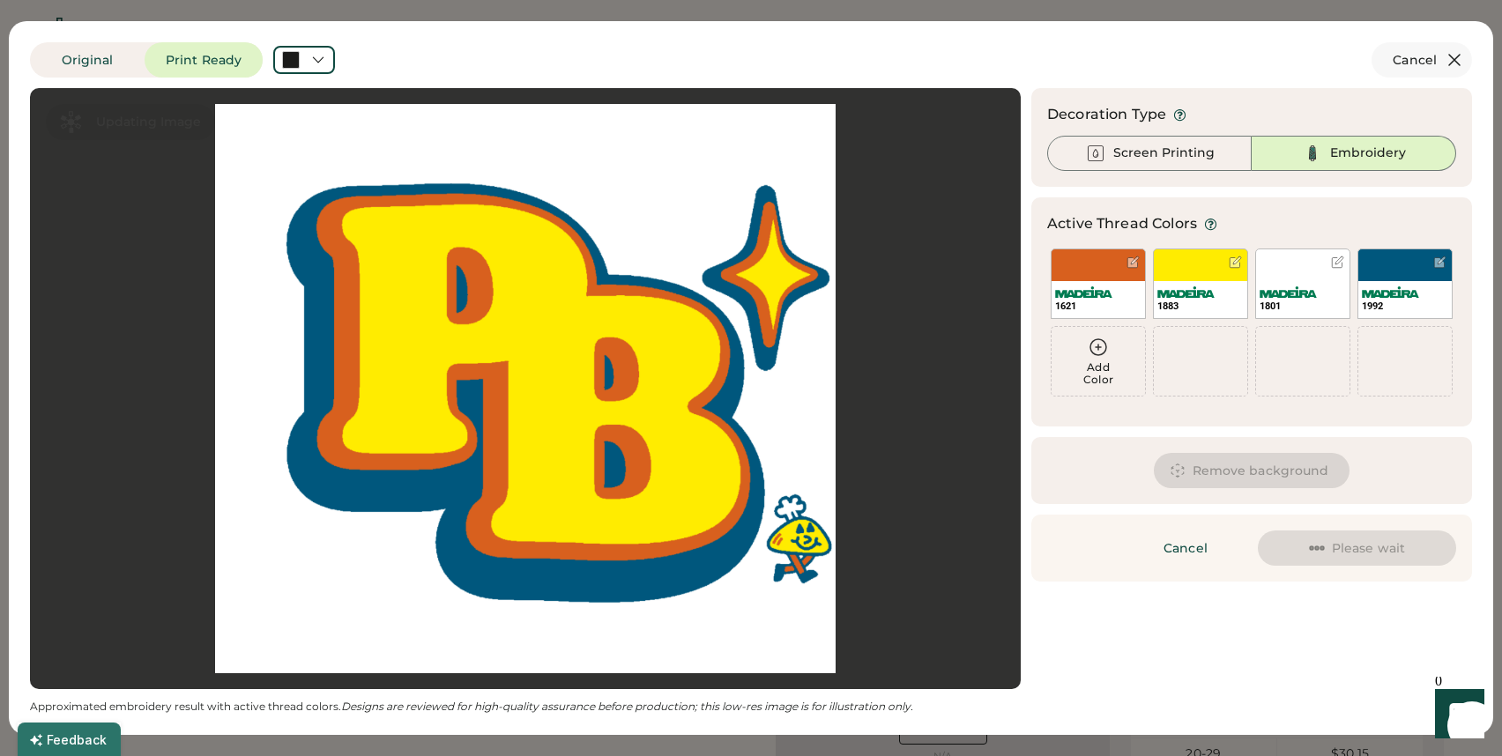
click at [1448, 54] on icon at bounding box center [1453, 59] width 21 height 21
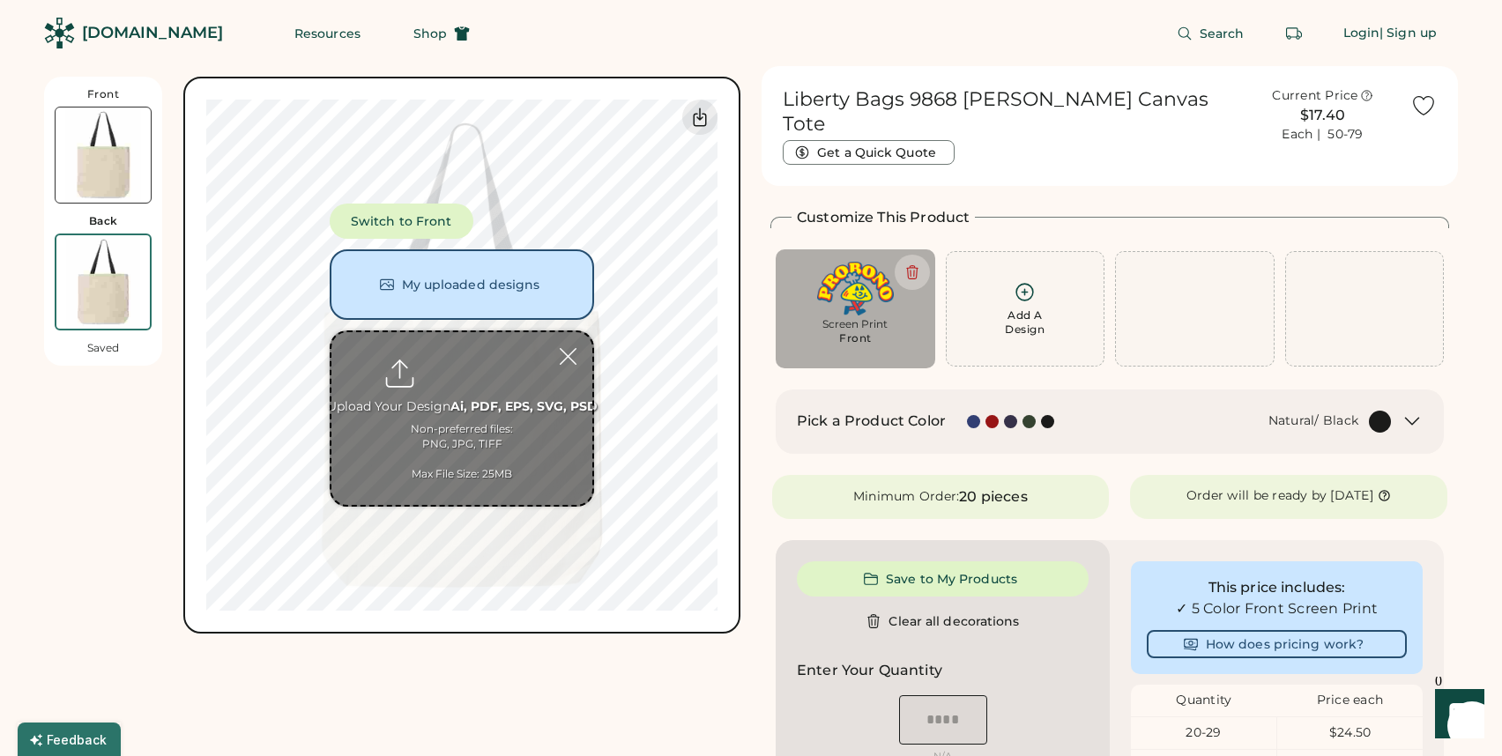
click at [796, 323] on div "Screen Print Front" at bounding box center [855, 336] width 135 height 39
type input "****"
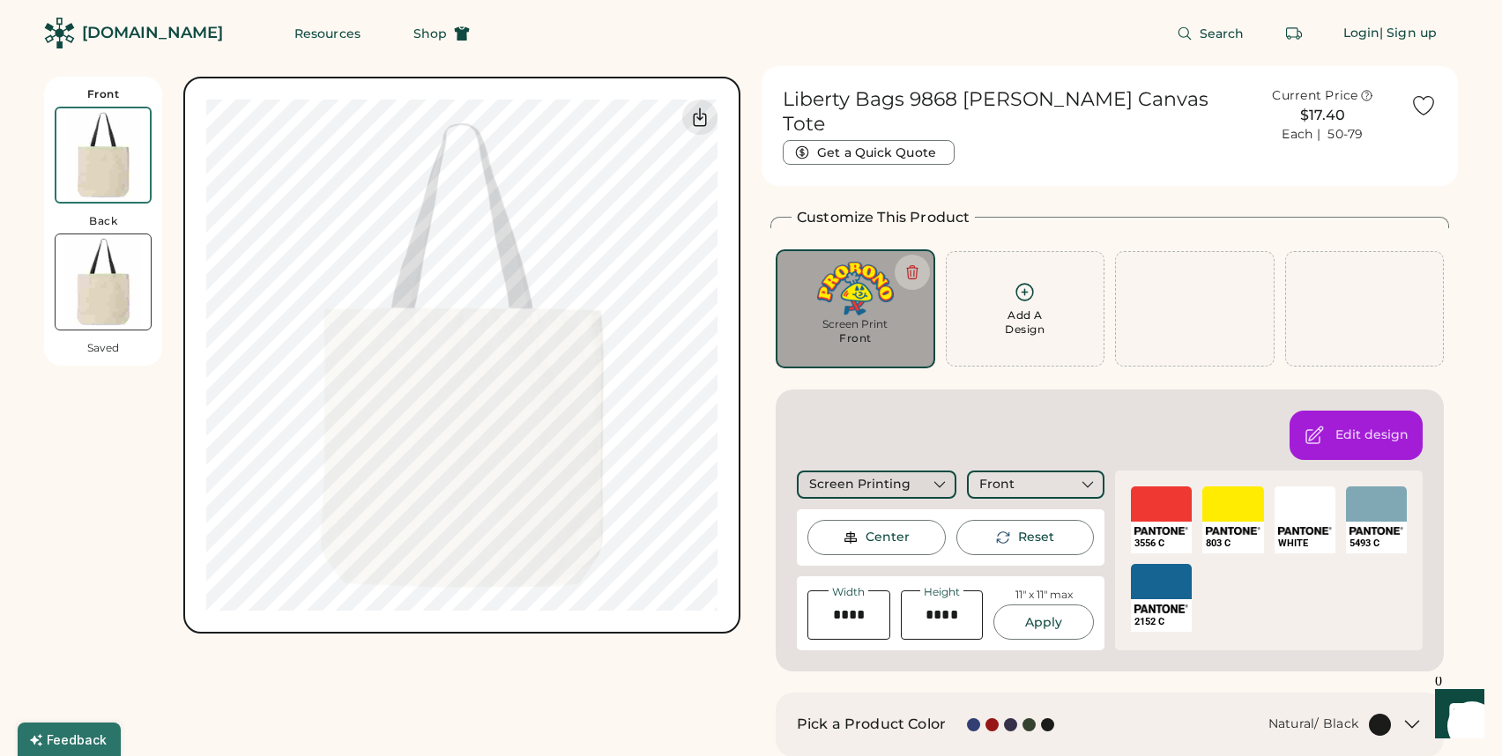
click at [904, 476] on div "Screen Printing" at bounding box center [859, 485] width 101 height 18
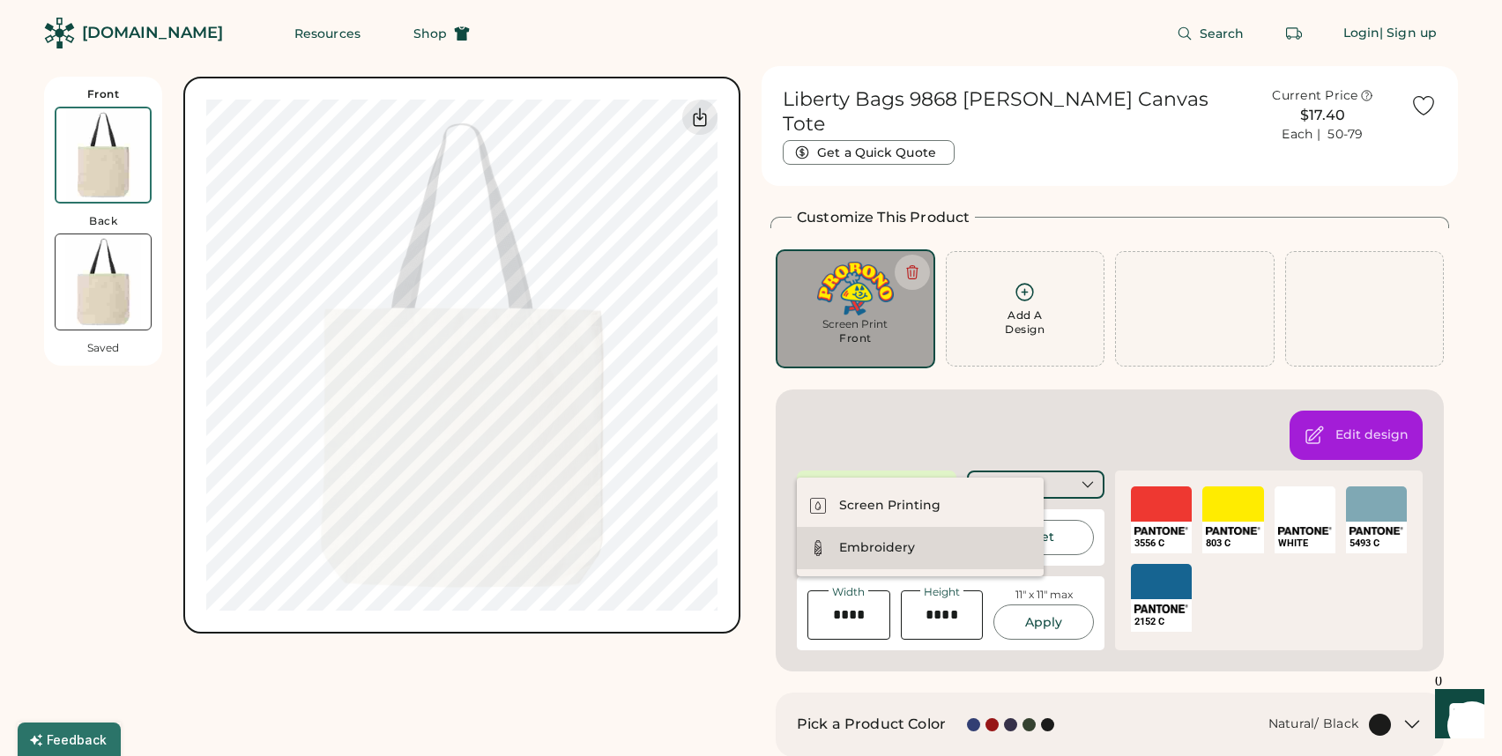
click at [871, 544] on div "Embroidery" at bounding box center [877, 548] width 76 height 18
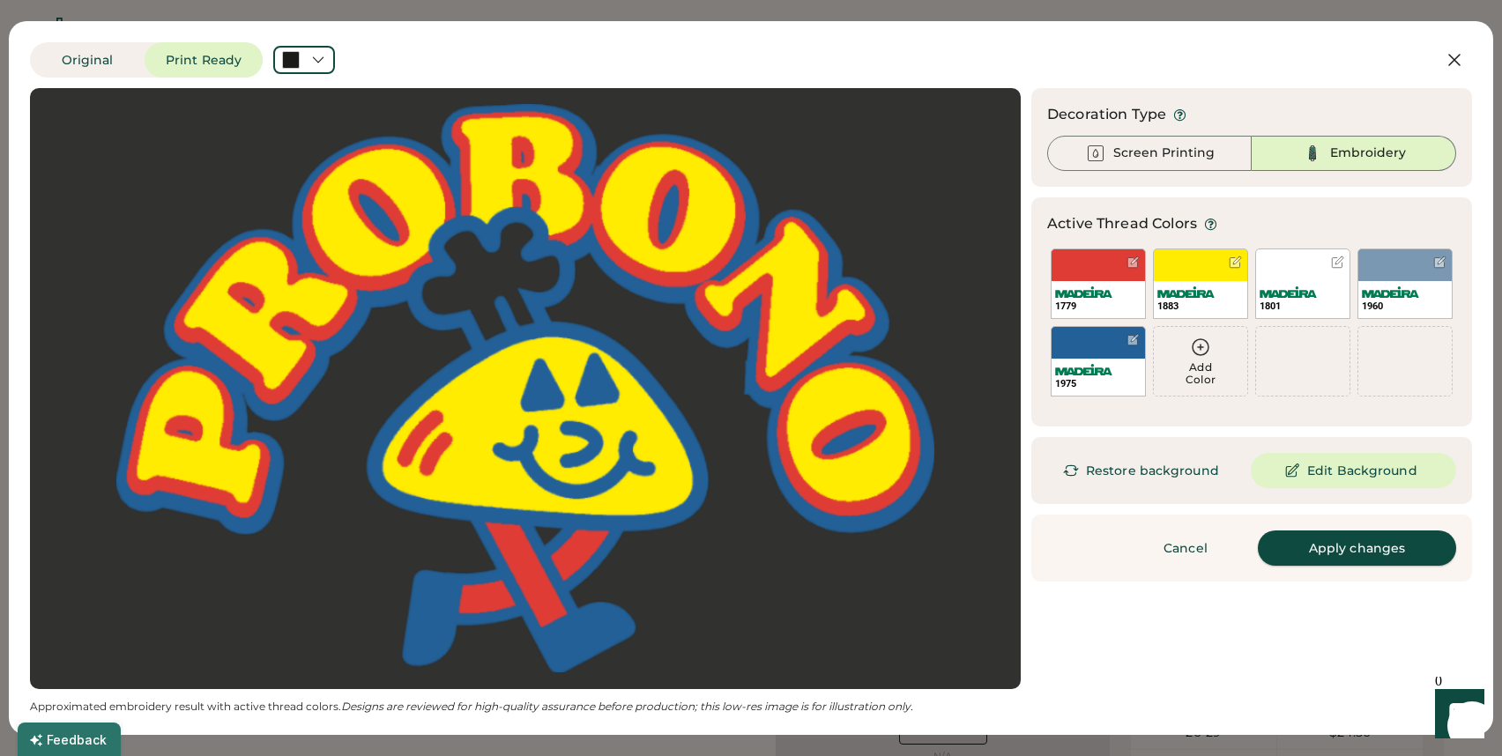
click at [1318, 554] on button "Apply changes" at bounding box center [1356, 547] width 198 height 35
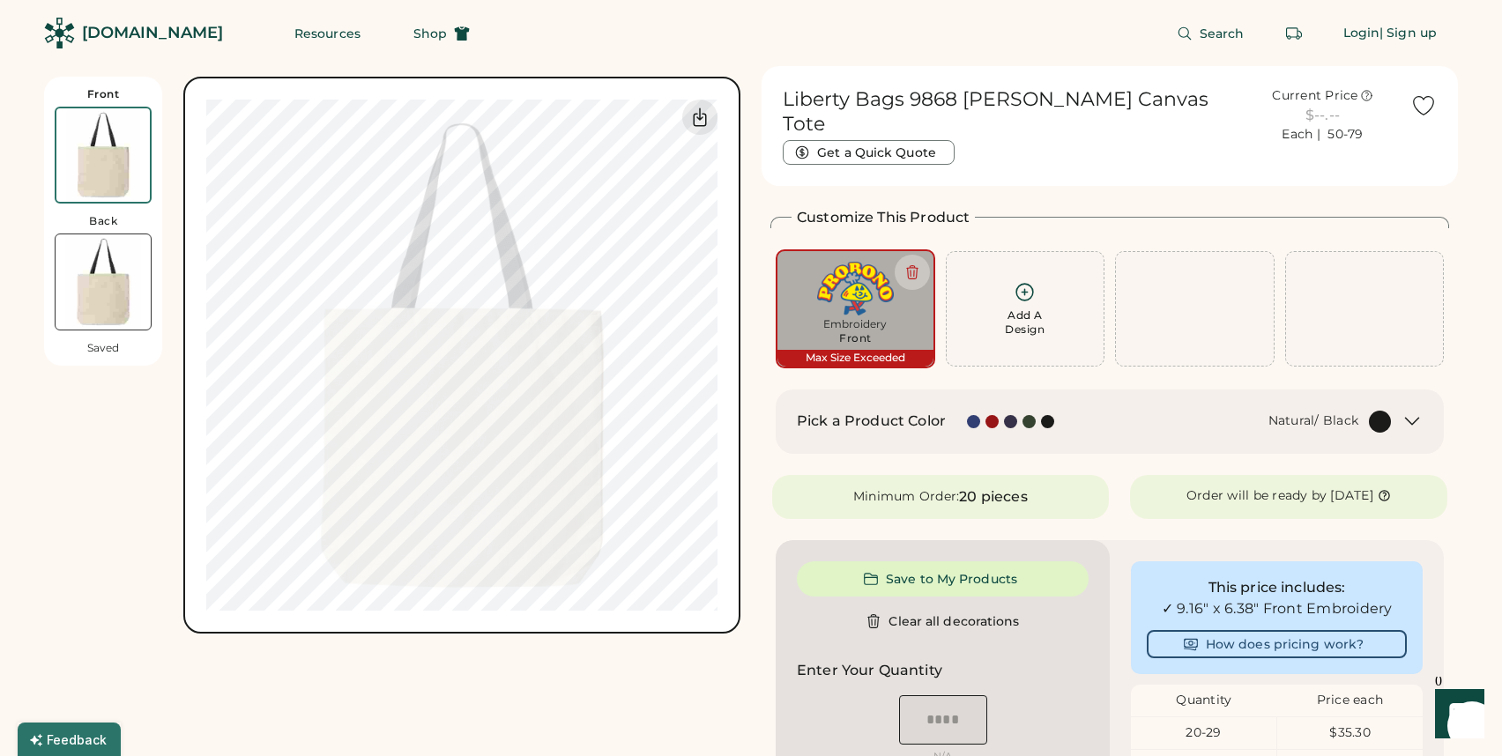
type input "****"
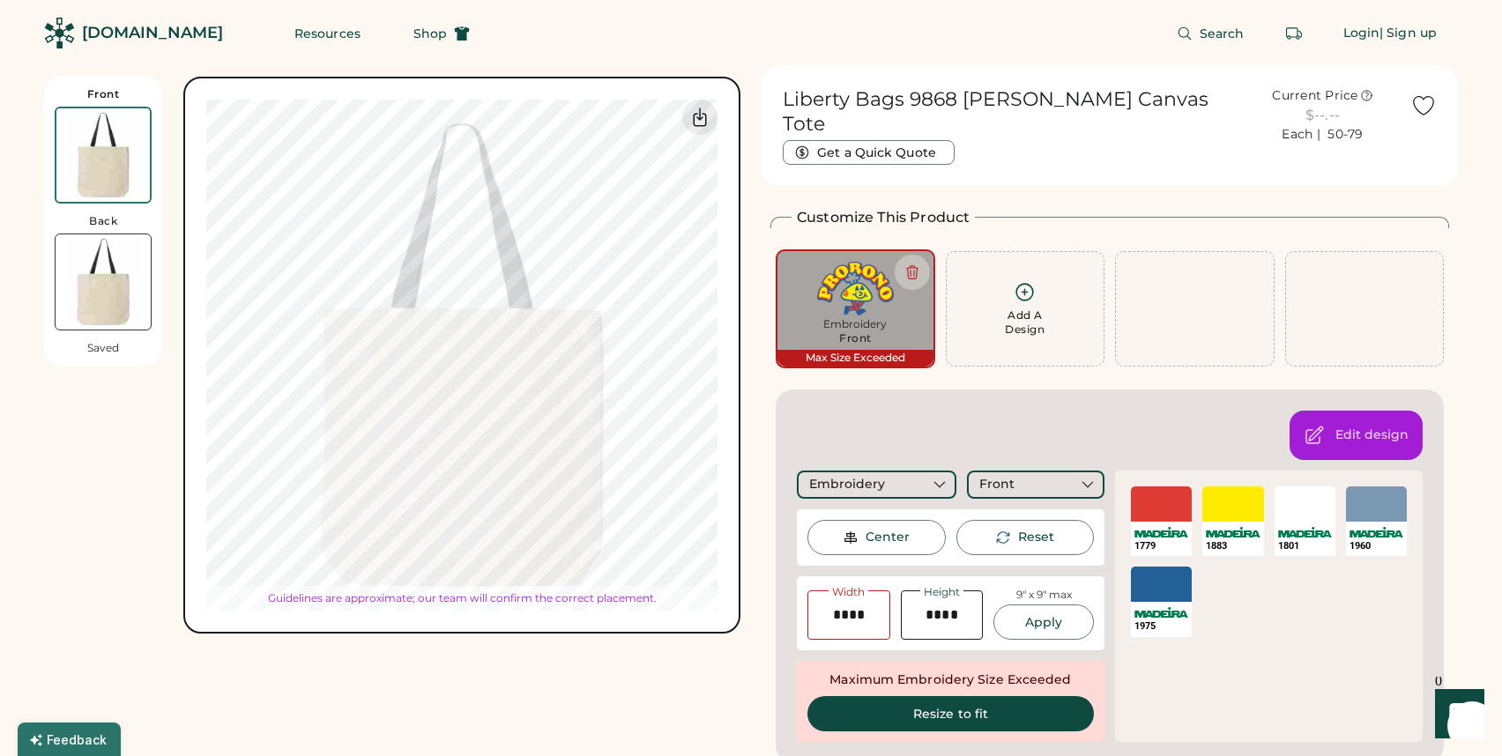
type input "****"
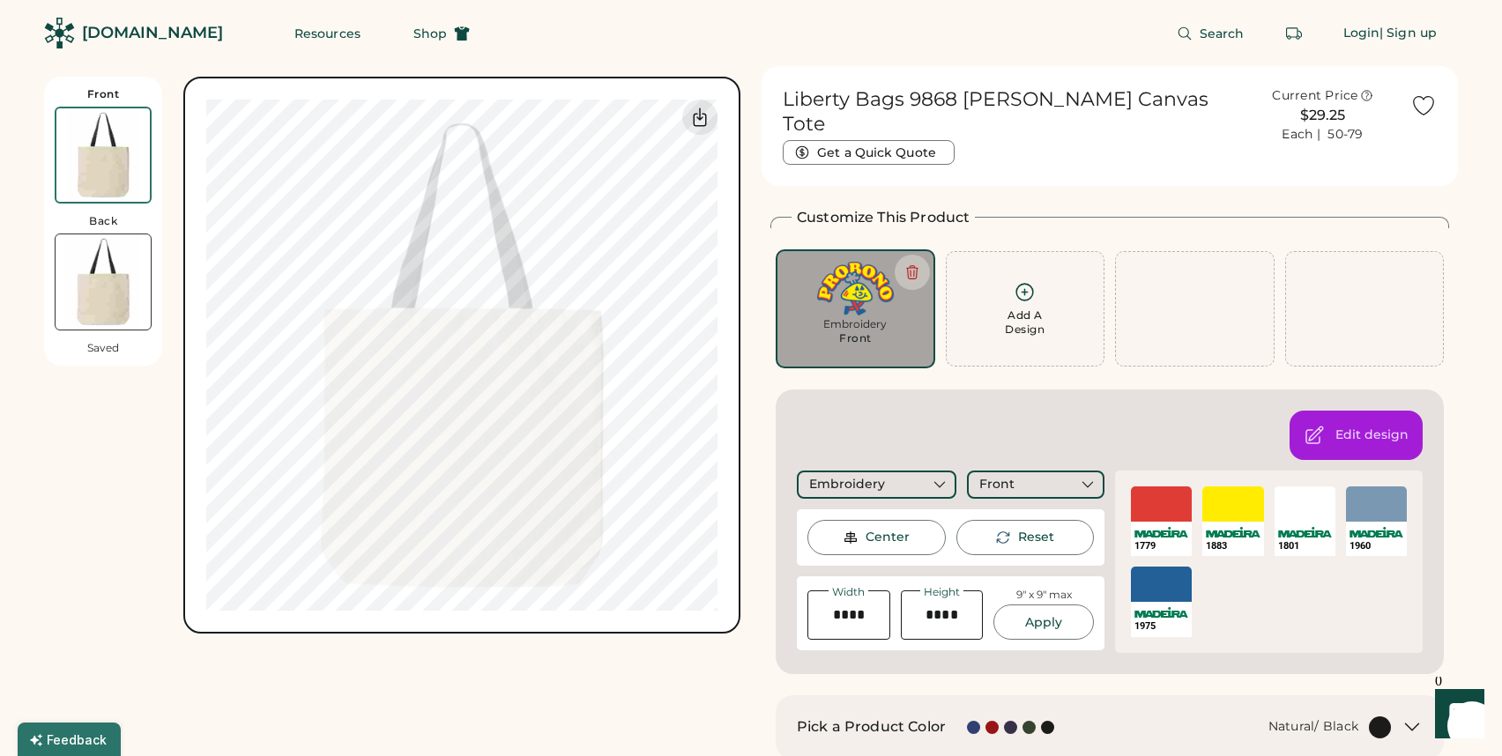
click at [1040, 312] on div "Add A Design" at bounding box center [1025, 322] width 40 height 28
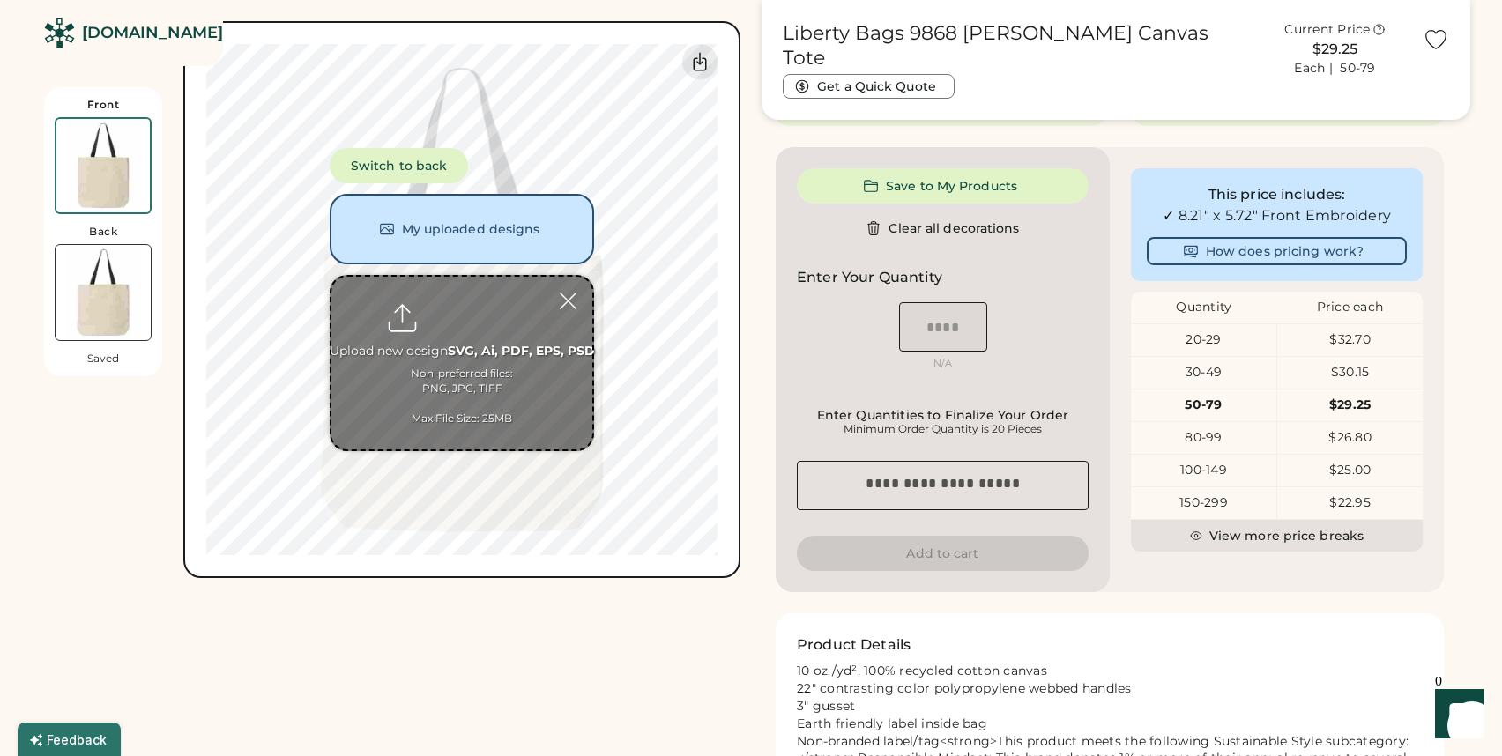
scroll to position [373, 0]
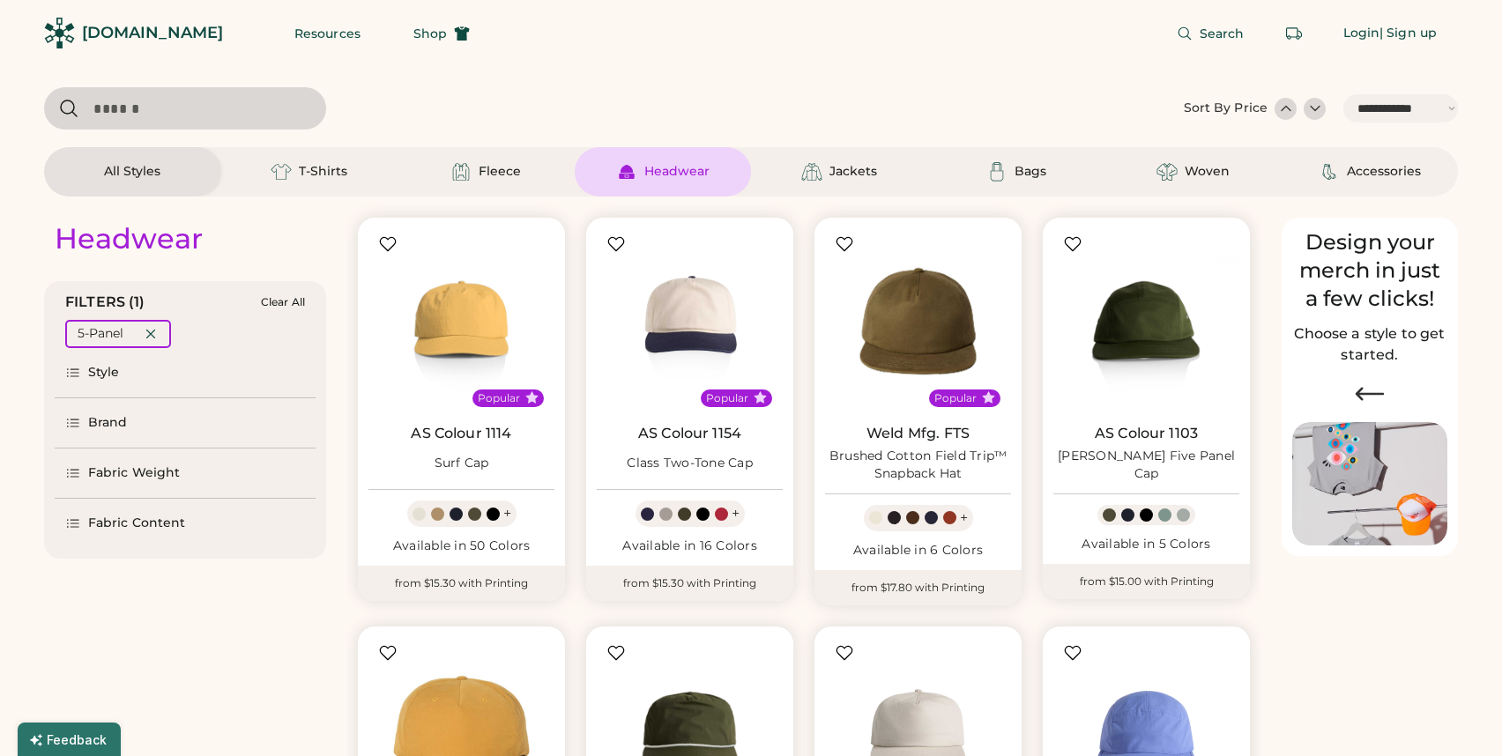
select select "*****"
select select "*"
click at [405, 19] on button "Shop" at bounding box center [441, 33] width 99 height 35
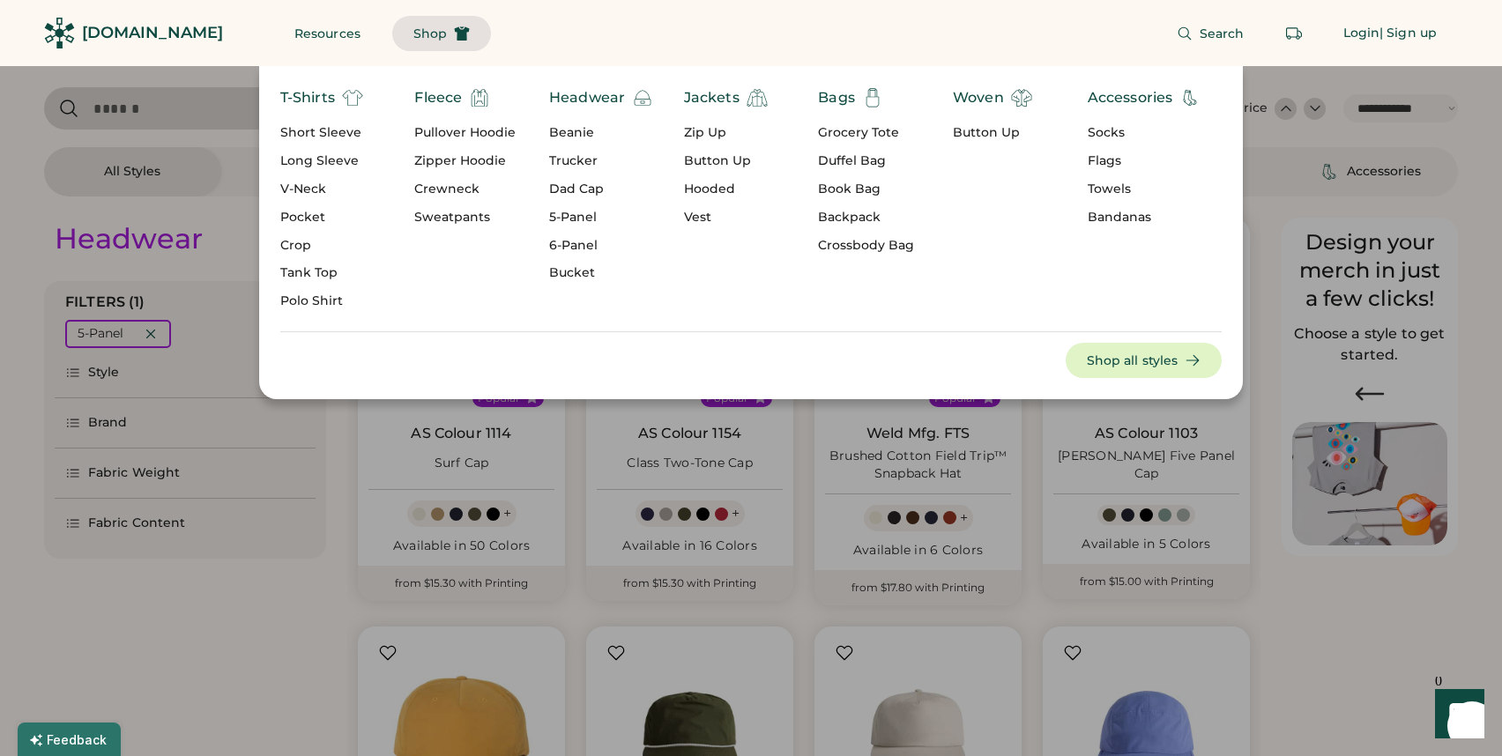
click at [983, 138] on div "Button Up" at bounding box center [992, 133] width 79 height 18
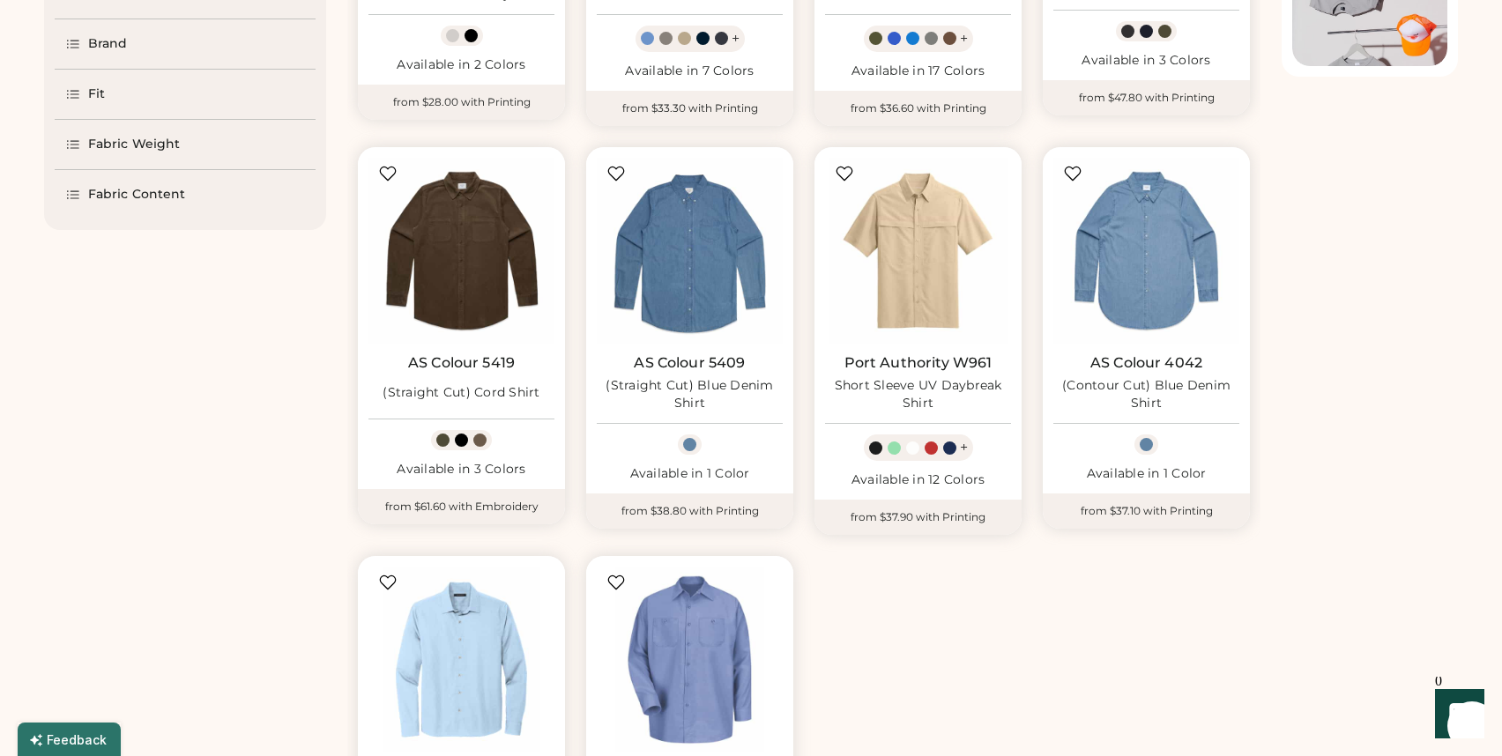
select select "*****"
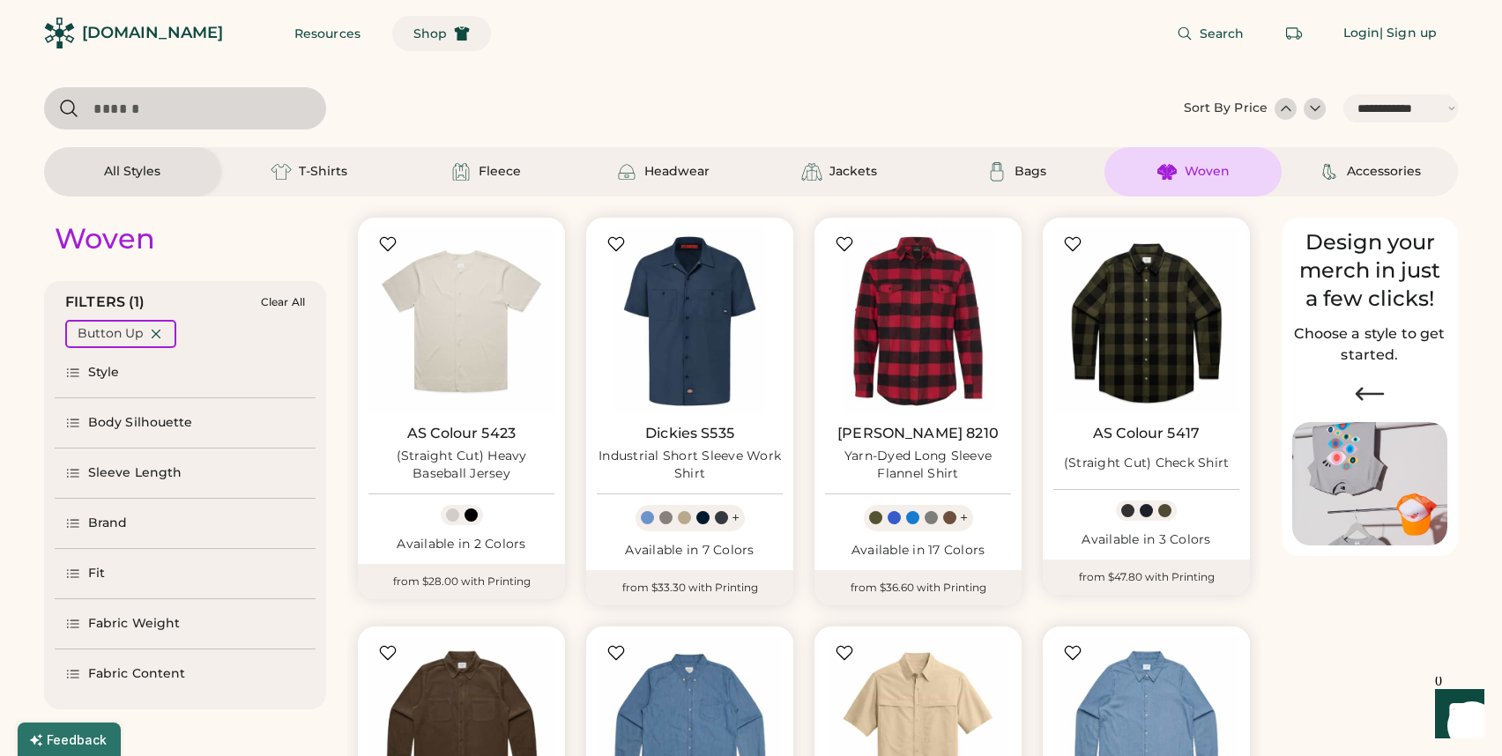
click at [413, 31] on span "Shop" at bounding box center [429, 33] width 33 height 12
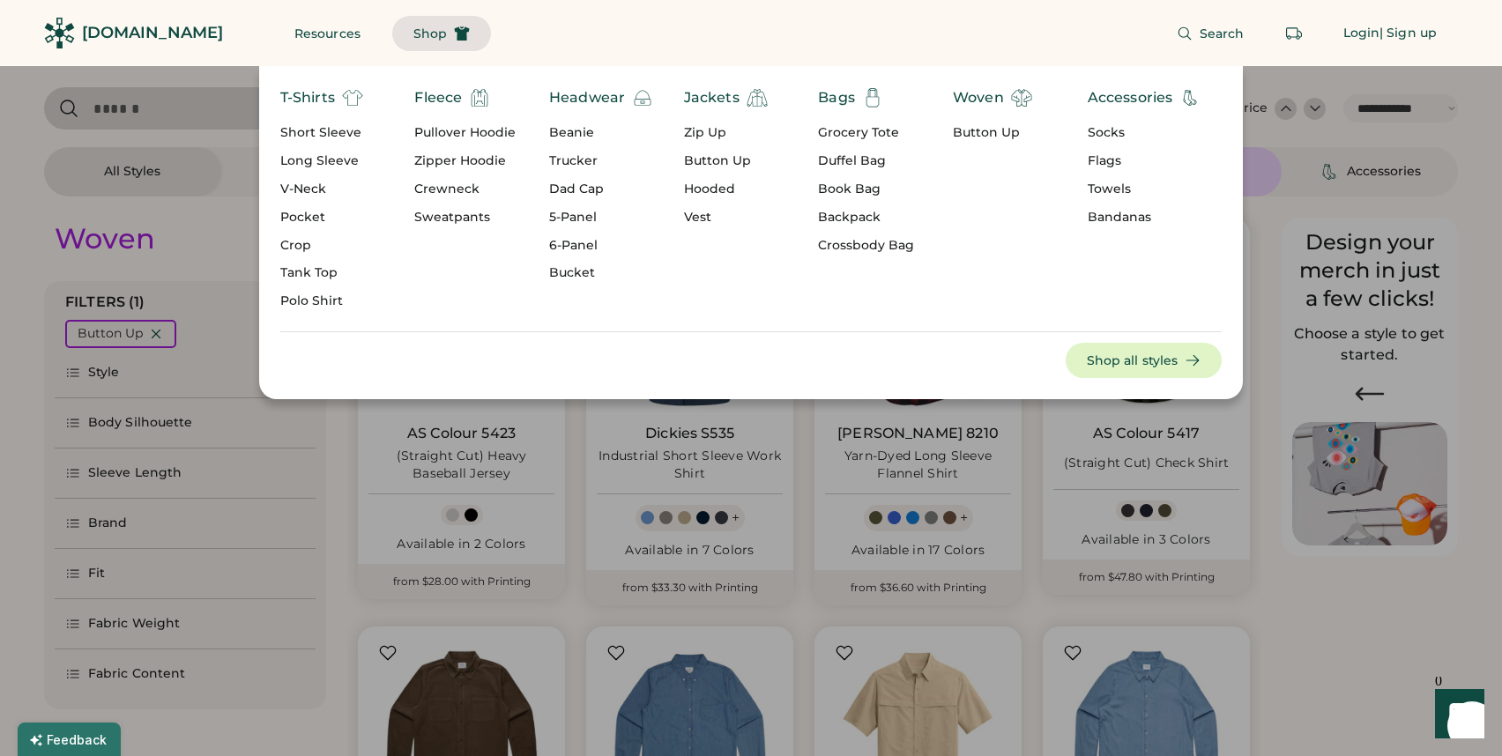
click at [696, 188] on div "Hooded" at bounding box center [726, 190] width 84 height 18
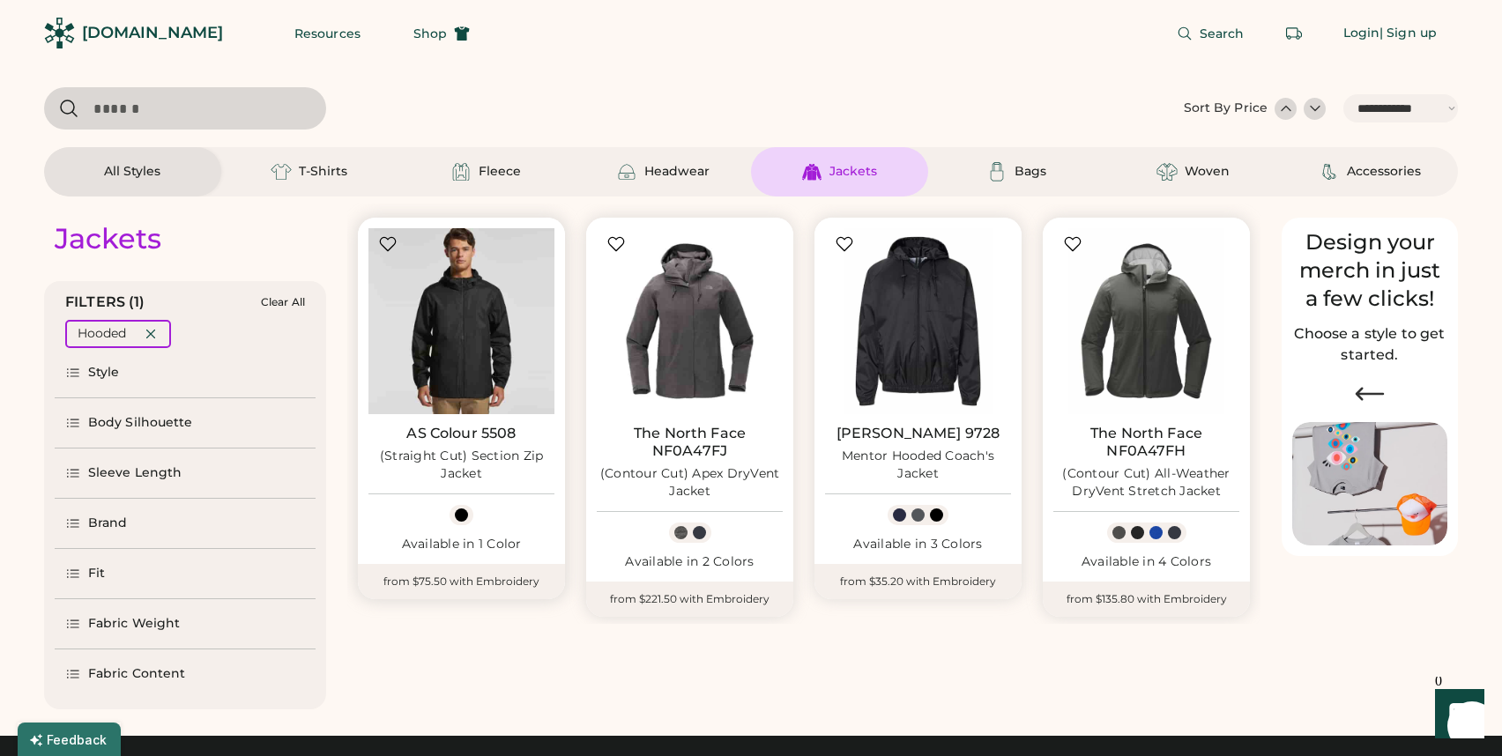
click at [511, 271] on img at bounding box center [461, 321] width 186 height 186
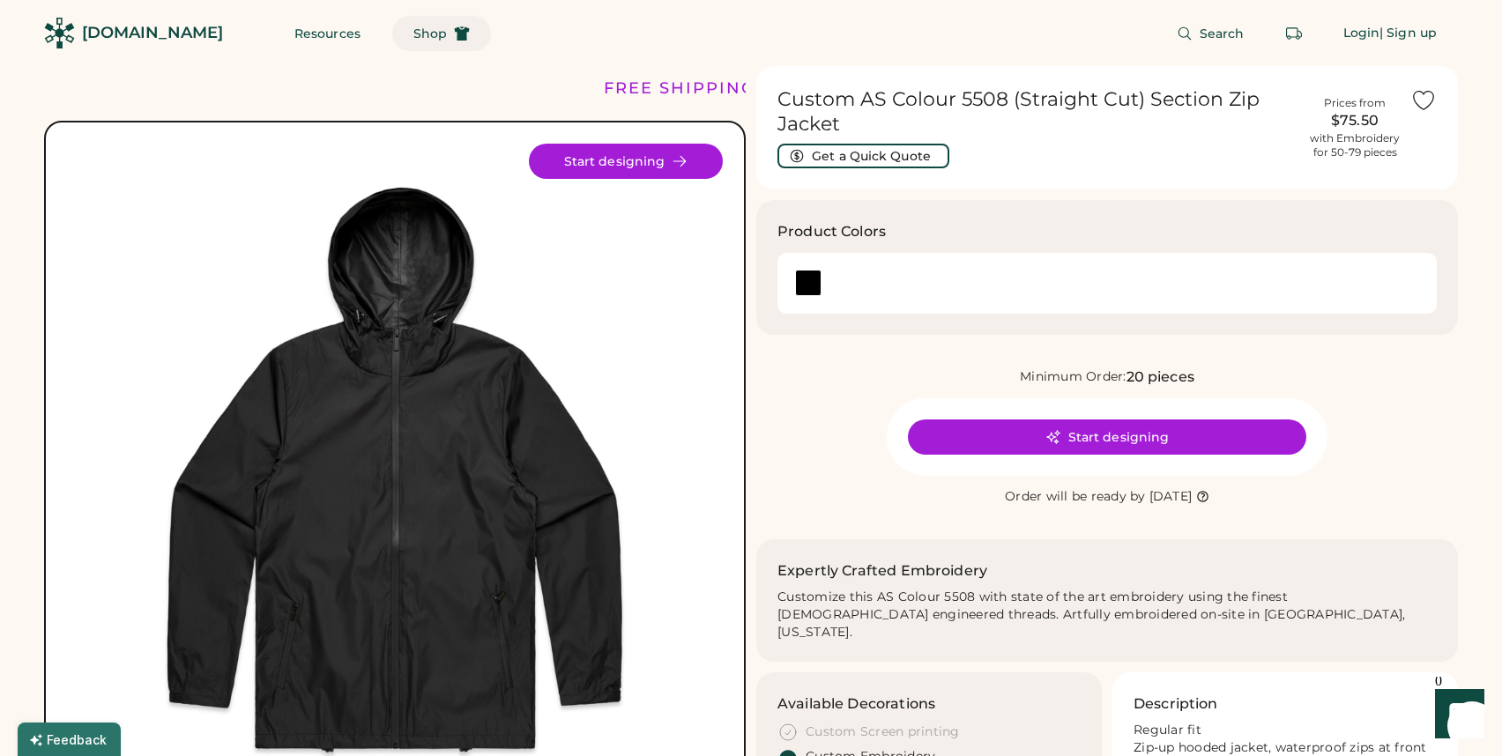
click at [454, 26] on icon at bounding box center [462, 34] width 16 height 16
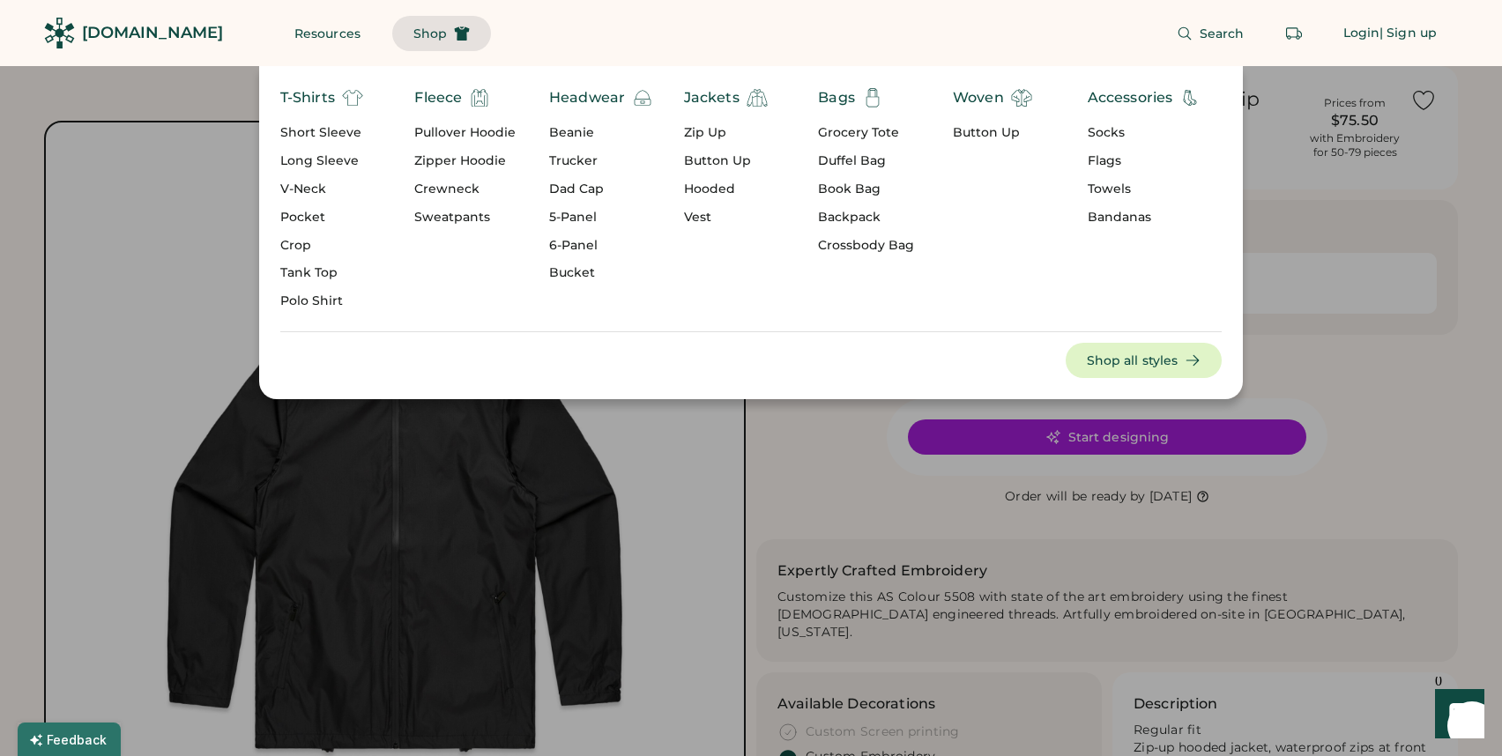
click at [445, 131] on div "Pullover Hoodie" at bounding box center [464, 133] width 101 height 18
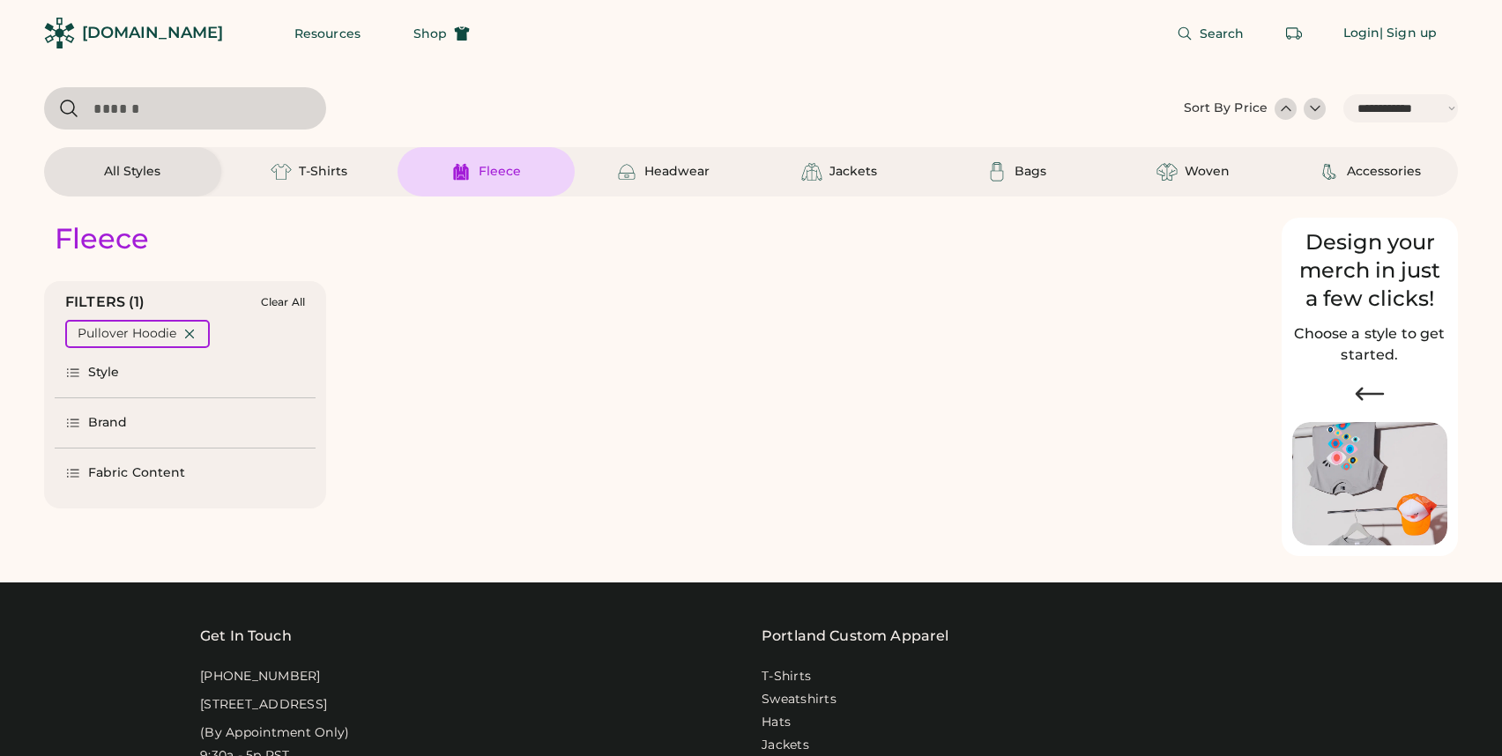
select select "*****"
select select "*"
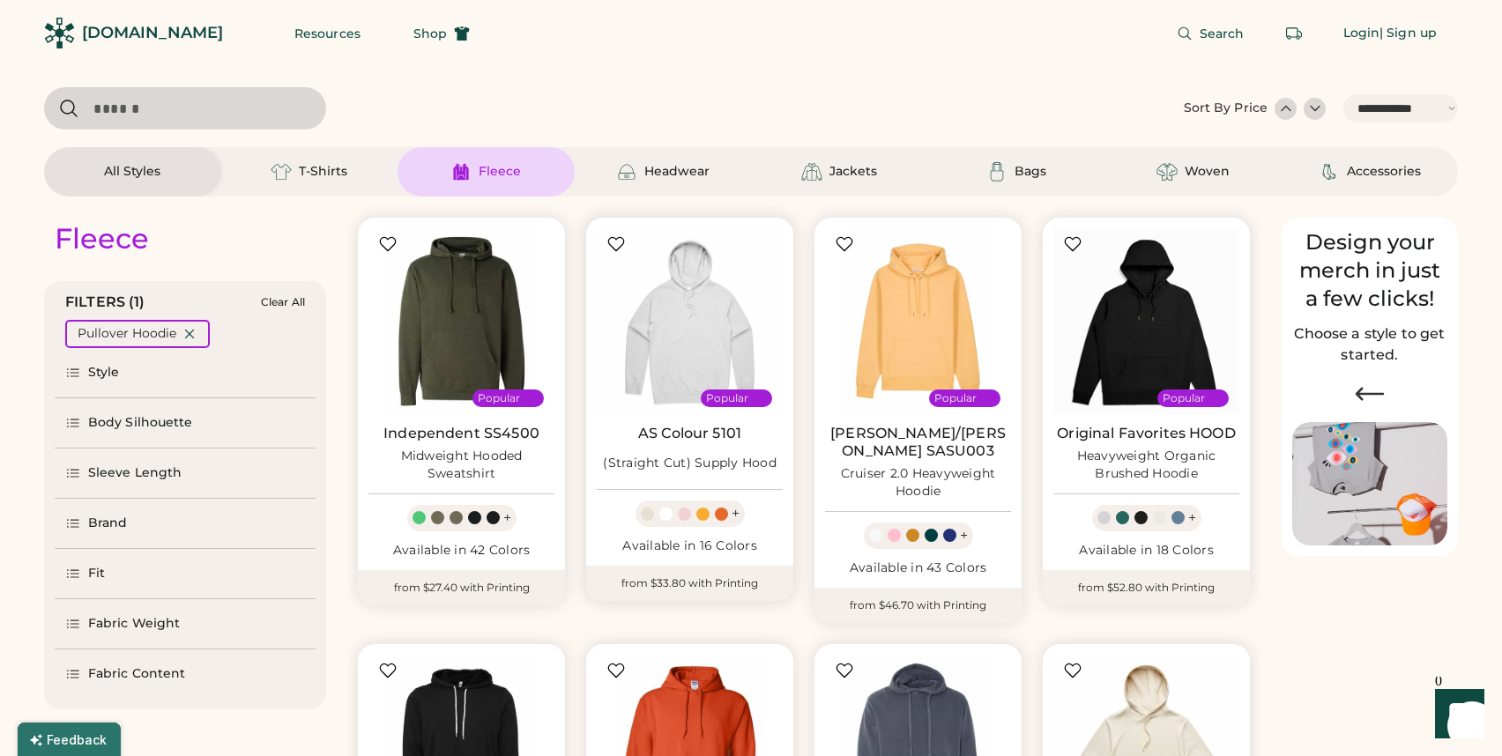
scroll to position [18, 0]
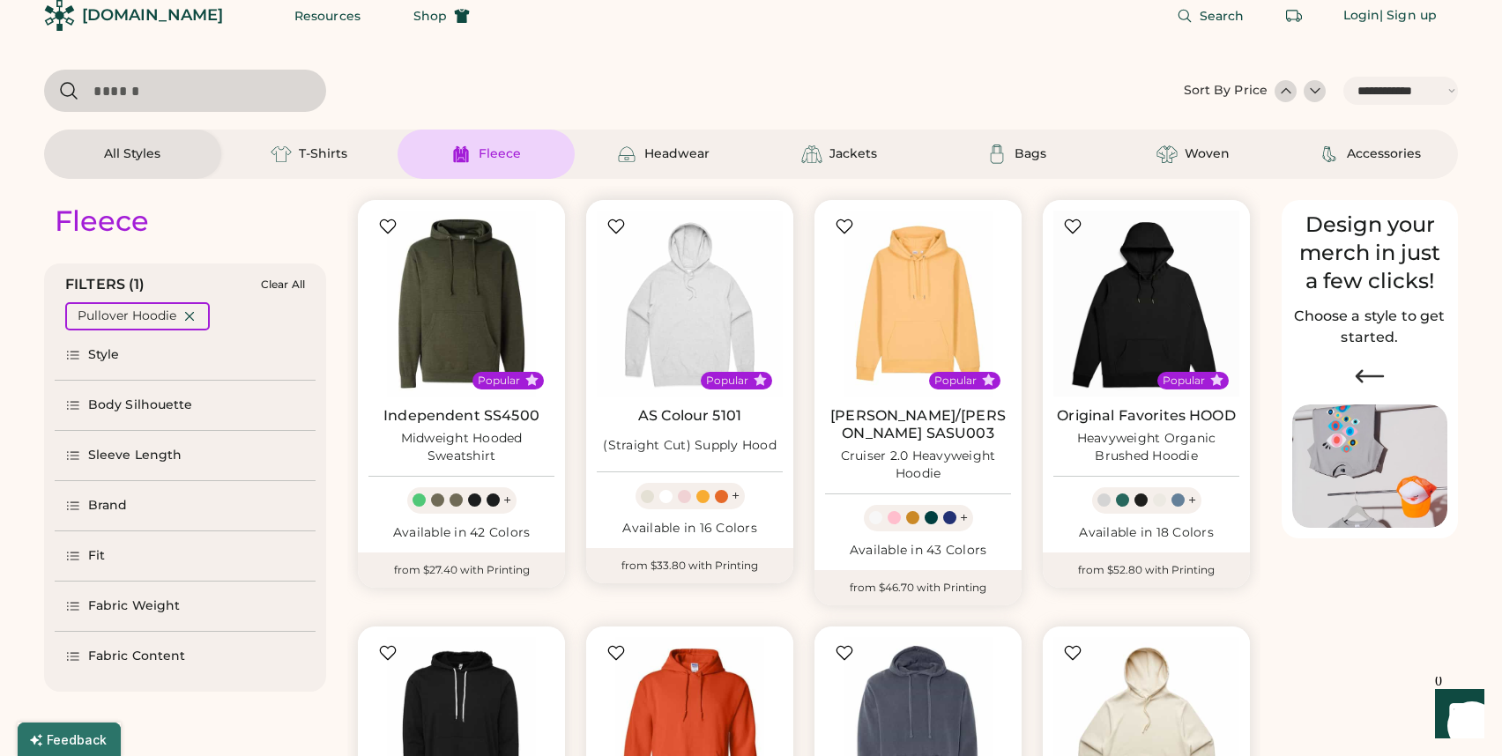
select select "*****"
select select "*"
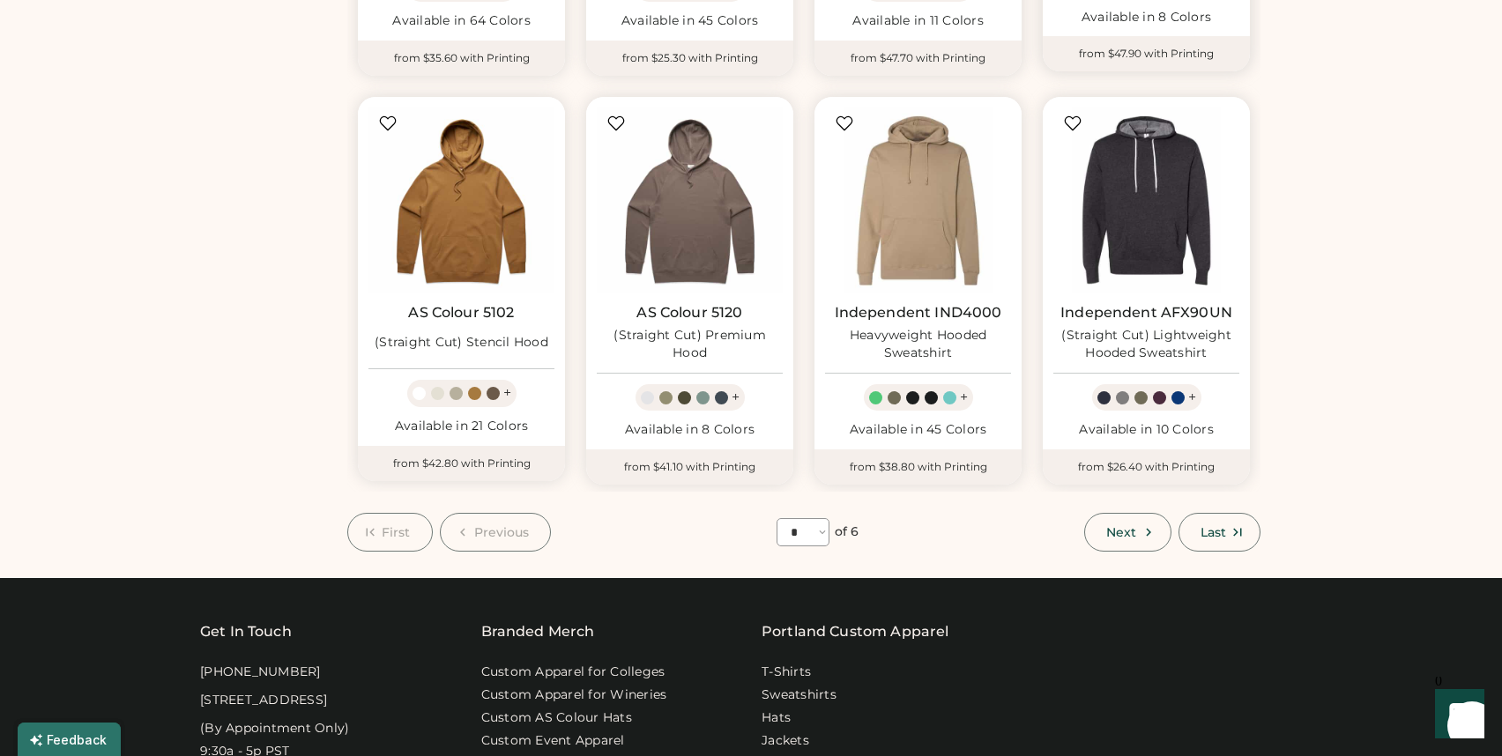
scroll to position [1006, 0]
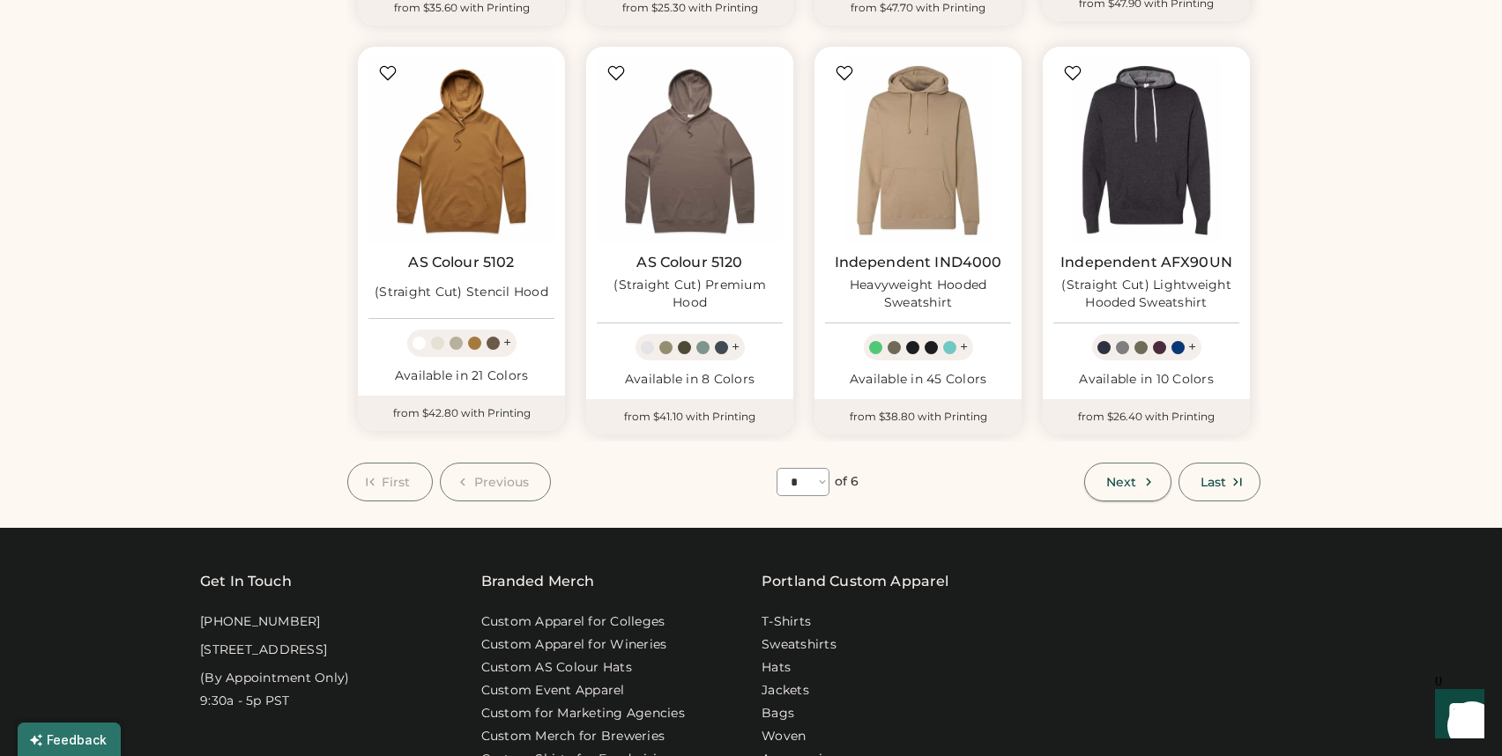
click at [1118, 463] on button "Next" at bounding box center [1127, 482] width 86 height 39
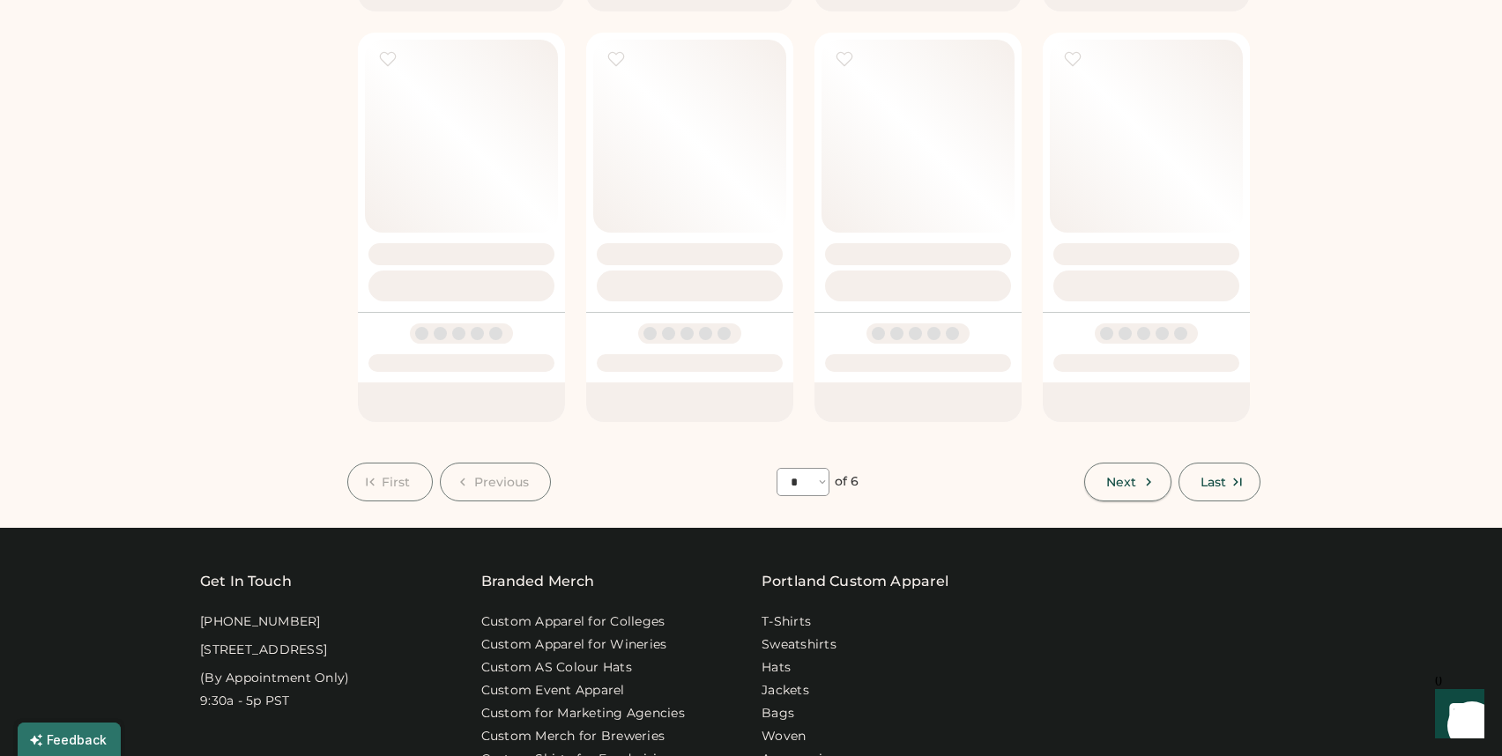
select select "*"
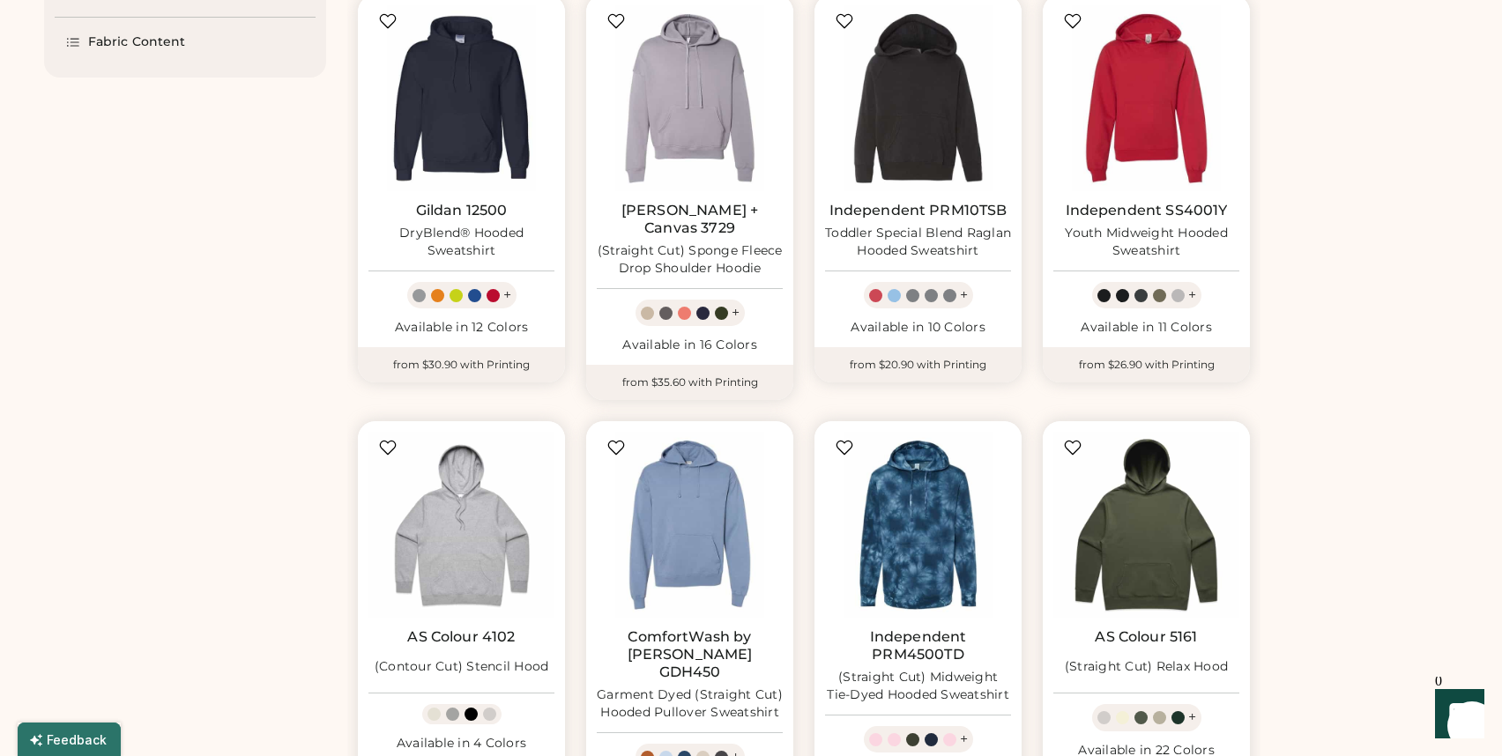
scroll to position [635, 0]
